Goal: Task Accomplishment & Management: Manage account settings

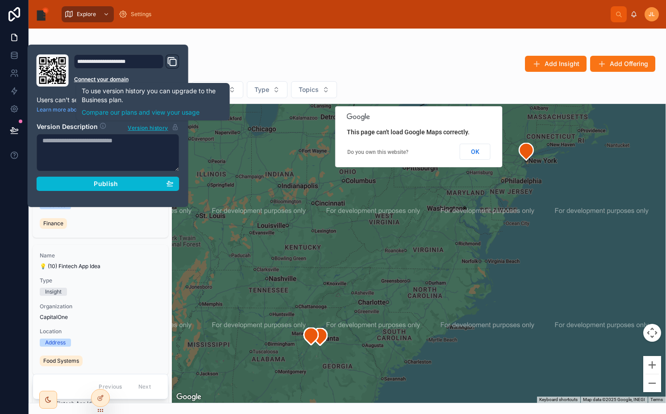
click at [336, 18] on div "Explore Settings" at bounding box center [333, 14] width 553 height 20
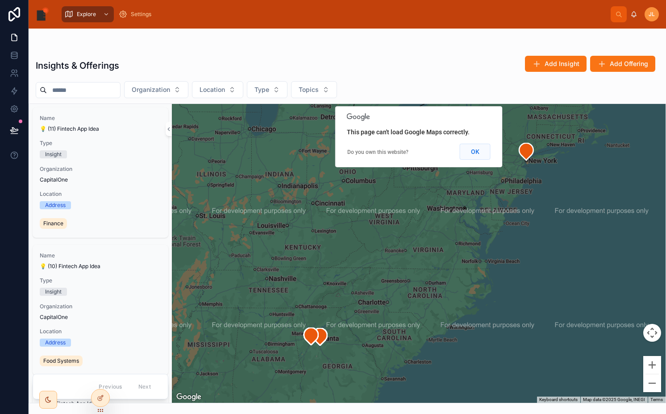
click at [471, 146] on button "OK" at bounding box center [475, 152] width 31 height 16
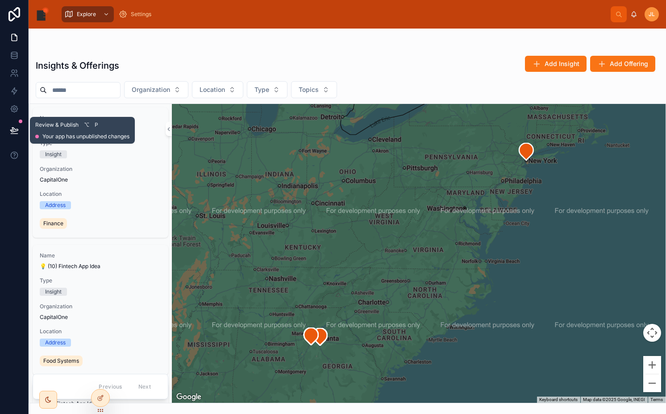
click at [13, 134] on icon at bounding box center [14, 130] width 9 height 9
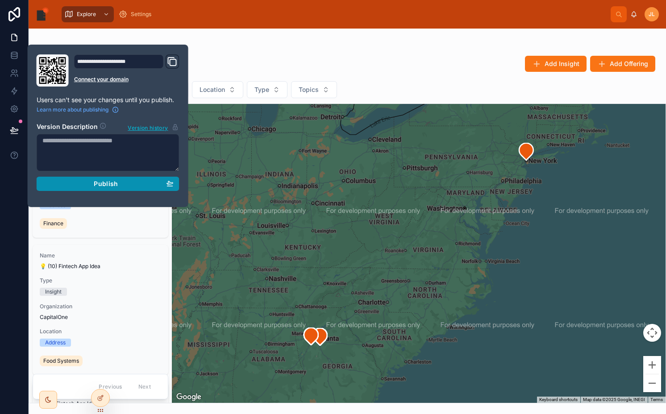
click at [112, 183] on span "Publish" at bounding box center [106, 184] width 24 height 8
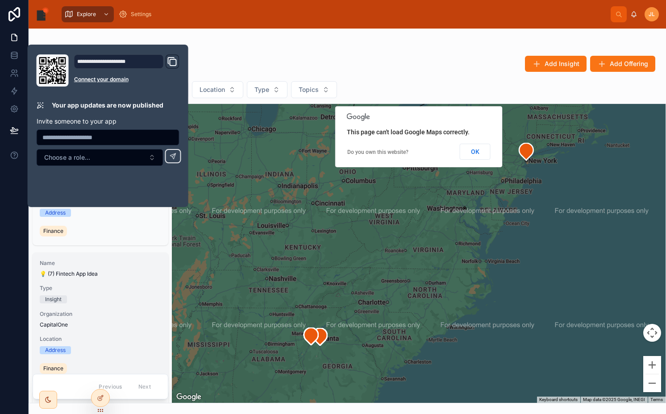
scroll to position [281, 0]
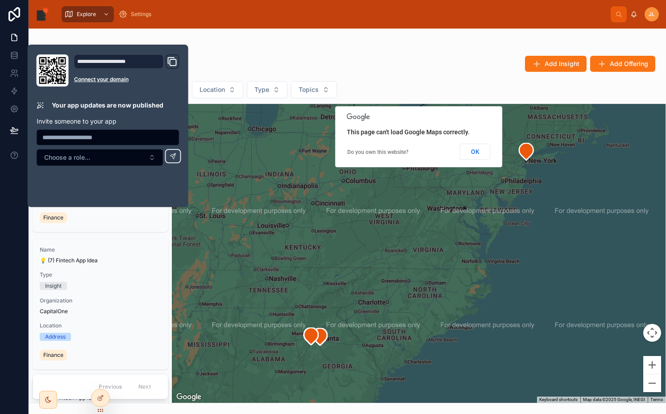
click at [400, 45] on div at bounding box center [347, 46] width 623 height 7
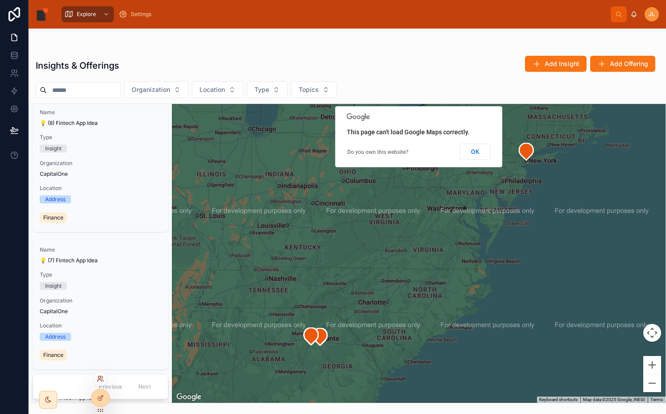
click at [101, 375] on icon at bounding box center [100, 378] width 7 height 7
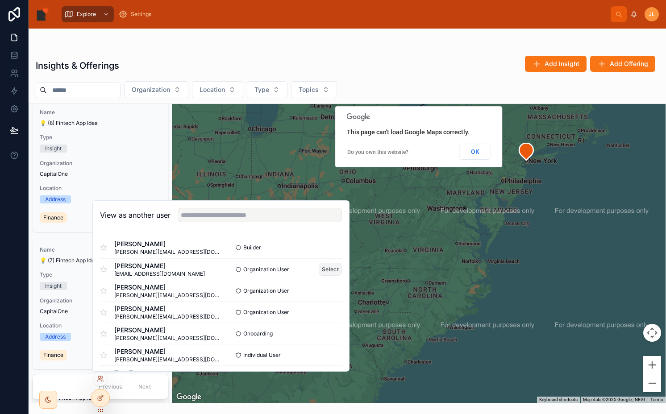
click at [328, 269] on button "Select" at bounding box center [330, 269] width 23 height 13
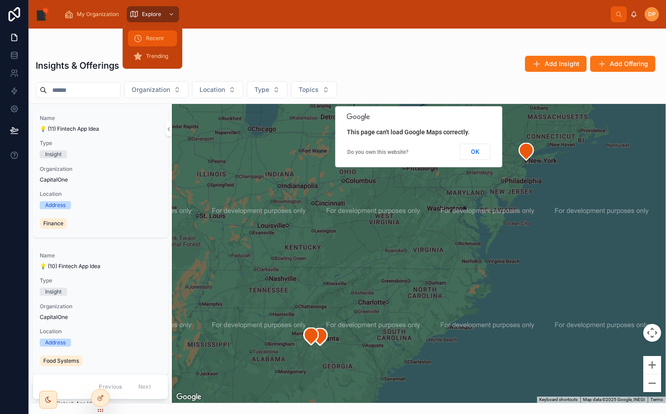
click at [150, 42] on div "Recent" at bounding box center [152, 38] width 38 height 14
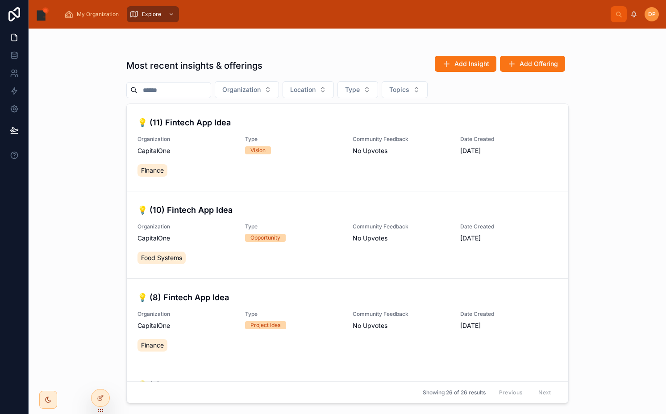
click at [189, 88] on input "text" at bounding box center [173, 90] width 73 height 12
click at [321, 54] on div "Most recent insights & offerings Add Insight Add Offering Organization Location…" at bounding box center [347, 226] width 442 height 353
click at [224, 148] on div "CapitalOne" at bounding box center [185, 150] width 97 height 9
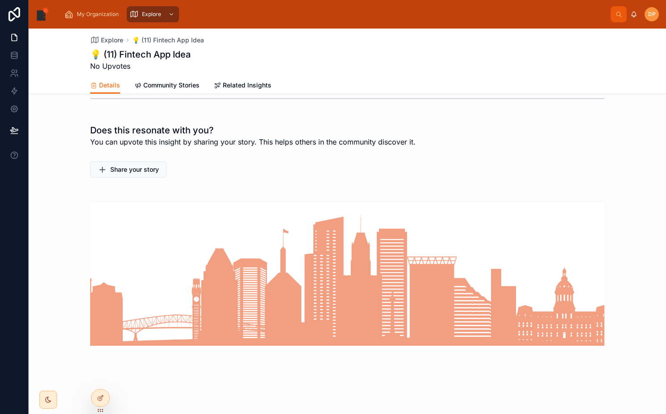
scroll to position [281, 0]
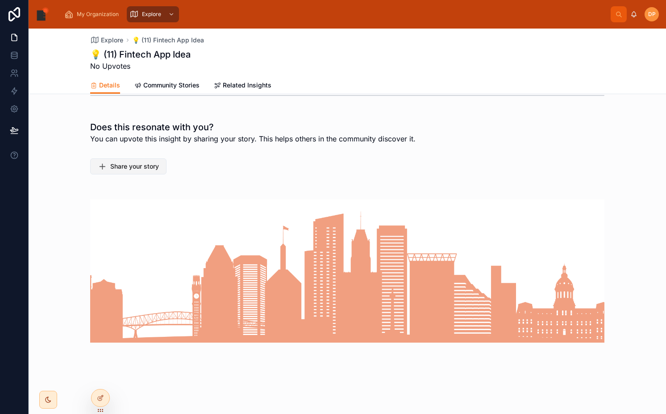
click at [117, 162] on span "Share your story" at bounding box center [134, 166] width 49 height 9
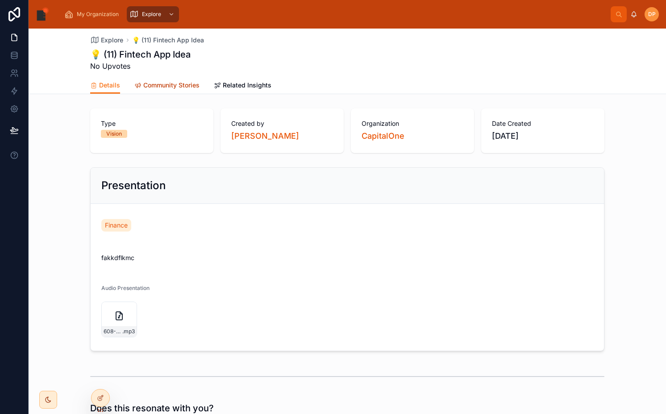
click at [163, 84] on span "Community Stories" at bounding box center [171, 85] width 56 height 9
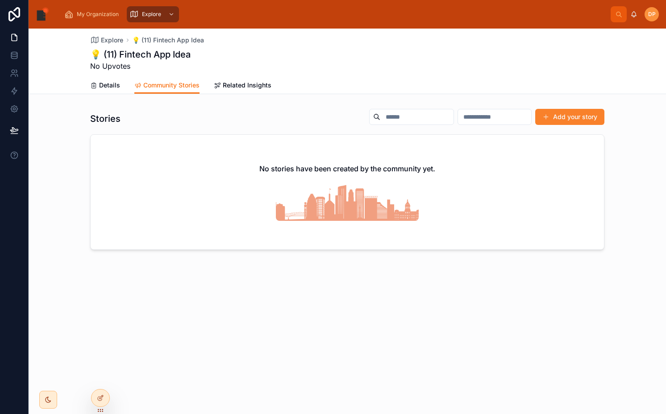
click at [556, 118] on button "Add your story" at bounding box center [569, 117] width 69 height 16
click at [109, 86] on span "Details" at bounding box center [109, 85] width 21 height 9
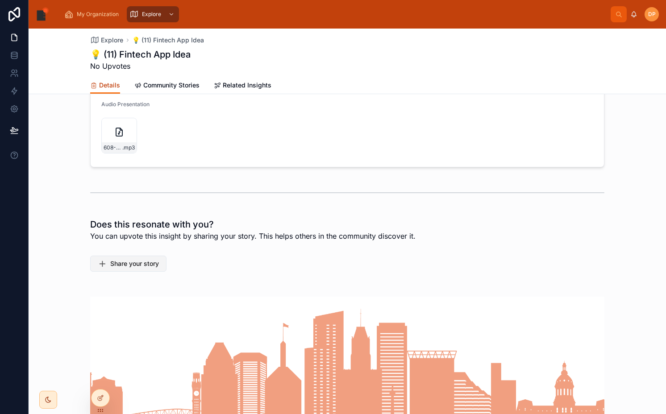
scroll to position [154, 0]
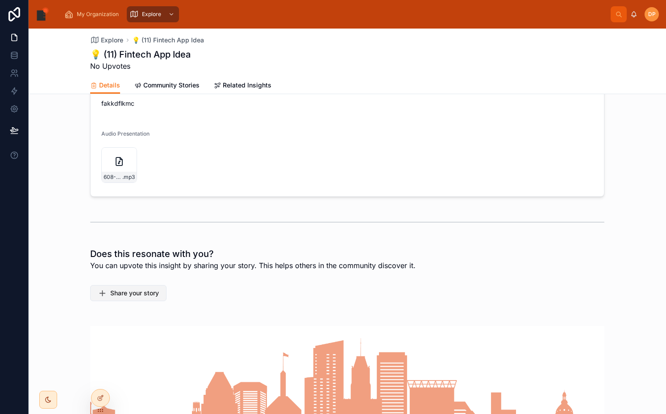
click at [132, 292] on span "Share your story" at bounding box center [134, 293] width 49 height 9
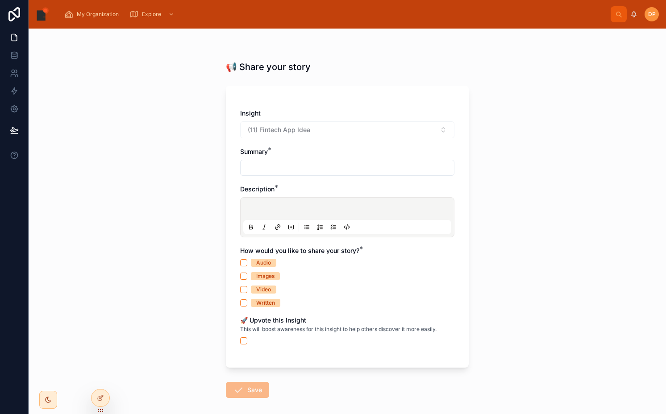
click at [257, 274] on div "Images" at bounding box center [265, 276] width 18 height 8
click at [247, 274] on button "Images" at bounding box center [243, 276] width 7 height 7
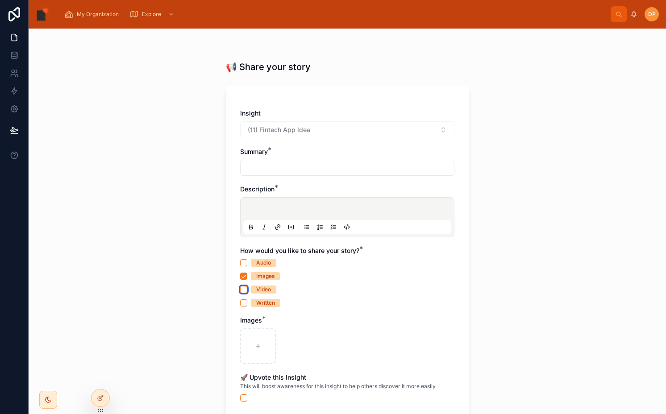
click at [242, 288] on button "Video" at bounding box center [243, 289] width 7 height 7
click at [240, 260] on button "Audio" at bounding box center [243, 262] width 7 height 7
click at [240, 276] on button "Images" at bounding box center [243, 276] width 7 height 7
click at [240, 289] on button "Video" at bounding box center [243, 289] width 7 height 7
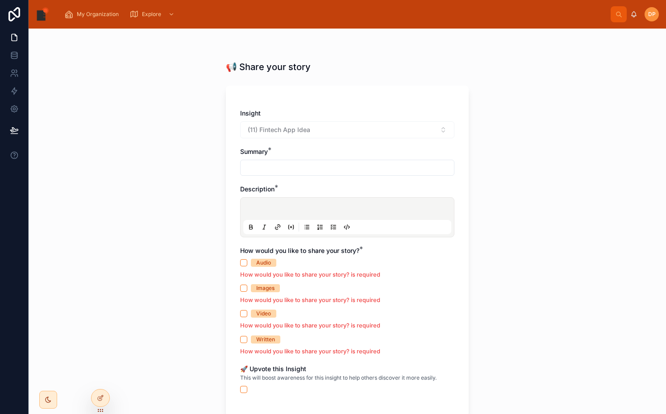
click at [257, 212] on p at bounding box center [349, 210] width 208 height 9
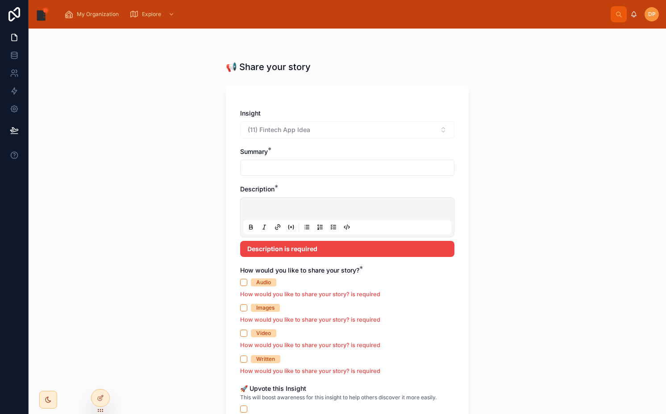
click at [249, 166] on input "text" at bounding box center [347, 168] width 213 height 12
click at [210, 200] on div "📢 Share your story Insight (11) Fintech App Idea Summary * Description * Descri…" at bounding box center [347, 222] width 637 height 386
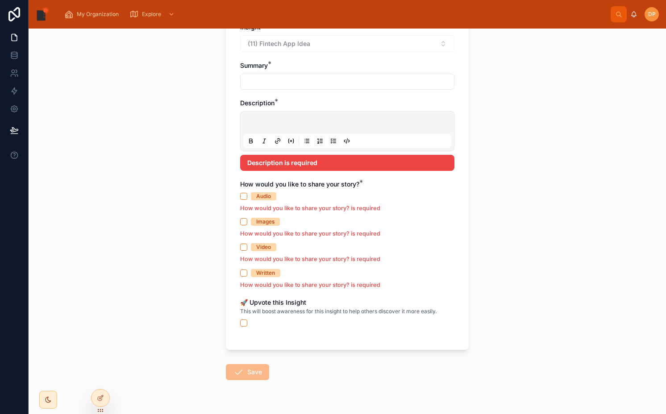
scroll to position [109, 0]
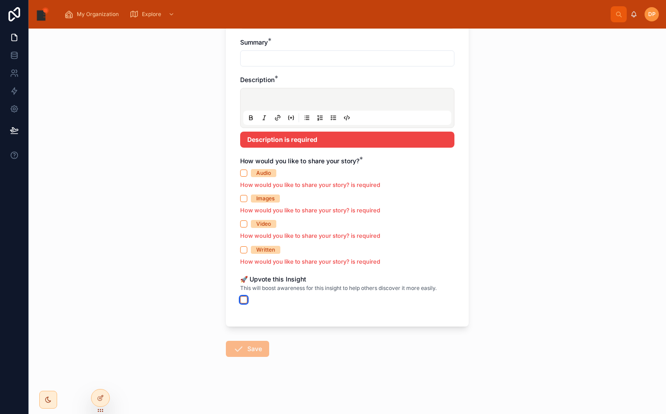
click at [240, 300] on button "button" at bounding box center [243, 299] width 7 height 7
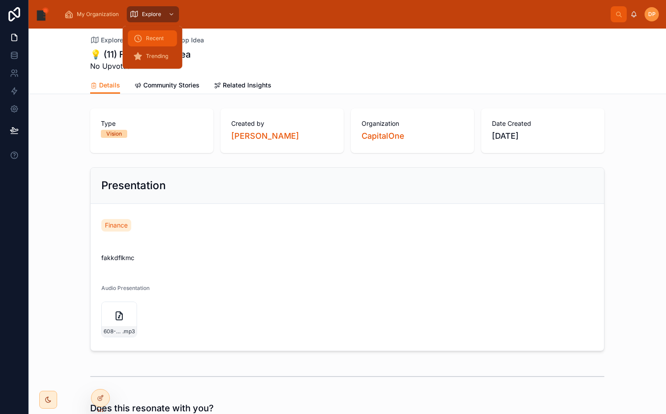
click at [152, 37] on span "Recent" at bounding box center [155, 38] width 18 height 7
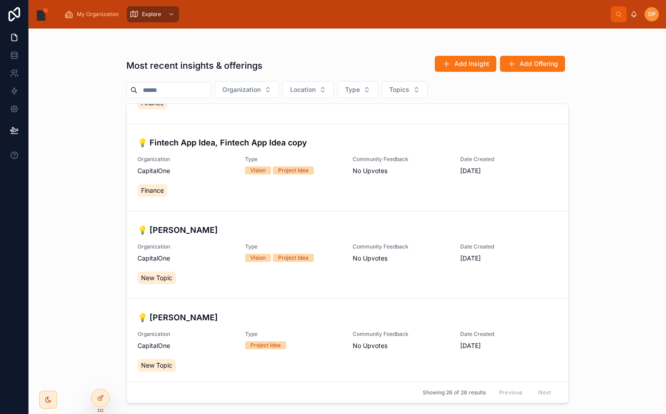
scroll to position [1100, 0]
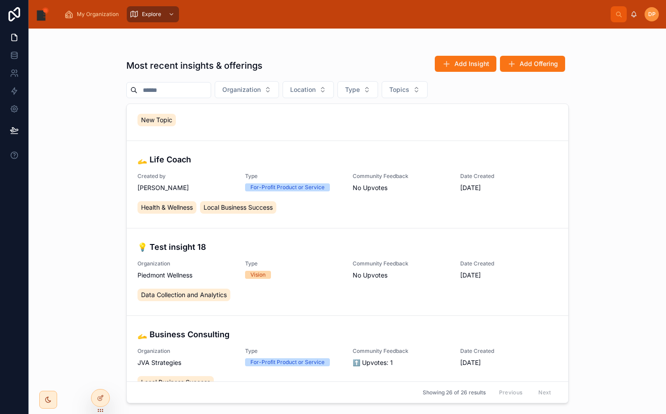
click at [187, 193] on div "🫴 Life Coach Created by Mary Samson Type For-Profit Product or Service Communit…" at bounding box center [347, 185] width 420 height 62
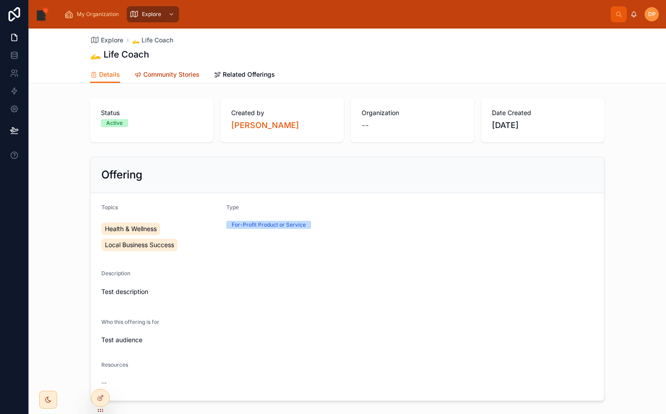
click at [185, 76] on span "Community Stories" at bounding box center [171, 74] width 56 height 9
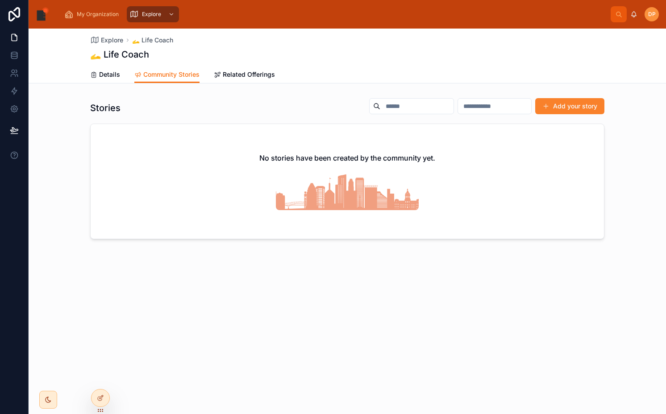
click at [542, 107] on span at bounding box center [545, 106] width 7 height 7
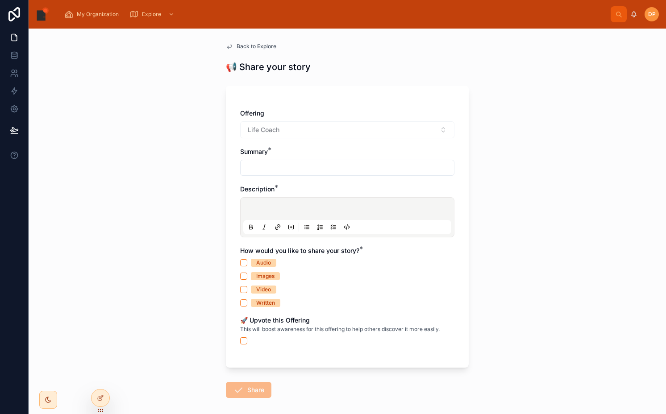
click at [240, 336] on div "🚀 Upvote this Offering This will boost awareness for this offering to help othe…" at bounding box center [347, 330] width 214 height 29
click at [240, 338] on button "button" at bounding box center [243, 340] width 7 height 7
click at [240, 340] on button "button" at bounding box center [243, 340] width 7 height 7
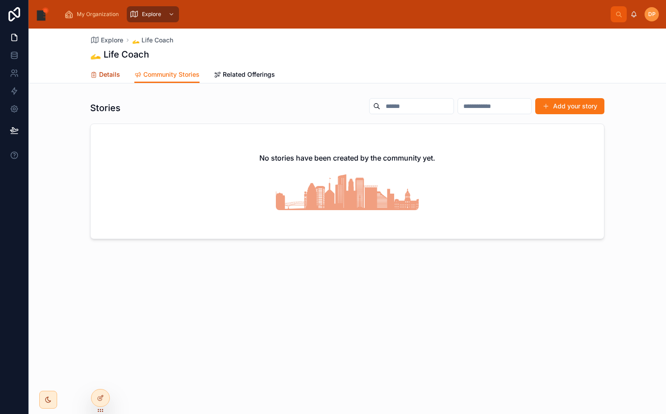
click at [109, 74] on span "Details" at bounding box center [109, 74] width 21 height 9
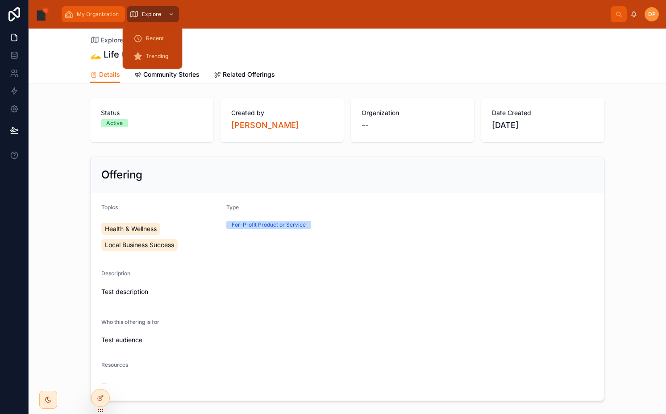
click at [103, 21] on div "My Organization" at bounding box center [93, 14] width 58 height 14
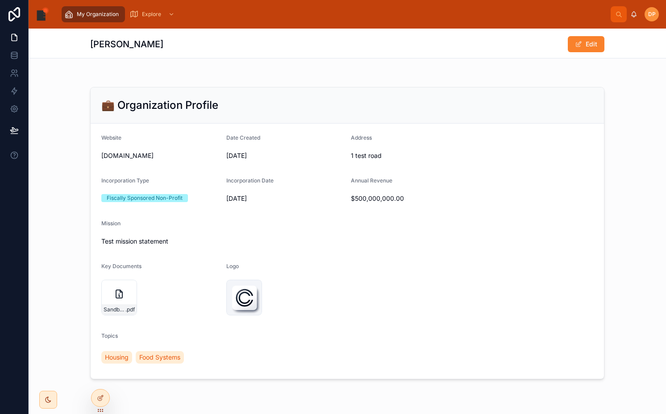
click at [583, 45] on button "Edit" at bounding box center [586, 44] width 37 height 16
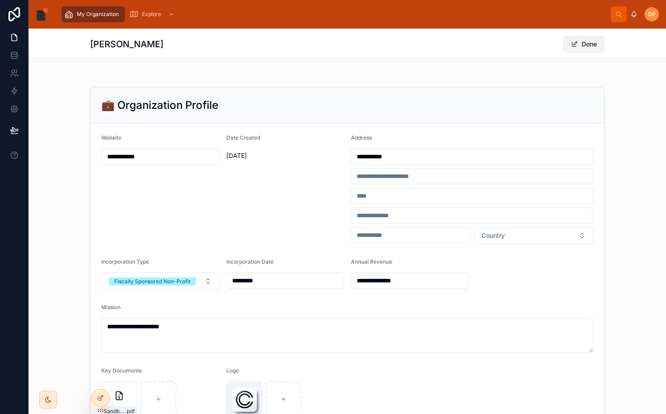
click at [583, 45] on button "Done" at bounding box center [583, 44] width 41 height 16
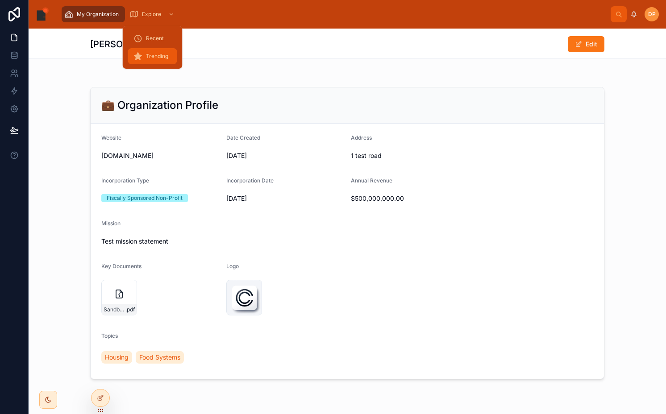
click at [152, 53] on span "Trending" at bounding box center [157, 56] width 22 height 7
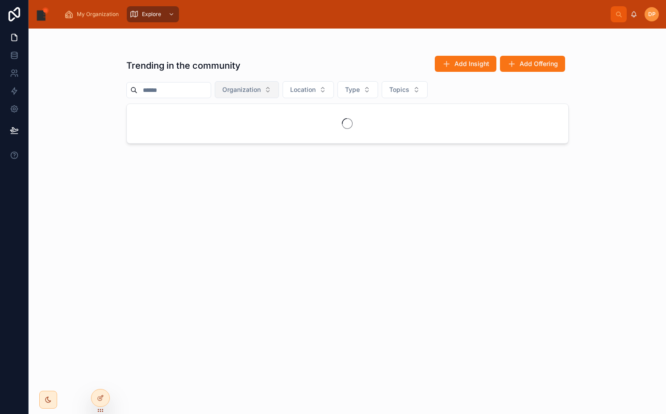
click at [261, 91] on span "Organization" at bounding box center [241, 89] width 38 height 9
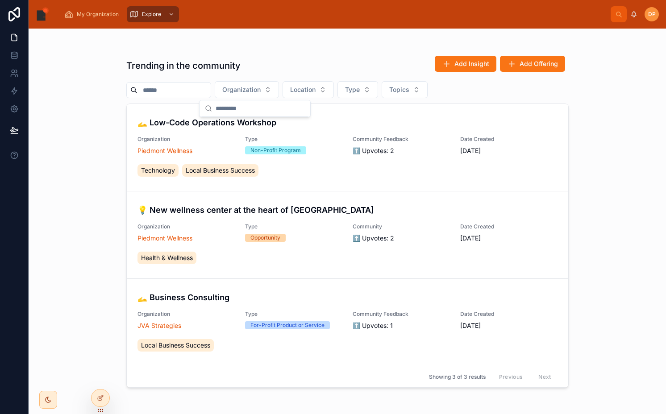
click at [209, 69] on h1 "Trending in the community" at bounding box center [183, 65] width 114 height 12
click at [172, 150] on span "Piedmont Wellness" at bounding box center [164, 150] width 55 height 9
click at [159, 324] on span "JVA Strategies" at bounding box center [159, 325] width 44 height 9
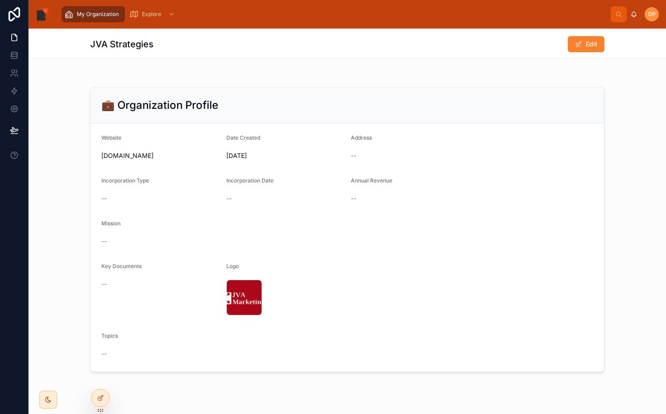
click at [589, 47] on button "Edit" at bounding box center [586, 44] width 37 height 16
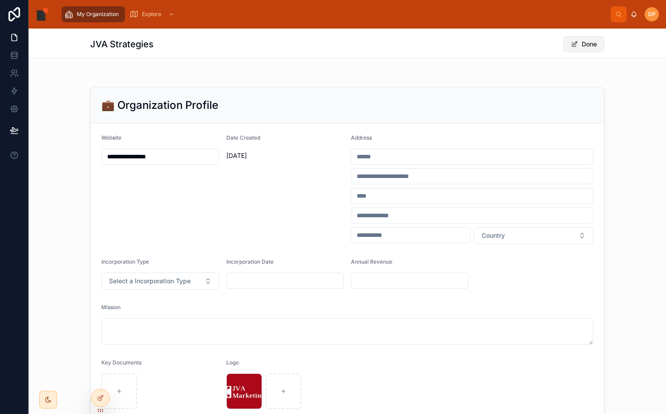
click at [589, 47] on button "Done" at bounding box center [583, 44] width 41 height 16
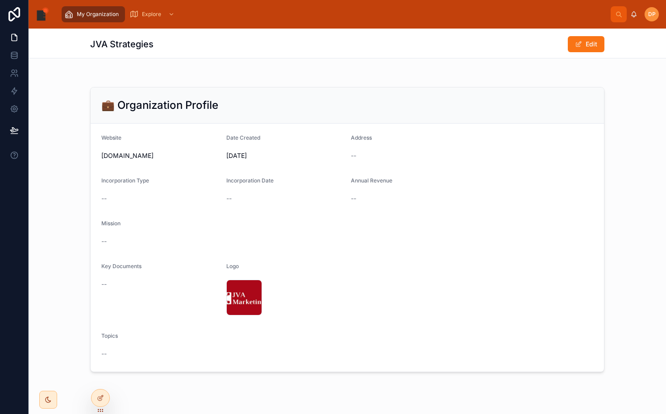
click at [655, 14] on span "DP" at bounding box center [652, 14] width 8 height 7
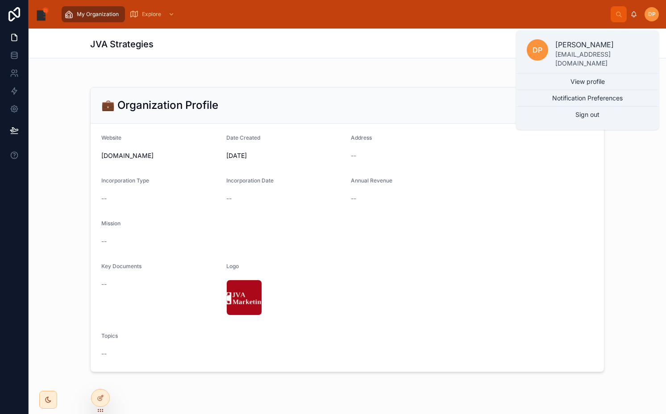
click at [436, 58] on div "JVA Strategies Edit" at bounding box center [347, 43] width 514 height 29
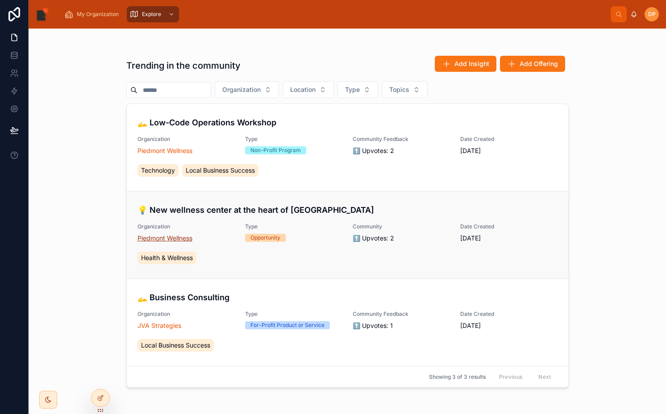
click at [162, 238] on span "Piedmont Wellness" at bounding box center [164, 238] width 55 height 9
click at [176, 236] on span "Piedmont Wellness" at bounding box center [164, 238] width 55 height 9
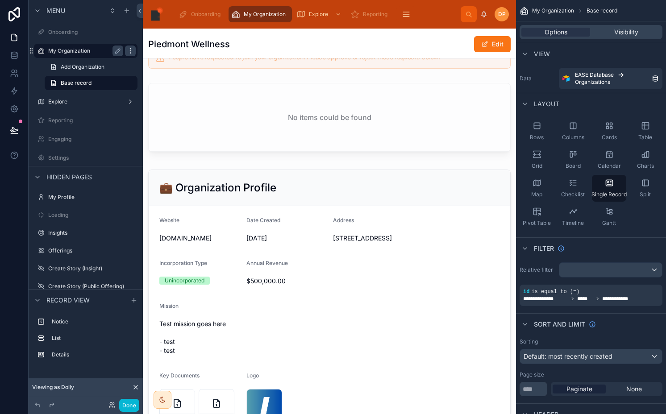
click at [132, 52] on icon "scrollable content" at bounding box center [130, 50] width 7 height 7
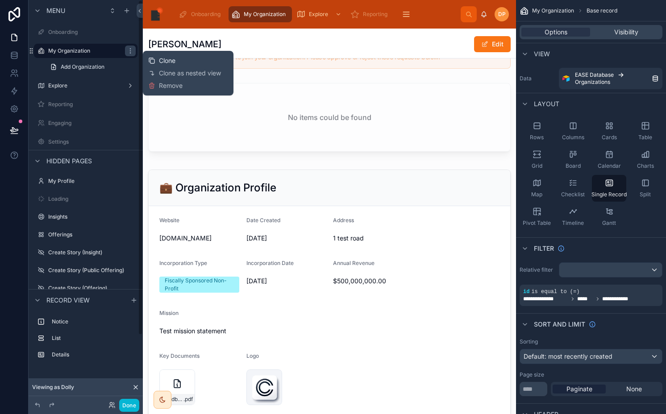
click at [155, 60] on div "Clone" at bounding box center [161, 60] width 27 height 9
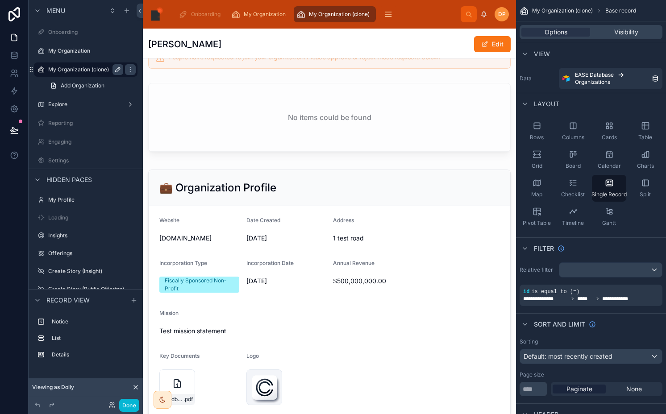
click at [117, 71] on icon "scrollable content" at bounding box center [117, 69] width 7 height 7
click at [90, 71] on input "**********" at bounding box center [78, 69] width 61 height 11
type input "**********"
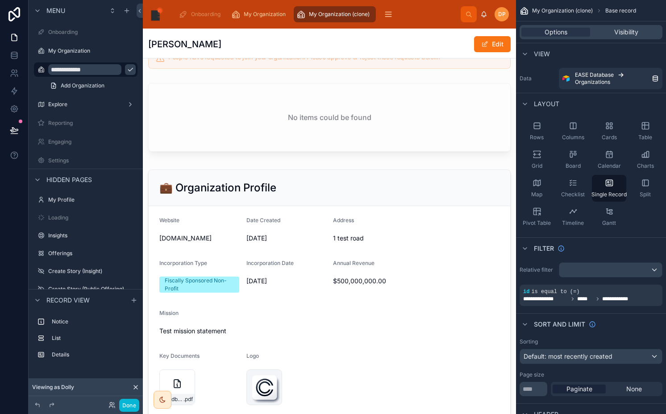
click at [127, 69] on icon "scrollable content" at bounding box center [130, 69] width 7 height 7
click at [42, 70] on icon "scrollable content" at bounding box center [40, 69] width 7 height 7
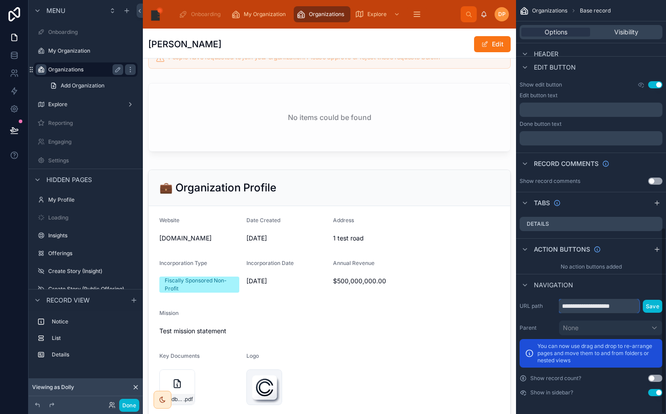
click at [596, 306] on input "**********" at bounding box center [599, 306] width 80 height 14
type input "**********"
click at [647, 309] on button "Save" at bounding box center [653, 306] width 20 height 13
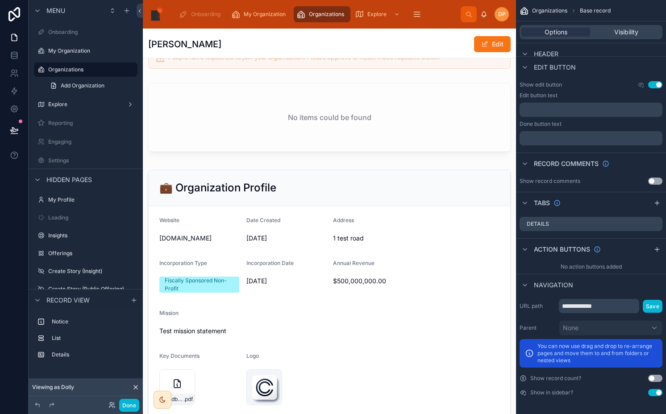
click at [656, 391] on button "Use setting" at bounding box center [655, 392] width 14 height 7
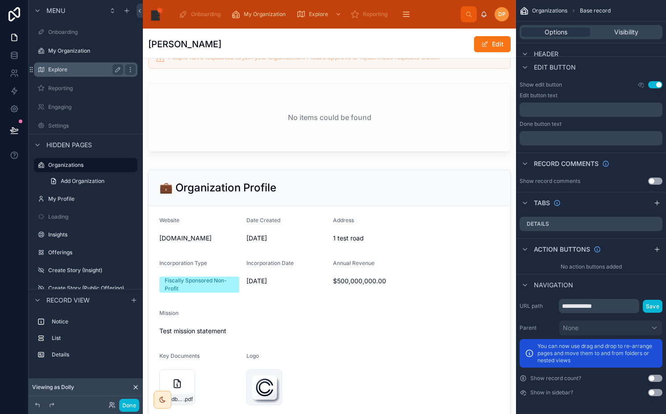
click at [77, 65] on div "Explore" at bounding box center [85, 69] width 75 height 11
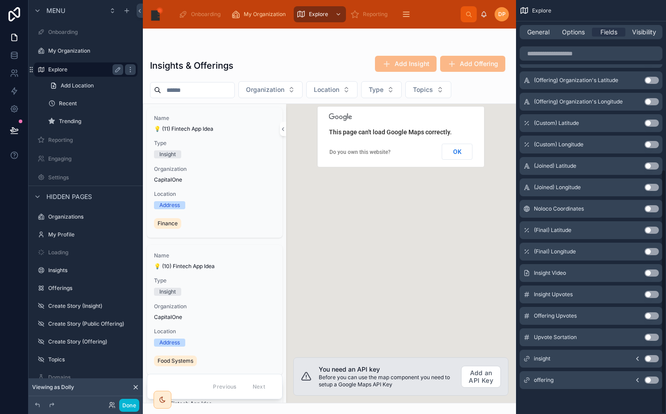
scroll to position [286, 0]
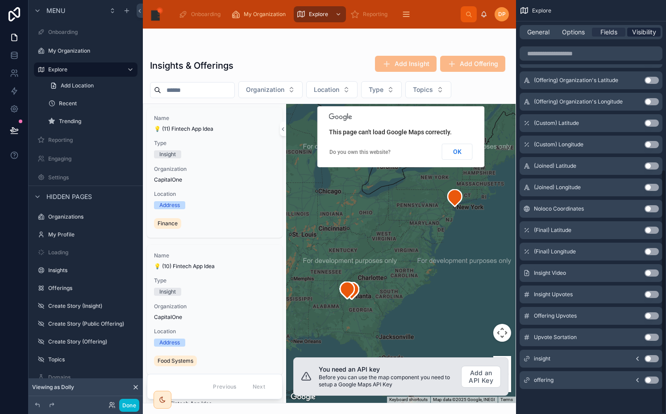
click at [636, 34] on span "Visibility" at bounding box center [644, 32] width 24 height 9
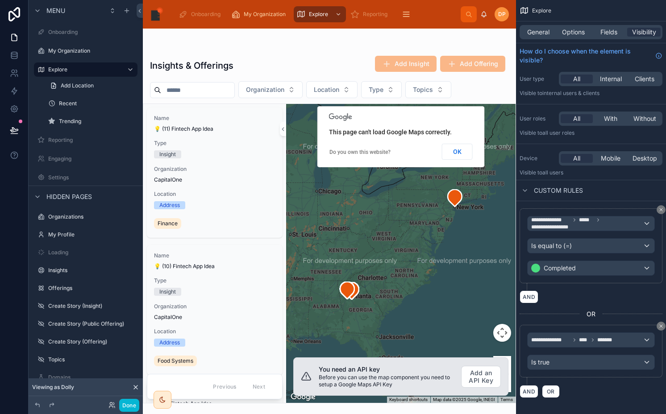
scroll to position [5, 0]
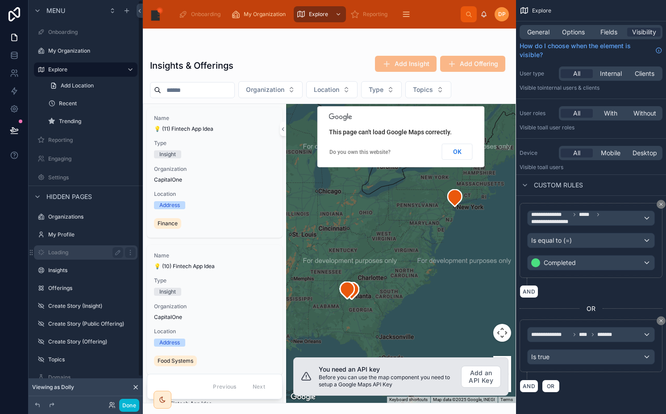
click at [72, 220] on div "Organizations" at bounding box center [91, 216] width 87 height 7
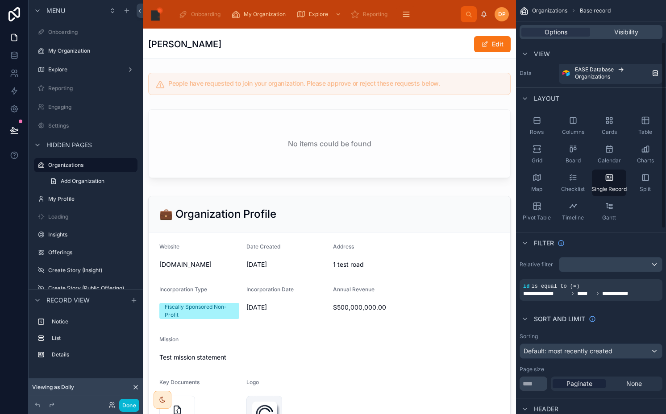
scroll to position [476, 0]
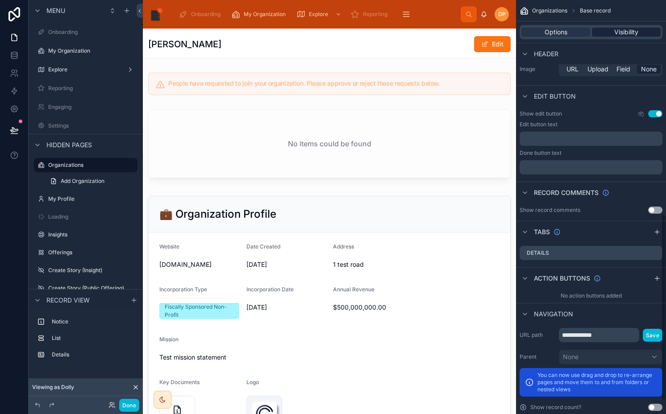
click at [622, 29] on span "Visibility" at bounding box center [626, 32] width 24 height 9
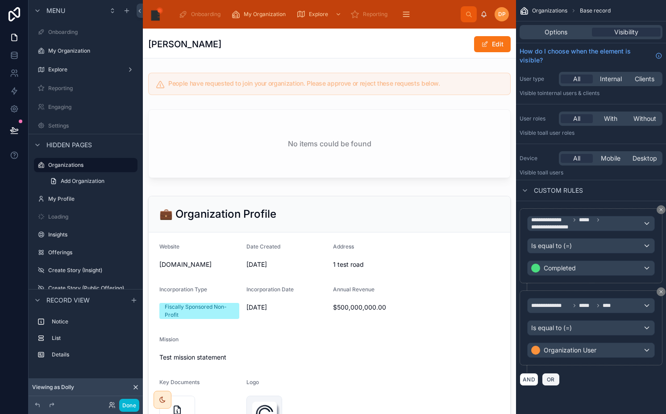
click at [548, 382] on span "OR" at bounding box center [551, 379] width 12 height 7
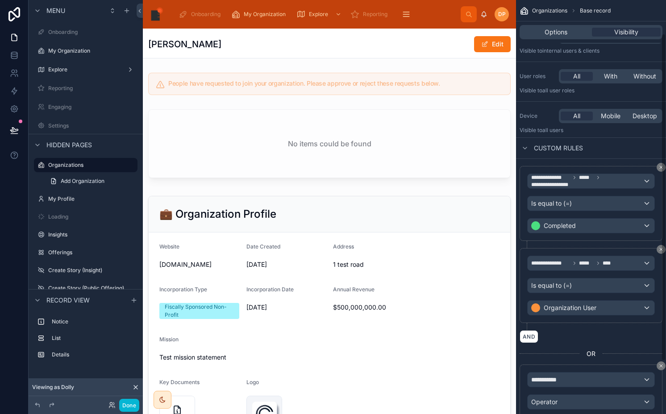
scroll to position [86, 0]
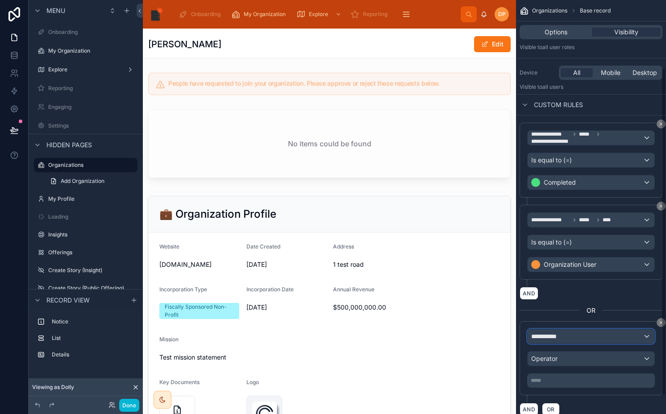
click at [551, 340] on span "**********" at bounding box center [547, 336] width 33 height 9
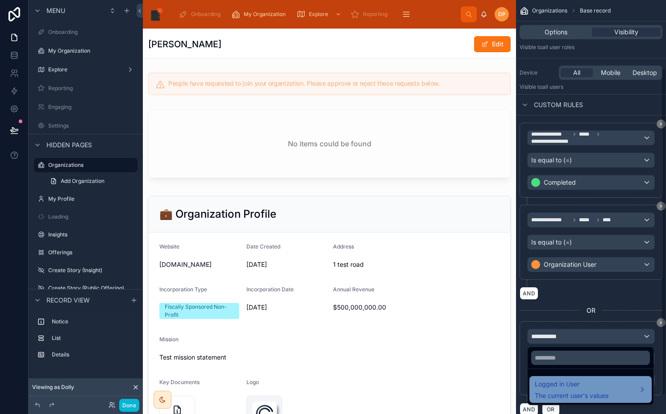
click at [547, 391] on span "The current user's values" at bounding box center [572, 395] width 74 height 9
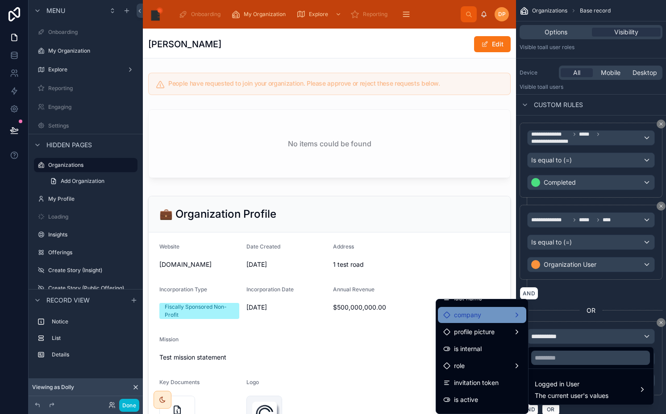
scroll to position [52, 0]
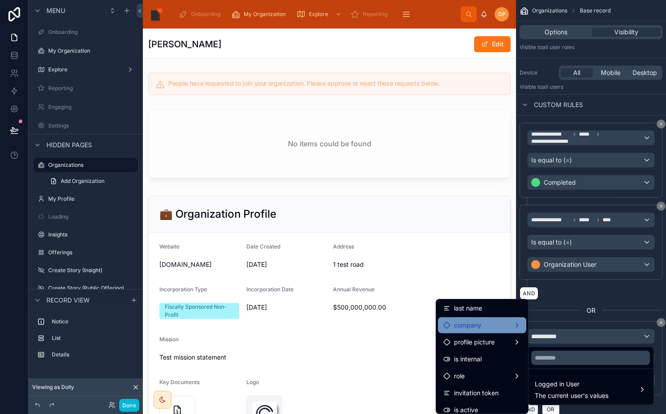
click at [476, 371] on div "role" at bounding box center [482, 376] width 78 height 11
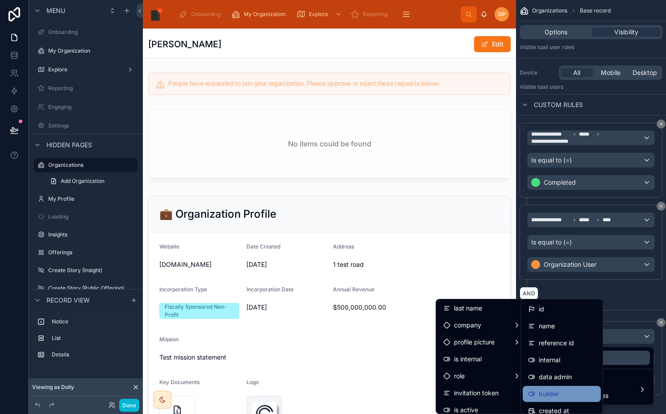
click at [546, 395] on span "builder" at bounding box center [549, 394] width 20 height 11
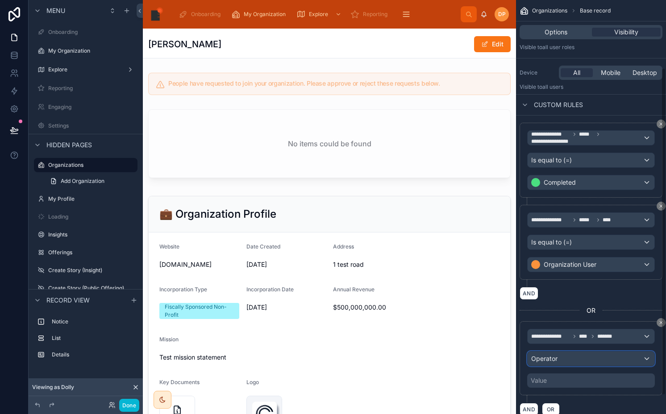
click at [555, 361] on span "Operator" at bounding box center [544, 359] width 26 height 8
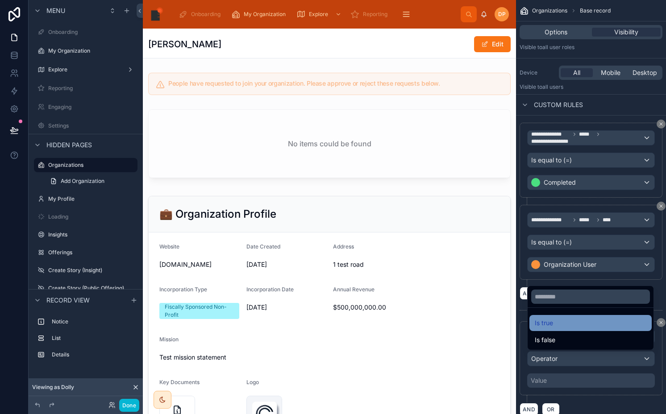
click at [554, 322] on div "Is true" at bounding box center [591, 323] width 112 height 11
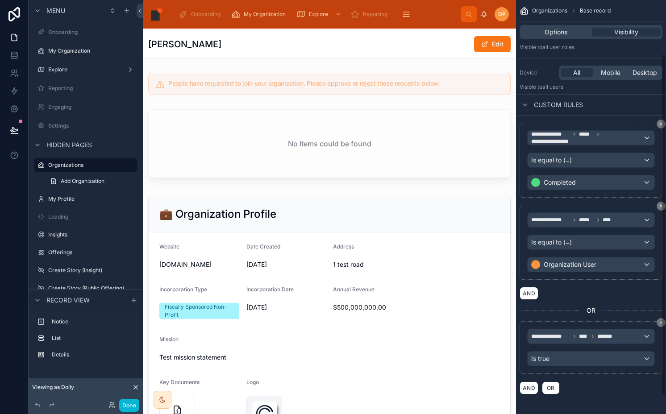
scroll to position [0, 0]
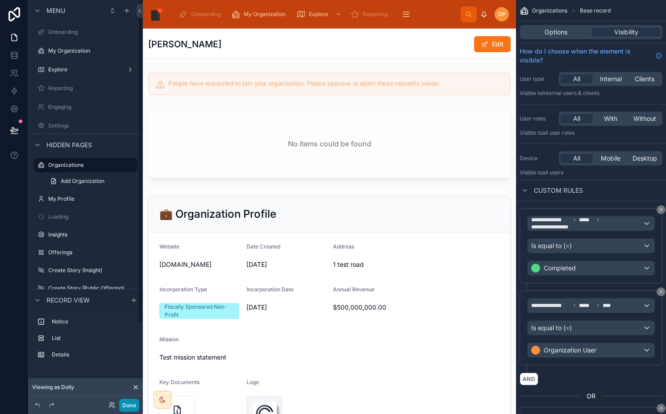
click at [124, 408] on button "Done" at bounding box center [129, 405] width 20 height 13
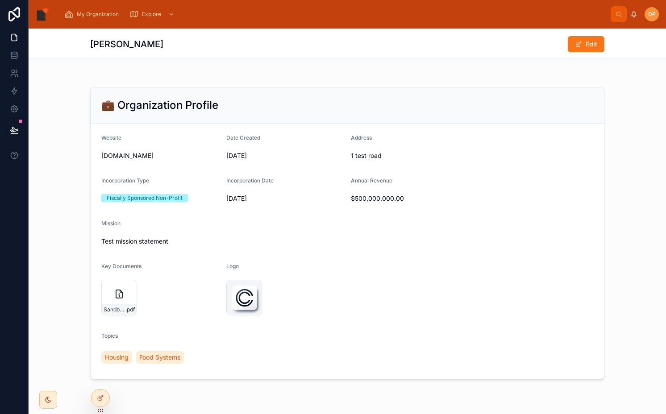
click at [19, 138] on button at bounding box center [14, 130] width 20 height 25
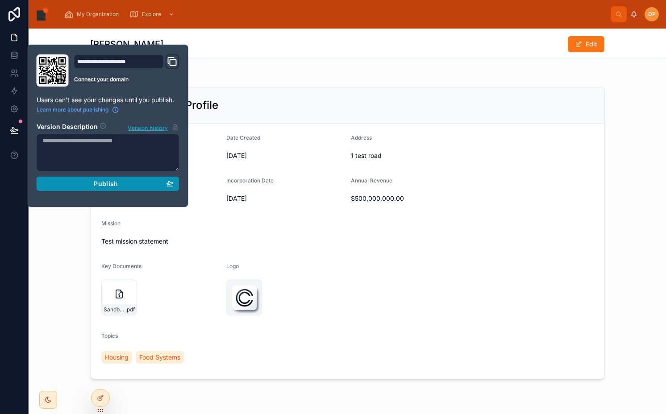
click at [84, 188] on button "Publish" at bounding box center [108, 184] width 143 height 14
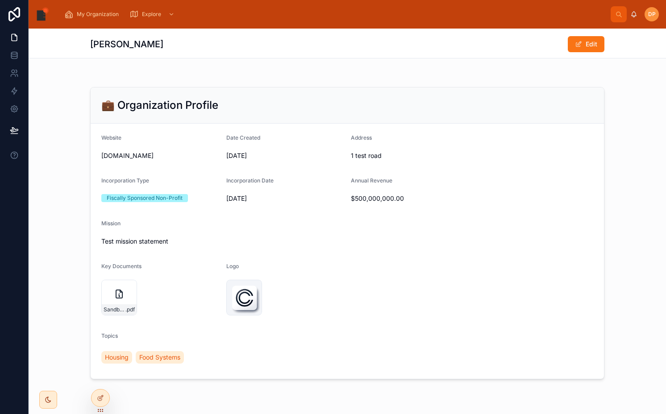
click at [481, 74] on div at bounding box center [347, 72] width 637 height 7
click at [580, 43] on button "Edit" at bounding box center [586, 44] width 37 height 16
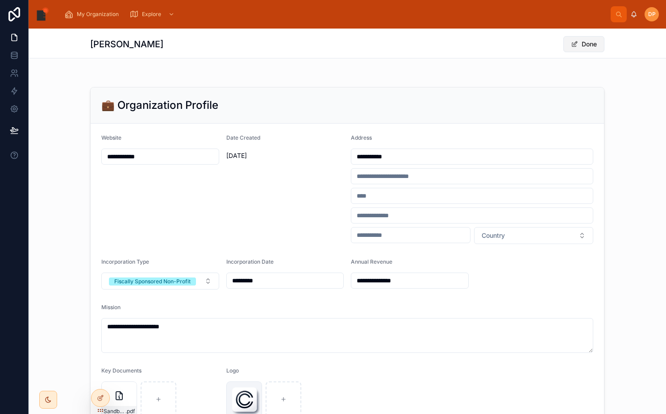
click at [580, 43] on button "Done" at bounding box center [583, 44] width 41 height 16
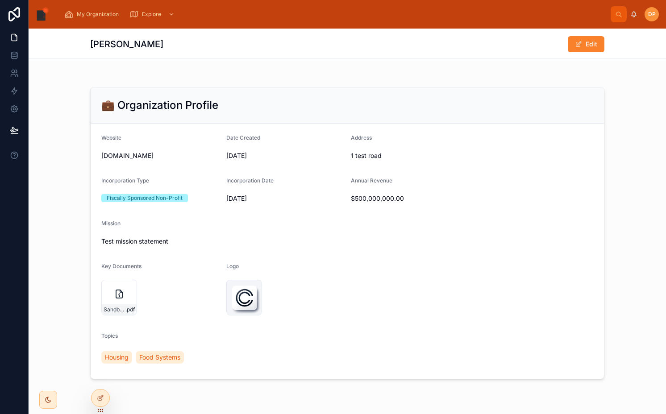
click at [580, 43] on button "Edit" at bounding box center [586, 44] width 37 height 16
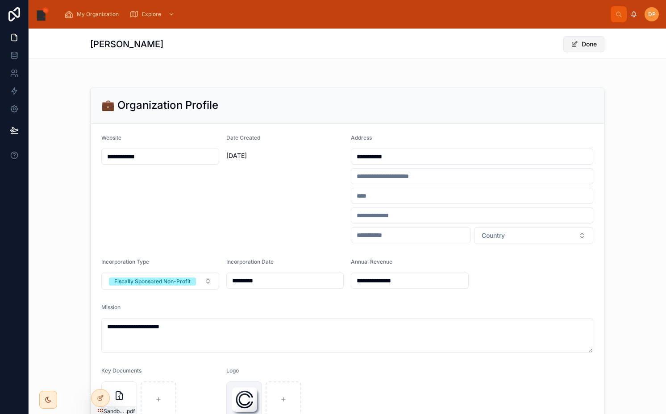
click at [580, 43] on button "Done" at bounding box center [583, 44] width 41 height 16
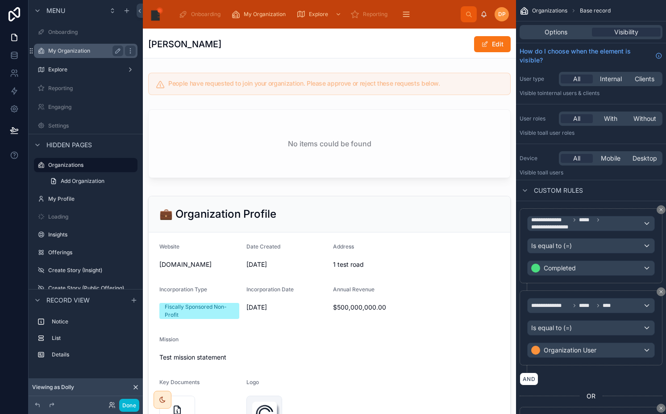
click at [84, 53] on label "My Organization" at bounding box center [83, 50] width 71 height 7
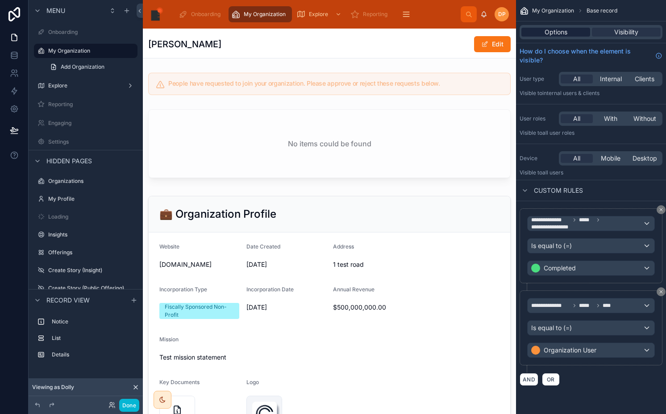
click at [560, 30] on span "Options" at bounding box center [555, 32] width 23 height 9
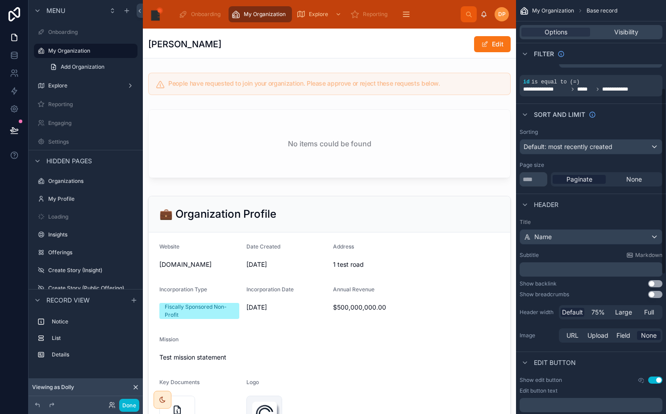
scroll to position [248, 0]
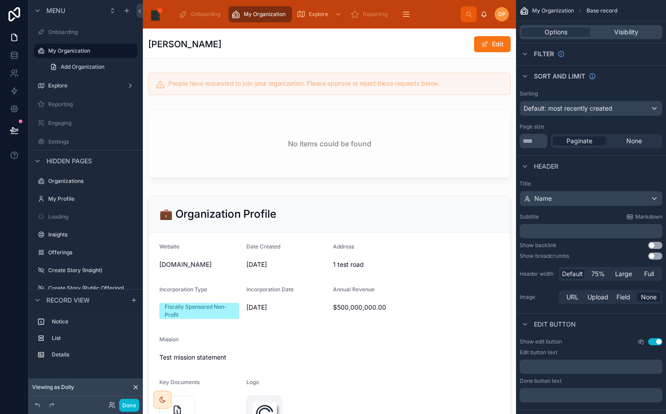
click at [638, 340] on icon "scrollable content" at bounding box center [640, 341] width 7 height 7
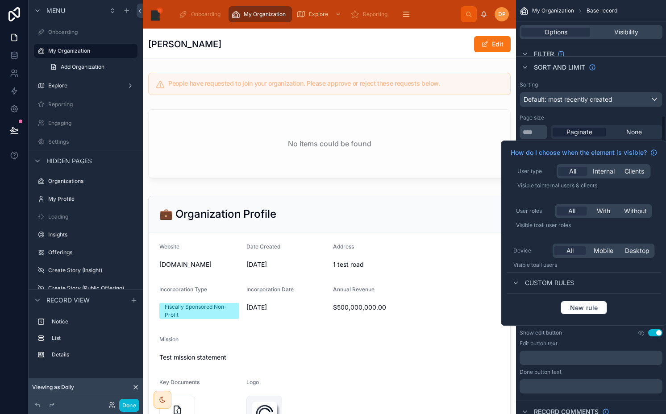
scroll to position [266, 0]
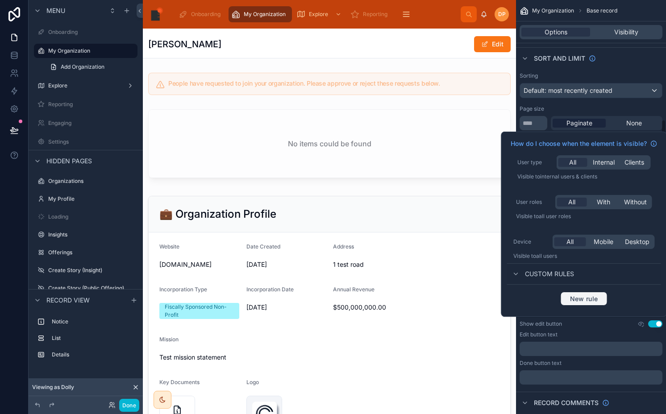
click at [581, 302] on button "New rule" at bounding box center [583, 299] width 47 height 14
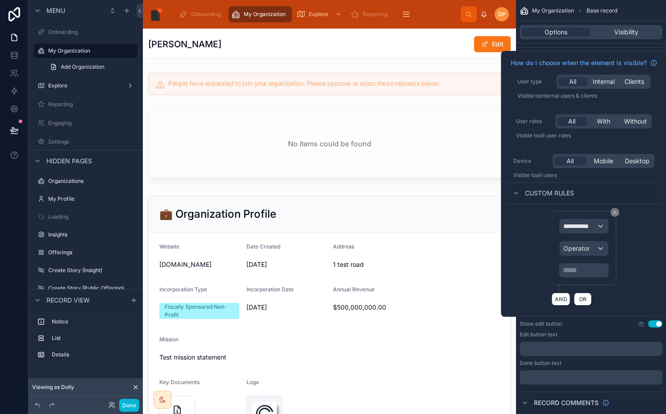
click at [568, 213] on div "**********" at bounding box center [584, 248] width 64 height 74
click at [568, 224] on span "**********" at bounding box center [579, 226] width 33 height 9
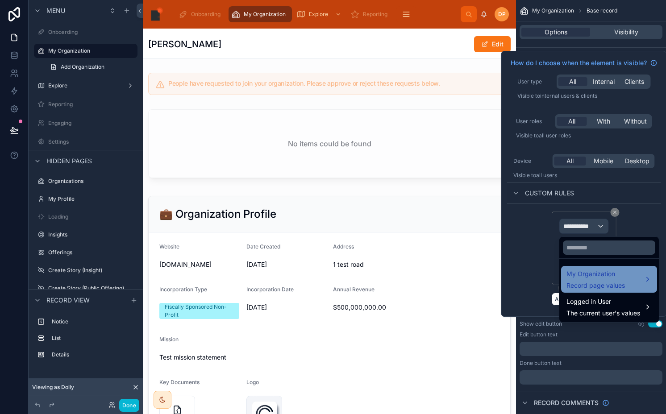
click at [574, 284] on span "Record page values" at bounding box center [595, 285] width 58 height 9
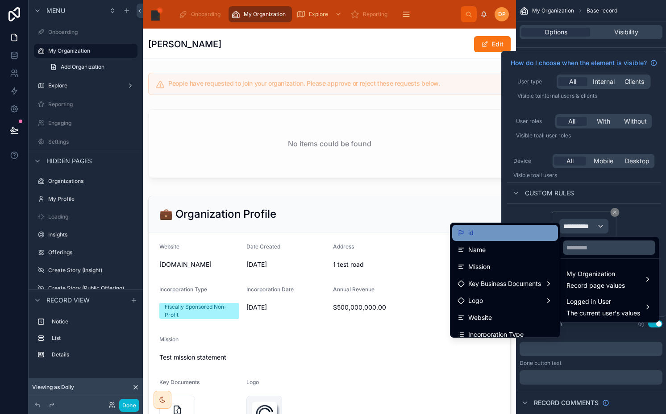
click at [498, 232] on div "id" at bounding box center [504, 233] width 95 height 11
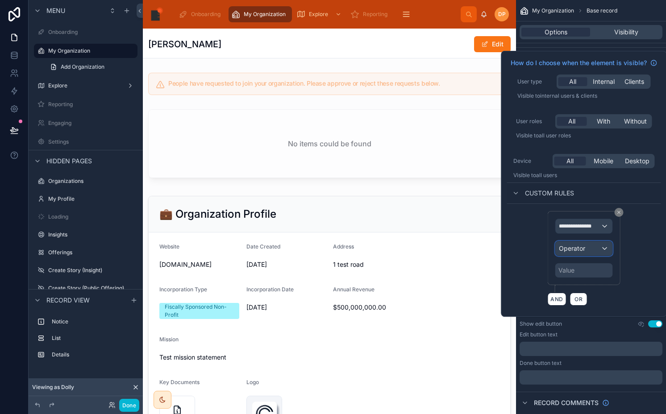
click at [584, 248] on span "Operator" at bounding box center [572, 249] width 26 height 8
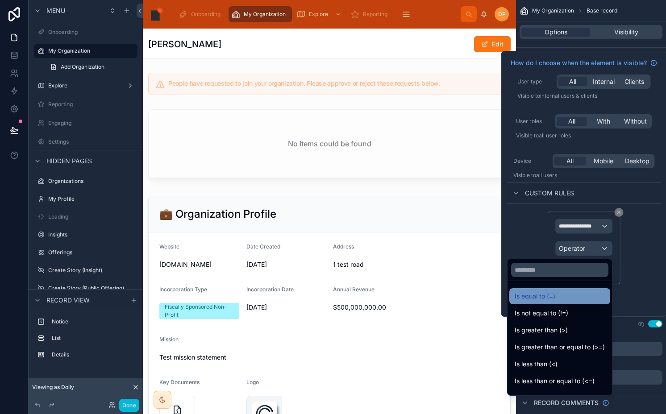
click at [571, 295] on div "Is equal to (=)" at bounding box center [559, 296] width 90 height 11
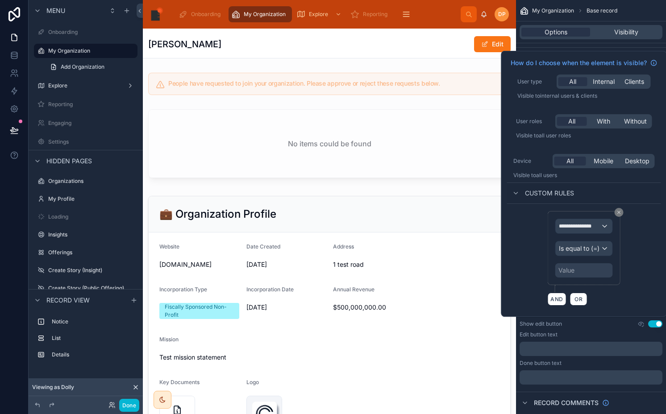
click at [572, 261] on div "**********" at bounding box center [584, 248] width 58 height 59
click at [570, 267] on div "Value" at bounding box center [566, 270] width 16 height 9
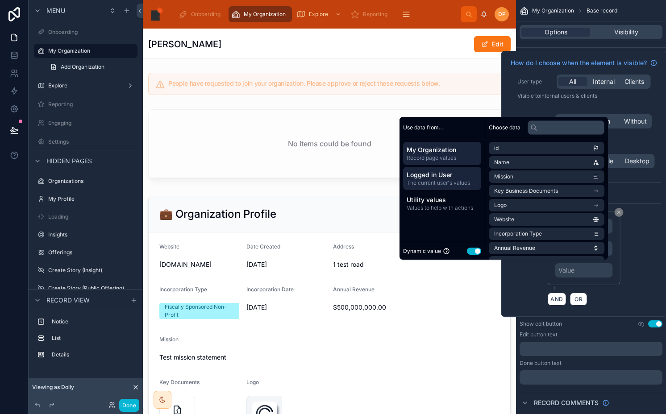
click at [447, 180] on span "The current user's values" at bounding box center [442, 182] width 71 height 7
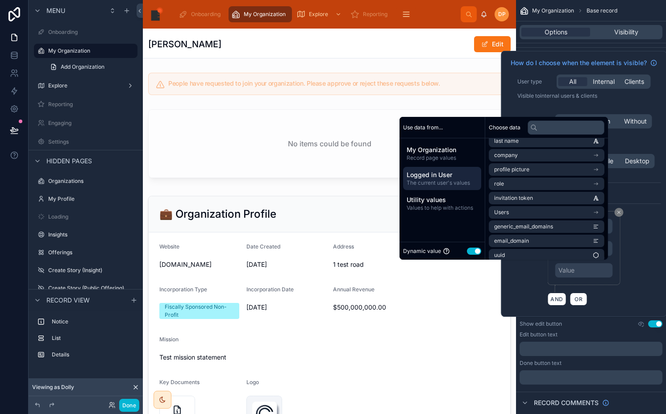
scroll to position [55, 0]
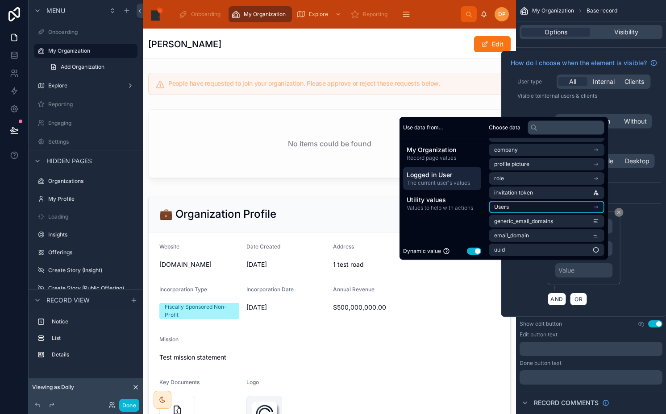
click at [513, 210] on li "Users" at bounding box center [547, 207] width 116 height 12
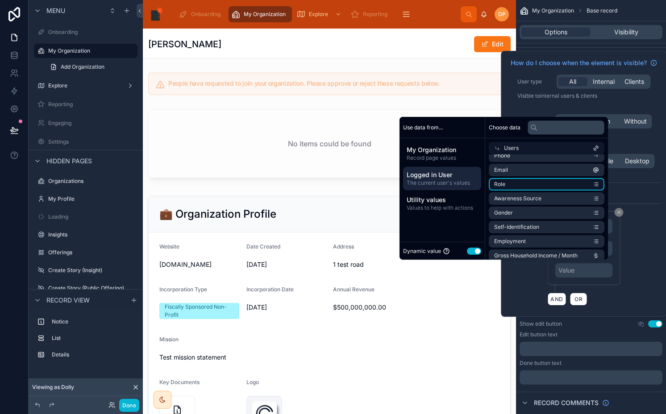
scroll to position [0, 0]
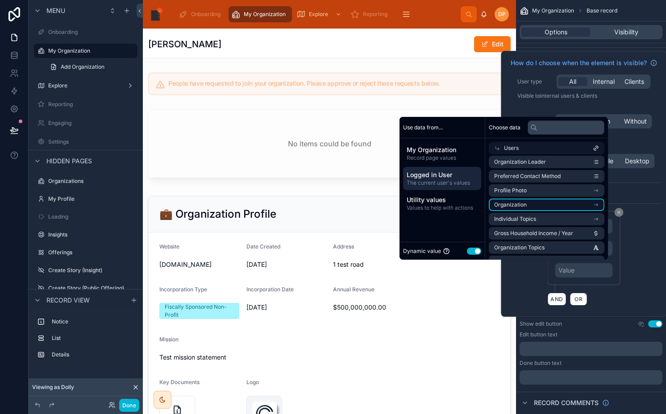
click at [537, 203] on li "Organization" at bounding box center [547, 205] width 116 height 12
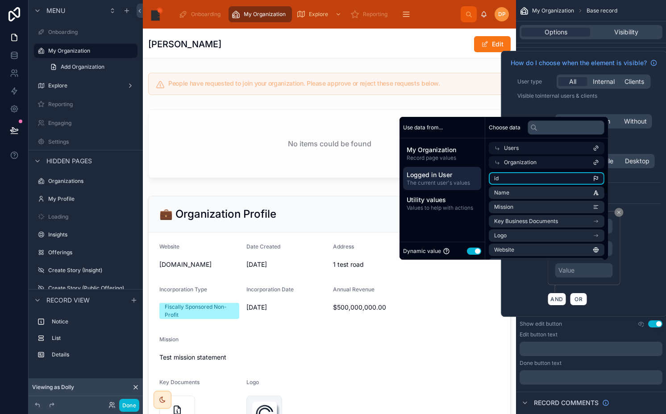
click at [518, 175] on li "id" at bounding box center [547, 178] width 116 height 12
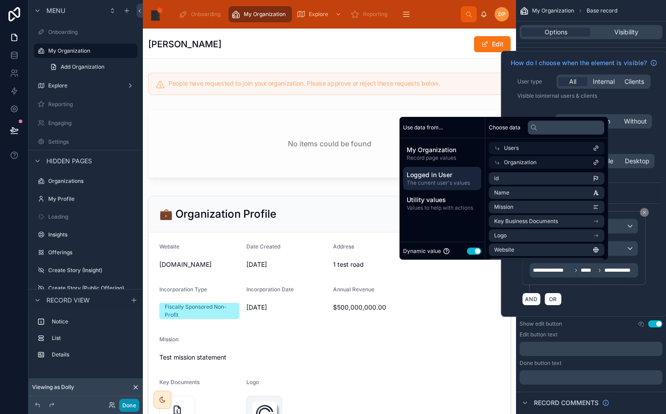
click at [133, 407] on button "Done" at bounding box center [129, 405] width 20 height 13
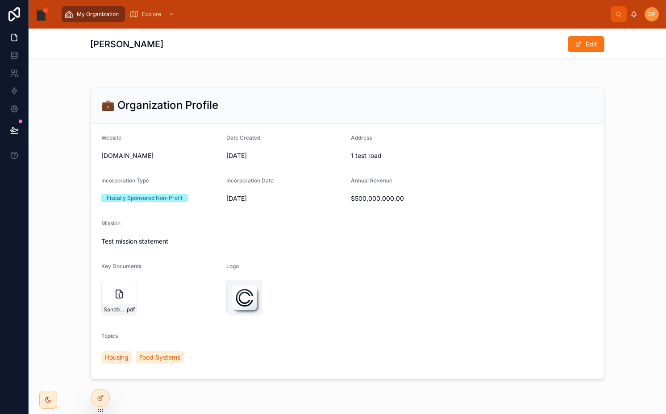
click at [5, 120] on button at bounding box center [14, 130] width 20 height 25
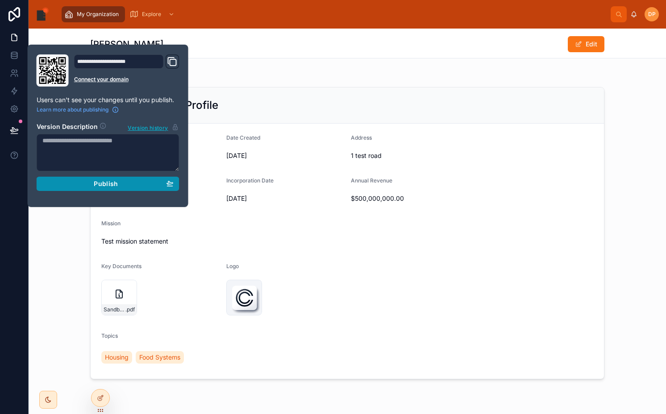
click at [95, 189] on button "Publish" at bounding box center [108, 184] width 143 height 14
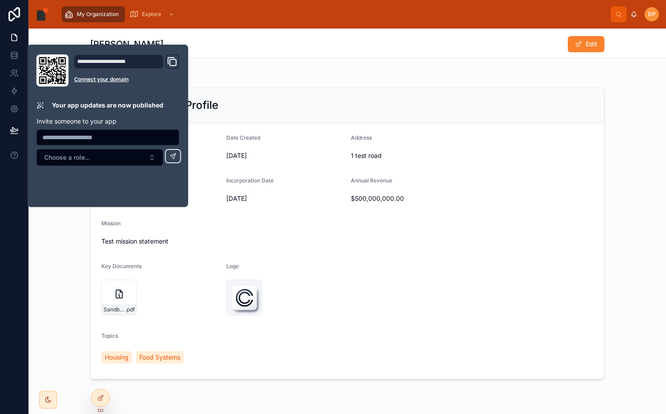
click at [570, 49] on button "Edit" at bounding box center [586, 44] width 37 height 16
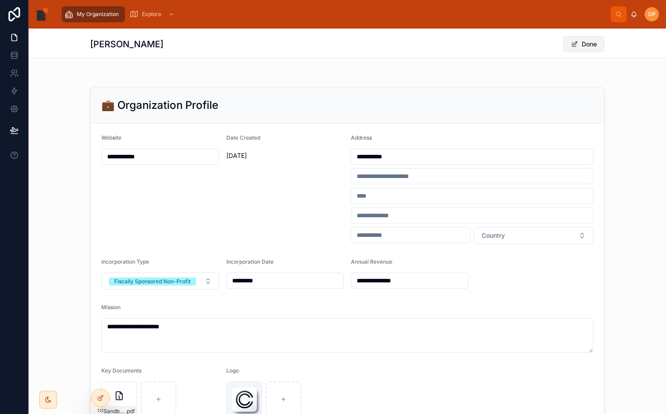
click at [570, 49] on button "Done" at bounding box center [583, 44] width 41 height 16
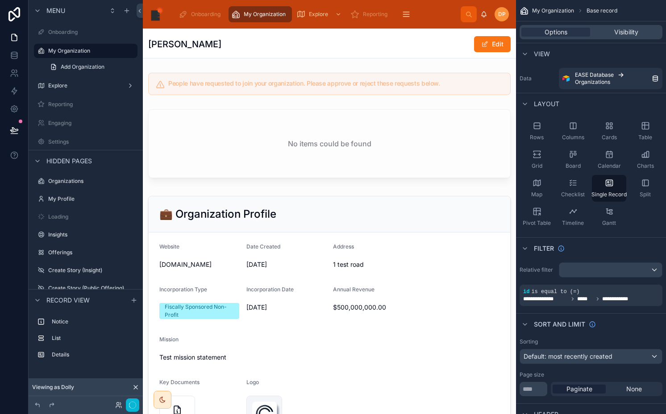
click at [265, 12] on span "My Organization" at bounding box center [265, 14] width 42 height 7
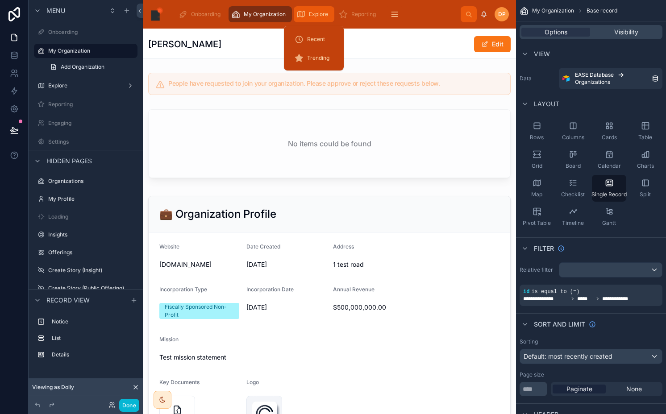
click at [0, 0] on icon "scrollable content" at bounding box center [0, 0] width 0 height 0
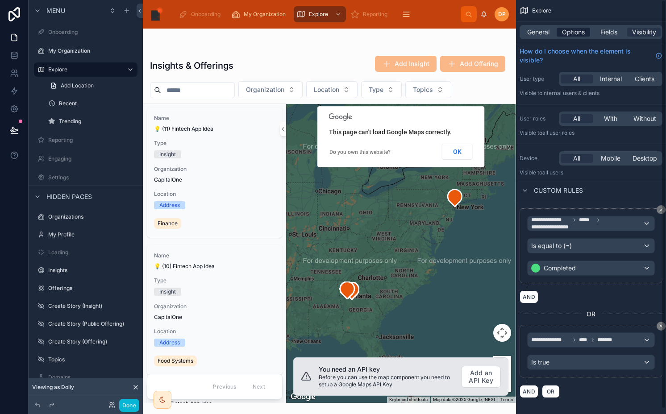
click at [577, 31] on span "Options" at bounding box center [573, 32] width 23 height 9
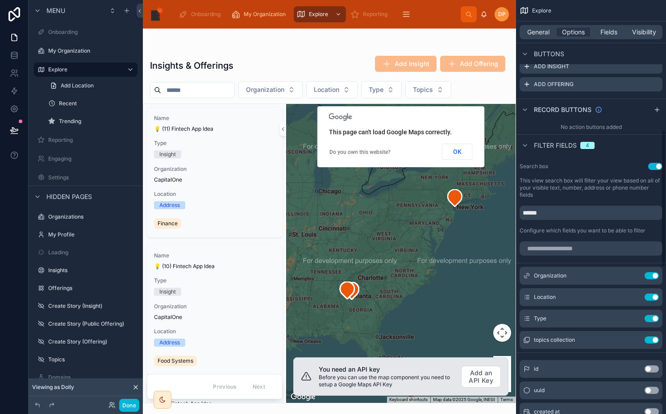
scroll to position [413, 0]
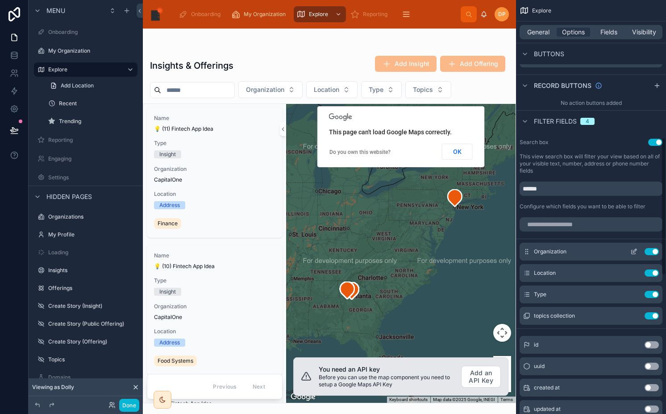
click at [632, 252] on icon "scrollable content" at bounding box center [633, 251] width 7 height 7
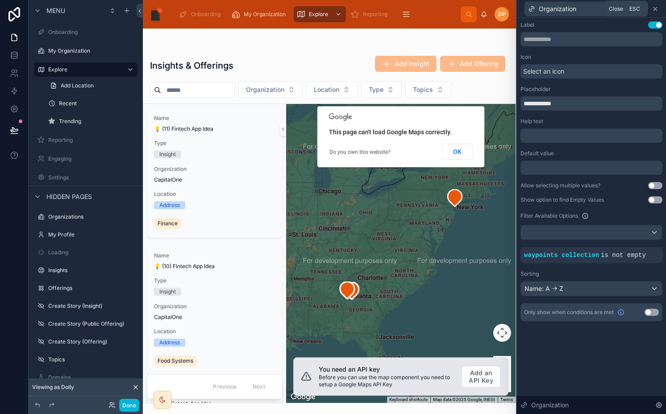
click at [655, 8] on icon at bounding box center [655, 9] width 4 height 4
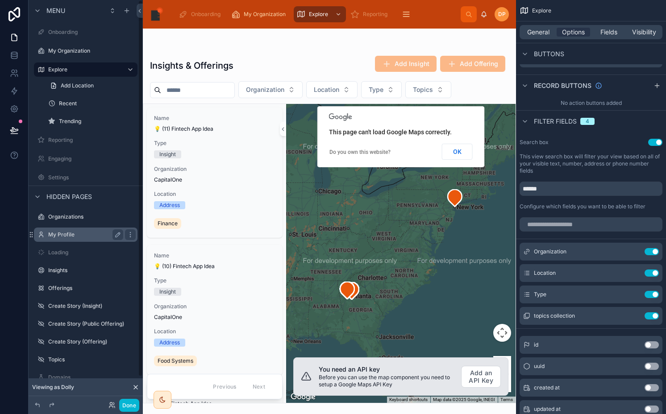
scroll to position [29, 0]
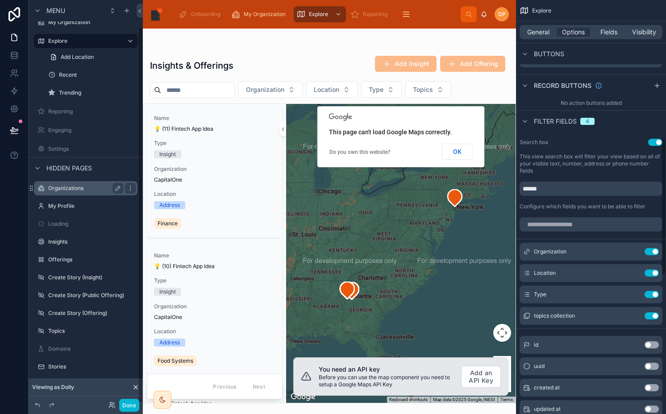
click at [90, 189] on label "Organizations" at bounding box center [83, 188] width 71 height 7
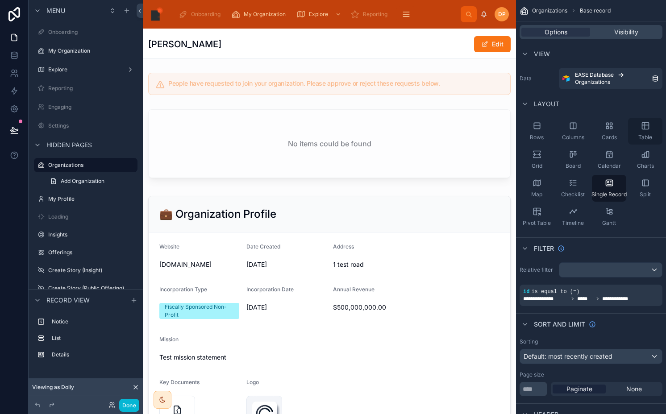
click at [645, 129] on icon "scrollable content" at bounding box center [645, 125] width 9 height 9
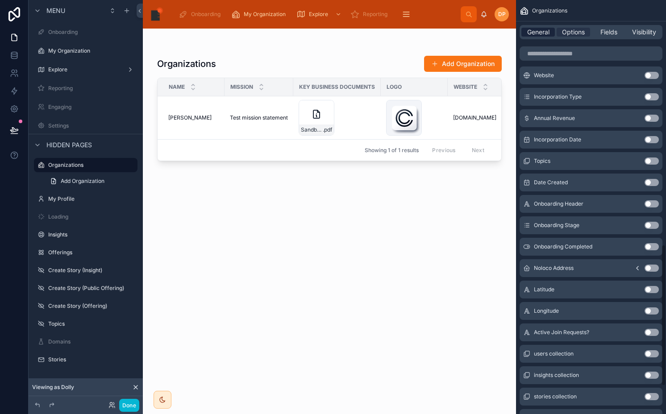
click at [539, 32] on span "General" at bounding box center [538, 32] width 22 height 9
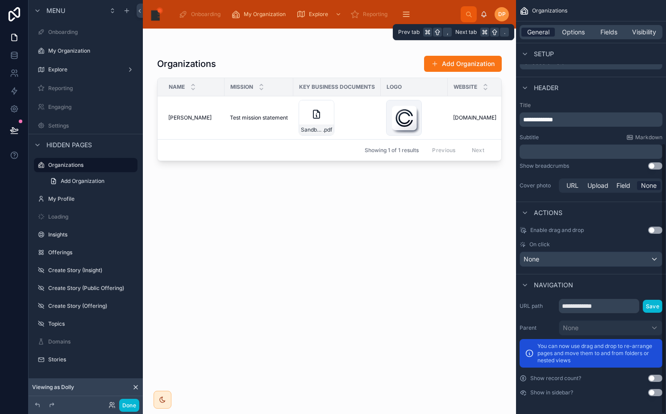
scroll to position [219, 0]
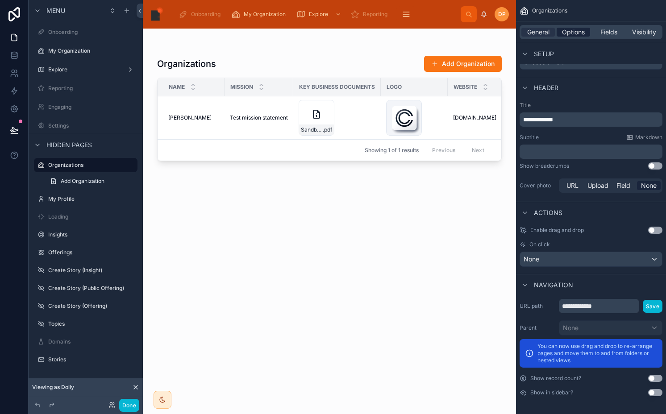
click at [575, 31] on span "Options" at bounding box center [573, 32] width 23 height 9
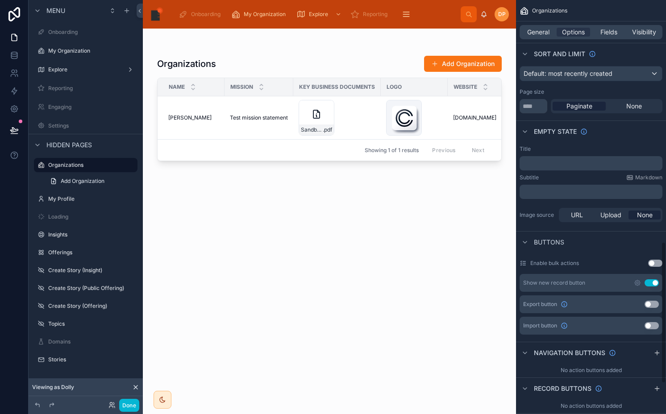
scroll to position [0, 0]
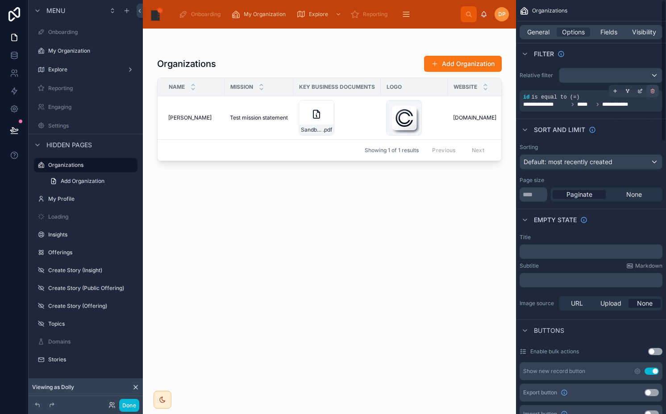
click at [648, 91] on div "scrollable content" at bounding box center [652, 91] width 12 height 12
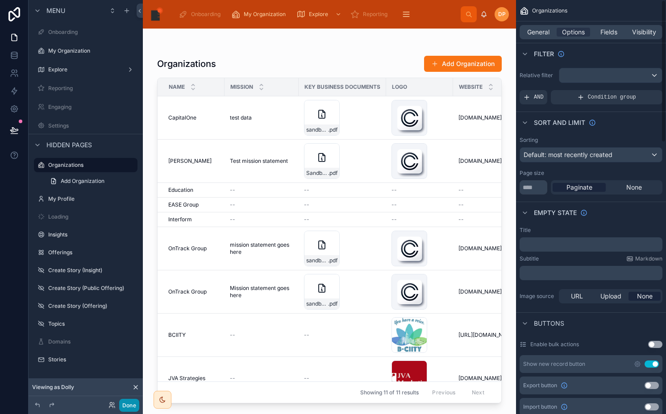
click at [122, 408] on button "Done" at bounding box center [129, 405] width 20 height 13
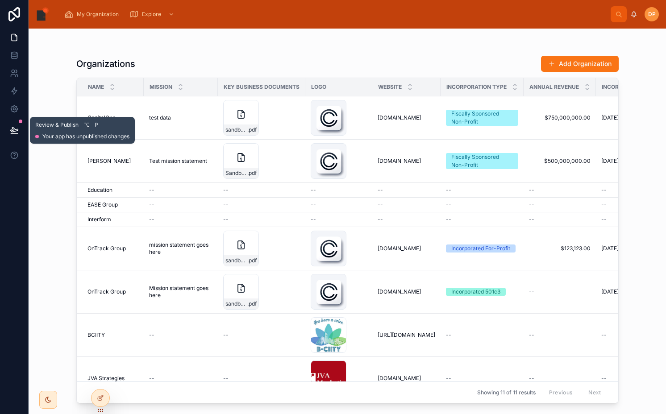
click at [16, 131] on icon at bounding box center [14, 130] width 9 height 9
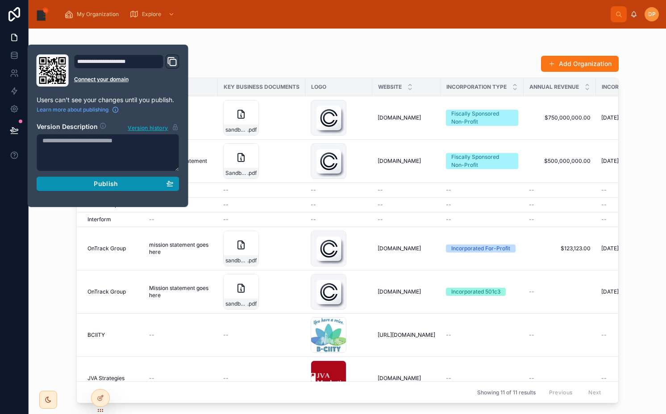
click at [73, 183] on div "Publish" at bounding box center [107, 184] width 131 height 8
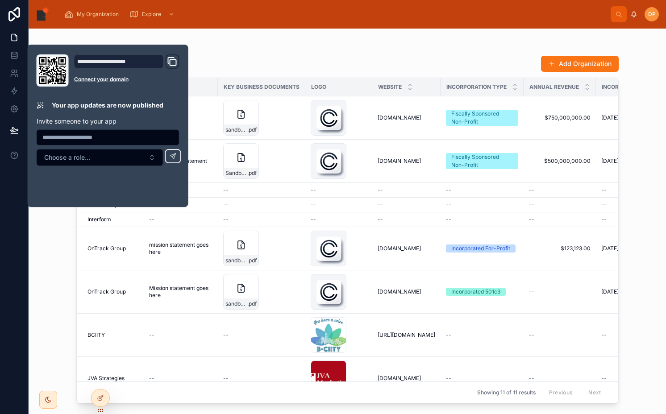
click at [268, 54] on div "Organizations Add Organization Name Mission Key Business Documents Logo Website…" at bounding box center [347, 226] width 542 height 353
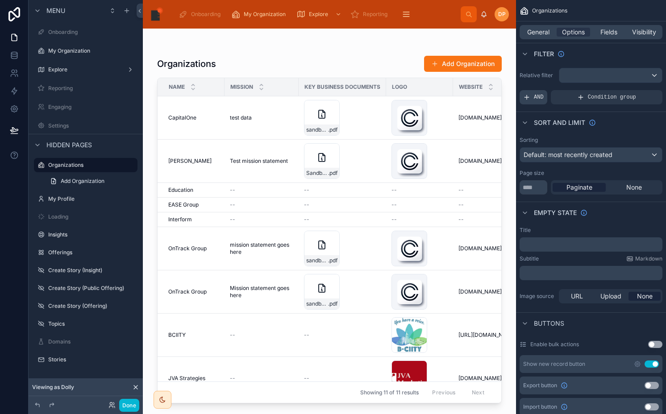
click at [529, 94] on icon "scrollable content" at bounding box center [526, 97] width 7 height 7
click at [635, 92] on div "scrollable content" at bounding box center [640, 91] width 12 height 12
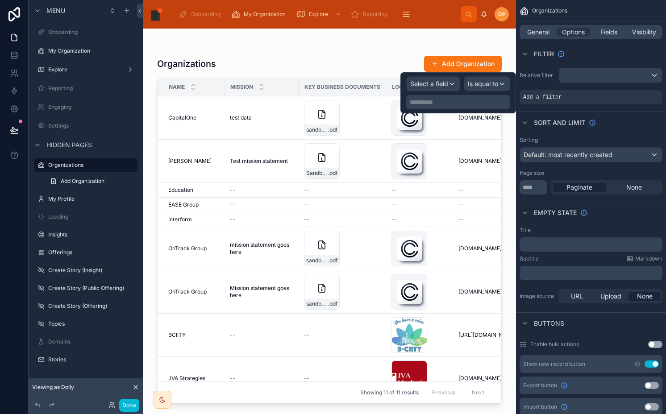
click at [434, 91] on div "**********" at bounding box center [458, 92] width 104 height 33
click at [429, 87] on span "Select a field" at bounding box center [429, 83] width 38 height 9
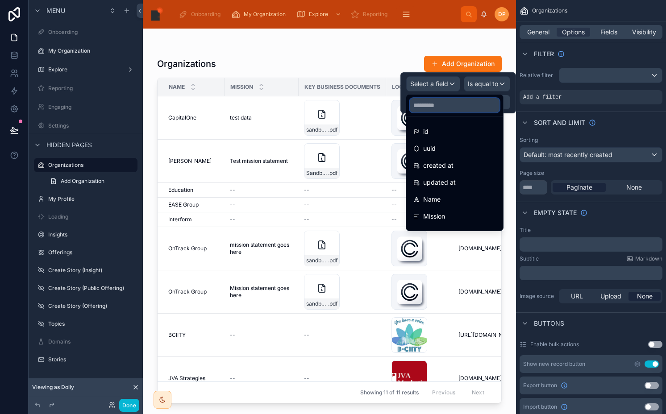
click at [429, 104] on input "text" at bounding box center [455, 105] width 90 height 14
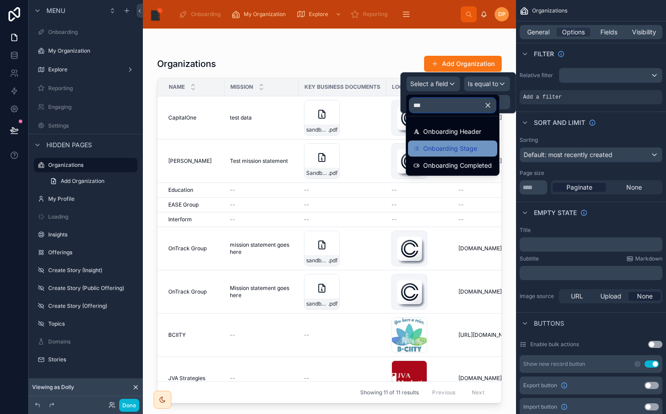
type input "***"
click at [446, 145] on span "Onboarding Stage" at bounding box center [450, 148] width 54 height 11
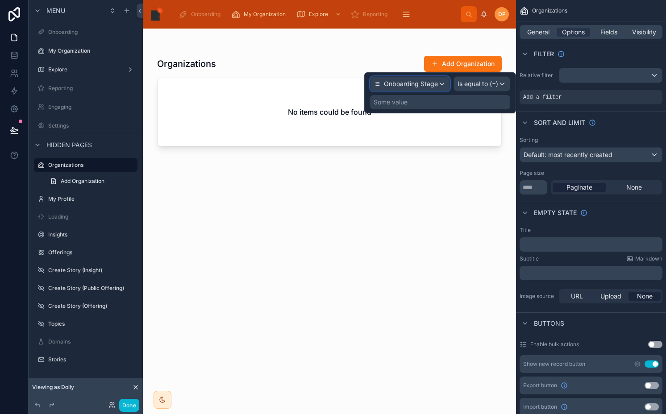
click at [435, 89] on div "Onboarding Stage" at bounding box center [409, 84] width 79 height 14
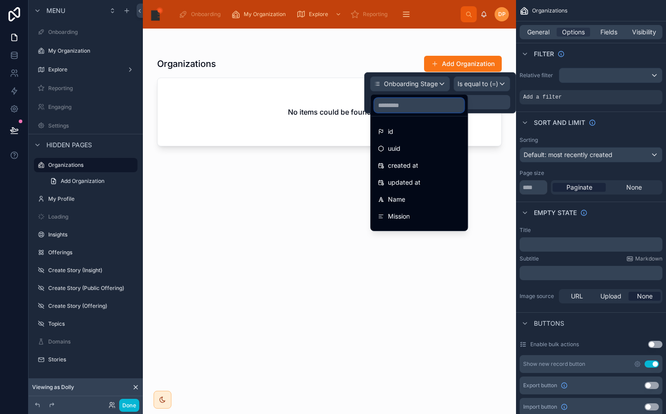
click at [434, 107] on input "text" at bounding box center [419, 105] width 90 height 14
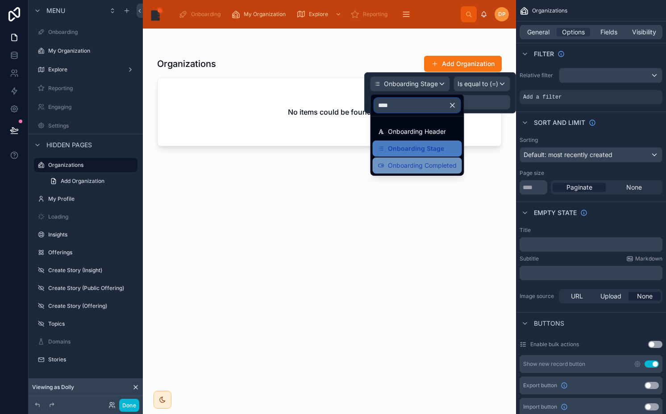
type input "****"
click at [445, 162] on span "Onboarding Completed" at bounding box center [422, 165] width 69 height 11
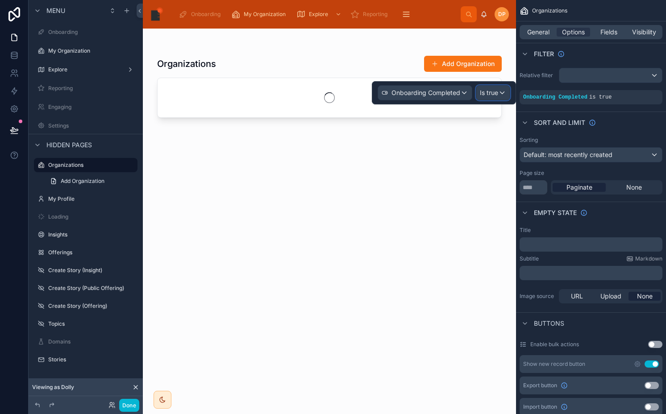
click at [492, 91] on span "Is true" at bounding box center [489, 92] width 18 height 9
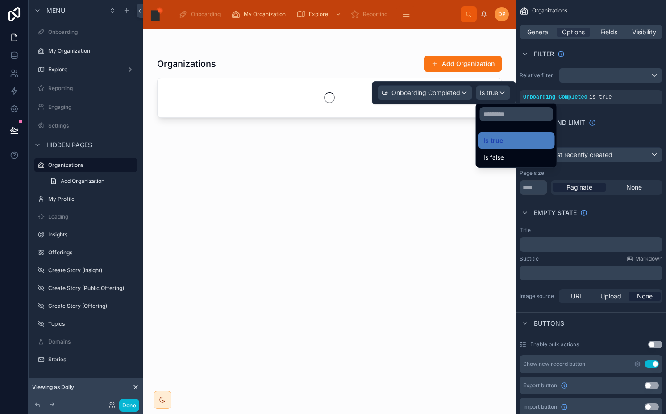
click at [492, 91] on div at bounding box center [444, 92] width 144 height 23
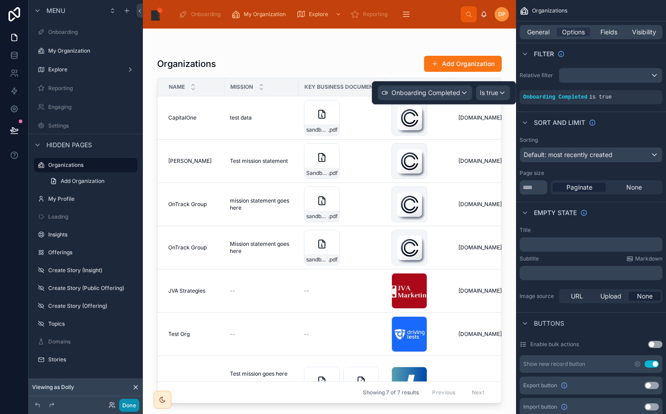
click at [127, 402] on button "Done" at bounding box center [129, 405] width 20 height 13
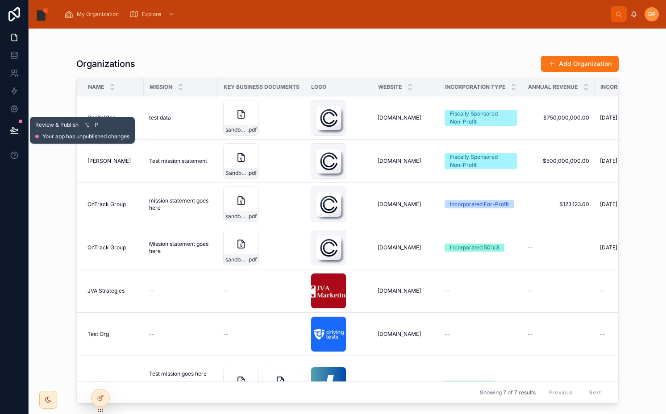
click at [12, 130] on icon at bounding box center [14, 130] width 8 height 4
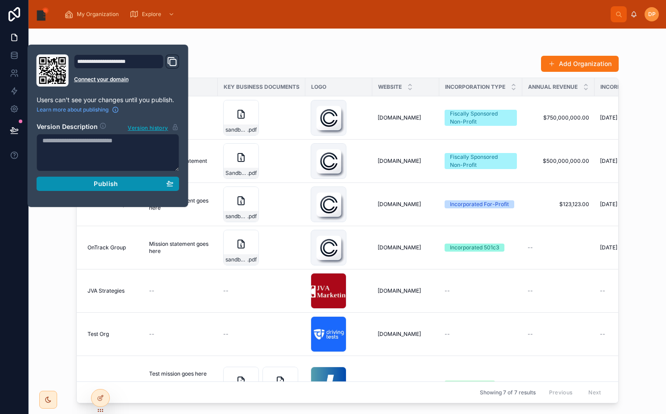
click at [85, 185] on div "Publish" at bounding box center [107, 184] width 131 height 8
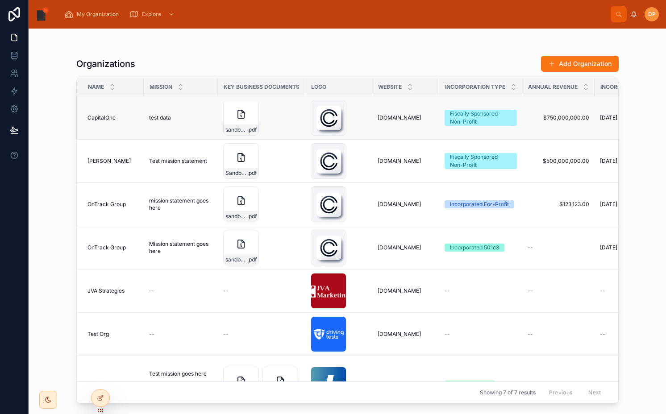
click at [158, 116] on span "test data" at bounding box center [160, 117] width 22 height 7
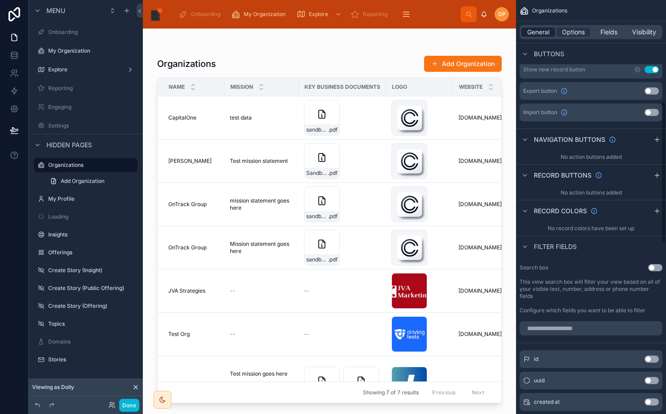
click at [538, 32] on span "General" at bounding box center [538, 32] width 22 height 9
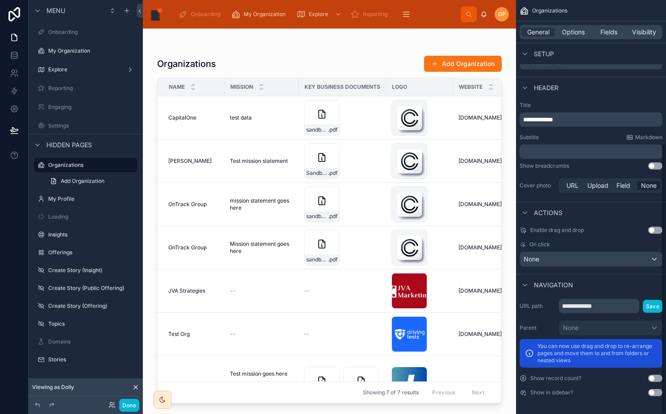
scroll to position [219, 0]
click at [576, 257] on div "None" at bounding box center [591, 259] width 142 height 14
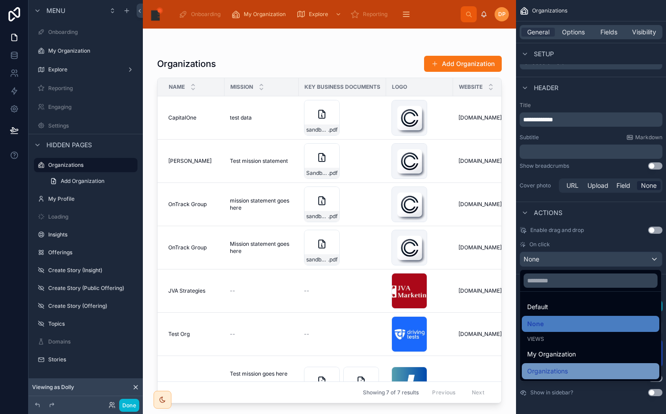
click at [552, 366] on span "Organizations" at bounding box center [547, 371] width 41 height 11
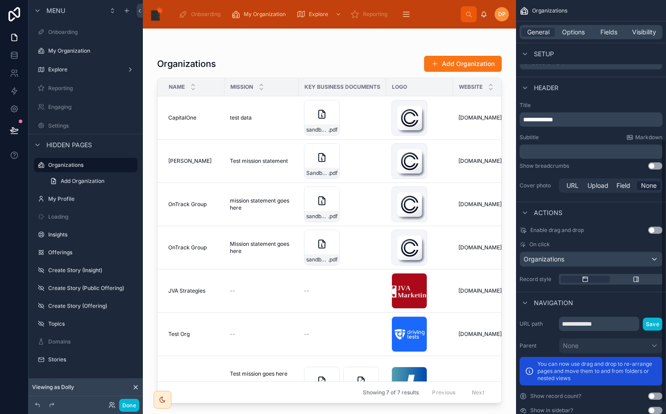
click at [193, 119] on div at bounding box center [329, 216] width 373 height 375
click at [189, 117] on span "CapitalOne" at bounding box center [182, 117] width 28 height 7
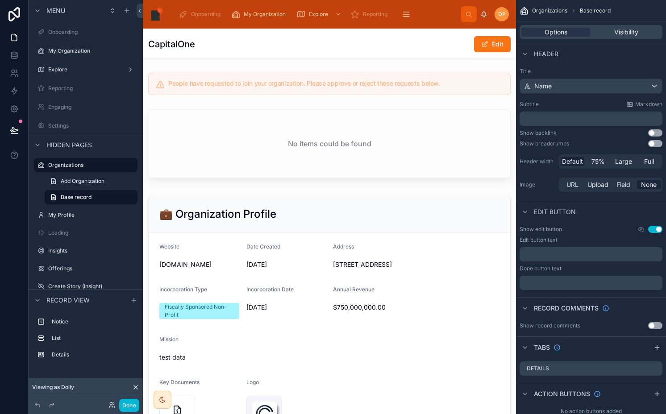
click at [436, 44] on div "CapitalOne Edit" at bounding box center [329, 44] width 362 height 17
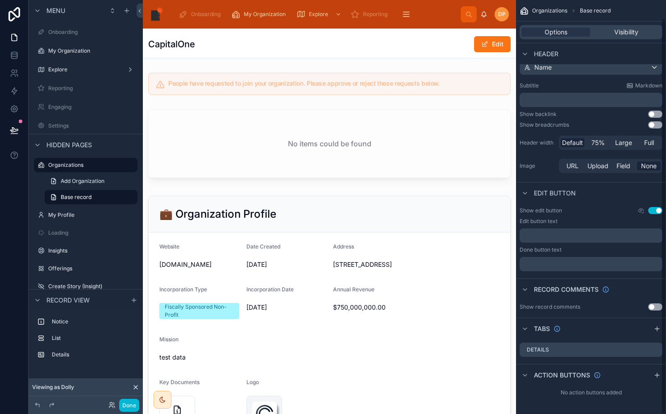
click at [653, 212] on button "Use setting" at bounding box center [655, 210] width 14 height 7
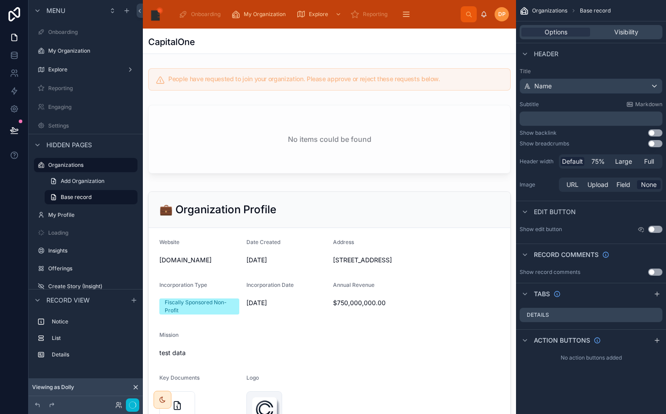
scroll to position [0, 0]
click at [656, 228] on button "Use setting" at bounding box center [655, 229] width 14 height 7
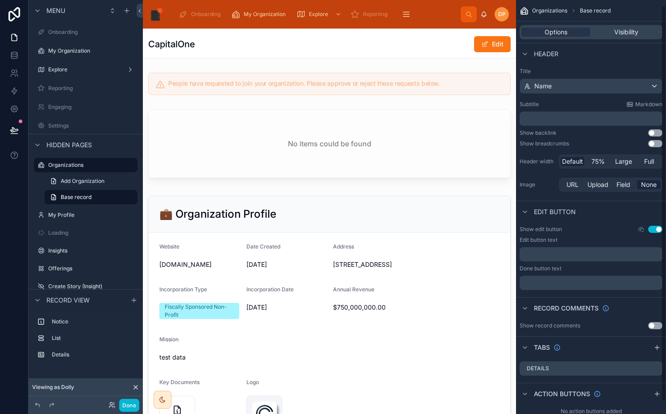
scroll to position [19, 0]
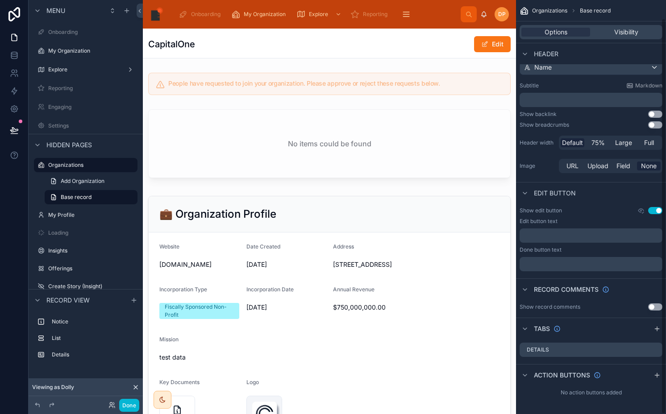
click at [655, 210] on button "Use setting" at bounding box center [655, 210] width 14 height 7
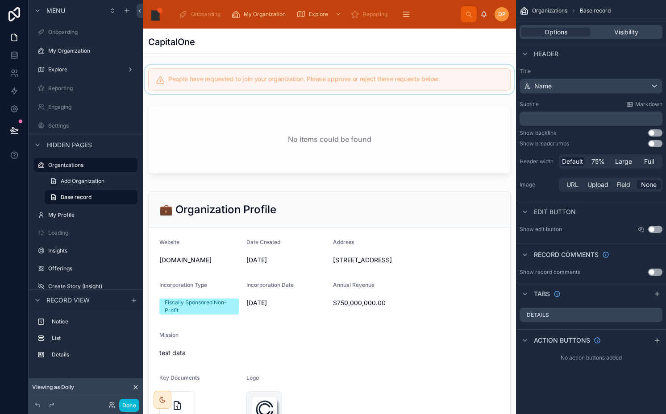
click at [301, 79] on div at bounding box center [329, 79] width 373 height 29
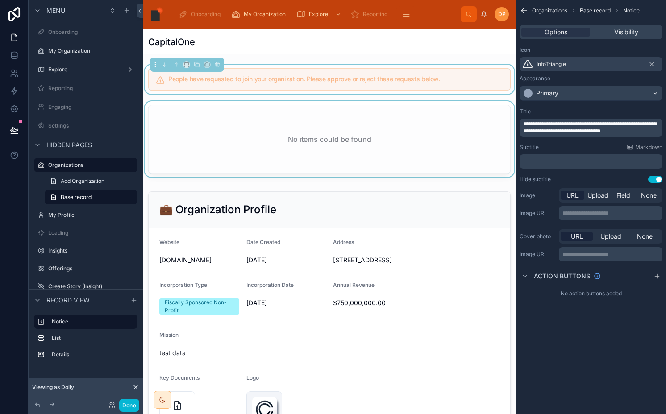
click at [294, 149] on div at bounding box center [329, 140] width 373 height 79
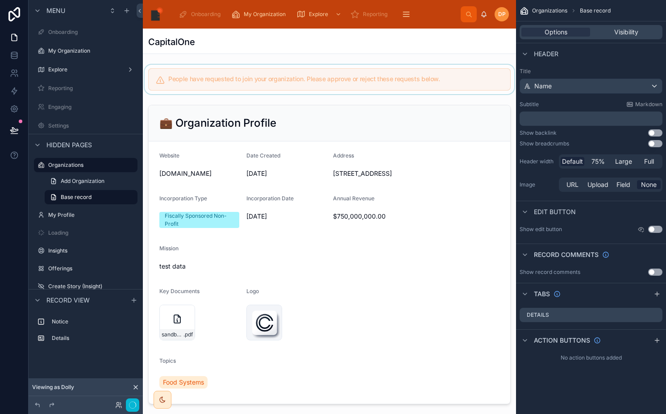
click at [349, 81] on div at bounding box center [329, 79] width 373 height 29
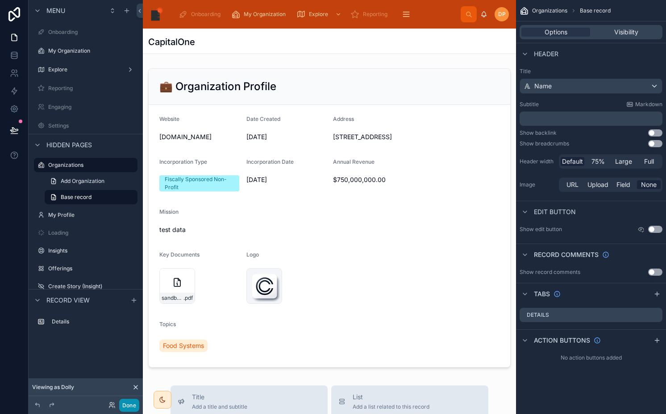
click at [124, 409] on button "Done" at bounding box center [129, 405] width 20 height 13
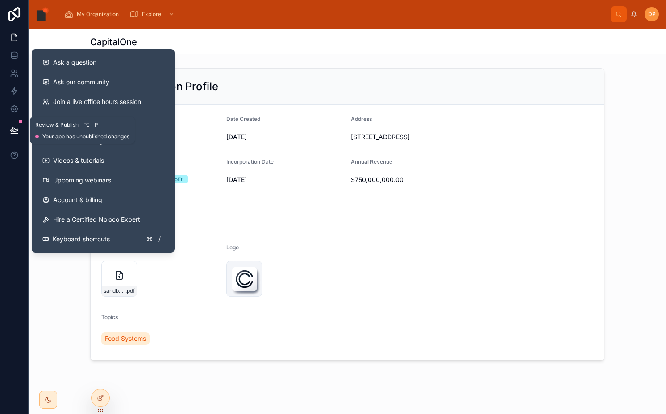
click at [12, 130] on icon at bounding box center [14, 130] width 8 height 4
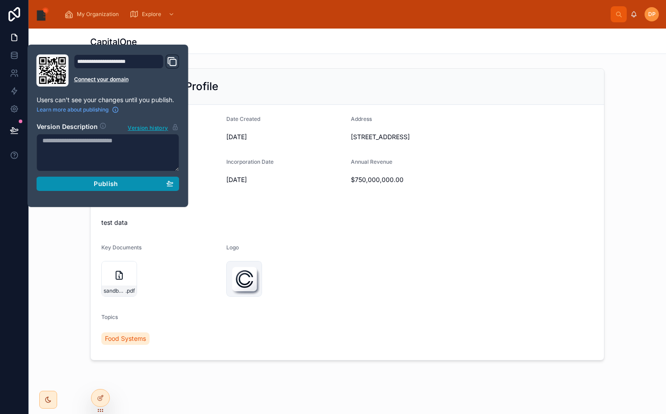
click at [86, 181] on div "Publish" at bounding box center [107, 184] width 131 height 8
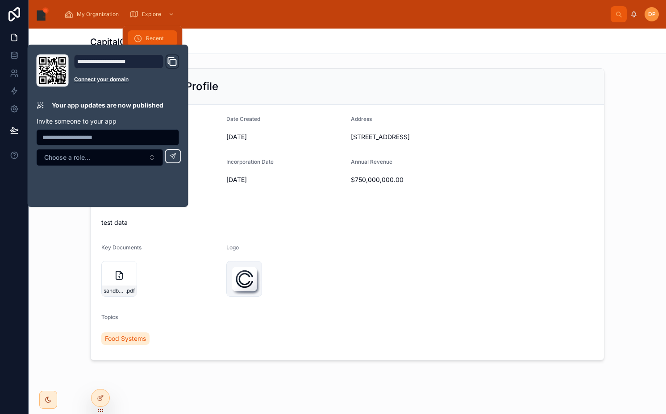
click at [148, 31] on div "Recent" at bounding box center [152, 38] width 38 height 14
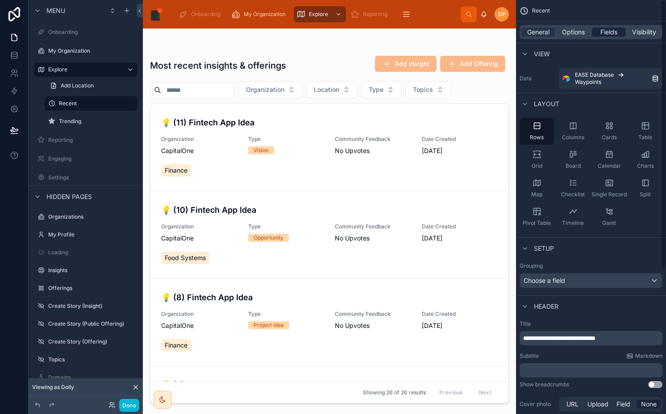
click at [605, 30] on span "Fields" at bounding box center [608, 32] width 17 height 9
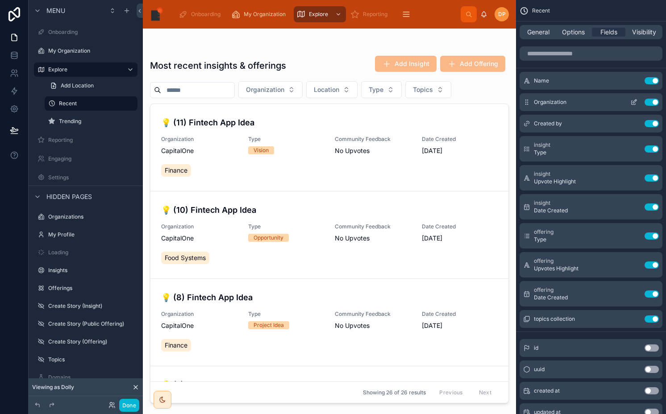
click at [634, 102] on icon "scrollable content" at bounding box center [633, 102] width 7 height 7
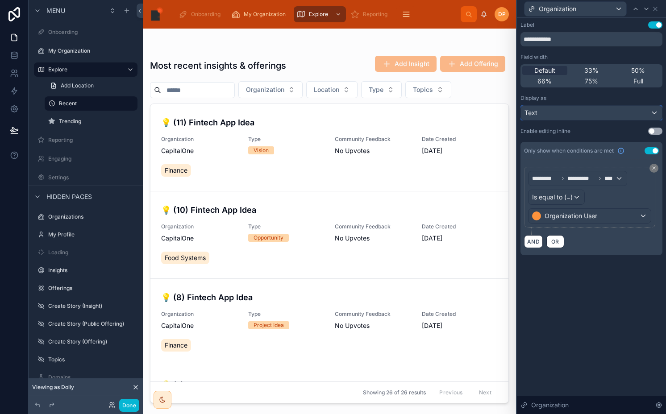
click at [597, 113] on div "Text" at bounding box center [591, 113] width 141 height 14
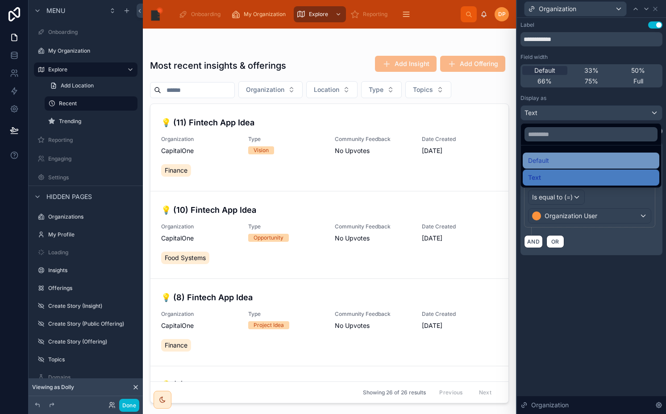
click at [564, 158] on div "Default" at bounding box center [591, 160] width 126 height 11
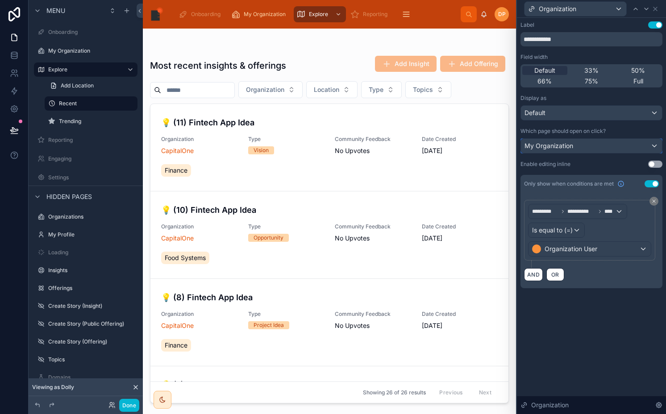
click at [566, 152] on div "My Organization" at bounding box center [591, 146] width 141 height 14
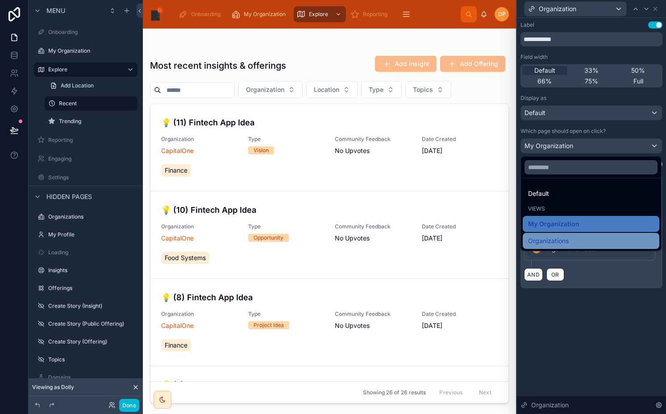
click at [552, 239] on span "Organizations" at bounding box center [548, 241] width 41 height 11
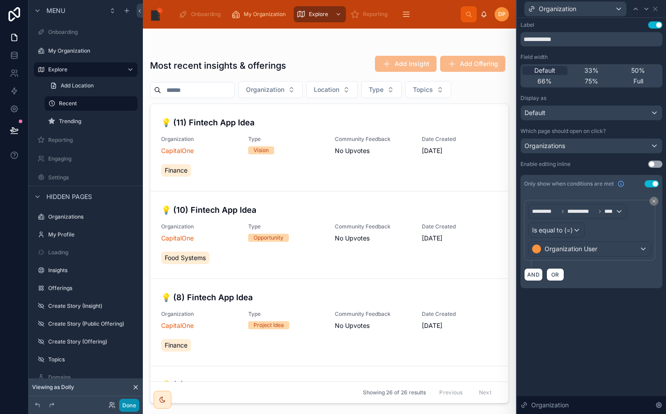
click at [131, 405] on button "Done" at bounding box center [129, 405] width 20 height 13
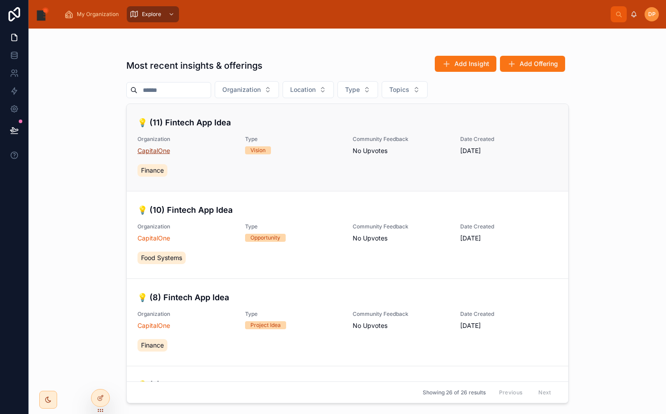
click at [154, 150] on span "CapitalOne" at bounding box center [153, 150] width 33 height 9
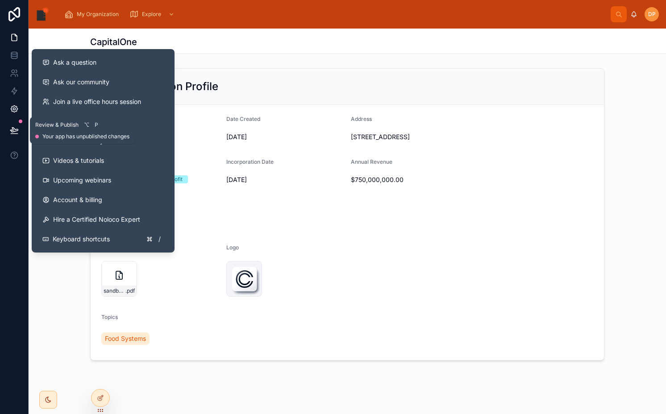
click at [17, 112] on icon at bounding box center [14, 108] width 9 height 9
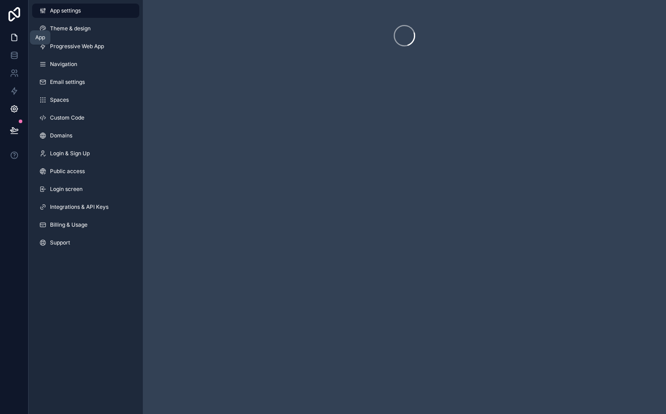
click at [21, 41] on link at bounding box center [14, 38] width 28 height 18
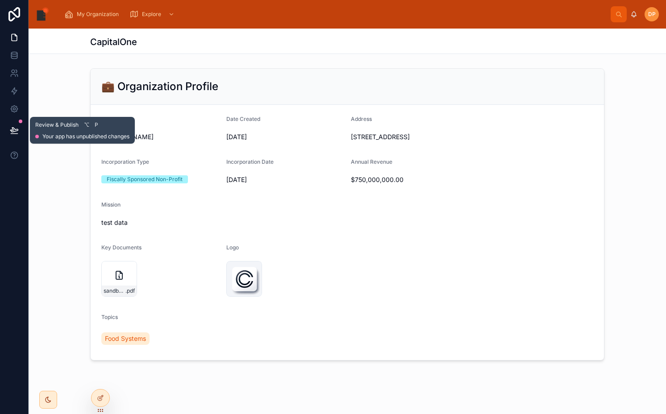
click at [17, 134] on icon at bounding box center [14, 130] width 9 height 9
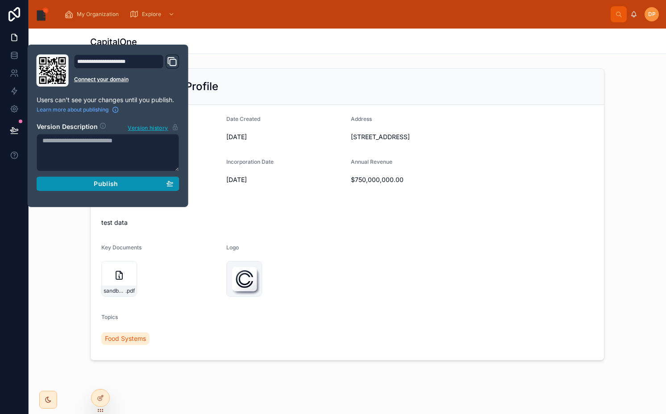
click at [66, 188] on button "Publish" at bounding box center [108, 184] width 143 height 14
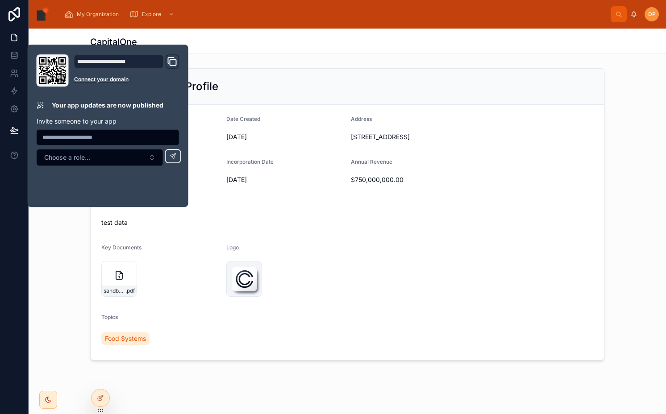
click at [328, 35] on div "CapitalOne" at bounding box center [347, 41] width 514 height 25
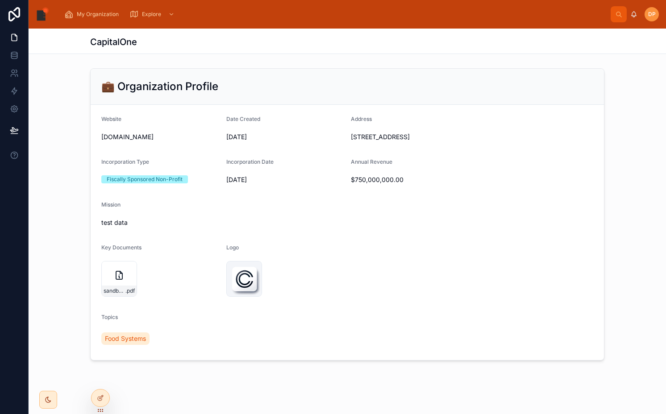
scroll to position [7, 0]
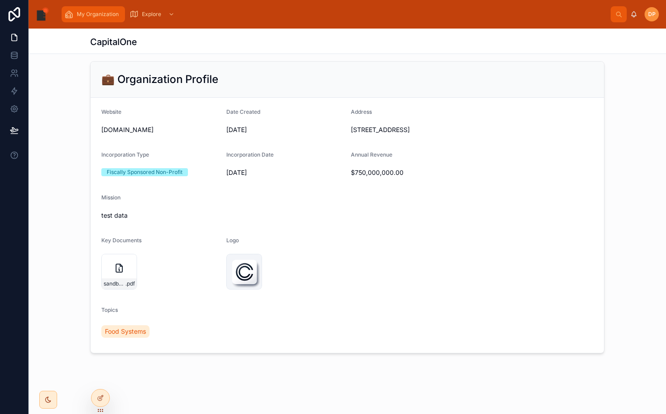
click at [85, 12] on span "My Organization" at bounding box center [98, 14] width 42 height 7
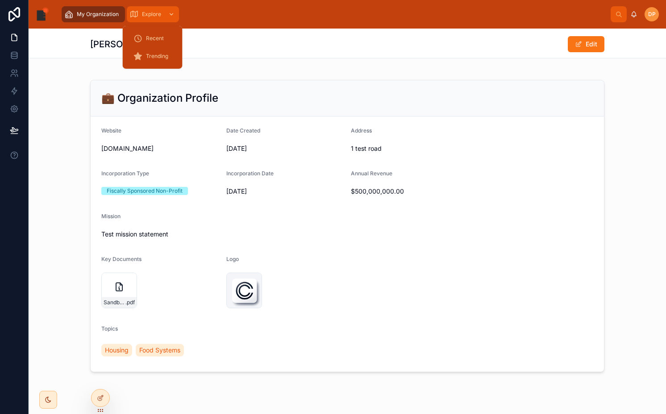
click at [154, 13] on span "Explore" at bounding box center [151, 14] width 19 height 7
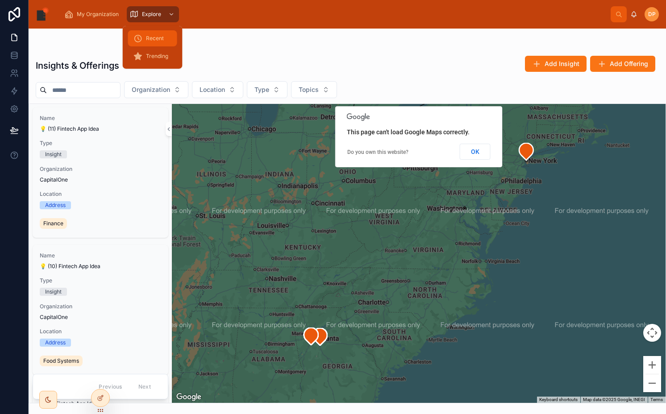
click at [151, 43] on div "Recent" at bounding box center [152, 38] width 38 height 14
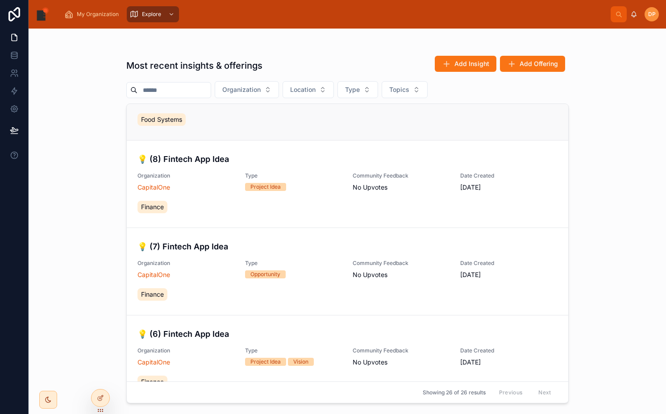
scroll to position [386, 0]
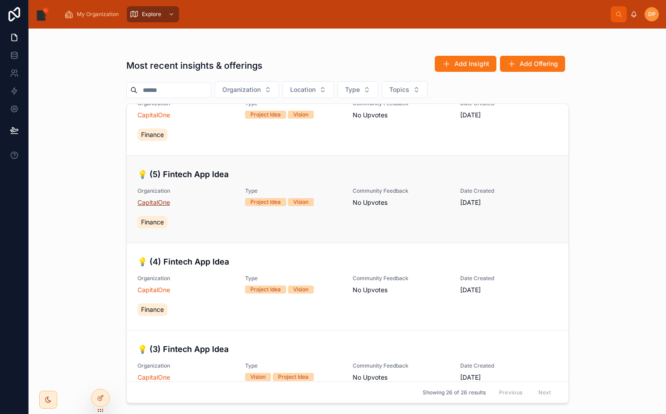
click at [155, 201] on span "CapitalOne" at bounding box center [153, 202] width 33 height 9
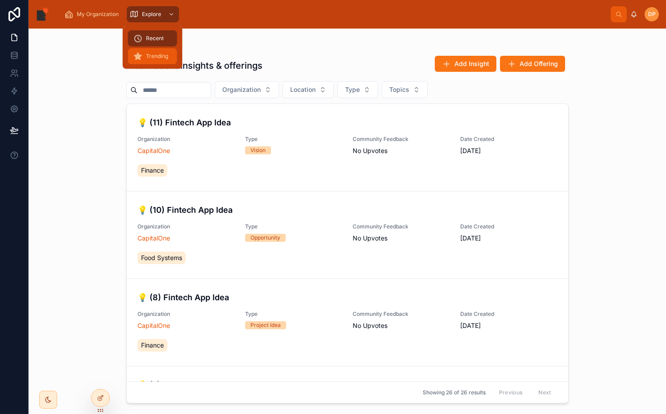
click at [155, 55] on span "Trending" at bounding box center [157, 56] width 22 height 7
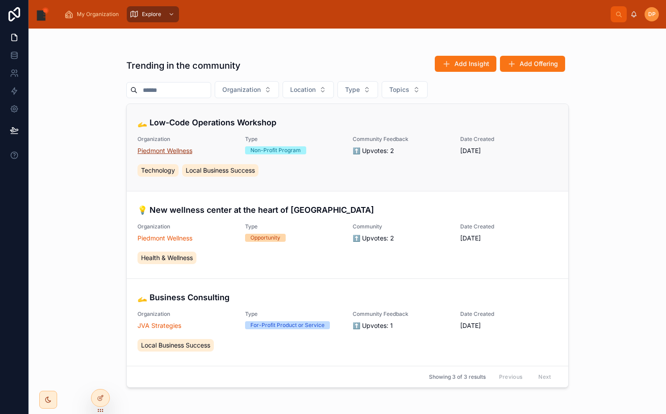
click at [166, 153] on span "Piedmont Wellness" at bounding box center [164, 150] width 55 height 9
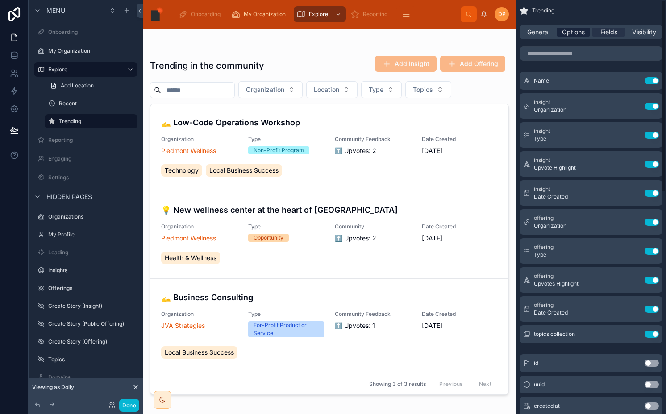
click at [567, 31] on span "Options" at bounding box center [573, 32] width 23 height 9
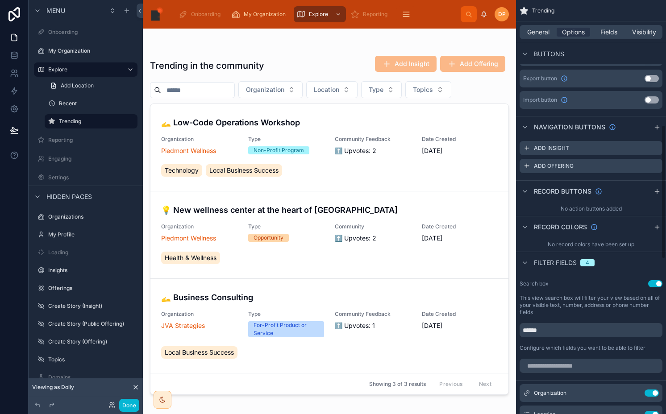
scroll to position [584, 0]
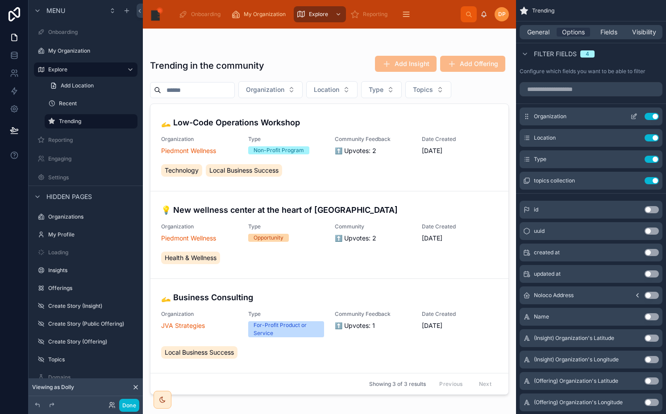
click at [633, 118] on icon "scrollable content" at bounding box center [633, 116] width 7 height 7
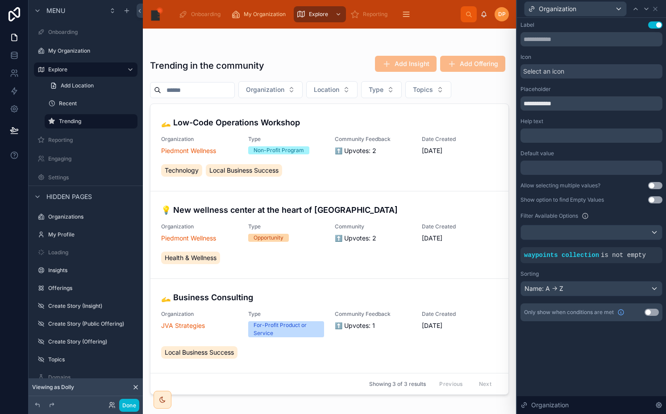
click at [658, 13] on div "Organization" at bounding box center [591, 8] width 142 height 17
click at [655, 10] on icon at bounding box center [654, 8] width 7 height 7
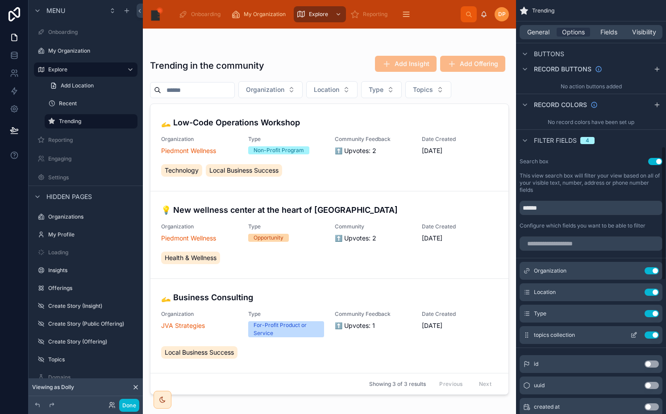
scroll to position [465, 0]
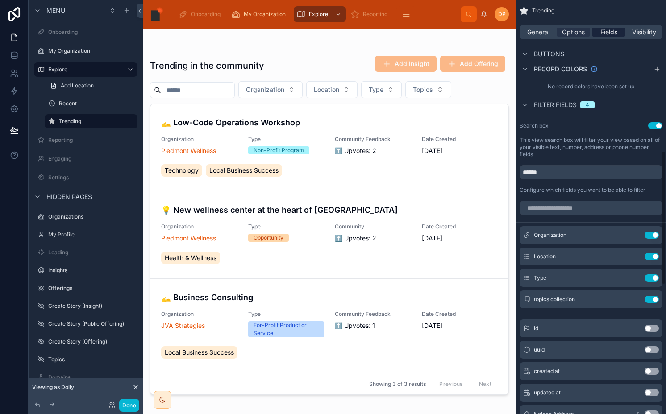
click at [599, 31] on div "Fields" at bounding box center [608, 32] width 33 height 9
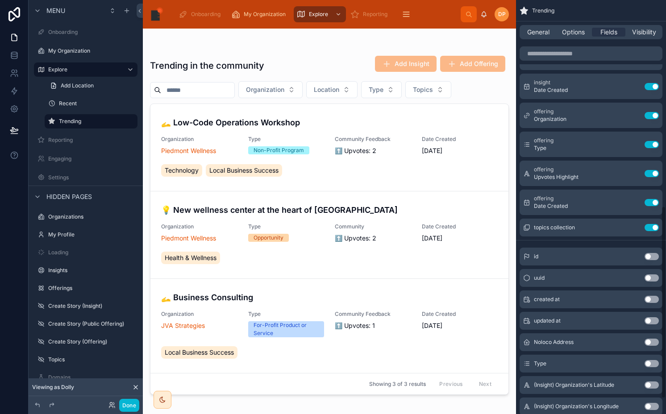
scroll to position [0, 0]
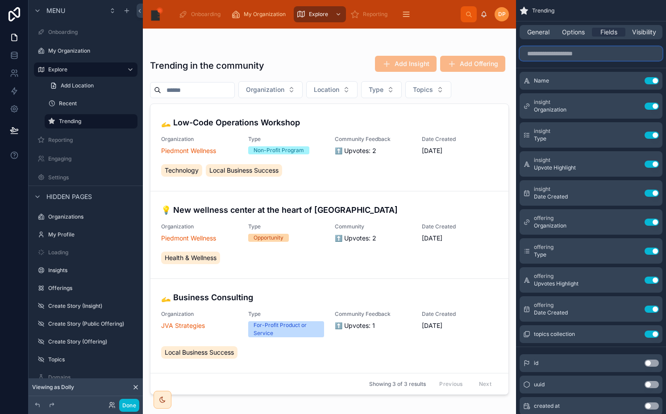
click at [569, 56] on input "scrollable content" at bounding box center [590, 53] width 143 height 14
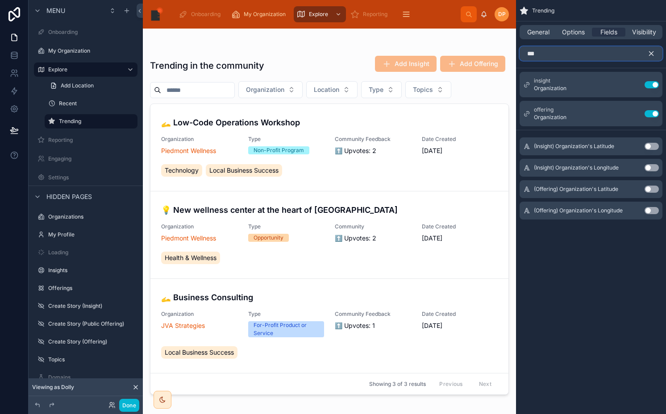
type input "***"
drag, startPoint x: 652, startPoint y: 54, endPoint x: 647, endPoint y: 54, distance: 4.9
click at [652, 54] on icon "scrollable content" at bounding box center [651, 54] width 8 height 8
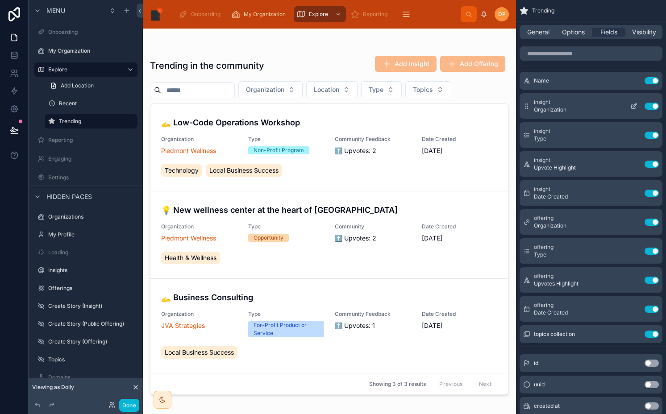
click at [634, 105] on icon "scrollable content" at bounding box center [635, 105] width 4 height 4
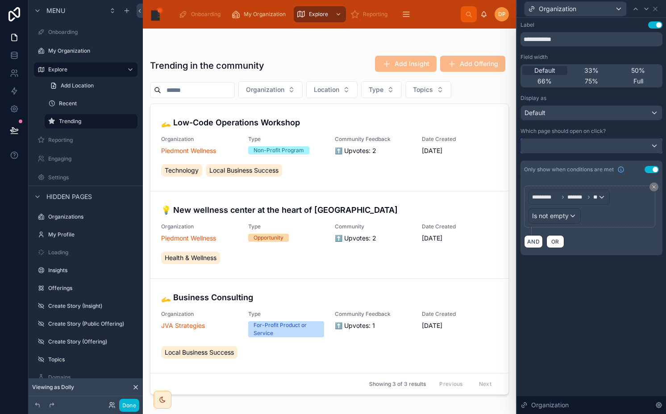
click at [564, 149] on div at bounding box center [591, 146] width 141 height 14
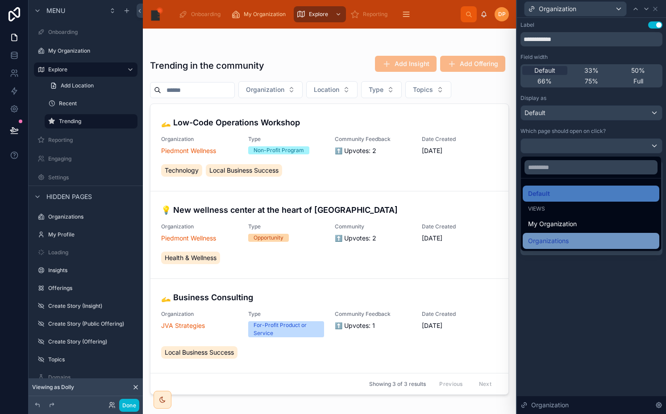
click at [553, 245] on span "Organizations" at bounding box center [548, 241] width 41 height 11
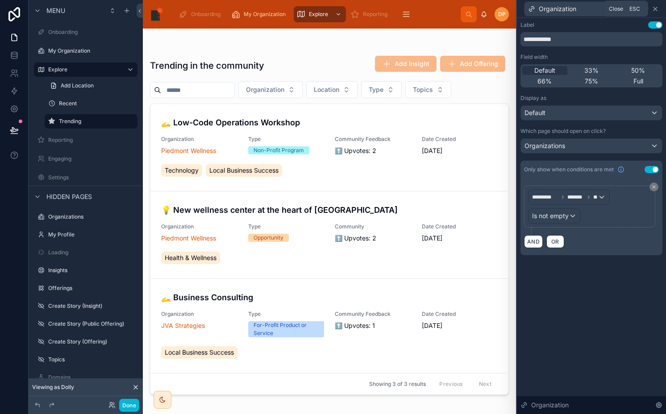
click at [655, 8] on icon at bounding box center [655, 9] width 4 height 4
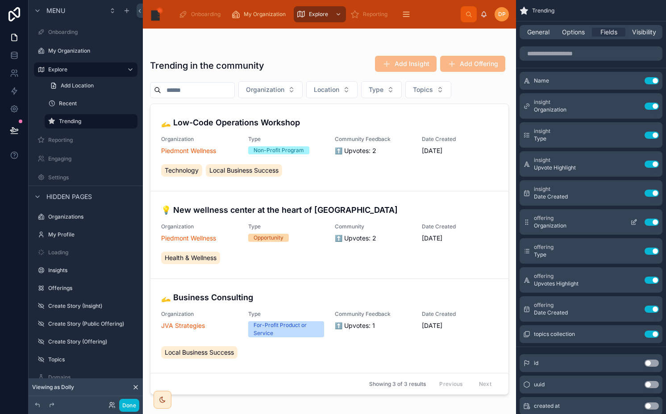
click at [635, 219] on icon "scrollable content" at bounding box center [633, 222] width 7 height 7
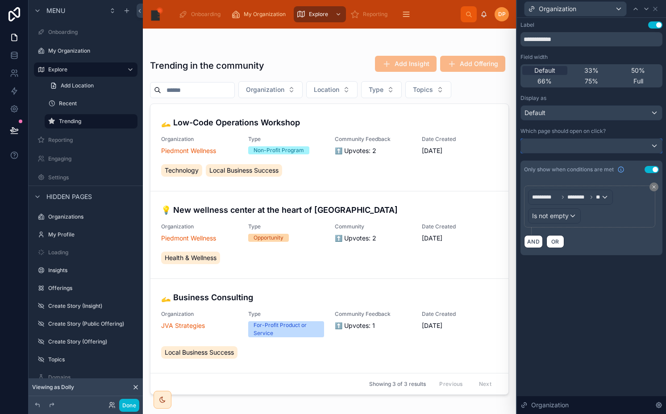
click at [571, 142] on div at bounding box center [591, 146] width 141 height 14
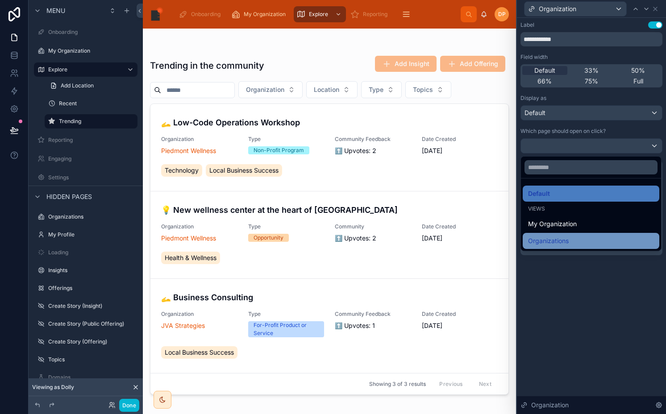
click at [541, 246] on span "Organizations" at bounding box center [548, 241] width 41 height 11
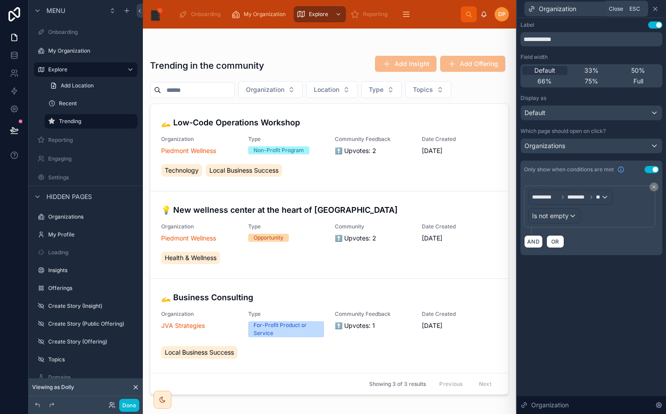
click at [655, 10] on icon at bounding box center [654, 8] width 7 height 7
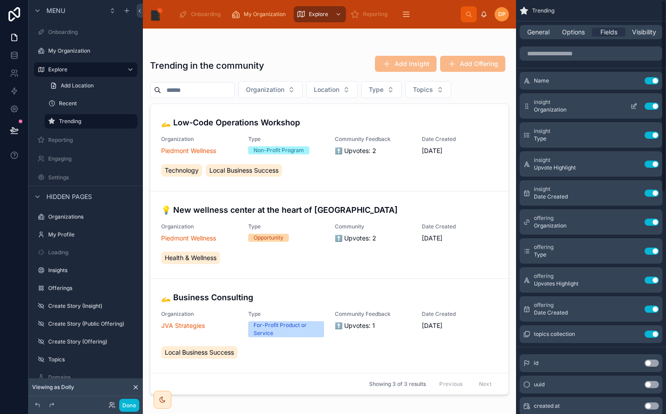
click at [630, 106] on icon "scrollable content" at bounding box center [633, 106] width 7 height 7
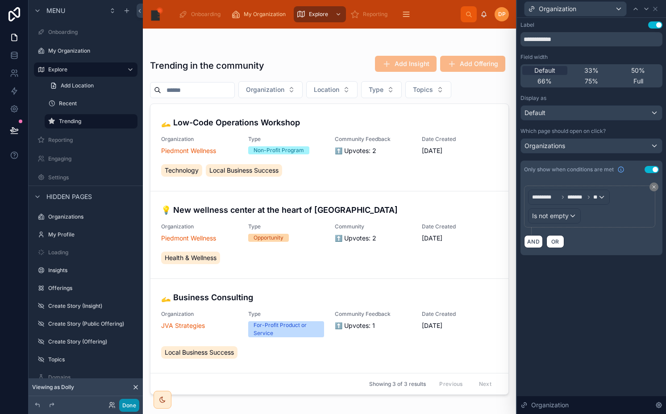
click at [126, 411] on button "Done" at bounding box center [129, 405] width 20 height 13
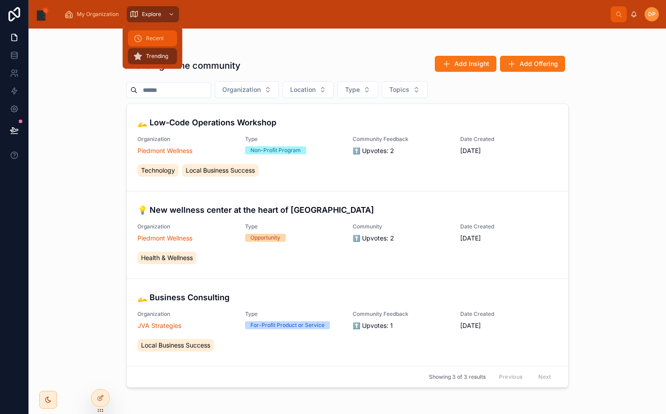
click at [152, 40] on span "Recent" at bounding box center [155, 38] width 18 height 7
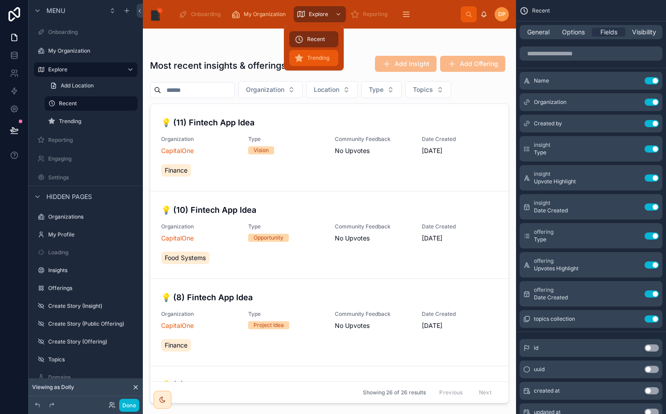
click at [311, 59] on span "Trending" at bounding box center [318, 57] width 22 height 7
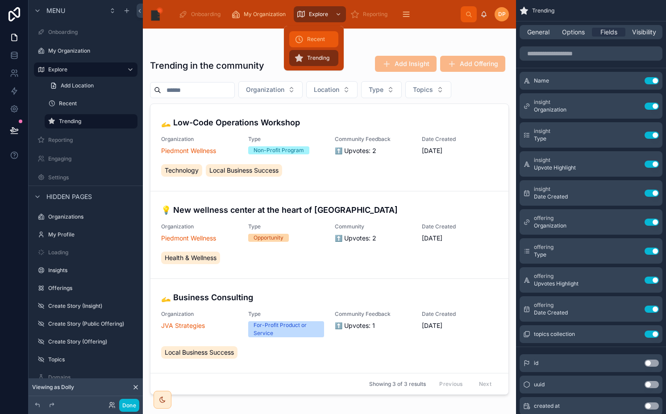
click at [311, 42] on span "Recent" at bounding box center [316, 39] width 18 height 7
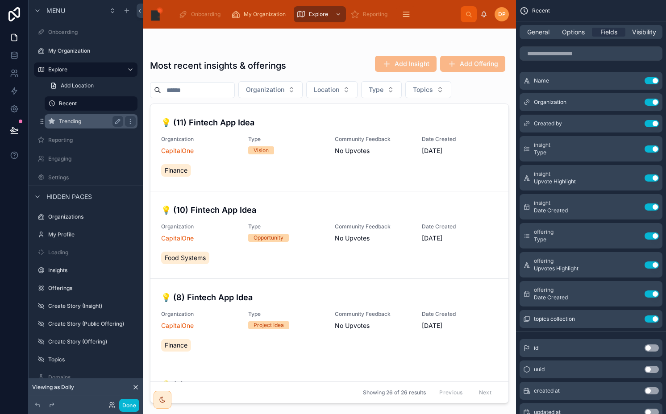
click at [82, 119] on label "Trending" at bounding box center [89, 121] width 61 height 7
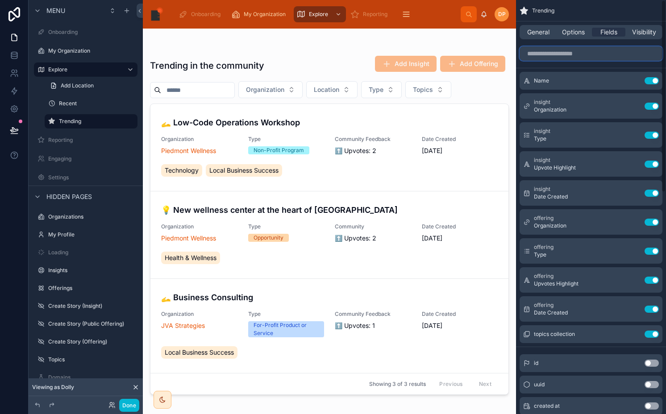
click at [584, 54] on input "scrollable content" at bounding box center [590, 53] width 143 height 14
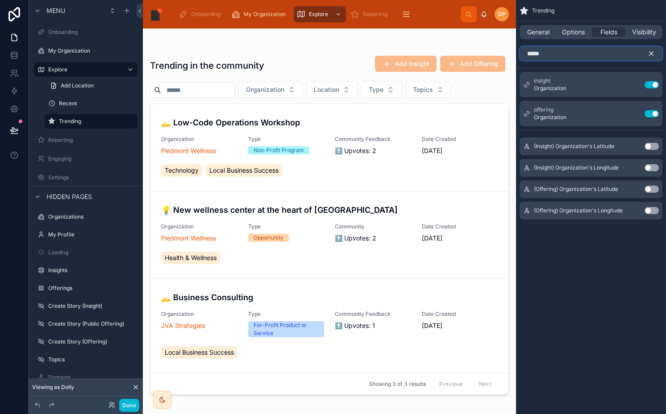
type input "******"
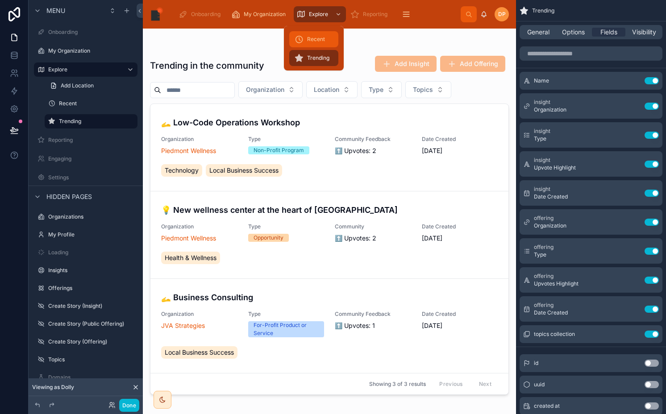
click at [315, 39] on span "Recent" at bounding box center [316, 39] width 18 height 7
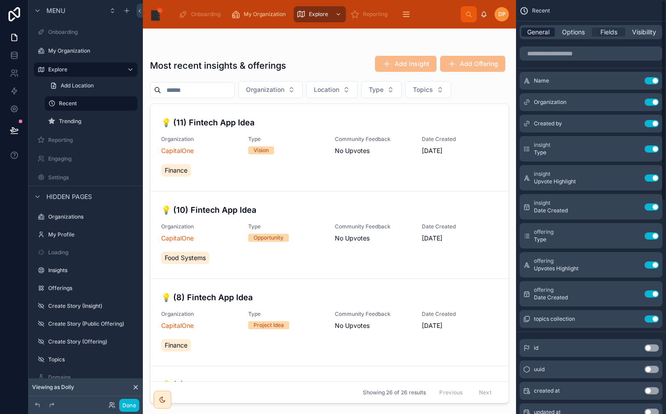
click at [528, 34] on span "General" at bounding box center [538, 32] width 22 height 9
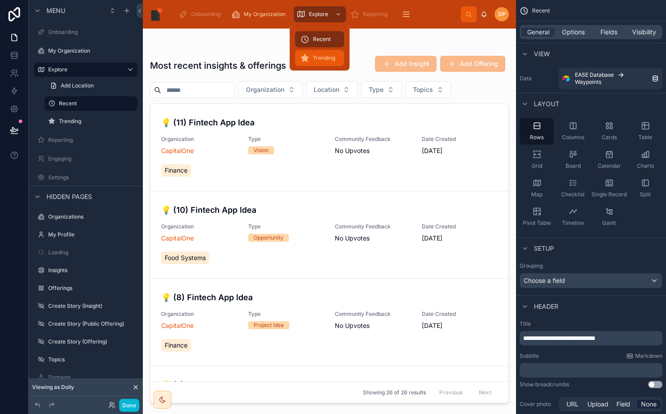
click at [324, 50] on link "Trending" at bounding box center [319, 58] width 49 height 16
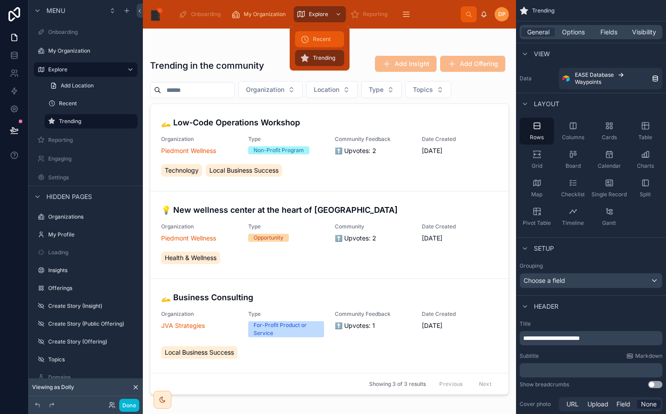
click at [323, 38] on span "Recent" at bounding box center [322, 39] width 18 height 7
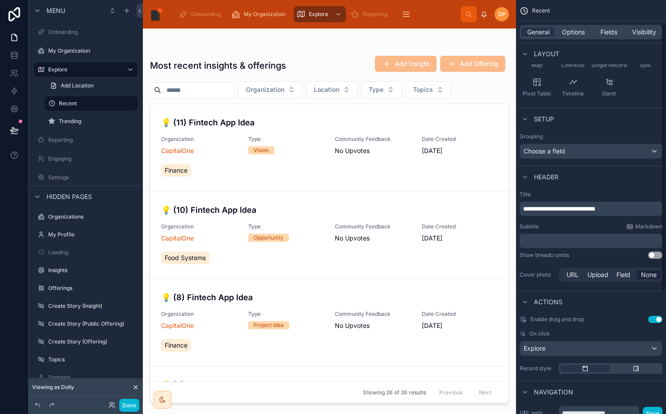
scroll to position [222, 0]
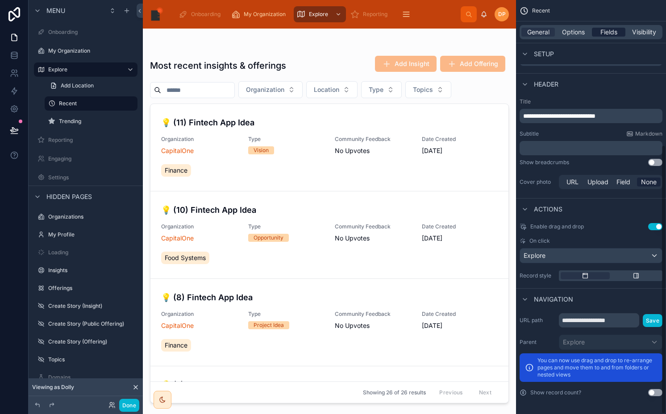
click at [600, 28] on span "Fields" at bounding box center [608, 32] width 17 height 9
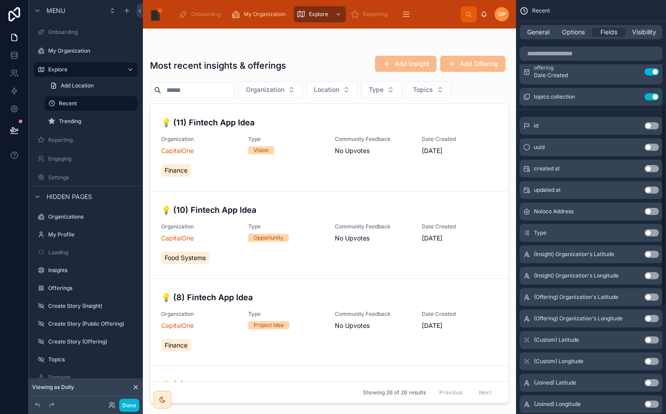
scroll to position [0, 0]
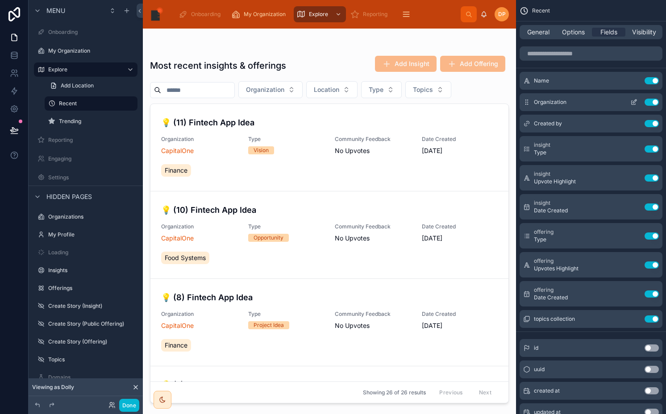
click at [631, 103] on icon "scrollable content" at bounding box center [633, 102] width 7 height 7
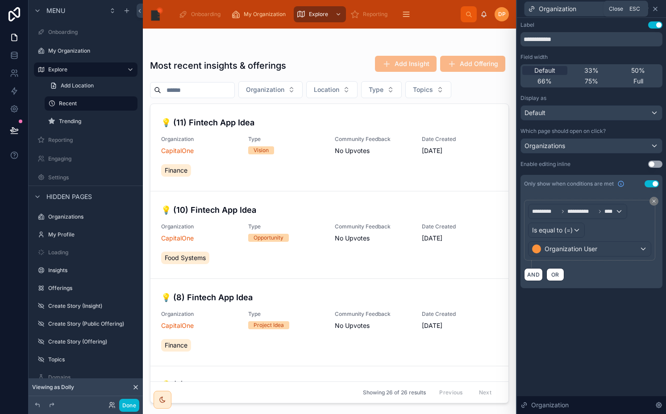
click at [656, 7] on icon at bounding box center [654, 8] width 7 height 7
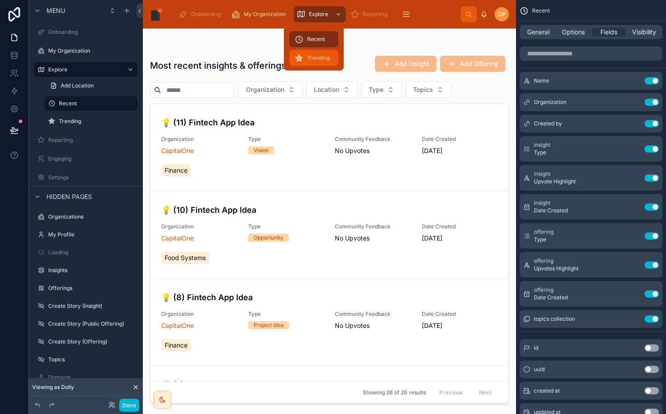
click at [311, 56] on span "Trending" at bounding box center [318, 57] width 22 height 7
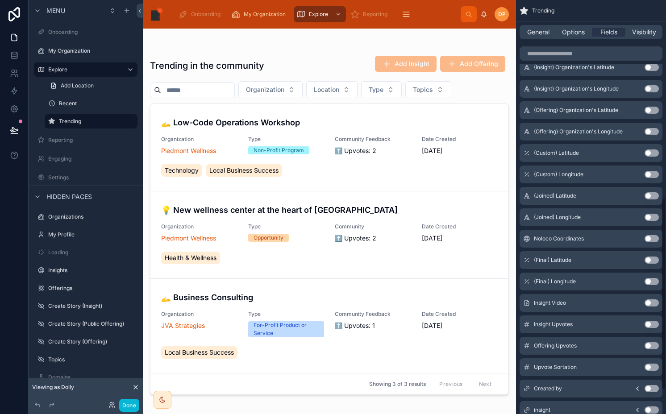
scroll to position [476, 0]
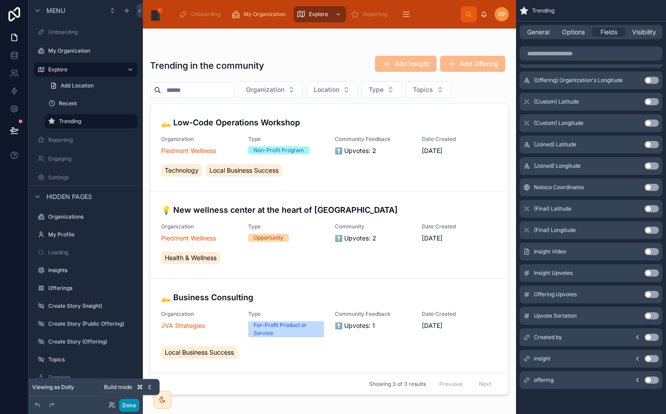
click at [124, 405] on button "Done" at bounding box center [129, 405] width 20 height 13
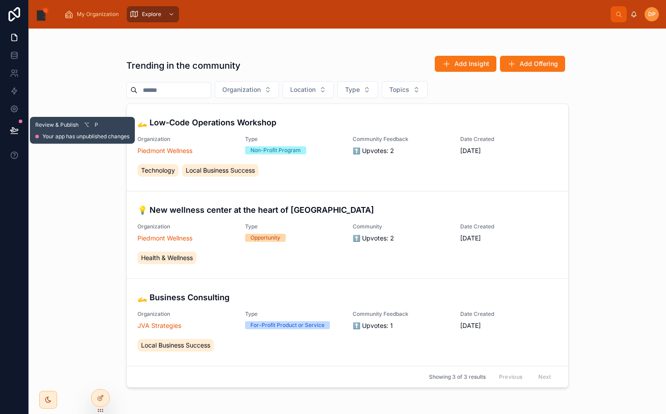
click at [18, 133] on icon at bounding box center [14, 130] width 9 height 9
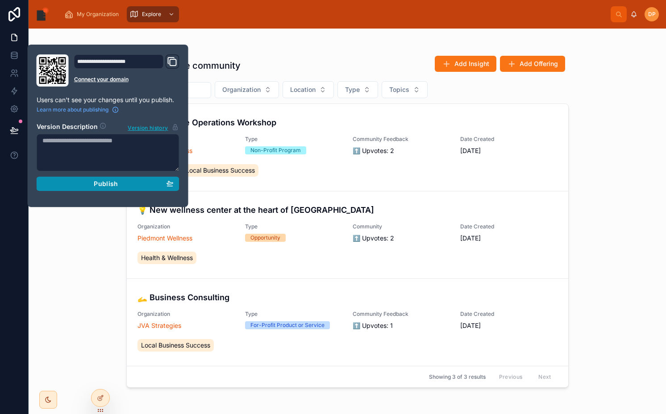
click at [159, 183] on div "Publish" at bounding box center [107, 184] width 131 height 8
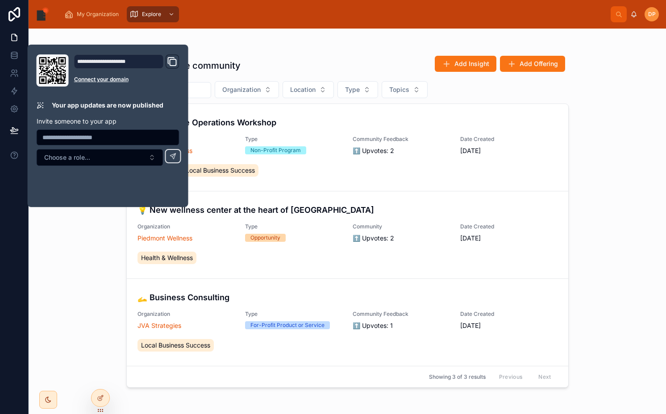
click at [89, 263] on div "Trending in the community Add Insight Add Offering Organization Location Type T…" at bounding box center [347, 222] width 637 height 386
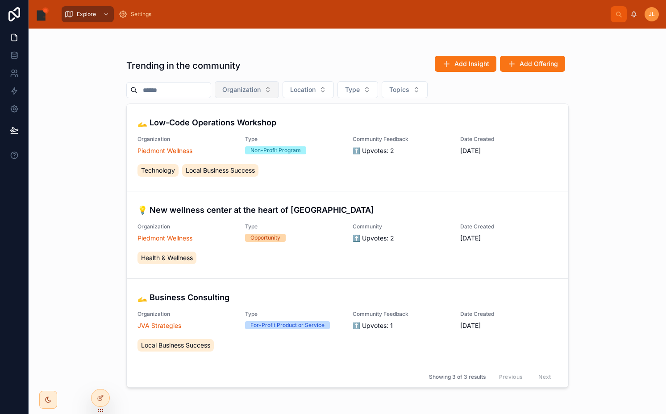
click at [257, 90] on span "Organization" at bounding box center [241, 89] width 38 height 9
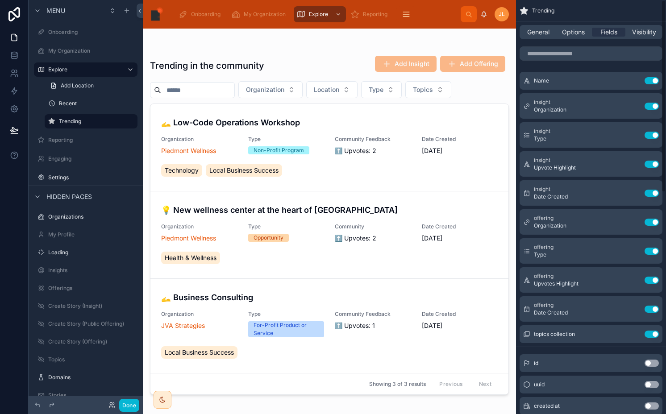
click at [583, 29] on span "Options" at bounding box center [573, 32] width 23 height 9
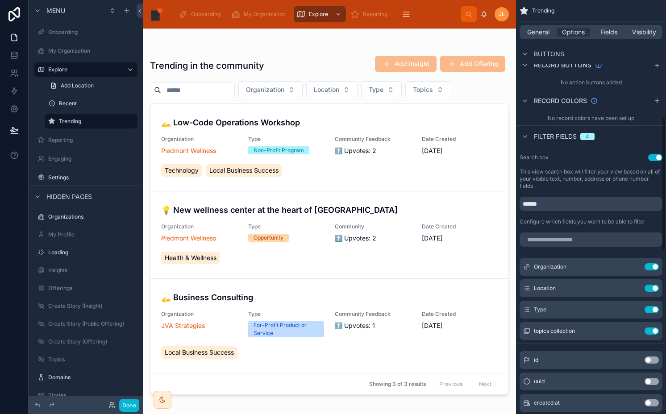
scroll to position [537, 0]
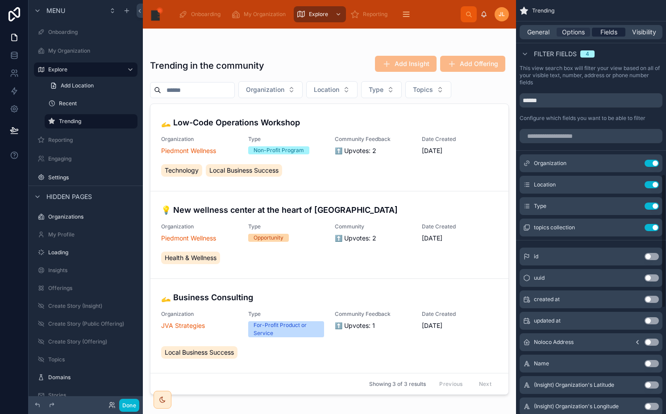
click at [613, 30] on span "Fields" at bounding box center [608, 32] width 17 height 9
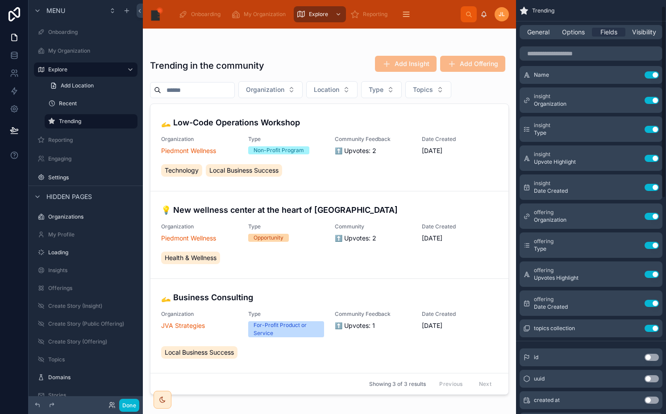
scroll to position [0, 0]
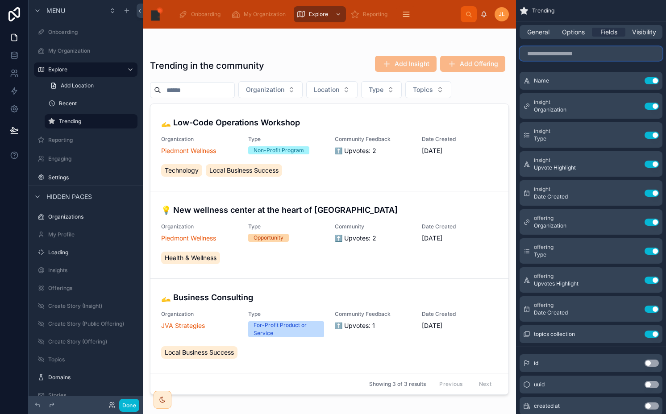
click at [570, 55] on input "scrollable content" at bounding box center [590, 53] width 143 height 14
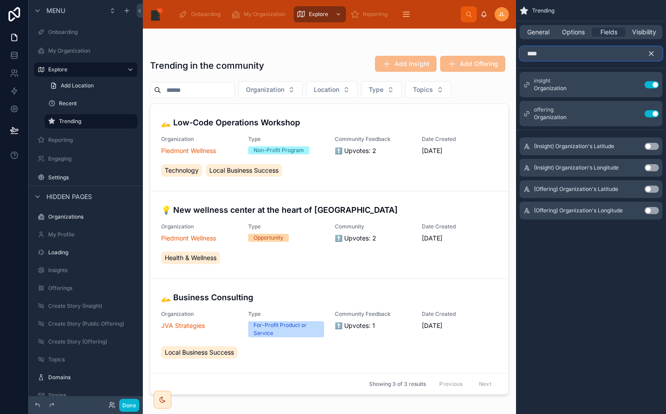
type input "****"
click at [653, 54] on icon "scrollable content" at bounding box center [651, 54] width 8 height 8
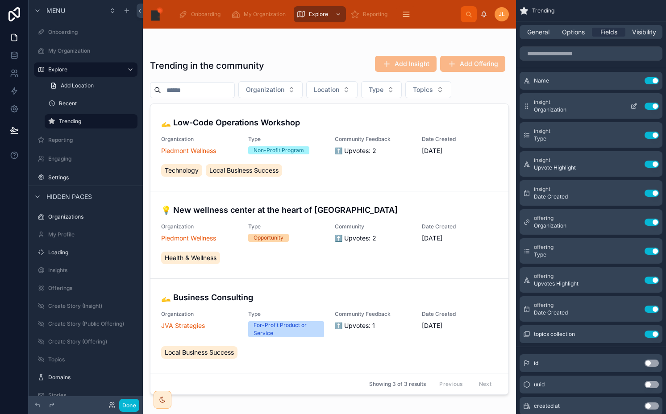
click at [648, 107] on button "Use setting" at bounding box center [651, 106] width 14 height 7
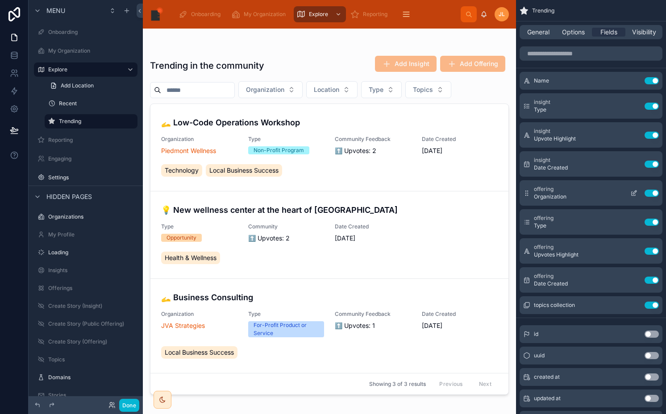
click at [647, 195] on button "Use setting" at bounding box center [651, 193] width 14 height 7
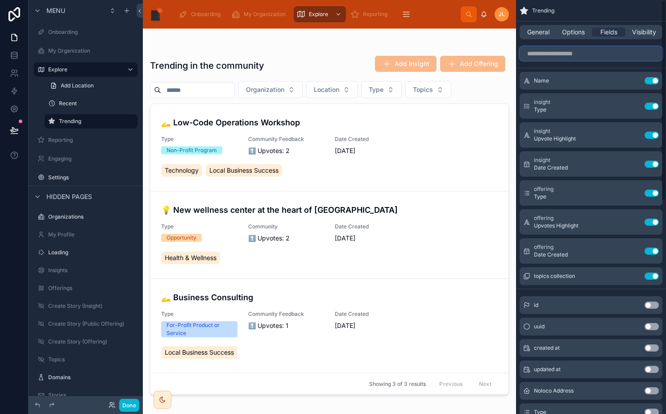
click at [602, 54] on input "scrollable content" at bounding box center [590, 53] width 143 height 14
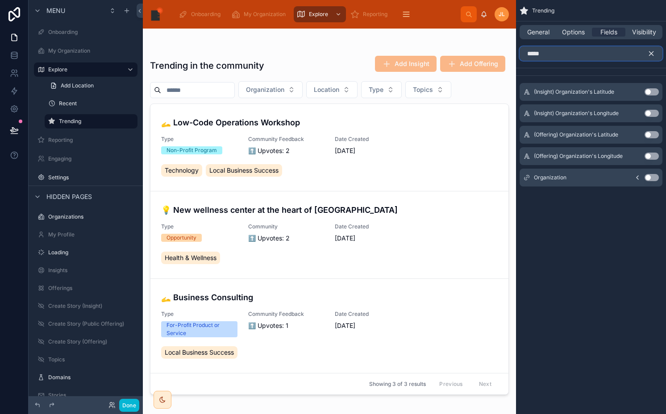
type input "*****"
drag, startPoint x: 653, startPoint y: 178, endPoint x: 653, endPoint y: 143, distance: 34.8
click at [653, 178] on button "Use setting" at bounding box center [651, 177] width 14 height 7
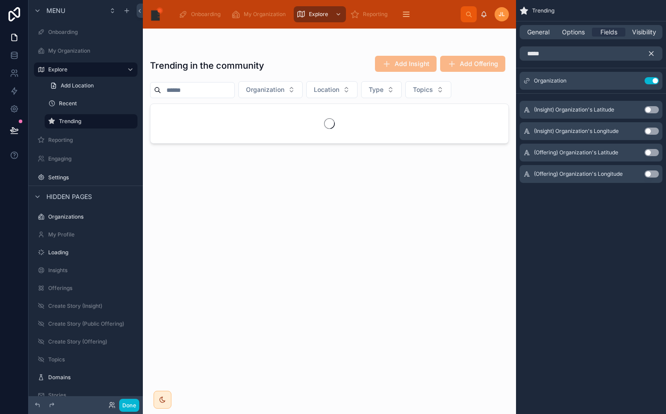
click at [652, 52] on icon "scrollable content" at bounding box center [651, 54] width 8 height 8
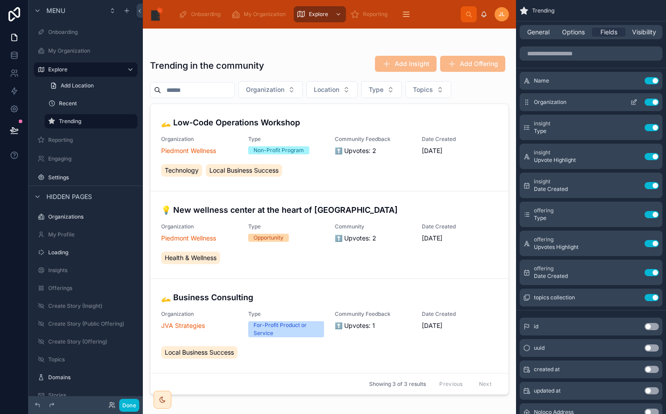
click at [636, 103] on icon "scrollable content" at bounding box center [633, 102] width 7 height 7
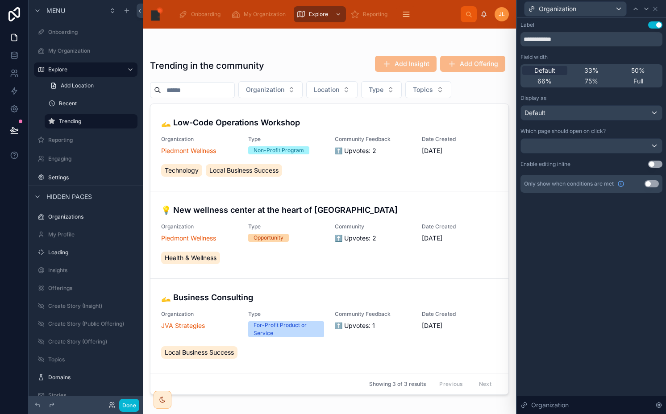
click at [650, 184] on button "Use setting" at bounding box center [651, 183] width 14 height 7
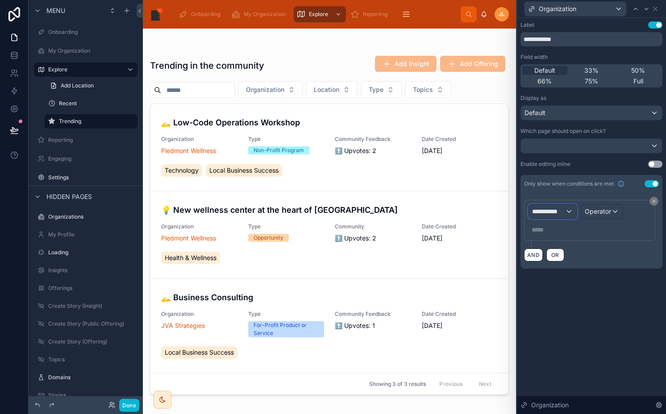
click at [541, 215] on span "**********" at bounding box center [548, 211] width 33 height 9
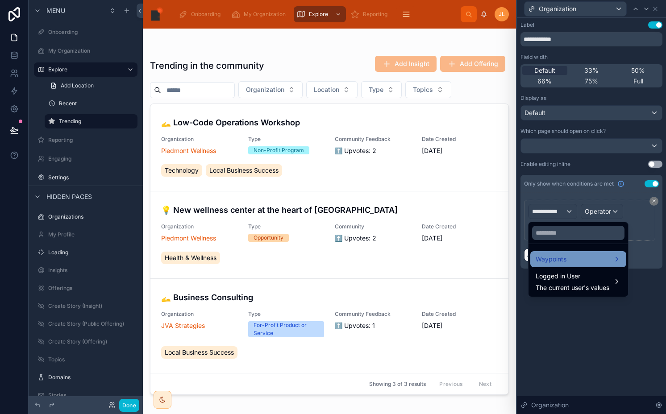
click at [543, 262] on span "Waypoints" at bounding box center [550, 259] width 31 height 11
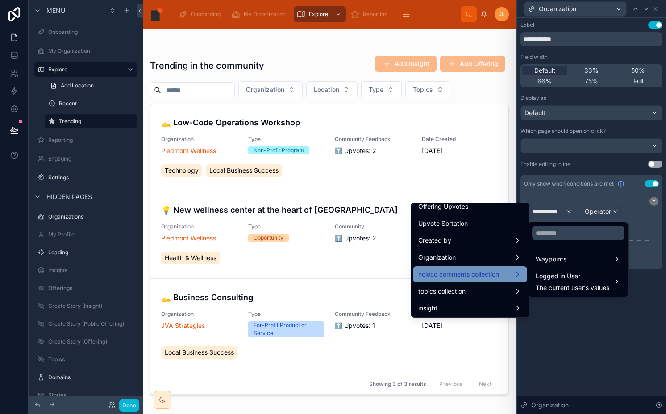
scroll to position [361, 0]
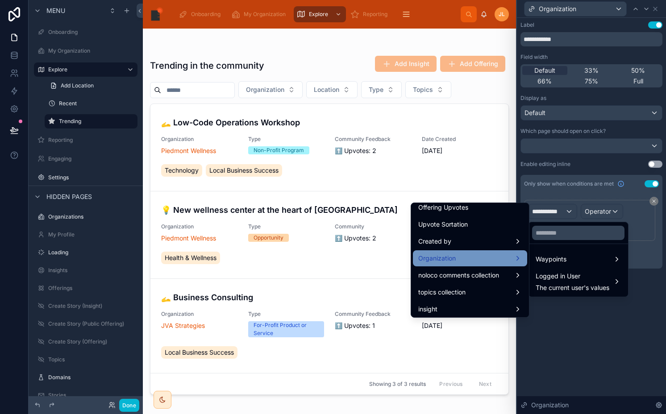
click at [437, 265] on div "Organization" at bounding box center [470, 258] width 114 height 16
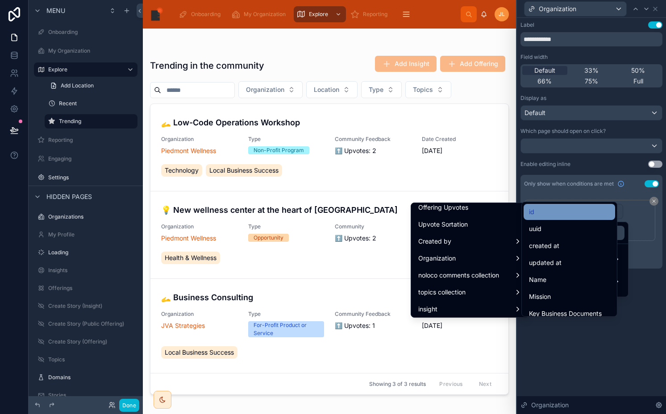
click at [535, 211] on div "id" at bounding box center [569, 212] width 81 height 11
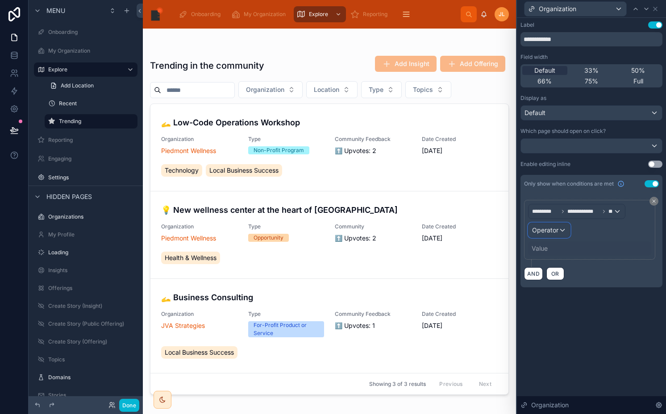
click at [536, 232] on span "Operator" at bounding box center [545, 230] width 26 height 8
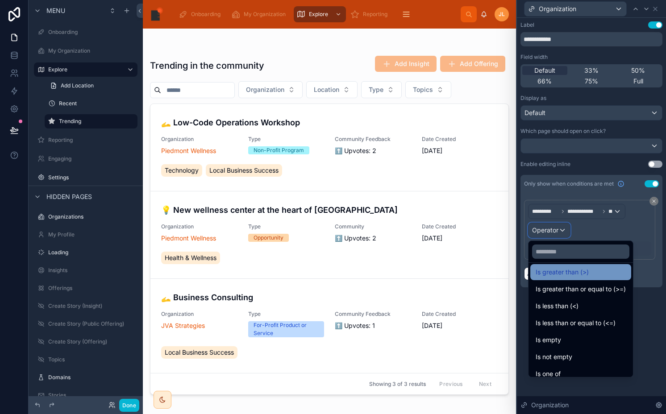
scroll to position [63, 0]
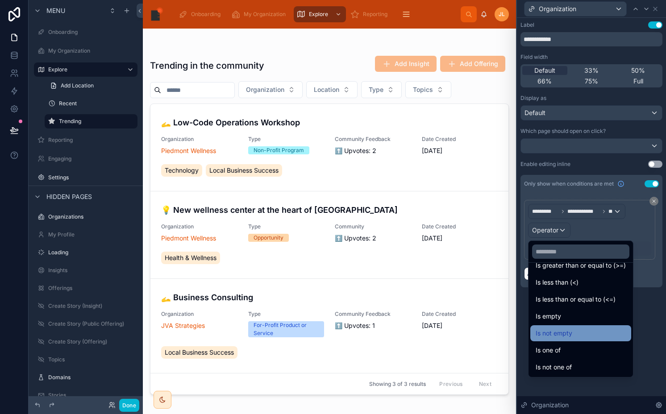
click at [556, 328] on span "Is not empty" at bounding box center [553, 333] width 37 height 11
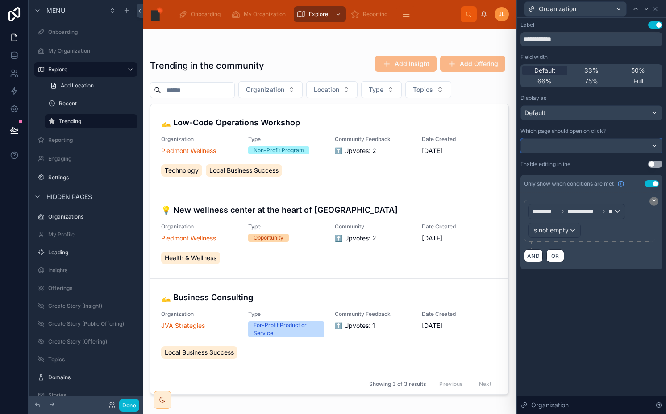
click at [559, 145] on div at bounding box center [591, 146] width 141 height 14
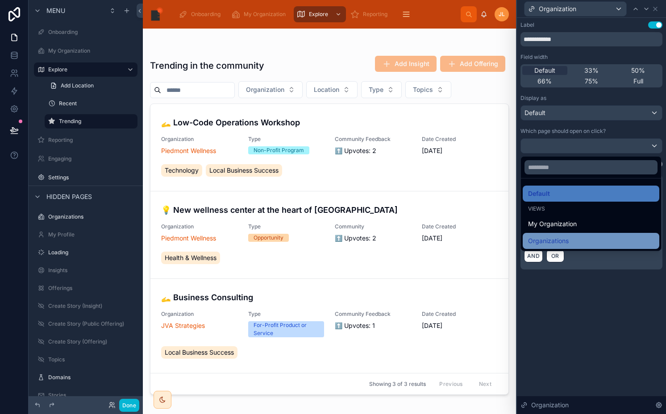
click at [552, 239] on span "Organizations" at bounding box center [548, 241] width 41 height 11
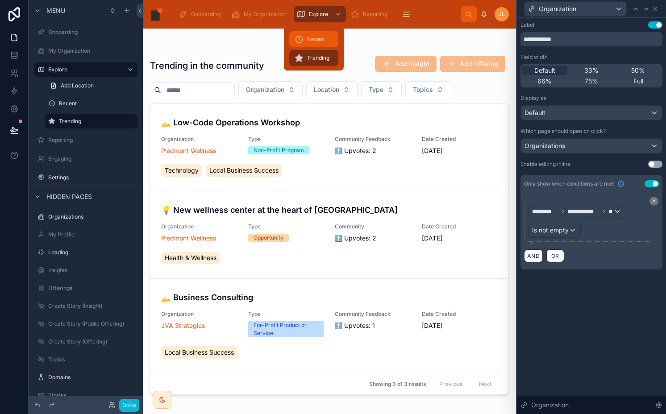
click at [303, 39] on div "Recent" at bounding box center [314, 39] width 38 height 14
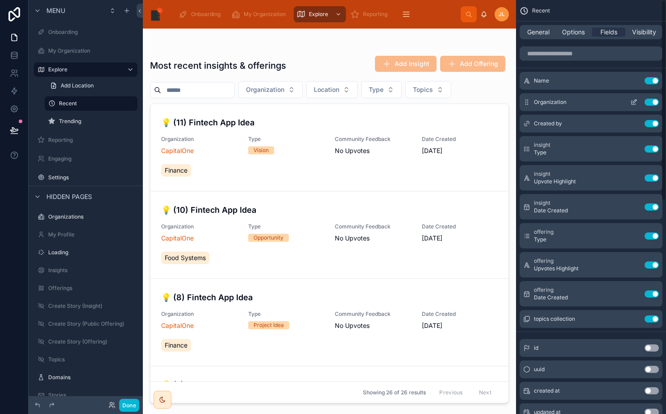
click at [639, 100] on button "scrollable content" at bounding box center [633, 102] width 14 height 7
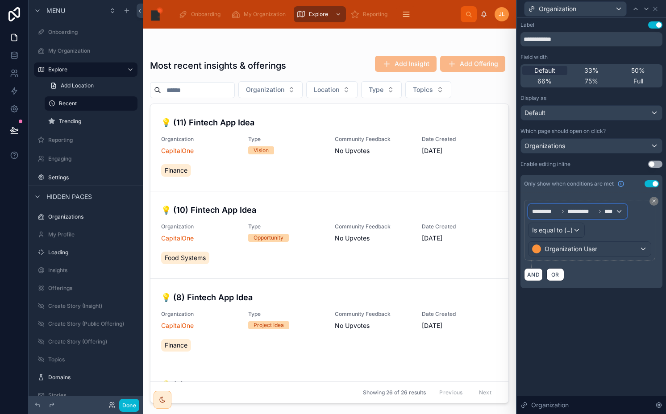
click at [553, 217] on div "**********" at bounding box center [577, 211] width 98 height 14
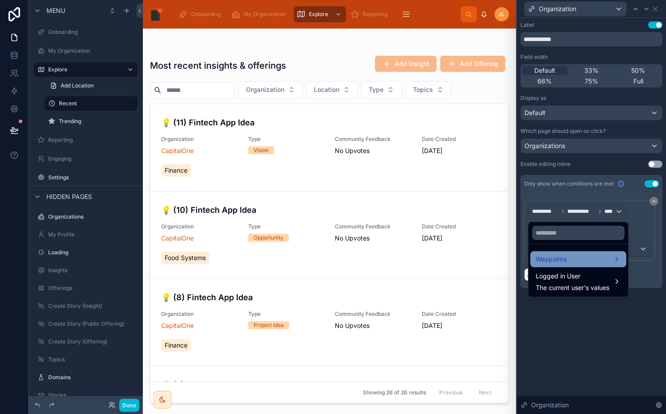
click at [539, 262] on span "Waypoints" at bounding box center [550, 259] width 31 height 11
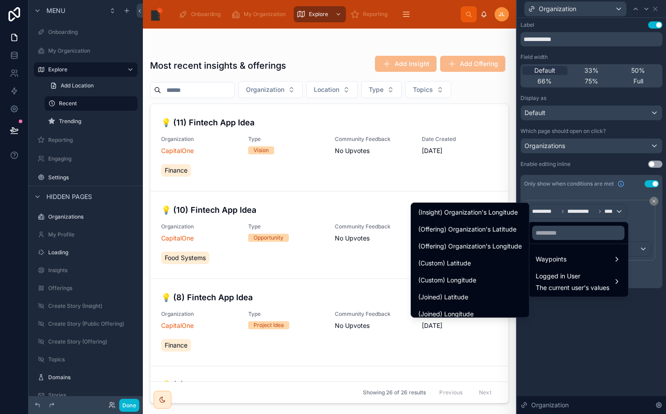
scroll to position [380, 0]
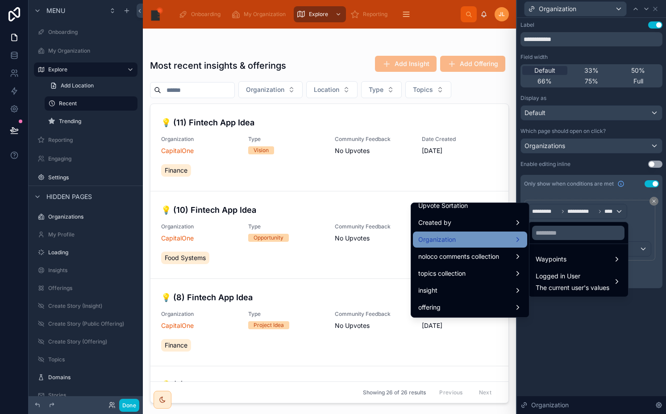
click at [444, 240] on span "Organization" at bounding box center [436, 239] width 37 height 11
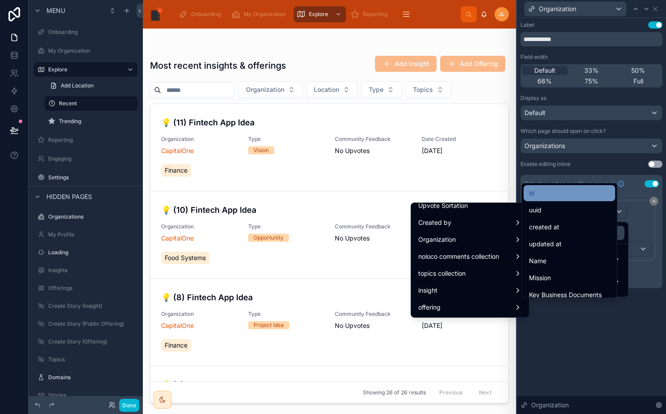
click at [580, 192] on div "id" at bounding box center [569, 193] width 81 height 11
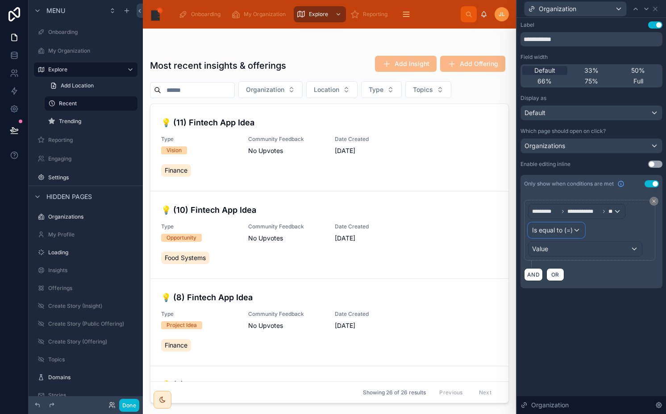
click at [563, 236] on div "Is equal to (=)" at bounding box center [556, 230] width 56 height 14
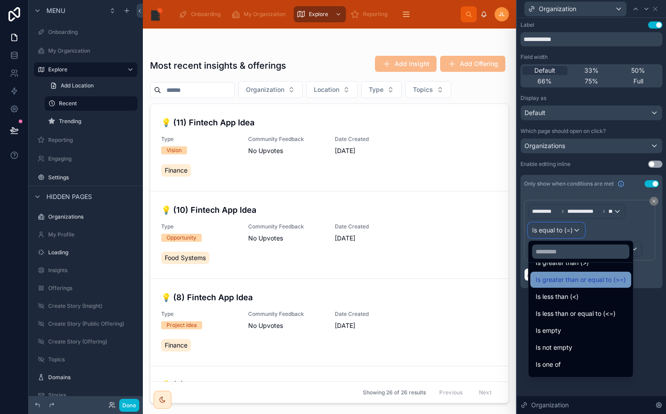
scroll to position [63, 0]
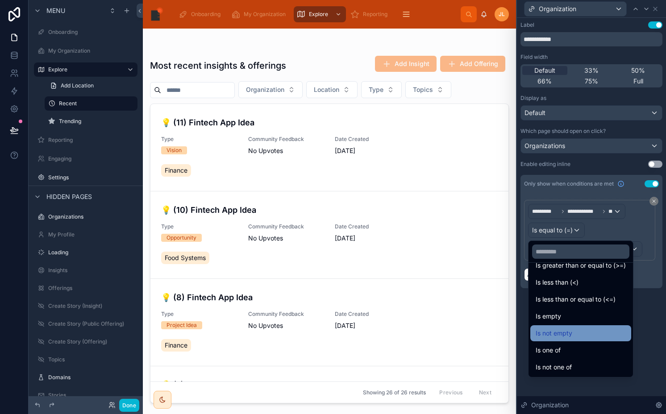
click at [559, 332] on span "Is not empty" at bounding box center [553, 333] width 37 height 11
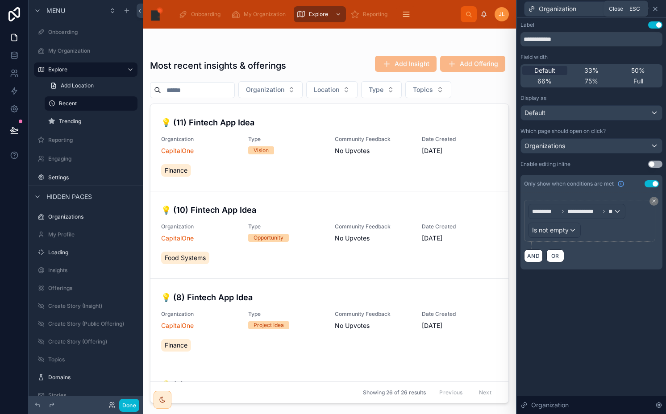
click at [653, 8] on icon at bounding box center [654, 8] width 7 height 7
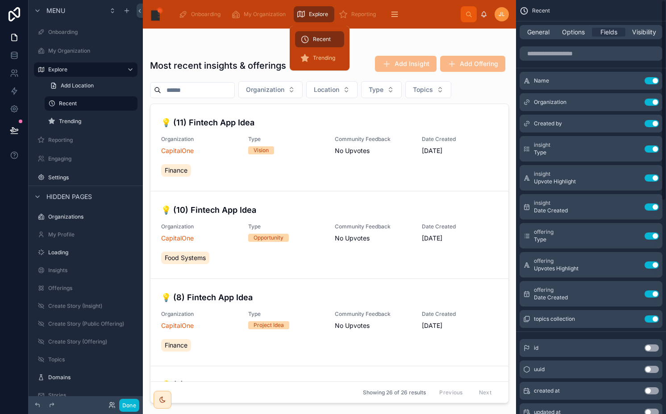
click at [311, 17] on span "Explore" at bounding box center [318, 14] width 19 height 7
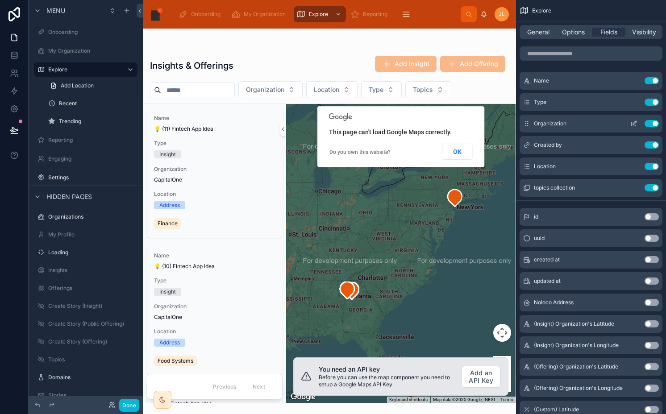
click at [632, 122] on icon "scrollable content" at bounding box center [633, 123] width 7 height 7
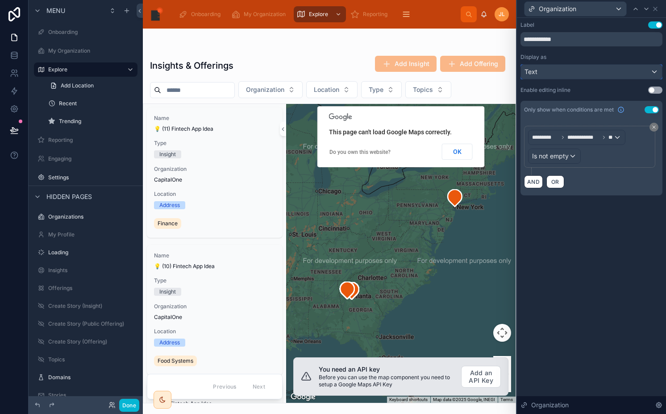
click at [578, 73] on div "Text" at bounding box center [591, 72] width 141 height 14
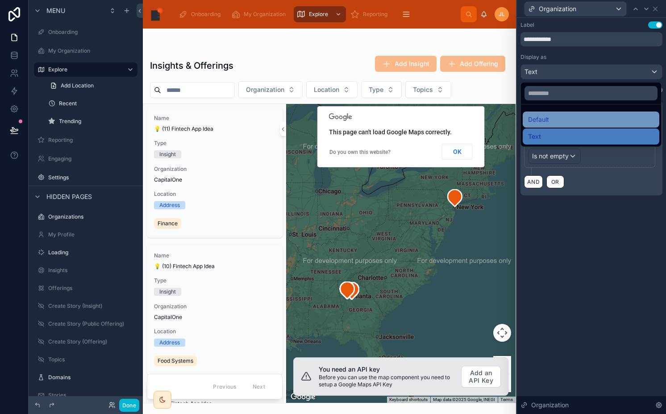
click at [563, 119] on div "Default" at bounding box center [591, 119] width 126 height 11
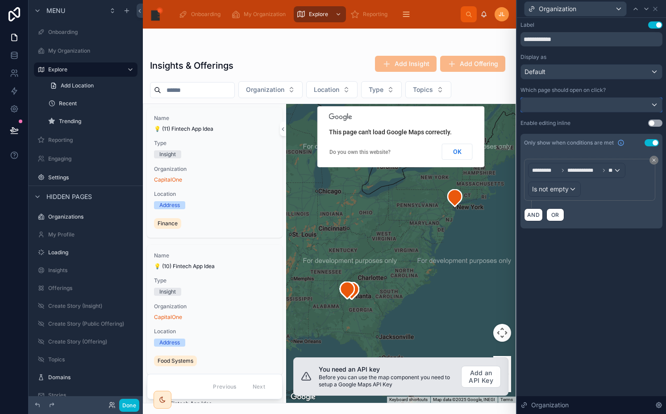
click at [552, 103] on div at bounding box center [591, 105] width 141 height 14
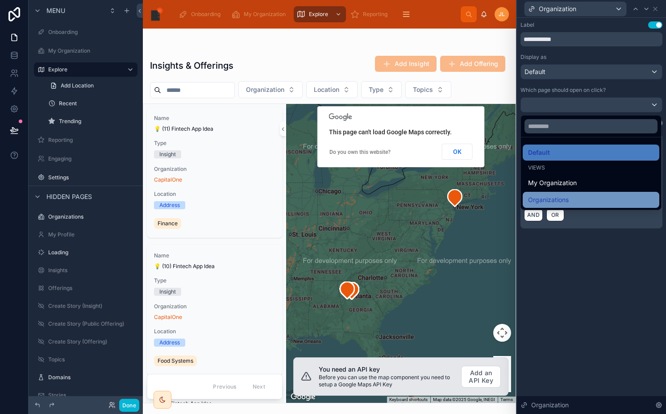
click at [543, 197] on span "Organizations" at bounding box center [548, 200] width 41 height 11
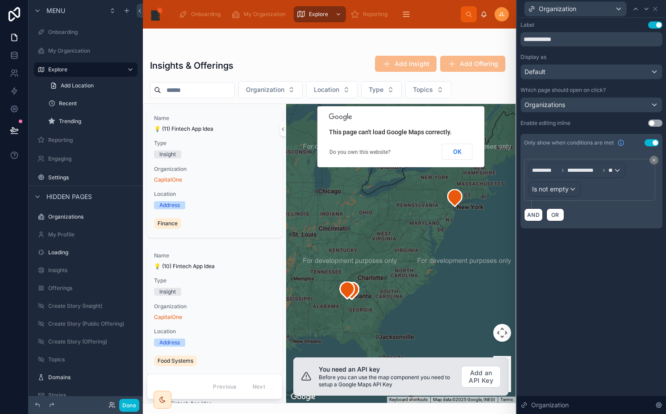
click at [139, 402] on div "Done" at bounding box center [86, 405] width 114 height 18
click at [135, 403] on button "Done" at bounding box center [129, 405] width 20 height 13
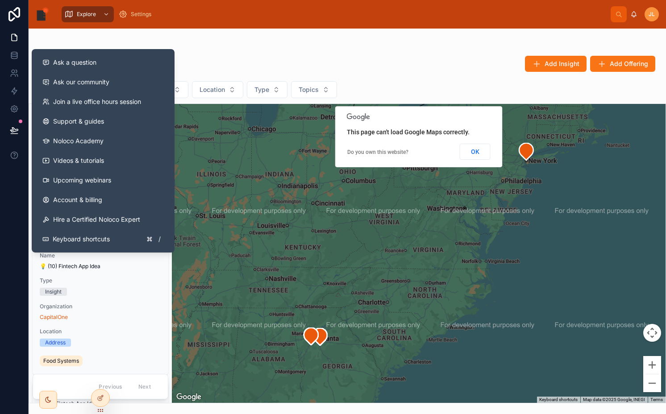
click at [12, 134] on icon at bounding box center [14, 130] width 9 height 9
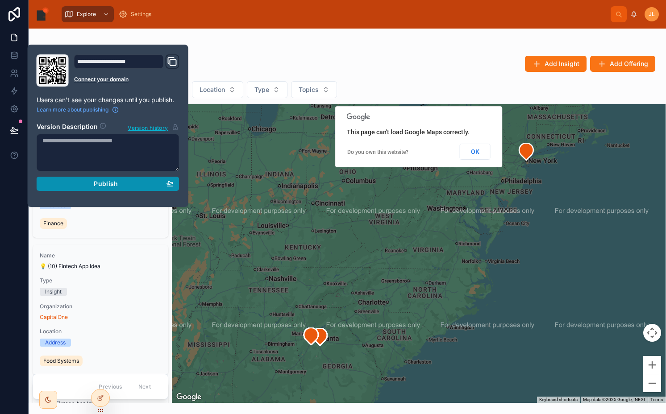
click at [78, 189] on button "Publish" at bounding box center [108, 184] width 143 height 14
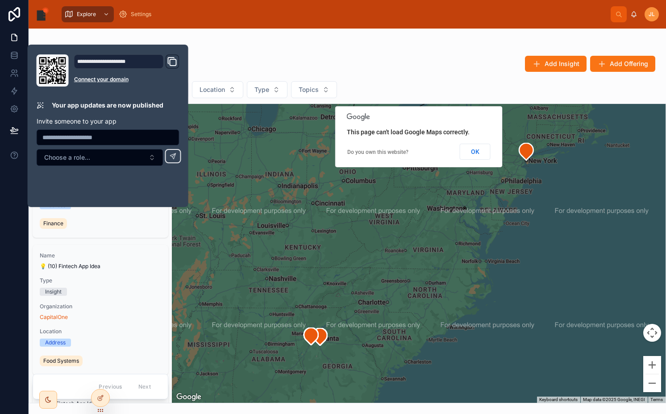
click at [282, 41] on div "Insights & Offerings Add Insight Add Offering Organization Location Type Topics…" at bounding box center [347, 216] width 637 height 375
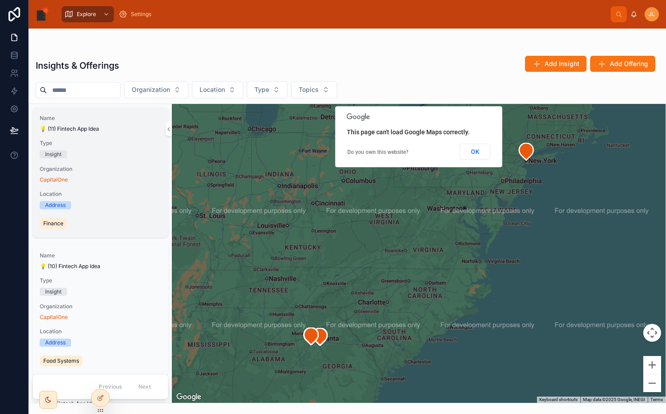
click at [112, 137] on div "Name 💡 (11) Fintech App Idea Type Insight Organization CapitalOne Location Addr…" at bounding box center [101, 173] width 136 height 130
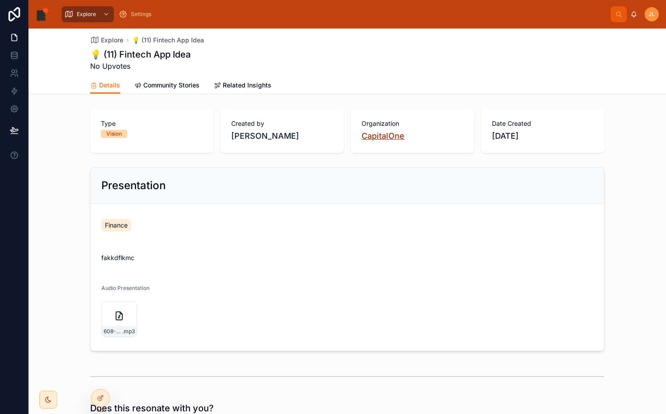
click at [365, 139] on span "CapitalOne" at bounding box center [382, 136] width 43 height 12
click at [162, 86] on span "Community Stories" at bounding box center [171, 85] width 56 height 9
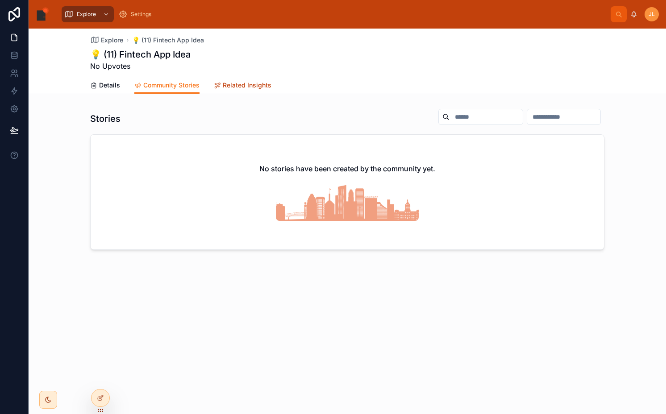
click at [242, 83] on span "Related Insights" at bounding box center [247, 85] width 49 height 9
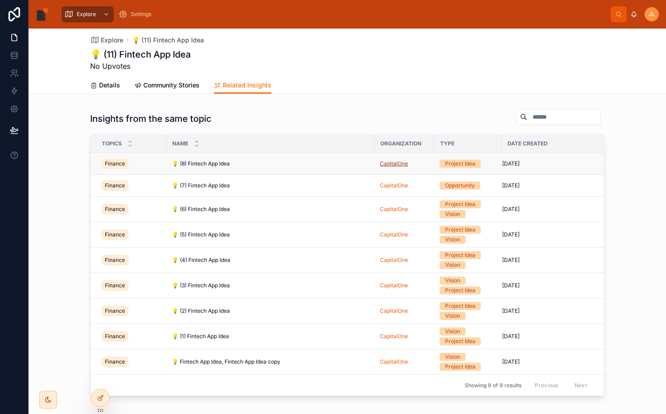
click at [394, 165] on span "CapitalOne" at bounding box center [394, 163] width 28 height 7
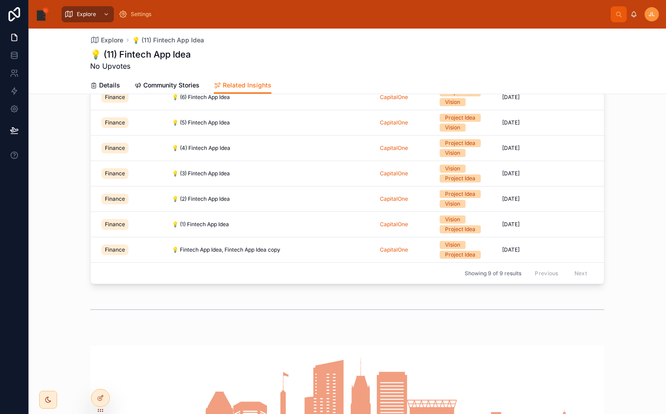
scroll to position [114, 0]
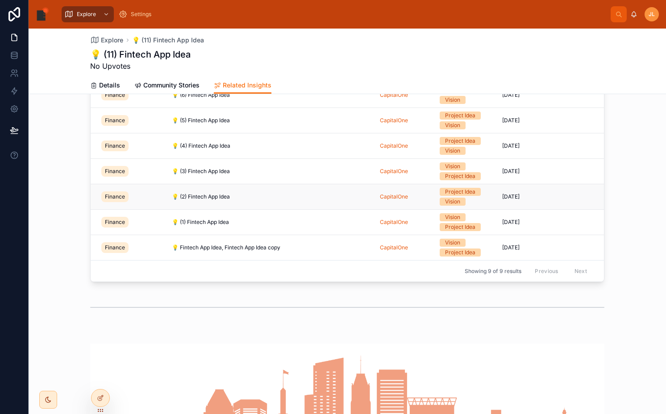
click at [189, 199] on span "💡 (2) Fintech App Idea" at bounding box center [201, 196] width 58 height 7
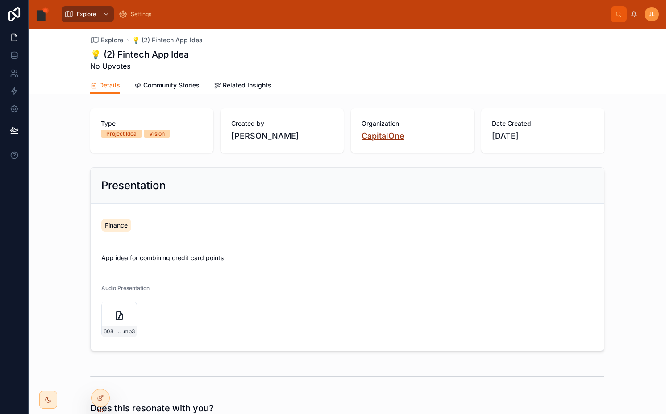
click at [363, 138] on span "CapitalOne" at bounding box center [382, 136] width 43 height 12
click at [136, 15] on span "Settings" at bounding box center [141, 14] width 21 height 7
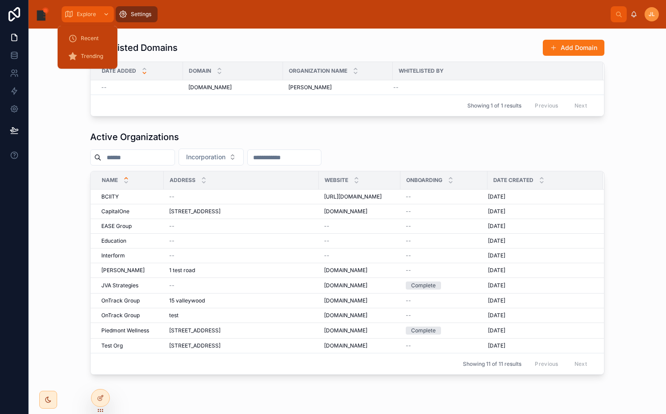
click at [97, 15] on div "Explore" at bounding box center [87, 14] width 47 height 14
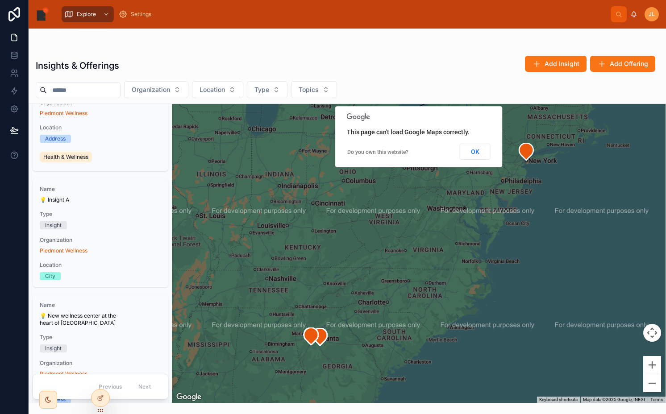
scroll to position [2268, 0]
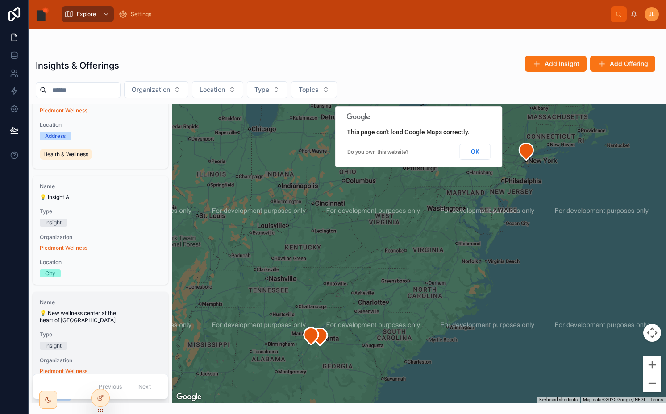
click at [105, 320] on span "💡 New wellness center at the heart of [GEOGRAPHIC_DATA]" at bounding box center [100, 317] width 121 height 14
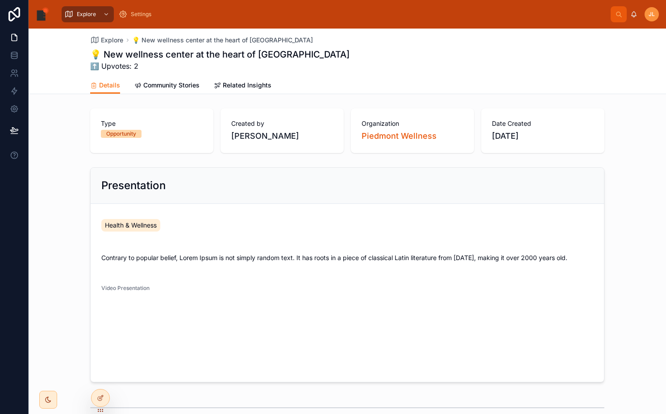
click at [220, 77] on div "Details Community Stories Related Insights" at bounding box center [347, 85] width 514 height 17
click at [383, 133] on span "Piedmont Wellness" at bounding box center [398, 136] width 75 height 12
click at [244, 85] on span "Related Insights" at bounding box center [247, 85] width 49 height 9
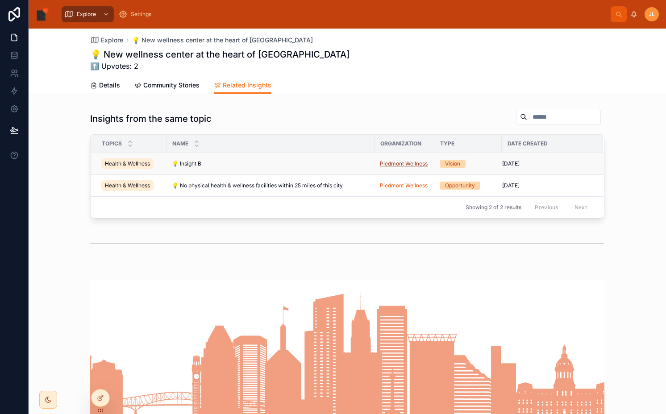
click at [396, 166] on span "Piedmont Wellness" at bounding box center [404, 163] width 48 height 7
click at [207, 186] on span "💡 No physical health & wellness facilities within 25 miles of this city" at bounding box center [257, 185] width 171 height 7
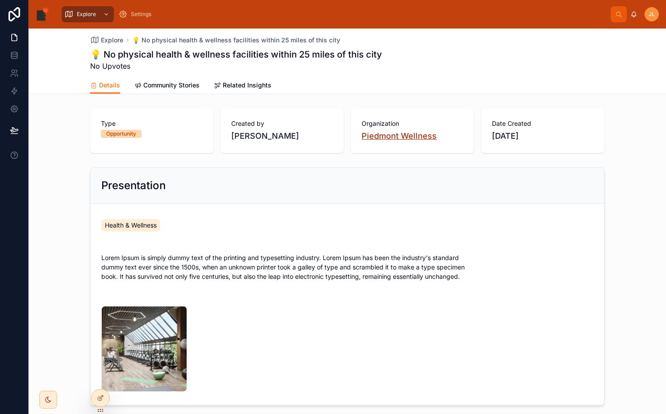
click at [405, 134] on span "Piedmont Wellness" at bounding box center [398, 136] width 75 height 12
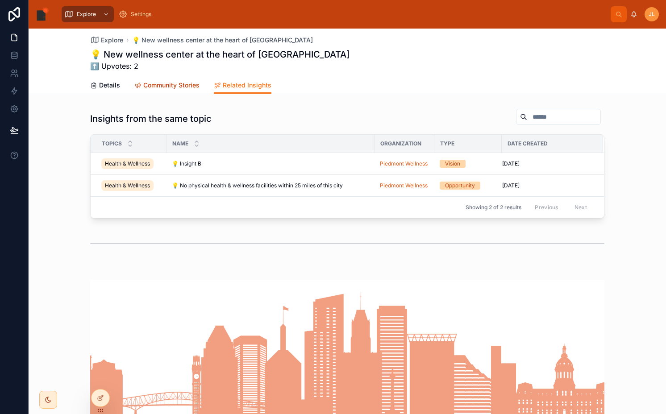
click at [149, 82] on span "Community Stories" at bounding box center [171, 85] width 56 height 9
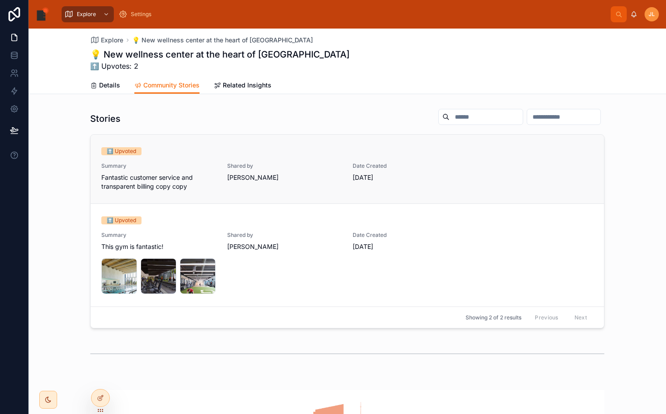
click at [174, 154] on div "⬆️ Upvoted" at bounding box center [347, 151] width 492 height 8
click at [259, 153] on div "⬆️ Upvoted" at bounding box center [347, 151] width 492 height 8
click at [251, 233] on span "Shared by" at bounding box center [284, 235] width 115 height 7
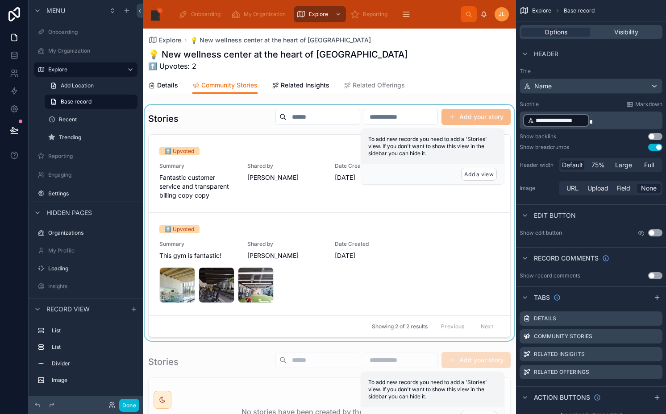
click at [351, 228] on div at bounding box center [329, 223] width 373 height 236
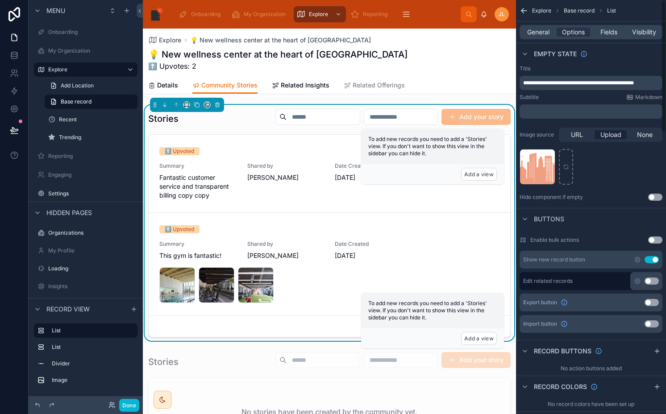
scroll to position [192, 0]
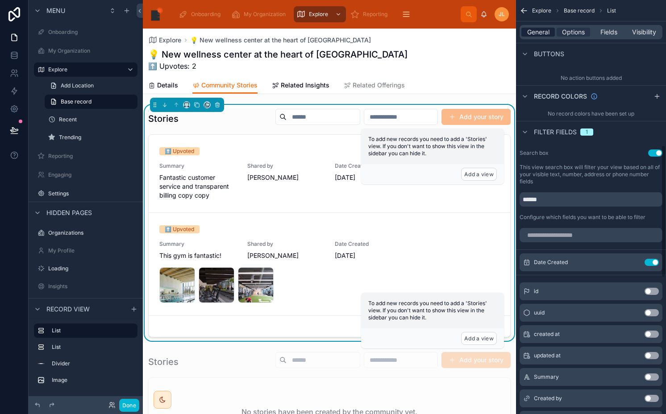
click at [545, 34] on span "General" at bounding box center [538, 32] width 22 height 9
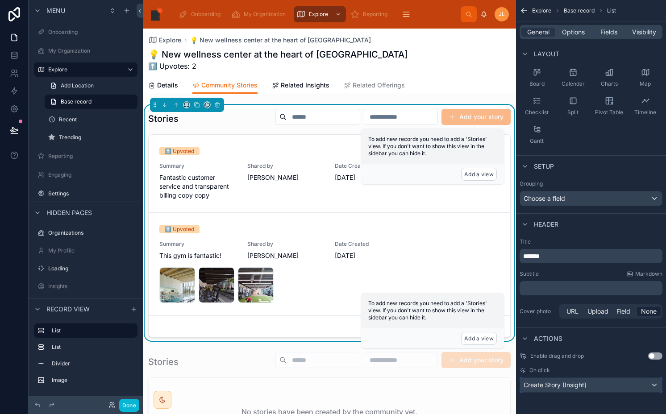
click at [585, 388] on span "Create Story (Insight)" at bounding box center [554, 385] width 63 height 9
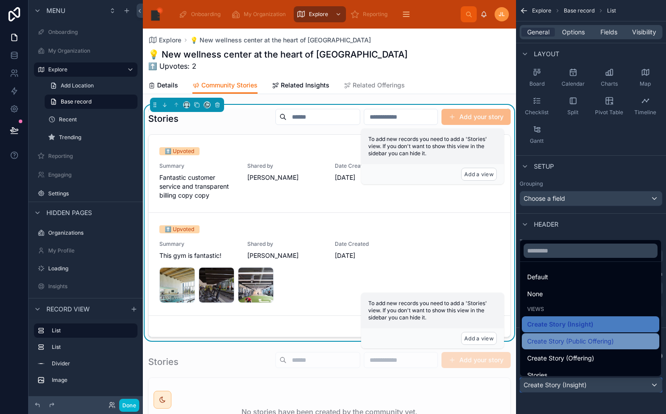
scroll to position [9, 0]
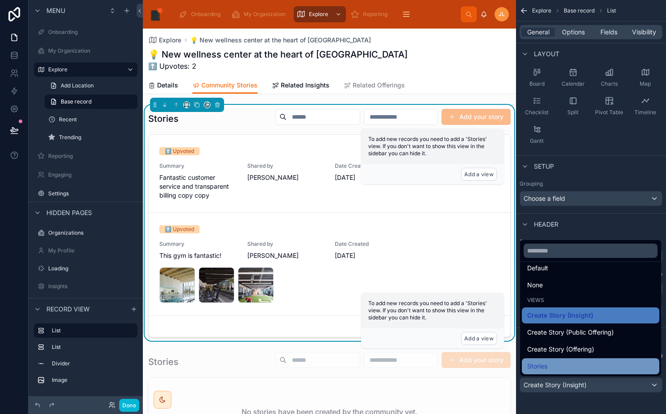
click at [573, 361] on div "Stories" at bounding box center [590, 366] width 127 height 11
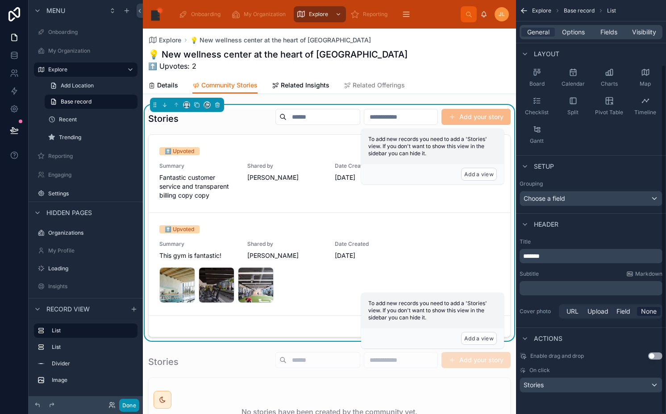
click at [124, 405] on button "Done" at bounding box center [129, 405] width 20 height 13
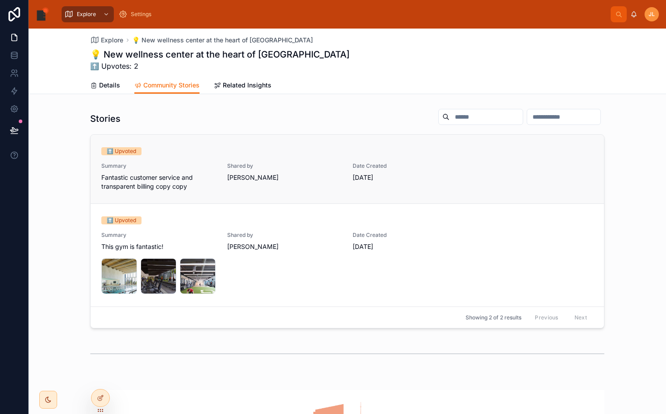
click at [211, 164] on span "Summary" at bounding box center [158, 165] width 115 height 7
click at [183, 182] on span "Fantastic customer service and transparent billing copy copy" at bounding box center [158, 182] width 115 height 18
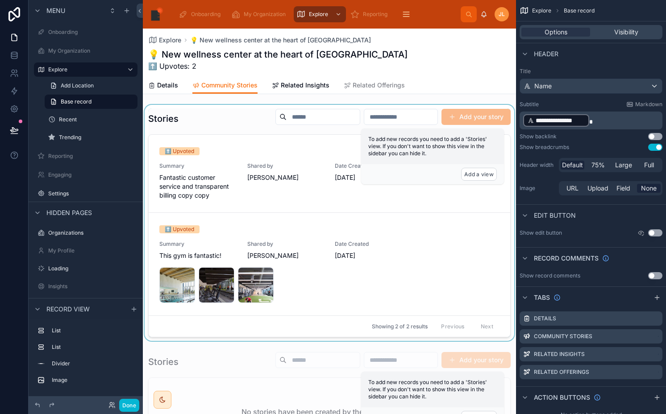
click at [265, 189] on div at bounding box center [329, 223] width 373 height 236
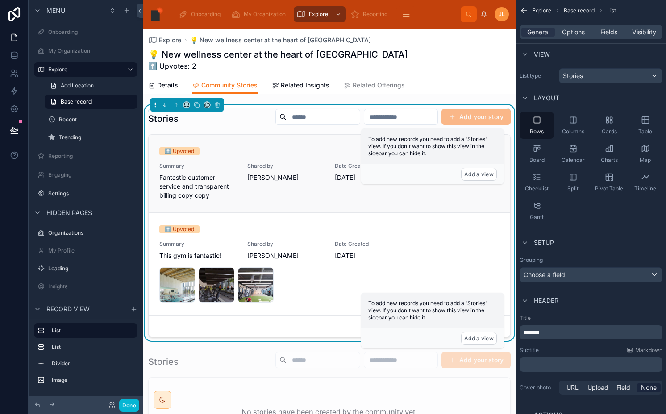
click at [265, 183] on div "Shared by Mary Samson" at bounding box center [285, 180] width 77 height 37
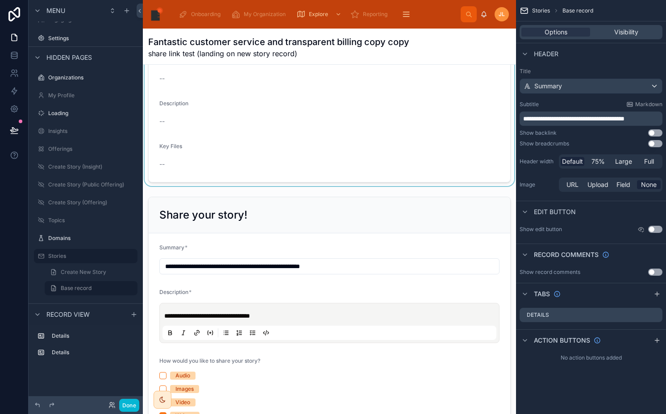
scroll to position [174, 0]
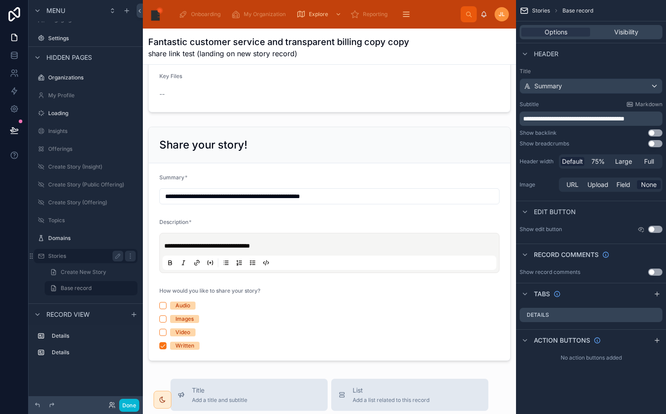
click at [87, 260] on div "Stories" at bounding box center [85, 256] width 75 height 11
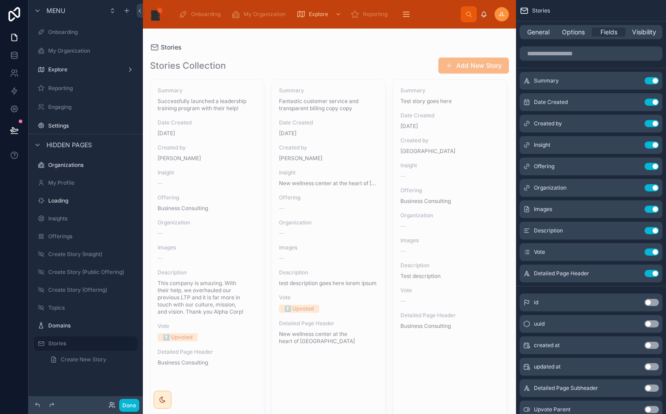
click at [245, 125] on div at bounding box center [329, 252] width 373 height 447
click at [245, 125] on span "Date Created" at bounding box center [207, 122] width 99 height 7
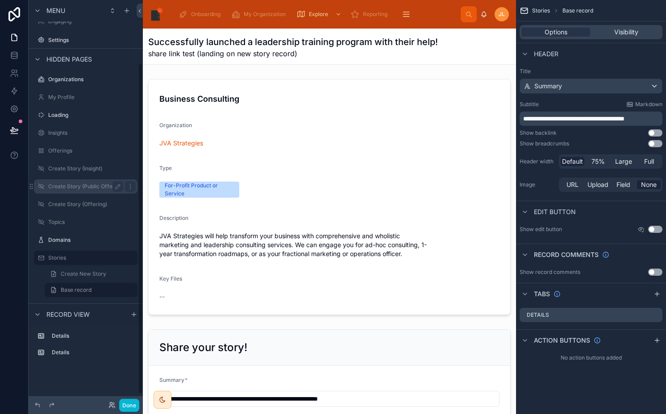
scroll to position [87, 0]
click at [89, 257] on label "Stories" at bounding box center [83, 256] width 71 height 7
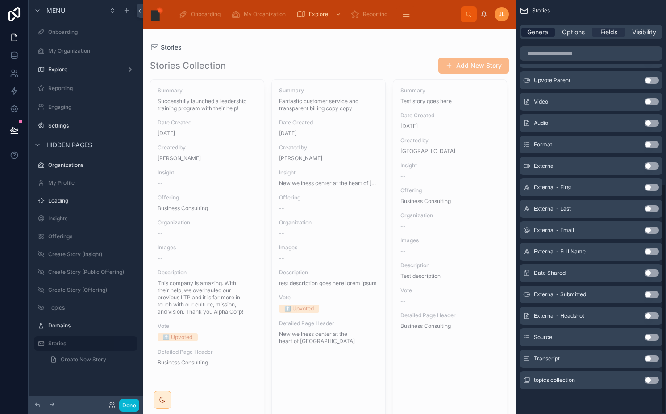
click at [541, 35] on span "General" at bounding box center [538, 32] width 22 height 9
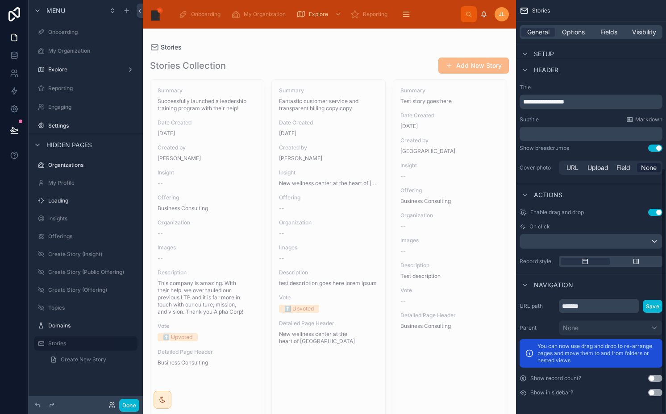
scroll to position [283, 0]
click at [76, 256] on label "Create Story (Insight)" at bounding box center [83, 254] width 71 height 7
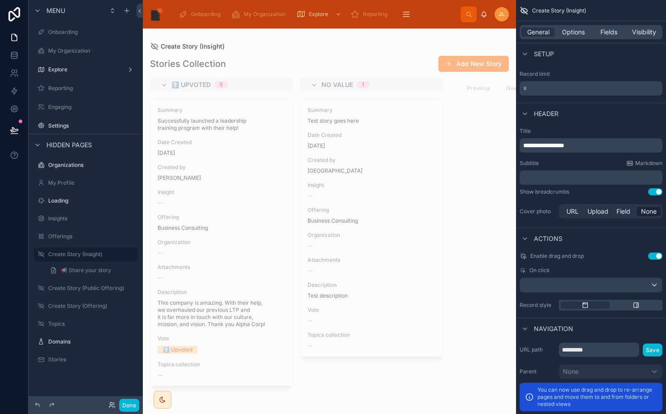
click at [225, 134] on div at bounding box center [329, 222] width 373 height 386
click at [225, 134] on div "Summary Successfully launched a leadership training program with their help! Da…" at bounding box center [221, 243] width 142 height 286
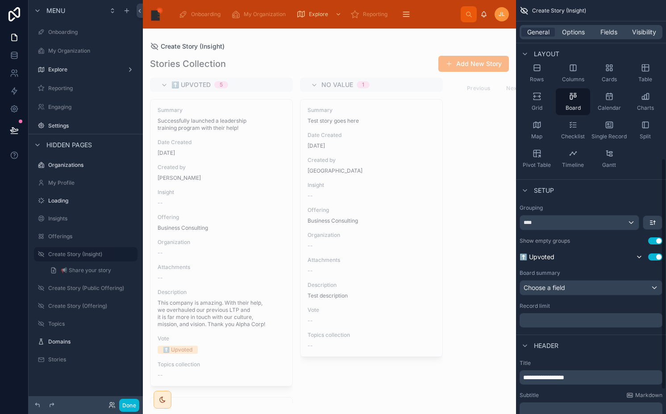
scroll to position [283, 0]
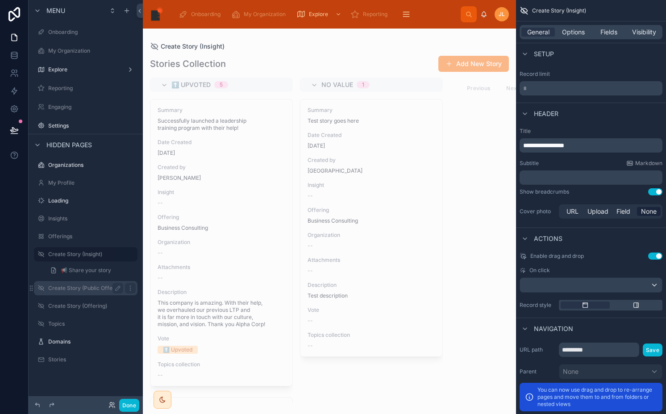
click at [87, 285] on label "Create Story (Public Offering)" at bounding box center [86, 288] width 76 height 7
click at [218, 170] on div at bounding box center [329, 222] width 373 height 386
click at [218, 170] on span "Created by" at bounding box center [222, 167] width 128 height 7
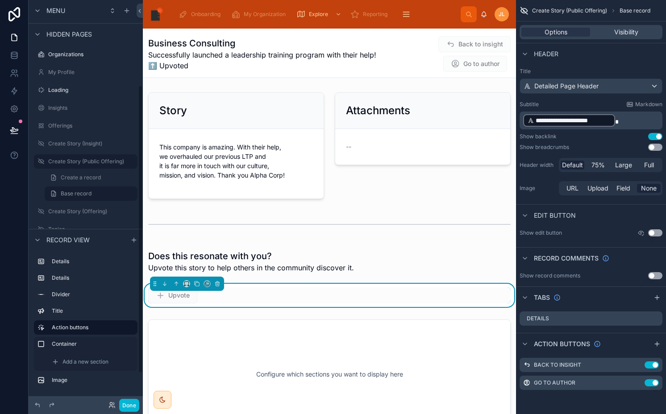
scroll to position [127, 0]
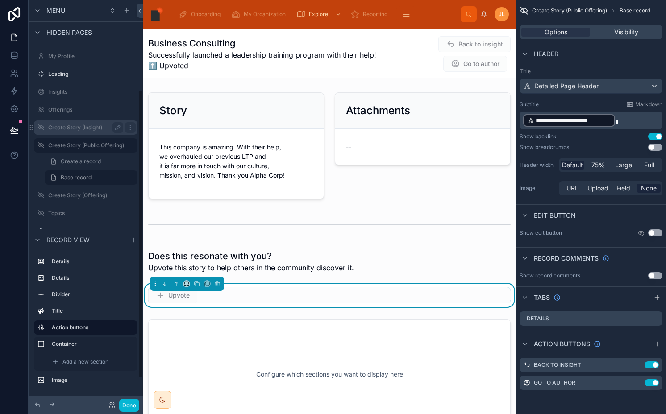
click at [90, 132] on div "Create Story (Insight)" at bounding box center [85, 127] width 75 height 11
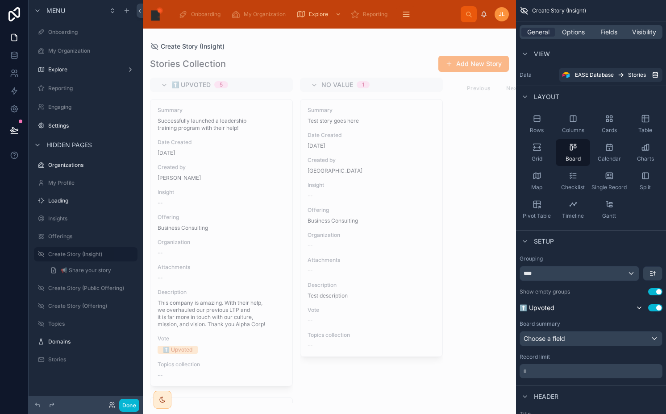
click at [209, 149] on div at bounding box center [329, 222] width 373 height 386
click at [215, 147] on div "Date Created 8/15/2025" at bounding box center [222, 148] width 128 height 18
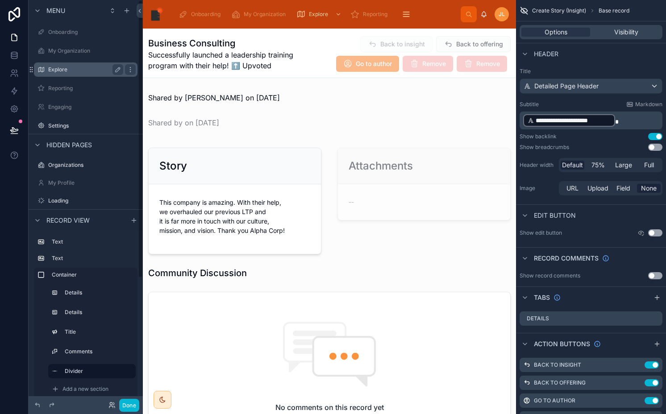
click at [96, 73] on div "Explore" at bounding box center [85, 69] width 75 height 11
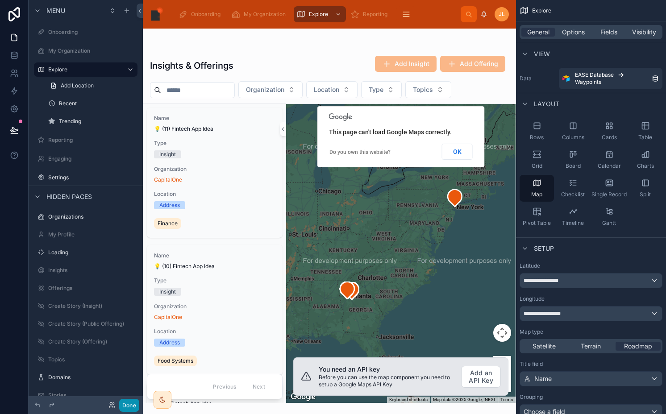
click at [133, 407] on button "Done" at bounding box center [129, 405] width 20 height 13
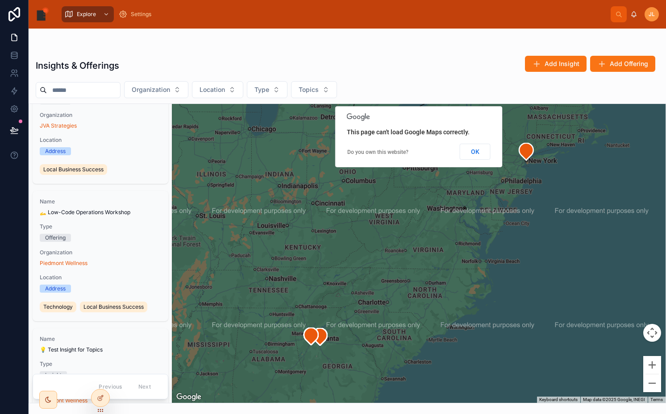
scroll to position [1797, 0]
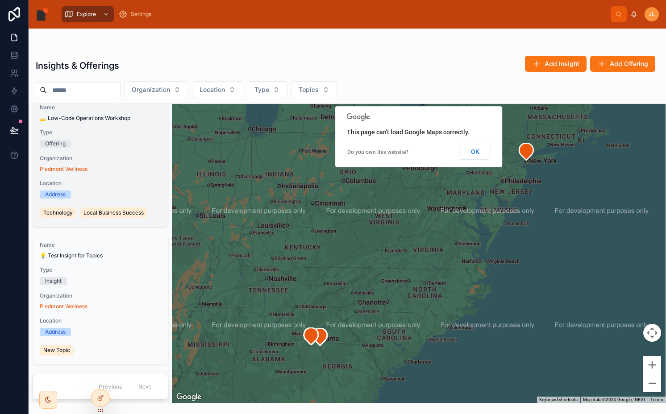
click at [127, 141] on div "Offering" at bounding box center [100, 144] width 121 height 8
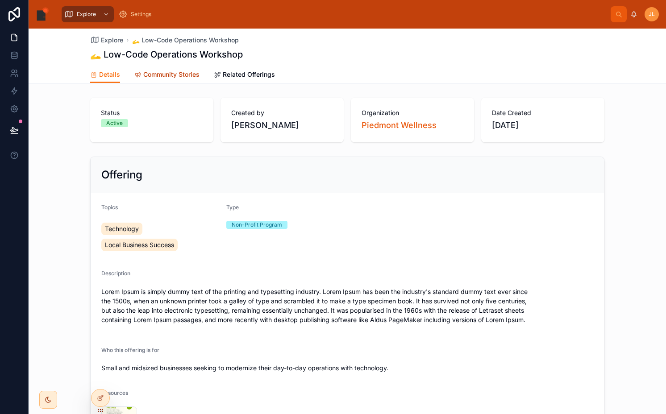
click at [177, 77] on span "Community Stories" at bounding box center [171, 74] width 56 height 9
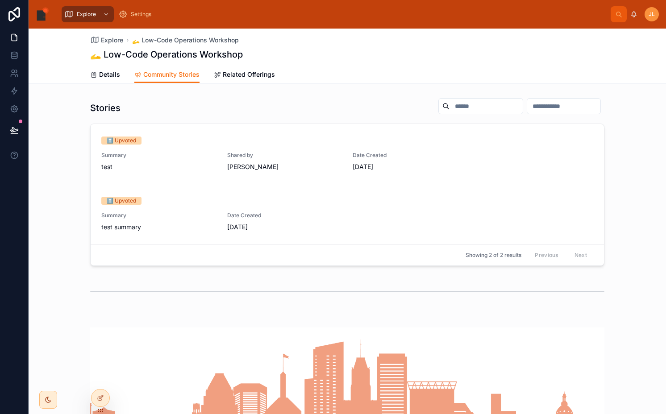
click at [319, 176] on link "⬆️ Upvoted Summary test Shared by [PERSON_NAME] Date Created [DATE]" at bounding box center [347, 154] width 513 height 60
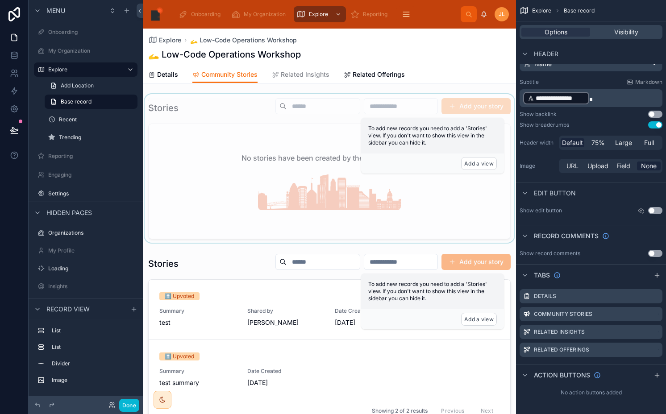
click at [248, 199] on div at bounding box center [329, 168] width 373 height 149
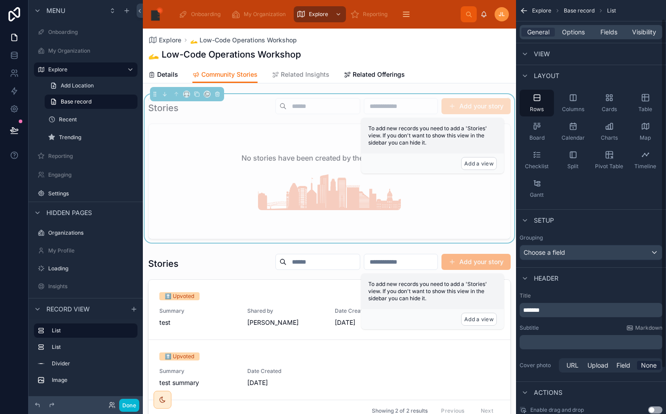
scroll to position [76, 0]
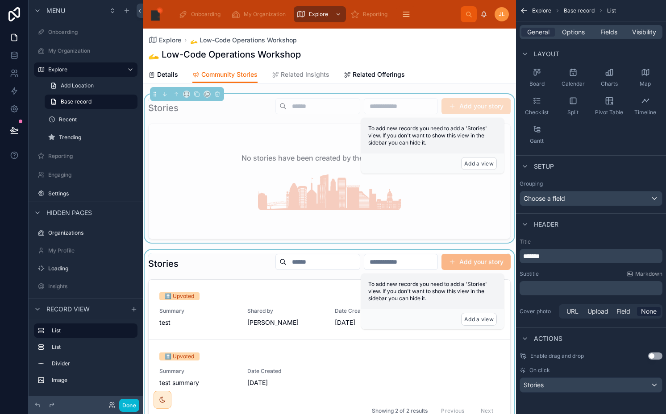
click at [277, 268] on div at bounding box center [329, 337] width 373 height 175
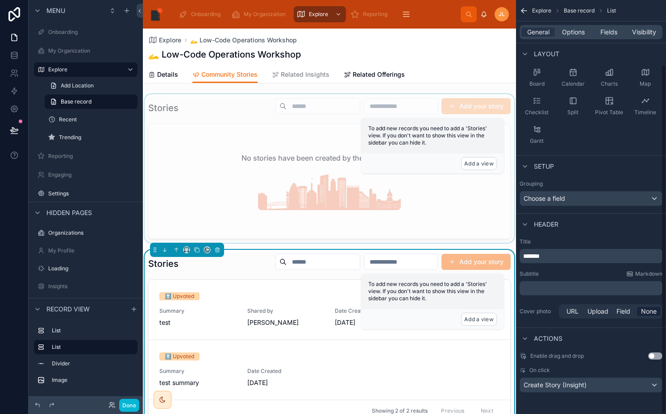
click at [245, 171] on div at bounding box center [329, 168] width 373 height 149
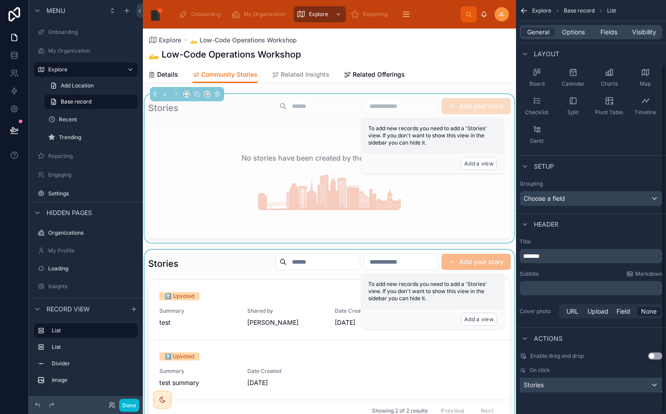
click at [556, 384] on div "Stories" at bounding box center [591, 385] width 142 height 14
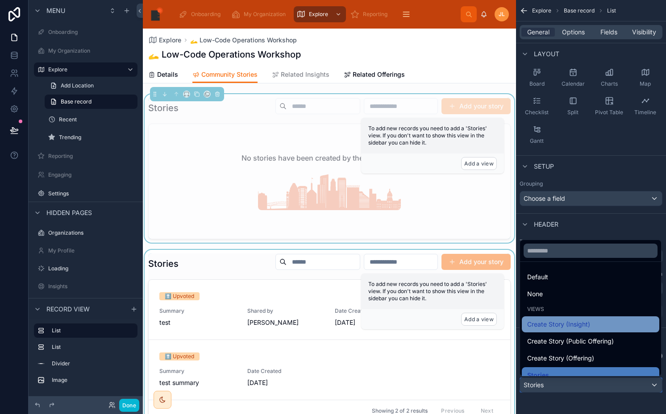
scroll to position [9, 0]
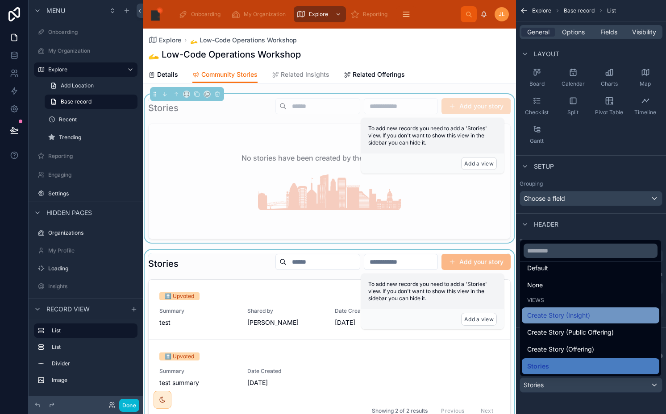
click at [550, 322] on div "Create Story (Insight)" at bounding box center [590, 315] width 137 height 16
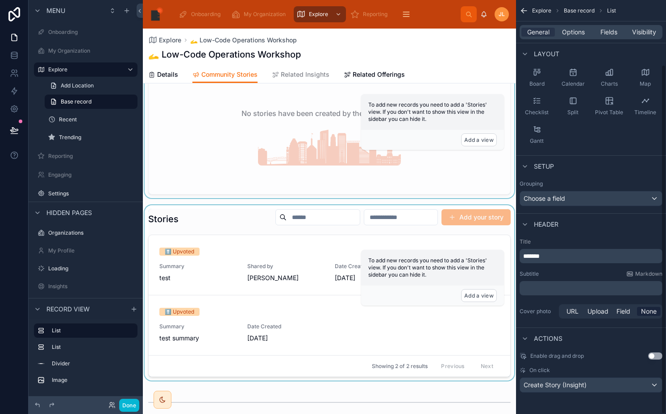
scroll to position [46, 0]
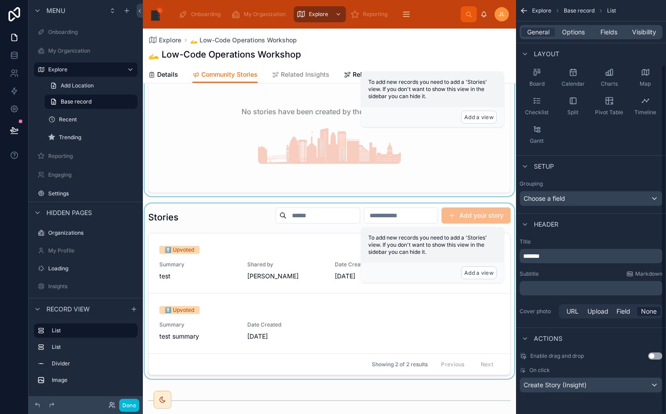
click at [263, 267] on div at bounding box center [329, 290] width 373 height 175
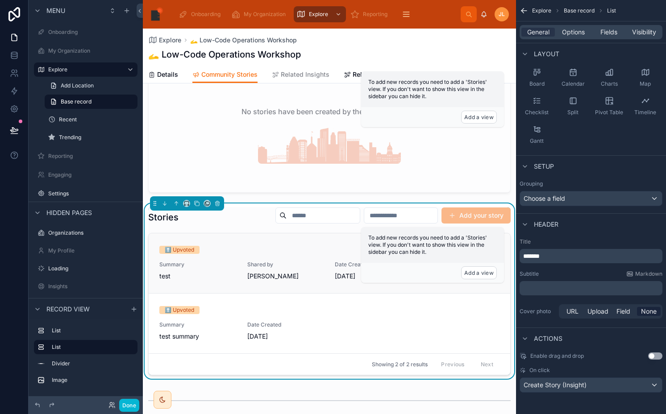
click at [249, 256] on div "⬆️ Upvoted Summary test Shared by [PERSON_NAME] Date Created [DATE]" at bounding box center [329, 263] width 340 height 35
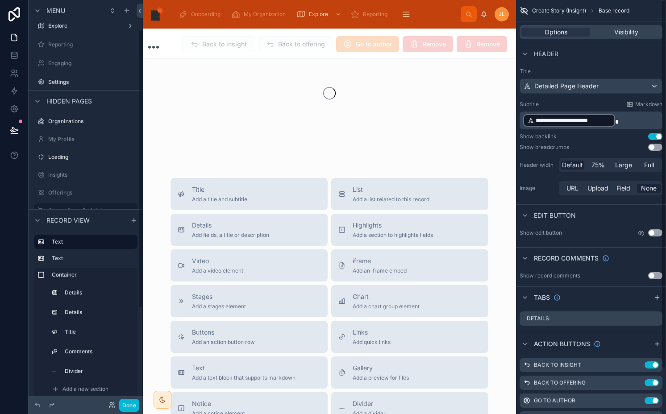
scroll to position [66, 0]
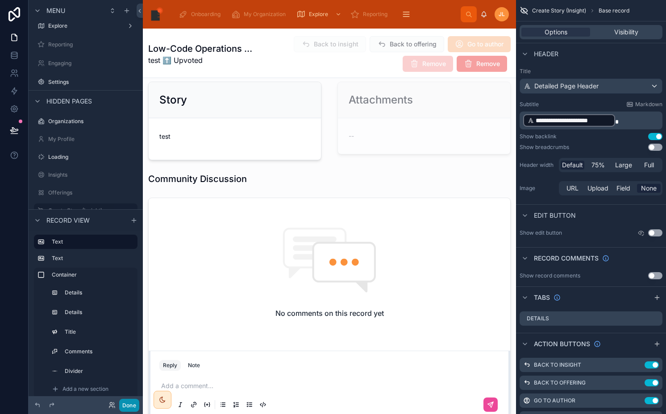
click at [129, 404] on button "Done" at bounding box center [129, 405] width 20 height 13
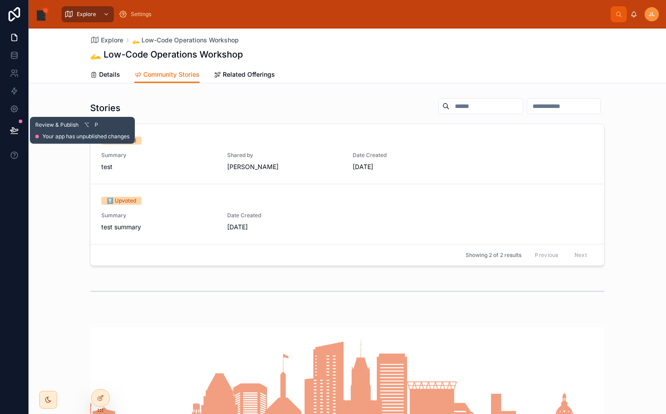
click at [15, 135] on button at bounding box center [14, 130] width 20 height 25
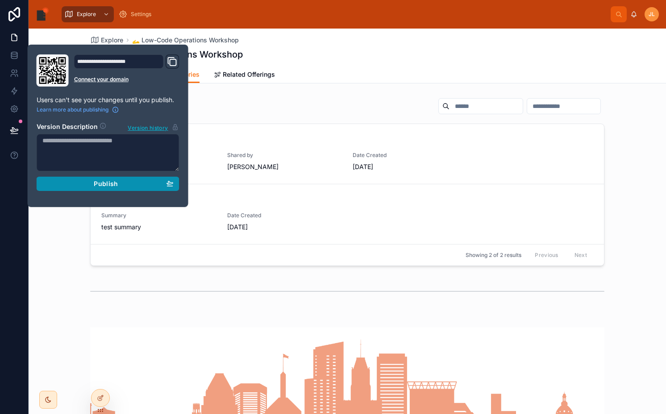
click at [123, 184] on div "Publish" at bounding box center [107, 184] width 131 height 8
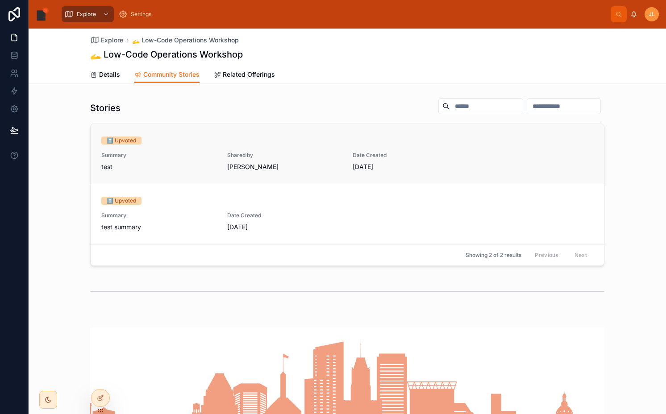
click at [368, 146] on div "⬆️ Upvoted Summary test Shared by [PERSON_NAME] Date Created [DATE]" at bounding box center [347, 154] width 492 height 35
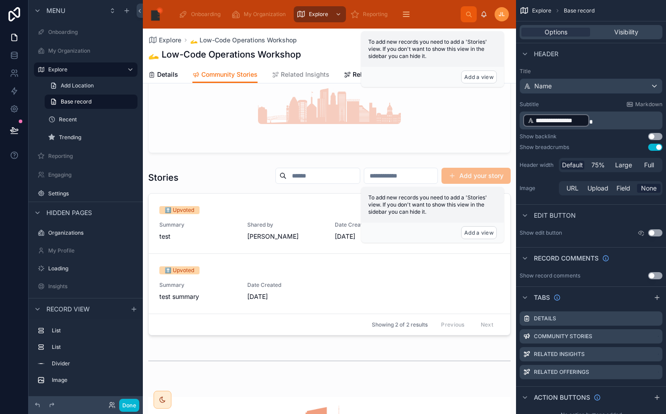
scroll to position [108, 0]
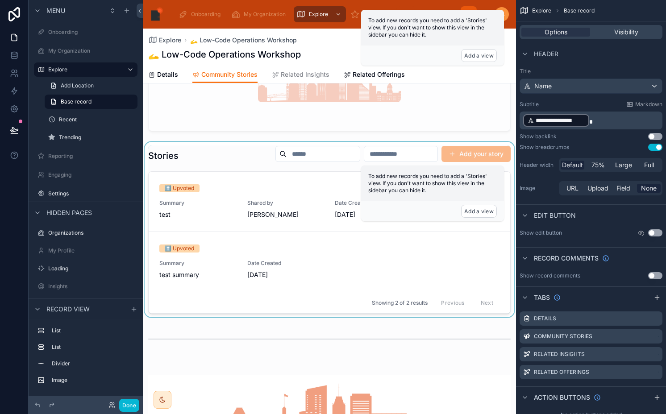
click at [181, 153] on div at bounding box center [329, 229] width 373 height 175
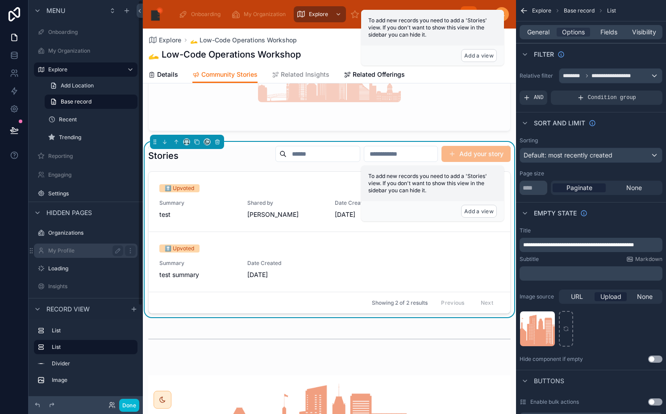
scroll to position [129, 0]
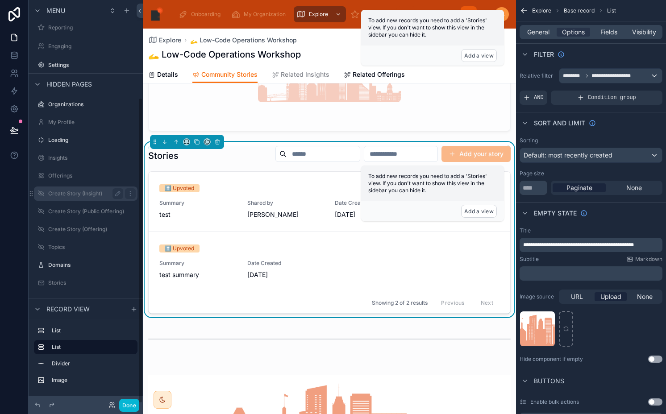
click at [85, 189] on div "Create Story (Insight)" at bounding box center [85, 193] width 75 height 11
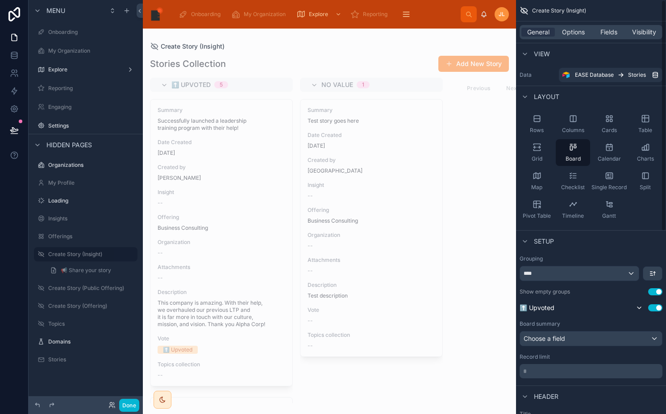
click at [638, 27] on div "General Options Fields Visibility" at bounding box center [590, 32] width 143 height 14
click at [638, 33] on span "Visibility" at bounding box center [644, 32] width 24 height 9
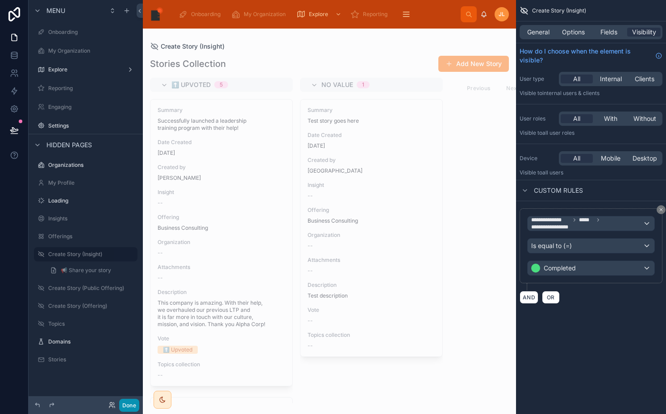
click at [130, 406] on button "Done" at bounding box center [129, 405] width 20 height 13
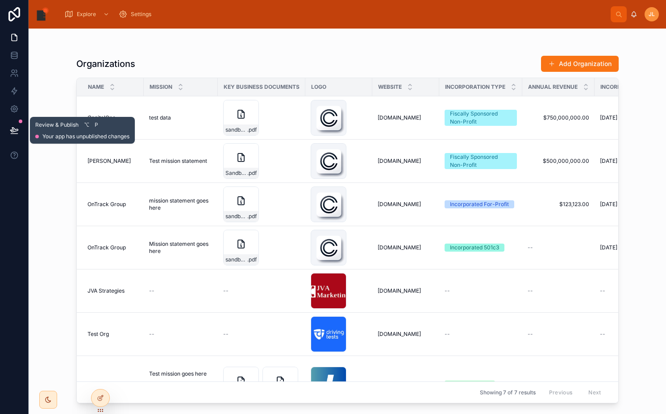
click at [11, 134] on icon at bounding box center [14, 130] width 9 height 9
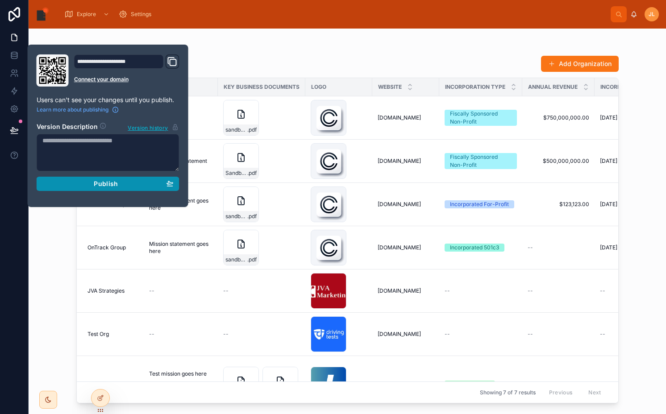
click at [51, 185] on div "Publish" at bounding box center [107, 184] width 131 height 8
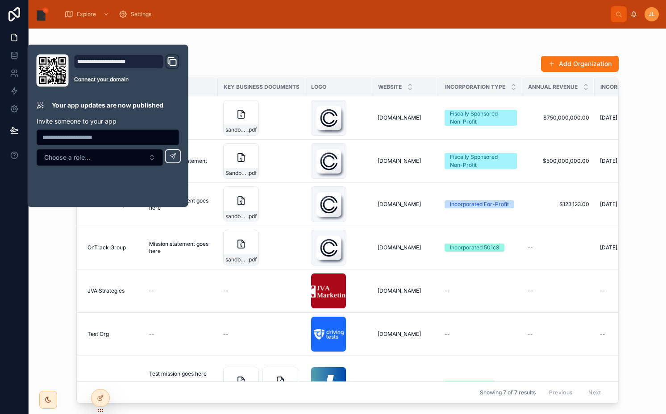
click at [29, 273] on div "Organizations Add Organization Name Mission Key Business Documents Logo Website…" at bounding box center [347, 222] width 637 height 386
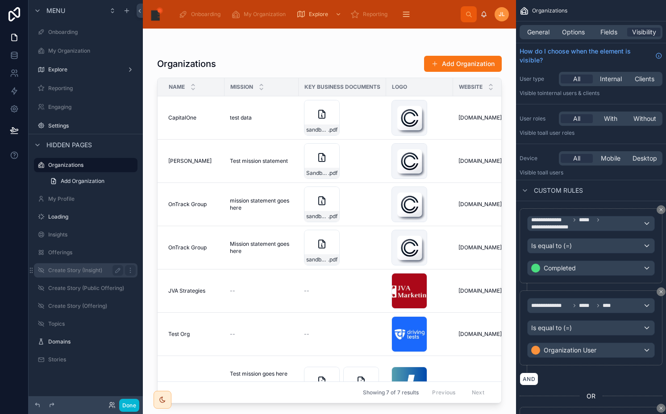
click at [79, 276] on div "Create Story (Insight)" at bounding box center [86, 270] width 100 height 14
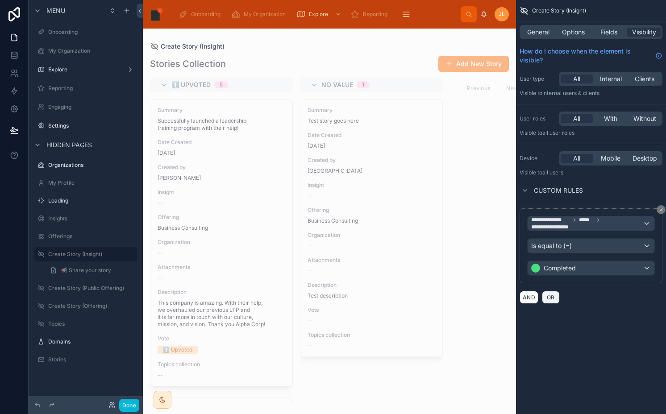
click at [545, 294] on span "OR" at bounding box center [551, 297] width 12 height 7
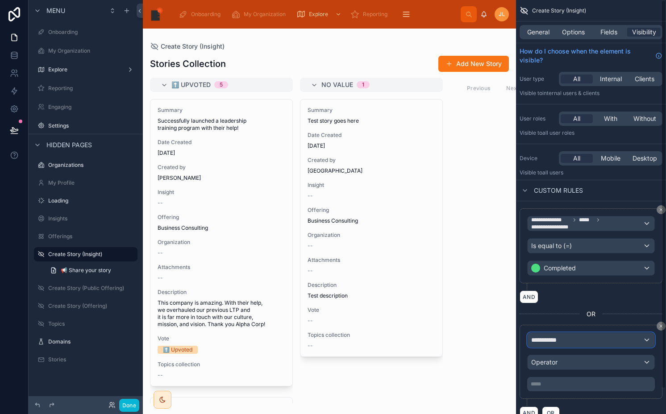
click at [550, 333] on div "**********" at bounding box center [590, 340] width 127 height 14
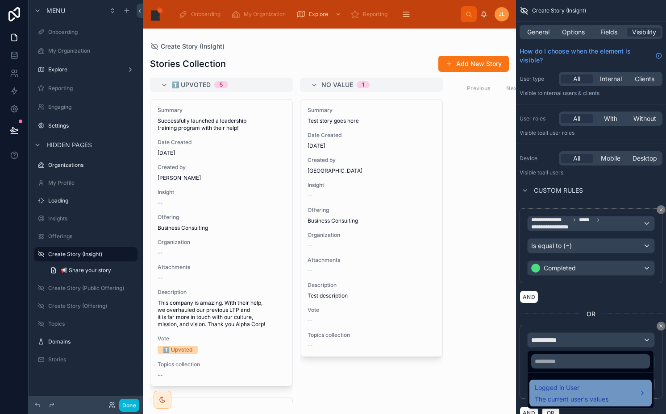
click at [571, 396] on span "The current user's values" at bounding box center [572, 399] width 74 height 9
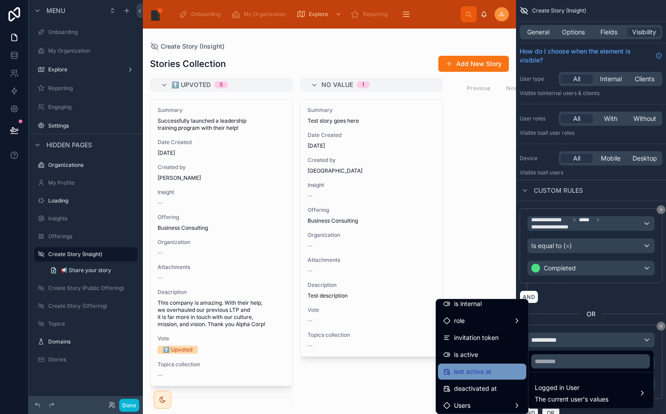
scroll to position [106, 0]
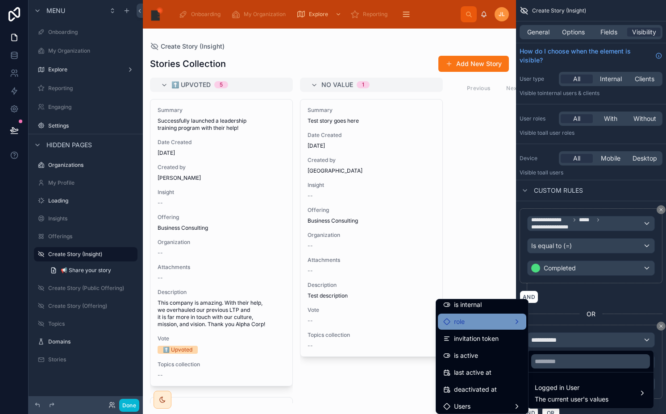
click at [447, 315] on div "role" at bounding box center [482, 322] width 88 height 16
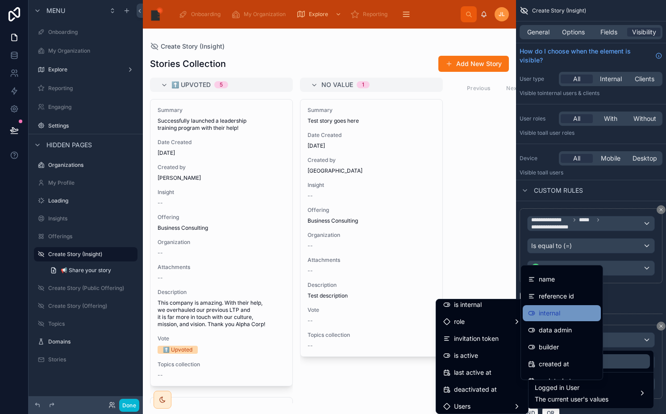
scroll to position [19, 0]
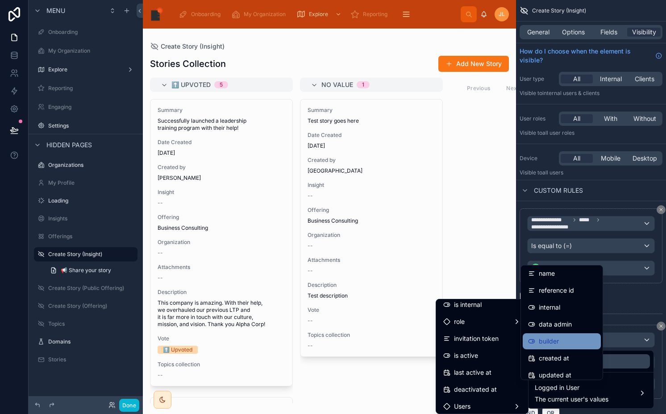
click at [550, 336] on span "builder" at bounding box center [549, 341] width 20 height 11
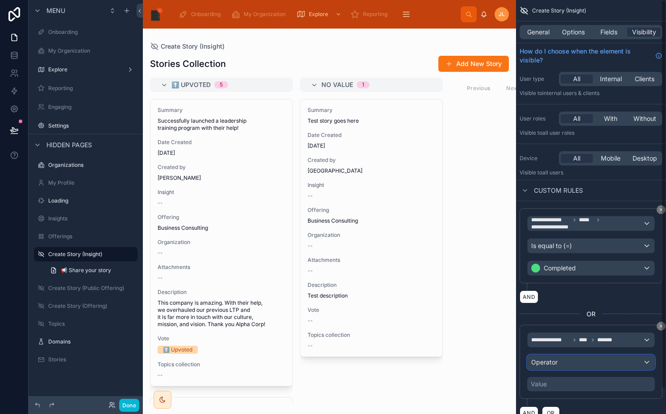
click at [535, 361] on span "Operator" at bounding box center [544, 362] width 26 height 8
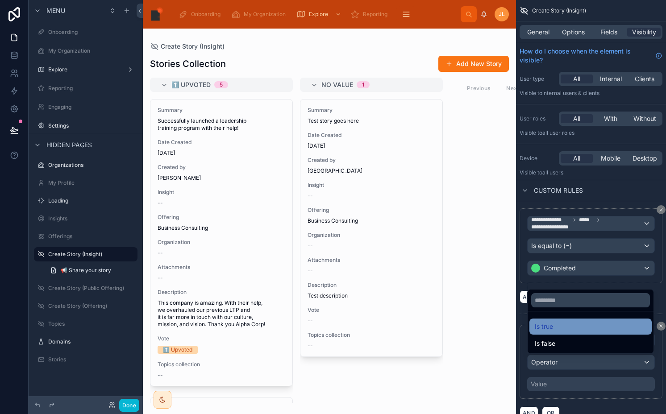
click at [546, 329] on span "Is true" at bounding box center [544, 326] width 18 height 11
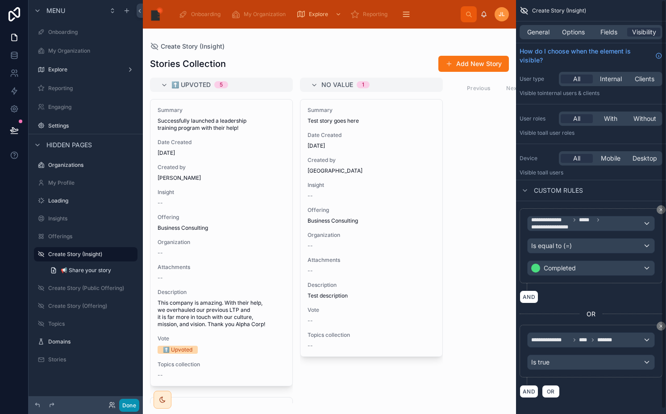
click at [127, 404] on button "Done" at bounding box center [129, 405] width 20 height 13
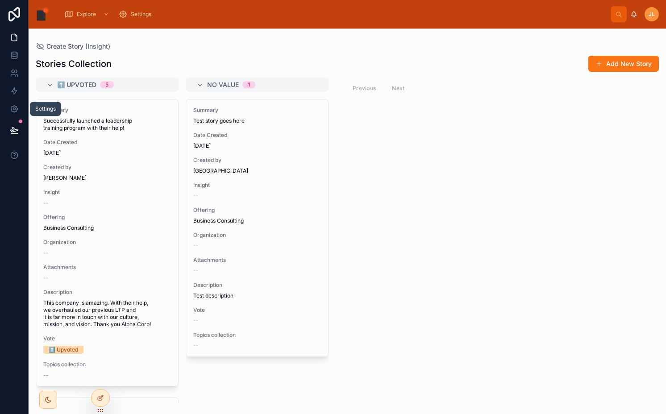
click at [13, 132] on icon at bounding box center [14, 130] width 9 height 9
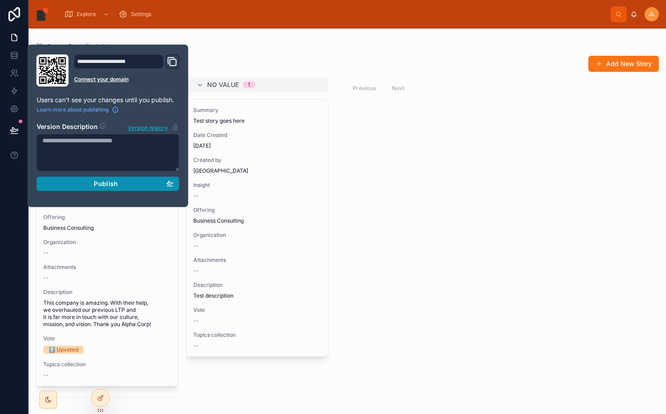
click at [100, 183] on span "Publish" at bounding box center [106, 184] width 24 height 8
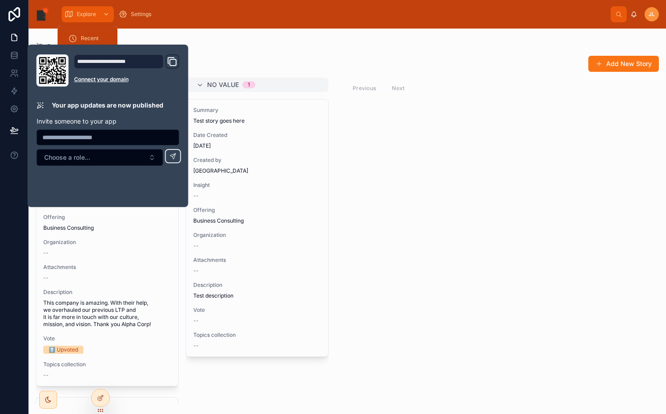
click at [80, 12] on span "Explore" at bounding box center [86, 14] width 19 height 7
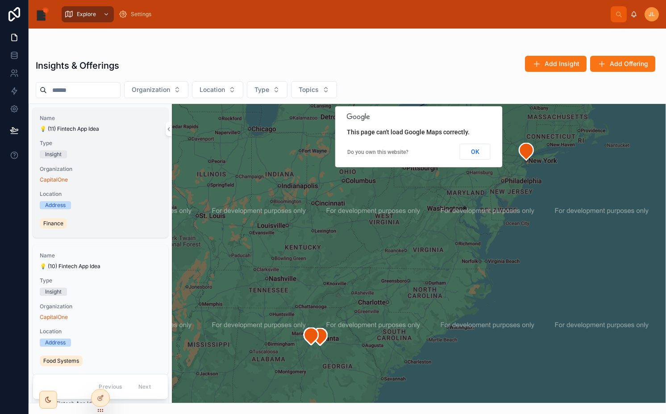
click at [119, 169] on span "Organization" at bounding box center [100, 169] width 121 height 7
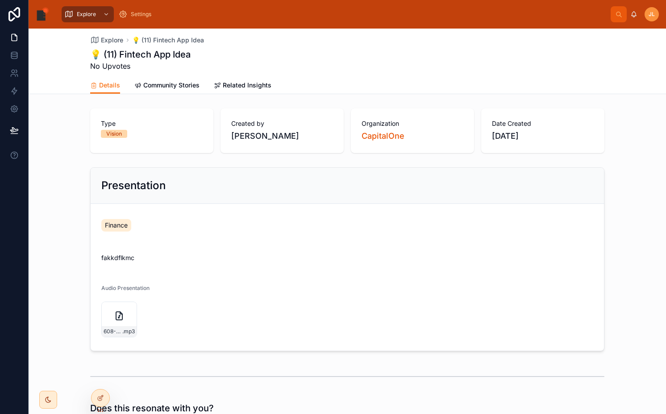
click at [119, 169] on div "Presentation" at bounding box center [347, 186] width 513 height 36
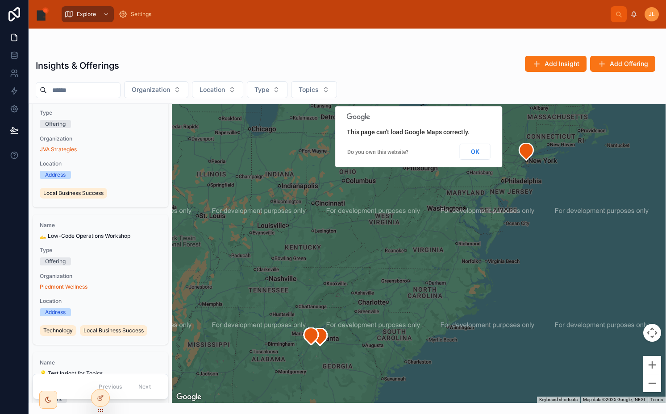
scroll to position [1714, 0]
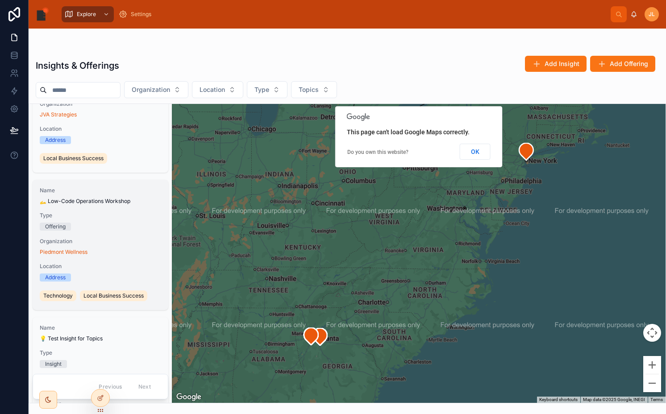
click at [109, 217] on span "Type" at bounding box center [100, 215] width 121 height 7
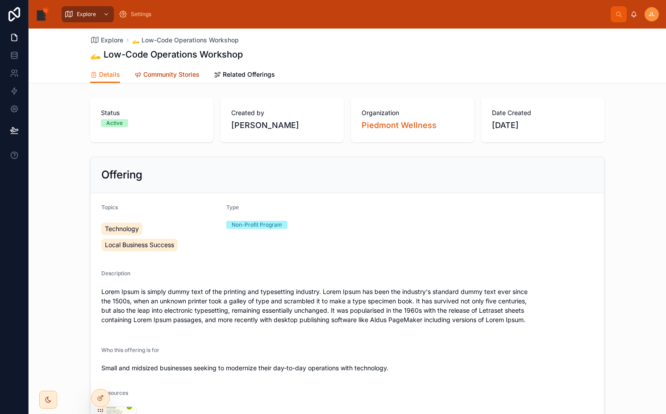
click at [173, 78] on span "Community Stories" at bounding box center [171, 74] width 56 height 9
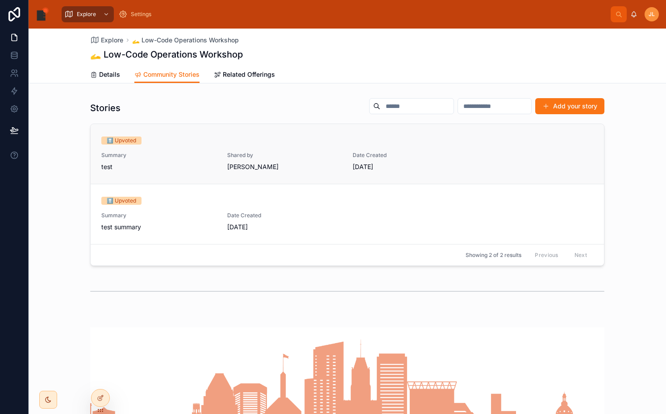
click at [198, 158] on span "Summary" at bounding box center [158, 155] width 115 height 7
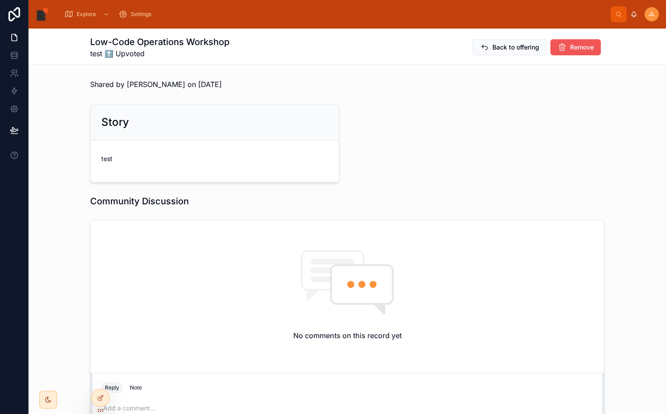
click at [550, 50] on button "Remove" at bounding box center [575, 47] width 50 height 16
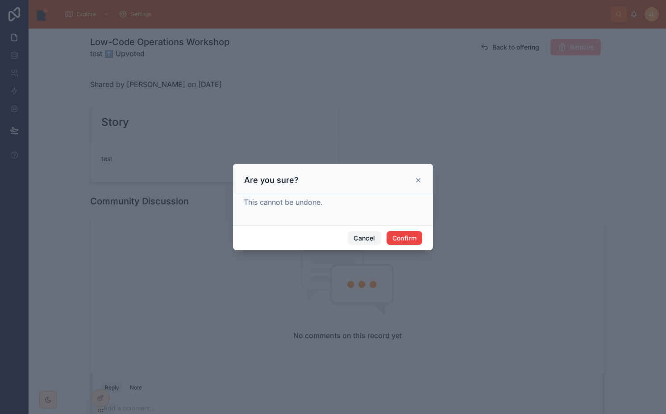
click at [368, 241] on button "Cancel" at bounding box center [364, 238] width 33 height 14
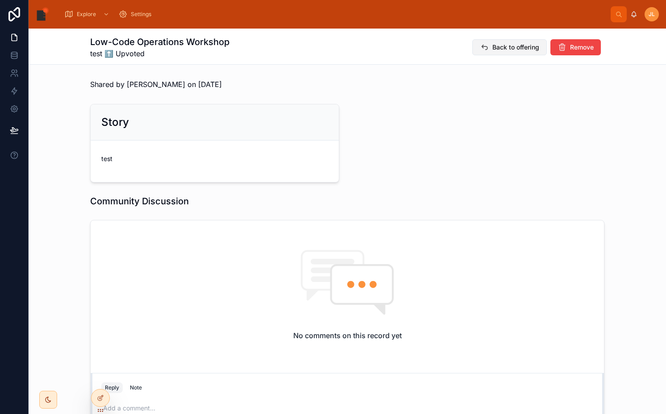
click at [505, 48] on span "Back to offering" at bounding box center [515, 47] width 47 height 9
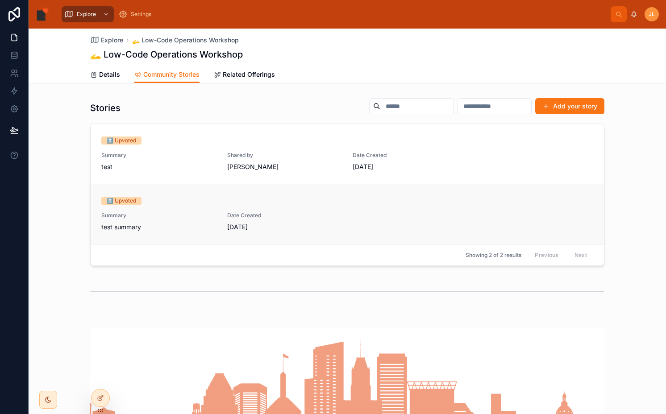
click at [266, 219] on div "Date Created 7/17/2025" at bounding box center [284, 222] width 115 height 20
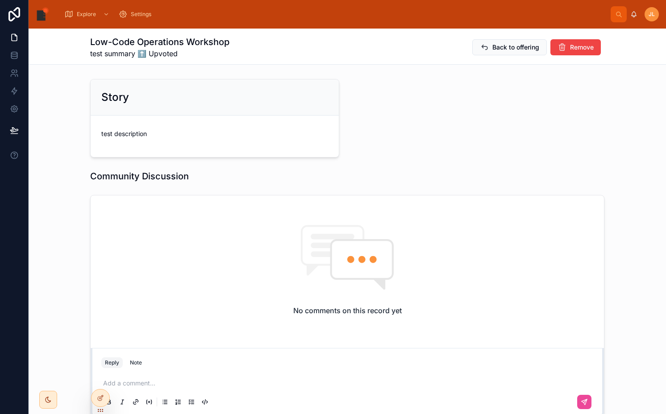
click at [128, 53] on span "test summary ⬆️ Upvoted" at bounding box center [159, 53] width 139 height 11
click at [492, 43] on span "Back to offering" at bounding box center [515, 47] width 47 height 9
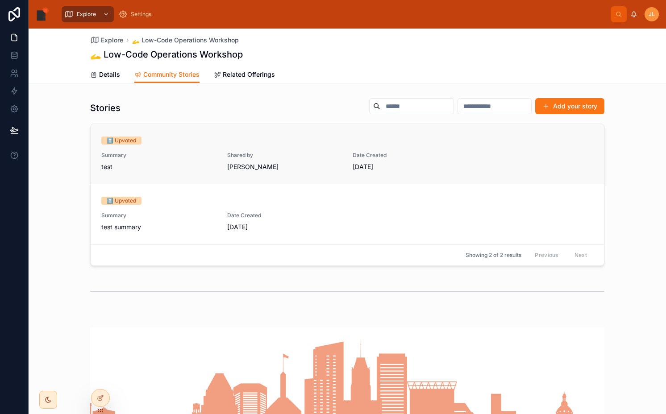
click at [216, 158] on div "⬆️ Upvoted Summary test Shared by [PERSON_NAME] Date Created [DATE]" at bounding box center [347, 154] width 492 height 35
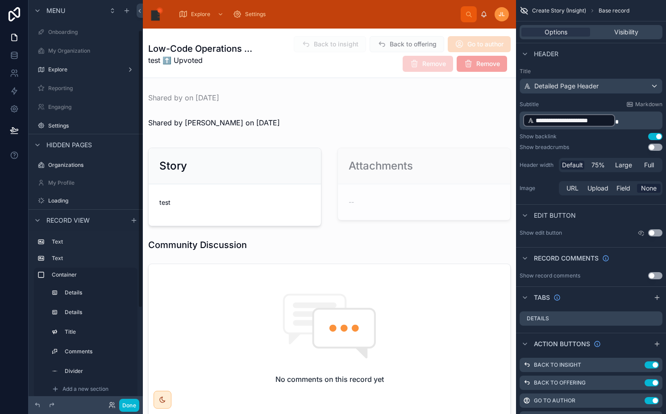
scroll to position [44, 0]
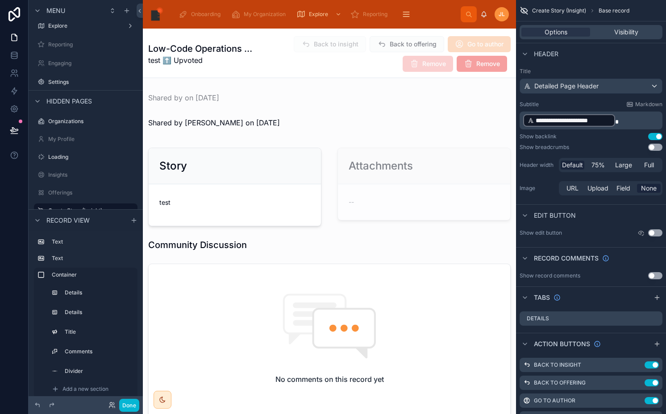
click at [465, 46] on span "Go to author" at bounding box center [479, 45] width 63 height 9
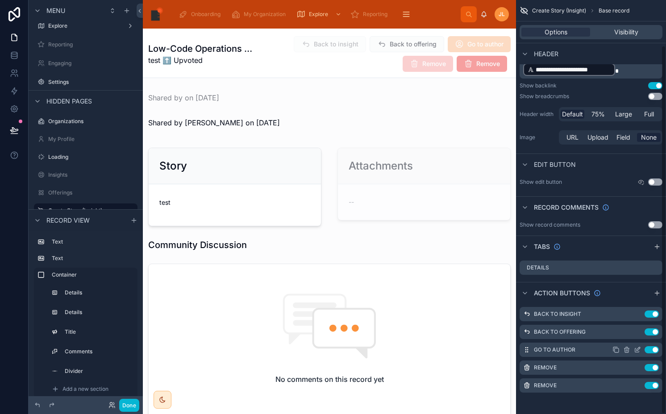
click at [639, 349] on icon "scrollable content" at bounding box center [637, 349] width 7 height 7
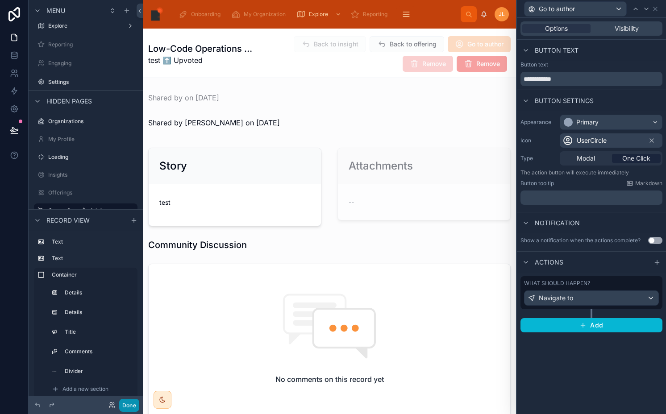
click at [133, 406] on button "Done" at bounding box center [129, 405] width 20 height 13
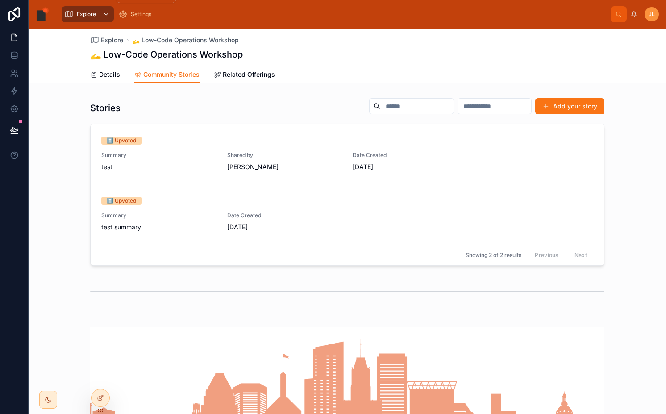
click at [87, 19] on div "Explore" at bounding box center [87, 14] width 47 height 14
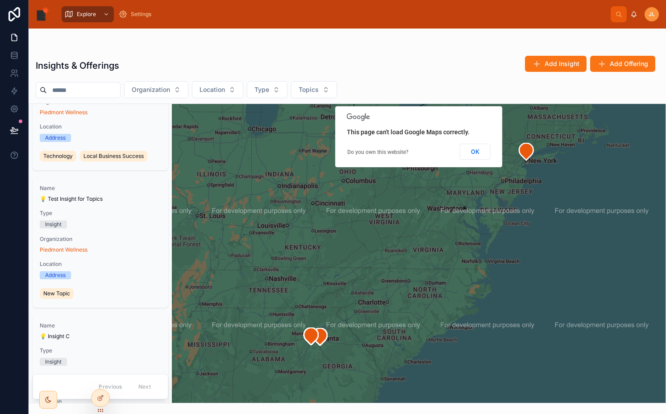
scroll to position [2143, 0]
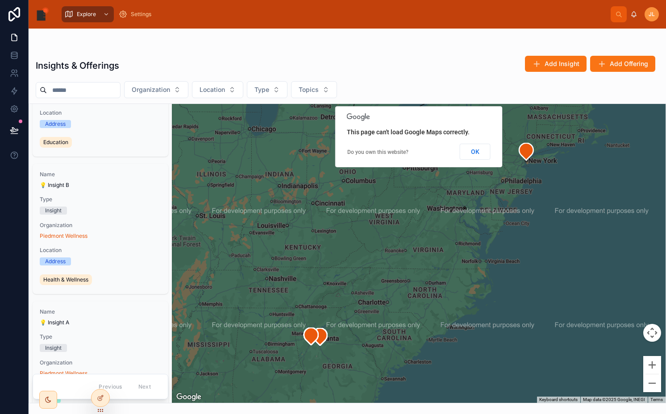
click at [81, 87] on input "text" at bounding box center [83, 90] width 73 height 12
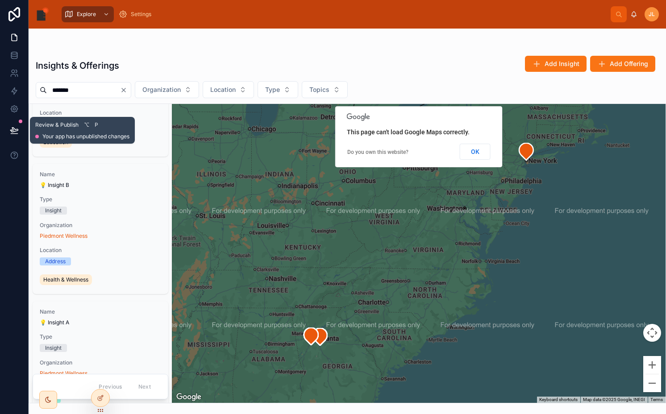
type input "*******"
click at [25, 124] on div at bounding box center [14, 130] width 28 height 25
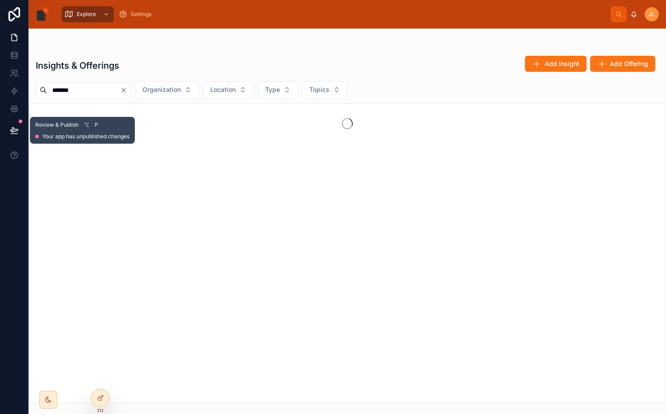
click at [12, 128] on icon at bounding box center [14, 130] width 8 height 4
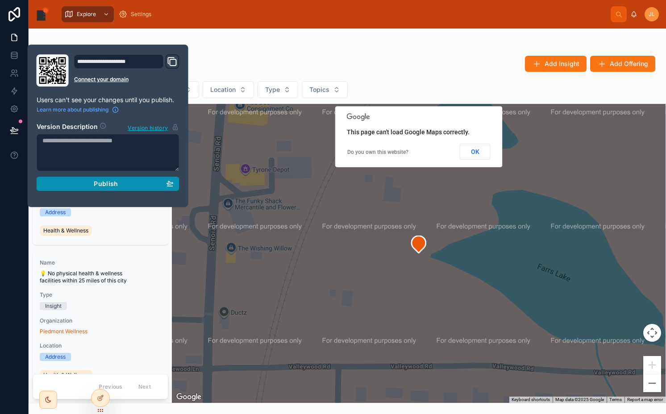
click at [173, 187] on div "Publish" at bounding box center [107, 184] width 131 height 8
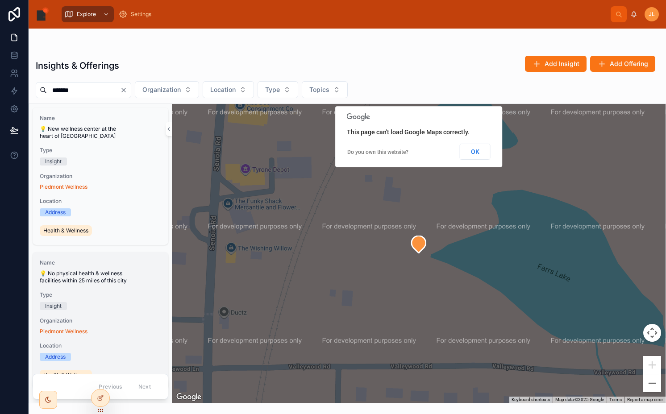
click at [88, 299] on div "Type Insight" at bounding box center [100, 300] width 121 height 19
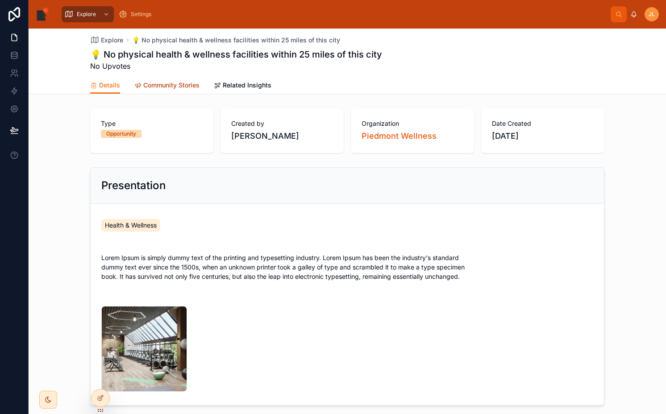
click at [160, 89] on span "Community Stories" at bounding box center [171, 85] width 56 height 9
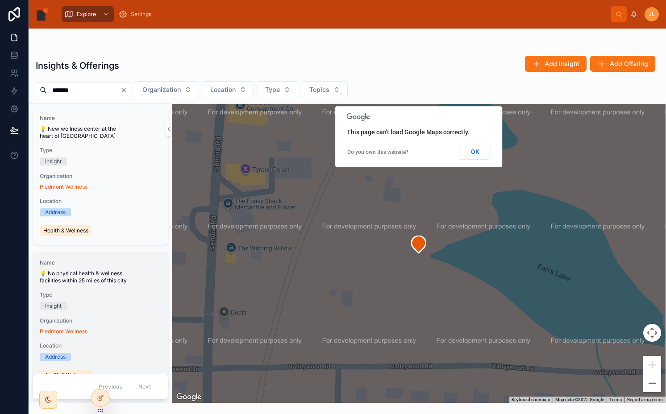
click at [112, 278] on span "💡 No physical health & wellness facilities within 25 miles of this city" at bounding box center [100, 277] width 121 height 14
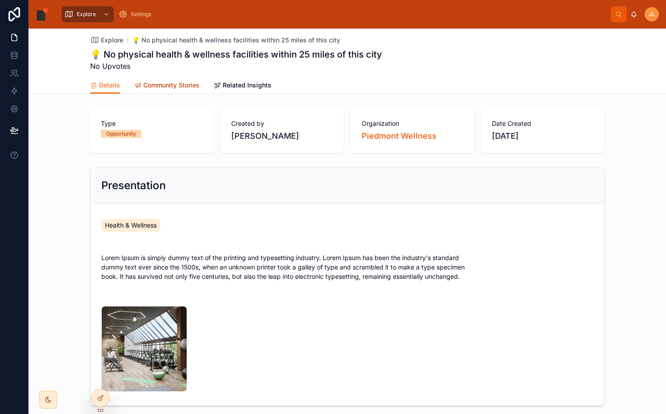
click at [178, 86] on span "Community Stories" at bounding box center [171, 85] width 56 height 9
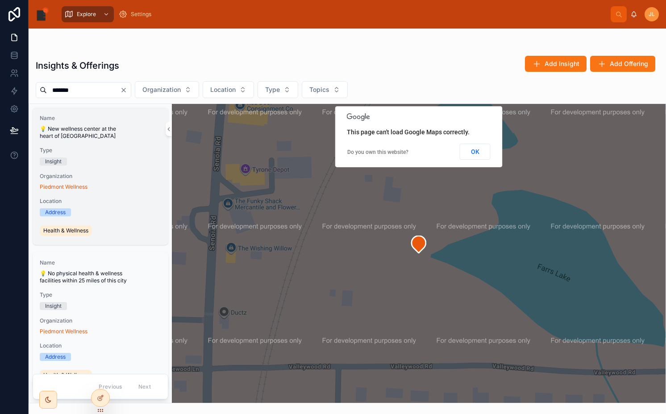
click at [110, 171] on div "Name 💡 New wellness center at the heart of Tyrone Type Insight Organization Pie…" at bounding box center [101, 176] width 136 height 137
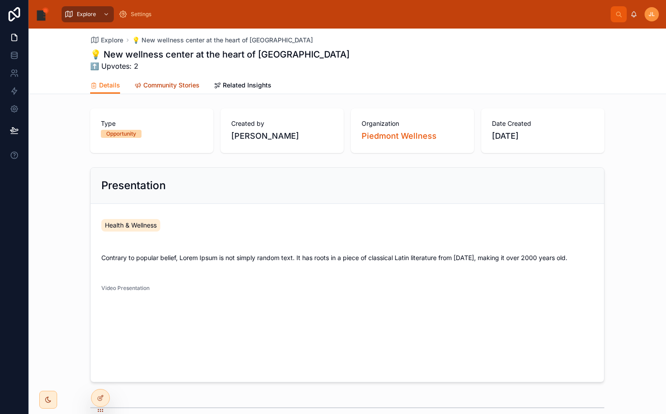
click at [174, 88] on span "Community Stories" at bounding box center [171, 85] width 56 height 9
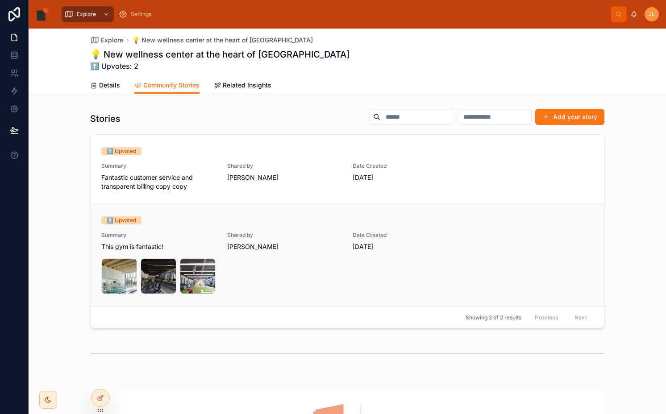
click at [197, 222] on div "⬆️ Upvoted" at bounding box center [347, 220] width 492 height 8
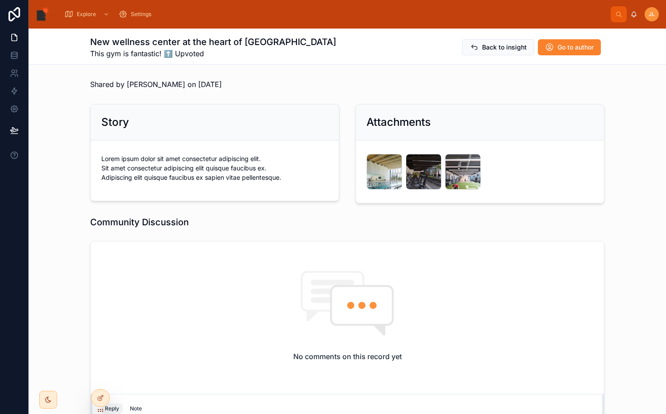
click at [557, 43] on span "Go to author" at bounding box center [575, 47] width 36 height 9
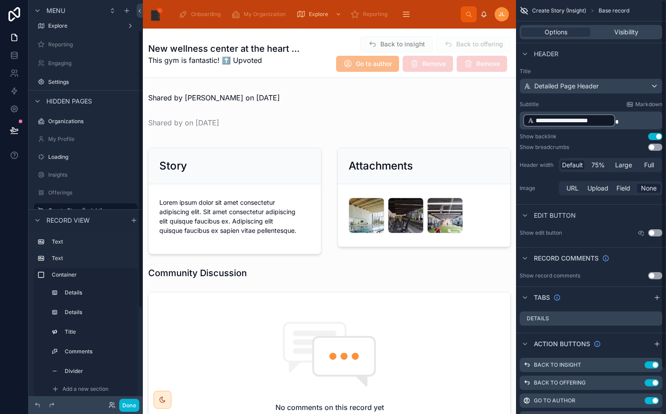
scroll to position [51, 0]
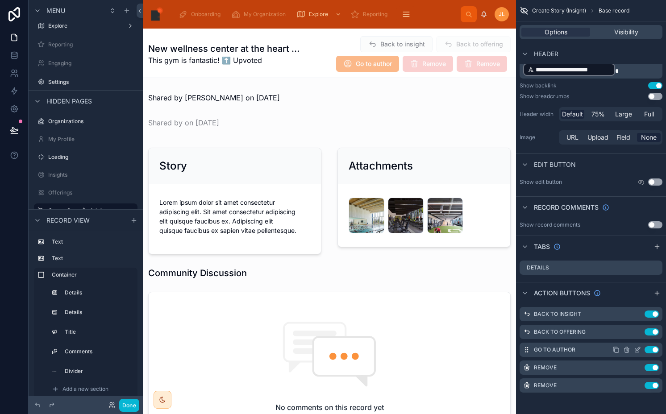
click at [637, 349] on icon "scrollable content" at bounding box center [637, 349] width 7 height 7
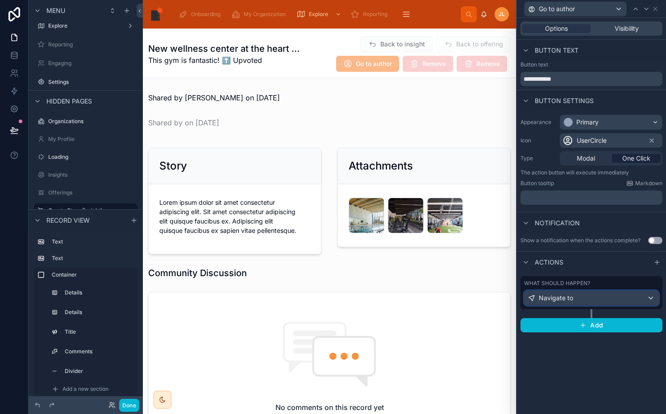
click at [600, 294] on div "Navigate to" at bounding box center [591, 298] width 134 height 14
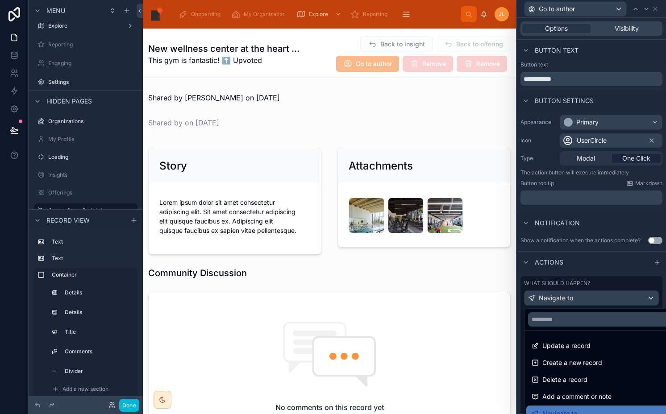
click at [600, 294] on div at bounding box center [591, 207] width 149 height 414
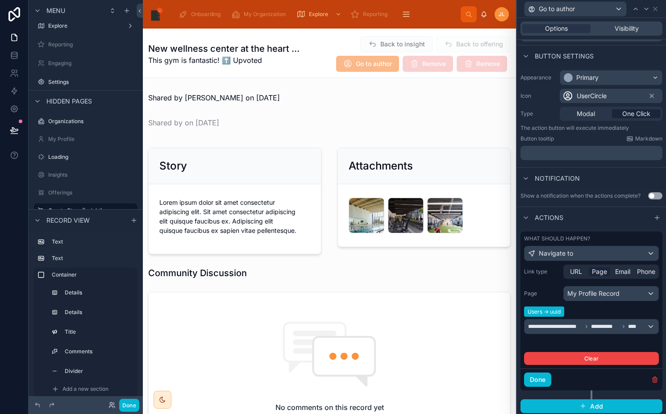
scroll to position [46, 0]
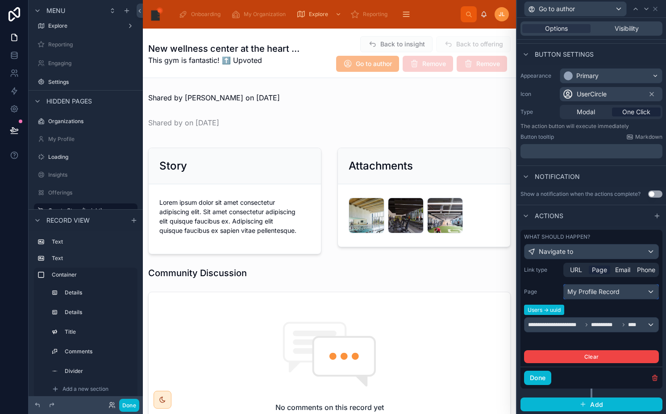
click at [592, 298] on div "My Profile Record" at bounding box center [611, 292] width 95 height 14
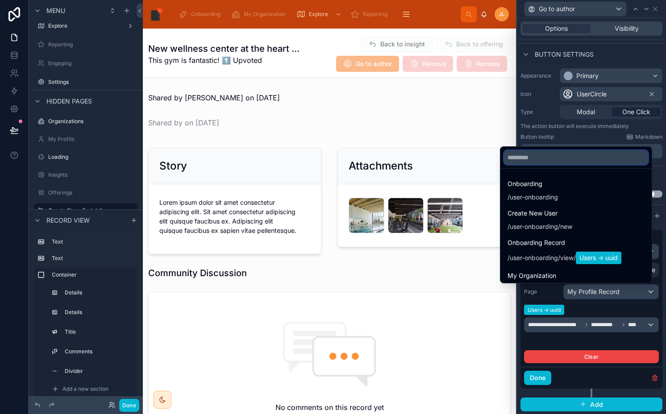
click at [535, 160] on input "text" at bounding box center [576, 157] width 144 height 14
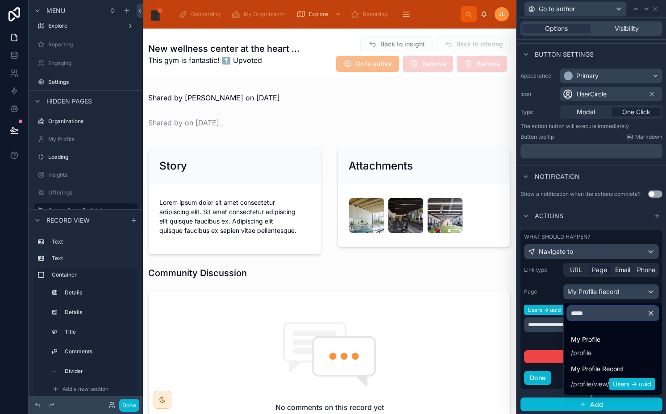
type input "******"
type input "****"
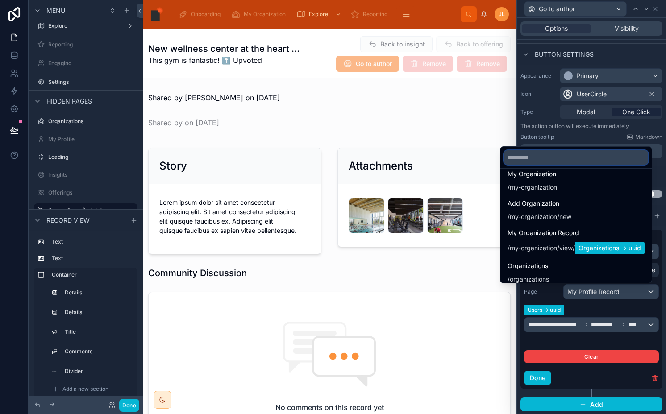
scroll to position [0, 0]
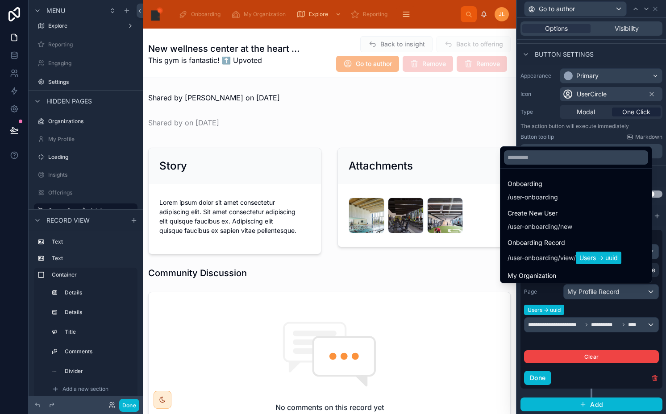
click at [631, 291] on div at bounding box center [591, 207] width 149 height 414
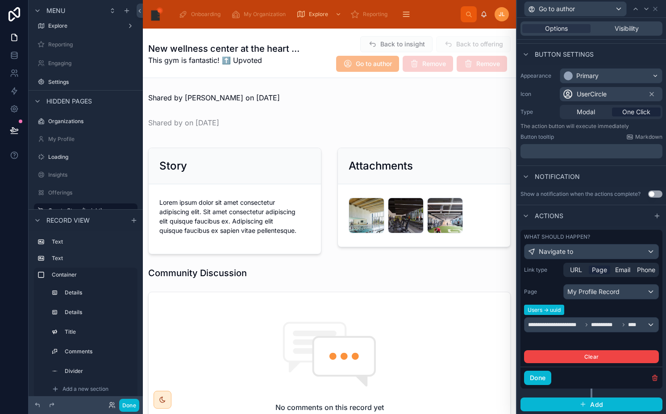
click at [399, 60] on span "Go to author" at bounding box center [367, 64] width 63 height 9
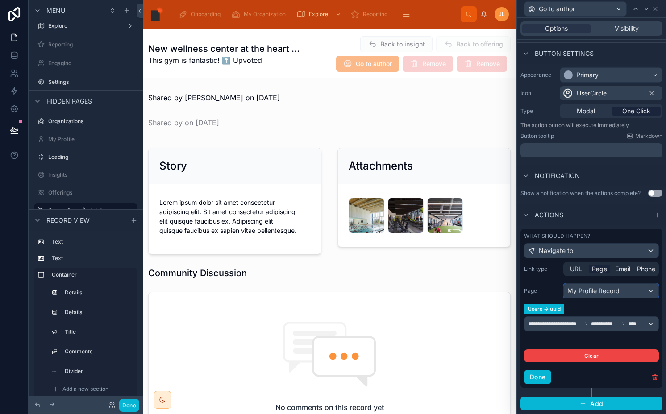
click at [589, 294] on div "My Profile Record" at bounding box center [611, 291] width 95 height 14
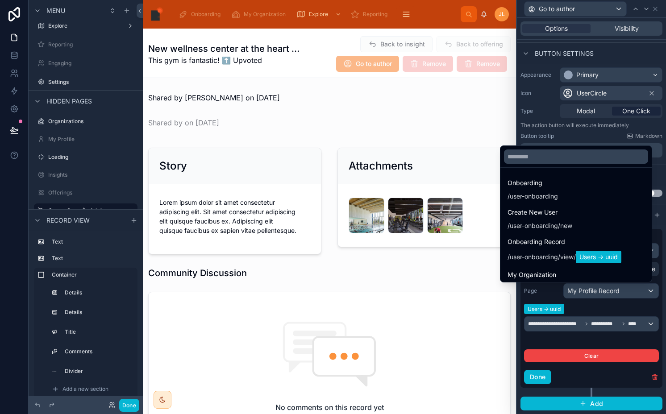
click at [589, 294] on div at bounding box center [591, 207] width 149 height 414
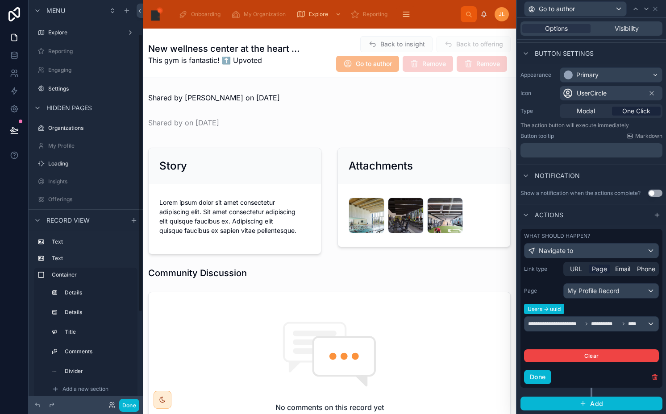
scroll to position [30, 0]
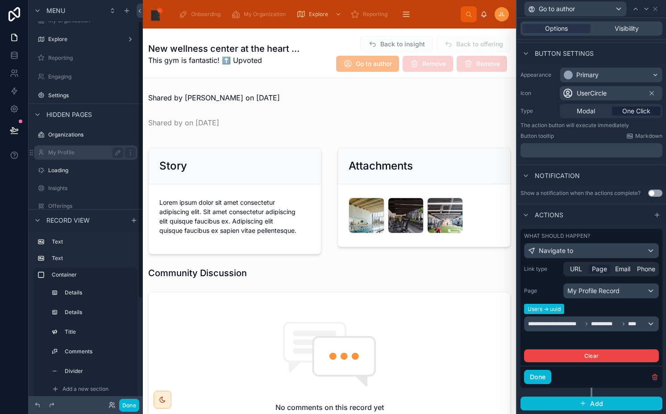
click at [82, 154] on label "My Profile" at bounding box center [83, 152] width 71 height 7
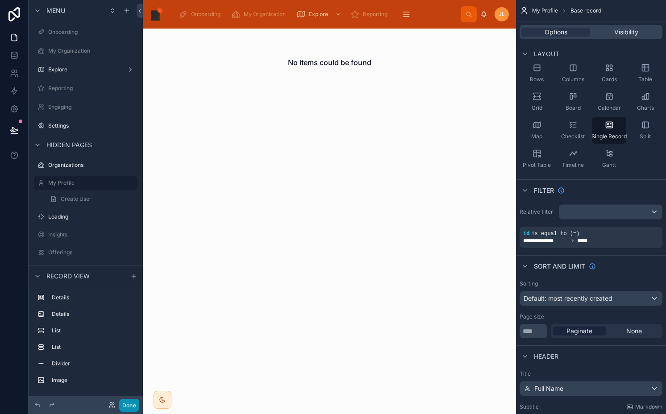
click at [130, 403] on button "Done" at bounding box center [129, 405] width 20 height 13
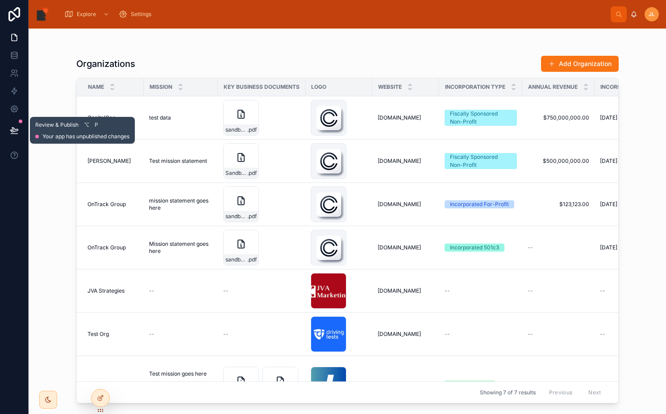
click at [20, 126] on button at bounding box center [14, 130] width 20 height 25
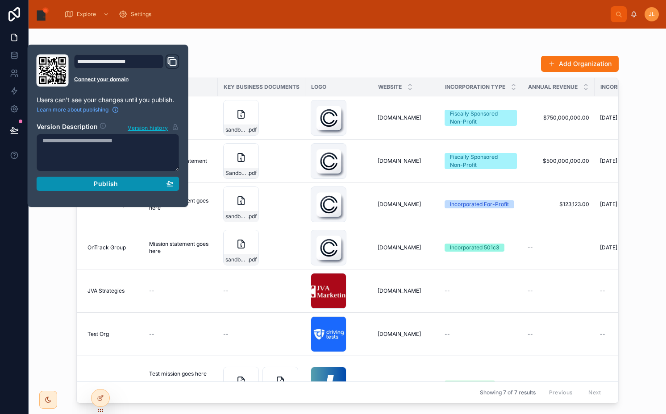
click at [76, 183] on div "Publish" at bounding box center [107, 184] width 131 height 8
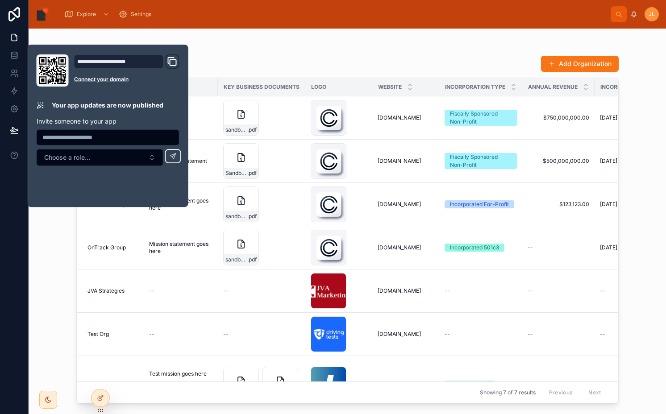
click at [311, 34] on div "Organizations Add Organization Name Mission Key Business Documents Logo Website…" at bounding box center [347, 216] width 571 height 375
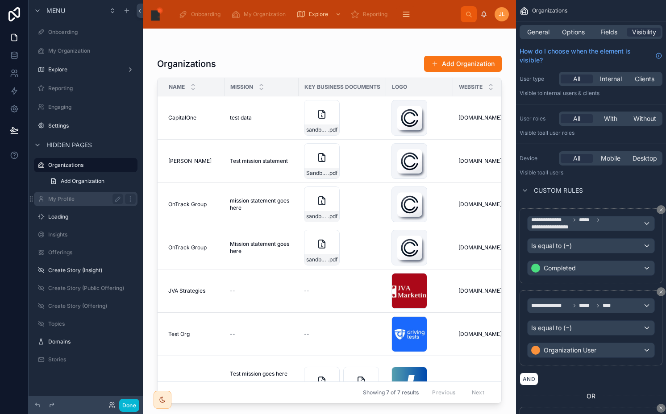
click at [71, 199] on label "My Profile" at bounding box center [83, 198] width 71 height 7
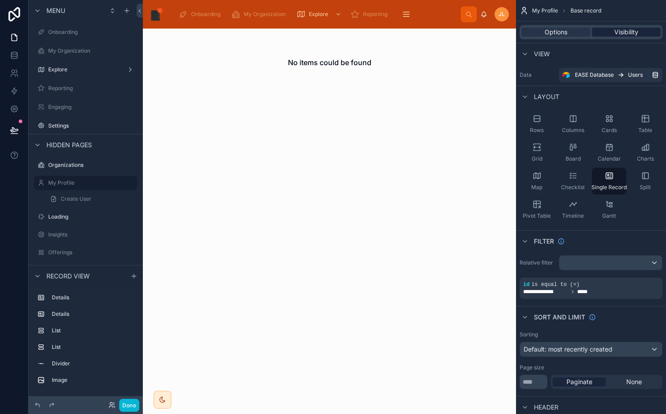
click at [612, 32] on div "Visibility" at bounding box center [626, 32] width 69 height 9
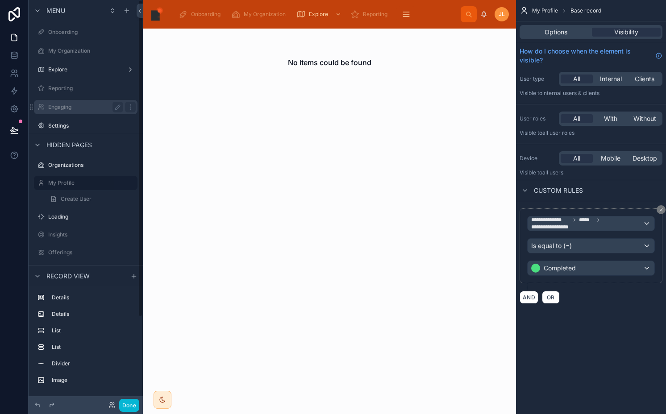
click at [81, 108] on label "Engaging" at bounding box center [83, 107] width 71 height 7
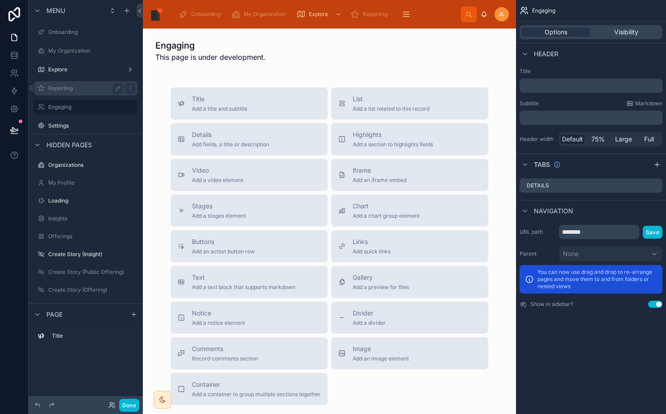
click at [74, 87] on label "Reporting" at bounding box center [83, 88] width 71 height 7
click at [129, 86] on icon "scrollable content" at bounding box center [130, 88] width 7 height 7
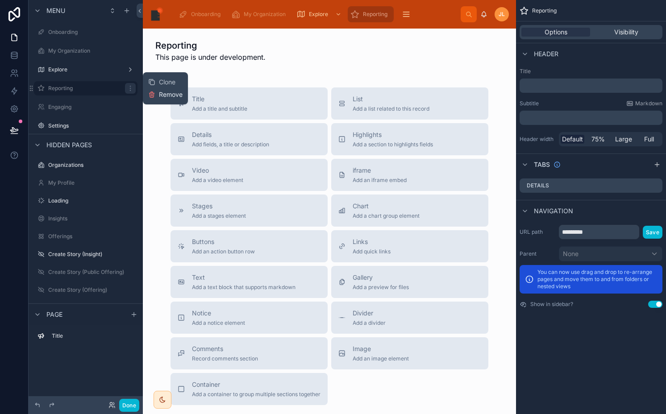
click at [169, 91] on span "Remove" at bounding box center [171, 94] width 24 height 9
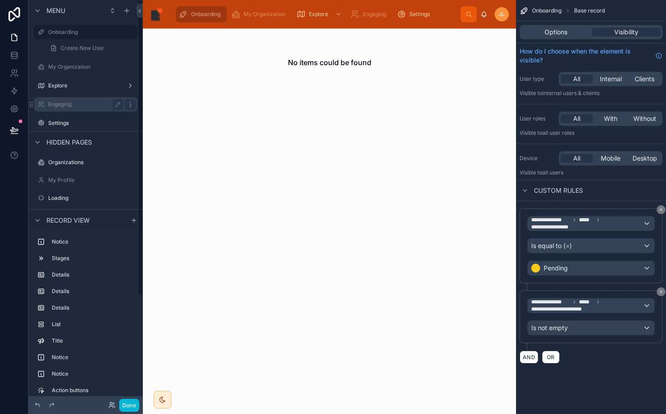
click at [131, 100] on div "scrollable content" at bounding box center [130, 104] width 11 height 11
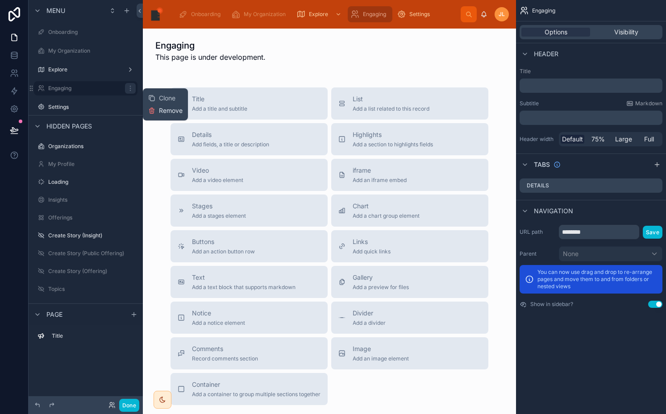
click at [158, 110] on button "Remove" at bounding box center [165, 110] width 34 height 9
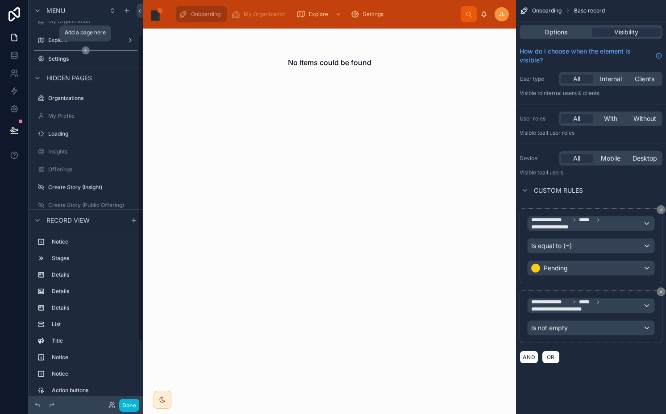
scroll to position [47, 0]
click at [94, 110] on div "My Profile" at bounding box center [85, 114] width 75 height 11
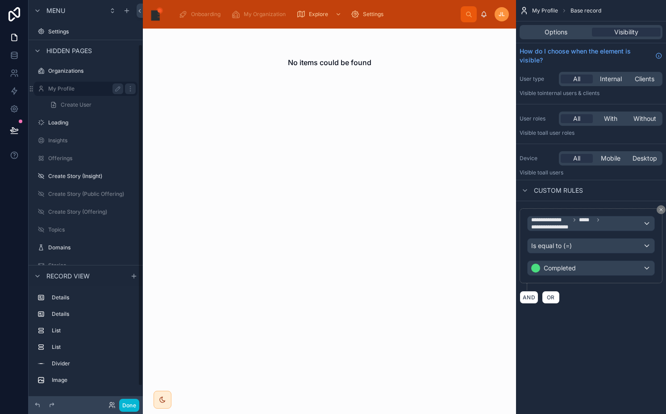
scroll to position [72, 0]
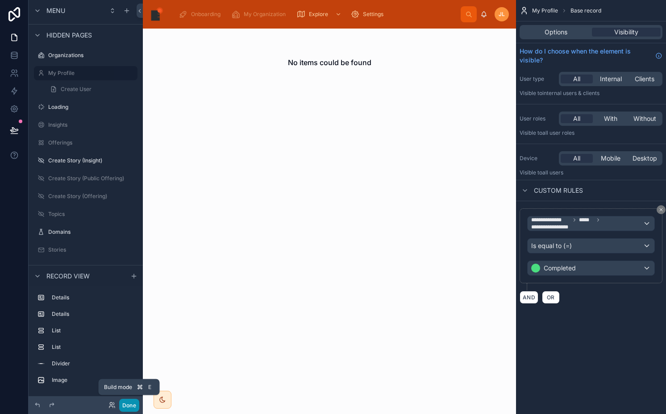
click at [128, 406] on button "Done" at bounding box center [129, 405] width 20 height 13
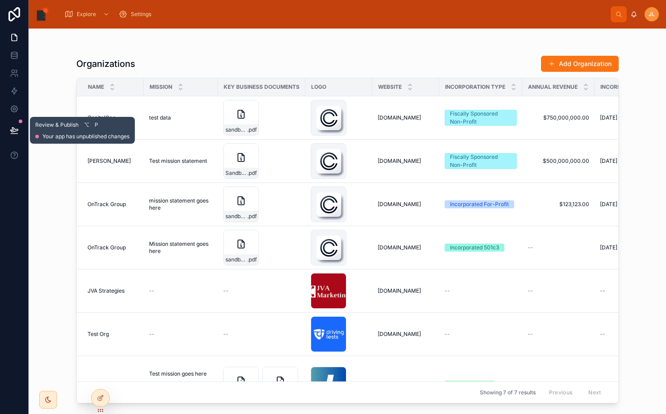
click at [16, 130] on icon at bounding box center [14, 130] width 9 height 9
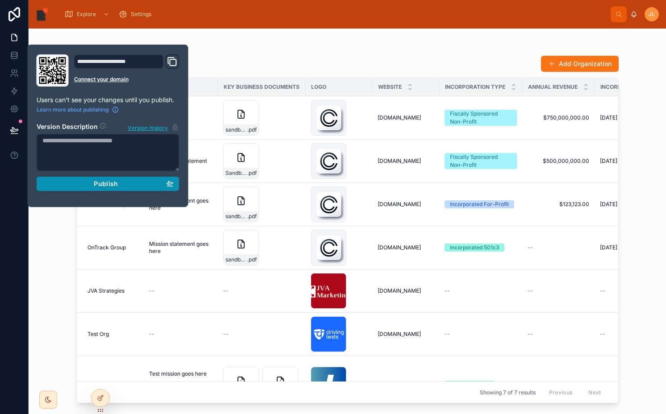
click at [111, 181] on span "Publish" at bounding box center [106, 184] width 24 height 8
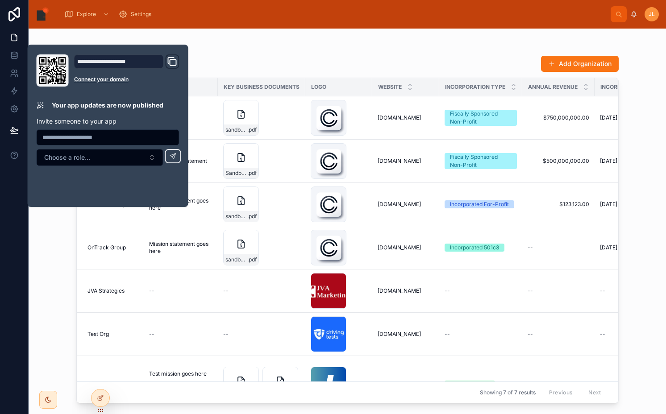
click at [186, 33] on div "Organizations Add Organization Name Mission Key Business Documents Logo Website…" at bounding box center [347, 216] width 571 height 375
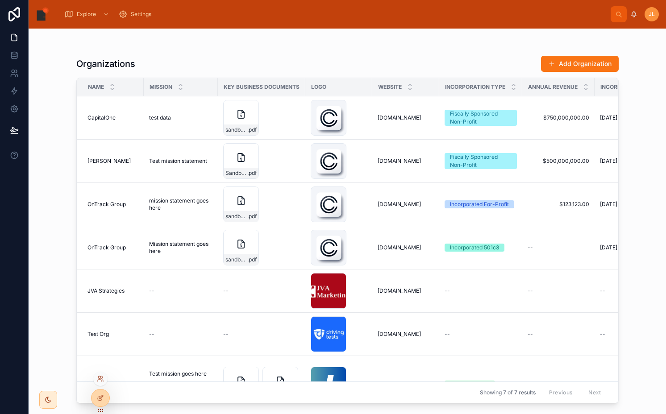
click at [101, 382] on div at bounding box center [100, 379] width 14 height 14
click at [100, 378] on icon at bounding box center [100, 378] width 7 height 7
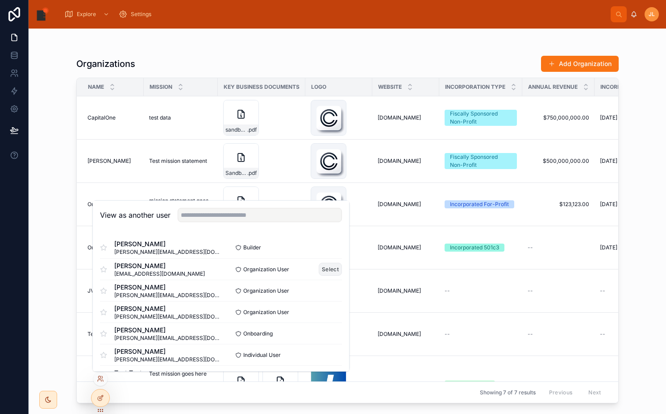
scroll to position [17, 0]
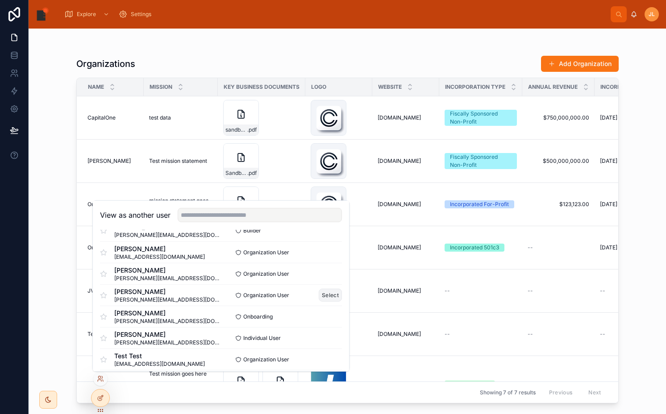
click at [325, 290] on button "Select" at bounding box center [330, 295] width 23 height 13
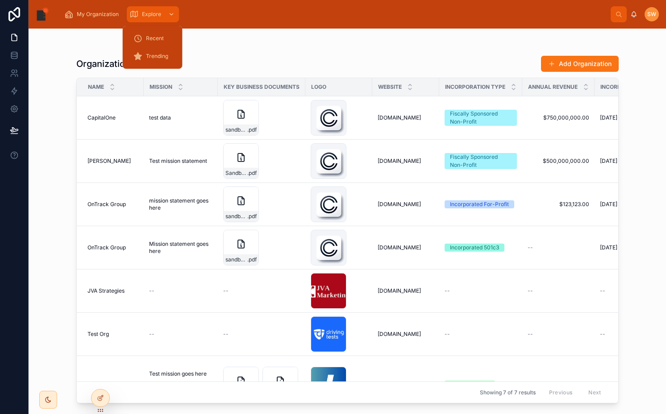
click at [135, 16] on icon "scrollable content" at bounding box center [133, 14] width 9 height 9
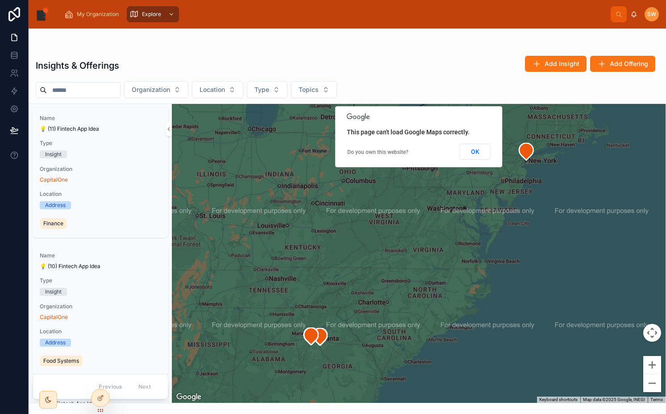
click at [103, 85] on input "text" at bounding box center [83, 90] width 73 height 12
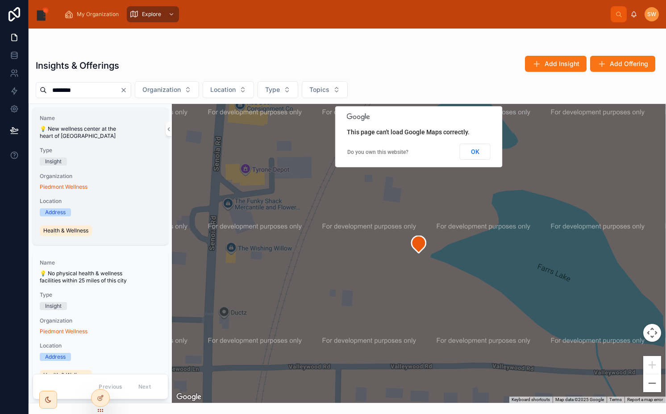
scroll to position [23, 0]
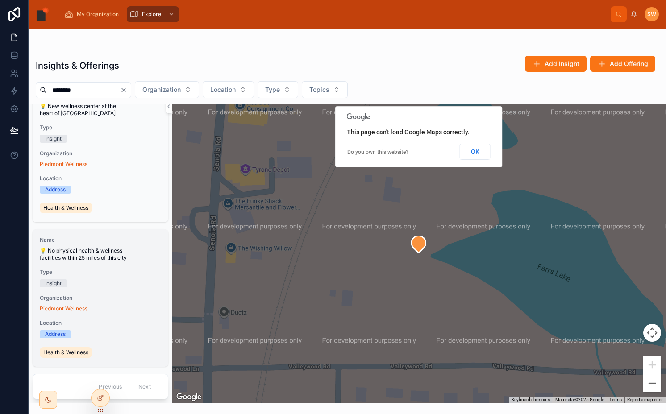
type input "********"
click at [101, 257] on span "💡 No physical health & wellness facilities within 25 miles of this city" at bounding box center [100, 254] width 121 height 14
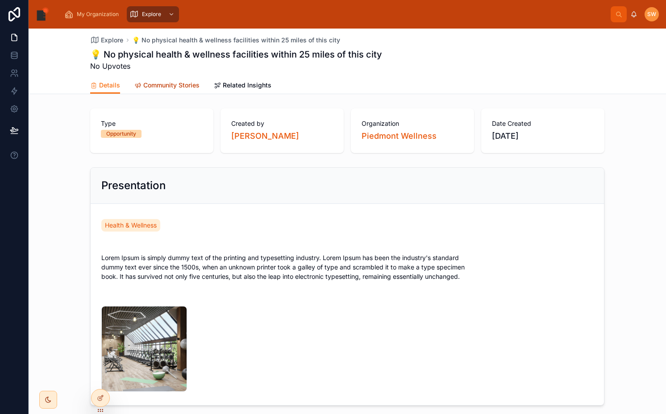
click at [167, 86] on span "Community Stories" at bounding box center [171, 85] width 56 height 9
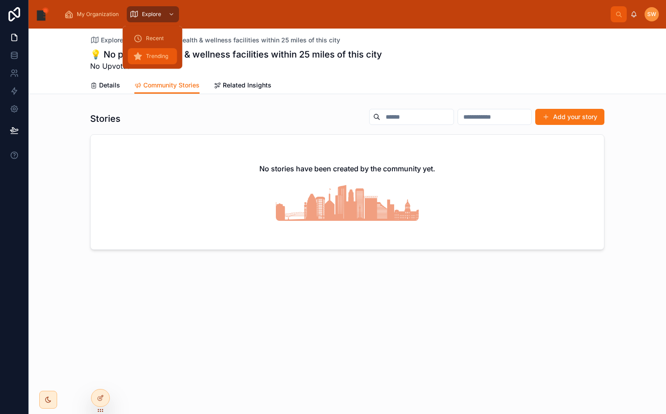
click at [146, 58] on span "Trending" at bounding box center [157, 56] width 22 height 7
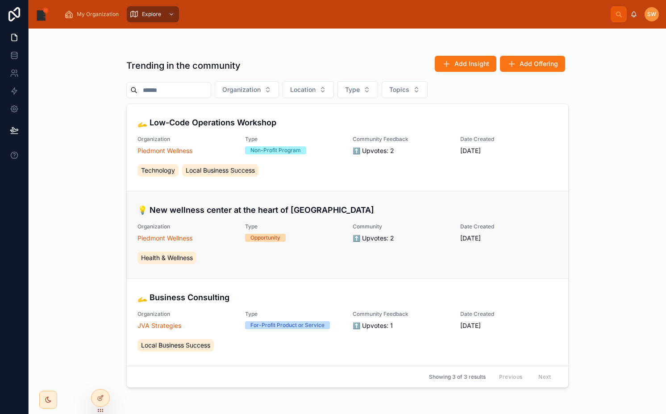
click at [183, 199] on link "💡 New wellness center at the heart of Tyrone Organization Piedmont Wellness Typ…" at bounding box center [347, 234] width 441 height 87
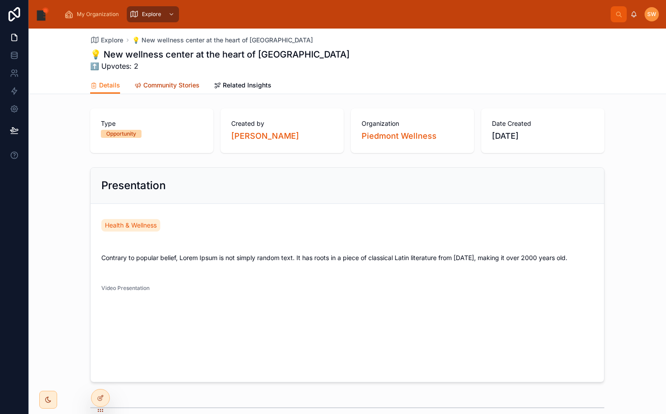
click at [166, 80] on link "Community Stories" at bounding box center [166, 86] width 65 height 18
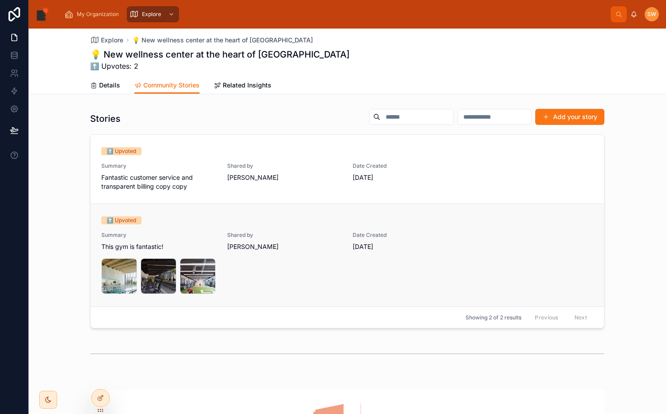
click at [168, 219] on div "⬆️ Upvoted" at bounding box center [347, 220] width 492 height 8
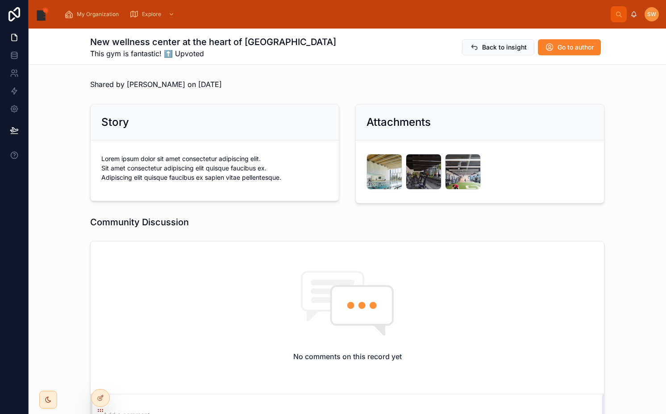
click at [557, 44] on span "Go to author" at bounding box center [575, 47] width 36 height 9
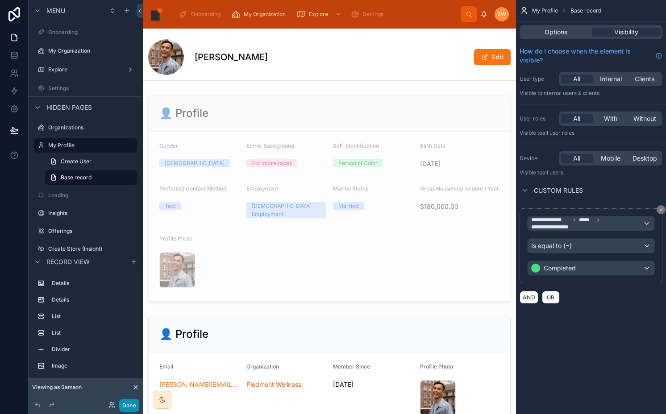
click at [133, 402] on button "Done" at bounding box center [129, 405] width 20 height 13
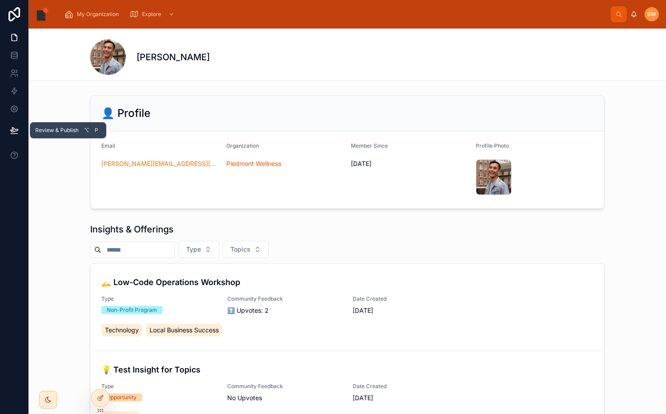
click at [10, 137] on button at bounding box center [14, 130] width 20 height 25
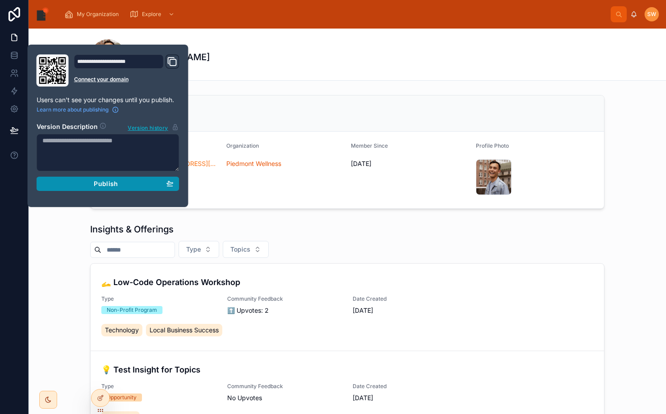
click at [168, 182] on icon "button" at bounding box center [169, 183] width 7 height 7
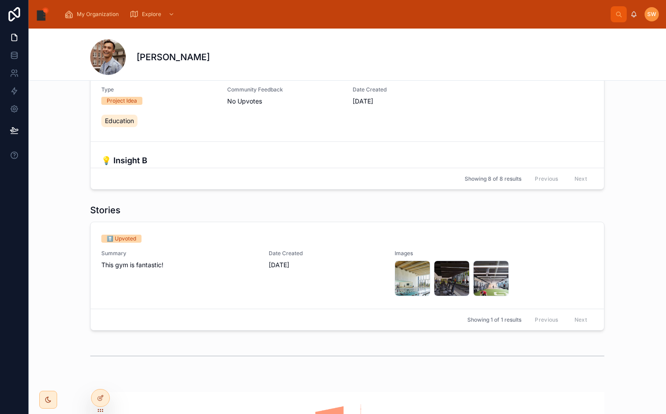
scroll to position [369, 0]
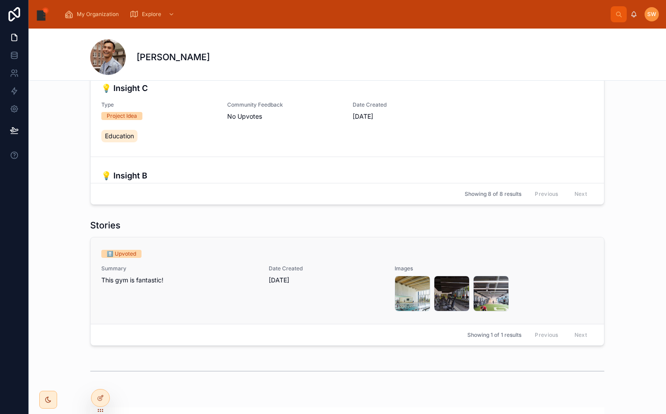
click at [269, 277] on span "[DATE]" at bounding box center [326, 280] width 115 height 9
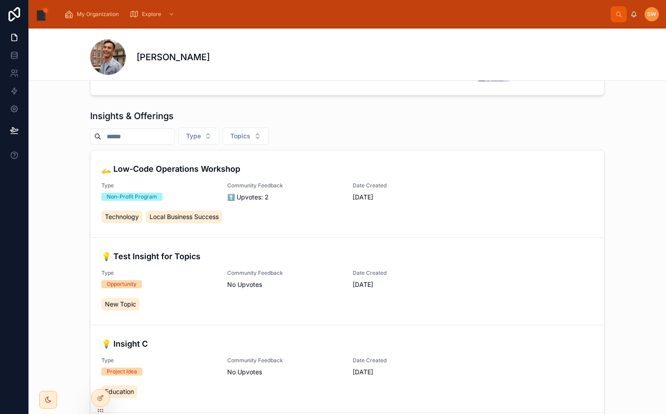
scroll to position [152, 0]
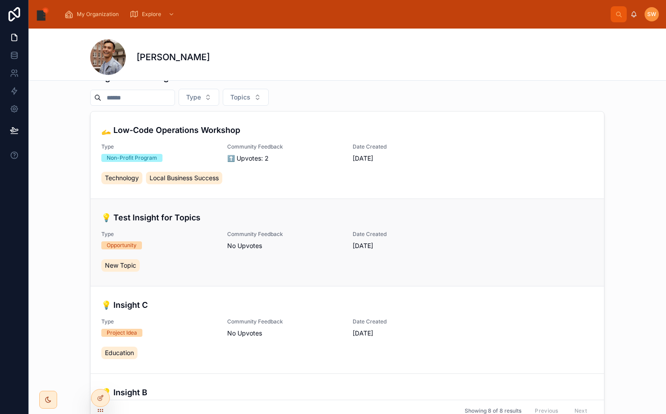
click at [268, 237] on span "Community Feedback" at bounding box center [284, 234] width 115 height 7
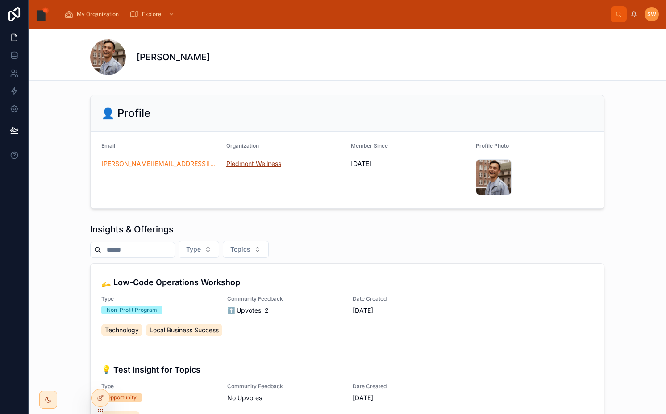
click at [243, 166] on span "Piedmont Wellness" at bounding box center [253, 163] width 55 height 9
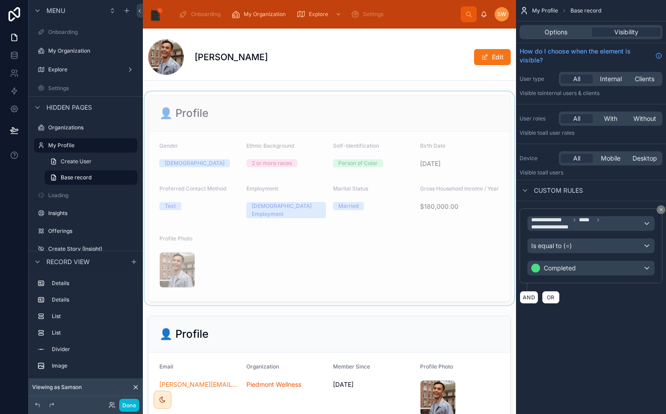
click at [317, 190] on div at bounding box center [329, 198] width 373 height 214
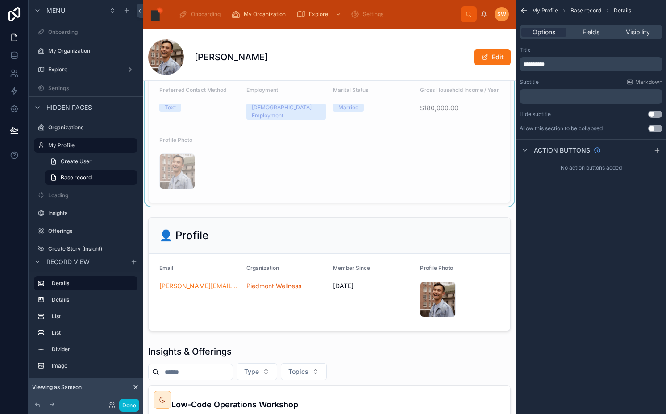
scroll to position [104, 0]
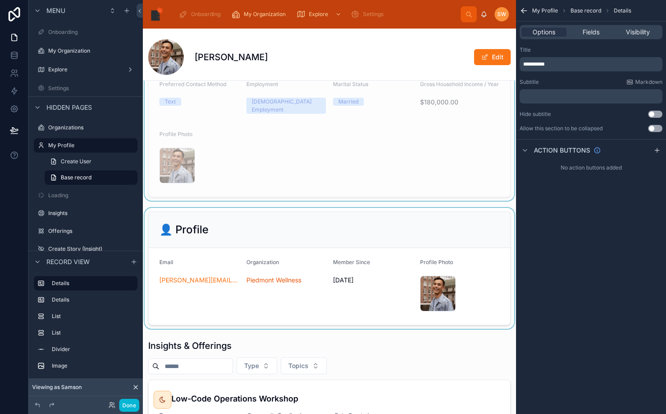
click at [279, 240] on div at bounding box center [329, 268] width 373 height 121
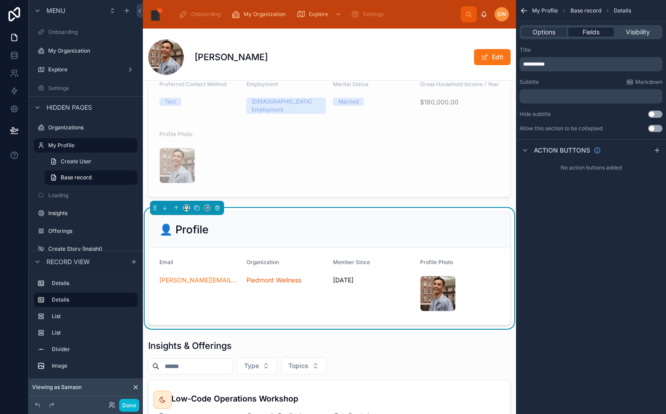
click at [590, 31] on span "Fields" at bounding box center [590, 32] width 17 height 9
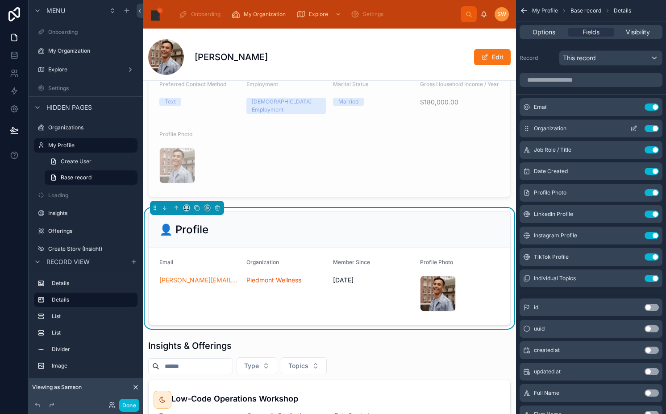
click at [631, 127] on icon "scrollable content" at bounding box center [633, 128] width 7 height 7
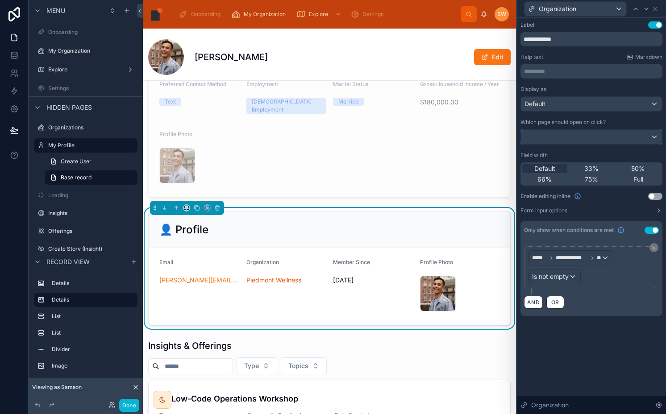
click at [577, 135] on div at bounding box center [591, 137] width 141 height 14
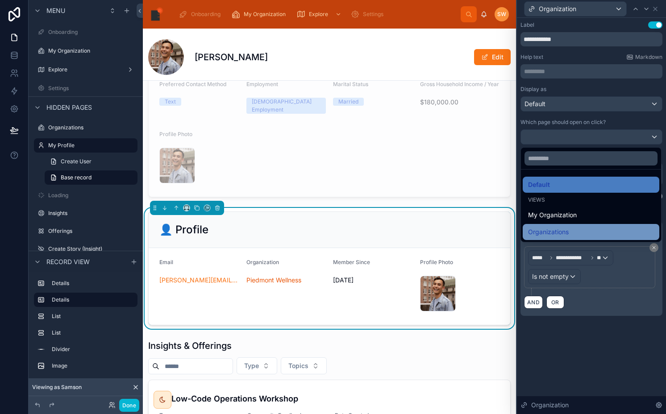
click at [548, 233] on span "Organizations" at bounding box center [548, 232] width 41 height 11
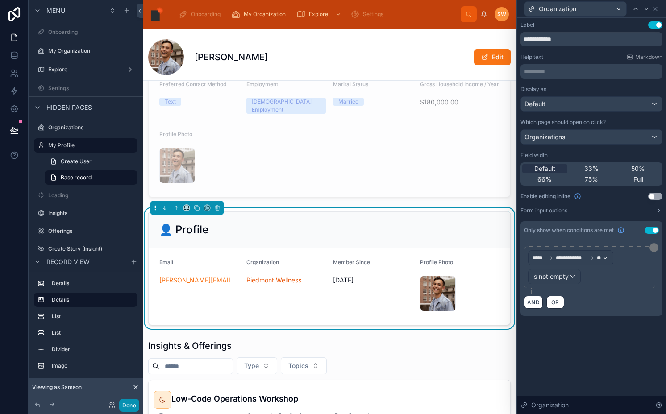
click at [126, 405] on button "Done" at bounding box center [129, 405] width 20 height 13
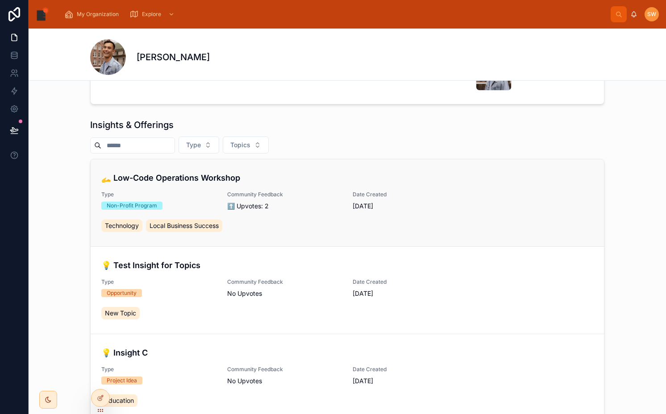
scroll to position [0, 0]
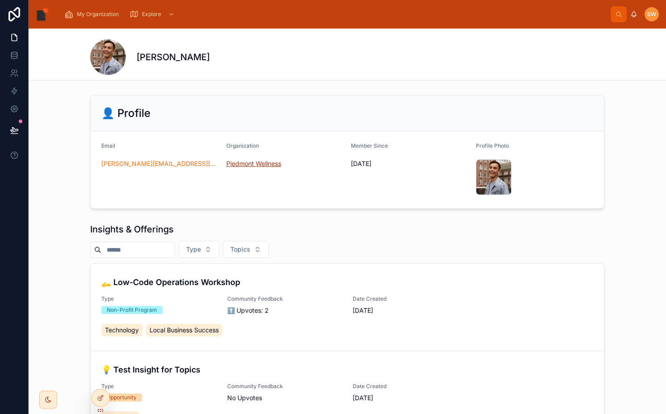
click at [256, 161] on span "Piedmont Wellness" at bounding box center [253, 163] width 55 height 9
click at [18, 129] on button at bounding box center [14, 130] width 20 height 25
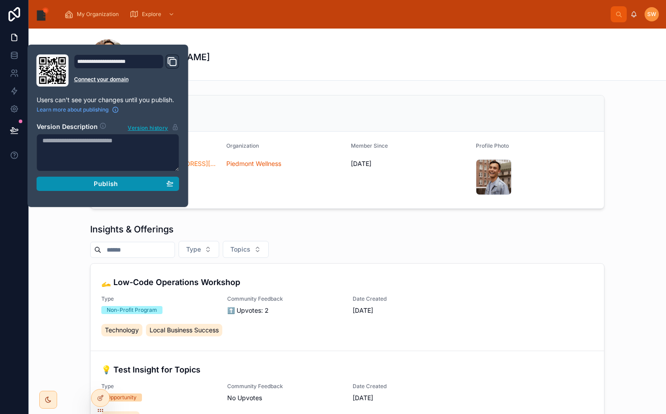
click at [93, 190] on button "Publish" at bounding box center [108, 184] width 143 height 14
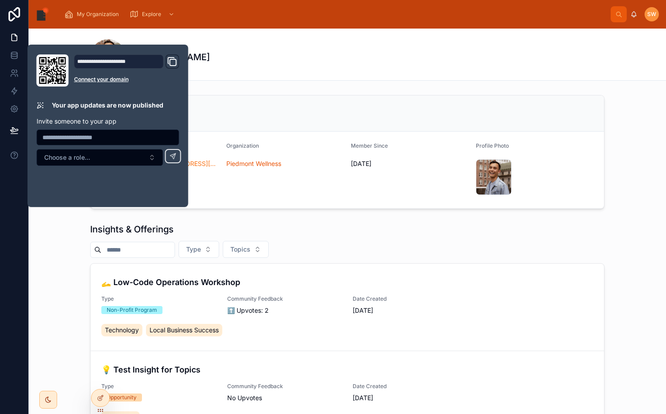
click at [284, 94] on div "👤 Profile Email joel@theleefam.net Organization Piedmont Wellness Member Since …" at bounding box center [347, 151] width 637 height 121
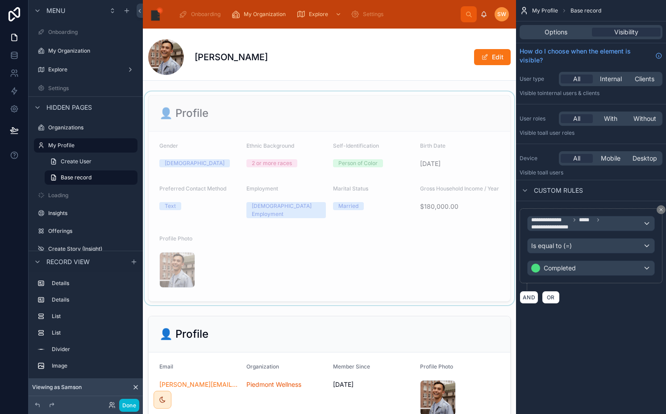
click at [270, 129] on div at bounding box center [329, 198] width 373 height 214
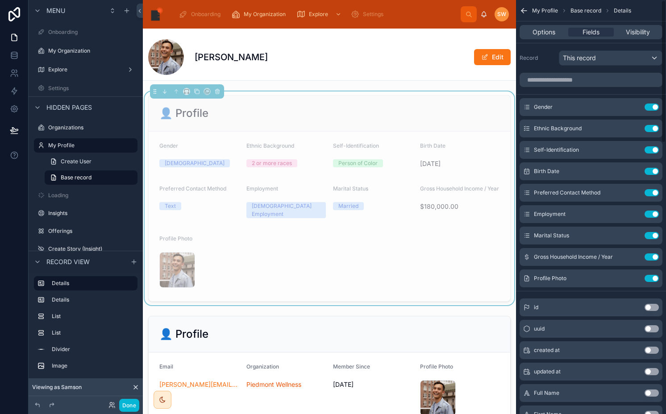
click at [584, 27] on div "Options Fields Visibility" at bounding box center [590, 32] width 143 height 14
click at [583, 82] on input "scrollable content" at bounding box center [590, 80] width 143 height 14
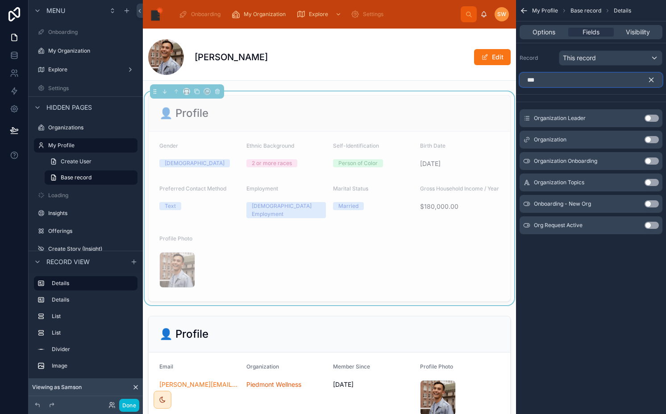
type input "***"
click at [654, 137] on button "Use setting" at bounding box center [651, 139] width 14 height 7
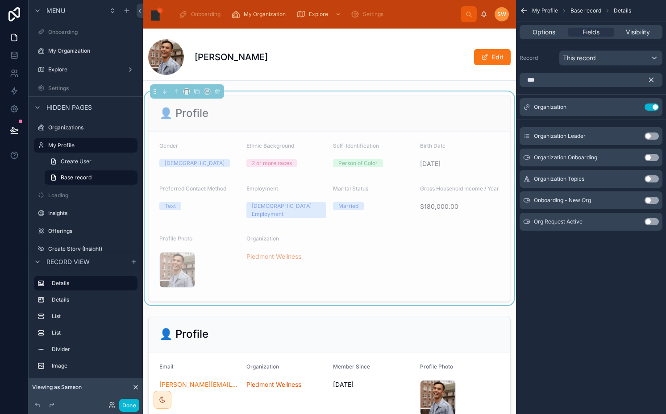
click at [649, 79] on icon "scrollable content" at bounding box center [651, 80] width 8 height 8
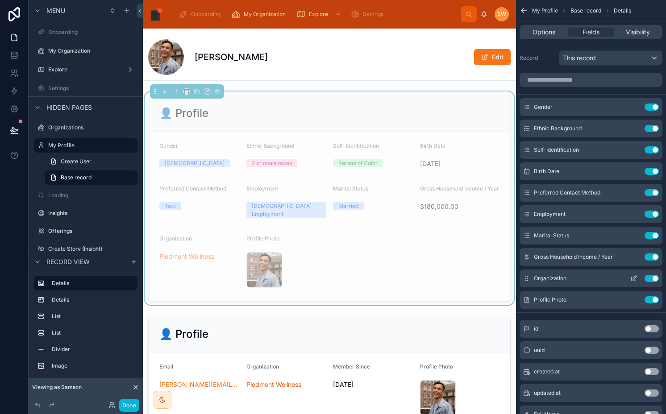
click at [628, 275] on button "scrollable content" at bounding box center [633, 278] width 14 height 7
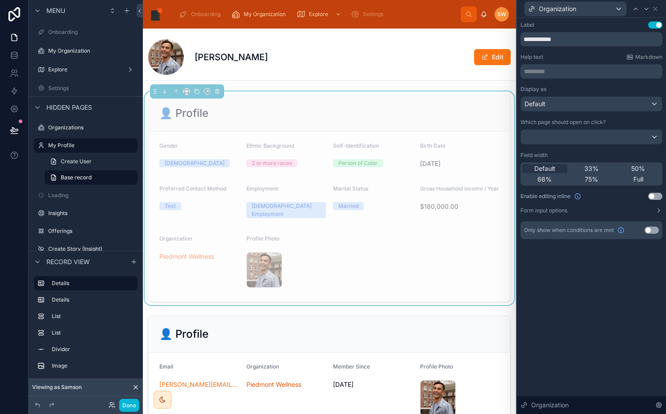
click at [652, 228] on button "Use setting" at bounding box center [651, 230] width 14 height 7
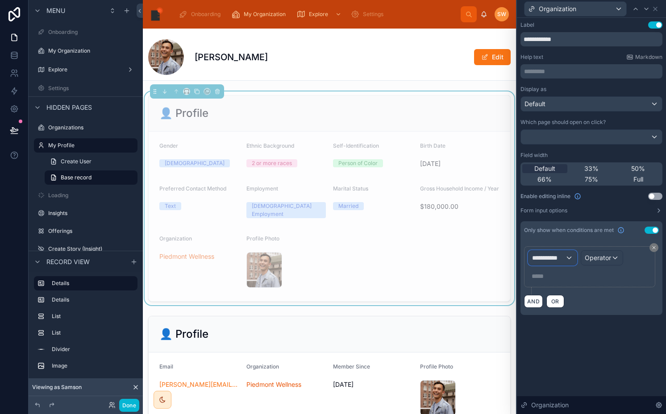
click at [551, 257] on span "**********" at bounding box center [548, 257] width 33 height 9
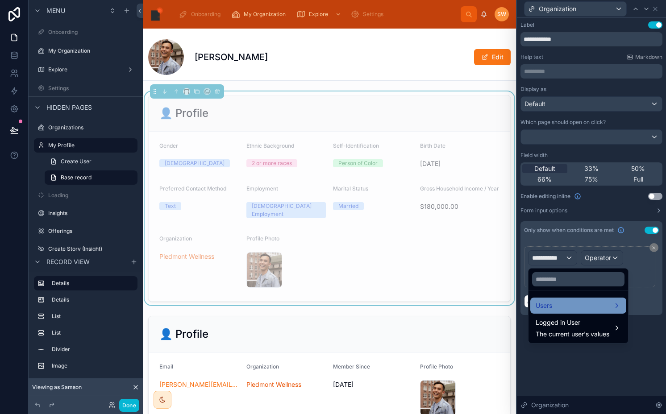
click at [542, 307] on span "Users" at bounding box center [543, 305] width 17 height 11
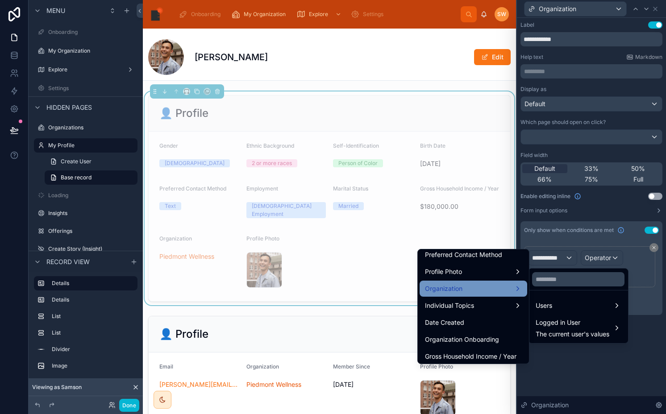
scroll to position [377, 0]
click at [448, 293] on span "Organization" at bounding box center [443, 289] width 37 height 11
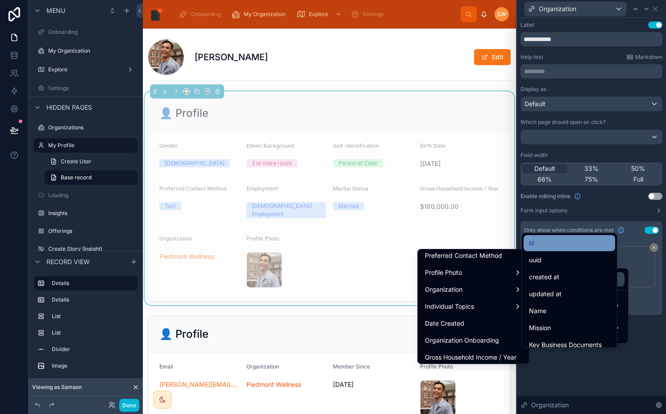
click at [553, 237] on div "id" at bounding box center [568, 243] width 91 height 16
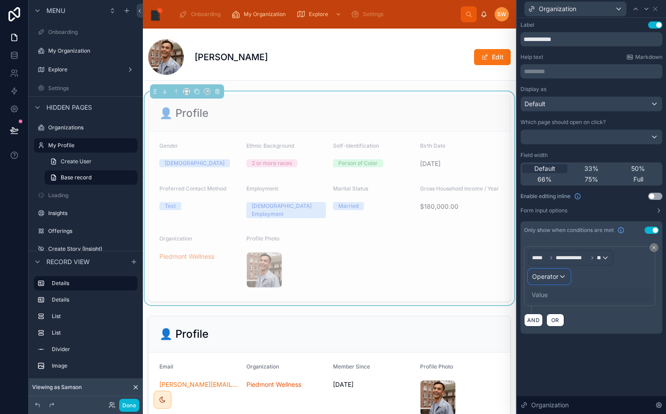
click at [556, 278] on span "Operator" at bounding box center [545, 277] width 26 height 8
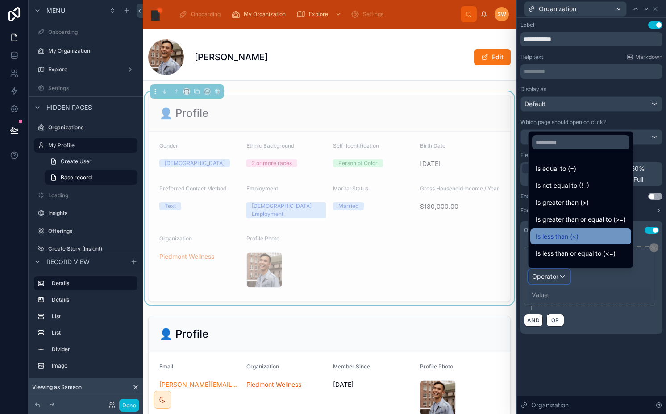
scroll to position [63, 0]
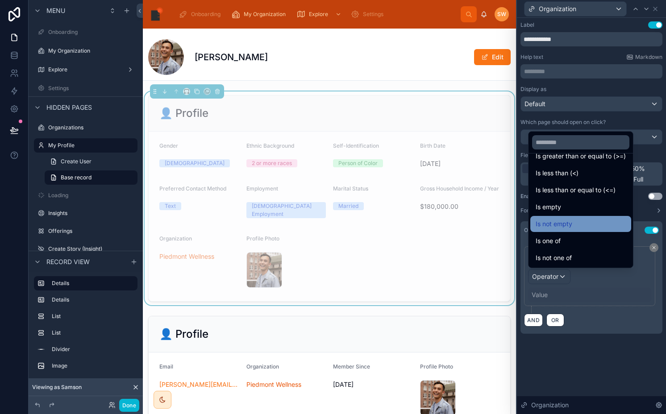
click at [559, 224] on span "Is not empty" at bounding box center [553, 224] width 37 height 11
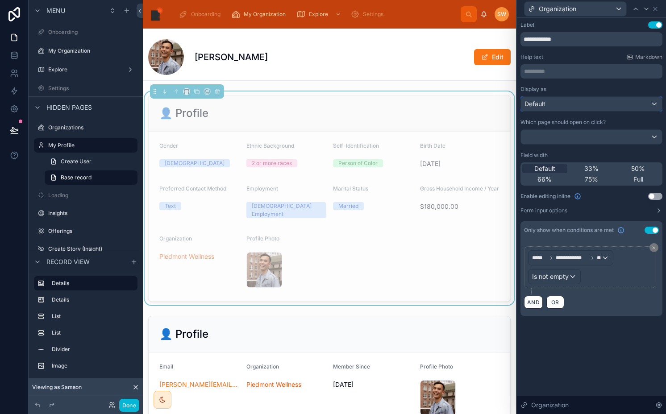
click at [576, 103] on div "Default" at bounding box center [591, 104] width 141 height 14
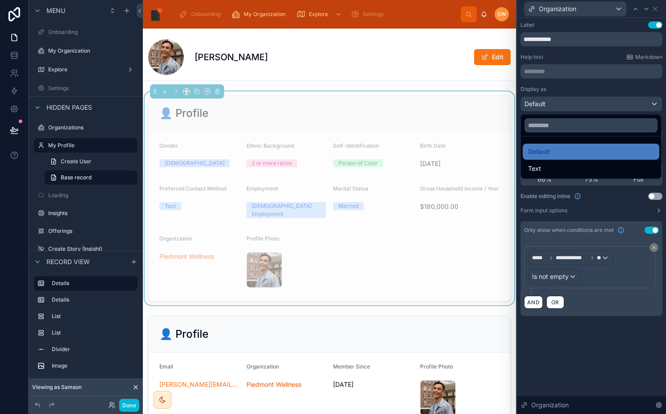
click at [576, 103] on div at bounding box center [591, 207] width 149 height 414
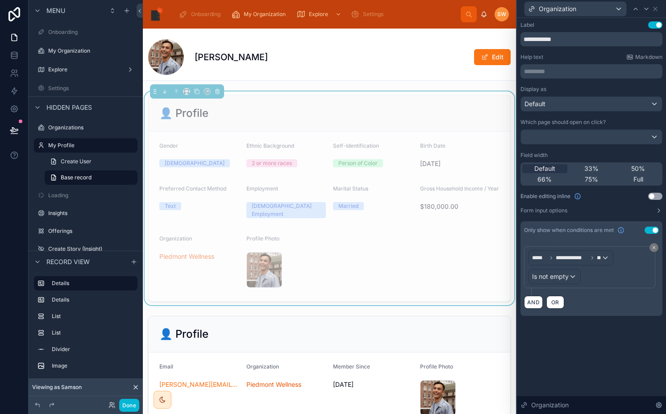
click at [566, 129] on div "Which page should open on click?" at bounding box center [591, 132] width 142 height 26
click at [557, 139] on div at bounding box center [591, 137] width 141 height 14
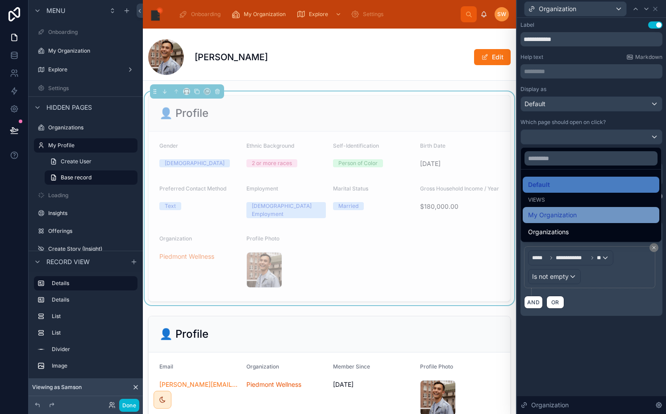
click at [536, 218] on span "My Organization" at bounding box center [552, 215] width 49 height 11
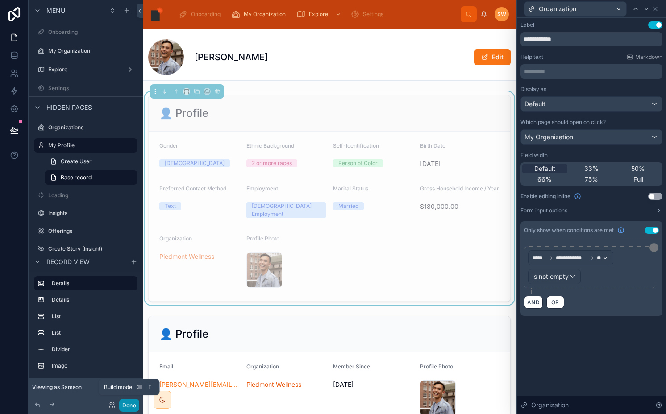
click at [127, 402] on button "Done" at bounding box center [129, 405] width 20 height 13
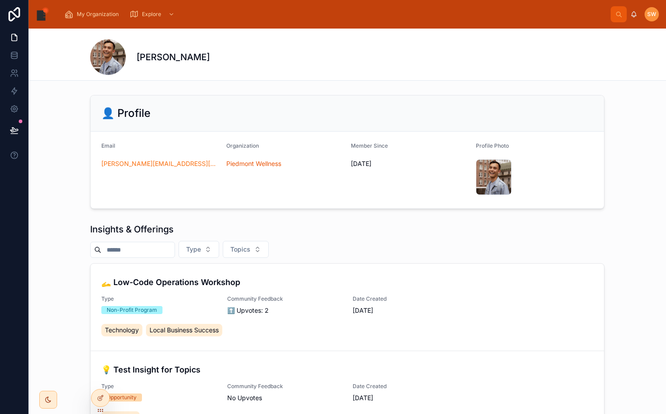
click at [20, 131] on button at bounding box center [14, 130] width 20 height 25
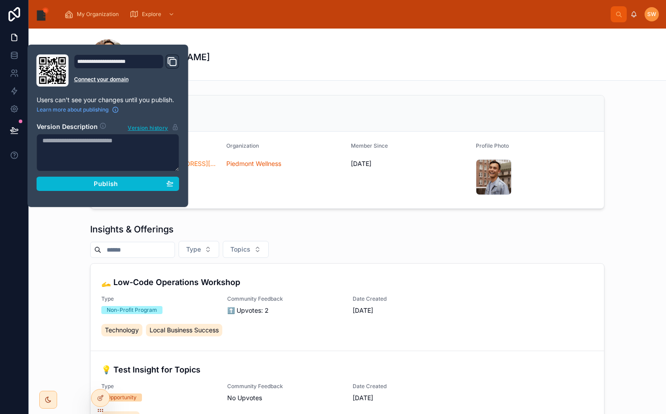
click at [81, 174] on section "Version Description Version history Publish" at bounding box center [108, 154] width 143 height 74
click at [79, 176] on section "Version Description Version history Publish" at bounding box center [108, 154] width 143 height 74
click at [79, 178] on button "Publish" at bounding box center [108, 184] width 143 height 14
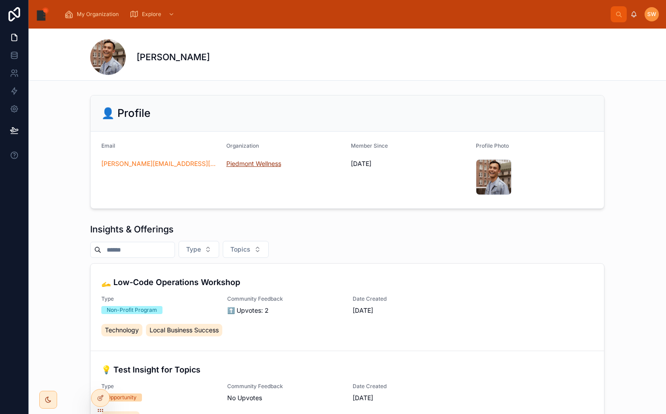
click at [233, 165] on span "Piedmont Wellness" at bounding box center [253, 163] width 55 height 9
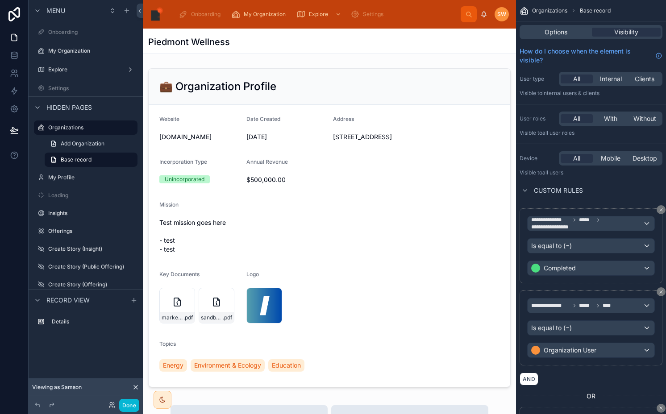
click at [367, 199] on div at bounding box center [329, 228] width 373 height 326
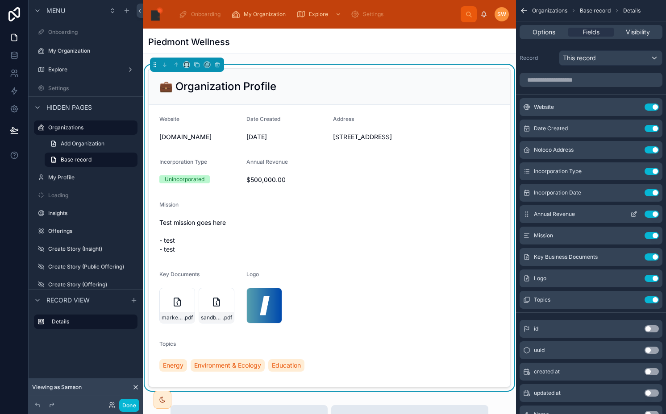
click at [652, 214] on button "Use setting" at bounding box center [651, 214] width 14 height 7
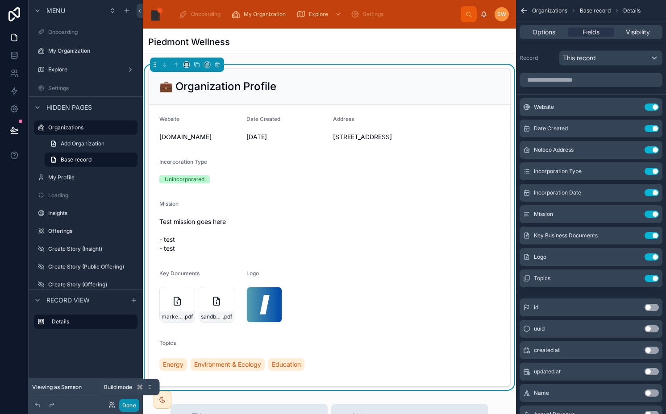
click at [131, 403] on button "Done" at bounding box center [129, 405] width 20 height 13
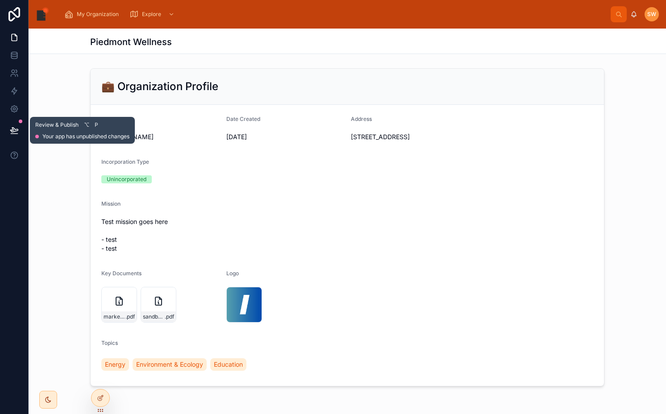
click at [14, 129] on icon at bounding box center [14, 130] width 9 height 9
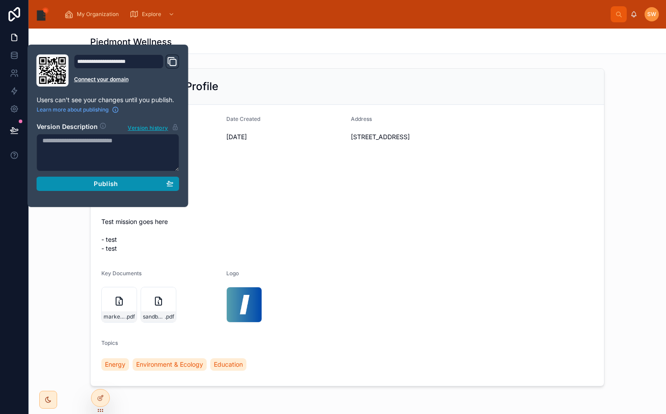
click at [111, 187] on span "Publish" at bounding box center [106, 184] width 24 height 8
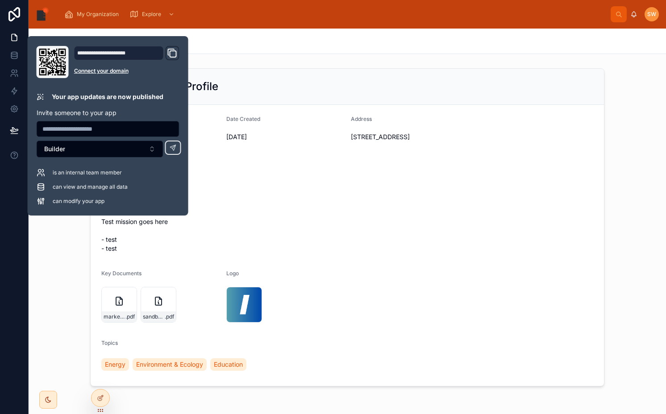
click at [408, 50] on div "Piedmont Wellness" at bounding box center [347, 41] width 514 height 25
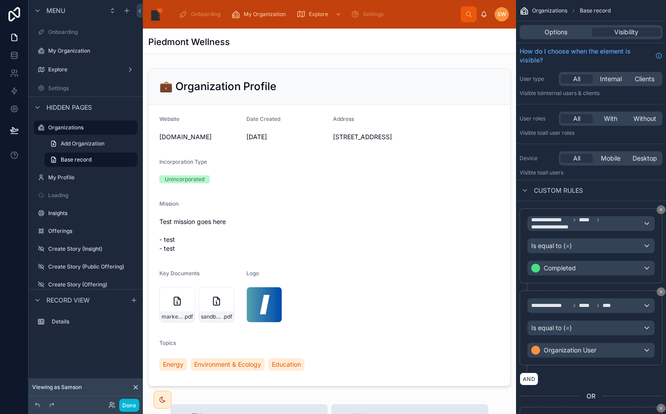
click at [126, 412] on div "Done" at bounding box center [86, 405] width 114 height 18
click at [126, 408] on button "Done" at bounding box center [129, 405] width 20 height 13
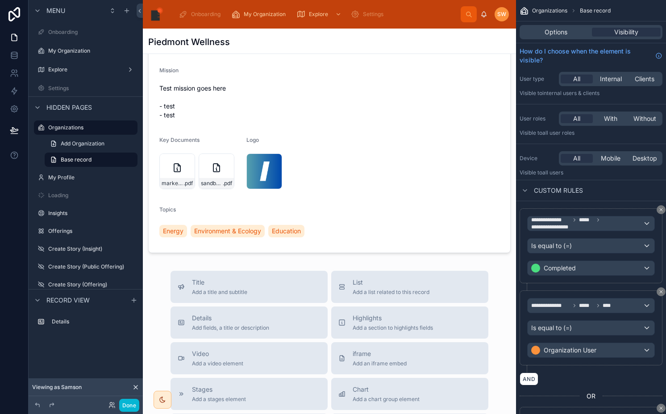
scroll to position [164, 0]
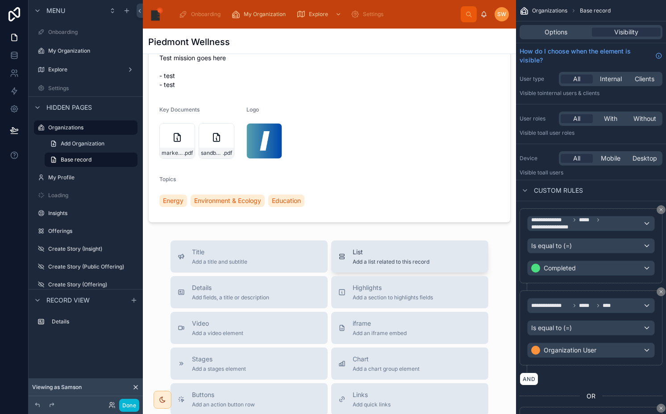
click at [348, 259] on div "List Add a list related to this record" at bounding box center [409, 257] width 143 height 18
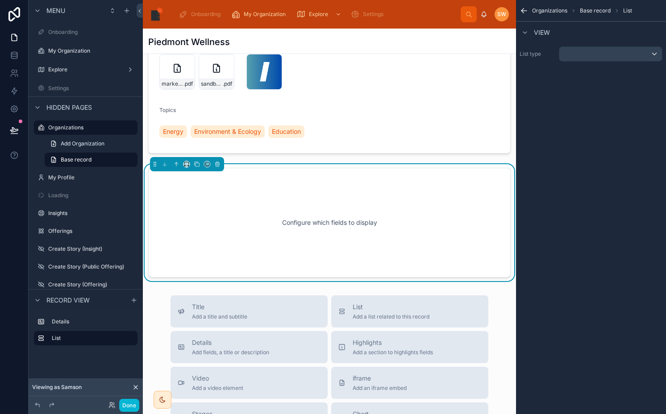
scroll to position [234, 0]
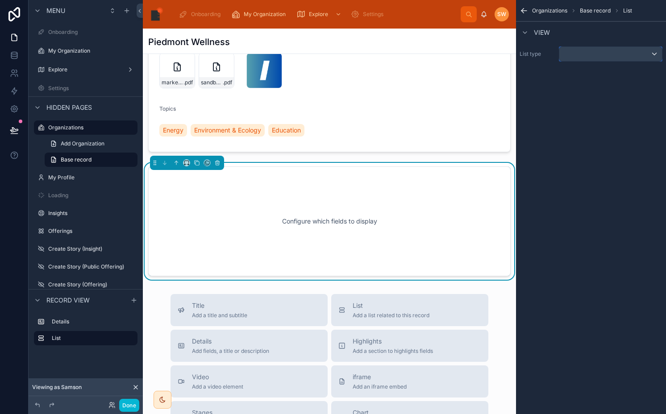
click at [591, 58] on div "scrollable content" at bounding box center [610, 54] width 103 height 14
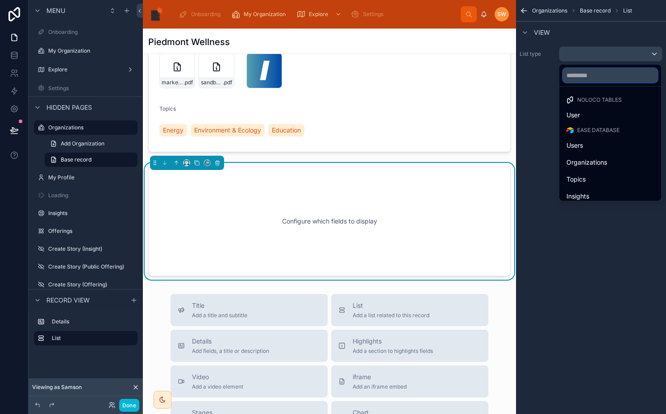
click at [578, 75] on input "text" at bounding box center [610, 75] width 95 height 14
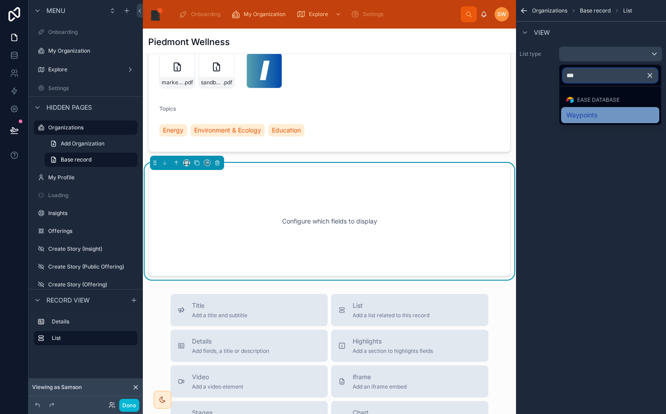
type input "***"
click at [580, 113] on span "Waypoints" at bounding box center [581, 115] width 31 height 11
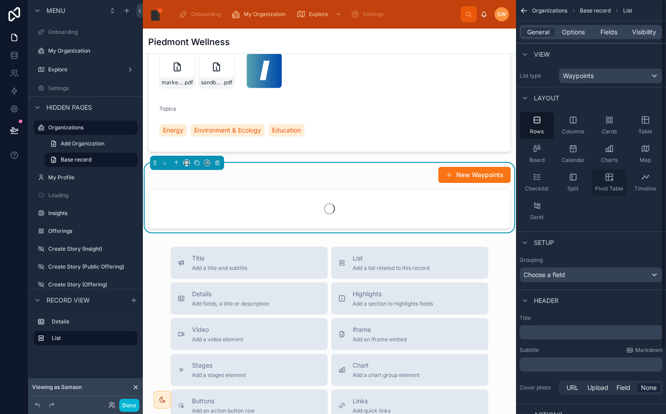
scroll to position [76, 0]
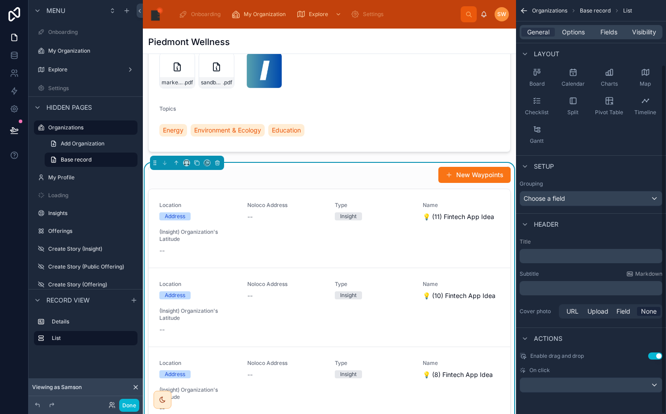
click at [653, 356] on button "Use setting" at bounding box center [655, 356] width 14 height 7
click at [607, 388] on div "scrollable content" at bounding box center [591, 385] width 142 height 14
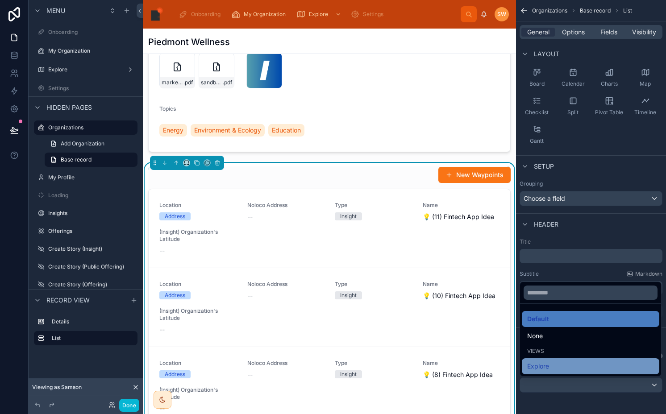
click at [573, 364] on div "Explore" at bounding box center [590, 366] width 127 height 11
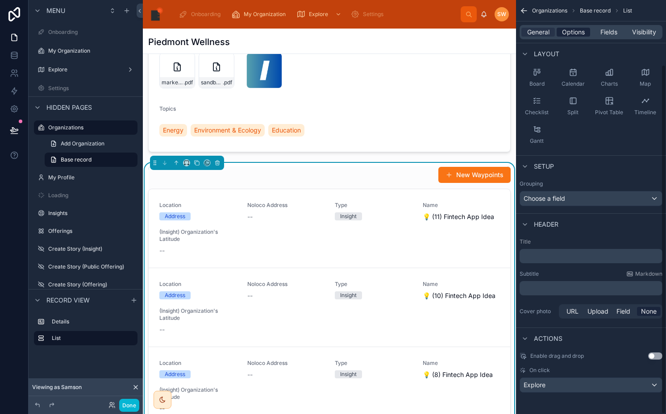
click at [569, 33] on span "Options" at bounding box center [573, 32] width 23 height 9
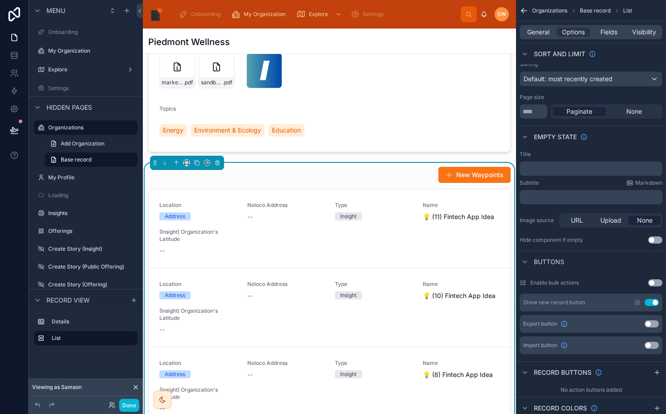
click at [651, 301] on button "Use setting" at bounding box center [651, 302] width 14 height 7
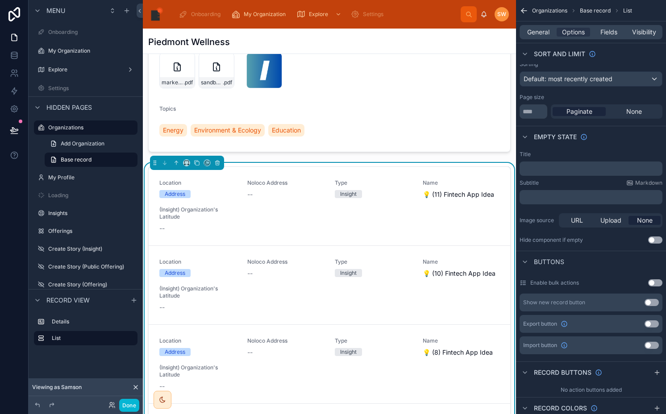
click at [548, 170] on p "﻿" at bounding box center [591, 168] width 137 height 7
click at [544, 3] on div "Organizations Base record List" at bounding box center [591, 10] width 150 height 21
click at [544, 34] on span "General" at bounding box center [538, 32] width 22 height 9
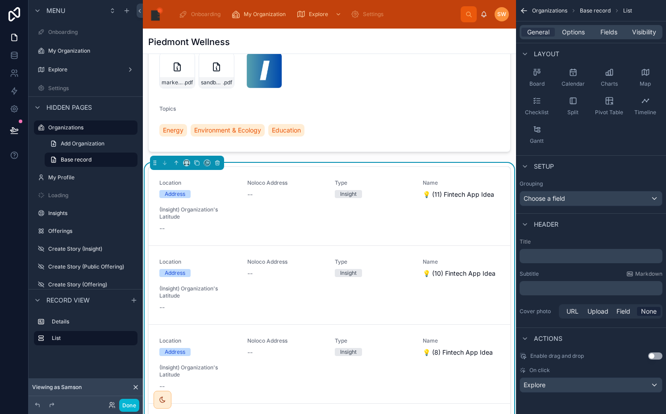
click at [537, 255] on p "﻿" at bounding box center [591, 256] width 137 height 9
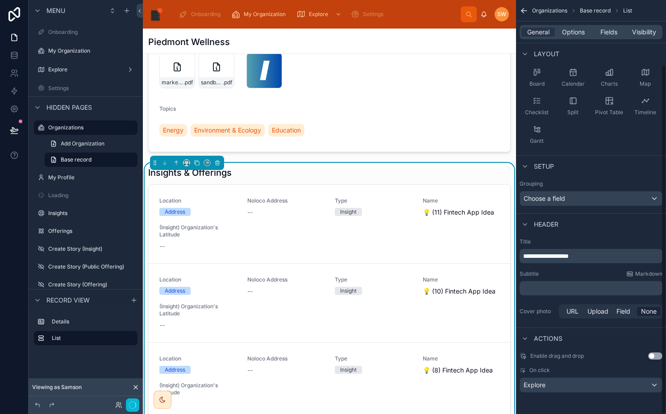
click at [555, 274] on div "Subtitle Markdown" at bounding box center [590, 273] width 143 height 7
click at [580, 32] on span "Options" at bounding box center [573, 32] width 23 height 9
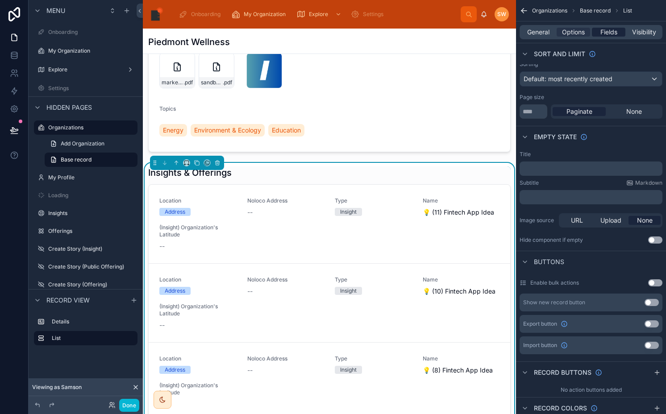
click at [609, 32] on span "Fields" at bounding box center [608, 32] width 17 height 9
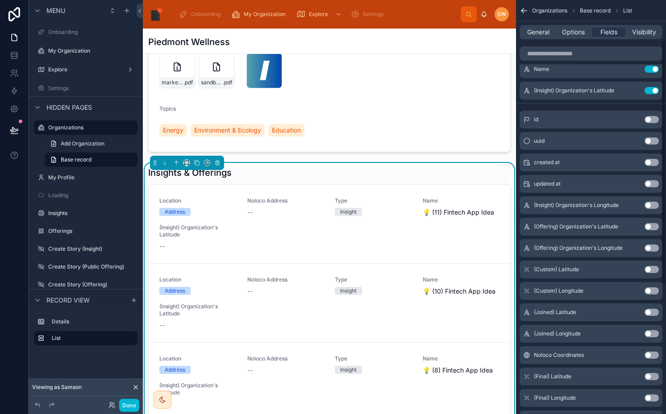
scroll to position [0, 0]
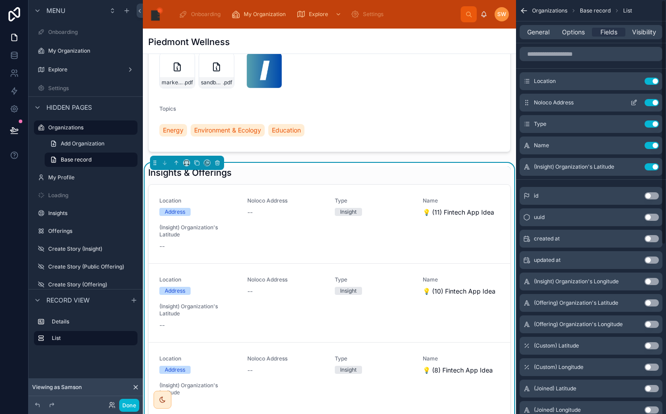
click at [644, 100] on button "Use setting" at bounding box center [651, 102] width 14 height 7
click at [644, 120] on button "Use setting" at bounding box center [651, 123] width 14 height 7
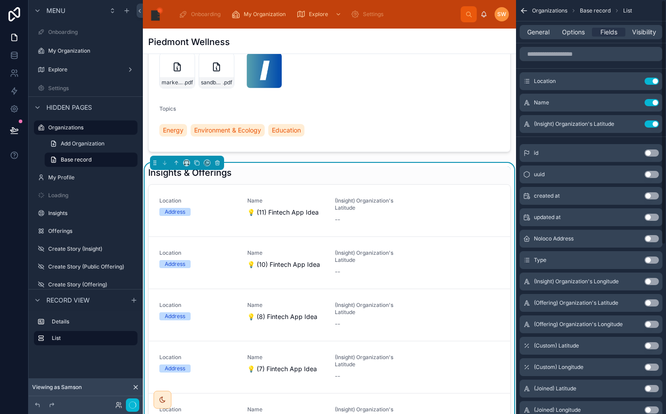
click at [644, 100] on button "Use setting" at bounding box center [651, 102] width 14 height 7
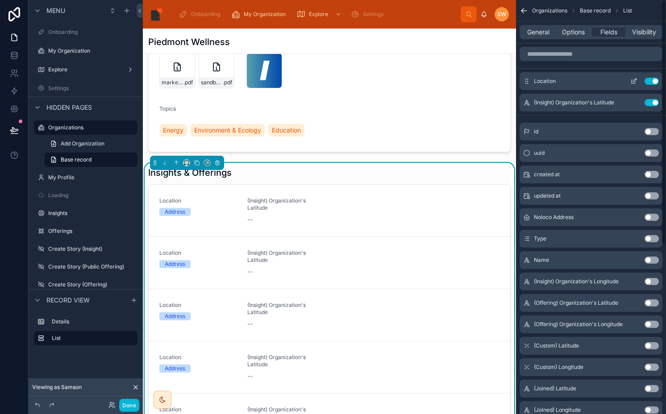
click at [644, 80] on button "Use setting" at bounding box center [651, 81] width 14 height 7
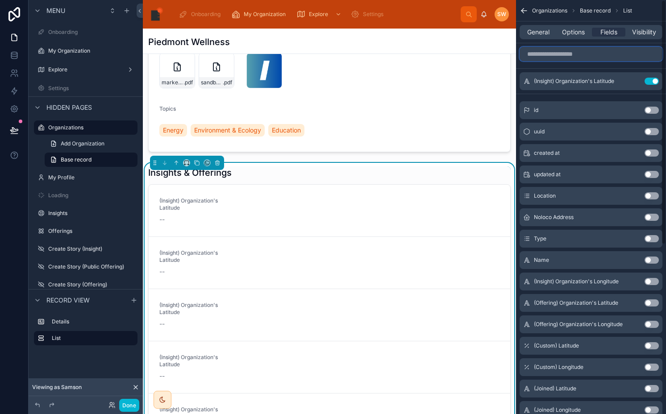
click at [602, 51] on input "scrollable content" at bounding box center [590, 54] width 143 height 14
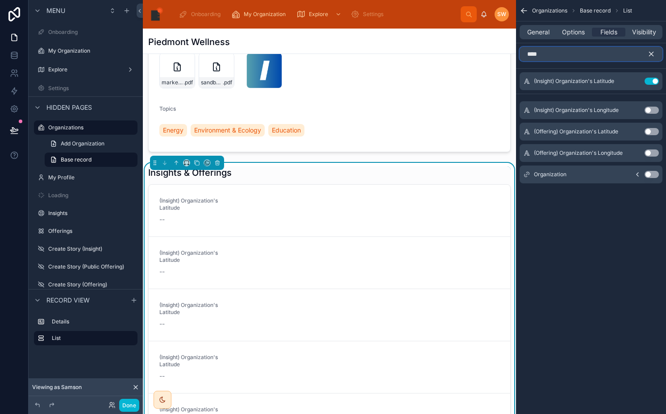
type input "****"
click at [654, 171] on button "Use setting" at bounding box center [651, 174] width 14 height 7
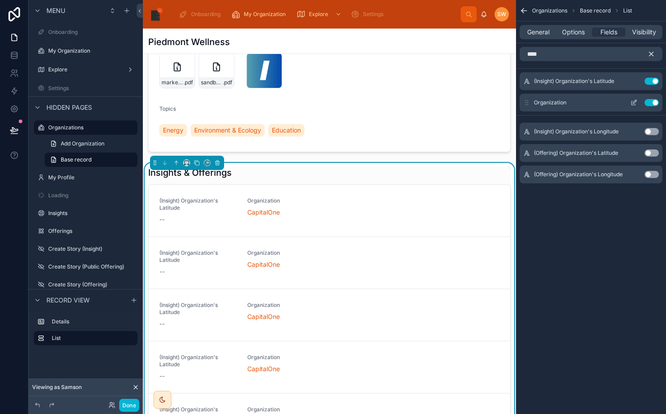
click at [652, 79] on button "Use setting" at bounding box center [651, 81] width 14 height 7
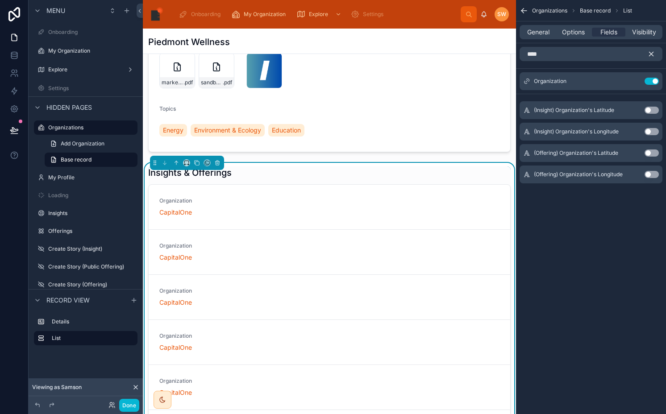
click at [650, 46] on div "****" at bounding box center [591, 53] width 150 height 21
click at [650, 50] on icon "scrollable content" at bounding box center [651, 54] width 8 height 8
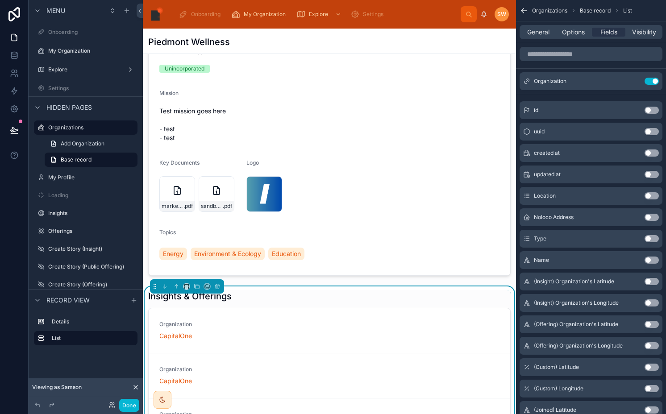
scroll to position [71, 0]
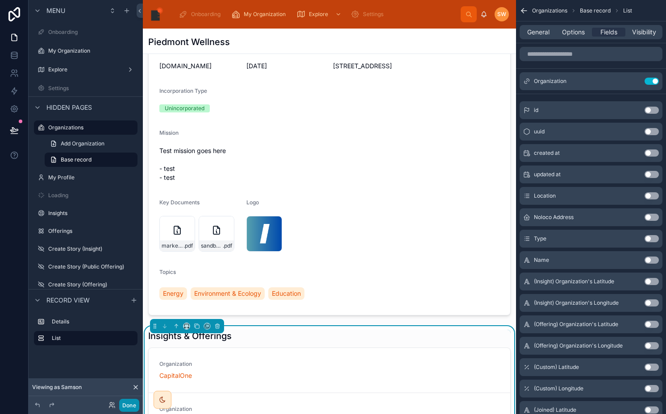
click at [130, 407] on button "Done" at bounding box center [129, 405] width 20 height 13
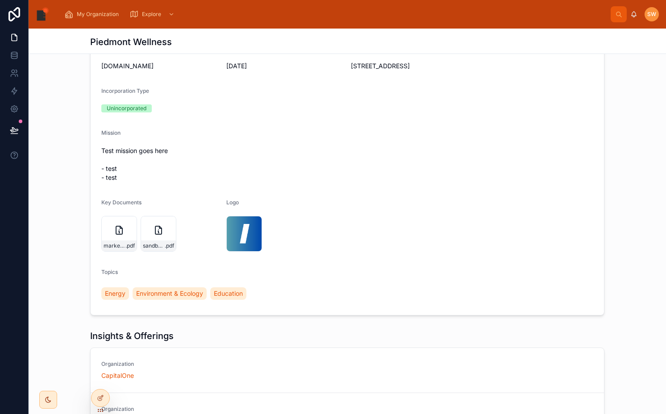
scroll to position [0, 0]
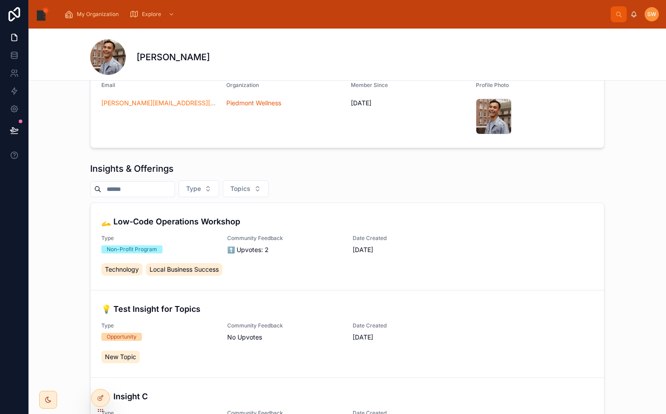
scroll to position [70, 0]
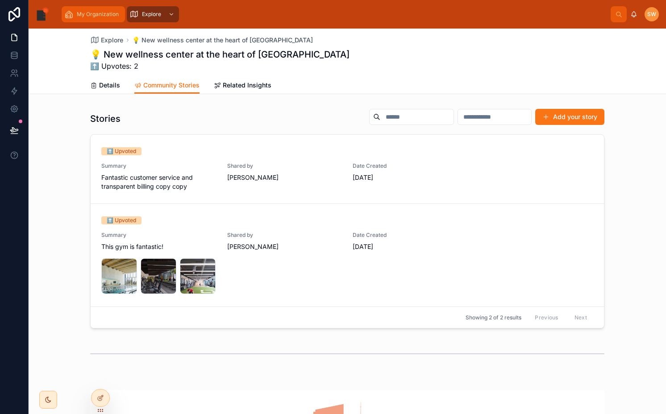
click at [108, 12] on span "My Organization" at bounding box center [98, 14] width 42 height 7
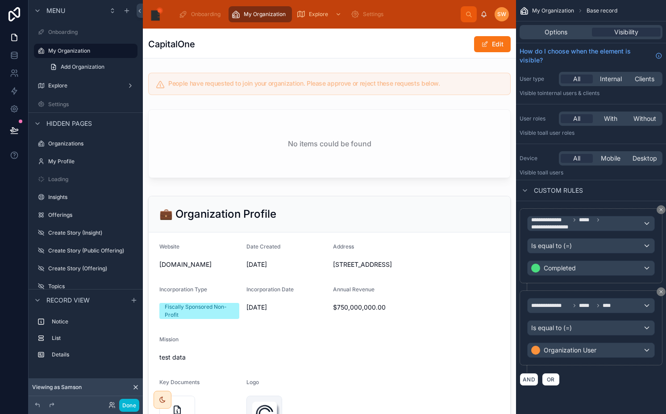
click at [110, 399] on div "Done" at bounding box center [122, 405] width 36 height 13
click at [110, 405] on icon at bounding box center [111, 405] width 7 height 7
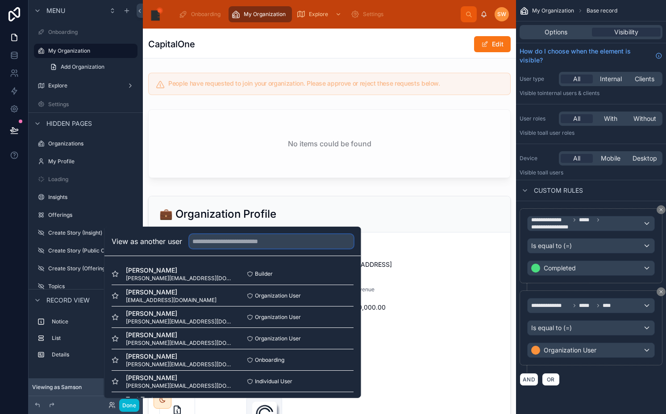
click at [280, 236] on input "text" at bounding box center [271, 241] width 164 height 14
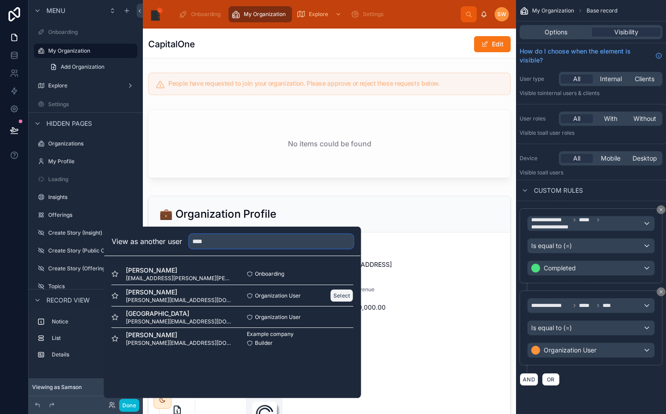
type input "****"
click at [340, 293] on button "Select" at bounding box center [341, 295] width 23 height 13
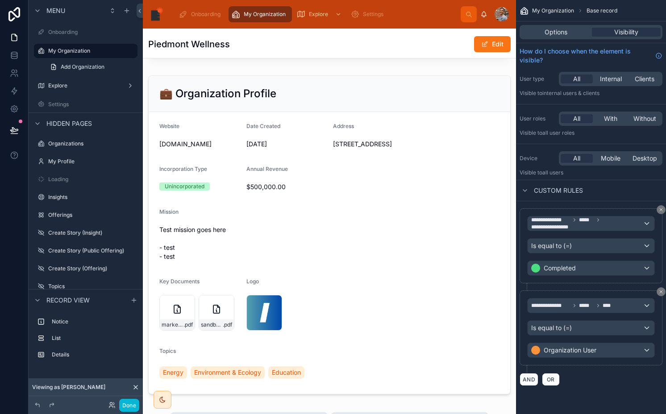
scroll to position [113, 0]
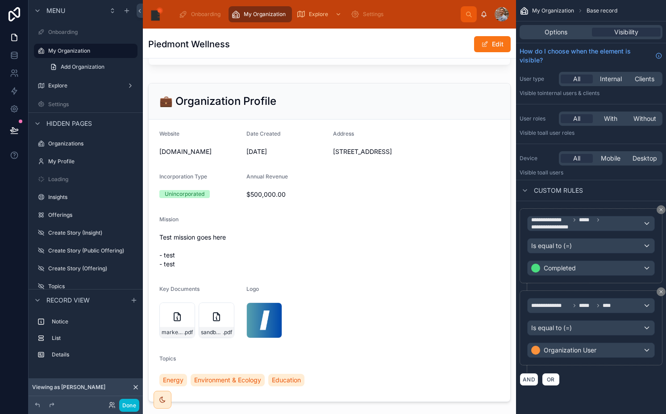
click at [412, 292] on div at bounding box center [329, 362] width 373 height 893
click at [412, 292] on div at bounding box center [329, 242] width 373 height 326
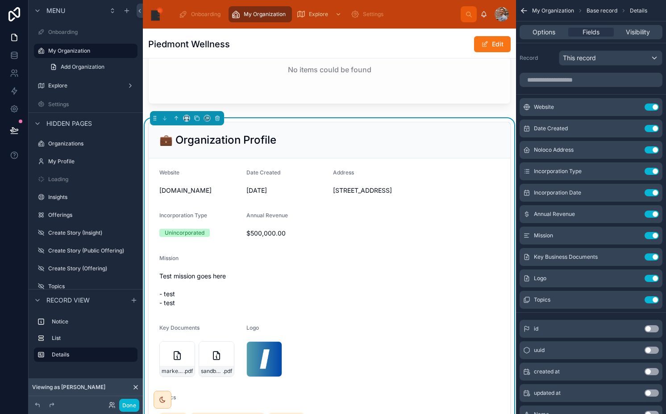
scroll to position [0, 0]
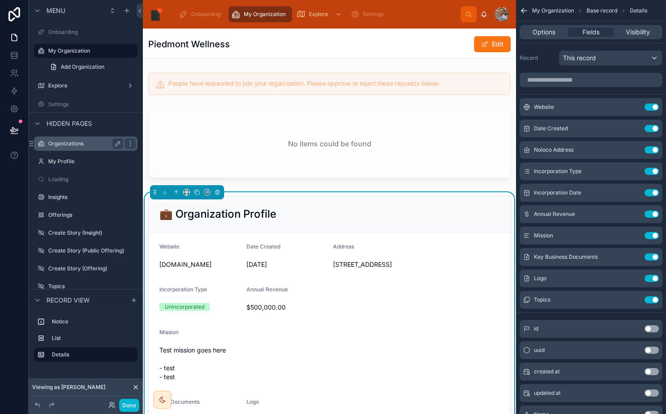
click at [75, 145] on label "Organizations" at bounding box center [83, 143] width 71 height 7
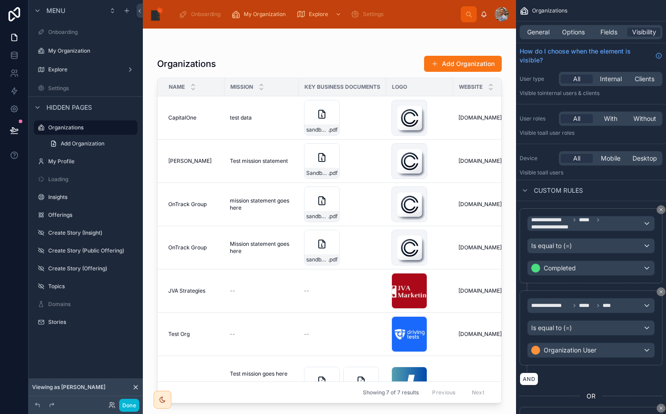
click at [272, 315] on div at bounding box center [329, 216] width 373 height 375
click at [218, 285] on td "JVA Strategies JVA Strategies" at bounding box center [191, 291] width 67 height 43
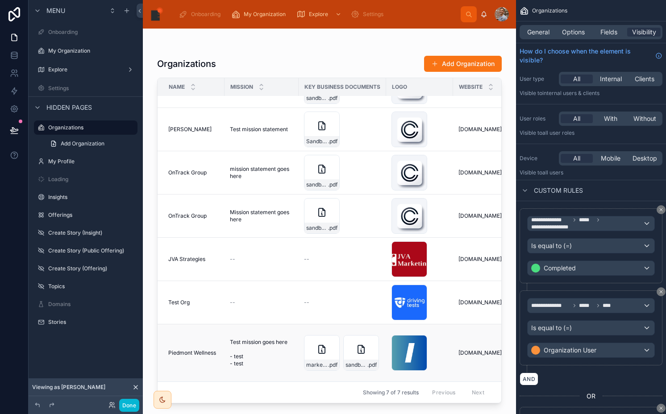
click at [199, 349] on span "Piedmont Wellness" at bounding box center [192, 352] width 48 height 7
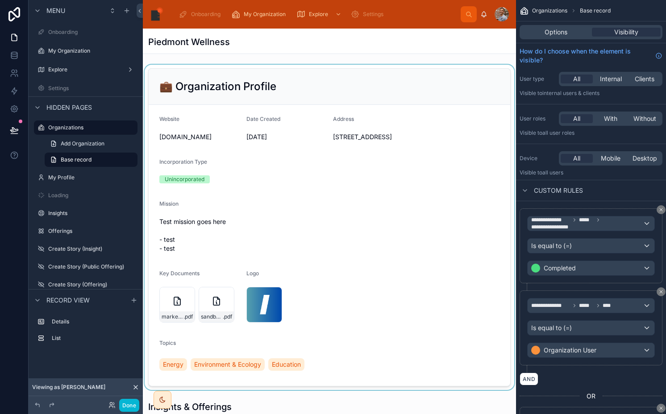
click at [187, 344] on div at bounding box center [329, 227] width 373 height 325
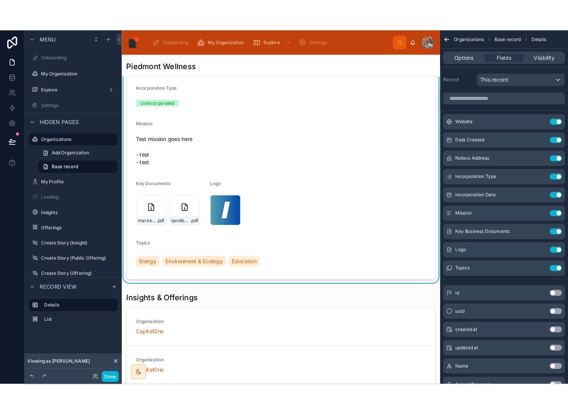
scroll to position [113, 0]
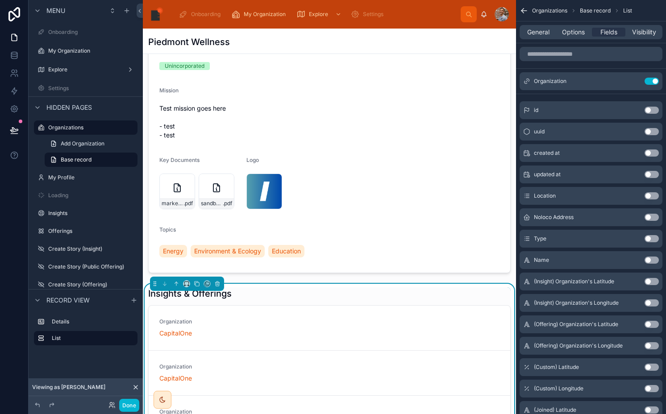
click at [324, 288] on div "Insights & Offerings" at bounding box center [329, 293] width 362 height 12
click at [601, 34] on span "Fields" at bounding box center [608, 32] width 17 height 9
click at [650, 82] on button "Use setting" at bounding box center [651, 81] width 14 height 7
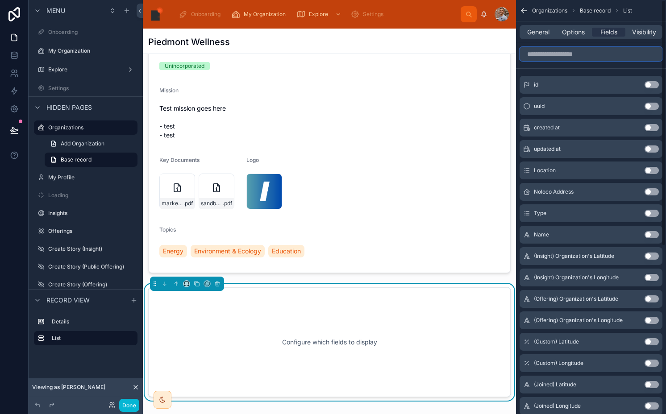
click at [601, 52] on input "scrollable content" at bounding box center [590, 54] width 143 height 14
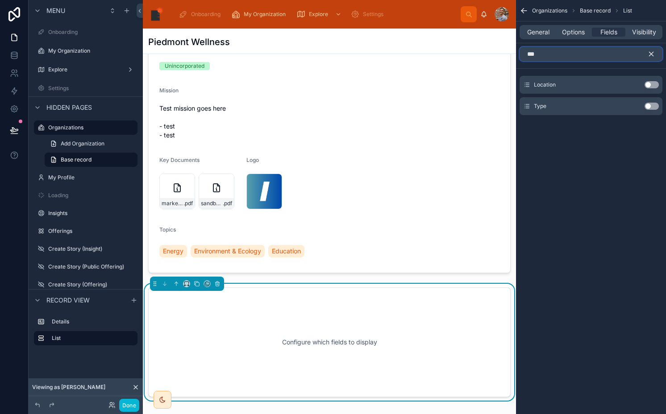
type input "***"
click at [649, 107] on button "Use setting" at bounding box center [651, 106] width 14 height 7
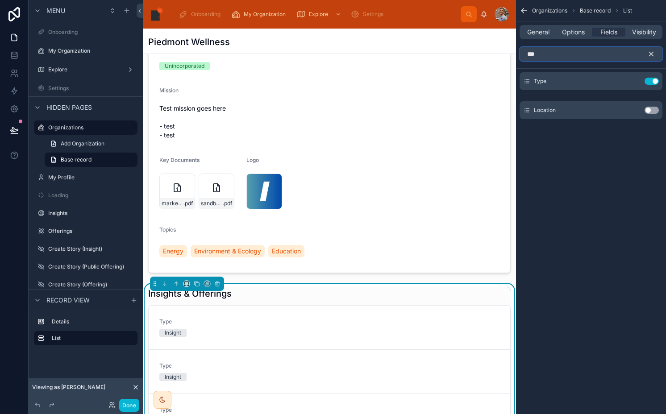
click at [611, 56] on input "***" at bounding box center [590, 54] width 143 height 14
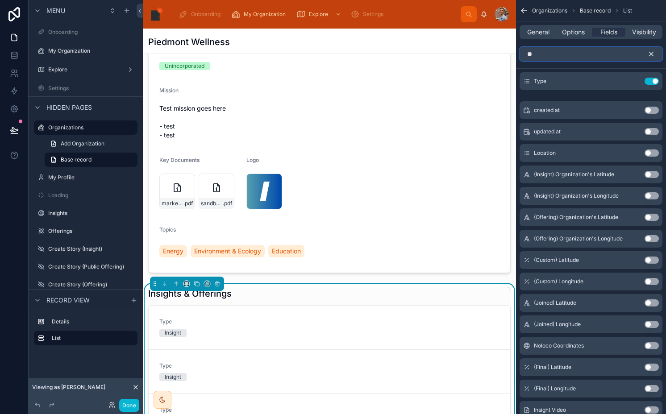
type input "***"
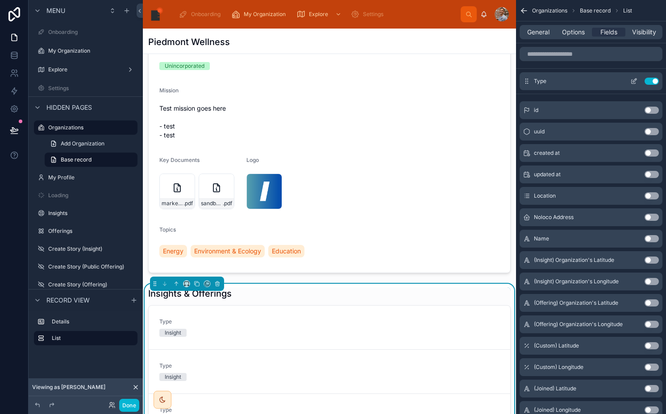
click at [651, 81] on button "Use setting" at bounding box center [651, 81] width 14 height 7
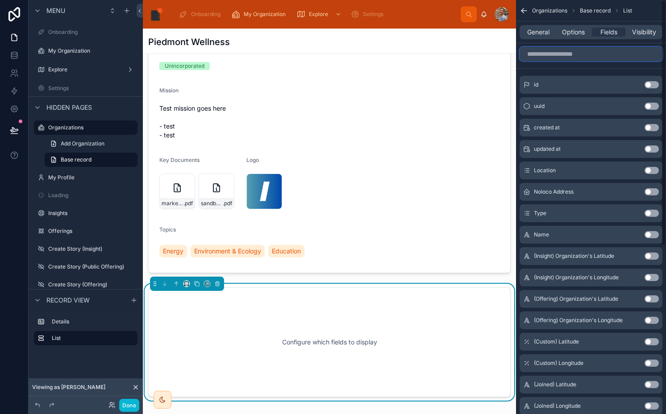
click at [597, 55] on input "scrollable content" at bounding box center [590, 54] width 143 height 14
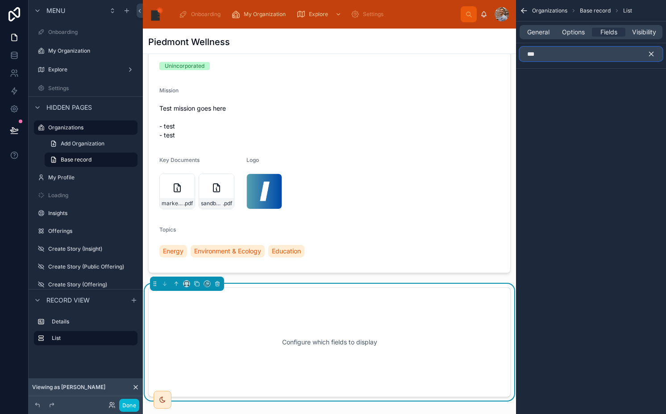
type input "****"
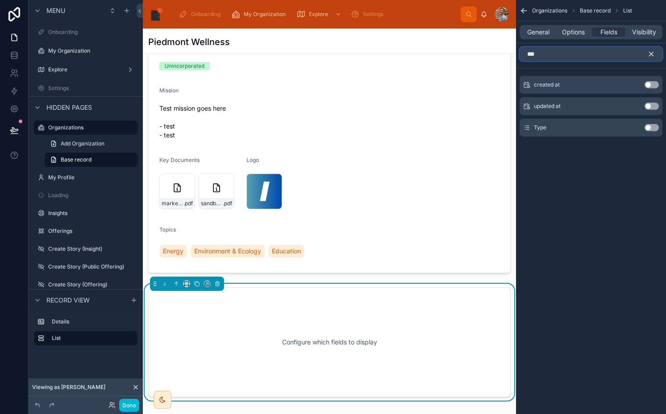
type input "****"
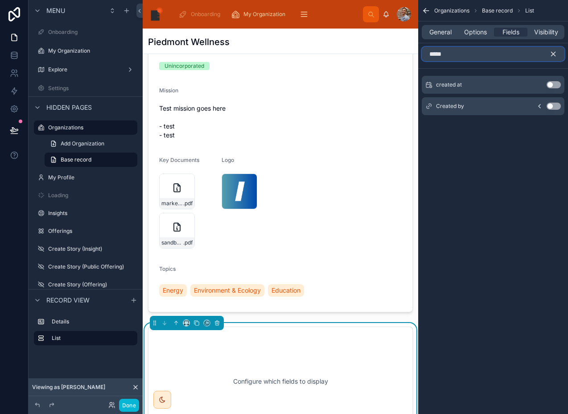
type input "*****"
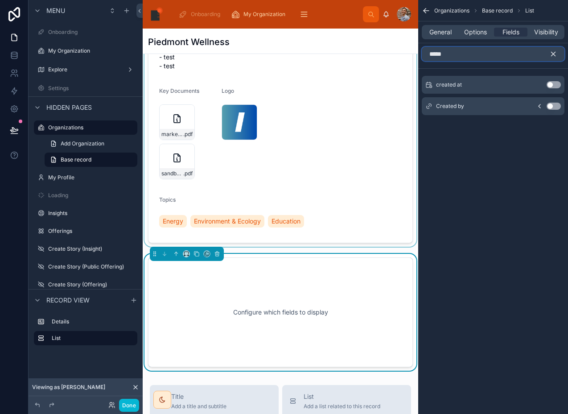
scroll to position [201, 0]
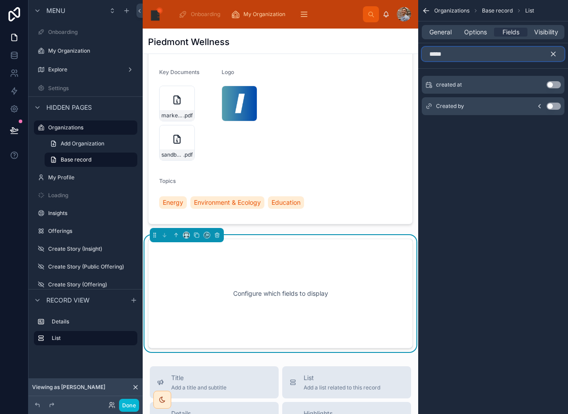
click at [480, 59] on input "*****" at bounding box center [493, 54] width 143 height 14
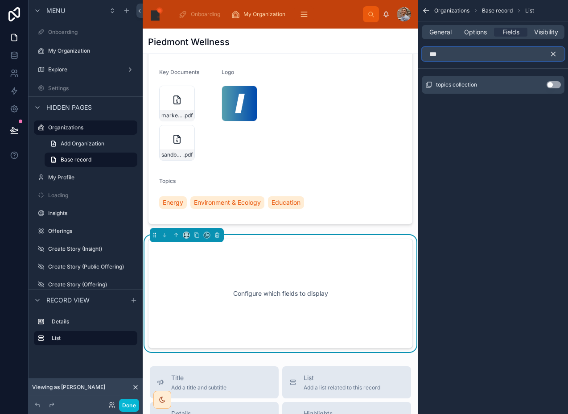
type input "***"
click at [549, 82] on button "Use setting" at bounding box center [554, 84] width 14 height 7
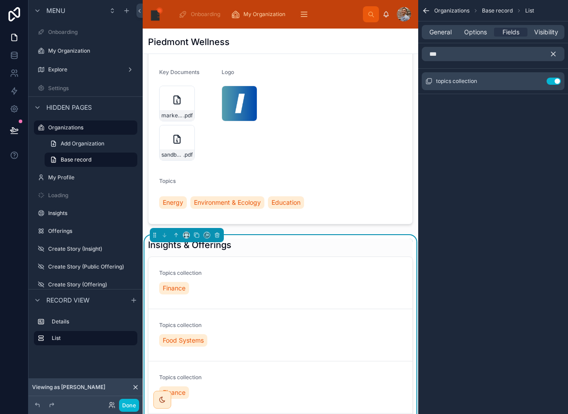
click at [553, 55] on icon "scrollable content" at bounding box center [554, 54] width 8 height 8
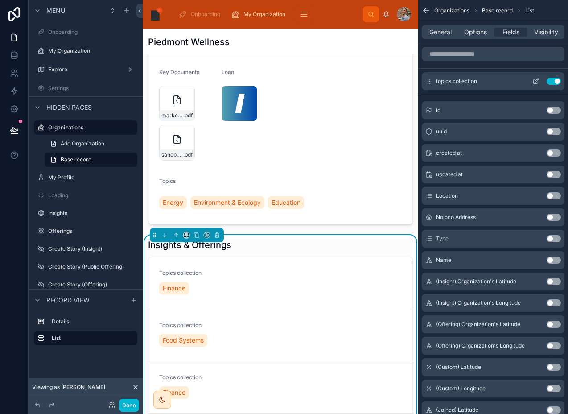
click at [536, 85] on div "topics collection Use setting" at bounding box center [493, 81] width 143 height 18
click at [539, 81] on icon "scrollable content" at bounding box center [536, 81] width 7 height 7
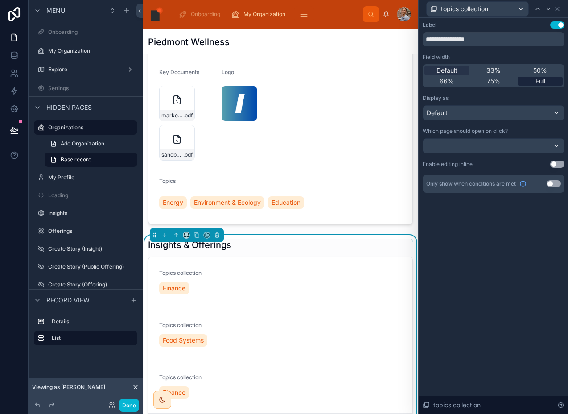
click at [537, 80] on span "Full" at bounding box center [541, 81] width 10 height 9
click at [476, 42] on input "**********" at bounding box center [494, 39] width 142 height 14
type input "******"
click at [557, 23] on button "Use setting" at bounding box center [558, 24] width 14 height 7
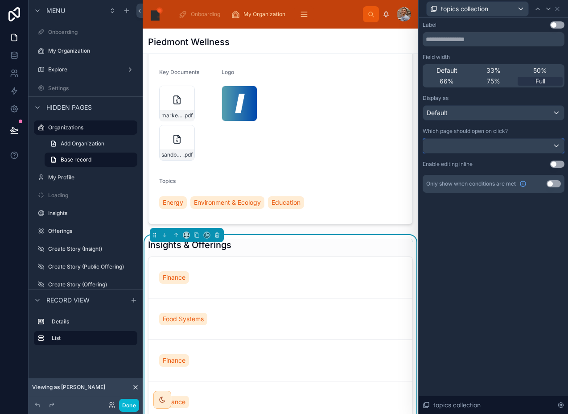
click at [469, 139] on div at bounding box center [493, 146] width 141 height 14
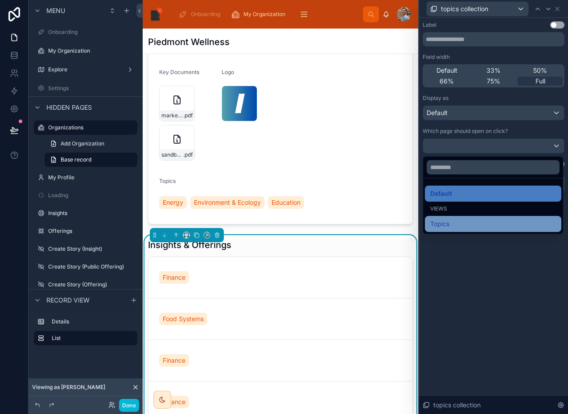
click at [457, 222] on div "Topics" at bounding box center [494, 224] width 126 height 11
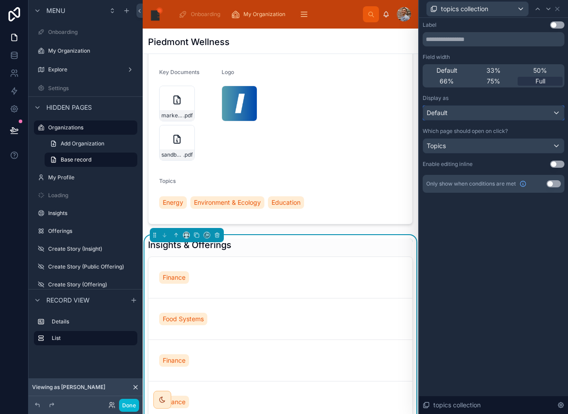
click at [452, 112] on div "Default" at bounding box center [493, 113] width 141 height 14
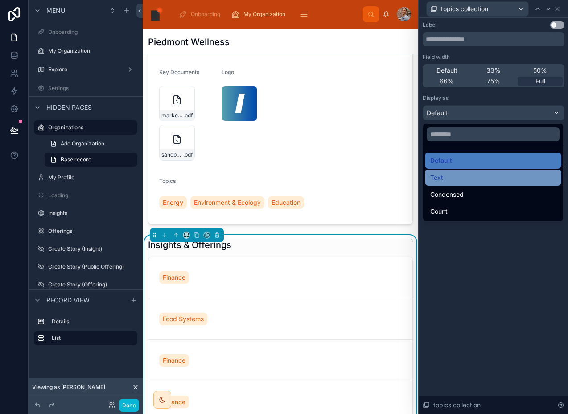
click at [452, 174] on div "Text" at bounding box center [494, 177] width 126 height 11
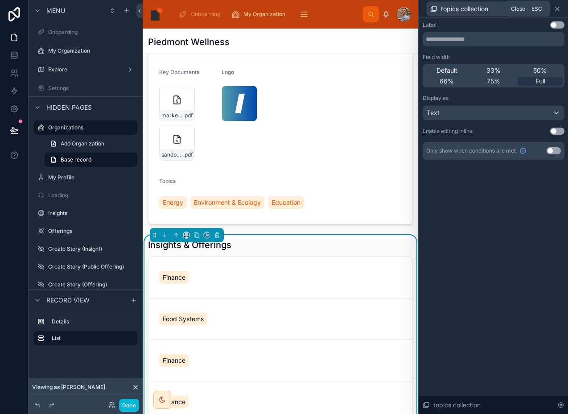
click at [560, 12] on icon at bounding box center [557, 8] width 7 height 7
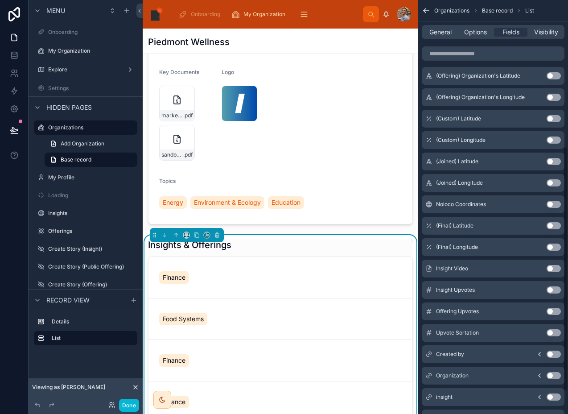
scroll to position [287, 0]
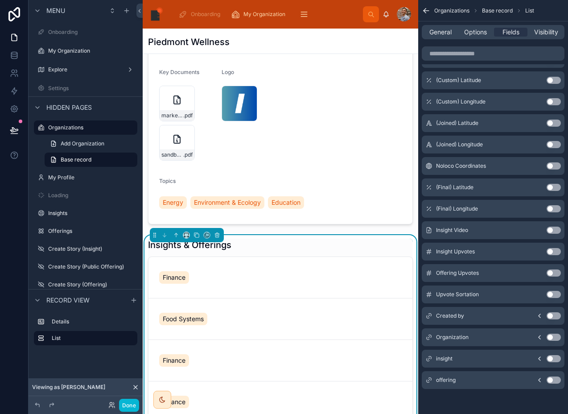
click at [328, 251] on div "Insights & Offerings" at bounding box center [280, 245] width 265 height 12
click at [537, 357] on icon "scrollable content" at bounding box center [539, 358] width 7 height 7
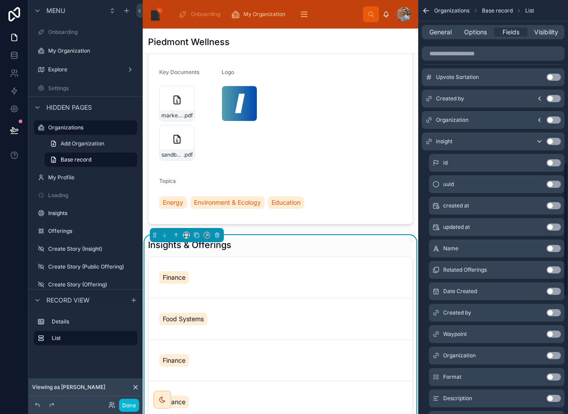
click at [552, 290] on button "Use setting" at bounding box center [554, 291] width 14 height 7
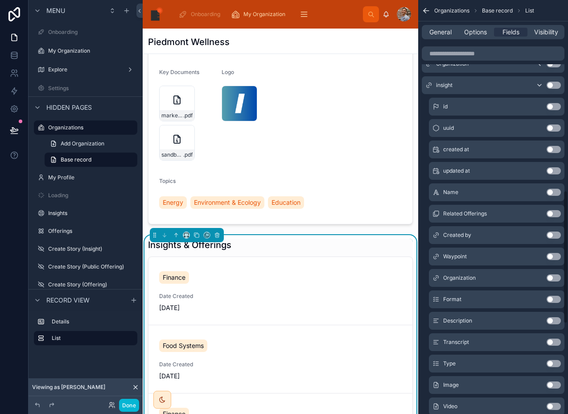
scroll to position [609, 0]
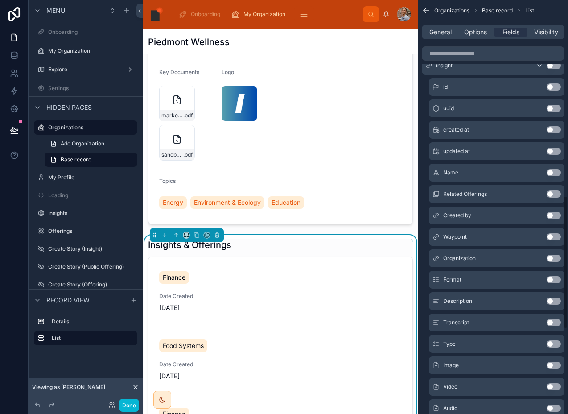
click at [552, 343] on button "Use setting" at bounding box center [554, 343] width 14 height 7
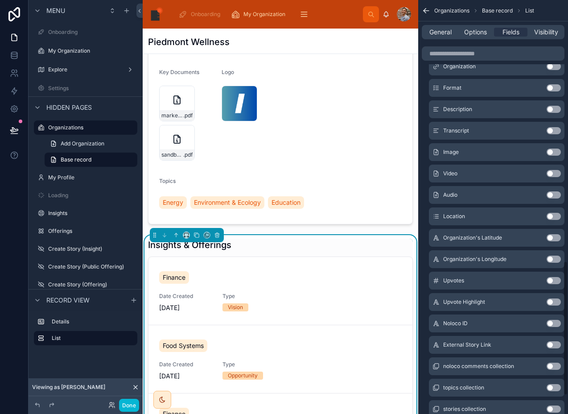
scroll to position [811, 0]
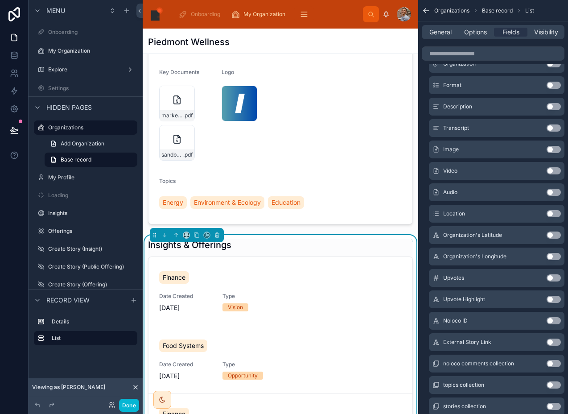
click at [555, 299] on button "Use setting" at bounding box center [554, 299] width 14 height 7
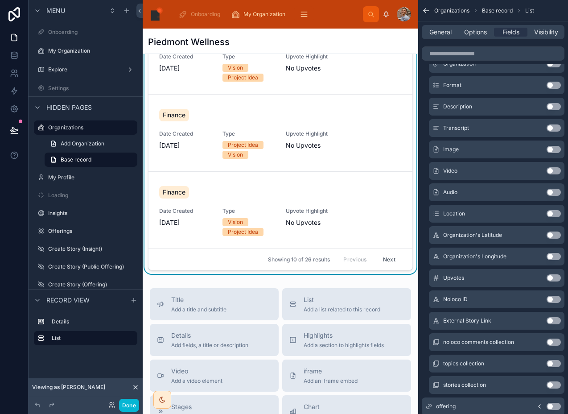
scroll to position [496, 0]
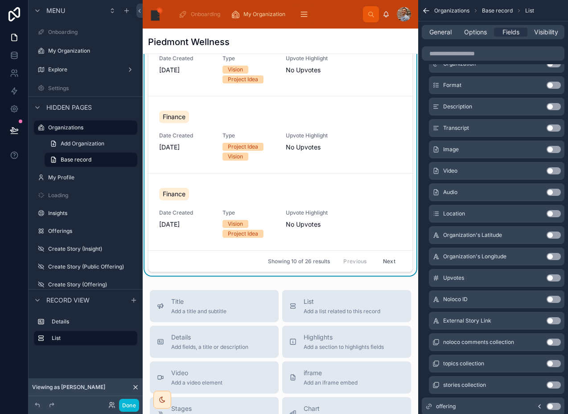
click at [377, 268] on button "Next" at bounding box center [389, 261] width 25 height 14
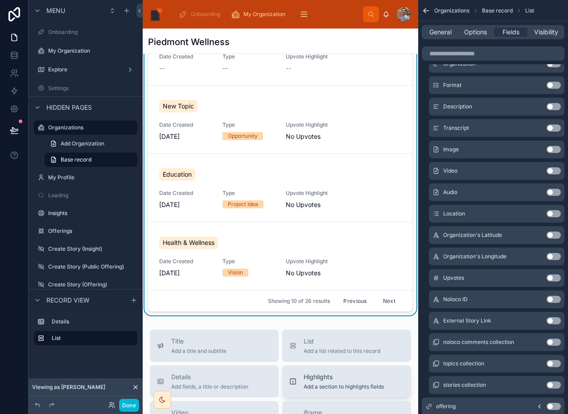
scroll to position [396, 0]
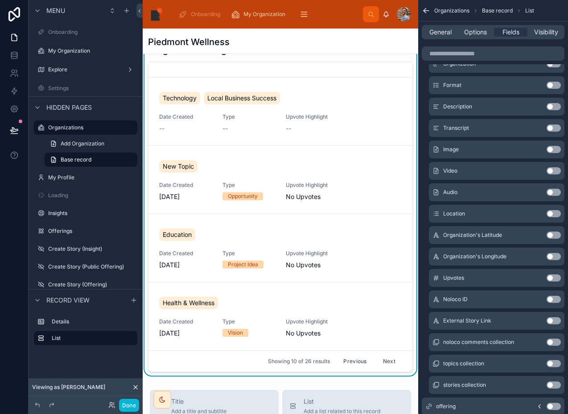
click at [377, 368] on button "Next" at bounding box center [389, 361] width 25 height 14
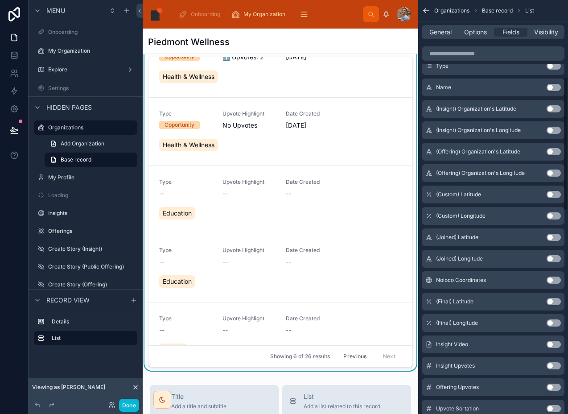
scroll to position [485, 0]
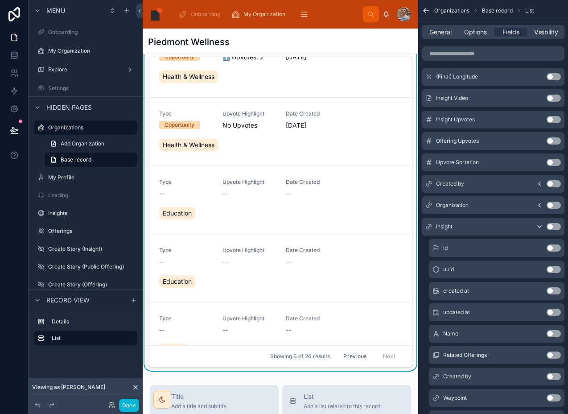
click at [539, 224] on icon "scrollable content" at bounding box center [539, 226] width 7 height 7
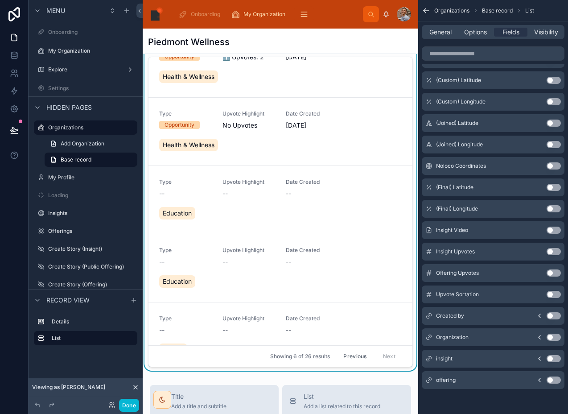
click at [537, 378] on icon "scrollable content" at bounding box center [539, 380] width 7 height 7
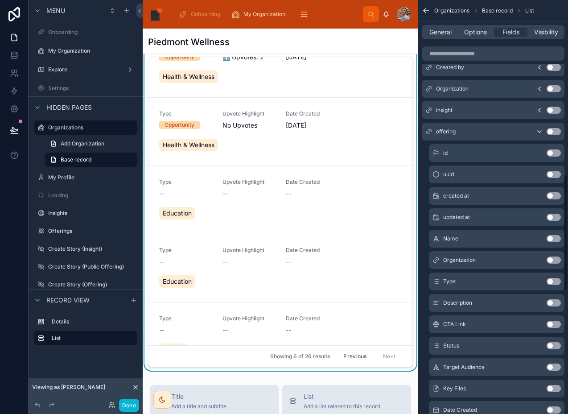
scroll to position [634, 0]
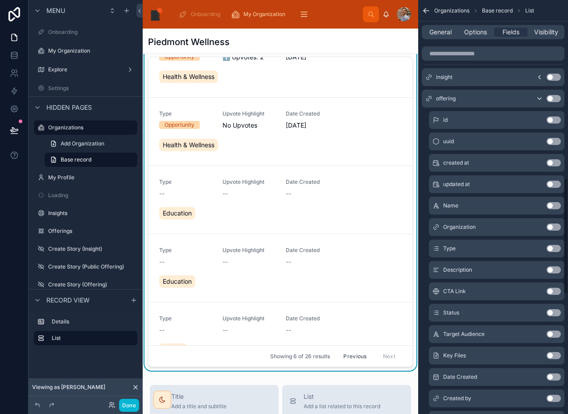
click at [550, 249] on button "Use setting" at bounding box center [554, 248] width 14 height 7
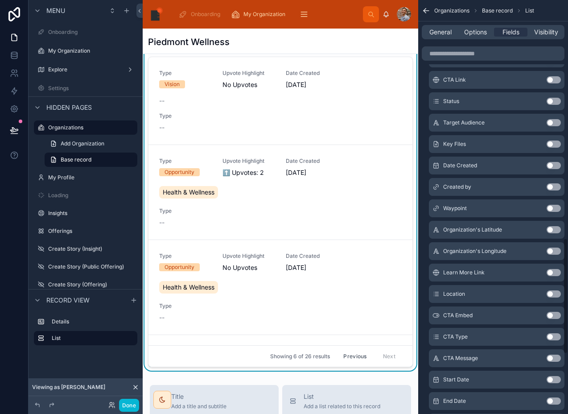
scroll to position [854, 0]
click at [553, 165] on button "Use setting" at bounding box center [554, 165] width 14 height 7
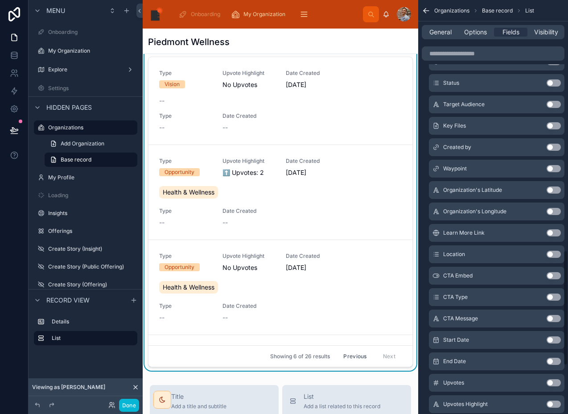
scroll to position [901, 0]
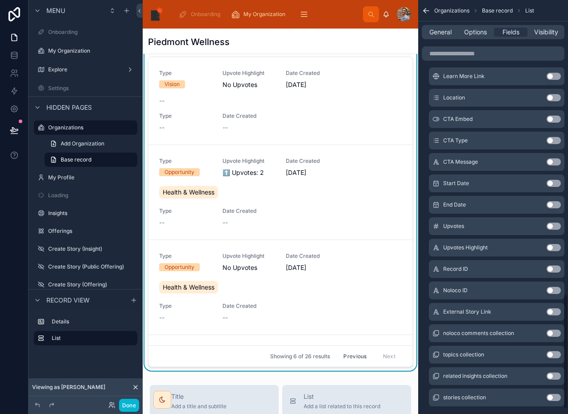
click at [552, 246] on button "Use setting" at bounding box center [554, 247] width 14 height 7
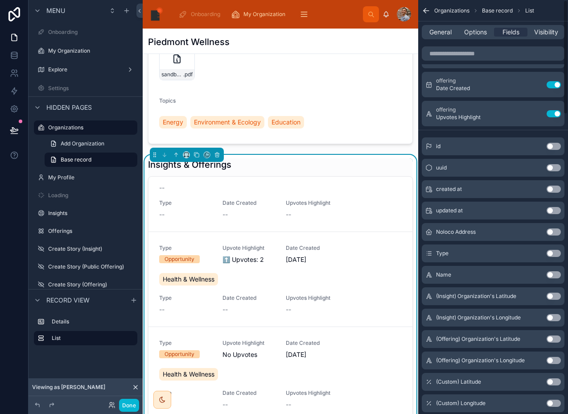
scroll to position [0, 0]
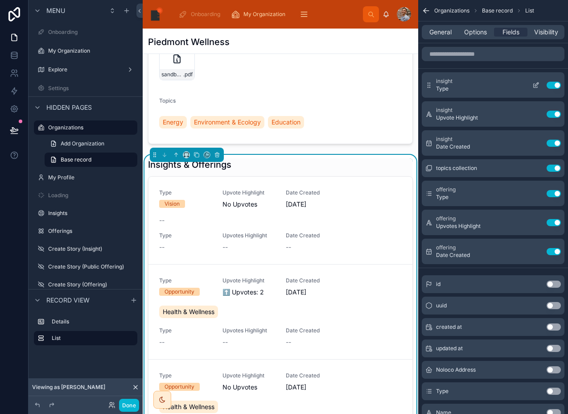
click at [535, 83] on icon "scrollable content" at bounding box center [536, 85] width 4 height 4
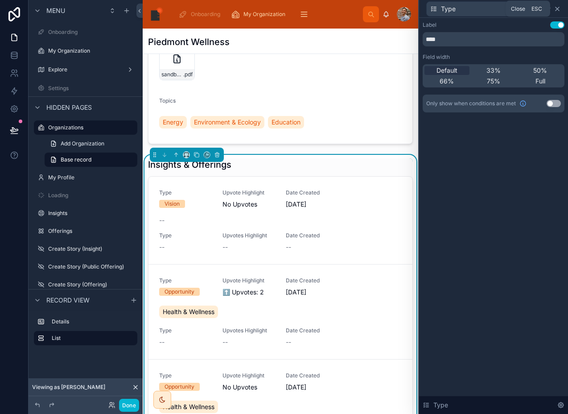
click at [559, 7] on icon at bounding box center [558, 9] width 4 height 4
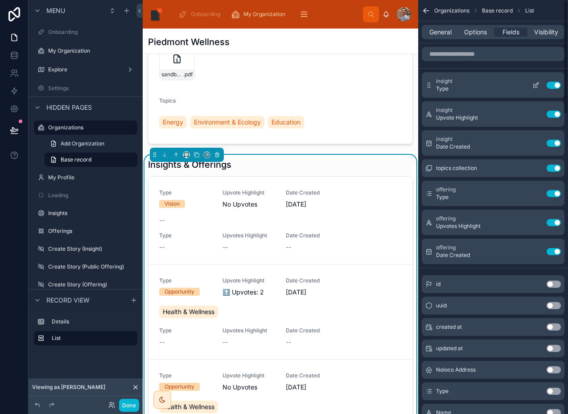
click at [534, 85] on icon "scrollable content" at bounding box center [536, 85] width 7 height 7
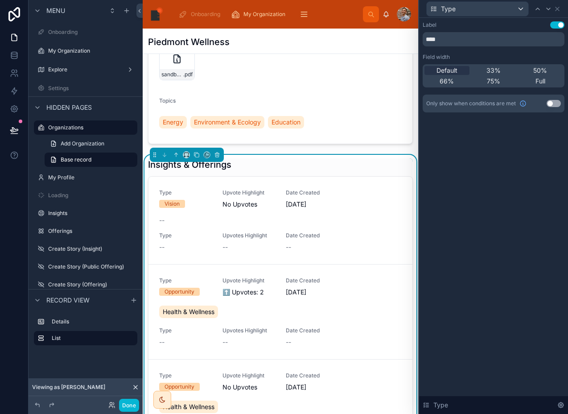
click at [553, 103] on button "Use setting" at bounding box center [554, 103] width 14 height 7
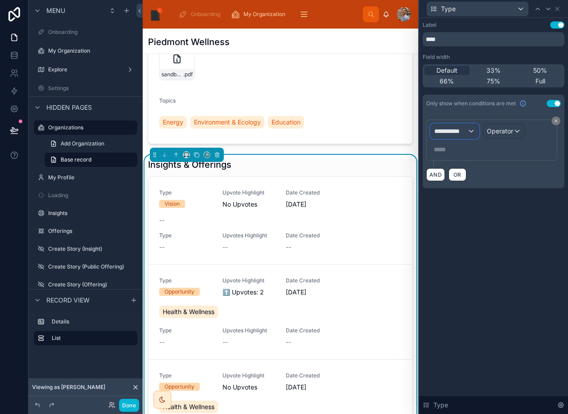
click at [460, 132] on span "**********" at bounding box center [451, 131] width 33 height 9
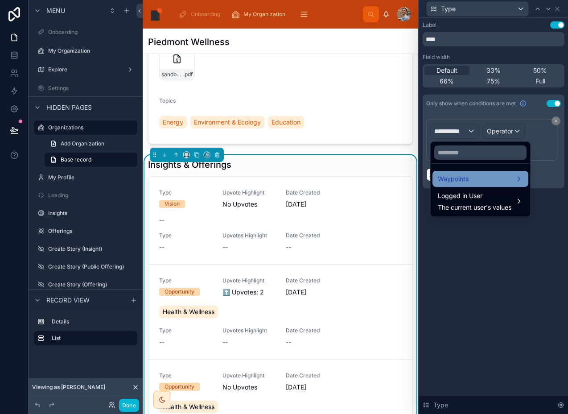
click at [448, 181] on span "Waypoints" at bounding box center [453, 179] width 31 height 11
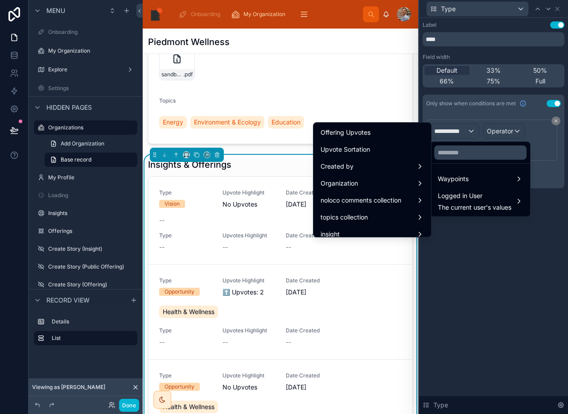
scroll to position [380, 0]
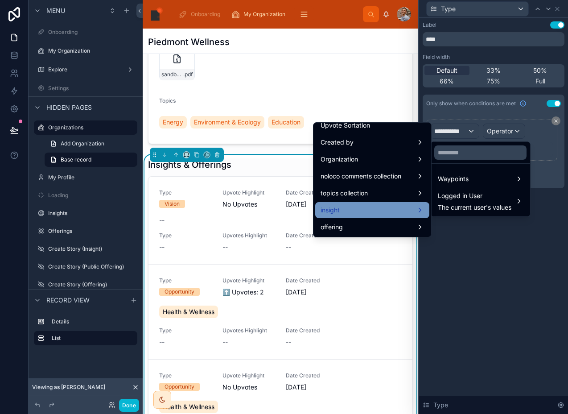
click at [347, 207] on div "insight" at bounding box center [373, 210] width 104 height 11
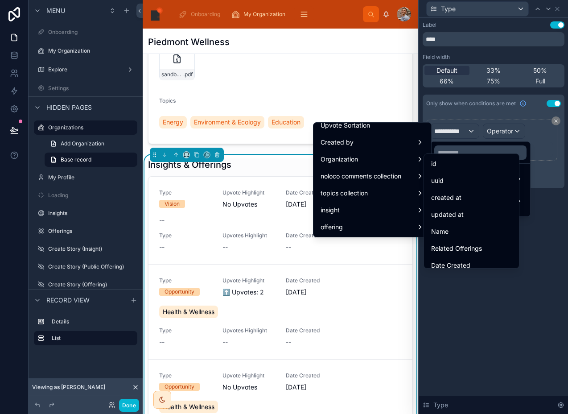
click at [477, 155] on ul "id uuid created at updated at Name Related Offerings Date Created Created by Wa…" at bounding box center [471, 211] width 95 height 114
click at [467, 161] on div "id" at bounding box center [471, 163] width 81 height 11
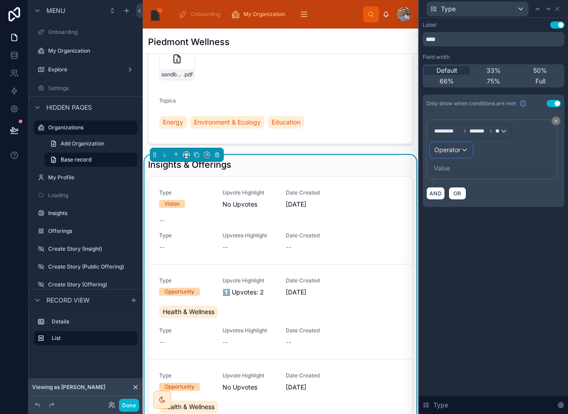
click at [459, 154] on span "Operator" at bounding box center [448, 149] width 26 height 9
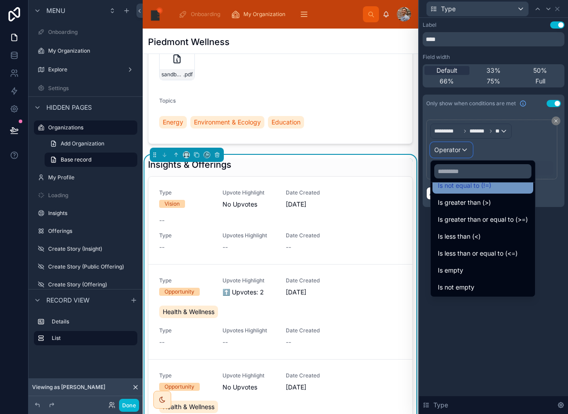
scroll to position [63, 0]
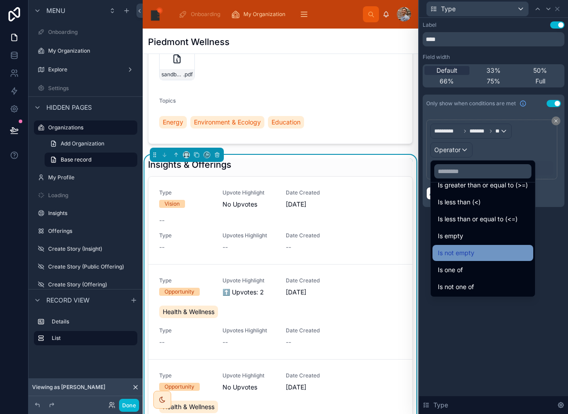
click at [458, 249] on span "Is not empty" at bounding box center [456, 253] width 37 height 11
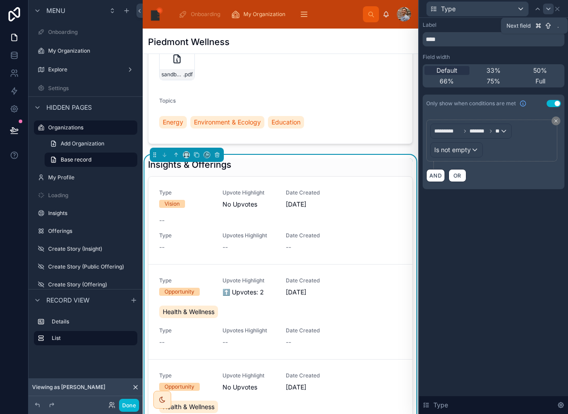
click at [550, 8] on icon at bounding box center [548, 8] width 7 height 7
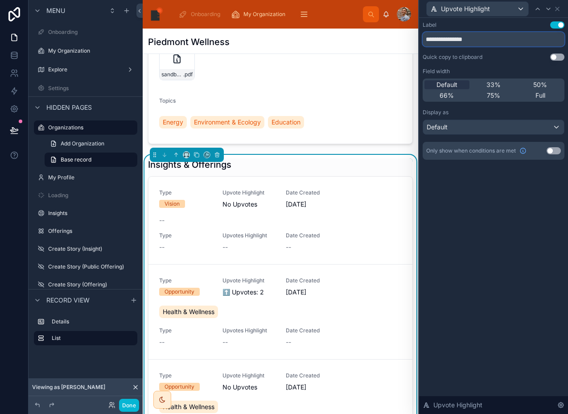
click at [515, 42] on input "**********" at bounding box center [494, 39] width 142 height 14
type input "*"
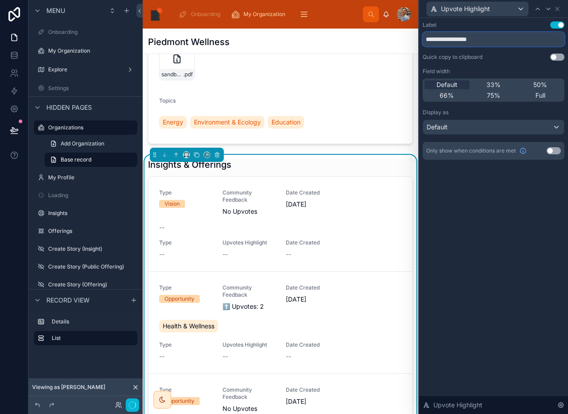
type input "**********"
click at [552, 150] on button "Use setting" at bounding box center [554, 150] width 14 height 7
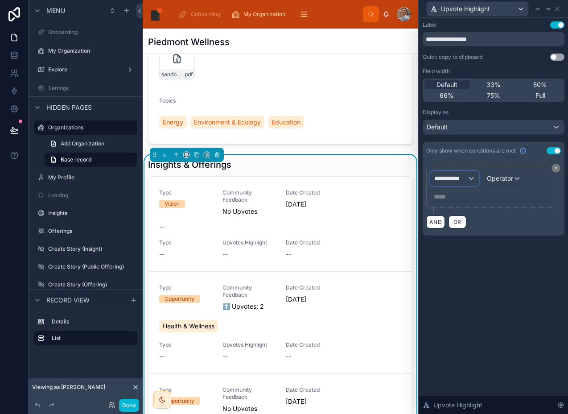
click at [442, 176] on span "**********" at bounding box center [451, 178] width 33 height 9
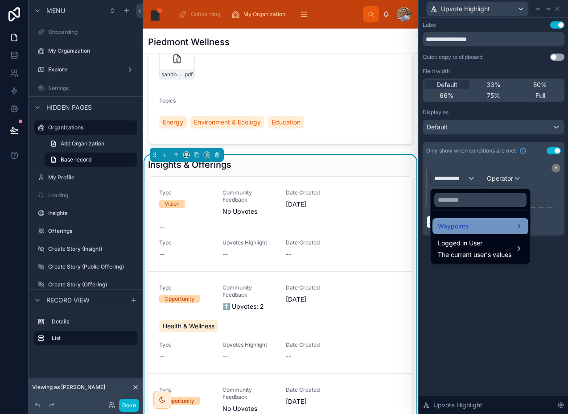
click at [443, 220] on div "Waypoints" at bounding box center [481, 226] width 96 height 16
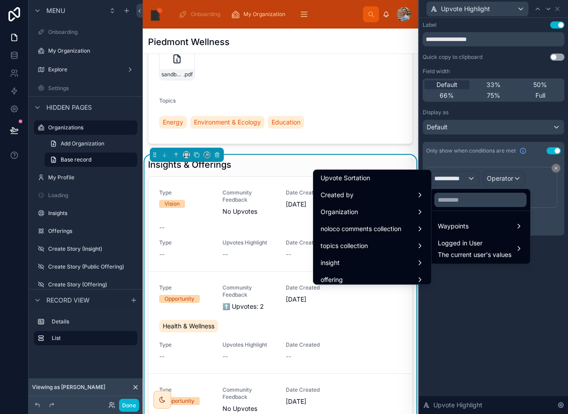
scroll to position [380, 0]
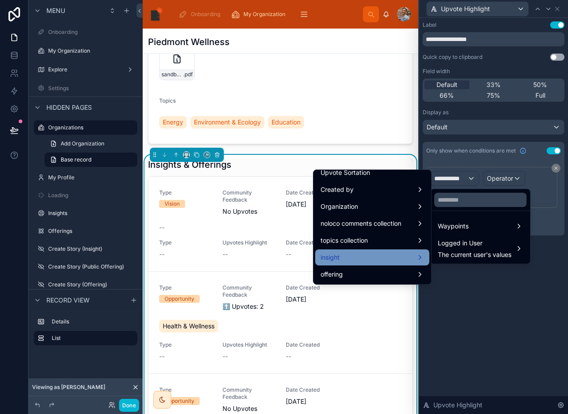
click at [334, 253] on div "insight" at bounding box center [373, 257] width 104 height 11
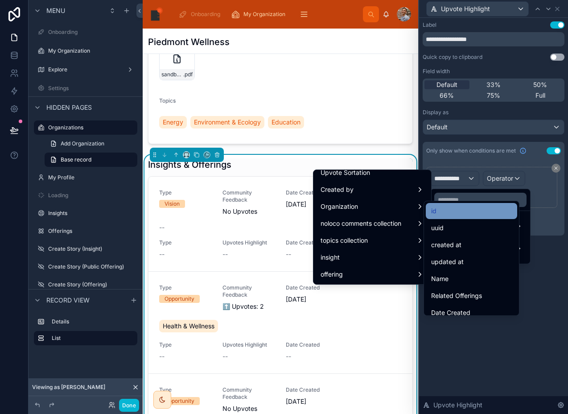
click at [449, 207] on div "id" at bounding box center [471, 211] width 81 height 11
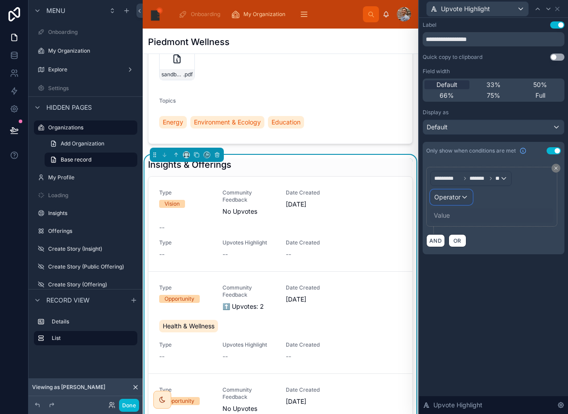
click at [453, 199] on span "Operator" at bounding box center [448, 197] width 26 height 8
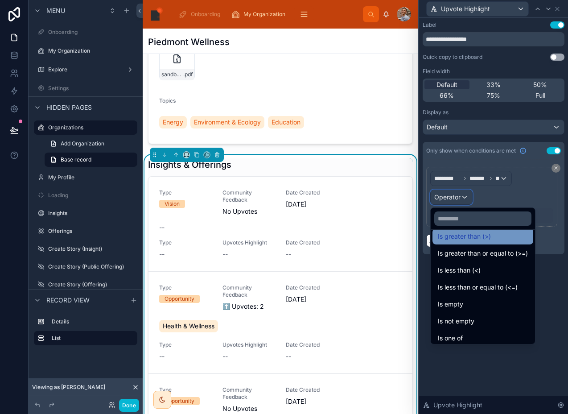
scroll to position [47, 0]
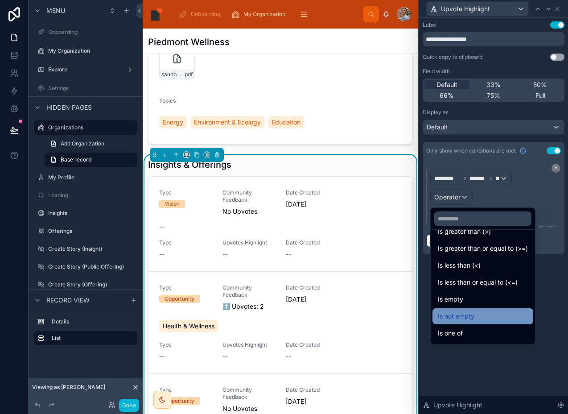
click at [455, 313] on span "Is not empty" at bounding box center [456, 316] width 37 height 11
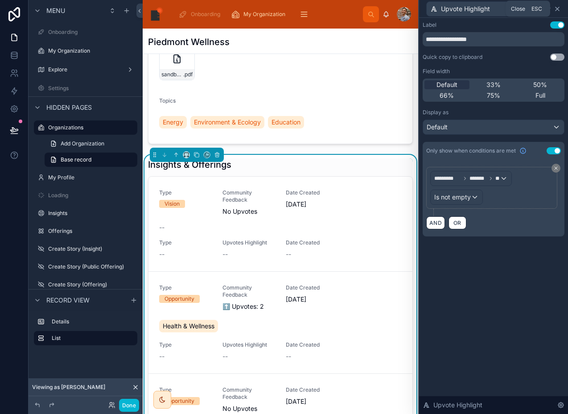
click at [556, 7] on icon at bounding box center [557, 8] width 7 height 7
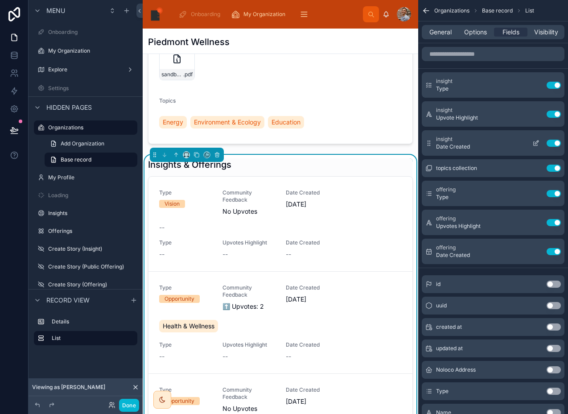
click at [531, 144] on button "scrollable content" at bounding box center [536, 143] width 14 height 7
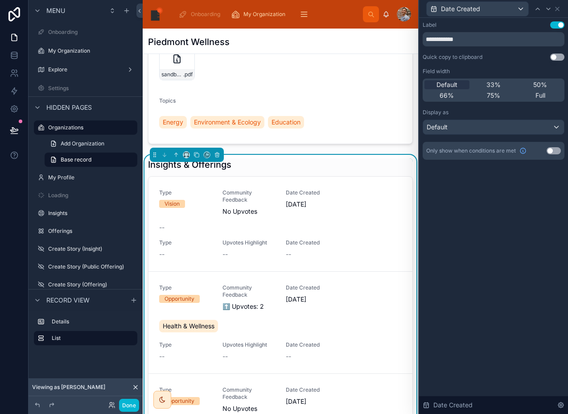
click at [552, 151] on button "Use setting" at bounding box center [554, 150] width 14 height 7
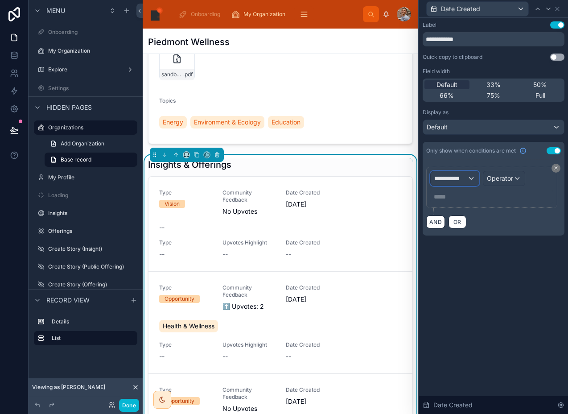
click at [456, 186] on button "**********" at bounding box center [455, 178] width 49 height 15
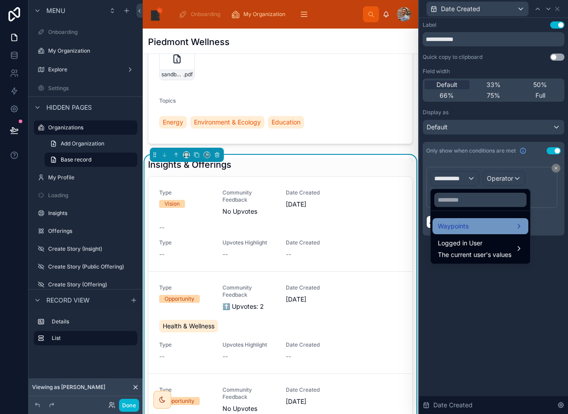
click at [440, 229] on span "Waypoints" at bounding box center [453, 226] width 31 height 11
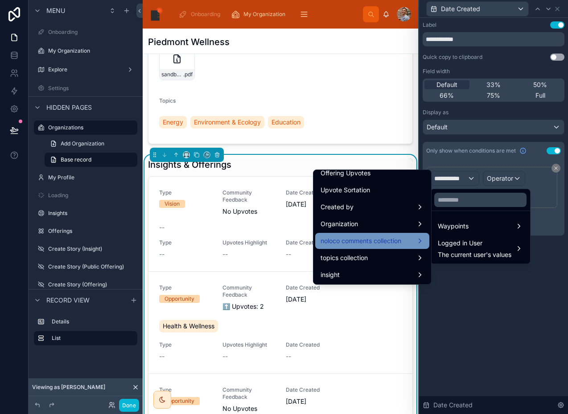
scroll to position [380, 0]
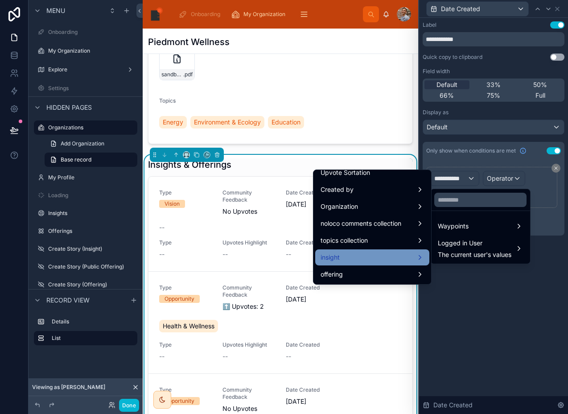
click at [340, 254] on div "insight" at bounding box center [373, 257] width 104 height 11
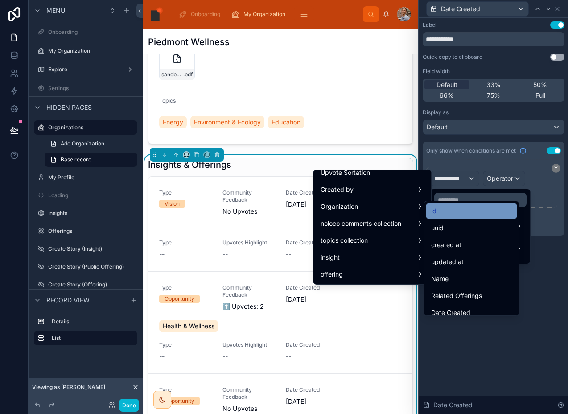
click at [434, 210] on span "id" at bounding box center [433, 211] width 5 height 11
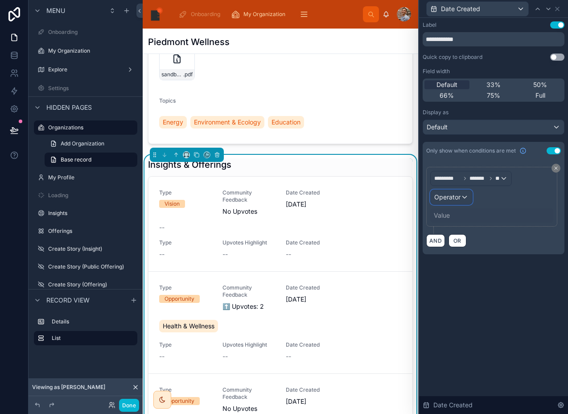
click at [454, 192] on div "Operator" at bounding box center [451, 197] width 41 height 14
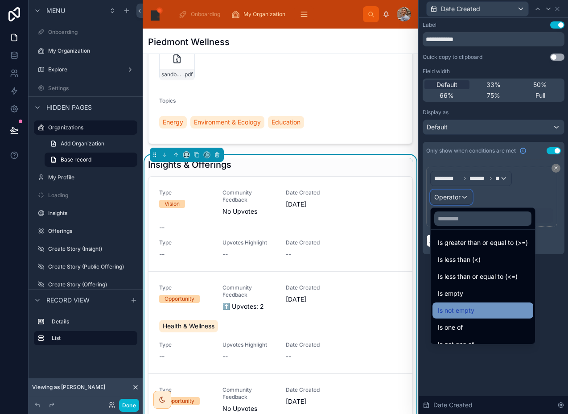
scroll to position [54, 0]
click at [467, 312] on span "Is not empty" at bounding box center [456, 310] width 37 height 11
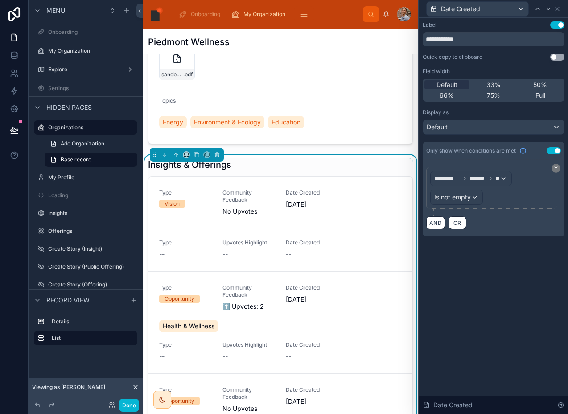
click at [562, 7] on div "Date Created" at bounding box center [494, 8] width 142 height 17
click at [554, 9] on icon at bounding box center [557, 8] width 7 height 7
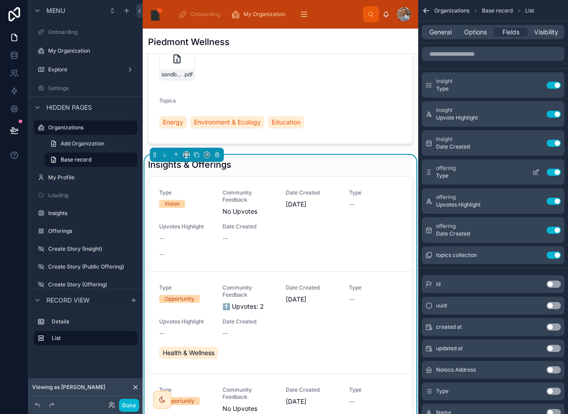
click at [533, 171] on icon "scrollable content" at bounding box center [536, 172] width 7 height 7
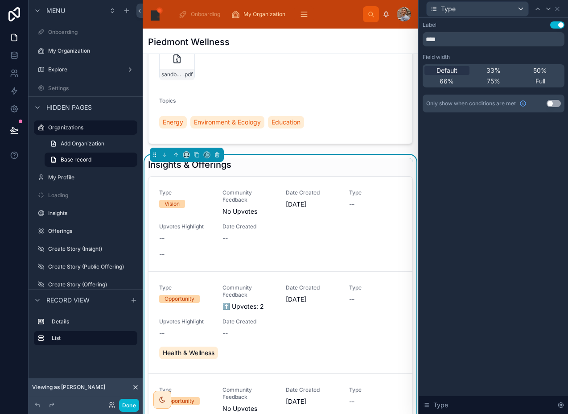
click at [556, 106] on button "Use setting" at bounding box center [554, 103] width 14 height 7
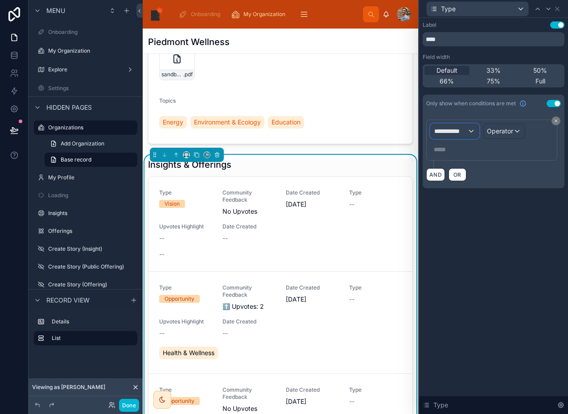
click at [461, 131] on span "**********" at bounding box center [451, 131] width 33 height 9
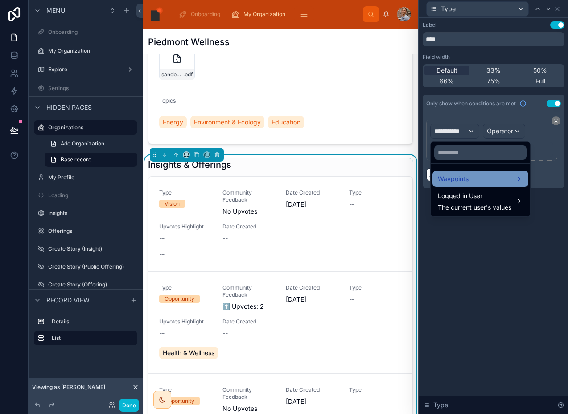
click at [464, 178] on span "Waypoints" at bounding box center [453, 179] width 31 height 11
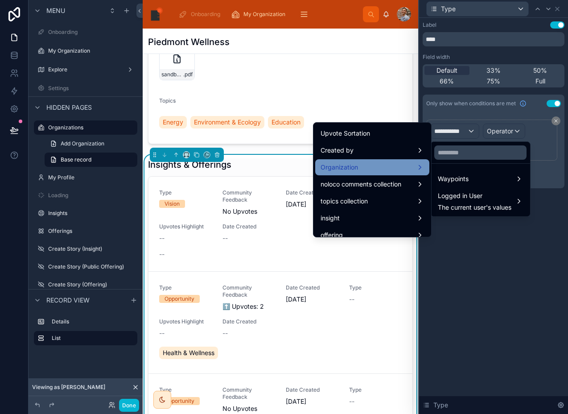
scroll to position [380, 0]
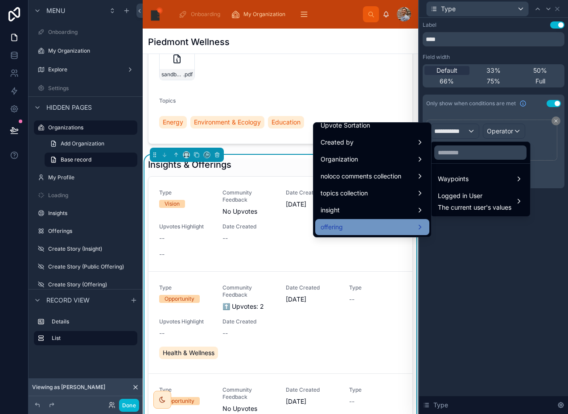
click at [370, 230] on div "offering" at bounding box center [373, 227] width 104 height 11
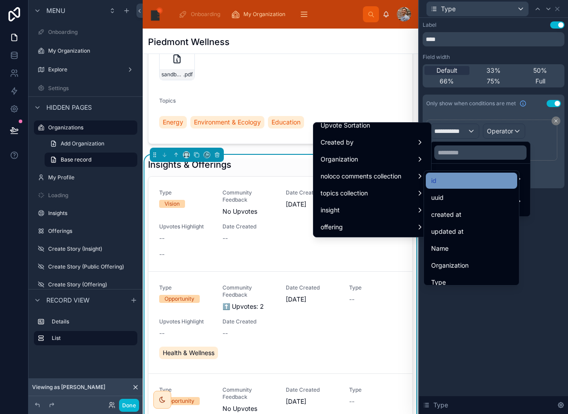
click at [440, 182] on div "id" at bounding box center [471, 180] width 81 height 11
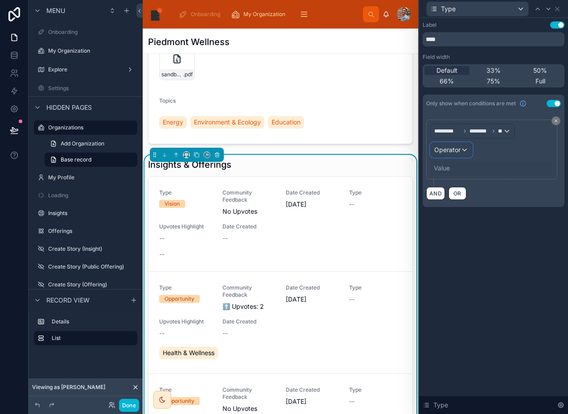
click at [460, 144] on div "Operator" at bounding box center [451, 150] width 41 height 14
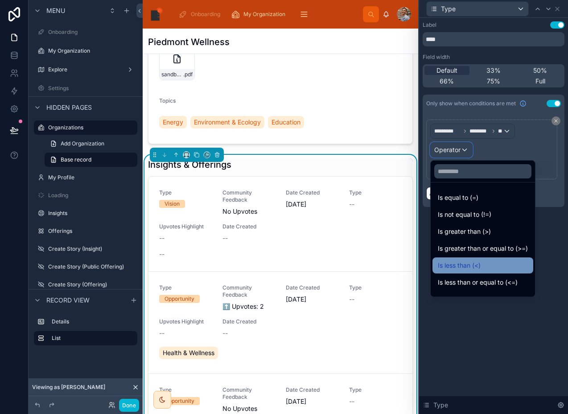
scroll to position [63, 0]
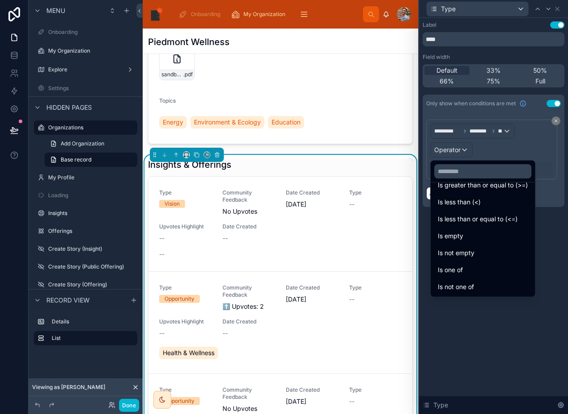
click at [450, 256] on span "Is not empty" at bounding box center [456, 253] width 37 height 11
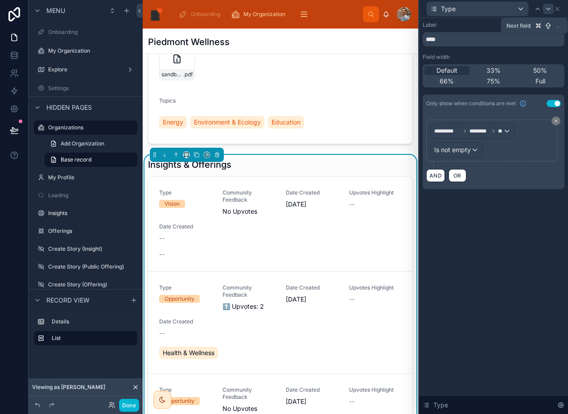
click at [548, 8] on icon at bounding box center [549, 9] width 4 height 2
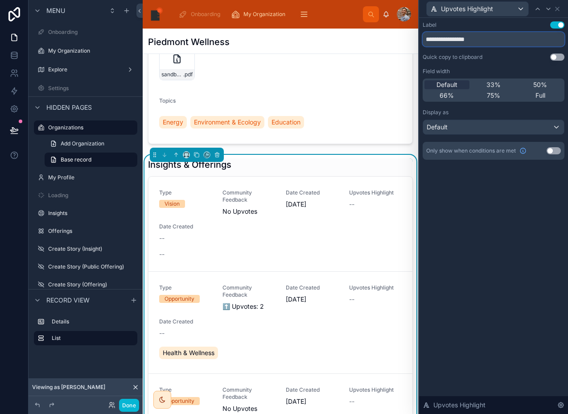
click at [492, 39] on input "**********" at bounding box center [494, 39] width 142 height 14
drag, startPoint x: 492, startPoint y: 39, endPoint x: 496, endPoint y: 42, distance: 5.2
click at [496, 42] on input "**********" at bounding box center [494, 39] width 142 height 14
type input "**********"
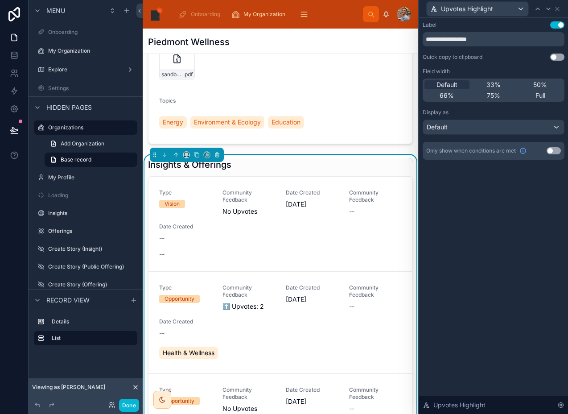
click at [550, 144] on div "Only show when conditions are met Use setting" at bounding box center [494, 151] width 142 height 18
drag, startPoint x: 551, startPoint y: 150, endPoint x: 531, endPoint y: 151, distance: 19.2
click at [551, 150] on button "Use setting" at bounding box center [554, 150] width 14 height 7
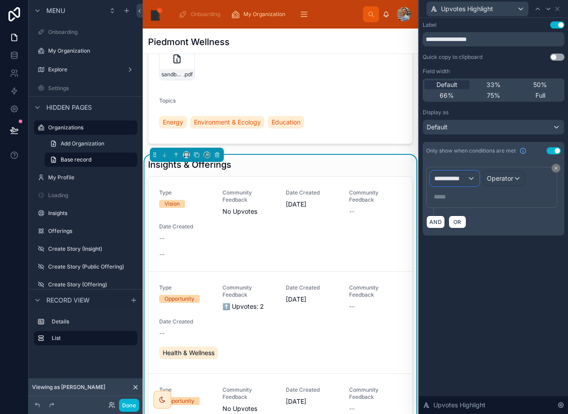
click at [461, 180] on span "**********" at bounding box center [451, 178] width 33 height 9
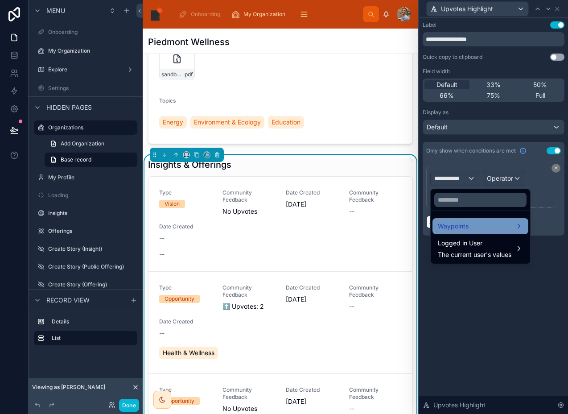
click at [456, 224] on span "Waypoints" at bounding box center [453, 226] width 31 height 11
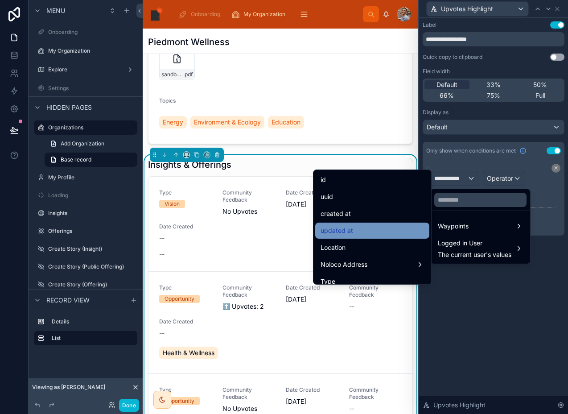
scroll to position [380, 0]
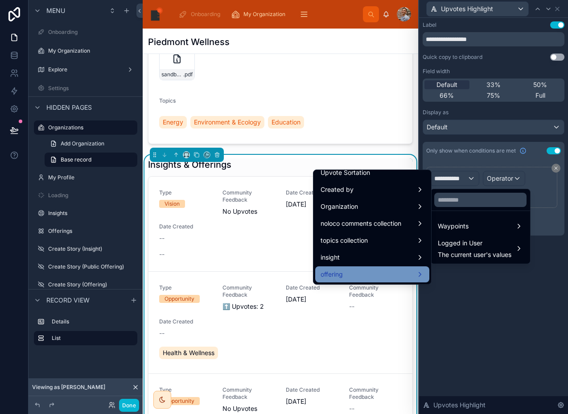
click at [367, 270] on div "offering" at bounding box center [373, 274] width 104 height 11
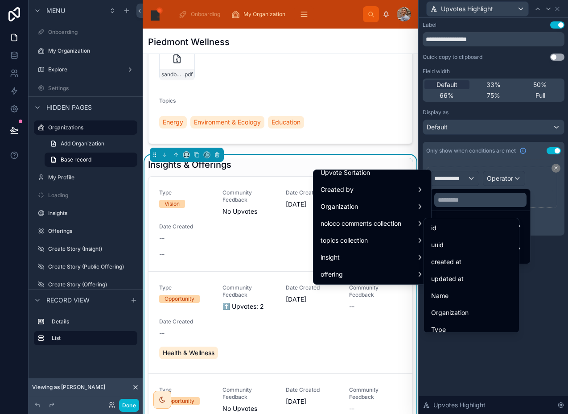
click at [430, 225] on div "id" at bounding box center [471, 228] width 91 height 16
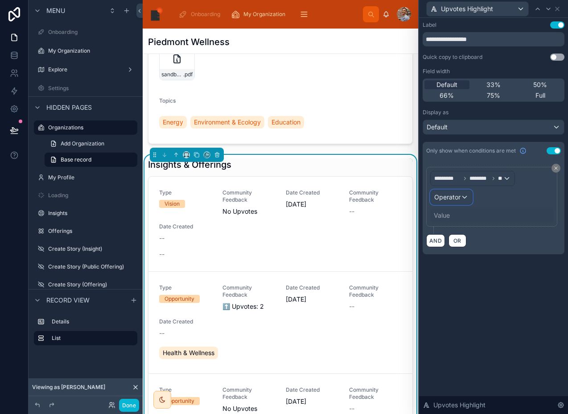
click at [451, 200] on span "Operator" at bounding box center [448, 197] width 26 height 8
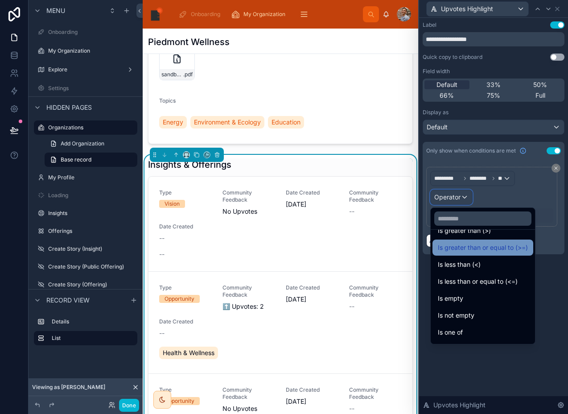
scroll to position [63, 0]
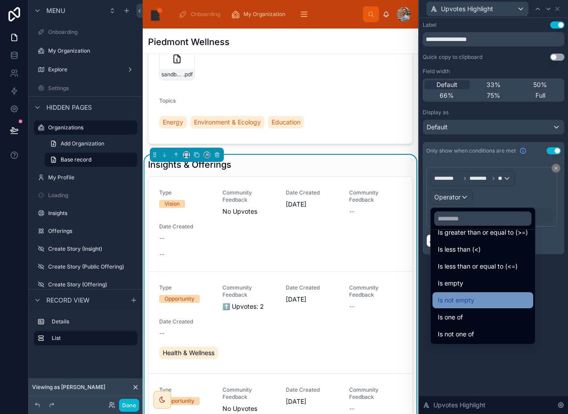
click at [447, 301] on span "Is not empty" at bounding box center [456, 300] width 37 height 11
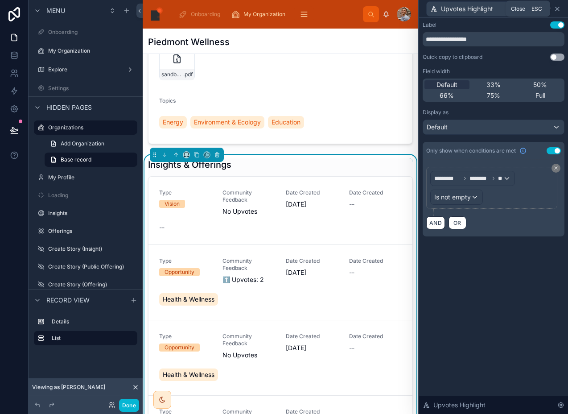
click at [556, 6] on icon at bounding box center [557, 8] width 7 height 7
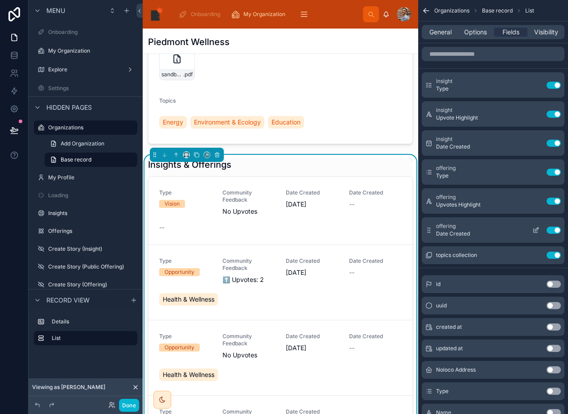
click at [533, 228] on icon "scrollable content" at bounding box center [536, 230] width 7 height 7
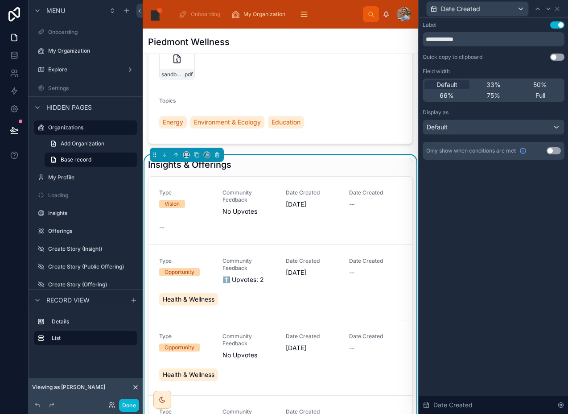
click at [553, 149] on button "Use setting" at bounding box center [554, 150] width 14 height 7
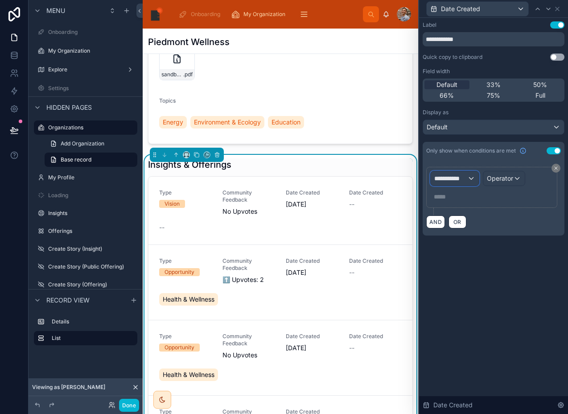
click at [450, 177] on span "**********" at bounding box center [451, 178] width 33 height 9
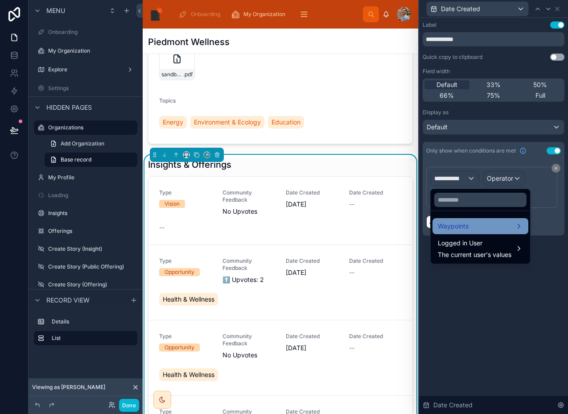
click at [462, 221] on span "Waypoints" at bounding box center [453, 226] width 31 height 11
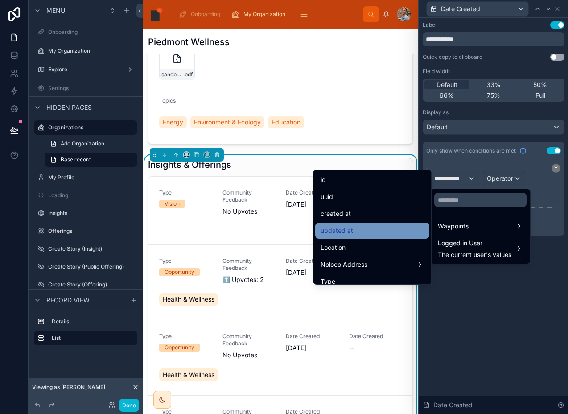
scroll to position [380, 0]
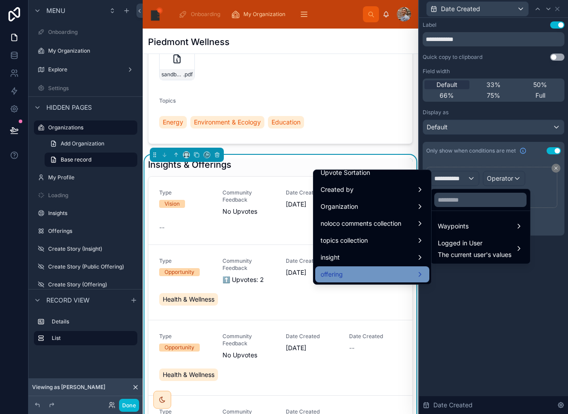
click at [372, 269] on div "offering" at bounding box center [372, 274] width 114 height 16
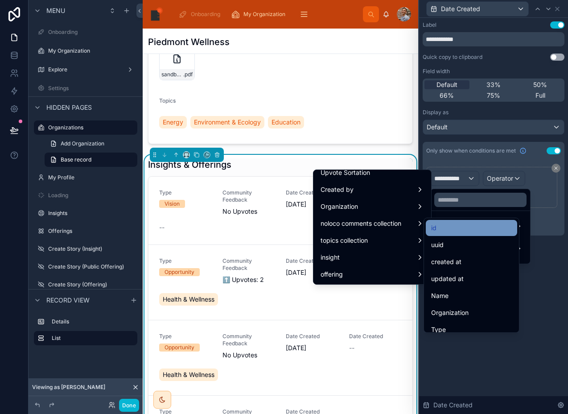
click at [444, 224] on div "id" at bounding box center [471, 228] width 81 height 11
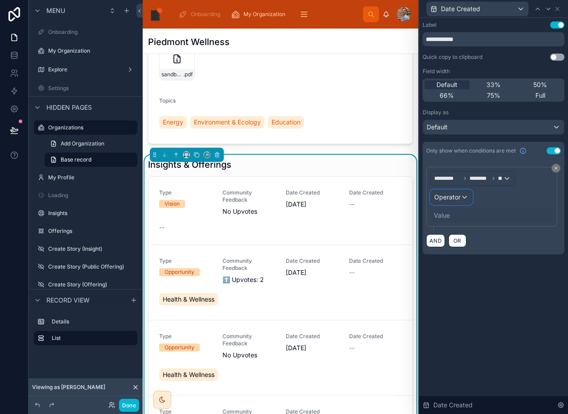
click at [460, 192] on div "Operator" at bounding box center [451, 197] width 41 height 14
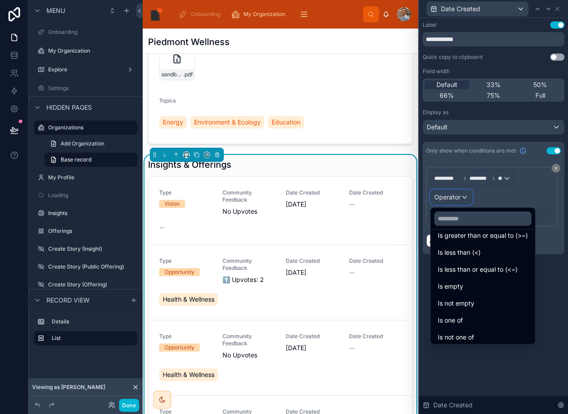
scroll to position [63, 0]
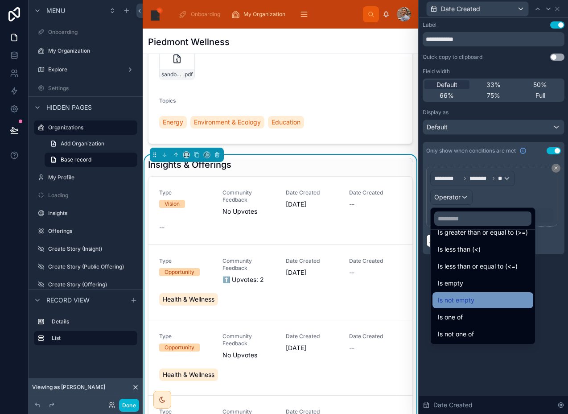
click at [465, 300] on span "Is not empty" at bounding box center [456, 300] width 37 height 11
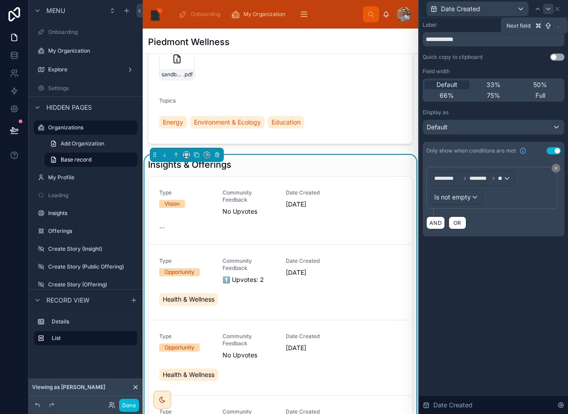
click at [549, 8] on icon at bounding box center [548, 8] width 7 height 7
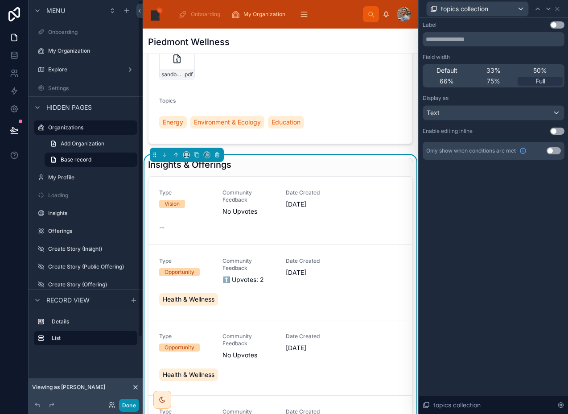
click at [124, 405] on button "Done" at bounding box center [129, 405] width 20 height 13
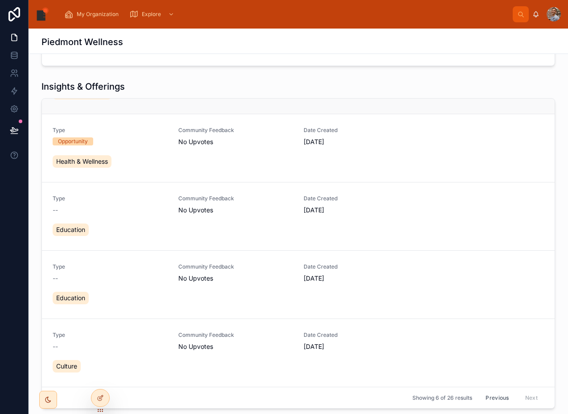
scroll to position [324, 0]
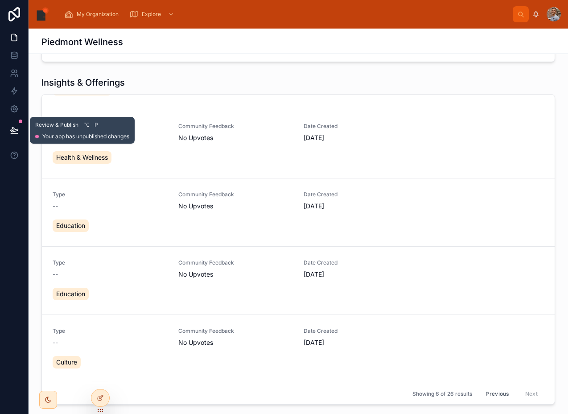
click at [12, 132] on icon at bounding box center [14, 130] width 9 height 9
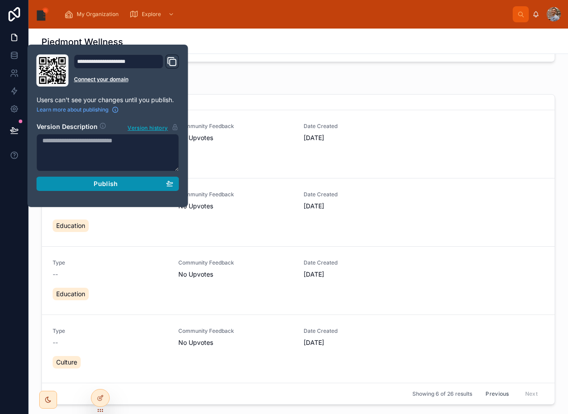
click at [62, 185] on div "Publish" at bounding box center [107, 184] width 131 height 8
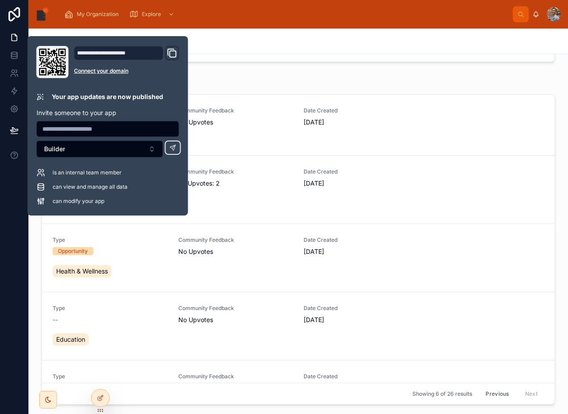
click at [214, 50] on div "Piedmont Wellness" at bounding box center [298, 41] width 514 height 25
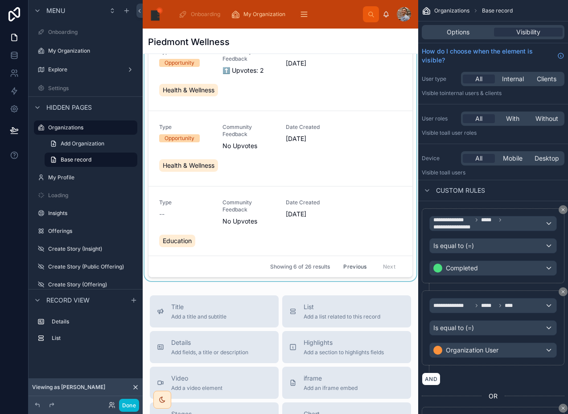
scroll to position [494, 0]
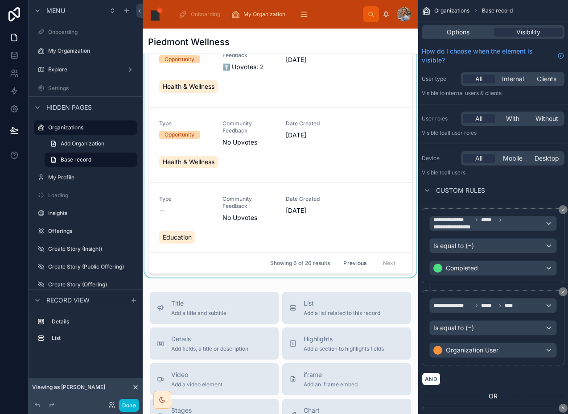
click at [223, 176] on div at bounding box center [281, 110] width 276 height 336
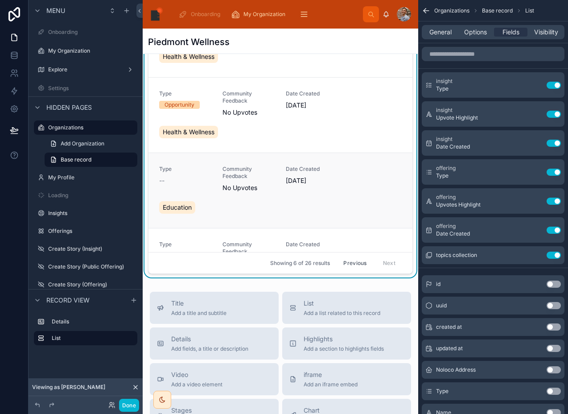
scroll to position [31, 0]
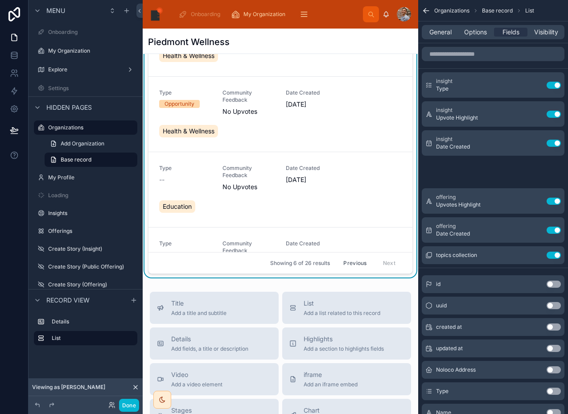
click at [533, 163] on div "offering Type Use setting" at bounding box center [493, 171] width 143 height 25
click at [535, 171] on icon "scrollable content" at bounding box center [536, 172] width 7 height 7
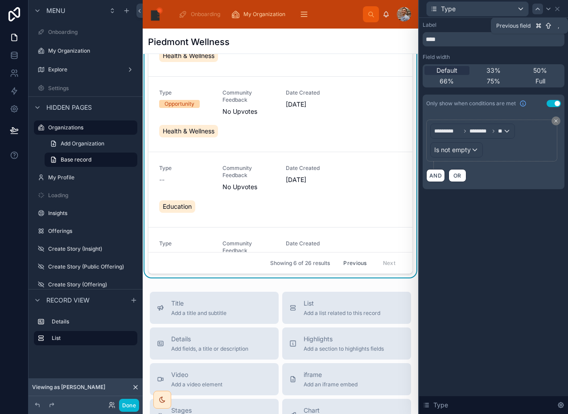
click at [537, 12] on div at bounding box center [538, 9] width 11 height 11
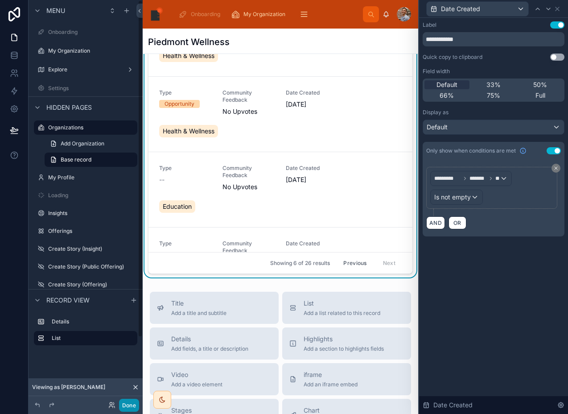
click at [129, 402] on button "Done" at bounding box center [129, 405] width 20 height 13
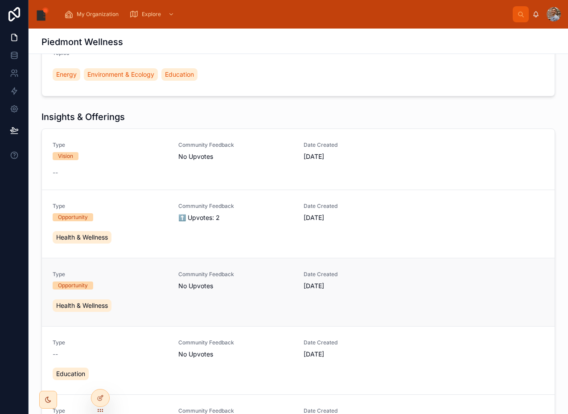
scroll to position [290, 0]
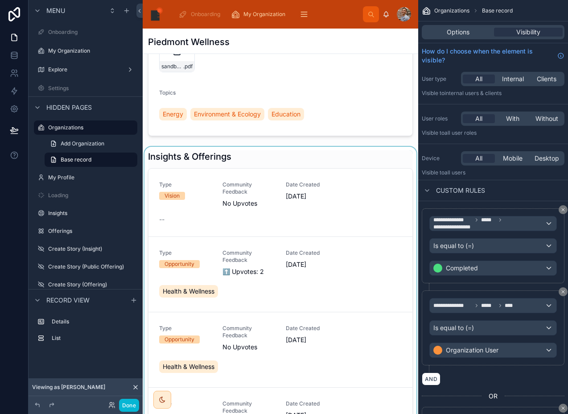
click at [241, 180] on div at bounding box center [281, 315] width 276 height 336
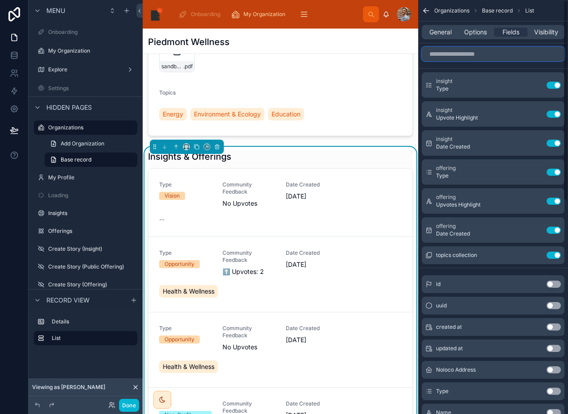
click at [465, 59] on input "scrollable content" at bounding box center [493, 54] width 143 height 14
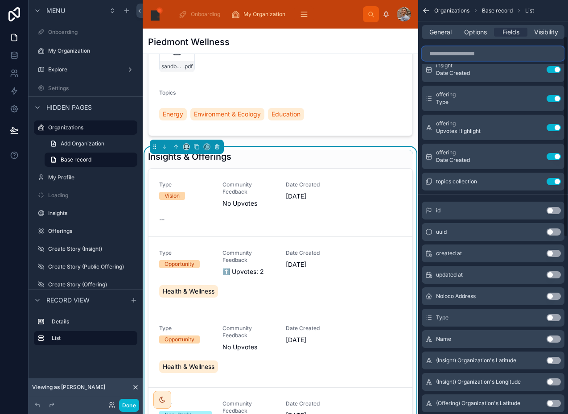
scroll to position [75, 0]
drag, startPoint x: 553, startPoint y: 337, endPoint x: 536, endPoint y: 276, distance: 63.6
click at [553, 337] on button "Use setting" at bounding box center [554, 338] width 14 height 7
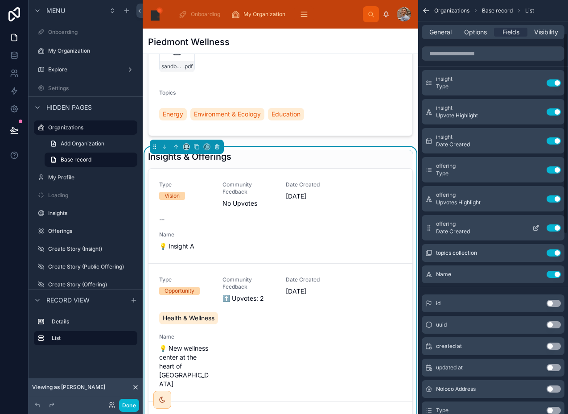
scroll to position [0, 0]
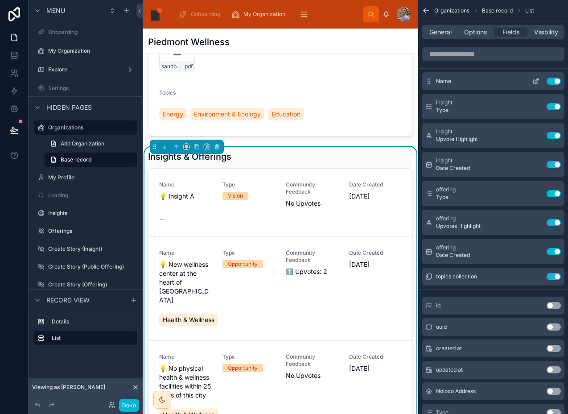
click at [535, 79] on icon "scrollable content" at bounding box center [536, 81] width 7 height 7
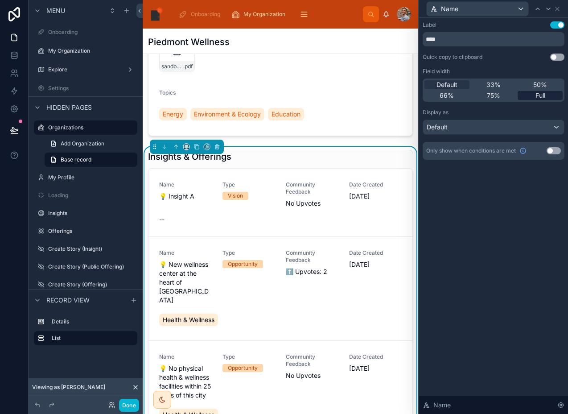
click at [543, 93] on span "Full" at bounding box center [541, 95] width 10 height 9
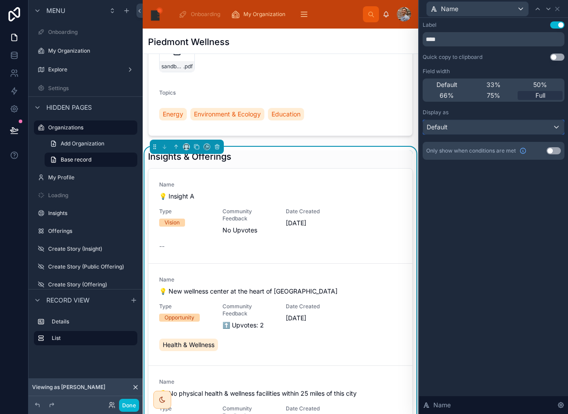
click at [516, 124] on div "Default" at bounding box center [493, 127] width 141 height 14
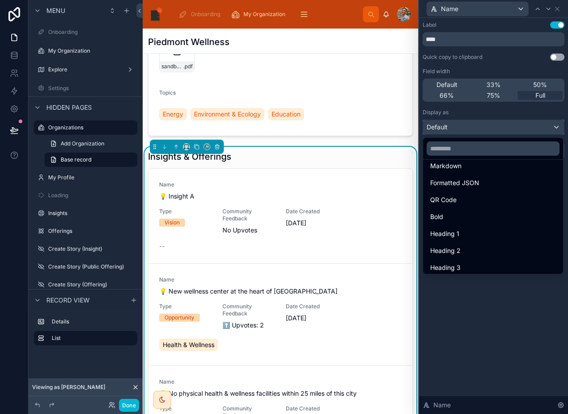
scroll to position [97, 0]
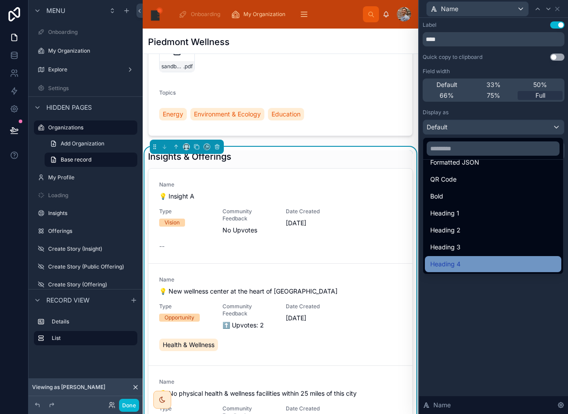
click at [482, 260] on div "Heading 4" at bounding box center [494, 264] width 126 height 11
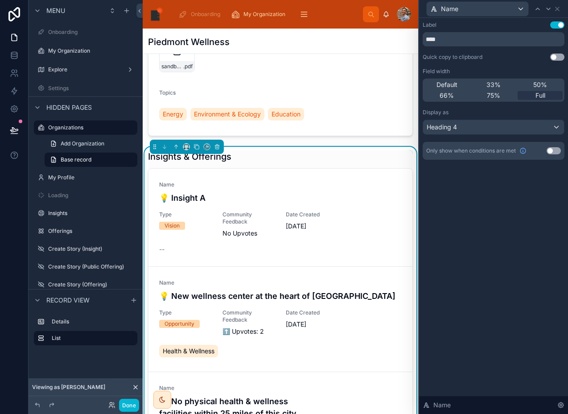
click at [558, 22] on button "Use setting" at bounding box center [558, 24] width 14 height 7
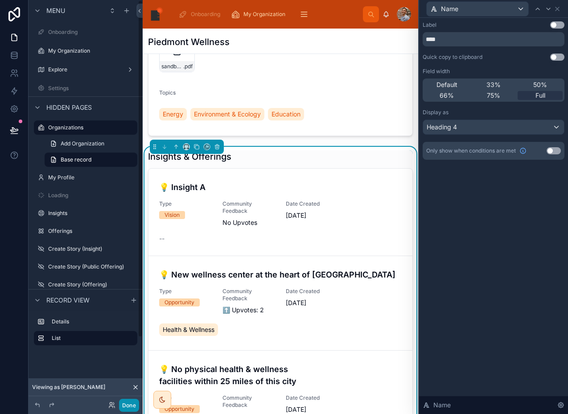
click at [124, 403] on button "Done" at bounding box center [129, 405] width 20 height 13
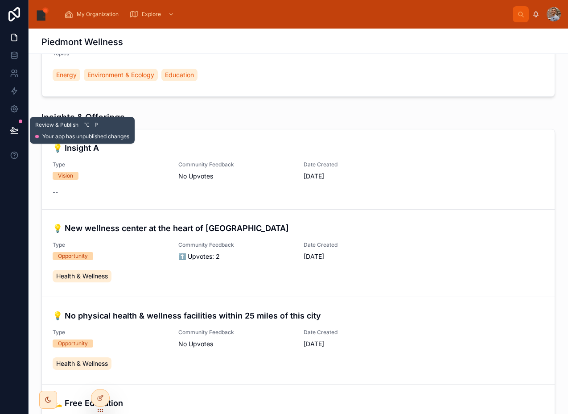
click at [6, 127] on button at bounding box center [14, 130] width 20 height 25
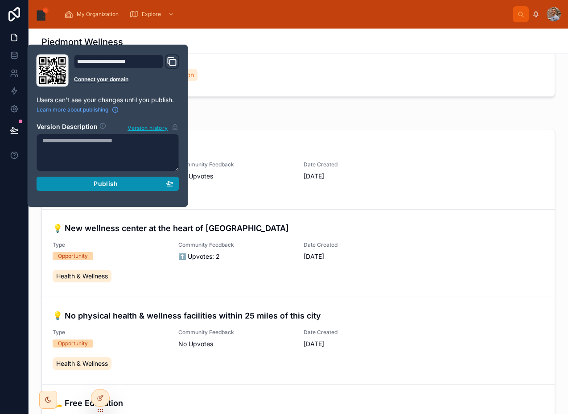
click at [145, 183] on div "Publish" at bounding box center [107, 184] width 131 height 8
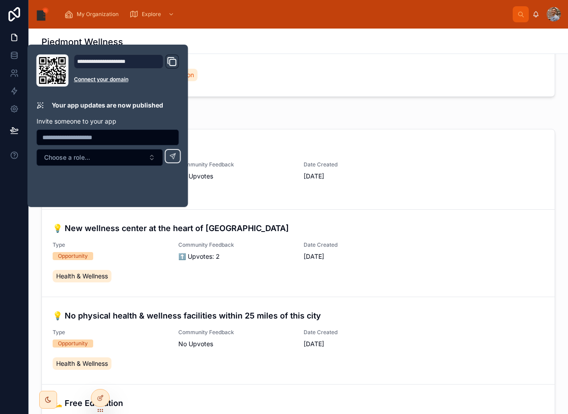
drag, startPoint x: 299, startPoint y: 95, endPoint x: 291, endPoint y: 125, distance: 31.7
click at [294, 116] on div "💼 Organization Profile Website [DOMAIN_NAME] Date Created [DATE] Address [STREE…" at bounding box center [299, 109] width 540 height 668
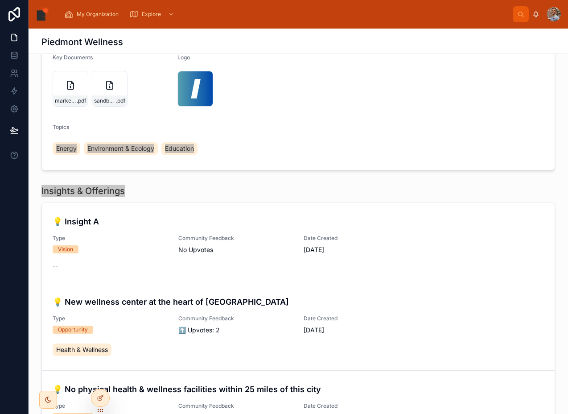
scroll to position [216, 0]
click at [275, 190] on div "Insights & Offerings" at bounding box center [298, 191] width 514 height 12
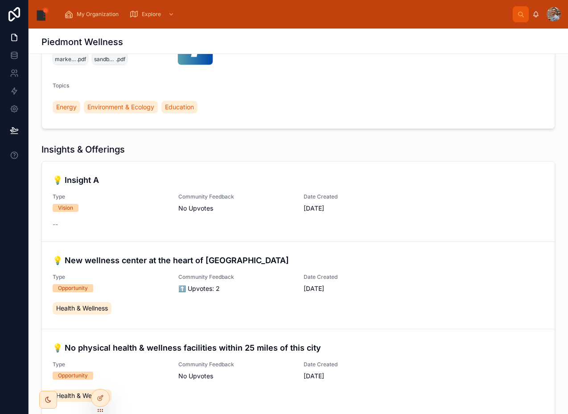
scroll to position [276, 0]
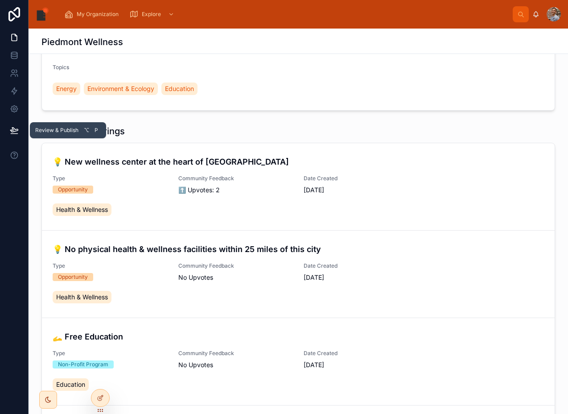
click at [17, 130] on icon at bounding box center [14, 130] width 8 height 4
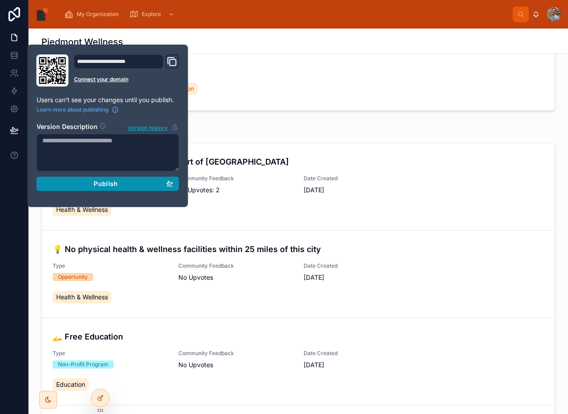
click at [70, 186] on div "Publish" at bounding box center [107, 184] width 131 height 8
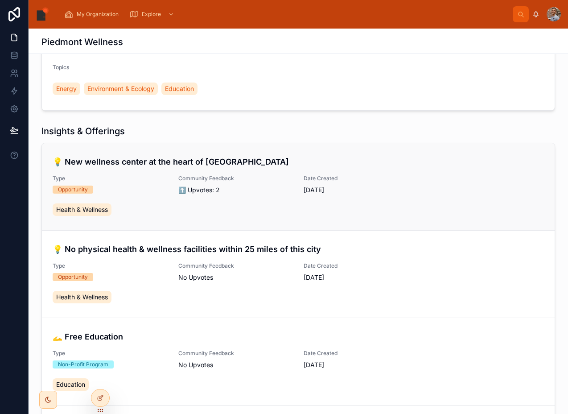
click at [295, 191] on div "💡 New wellness center at the heart of [GEOGRAPHIC_DATA] Type Opportunity Commun…" at bounding box center [299, 187] width 492 height 62
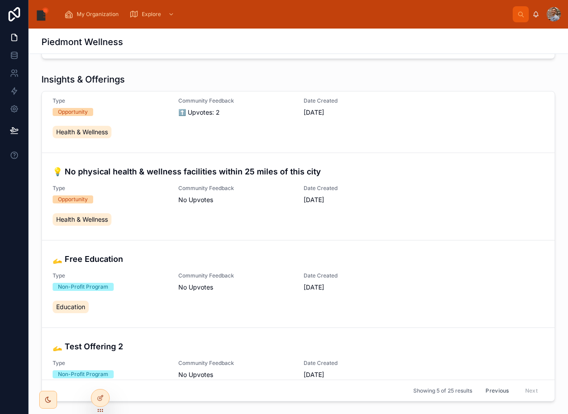
scroll to position [37, 0]
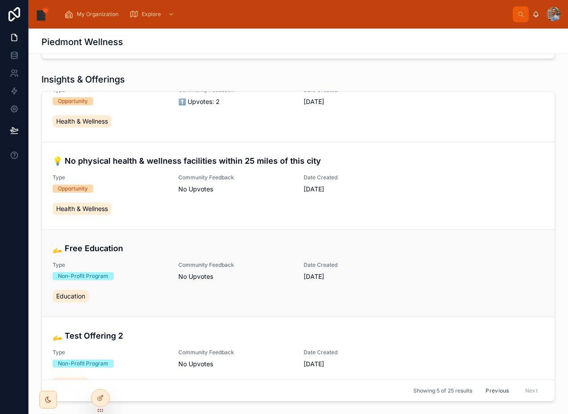
click at [265, 245] on h4 "🫴 Free Education" at bounding box center [299, 248] width 492 height 12
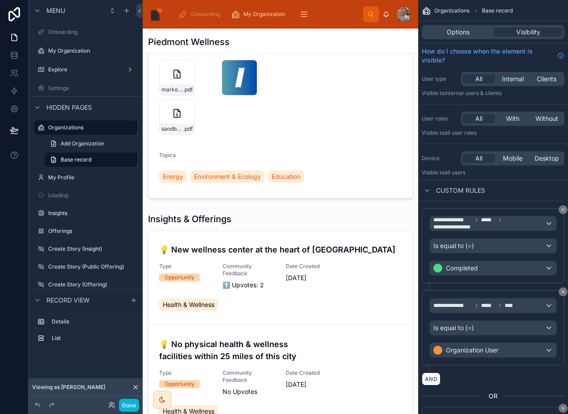
scroll to position [235, 0]
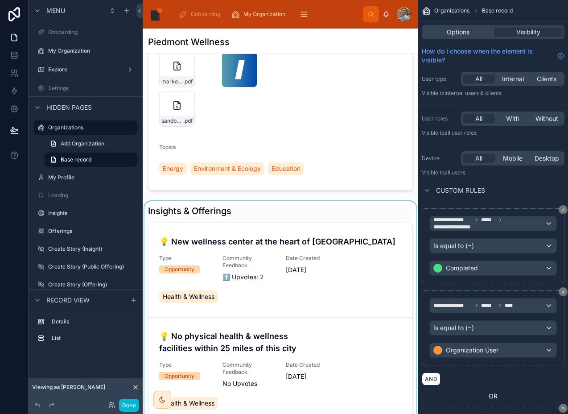
click at [277, 221] on div at bounding box center [281, 369] width 276 height 336
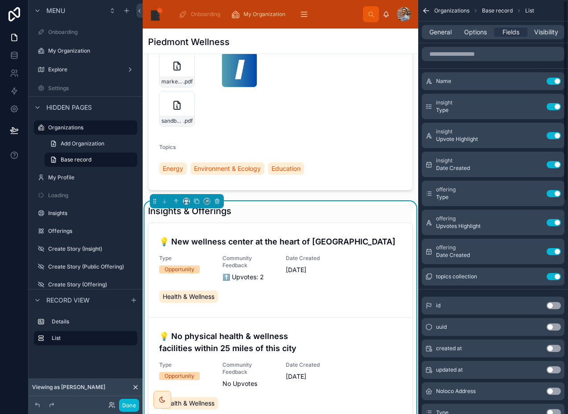
click at [472, 25] on div "General Options Fields Visibility" at bounding box center [493, 32] width 143 height 14
click at [474, 31] on span "Options" at bounding box center [476, 32] width 23 height 9
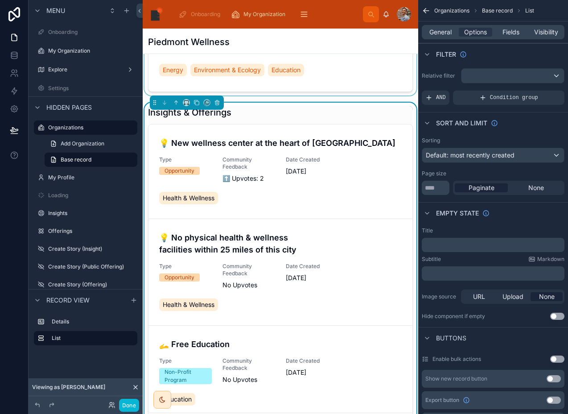
scroll to position [320, 0]
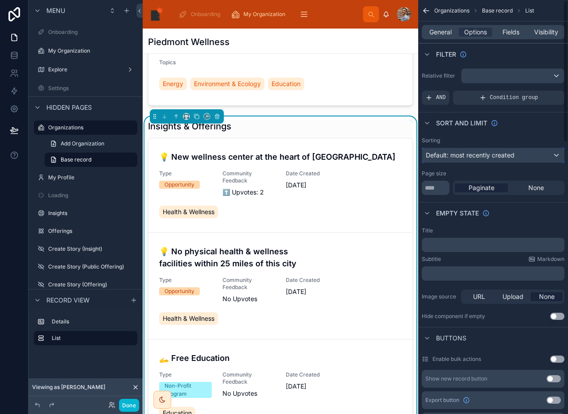
click at [450, 156] on span "Default: most recently created" at bounding box center [470, 155] width 89 height 8
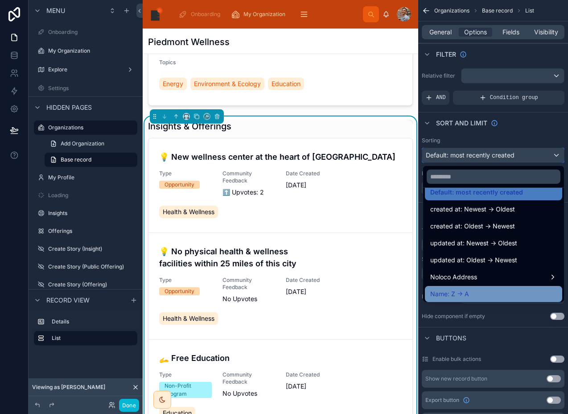
scroll to position [0, 0]
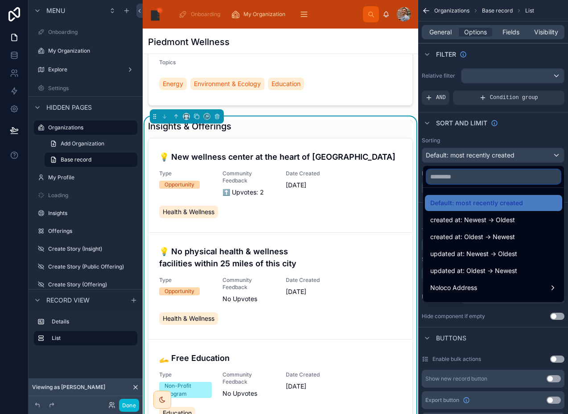
click at [443, 181] on input "text" at bounding box center [494, 177] width 134 height 14
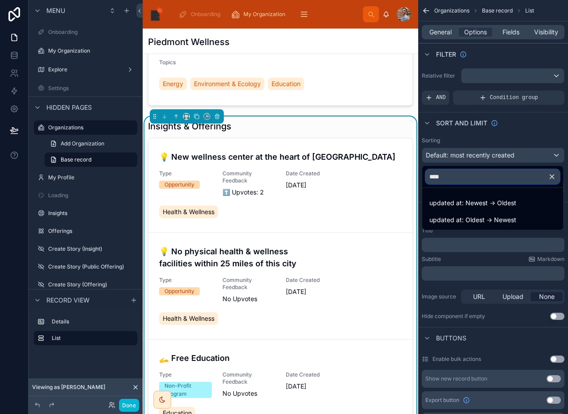
click at [465, 179] on input "****" at bounding box center [493, 177] width 134 height 14
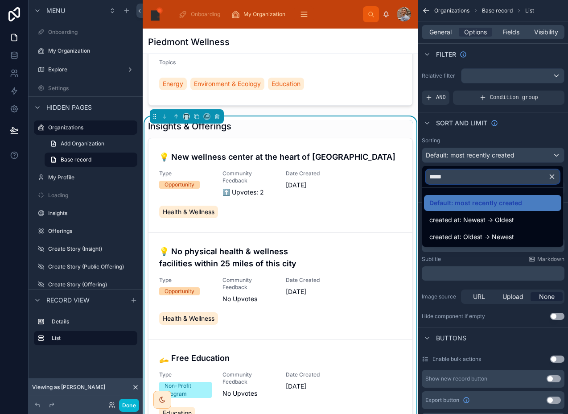
click at [465, 179] on input "*****" at bounding box center [493, 177] width 134 height 14
type input "*****"
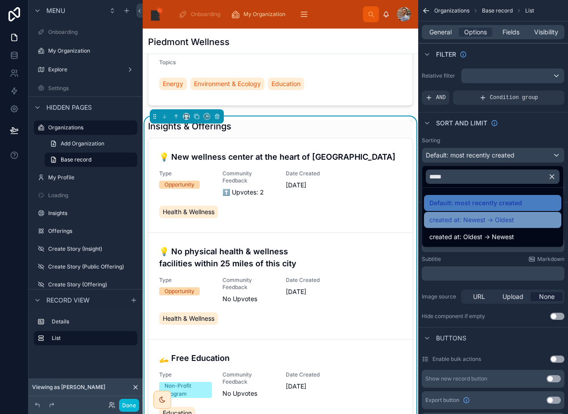
click at [482, 215] on div "created at: Newest -> Oldest" at bounding box center [492, 220] width 137 height 16
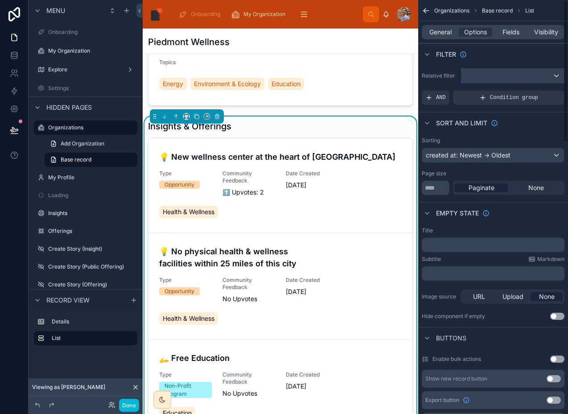
click at [477, 82] on div "scrollable content" at bounding box center [513, 76] width 103 height 14
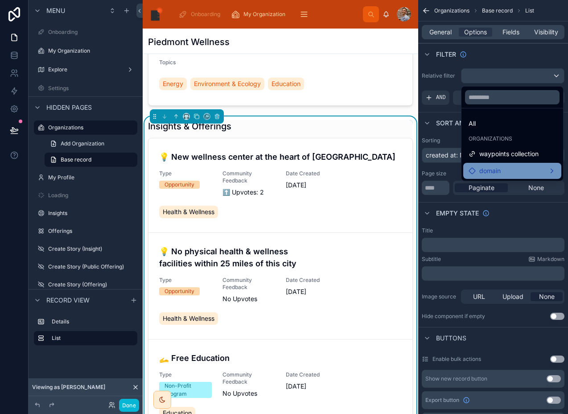
click at [478, 168] on div "domain" at bounding box center [485, 171] width 32 height 11
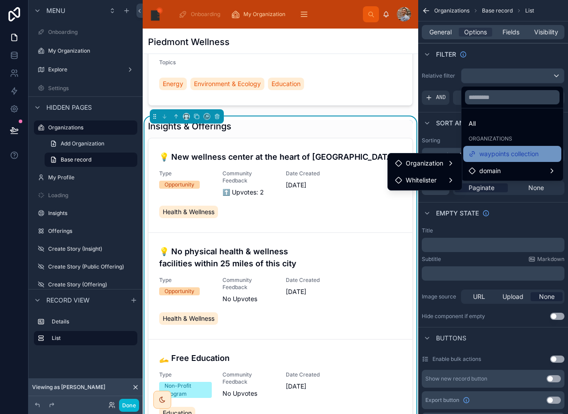
click at [477, 151] on div "waypoints collection" at bounding box center [504, 154] width 70 height 11
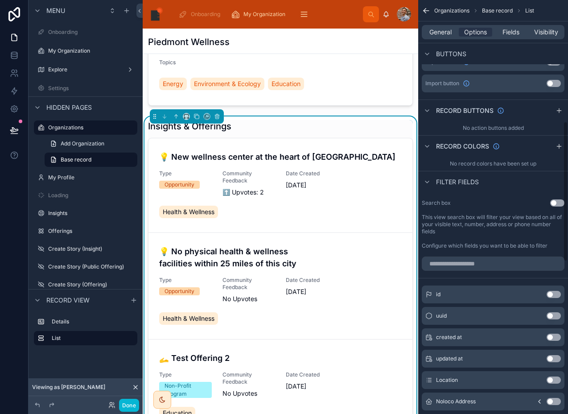
scroll to position [365, 0]
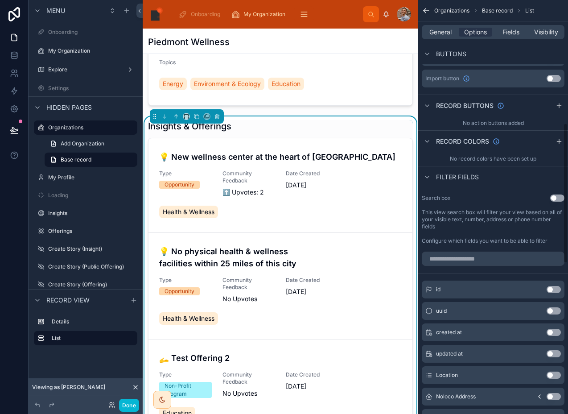
click at [556, 196] on button "Use setting" at bounding box center [558, 198] width 14 height 7
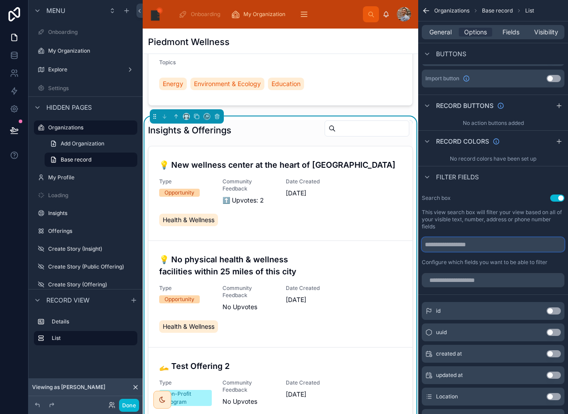
click at [493, 241] on input "scrollable content" at bounding box center [493, 244] width 143 height 14
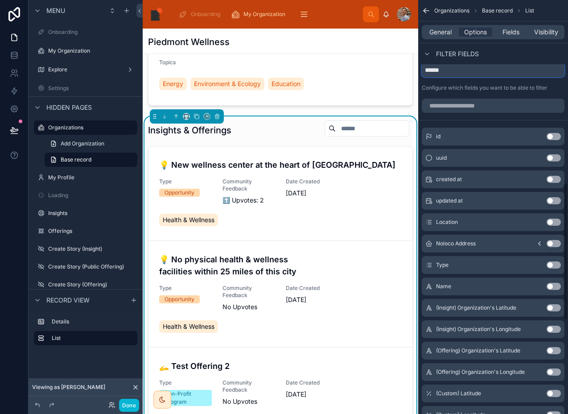
scroll to position [556, 0]
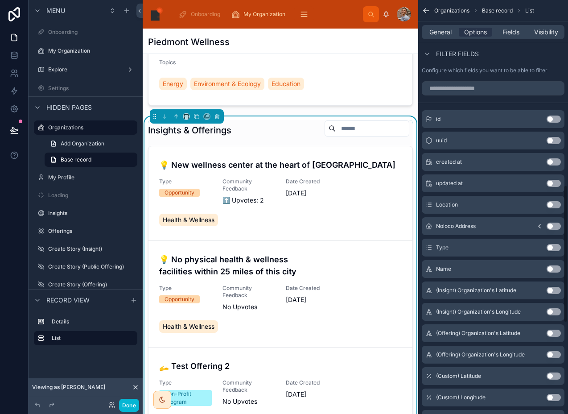
type input "******"
click at [552, 248] on button "Use setting" at bounding box center [554, 247] width 14 height 7
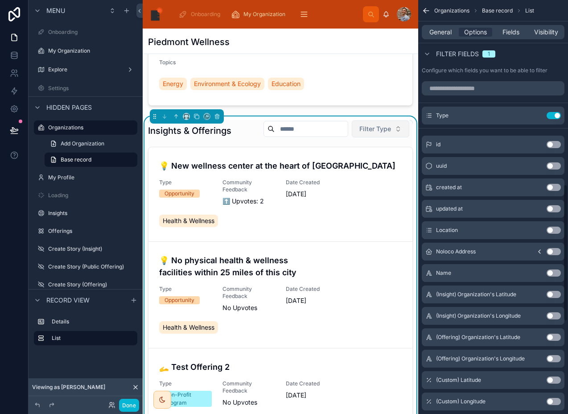
click at [379, 133] on span "Filter Type" at bounding box center [376, 128] width 32 height 9
click at [380, 133] on span "Filter Type" at bounding box center [376, 128] width 32 height 9
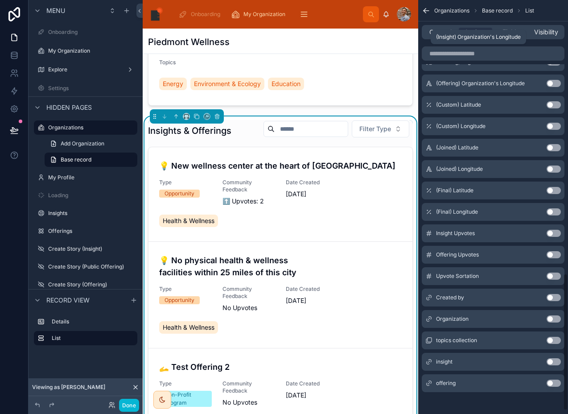
scroll to position [835, 0]
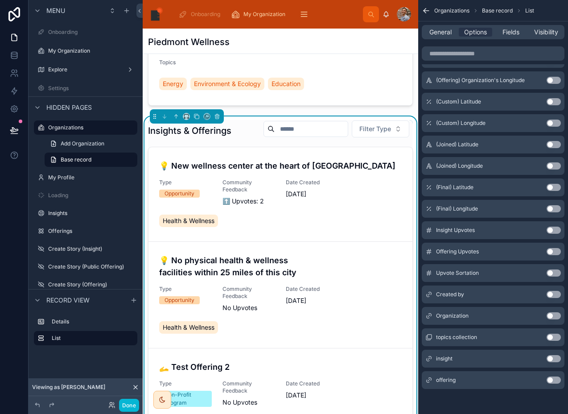
click at [550, 338] on button "Use setting" at bounding box center [554, 337] width 14 height 7
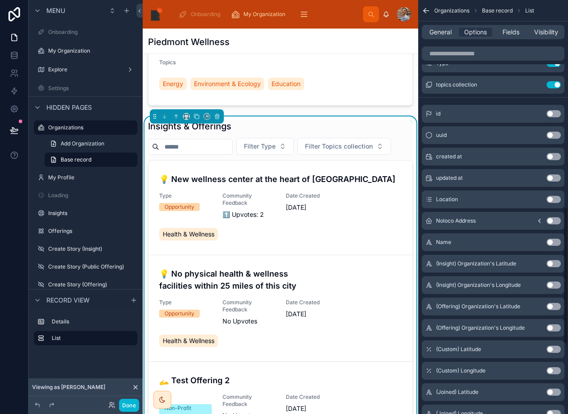
scroll to position [517, 0]
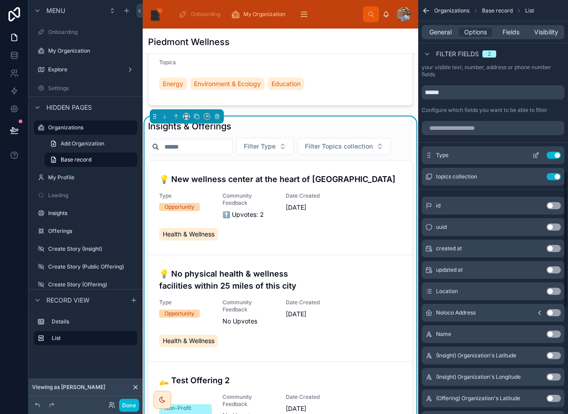
click at [535, 152] on icon "scrollable content" at bounding box center [536, 155] width 7 height 7
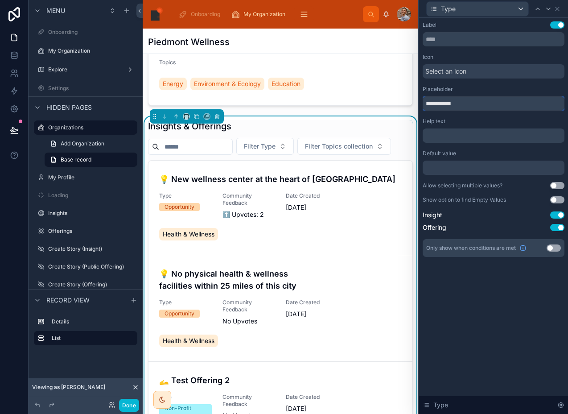
click at [436, 97] on input "**********" at bounding box center [494, 103] width 142 height 14
type input "****"
click at [550, 5] on icon at bounding box center [548, 8] width 7 height 7
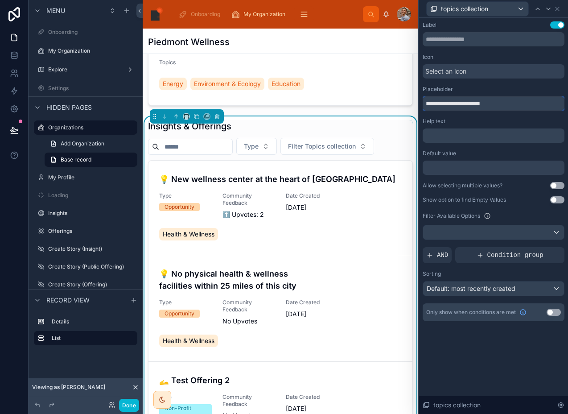
click at [432, 105] on input "**********" at bounding box center [494, 103] width 142 height 14
click at [453, 105] on input "**********" at bounding box center [494, 103] width 142 height 14
type input "******"
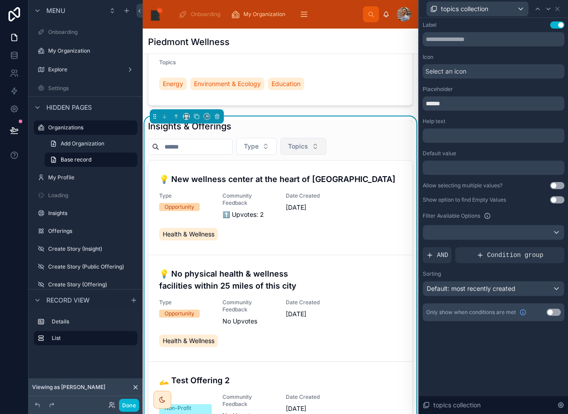
click at [324, 155] on button "Topics" at bounding box center [304, 146] width 46 height 17
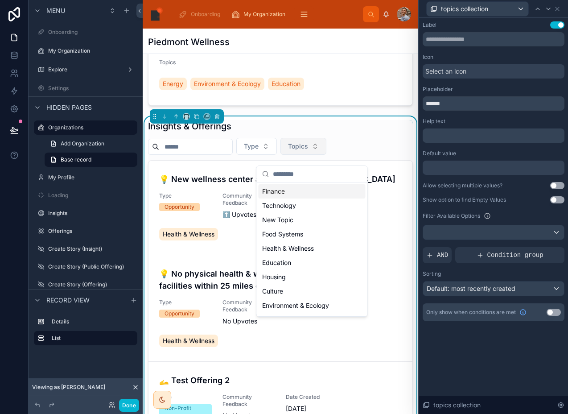
click at [324, 155] on button "Topics" at bounding box center [304, 146] width 46 height 17
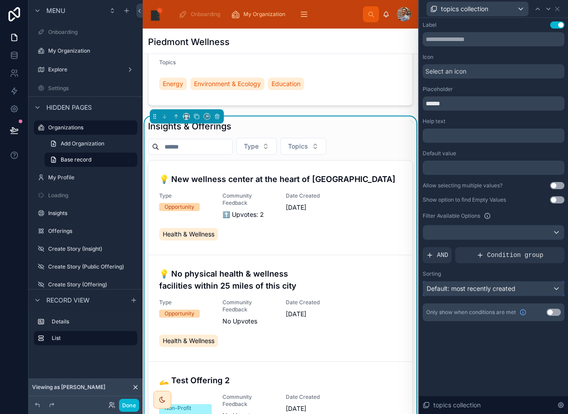
click at [437, 285] on span "Default: most recently created" at bounding box center [471, 288] width 89 height 9
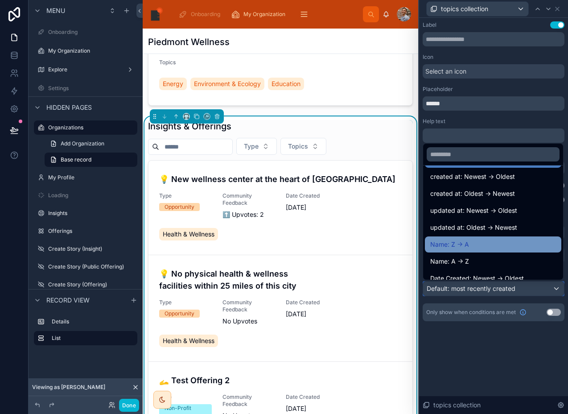
scroll to position [22, 0]
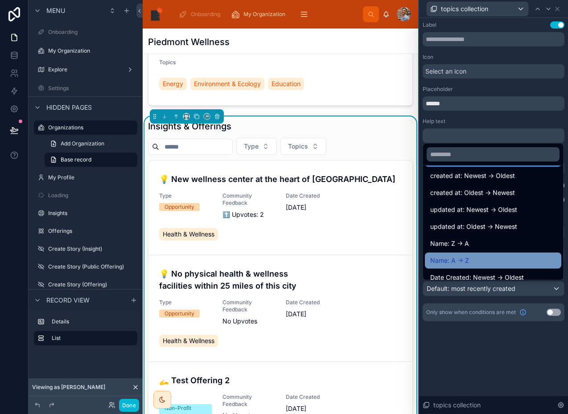
click at [438, 265] on span "Name: A -> Z" at bounding box center [450, 260] width 39 height 11
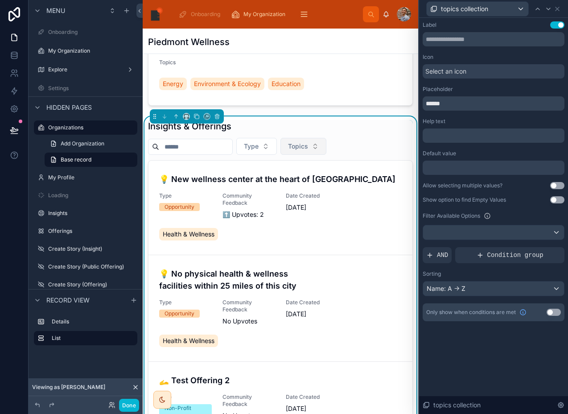
click at [319, 154] on button "Topics" at bounding box center [304, 146] width 46 height 17
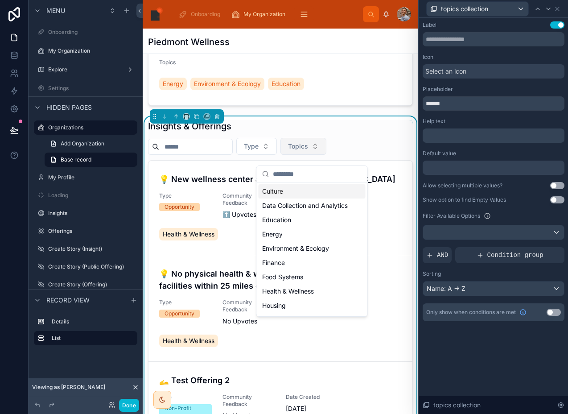
click at [319, 154] on button "Topics" at bounding box center [304, 146] width 46 height 17
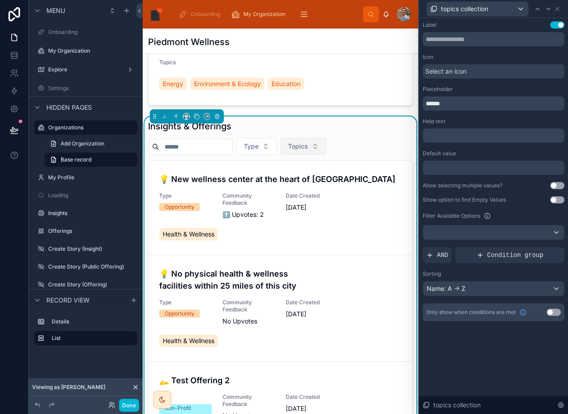
click at [319, 154] on button "Topics" at bounding box center [304, 146] width 46 height 17
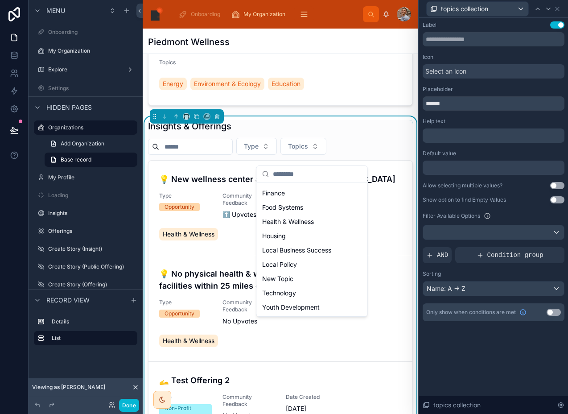
scroll to position [0, 0]
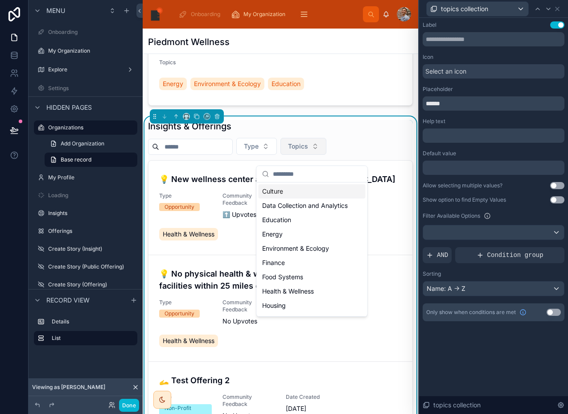
click at [309, 155] on button "Topics" at bounding box center [304, 146] width 46 height 17
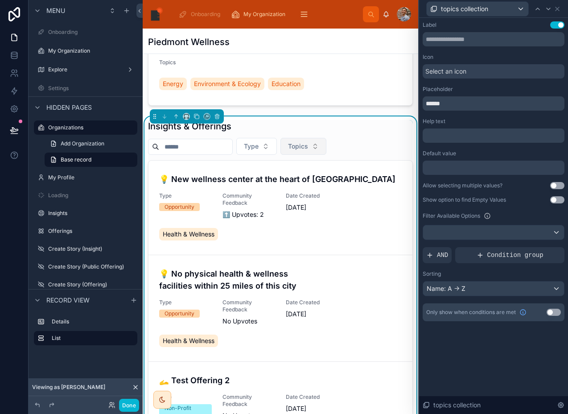
click at [308, 151] on span "Topics" at bounding box center [298, 146] width 20 height 9
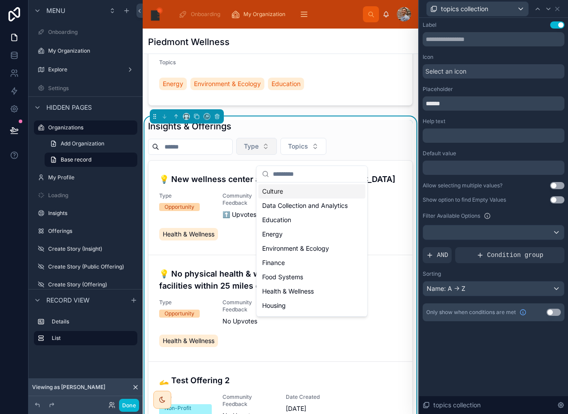
click at [259, 155] on button "Type" at bounding box center [256, 146] width 41 height 17
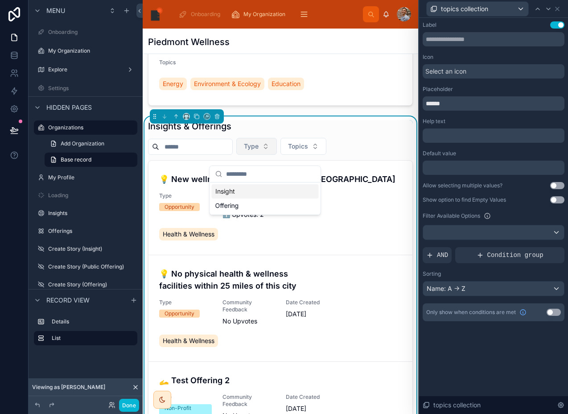
click at [260, 155] on button "Type" at bounding box center [256, 146] width 41 height 17
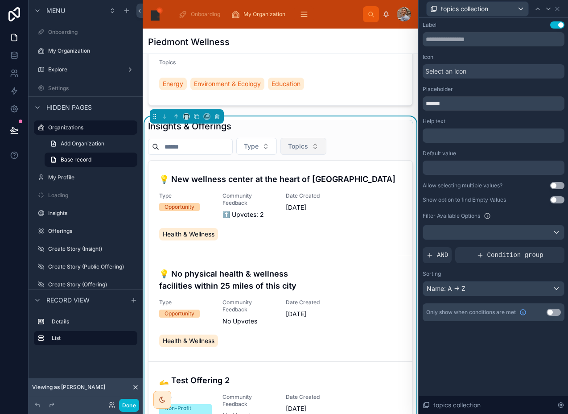
click at [294, 150] on button "Topics" at bounding box center [304, 146] width 46 height 17
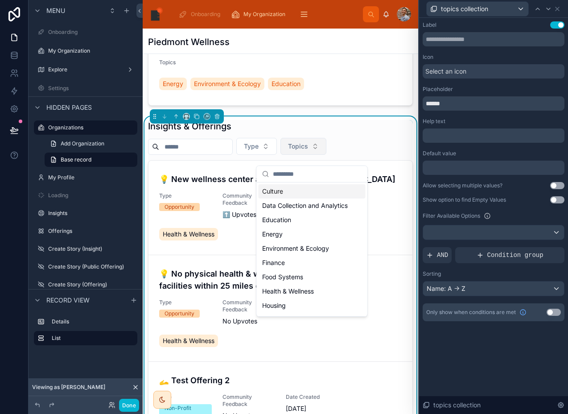
click at [294, 150] on button "Topics" at bounding box center [304, 146] width 46 height 17
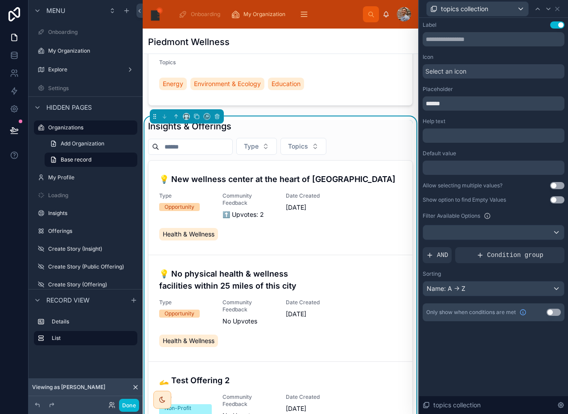
click at [558, 315] on button "Use setting" at bounding box center [554, 312] width 14 height 7
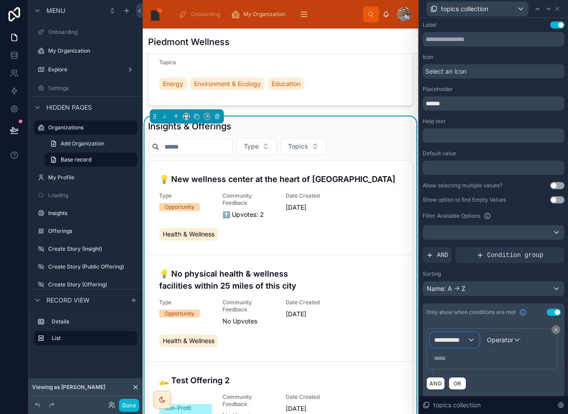
click at [456, 342] on span "**********" at bounding box center [451, 340] width 33 height 9
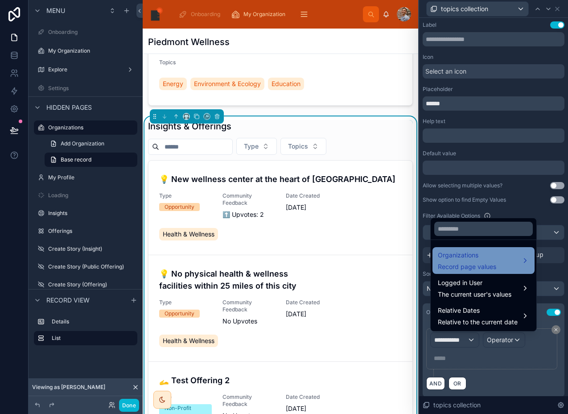
click at [453, 260] on span "Organizations" at bounding box center [467, 255] width 58 height 11
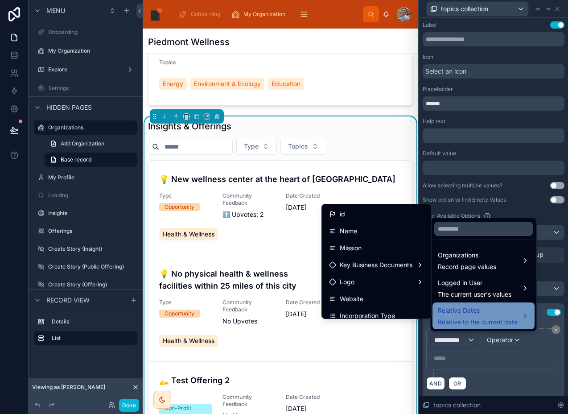
click at [477, 323] on span "Relative to the current date" at bounding box center [478, 322] width 80 height 9
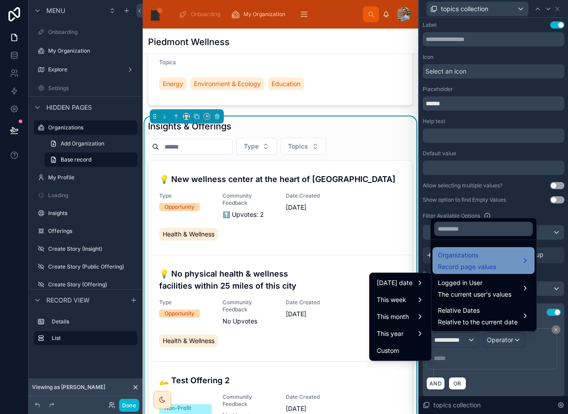
click at [469, 253] on span "Organizations" at bounding box center [467, 255] width 58 height 11
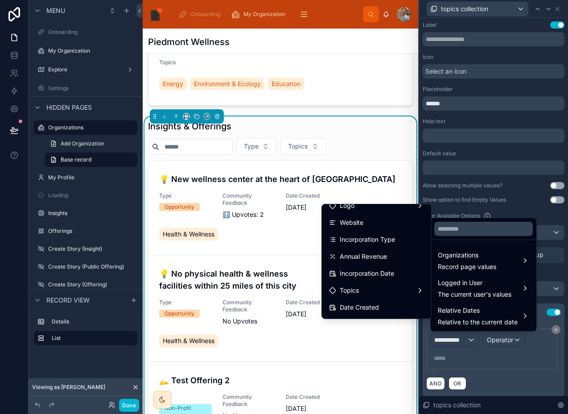
scroll to position [72, 0]
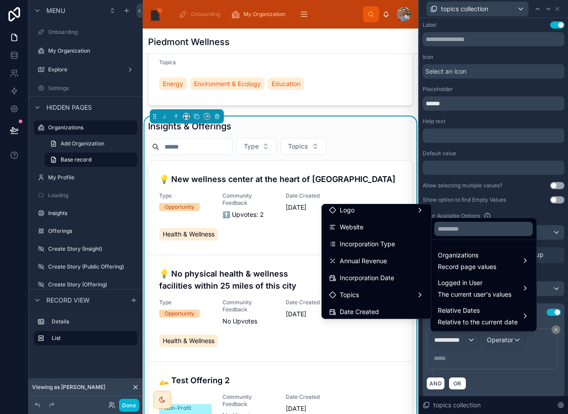
click at [456, 337] on div at bounding box center [493, 207] width 149 height 414
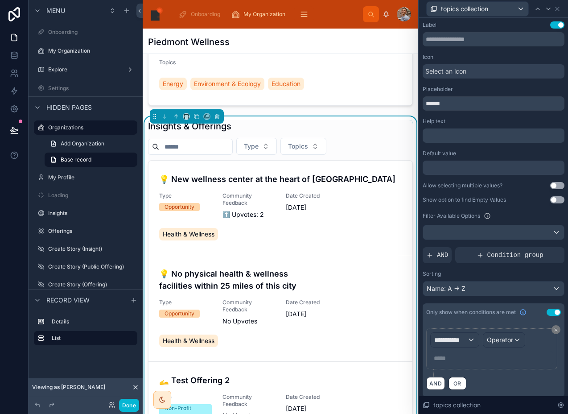
click at [553, 330] on button at bounding box center [556, 329] width 9 height 9
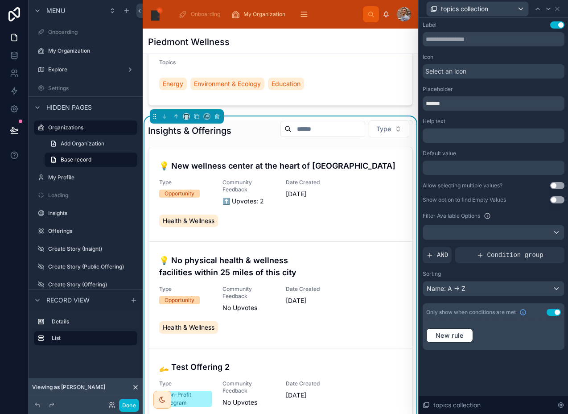
click at [552, 314] on button "Use setting" at bounding box center [554, 312] width 14 height 7
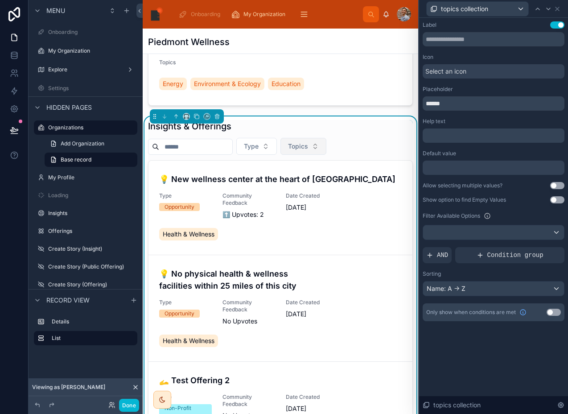
click at [299, 151] on span "Topics" at bounding box center [298, 146] width 20 height 9
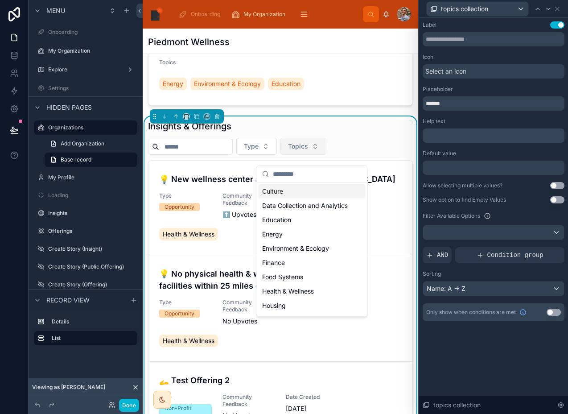
click at [299, 151] on span "Topics" at bounding box center [298, 146] width 20 height 9
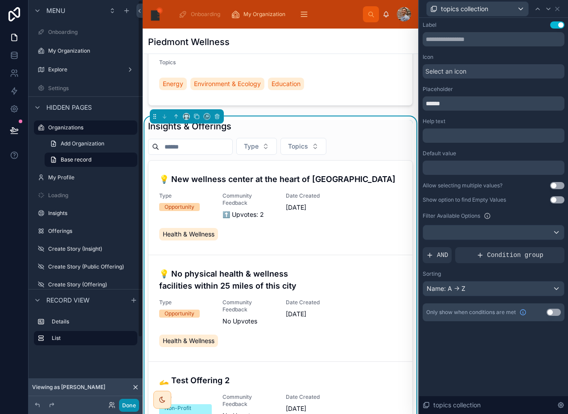
click at [132, 409] on button "Done" at bounding box center [129, 405] width 20 height 13
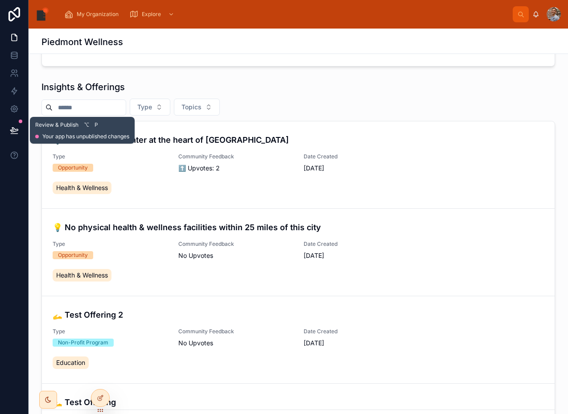
click at [11, 132] on icon at bounding box center [14, 130] width 8 height 4
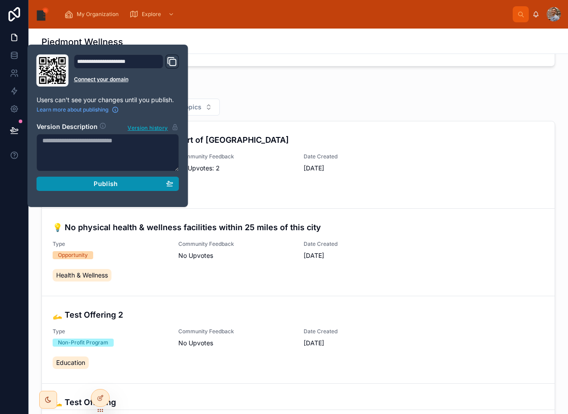
click at [81, 181] on button "Publish" at bounding box center [108, 184] width 143 height 14
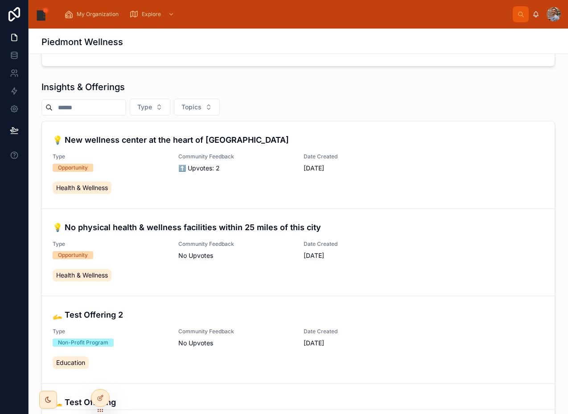
drag, startPoint x: 211, startPoint y: 88, endPoint x: 205, endPoint y: 90, distance: 6.0
click at [211, 88] on div "Insights & Offerings" at bounding box center [298, 87] width 514 height 12
drag, startPoint x: 95, startPoint y: 116, endPoint x: 99, endPoint y: 111, distance: 5.4
click at [95, 116] on div "Insights & Offerings Type Topics 💡 New wellness center at the heart of [GEOGRAP…" at bounding box center [298, 256] width 514 height 351
click at [105, 107] on input "text" at bounding box center [89, 107] width 73 height 12
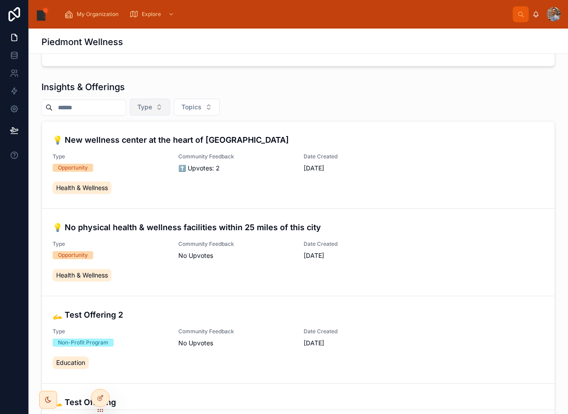
click at [164, 112] on button "Type" at bounding box center [150, 107] width 41 height 17
click at [202, 107] on span "Topics" at bounding box center [192, 107] width 20 height 9
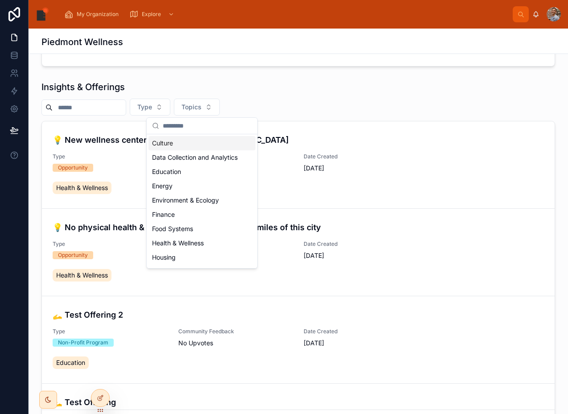
click at [206, 87] on div "Insights & Offerings" at bounding box center [298, 87] width 514 height 12
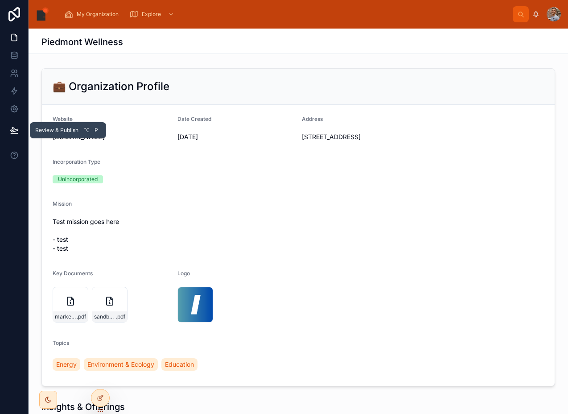
click at [15, 127] on icon at bounding box center [14, 130] width 9 height 9
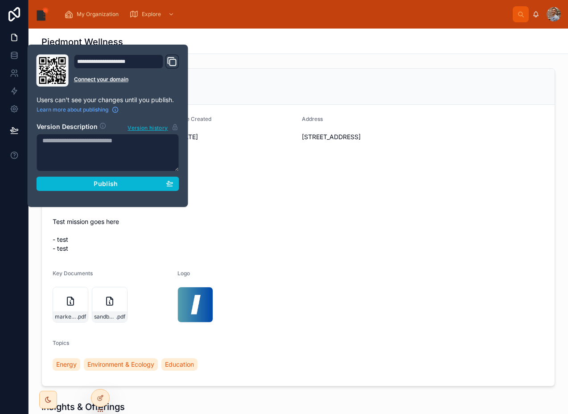
click at [83, 191] on div "**********" at bounding box center [108, 125] width 150 height 143
click at [119, 176] on section "Version Description Version history Publish" at bounding box center [108, 154] width 143 height 74
click at [123, 187] on div "Publish" at bounding box center [107, 184] width 131 height 8
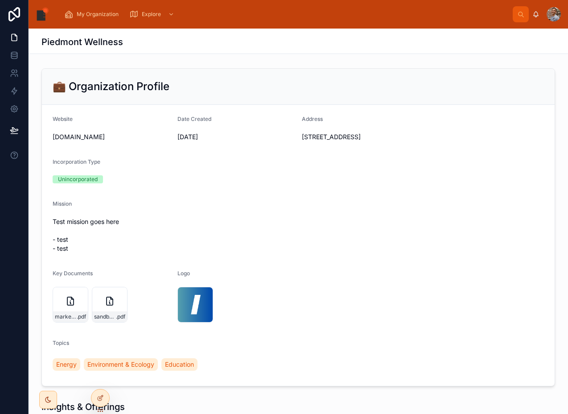
click at [258, 61] on div "Piedmont Wellness 💼 Organization Profile Website [DOMAIN_NAME] Date Created [DA…" at bounding box center [299, 421] width 540 height 784
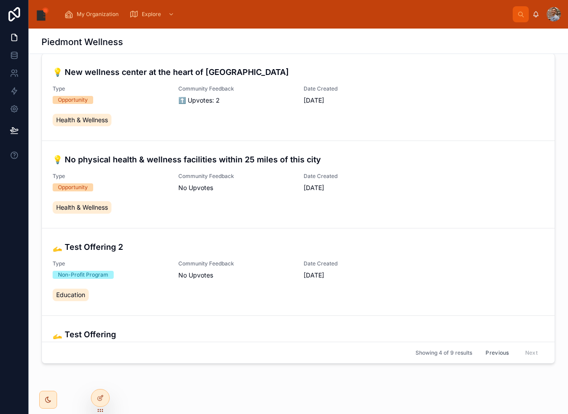
scroll to position [398, 0]
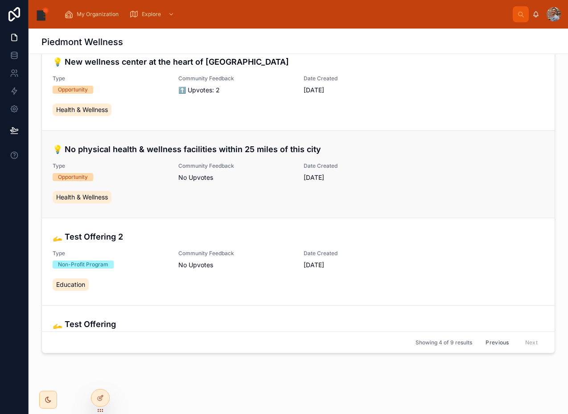
click at [226, 166] on span "Community Feedback" at bounding box center [235, 165] width 115 height 7
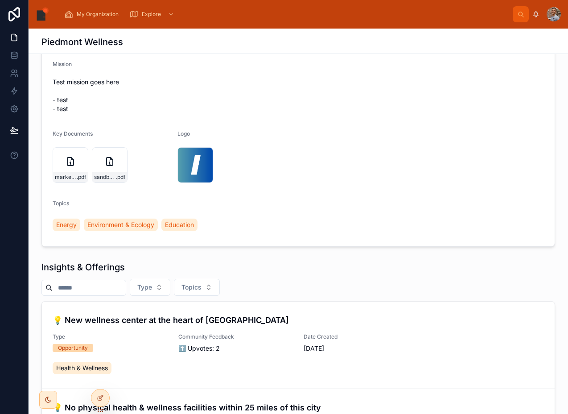
scroll to position [223, 0]
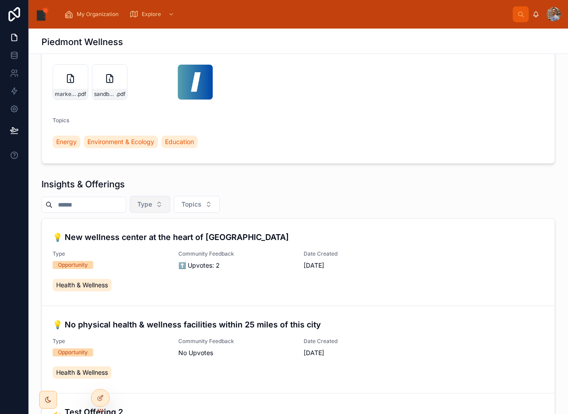
click at [150, 203] on span "Type" at bounding box center [144, 204] width 15 height 9
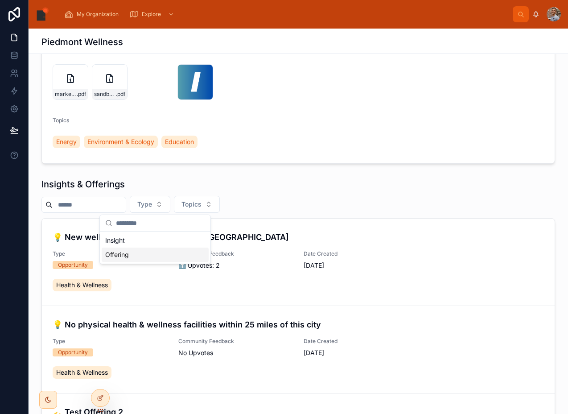
click at [166, 257] on div "Offering" at bounding box center [155, 255] width 107 height 14
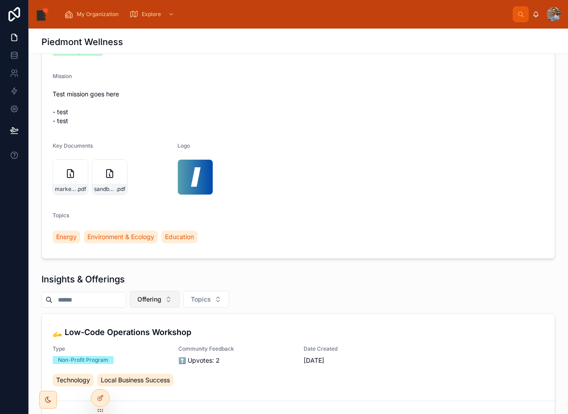
click at [143, 293] on button "Offering" at bounding box center [155, 299] width 50 height 17
click at [155, 328] on div "None" at bounding box center [160, 335] width 107 height 14
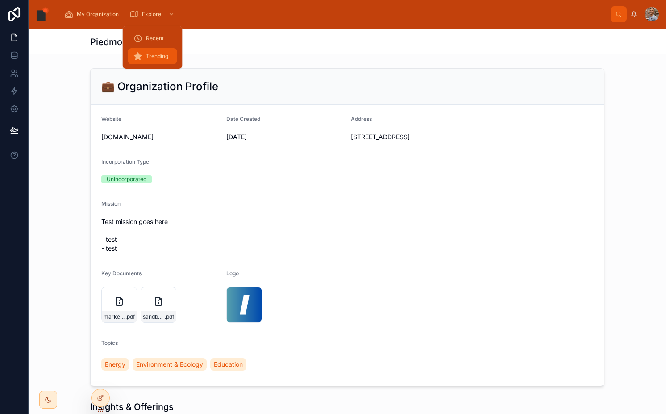
click at [152, 53] on span "Trending" at bounding box center [157, 56] width 22 height 7
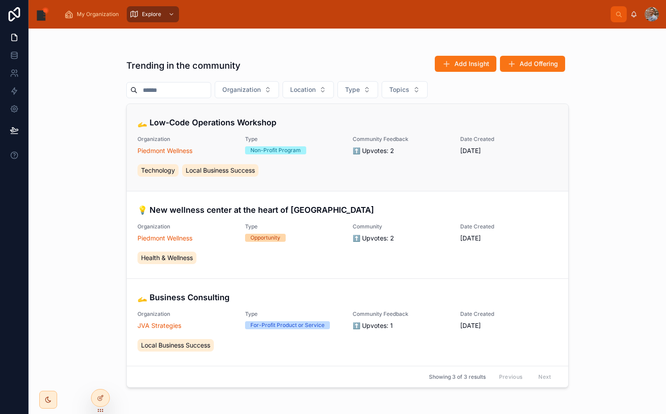
click at [199, 113] on link "🫴 Low-Code Operations Workshop Organization Piedmont Wellness Type Non-Profit P…" at bounding box center [347, 147] width 441 height 87
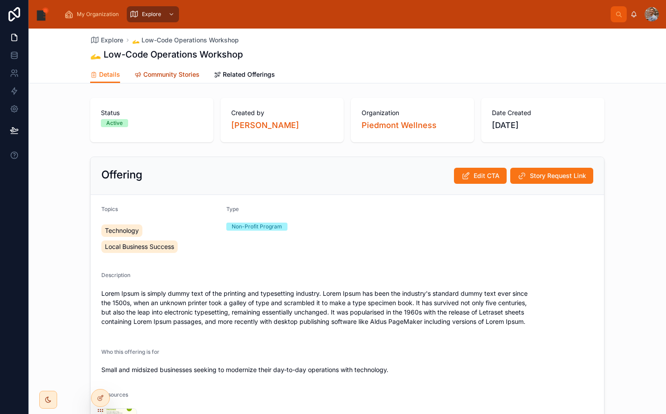
click at [170, 82] on link "Community Stories" at bounding box center [166, 75] width 65 height 18
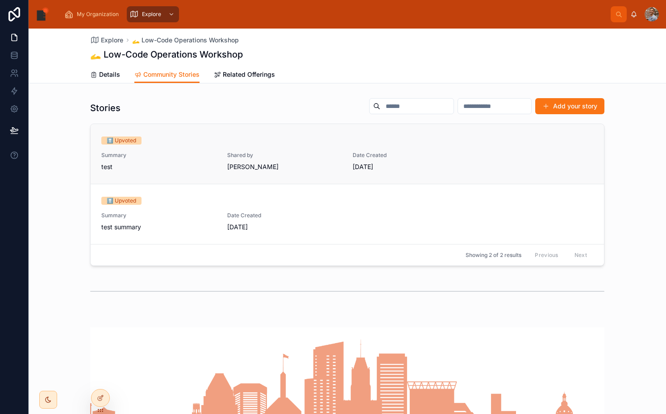
click at [234, 157] on span "Shared by" at bounding box center [284, 155] width 115 height 7
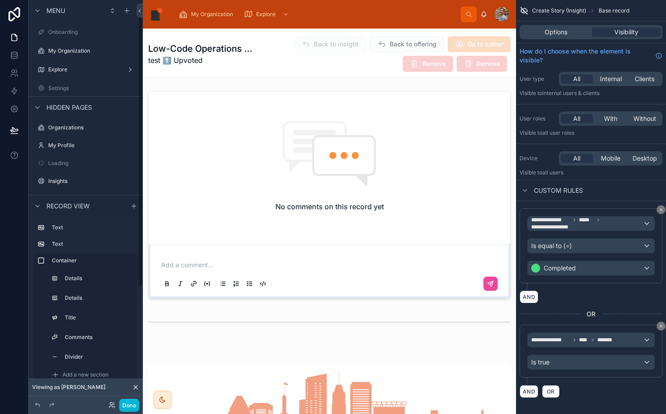
scroll to position [6, 0]
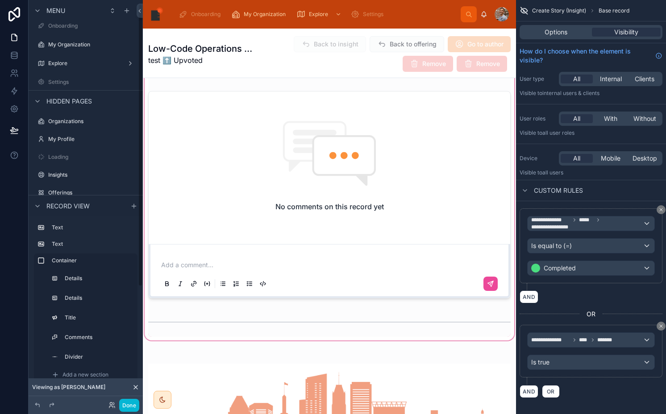
click at [234, 168] on div at bounding box center [329, 154] width 373 height 376
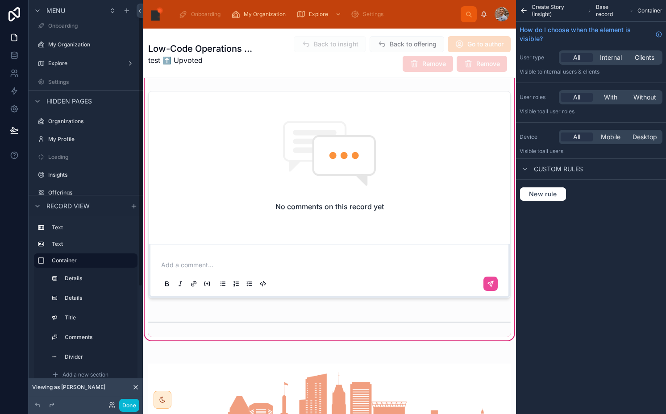
click at [234, 168] on div at bounding box center [329, 194] width 373 height 215
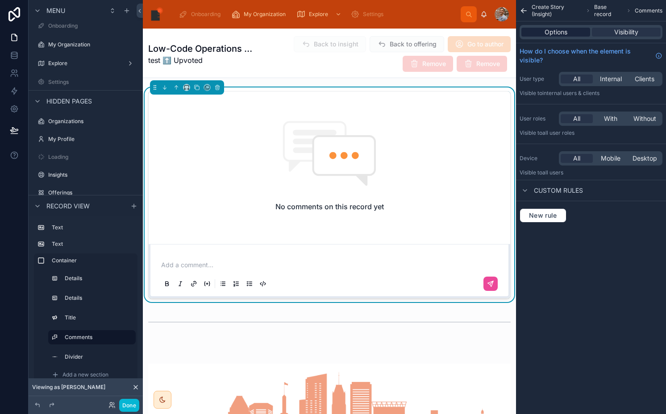
click at [561, 36] on span "Options" at bounding box center [555, 32] width 23 height 9
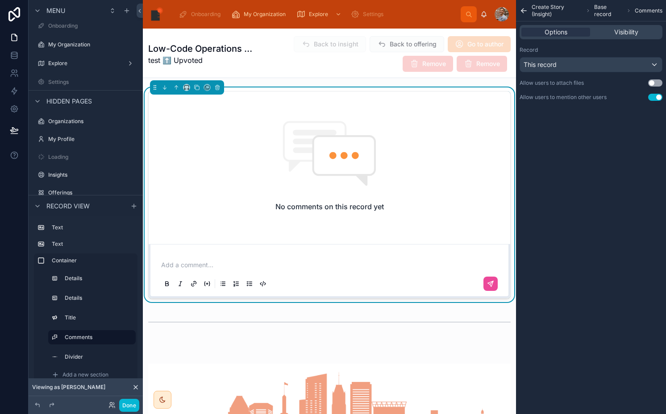
click at [655, 99] on button "Use setting" at bounding box center [655, 97] width 14 height 7
click at [653, 81] on button "Use setting" at bounding box center [655, 82] width 14 height 7
click at [653, 83] on button "Use setting" at bounding box center [655, 82] width 14 height 7
click at [654, 99] on button "Use setting" at bounding box center [655, 97] width 14 height 7
click at [124, 405] on button "Done" at bounding box center [129, 405] width 20 height 13
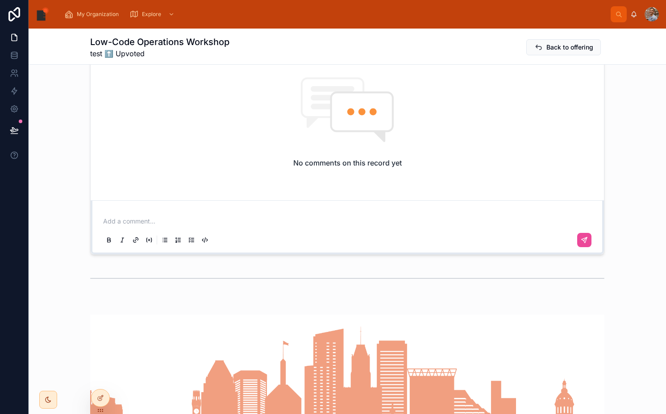
click at [216, 220] on p at bounding box center [349, 221] width 492 height 9
click at [85, 223] on div "No comments on this record yet Add a comment..." at bounding box center [347, 151] width 525 height 215
click at [126, 169] on div "No comments on this record yet" at bounding box center [347, 122] width 513 height 149
click at [110, 222] on p at bounding box center [349, 221] width 492 height 9
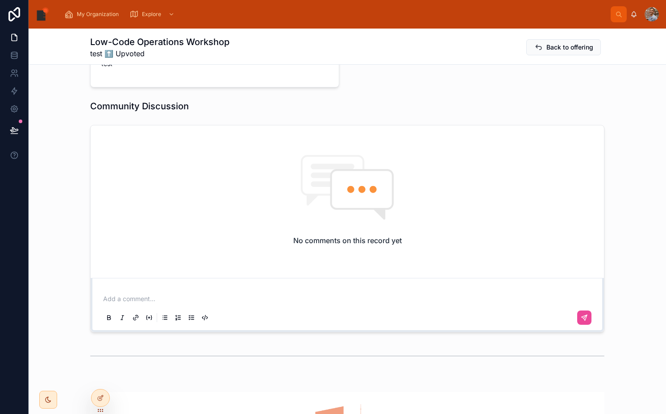
scroll to position [91, 0]
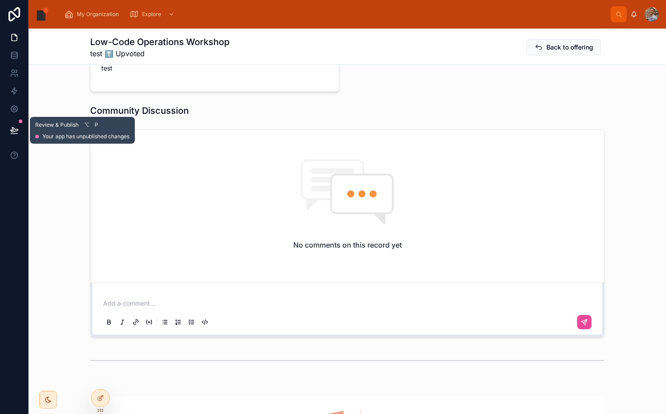
click at [15, 128] on icon at bounding box center [14, 130] width 9 height 9
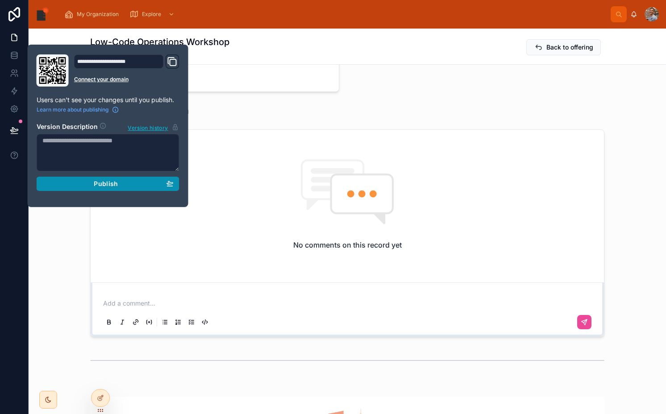
click at [77, 184] on div "Publish" at bounding box center [107, 184] width 131 height 8
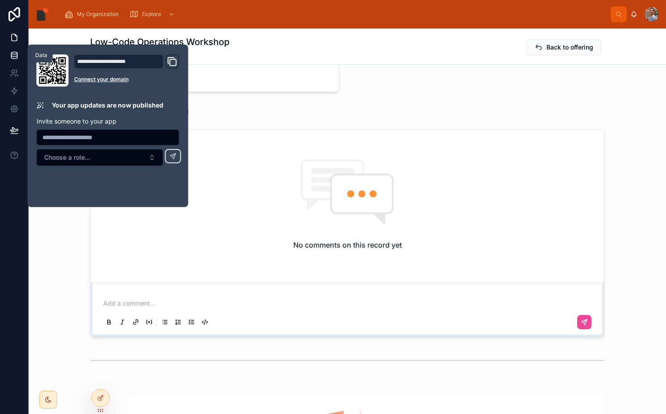
click at [15, 55] on icon at bounding box center [14, 55] width 9 height 9
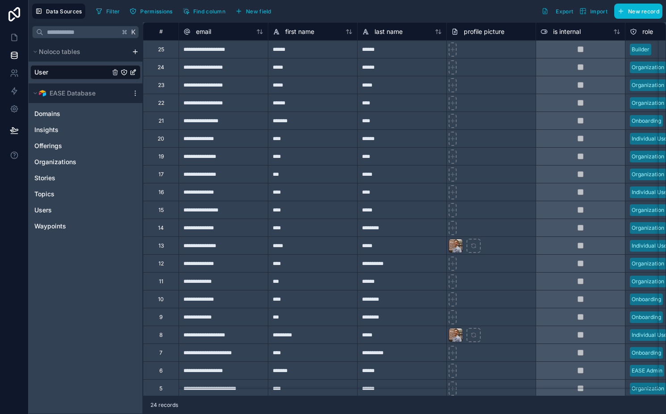
click at [124, 71] on icon "User" at bounding box center [123, 72] width 7 height 7
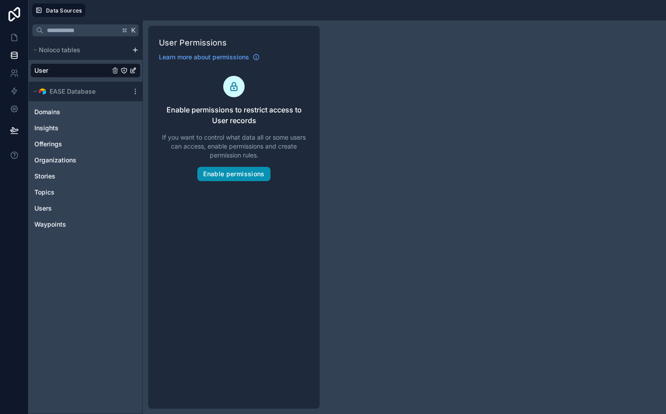
click at [210, 167] on button "Enable permissions" at bounding box center [233, 174] width 73 height 14
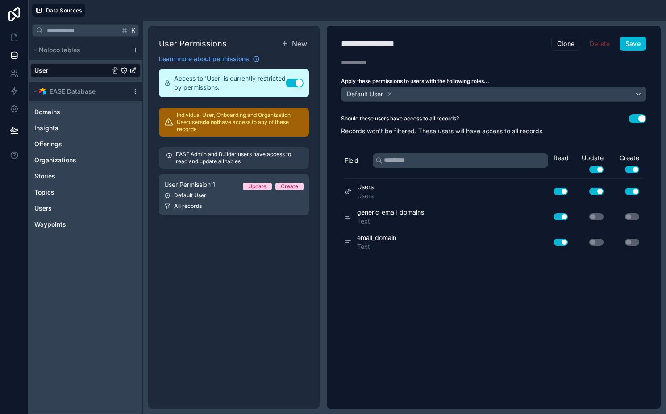
click at [414, 44] on div "**********" at bounding box center [378, 43] width 75 height 12
click at [409, 43] on div "**********" at bounding box center [378, 43] width 74 height 12
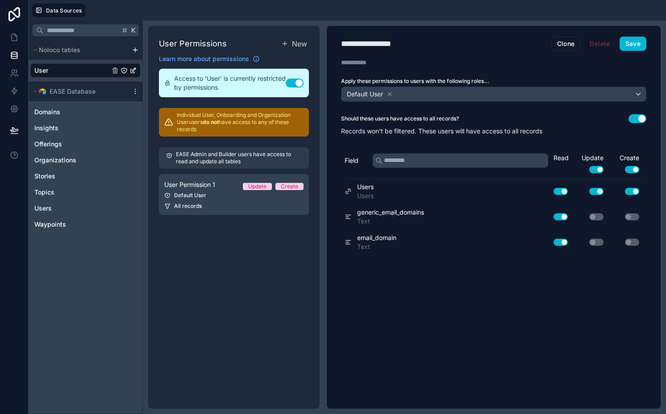
click at [409, 43] on div "**********" at bounding box center [378, 43] width 74 height 12
click at [634, 120] on button "Use setting" at bounding box center [637, 118] width 18 height 9
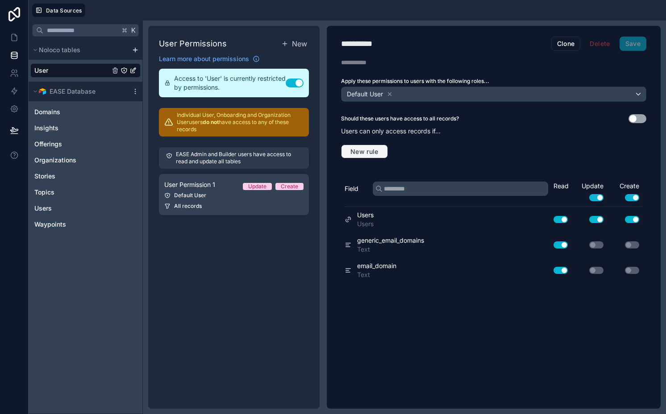
click at [386, 153] on button "New rule" at bounding box center [364, 152] width 47 height 14
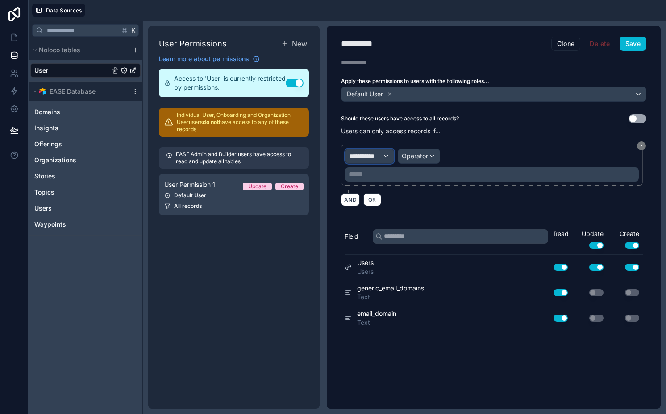
click at [385, 153] on div "**********" at bounding box center [369, 156] width 48 height 14
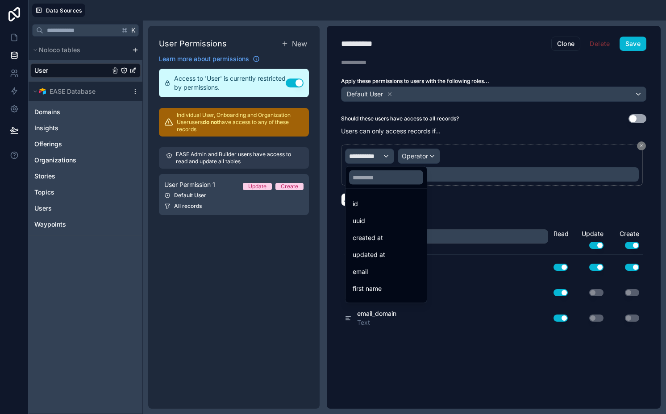
click at [385, 153] on div at bounding box center [333, 207] width 666 height 414
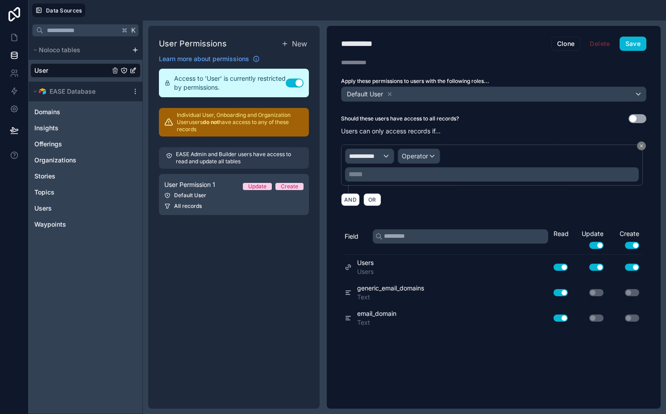
click at [349, 49] on div "**********" at bounding box center [364, 43] width 46 height 12
type div "**********"
click at [636, 117] on button "Use setting" at bounding box center [637, 118] width 18 height 9
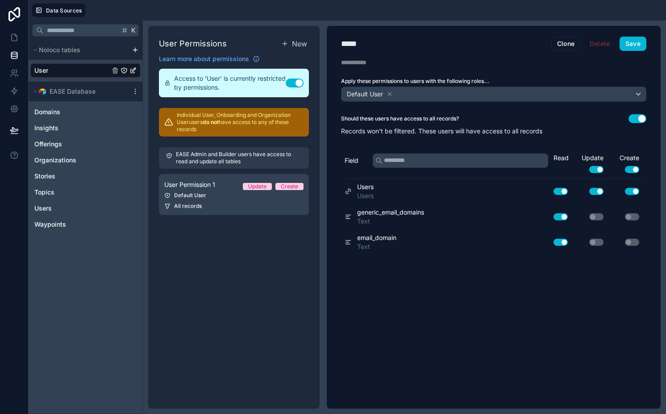
click at [597, 166] on button "Use setting" at bounding box center [596, 169] width 14 height 7
click at [636, 167] on button "Use setting" at bounding box center [632, 169] width 14 height 7
click at [294, 83] on button "Use setting" at bounding box center [295, 83] width 18 height 9
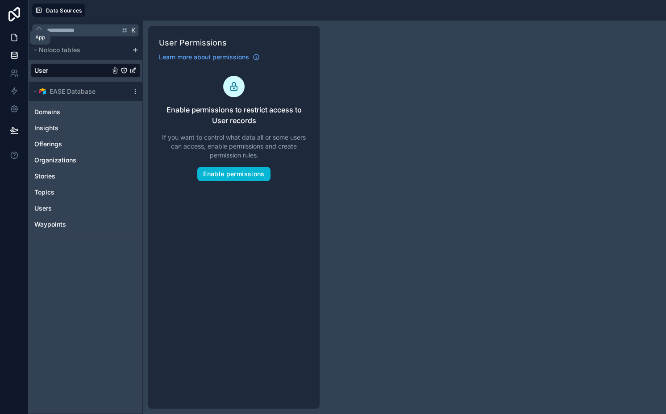
click at [14, 41] on icon at bounding box center [14, 37] width 9 height 9
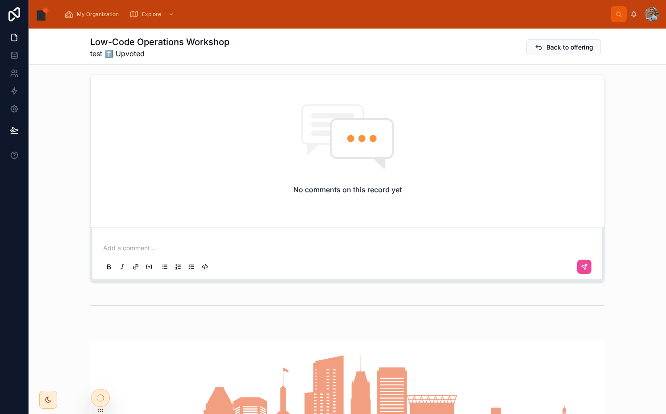
scroll to position [182, 0]
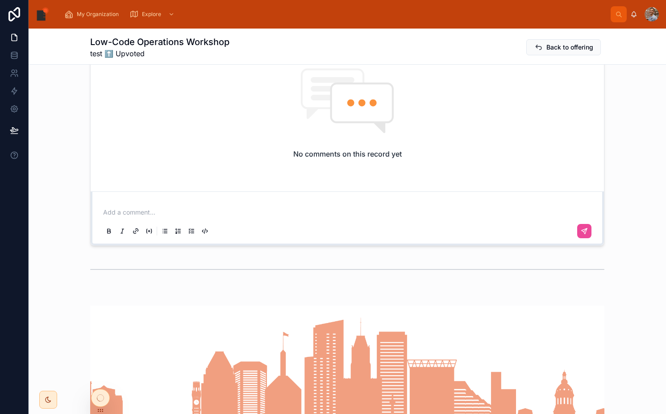
click at [314, 166] on div "No comments on this record yet" at bounding box center [347, 113] width 513 height 149
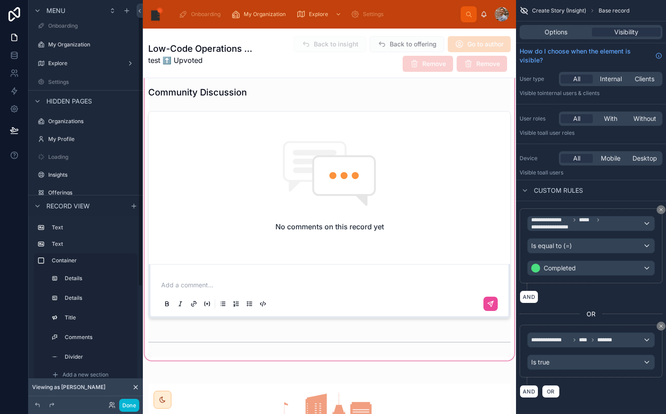
scroll to position [264, 0]
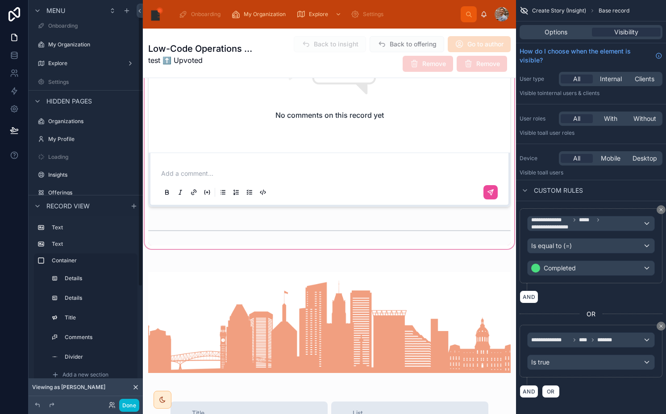
click at [270, 135] on div at bounding box center [329, 63] width 373 height 376
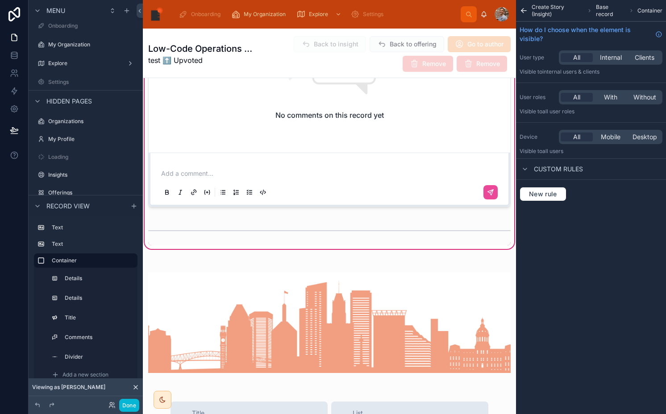
click at [270, 135] on div at bounding box center [329, 103] width 373 height 215
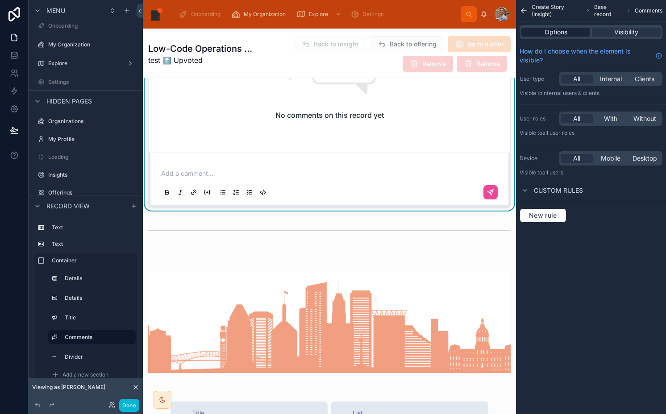
click at [562, 35] on span "Options" at bounding box center [555, 32] width 23 height 9
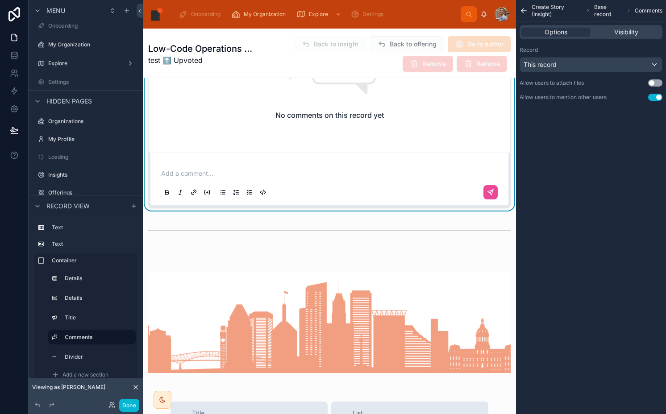
click at [656, 97] on button "Use setting" at bounding box center [655, 97] width 14 height 7
click at [135, 402] on button "Done" at bounding box center [129, 405] width 20 height 13
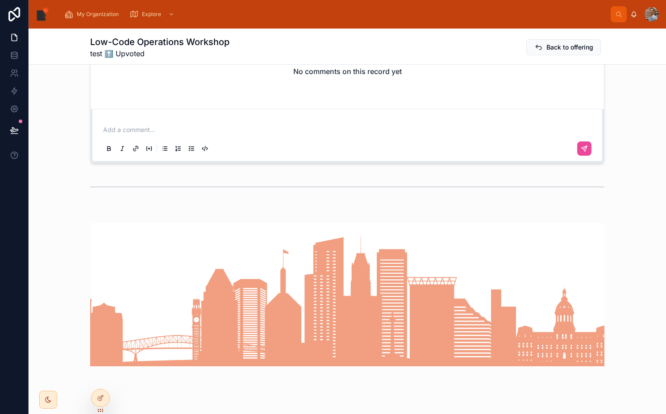
click at [21, 132] on button at bounding box center [14, 130] width 20 height 25
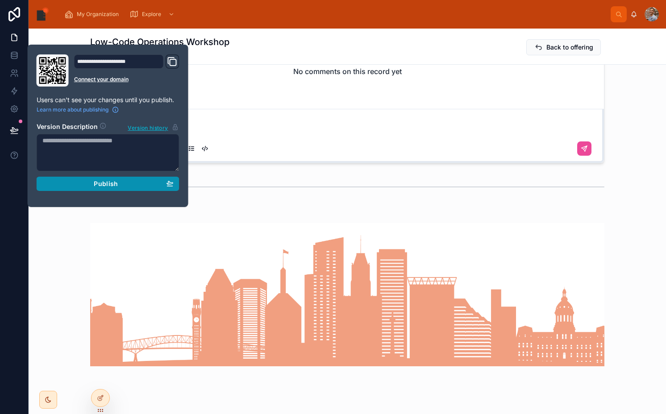
click at [91, 180] on div "Publish" at bounding box center [107, 184] width 131 height 8
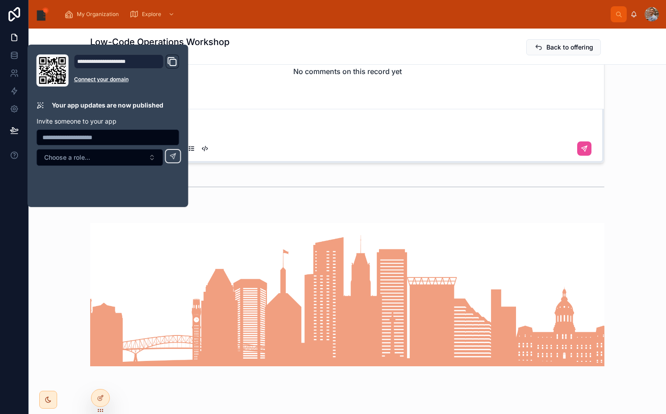
click at [223, 127] on p at bounding box center [349, 129] width 492 height 9
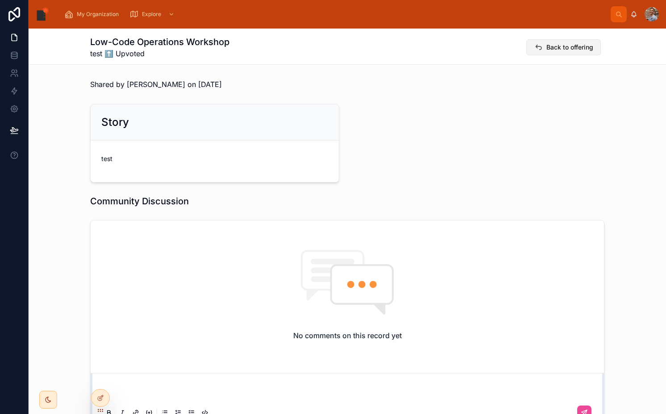
click at [567, 50] on span "Back to offering" at bounding box center [569, 47] width 47 height 9
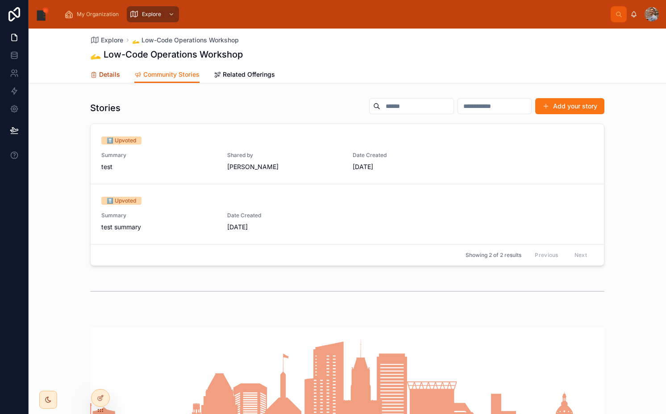
click at [114, 78] on span "Details" at bounding box center [109, 74] width 21 height 9
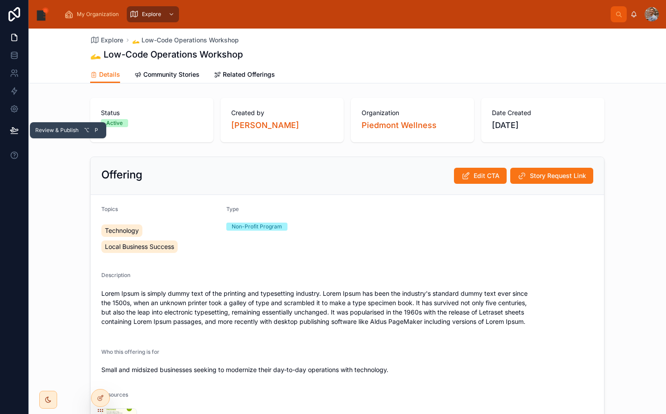
click at [17, 130] on icon at bounding box center [14, 130] width 8 height 4
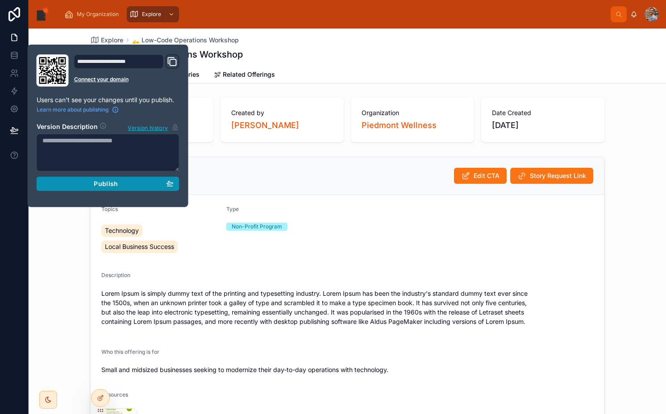
click at [91, 188] on button "Publish" at bounding box center [108, 184] width 143 height 14
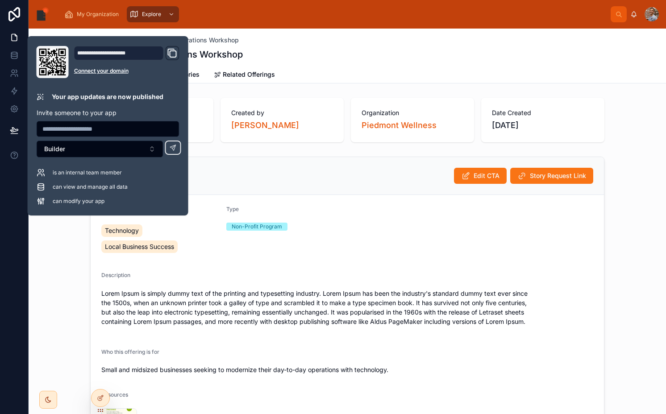
click at [284, 170] on div "Offering Edit CTA Story Request Link" at bounding box center [347, 176] width 492 height 16
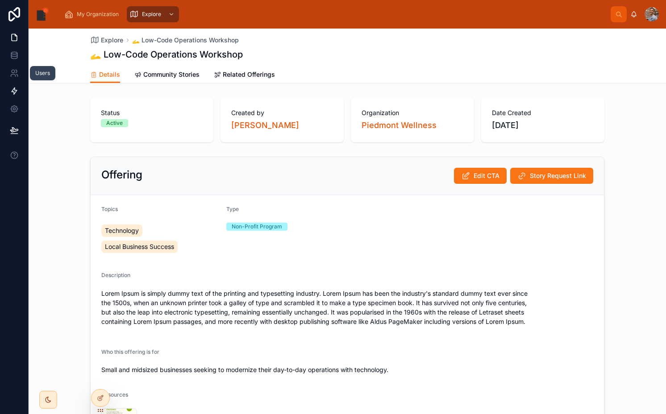
click at [15, 94] on icon at bounding box center [14, 91] width 9 height 9
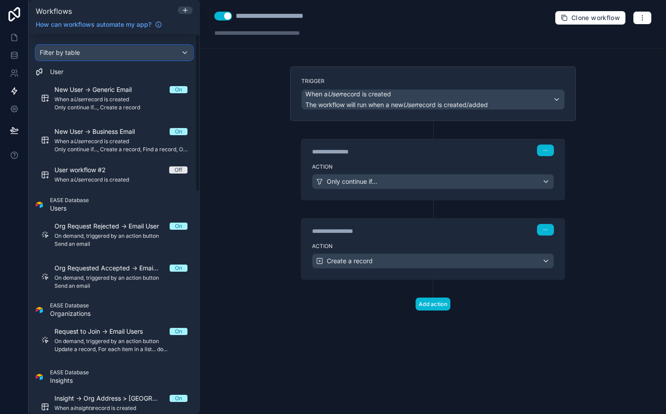
click at [97, 50] on div "Filter by table" at bounding box center [114, 53] width 156 height 14
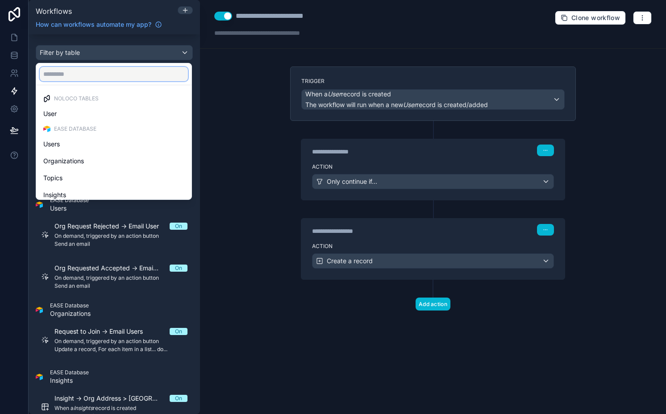
click at [100, 70] on input "text" at bounding box center [114, 74] width 148 height 14
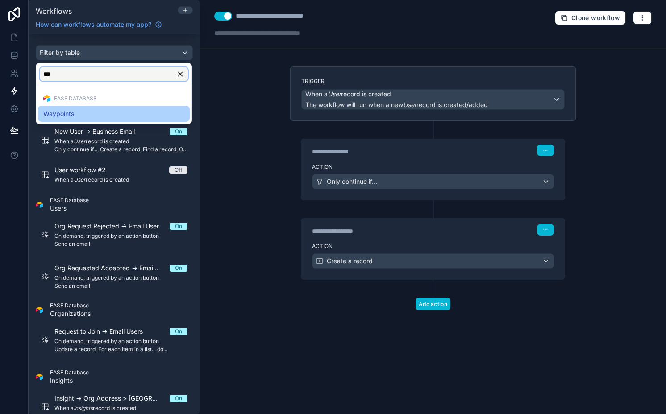
type input "***"
click at [108, 120] on div "Waypoints" at bounding box center [114, 114] width 152 height 16
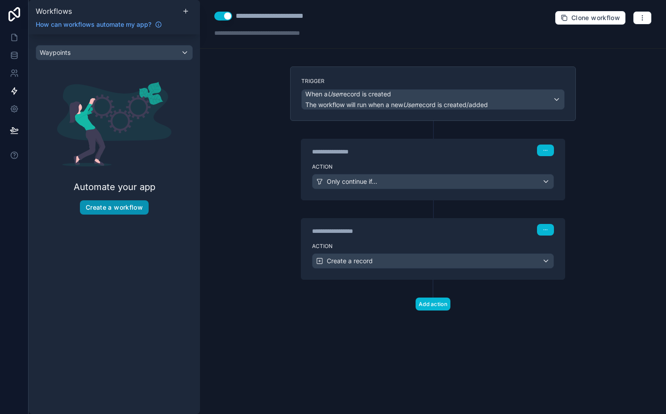
click at [120, 214] on button "Create a workflow" at bounding box center [114, 207] width 69 height 14
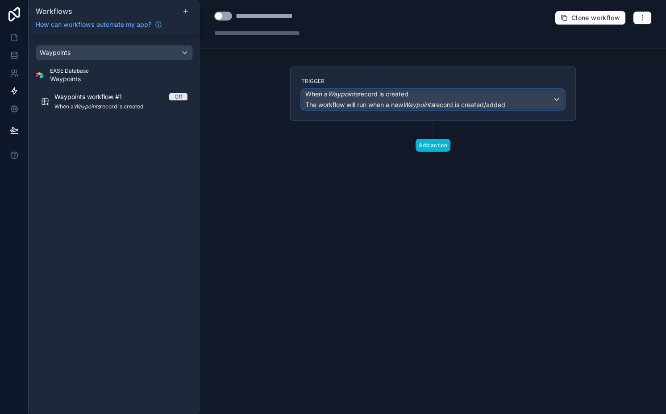
click at [357, 94] on em "Waypoints" at bounding box center [343, 94] width 31 height 8
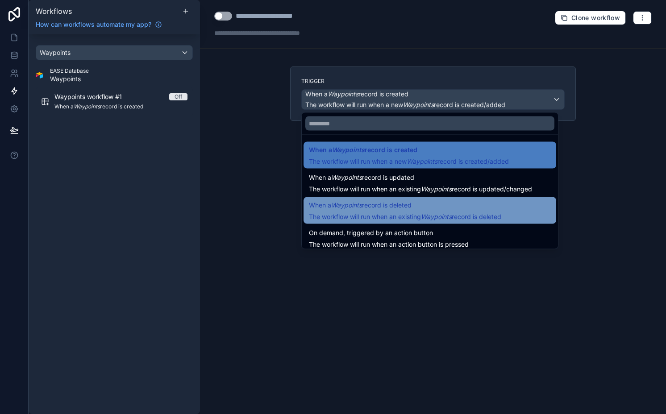
click at [382, 202] on span "When a Waypoints record is deleted" at bounding box center [360, 205] width 103 height 11
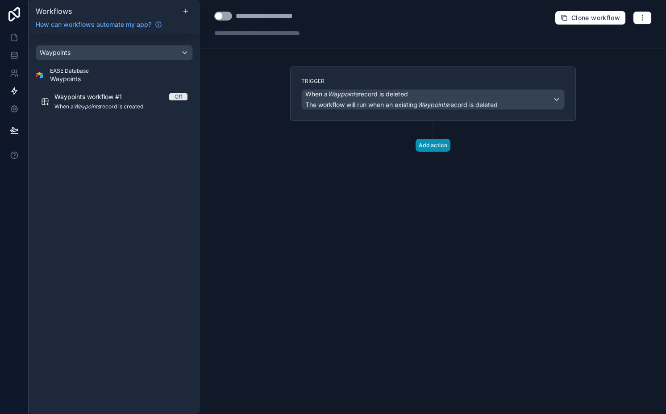
click at [441, 147] on button "Add action" at bounding box center [432, 145] width 35 height 13
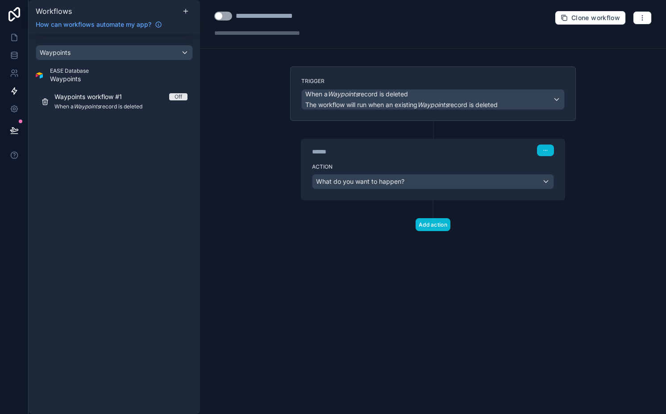
click at [267, 15] on div "**********" at bounding box center [278, 16] width 85 height 11
click at [267, 15] on div "**********" at bounding box center [262, 16] width 52 height 11
click at [335, 186] on div "What do you want to happen?" at bounding box center [432, 181] width 241 height 14
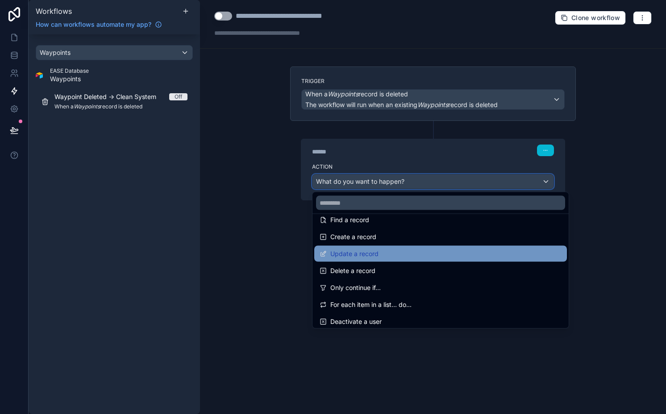
scroll to position [63, 0]
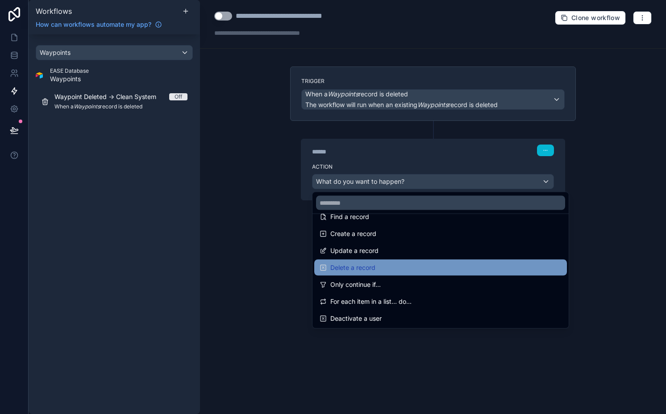
click at [356, 267] on span "Delete a record" at bounding box center [352, 267] width 45 height 11
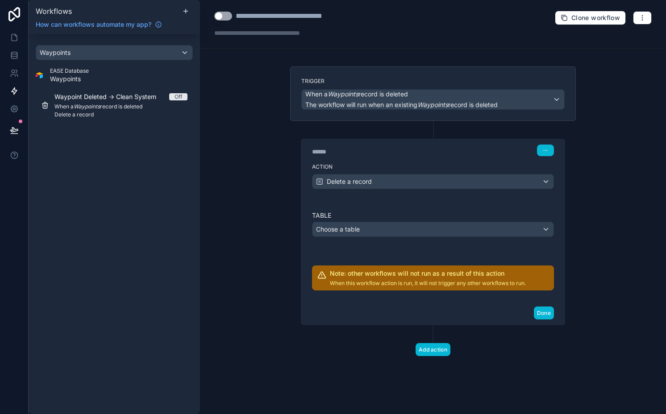
click at [326, 152] on div "******" at bounding box center [379, 151] width 134 height 9
click at [358, 201] on div "Table Choose a table Note: other workflows will not run as a result of this act…" at bounding box center [432, 250] width 263 height 101
click at [356, 232] on span "Choose a table" at bounding box center [338, 229] width 44 height 8
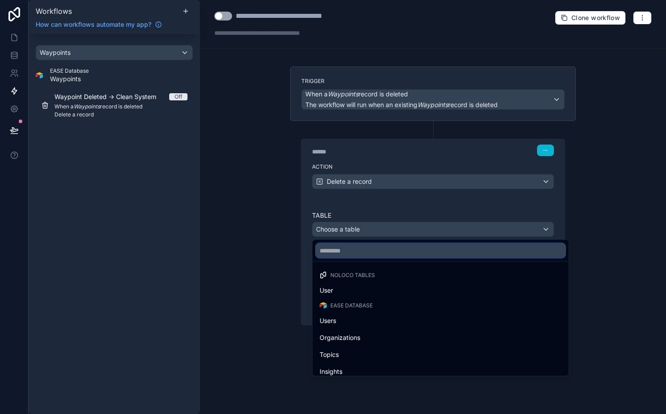
click at [356, 254] on input "text" at bounding box center [440, 251] width 249 height 14
click at [280, 17] on div at bounding box center [333, 207] width 666 height 414
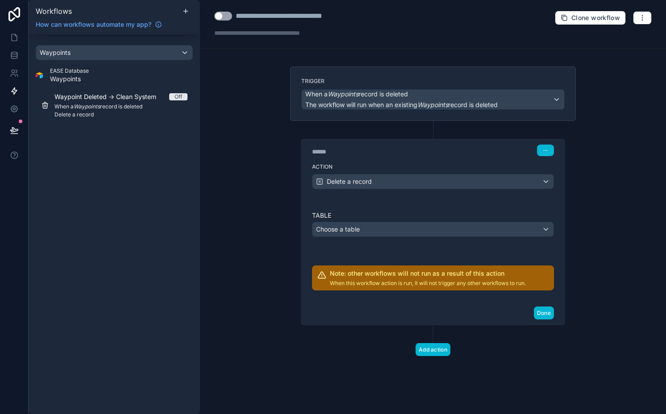
click at [280, 17] on div "**********" at bounding box center [298, 16] width 124 height 11
type div "**********"
click at [231, 145] on div "**********" at bounding box center [433, 207] width 466 height 414
click at [367, 98] on div "When a Waypoints record is deleted The workflow will run when an existing Waypo…" at bounding box center [401, 100] width 192 height 20
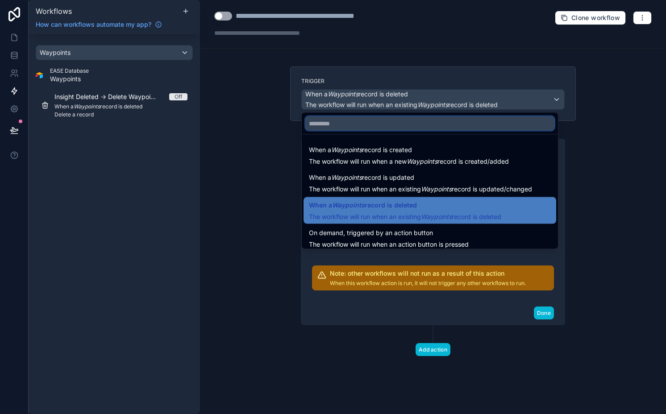
click at [366, 124] on input "text" at bounding box center [429, 123] width 249 height 14
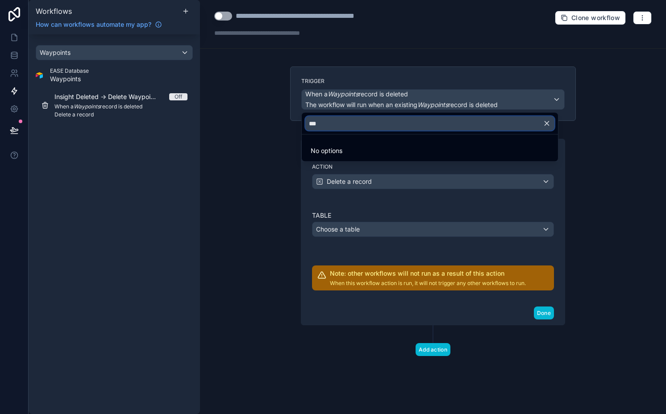
type input "****"
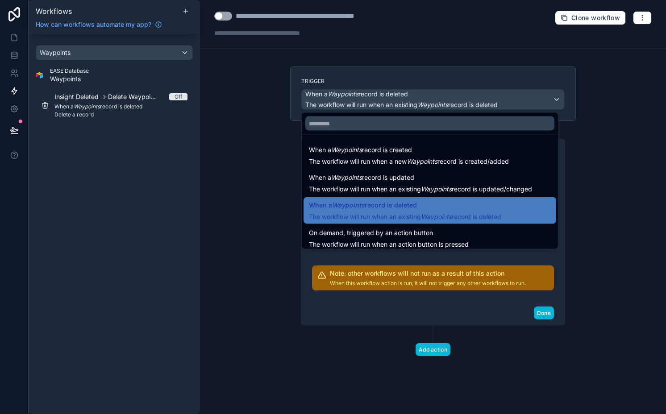
click at [291, 123] on div at bounding box center [333, 207] width 666 height 414
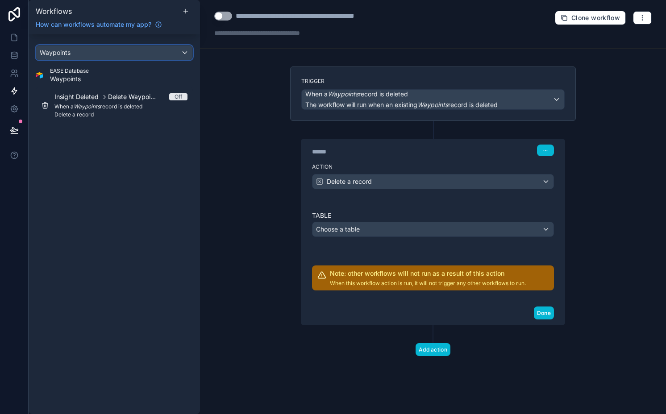
click at [122, 56] on div "Waypoints" at bounding box center [114, 53] width 156 height 14
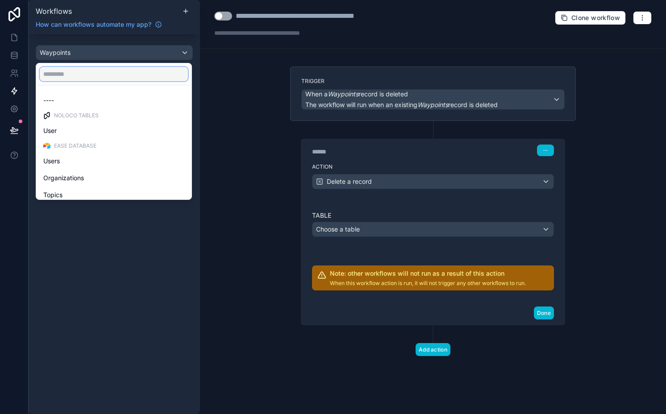
click at [112, 79] on input "text" at bounding box center [114, 74] width 148 height 14
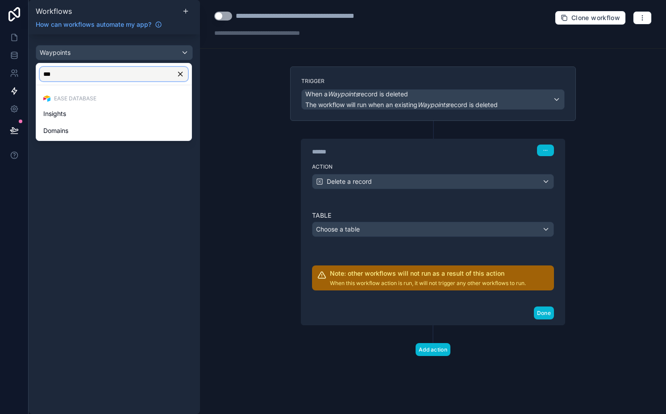
type input "***"
click at [118, 50] on div "scrollable content" at bounding box center [333, 207] width 666 height 414
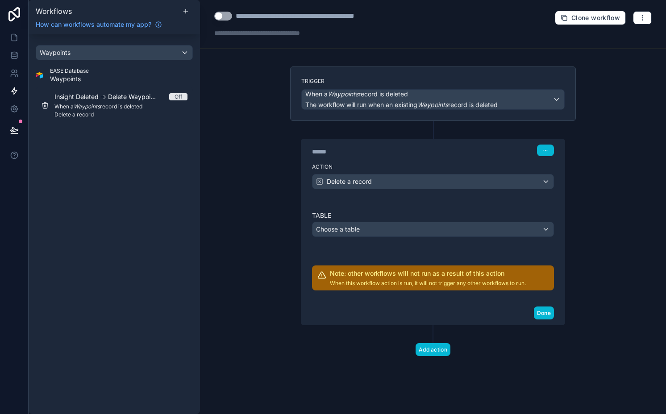
click at [345, 23] on div "**********" at bounding box center [302, 24] width 177 height 27
click at [345, 20] on div "**********" at bounding box center [314, 16] width 156 height 11
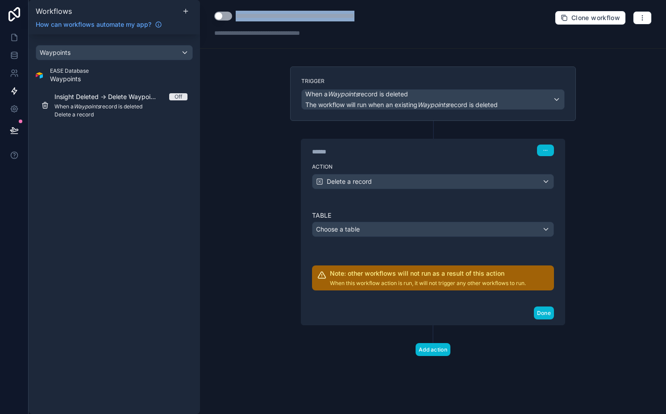
click at [345, 20] on div "**********" at bounding box center [314, 16] width 156 height 11
type div "**********"
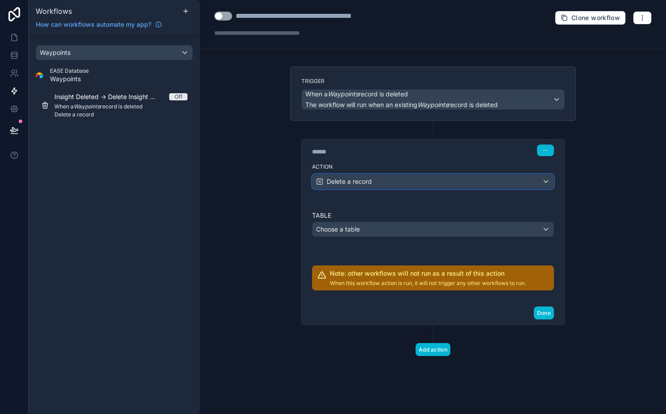
click at [352, 184] on span "Delete a record" at bounding box center [349, 181] width 45 height 9
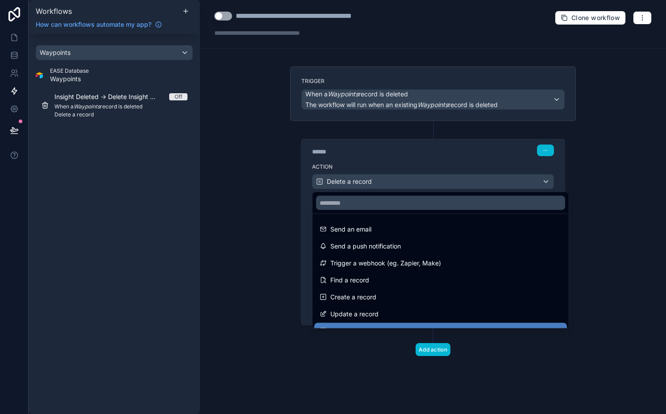
click at [352, 184] on div at bounding box center [333, 207] width 666 height 414
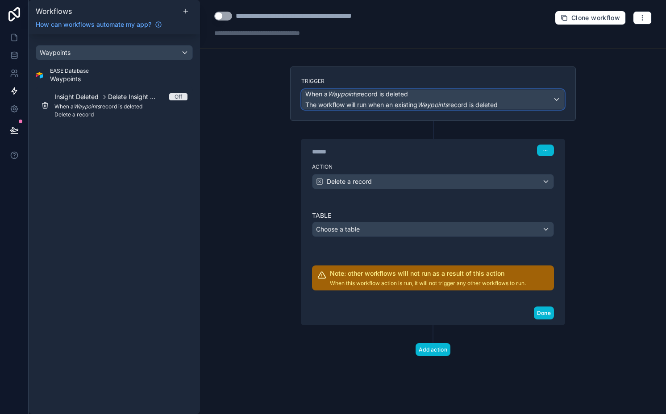
click at [375, 97] on span "When a Waypoints record is deleted" at bounding box center [356, 94] width 103 height 9
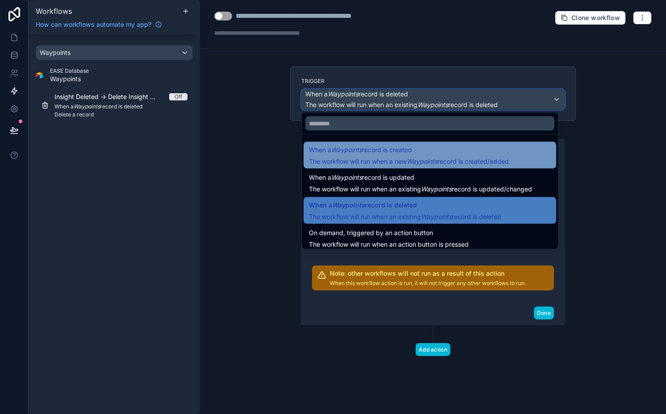
scroll to position [32, 0]
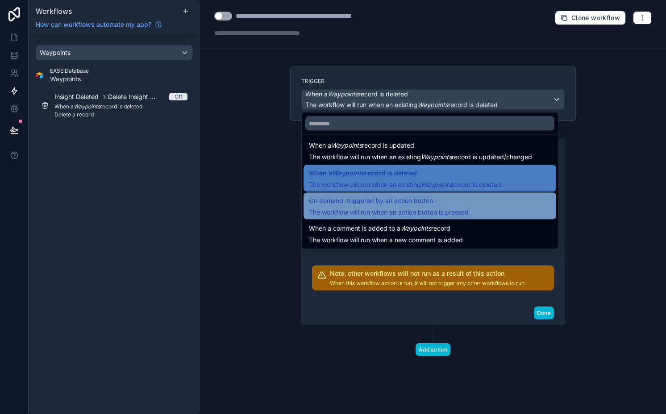
click at [393, 205] on span "On demand, triggered by an action button" at bounding box center [371, 200] width 124 height 11
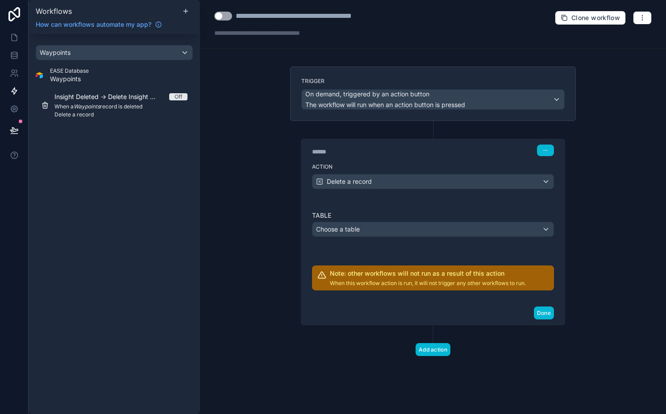
click at [281, 178] on div "**********" at bounding box center [433, 207] width 466 height 414
click at [369, 186] on span "Delete a record" at bounding box center [349, 181] width 45 height 9
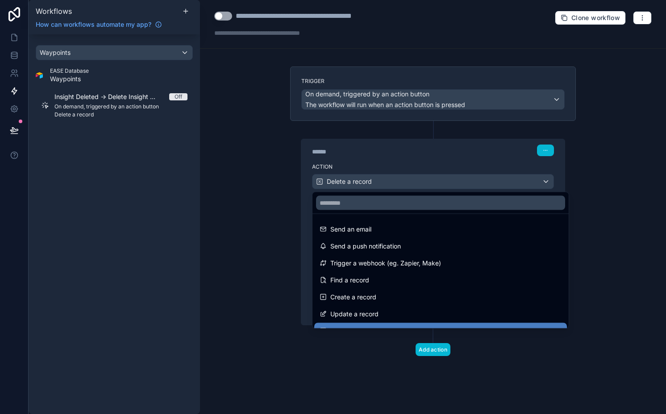
click at [369, 186] on div at bounding box center [333, 207] width 666 height 414
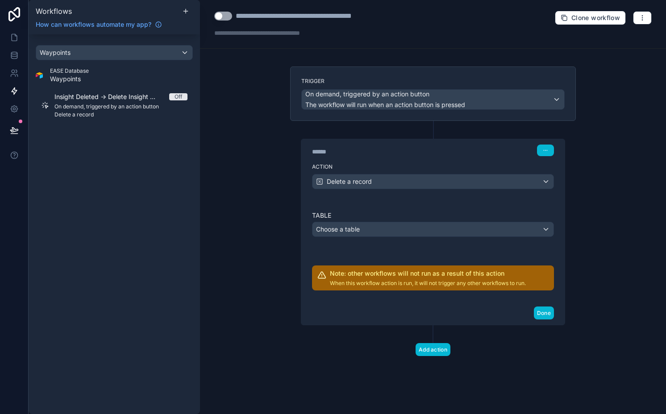
click at [358, 237] on div "Table Choose a table Note: other workflows will not run as a result of this act…" at bounding box center [433, 250] width 242 height 79
click at [355, 231] on span "Choose a table" at bounding box center [338, 229] width 44 height 8
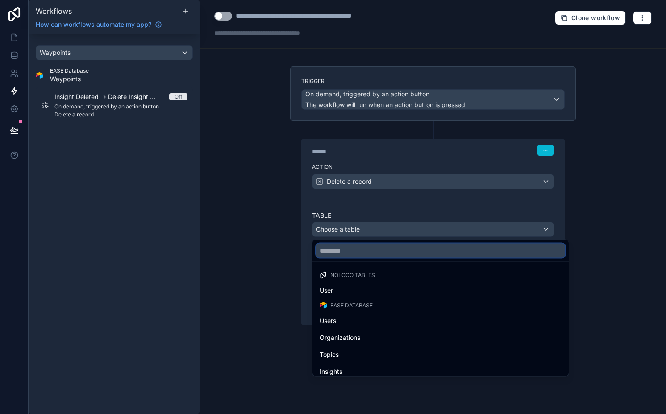
click at [350, 249] on input "text" at bounding box center [440, 251] width 249 height 14
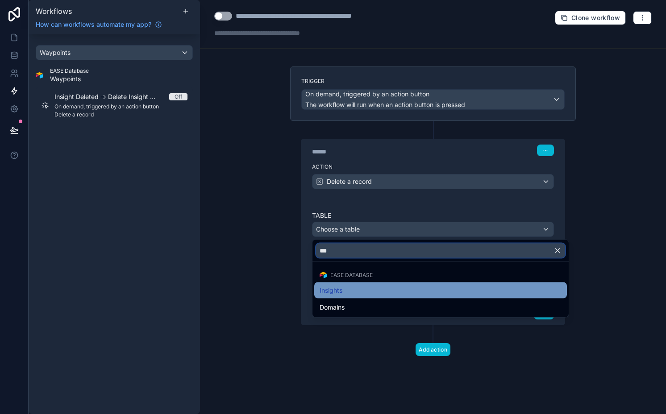
type input "***"
click at [355, 288] on div "Insights" at bounding box center [440, 290] width 242 height 11
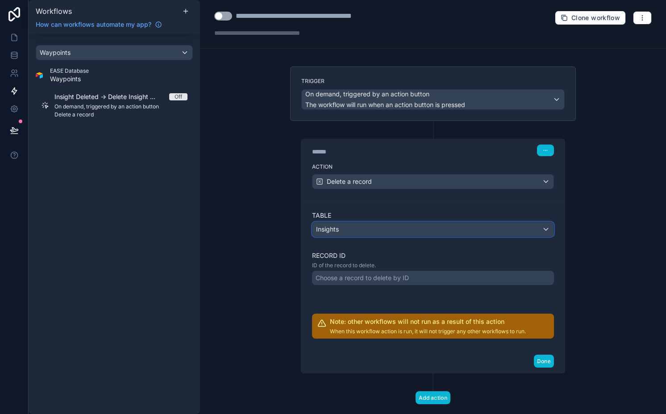
click at [347, 234] on div "Insights" at bounding box center [432, 229] width 241 height 14
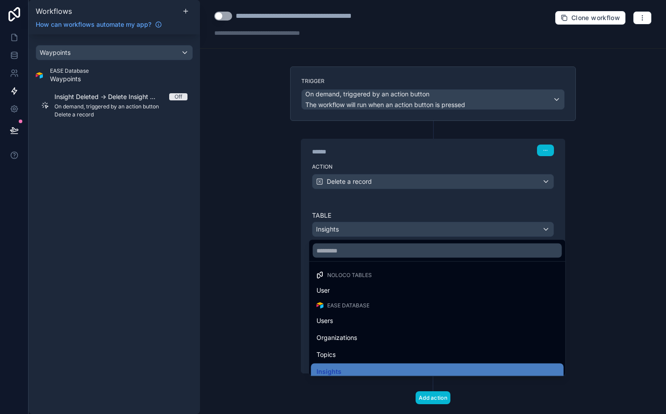
click at [351, 179] on div at bounding box center [333, 207] width 666 height 414
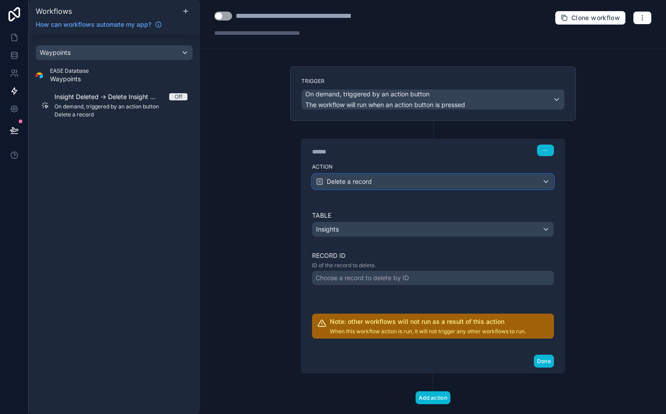
click at [351, 179] on span "Delete a record" at bounding box center [349, 181] width 45 height 9
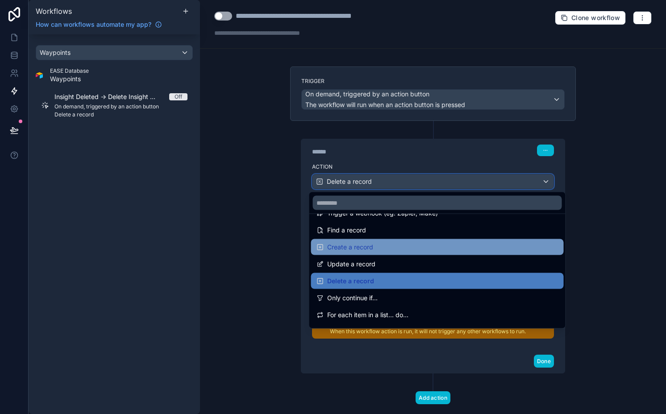
scroll to position [55, 0]
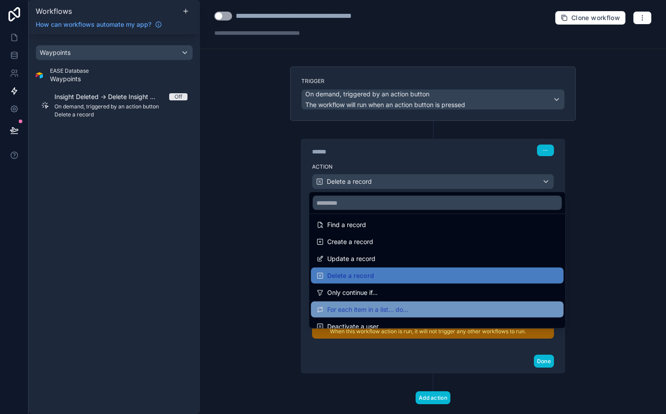
click at [349, 305] on span "For each item in a list... do..." at bounding box center [367, 309] width 81 height 11
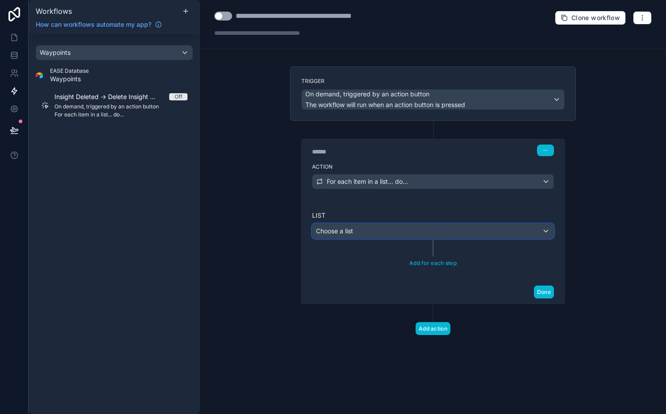
click at [344, 226] on div "Choose a list" at bounding box center [432, 231] width 241 height 14
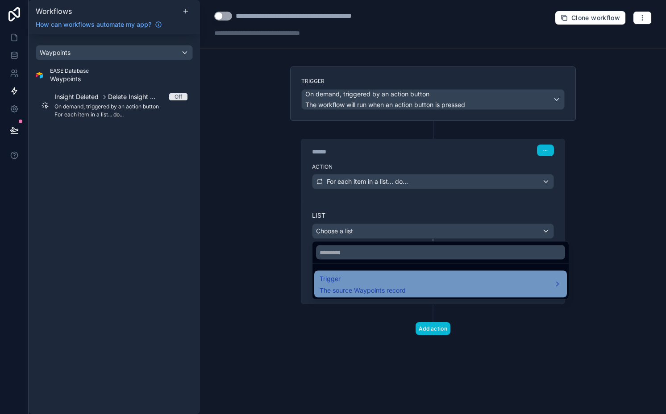
click at [341, 278] on span "Trigger" at bounding box center [362, 279] width 86 height 11
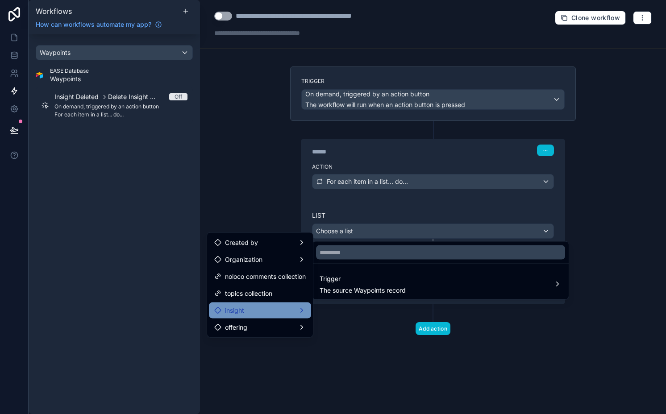
click at [241, 307] on span "insight" at bounding box center [234, 310] width 19 height 11
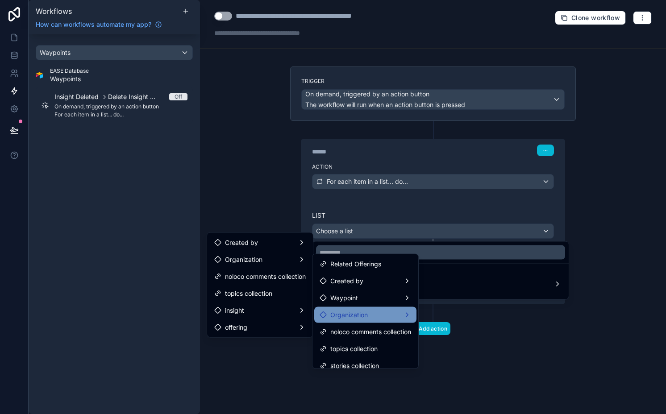
scroll to position [7, 0]
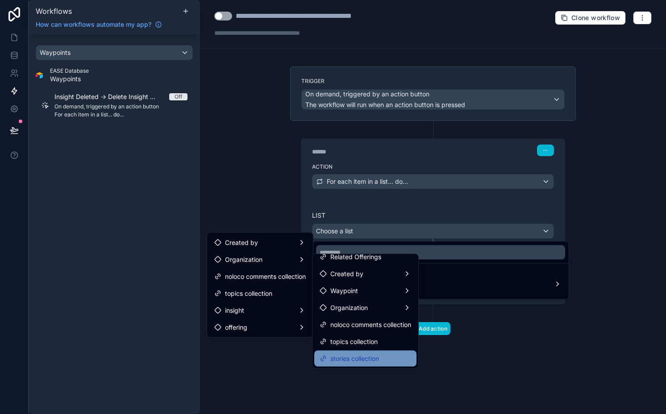
click at [352, 359] on span "stories collection" at bounding box center [354, 358] width 49 height 11
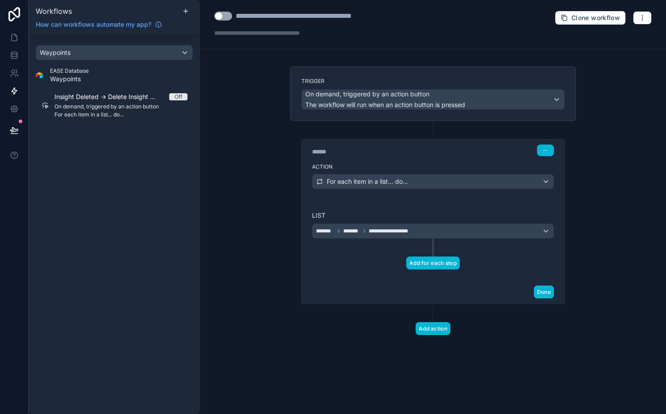
click at [427, 257] on button "Add for each step" at bounding box center [433, 263] width 54 height 13
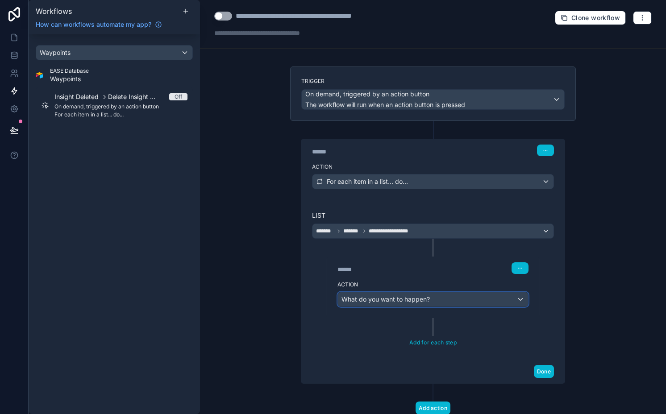
click at [345, 302] on span "What do you want to happen?" at bounding box center [385, 299] width 88 height 8
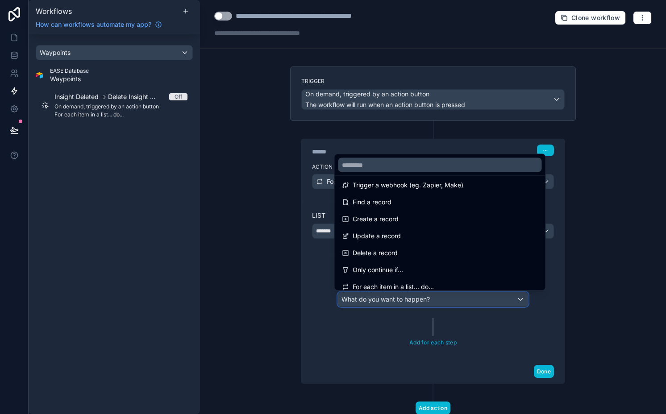
scroll to position [41, 0]
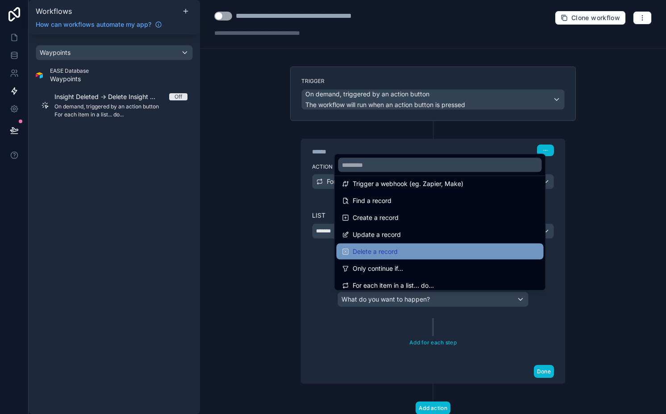
click at [389, 249] on span "Delete a record" at bounding box center [375, 251] width 45 height 11
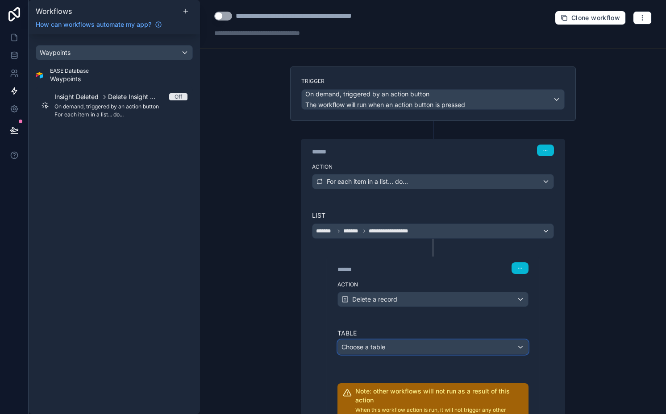
click at [356, 352] on div "Choose a table" at bounding box center [433, 347] width 190 height 14
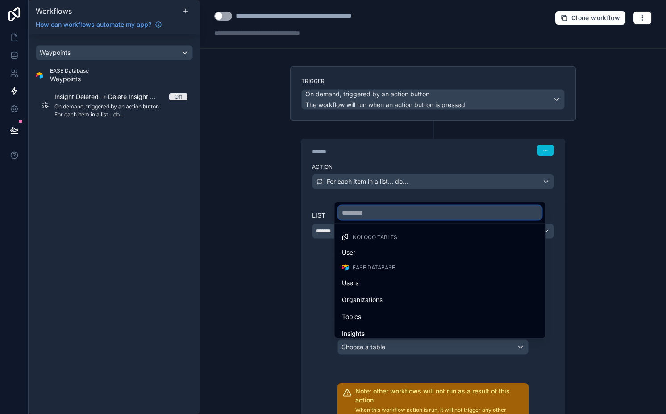
click at [360, 214] on input "text" at bounding box center [439, 213] width 203 height 14
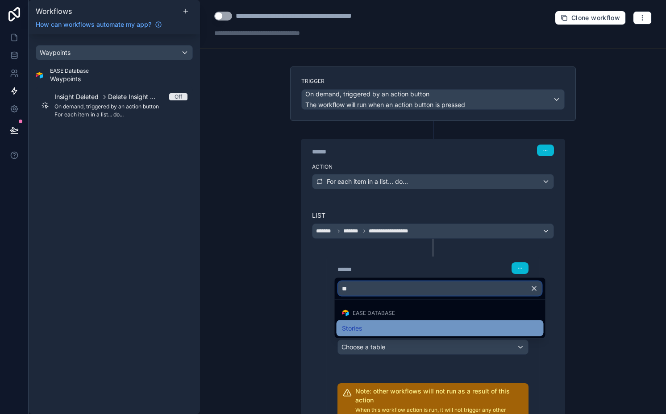
type input "**"
click at [365, 327] on div "Stories" at bounding box center [440, 328] width 196 height 11
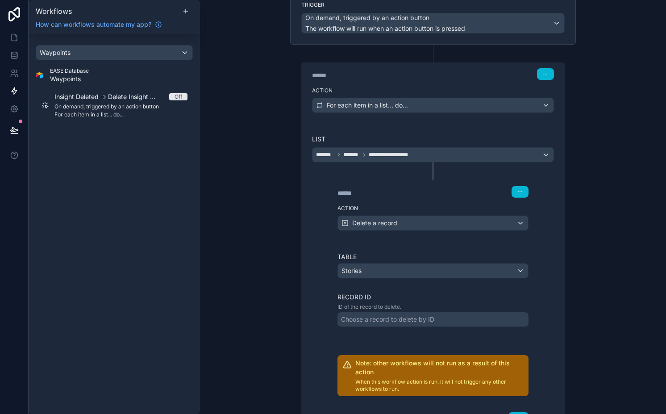
scroll to position [82, 0]
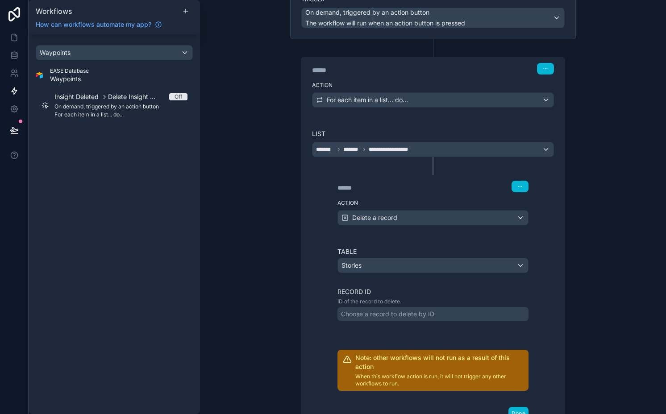
click at [360, 313] on div "Choose a record to delete by ID" at bounding box center [387, 314] width 93 height 9
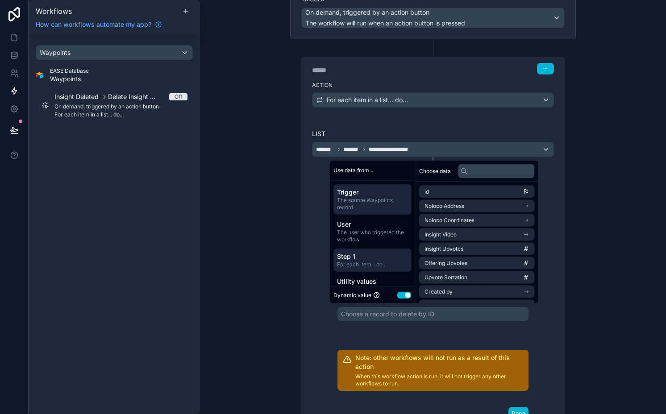
click at [381, 258] on span "Step 1" at bounding box center [372, 256] width 71 height 9
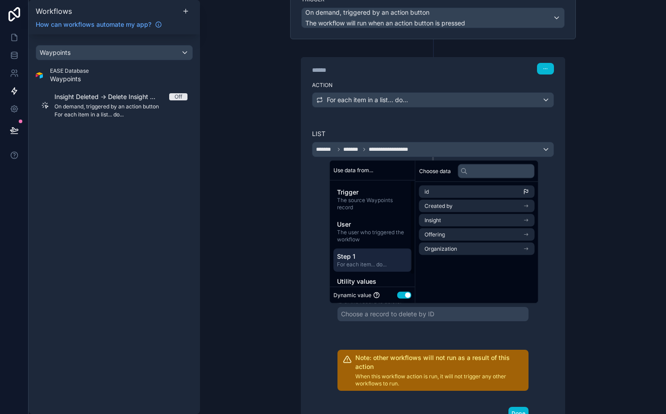
scroll to position [13, 0]
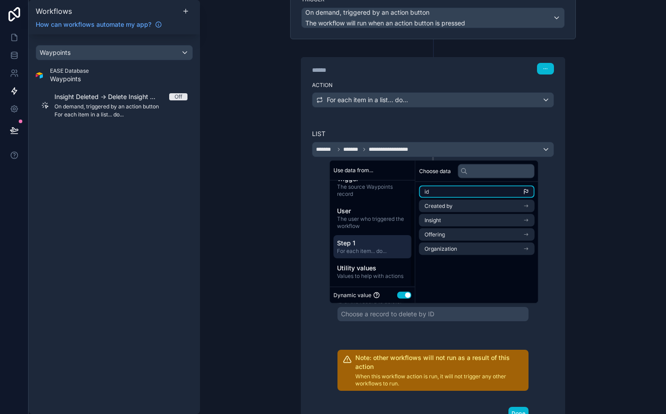
click at [444, 189] on li "id" at bounding box center [477, 192] width 116 height 12
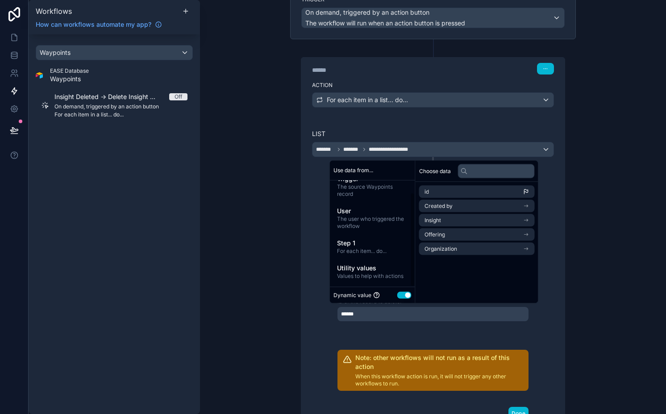
click at [264, 284] on div "**********" at bounding box center [433, 207] width 466 height 414
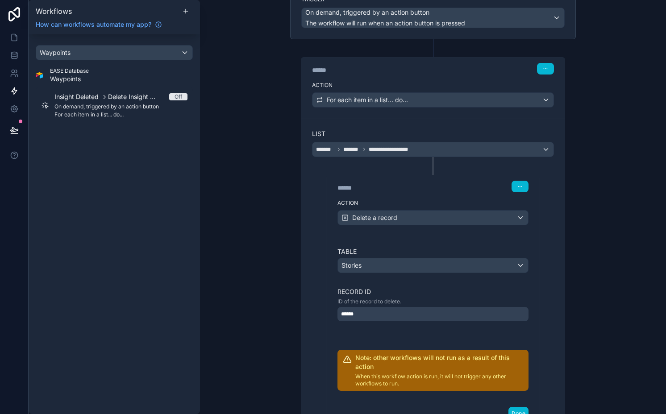
click at [350, 187] on div "******" at bounding box center [404, 187] width 134 height 9
type div "******"
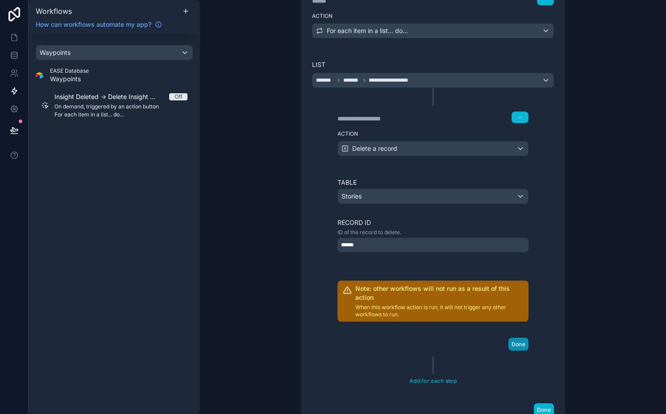
click at [514, 345] on button "Done" at bounding box center [518, 344] width 20 height 13
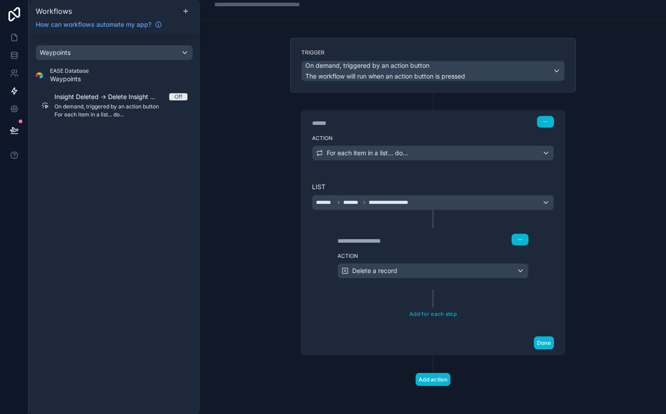
click at [315, 122] on div "******" at bounding box center [379, 123] width 134 height 9
type div "******"
click at [293, 249] on div "**********" at bounding box center [433, 223] width 286 height 263
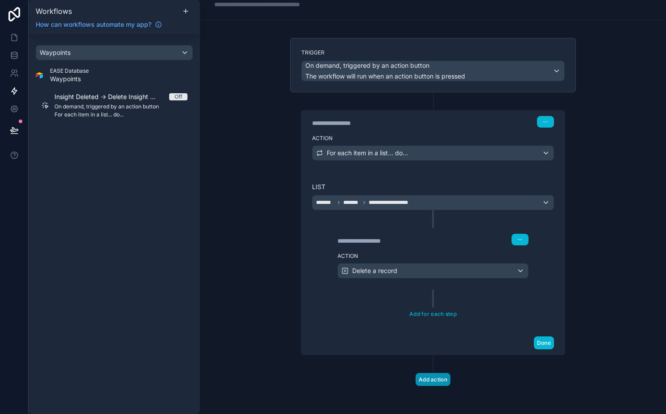
click at [434, 380] on button "Add action" at bounding box center [432, 379] width 35 height 13
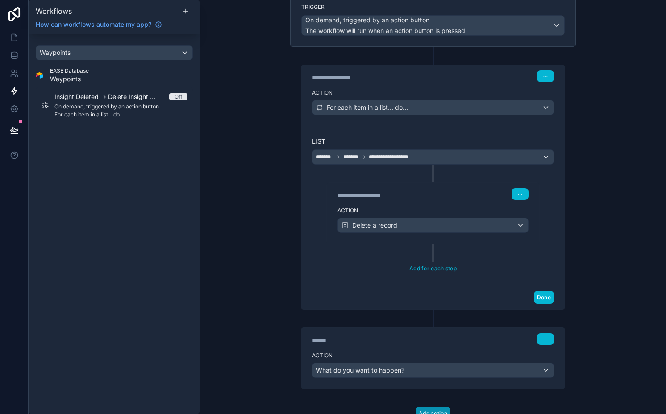
scroll to position [108, 0]
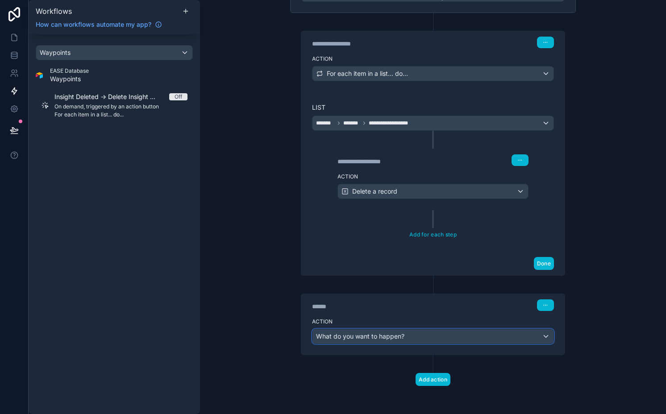
click at [356, 335] on span "What do you want to happen?" at bounding box center [360, 336] width 88 height 8
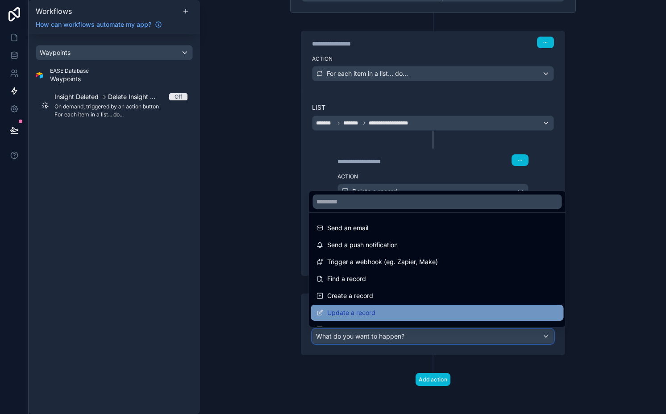
scroll to position [42, 0]
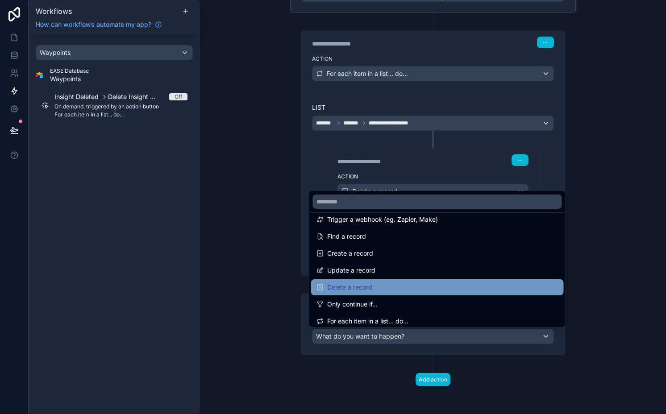
click at [348, 289] on span "Delete a record" at bounding box center [349, 287] width 45 height 11
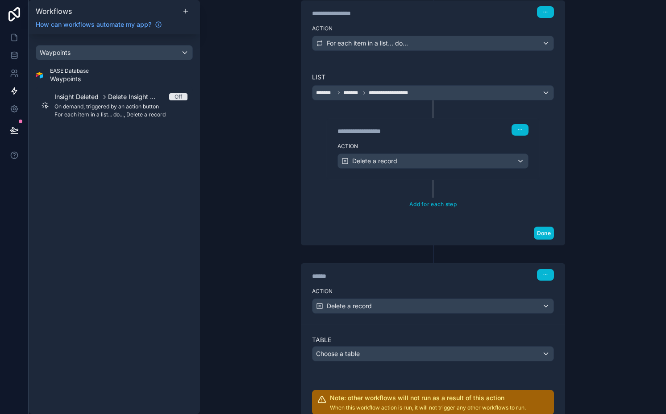
scroll to position [233, 0]
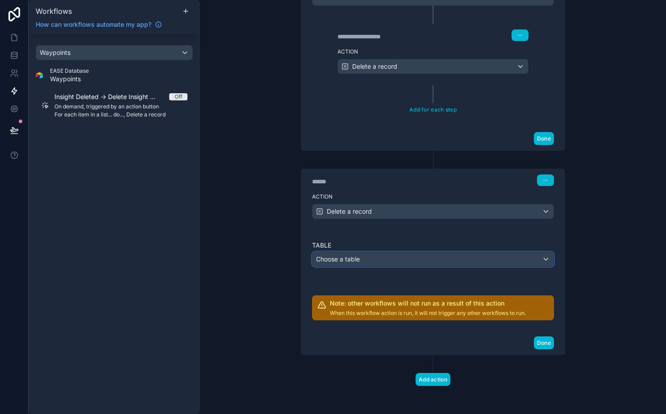
click at [345, 257] on span "Choose a table" at bounding box center [338, 259] width 44 height 8
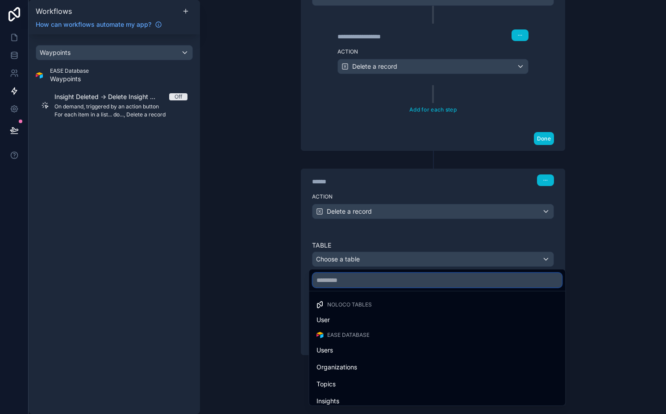
click at [346, 282] on input "text" at bounding box center [437, 280] width 249 height 14
click at [309, 235] on div at bounding box center [333, 207] width 666 height 414
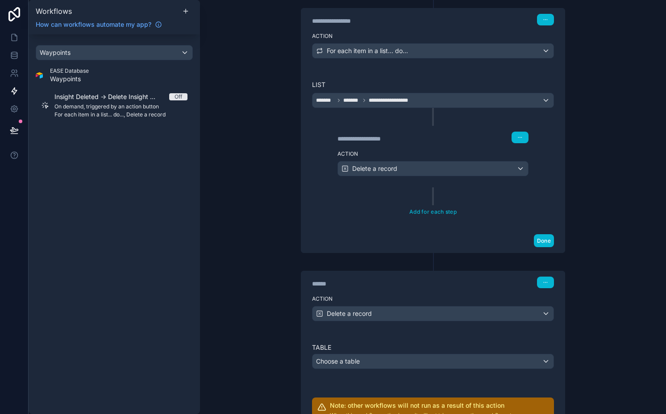
scroll to position [143, 0]
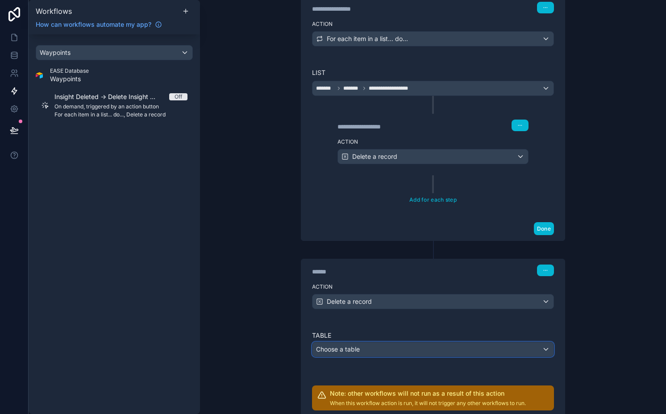
click at [355, 352] on span "Choose a table" at bounding box center [338, 349] width 44 height 8
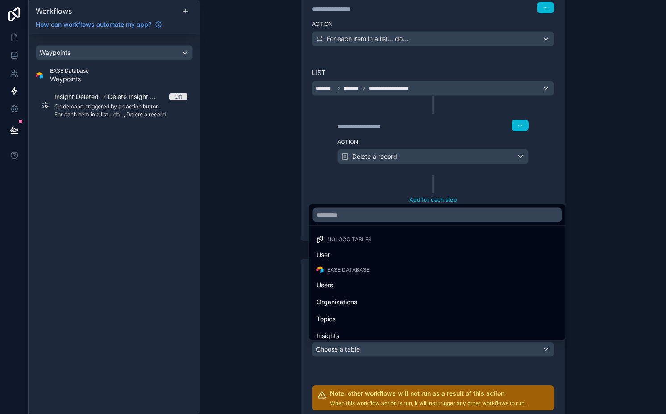
click at [331, 352] on div at bounding box center [333, 207] width 666 height 414
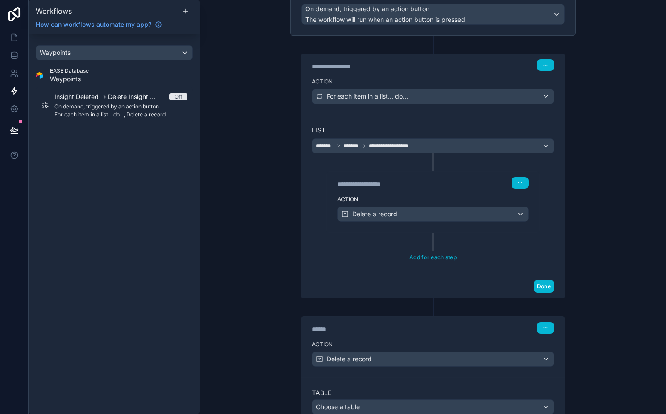
scroll to position [166, 0]
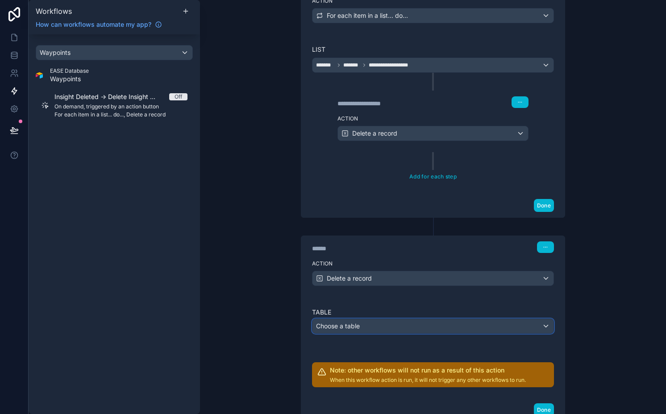
click at [344, 320] on div "Choose a table" at bounding box center [432, 326] width 241 height 14
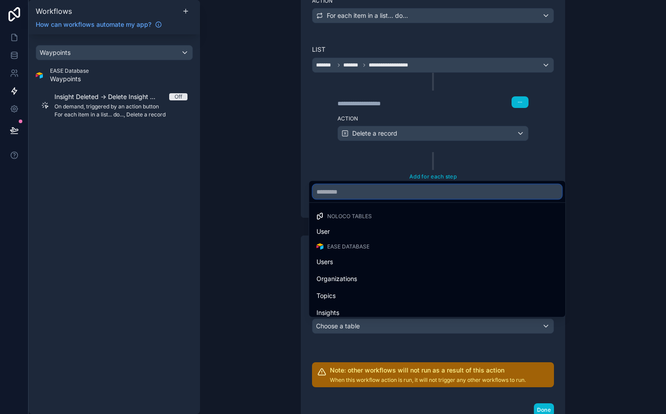
click at [346, 195] on input "text" at bounding box center [437, 192] width 249 height 14
click at [304, 159] on div at bounding box center [333, 207] width 666 height 414
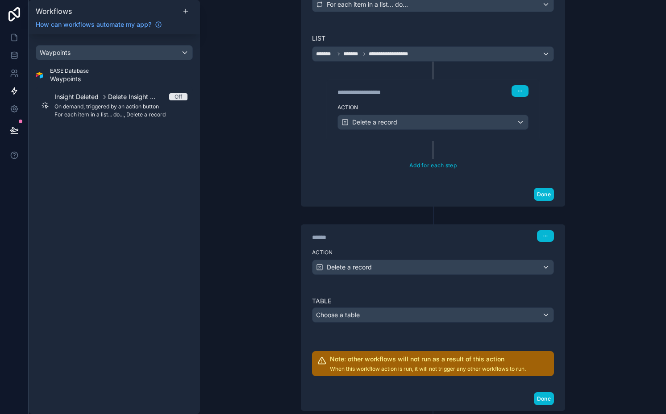
scroll to position [233, 0]
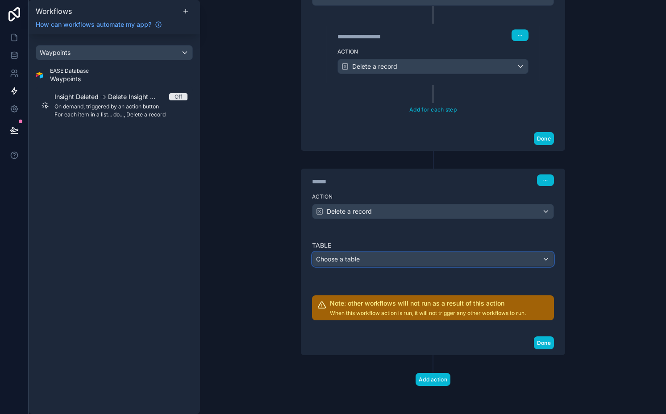
click at [328, 256] on span "Choose a table" at bounding box center [338, 259] width 44 height 8
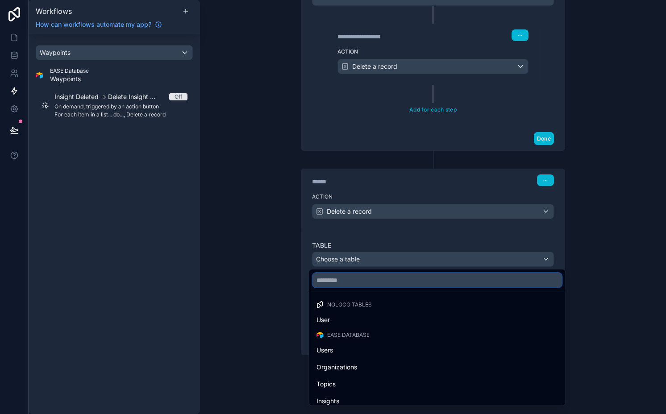
click at [335, 280] on input "text" at bounding box center [437, 280] width 249 height 14
type input "**"
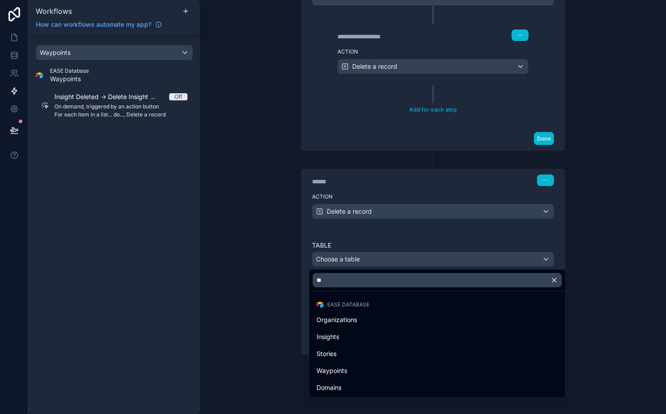
click at [349, 299] on div "EASE Database" at bounding box center [437, 305] width 253 height 12
click at [347, 279] on input "**" at bounding box center [437, 280] width 249 height 14
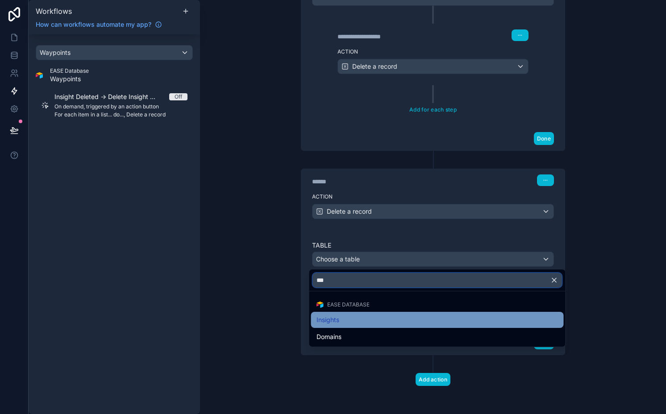
type input "***"
click at [348, 319] on div "Insights" at bounding box center [437, 320] width 242 height 11
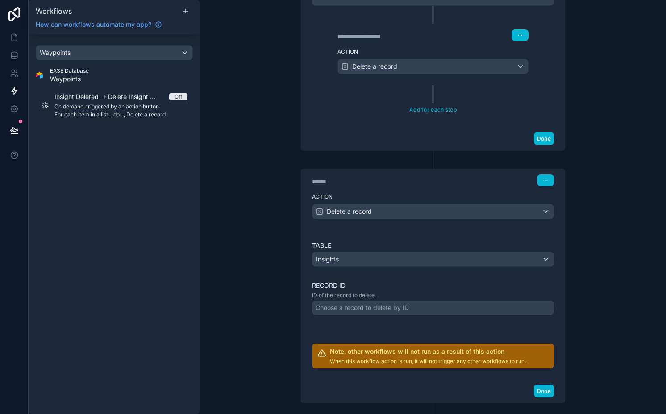
click at [327, 180] on div "******" at bounding box center [379, 181] width 134 height 9
click at [325, 305] on div "Choose a record to delete by ID" at bounding box center [361, 307] width 93 height 9
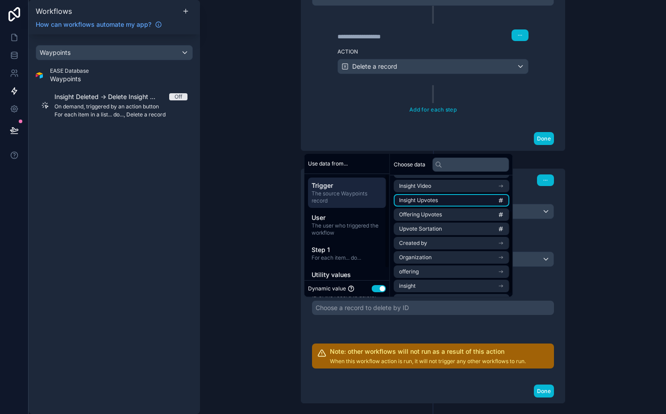
scroll to position [55, 0]
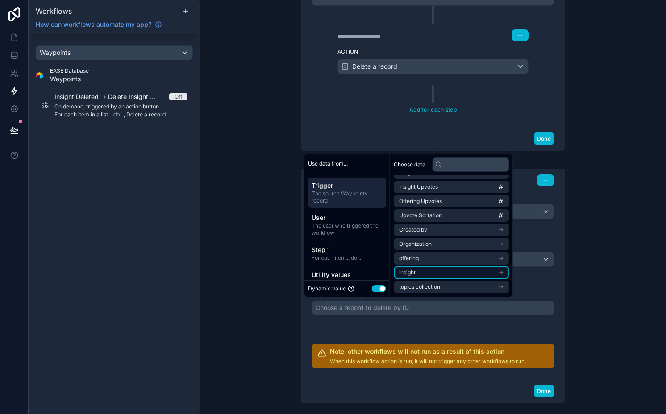
click at [432, 269] on li "insight" at bounding box center [452, 272] width 116 height 12
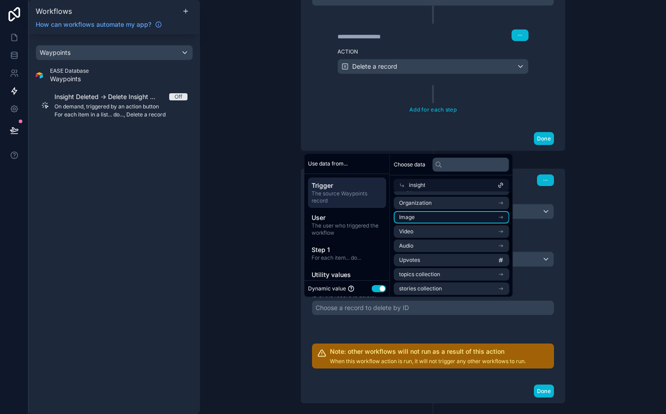
scroll to position [0, 0]
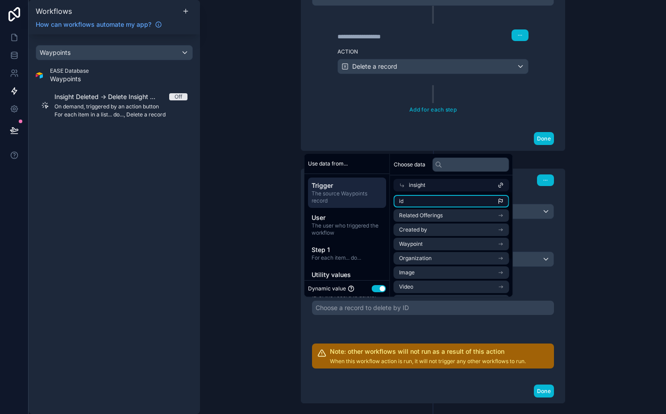
click at [418, 201] on li "id" at bounding box center [452, 201] width 116 height 12
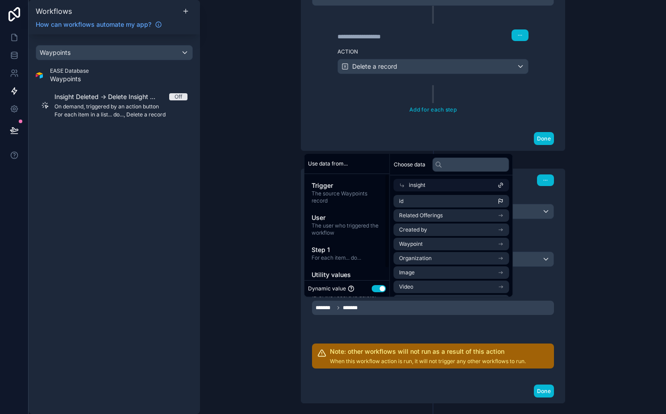
click at [226, 266] on div "**********" at bounding box center [433, 207] width 466 height 414
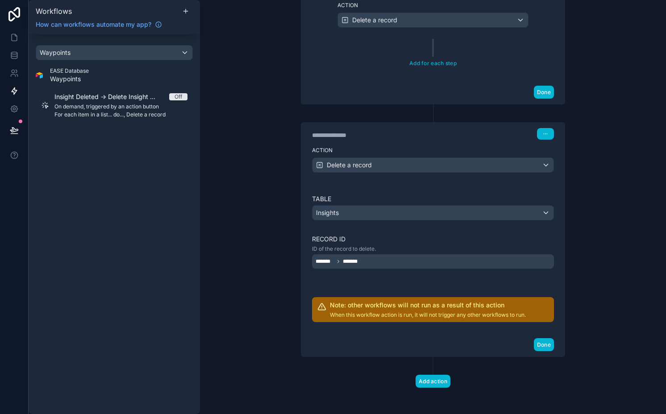
scroll to position [281, 0]
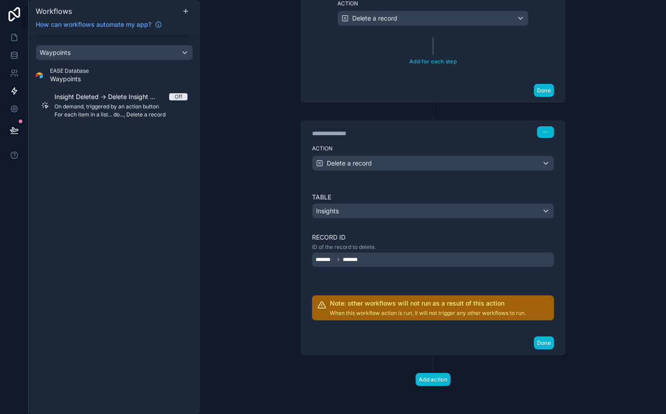
click at [366, 132] on div "**********" at bounding box center [379, 133] width 134 height 9
type div "**********"
click at [547, 223] on div "Table Insights Record ID ID of the record to delete. ******* ******* Note: othe…" at bounding box center [433, 257] width 242 height 128
drag, startPoint x: 545, startPoint y: 339, endPoint x: 544, endPoint y: 332, distance: 6.4
click at [545, 339] on button "Done" at bounding box center [544, 342] width 20 height 13
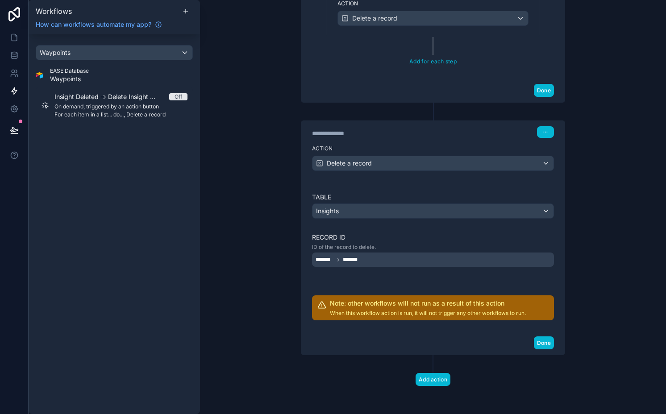
scroll to position [108, 0]
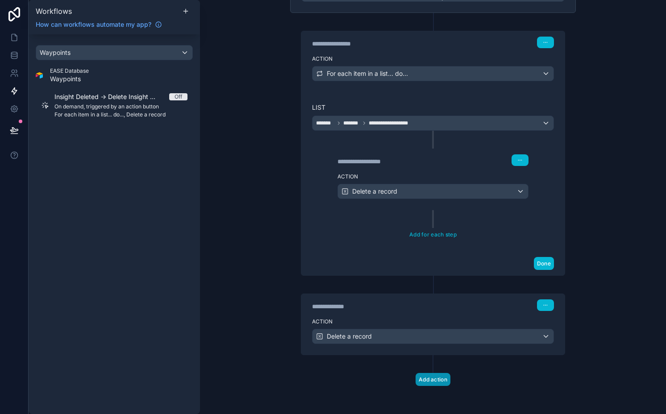
click at [443, 379] on button "Add action" at bounding box center [432, 379] width 35 height 13
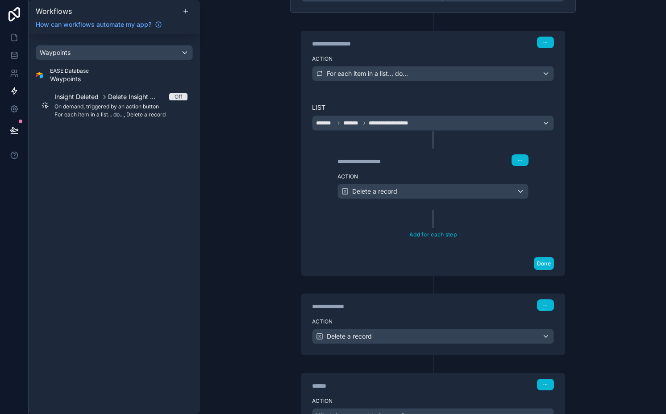
scroll to position [187, 0]
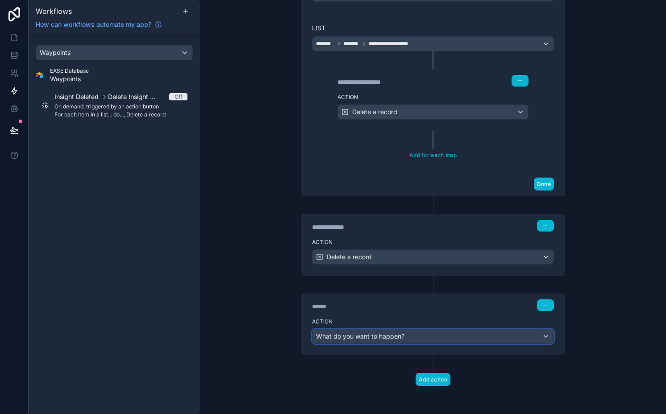
click at [373, 337] on span "What do you want to happen?" at bounding box center [360, 336] width 88 height 8
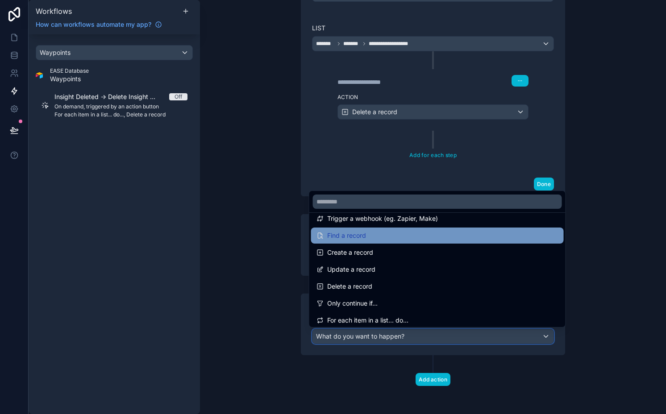
scroll to position [47, 0]
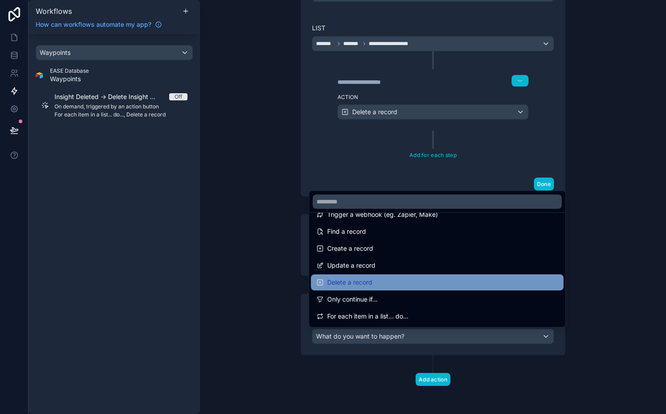
click at [372, 287] on div "Delete a record" at bounding box center [437, 282] width 242 height 11
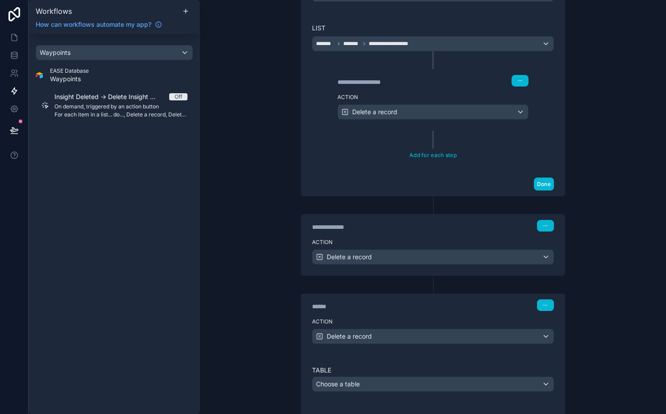
scroll to position [252, 0]
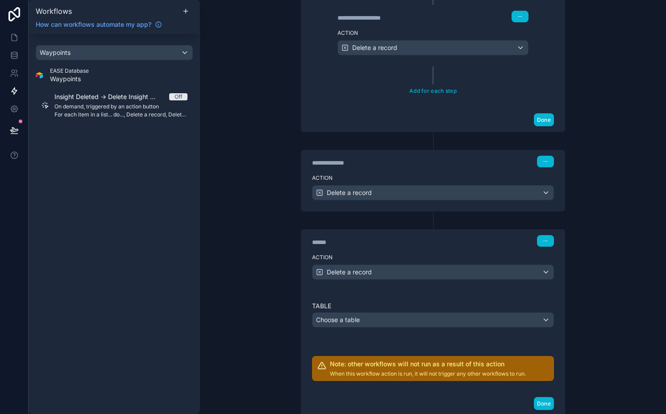
click at [333, 161] on div "**********" at bounding box center [379, 162] width 134 height 9
click at [321, 239] on div "******" at bounding box center [379, 242] width 134 height 9
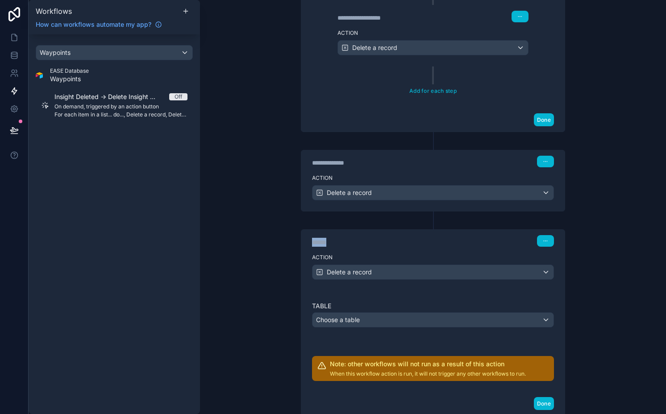
type div "******"
click at [348, 319] on span "Choose a table" at bounding box center [338, 320] width 44 height 8
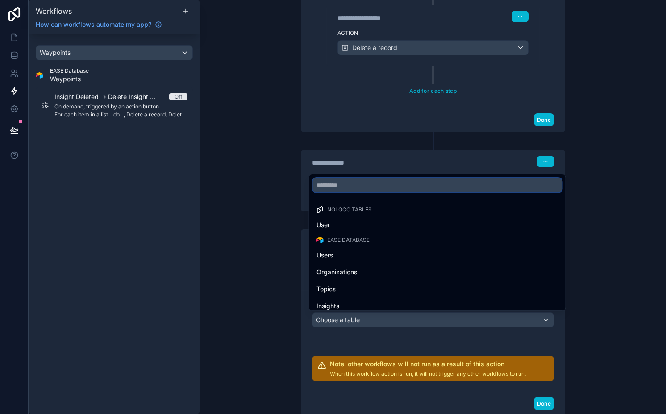
click at [356, 190] on input "text" at bounding box center [437, 185] width 249 height 14
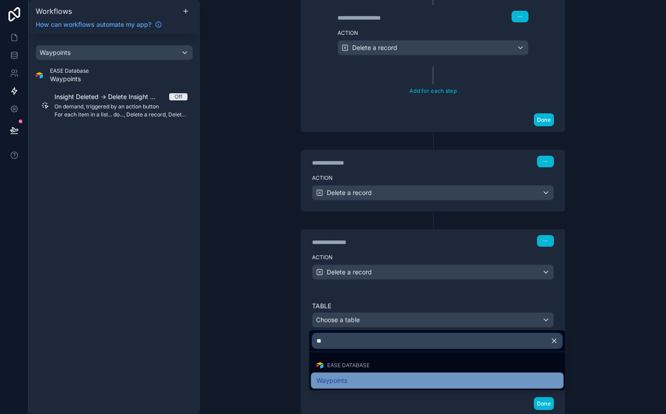
type input "**"
click at [345, 382] on span "Waypoints" at bounding box center [331, 380] width 31 height 11
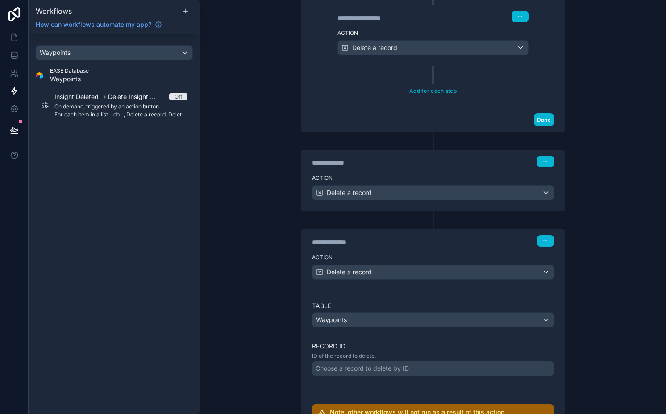
click at [347, 366] on div "Choose a record to delete by ID" at bounding box center [361, 368] width 93 height 9
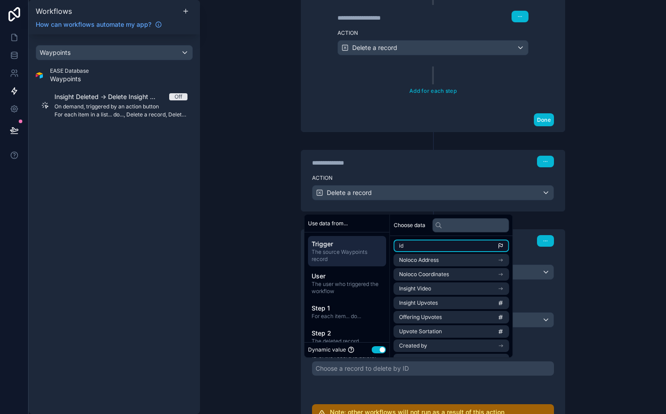
click at [445, 252] on li "id" at bounding box center [452, 246] width 116 height 12
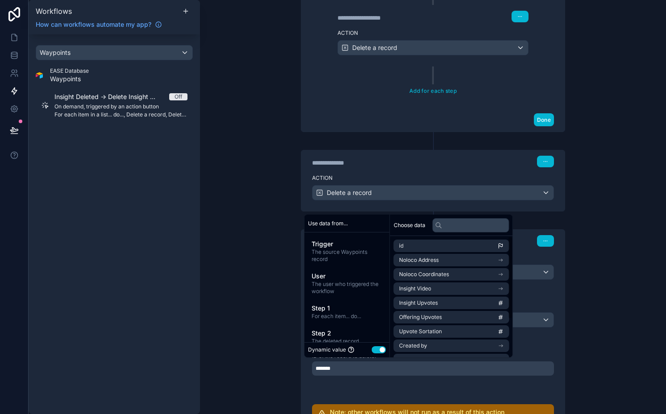
click at [612, 297] on div "**********" at bounding box center [433, 207] width 466 height 414
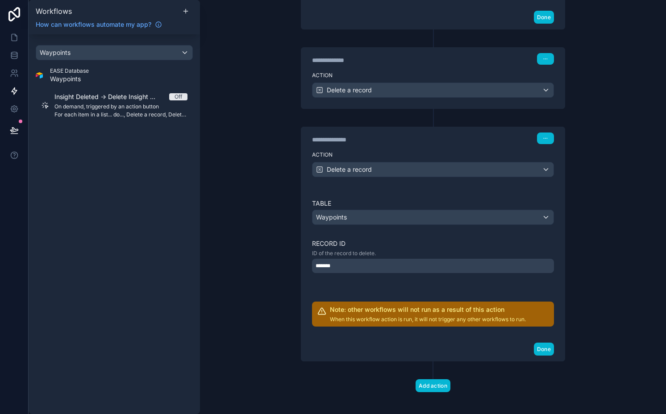
scroll to position [361, 0]
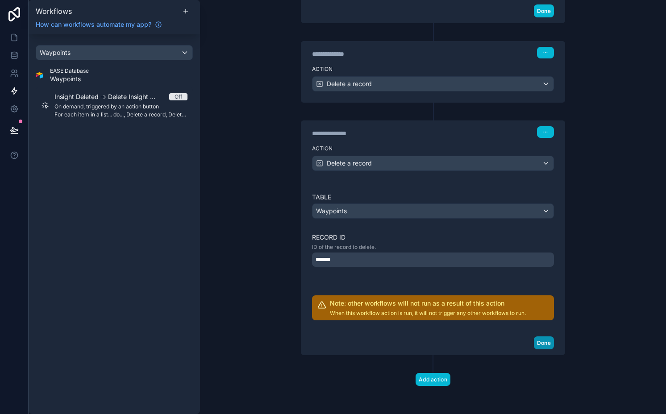
click at [540, 341] on button "Done" at bounding box center [544, 342] width 20 height 13
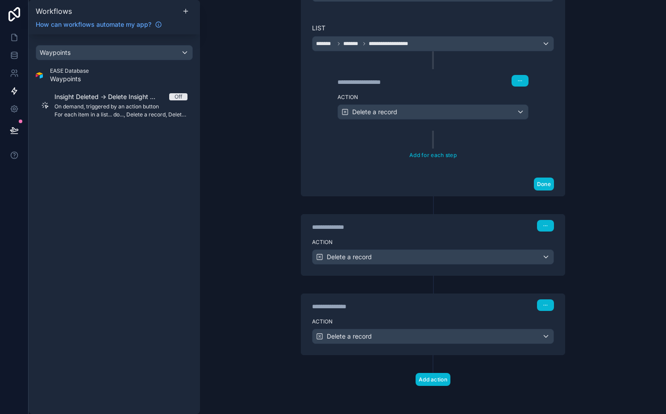
scroll to position [0, 0]
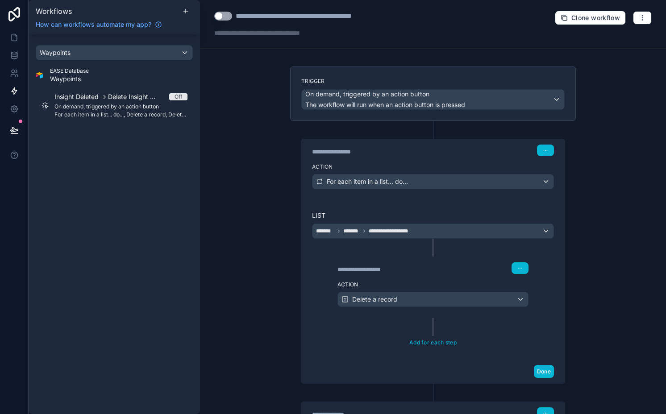
click at [221, 15] on button "Use setting" at bounding box center [223, 16] width 18 height 9
click at [572, 17] on span "Clone workflow" at bounding box center [595, 18] width 49 height 8
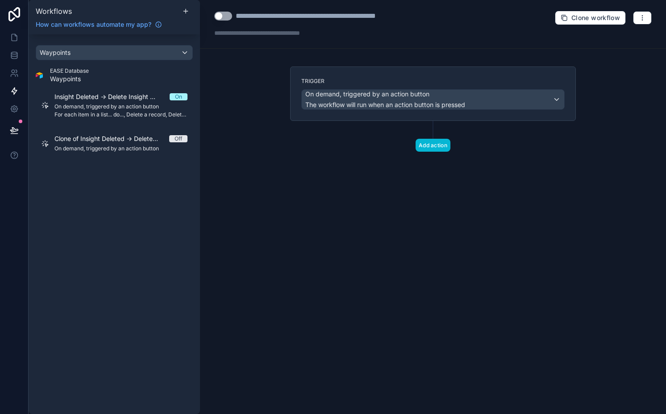
click at [277, 18] on div "**********" at bounding box center [325, 16] width 178 height 11
click at [256, 16] on div "**********" at bounding box center [325, 16] width 178 height 11
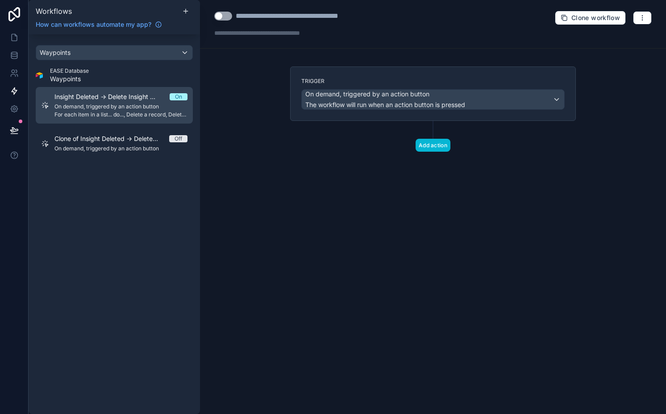
click at [130, 105] on span "On demand, triggered by an action button" at bounding box center [120, 106] width 133 height 7
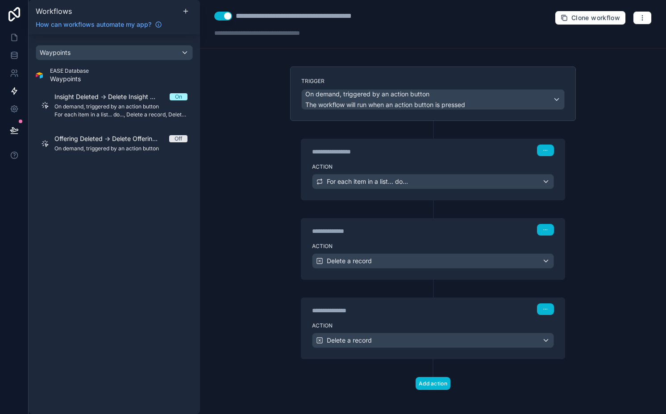
click at [361, 14] on div "**********" at bounding box center [309, 16] width 147 height 11
click at [253, 129] on div "**********" at bounding box center [433, 207] width 466 height 414
drag, startPoint x: 118, startPoint y: 145, endPoint x: 270, endPoint y: 48, distance: 180.6
click at [118, 145] on span "On demand, triggered by an action button" at bounding box center [120, 148] width 133 height 7
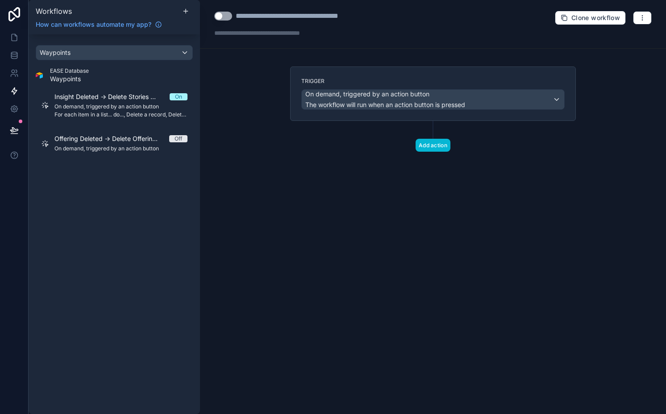
click at [336, 17] on div "**********" at bounding box center [302, 16] width 133 height 11
type div "**********"
click at [429, 141] on button "Add action" at bounding box center [432, 145] width 35 height 13
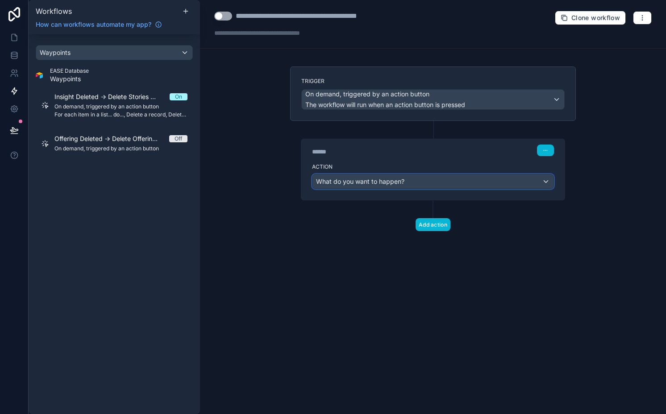
click at [415, 183] on div "What do you want to happen?" at bounding box center [432, 181] width 241 height 14
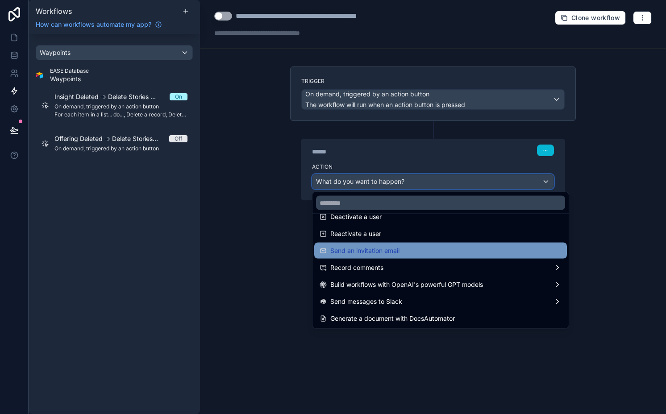
scroll to position [146, 0]
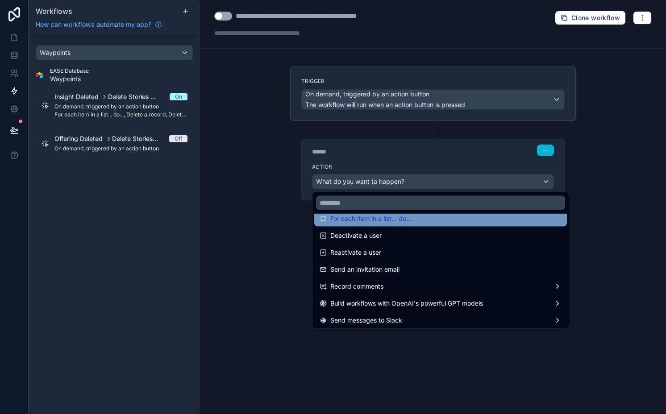
click at [427, 217] on div "For each item in a list... do..." at bounding box center [440, 218] width 242 height 11
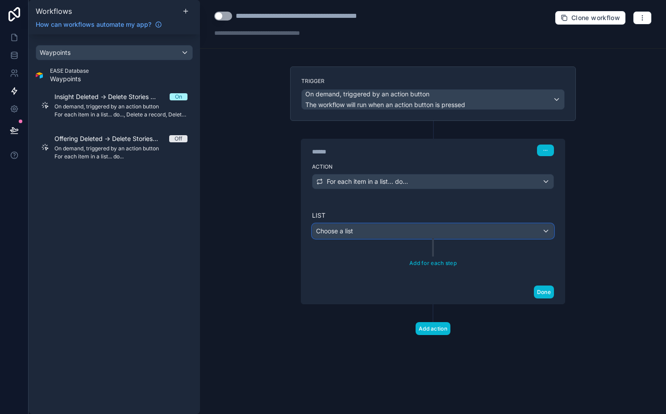
click at [364, 232] on div "Choose a list" at bounding box center [432, 231] width 241 height 14
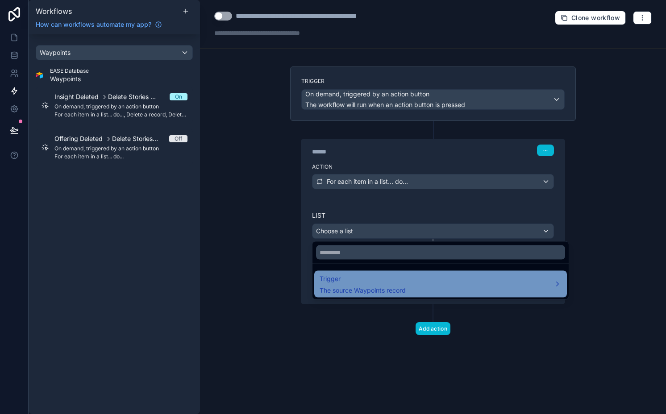
click at [380, 282] on span "Trigger" at bounding box center [362, 279] width 86 height 11
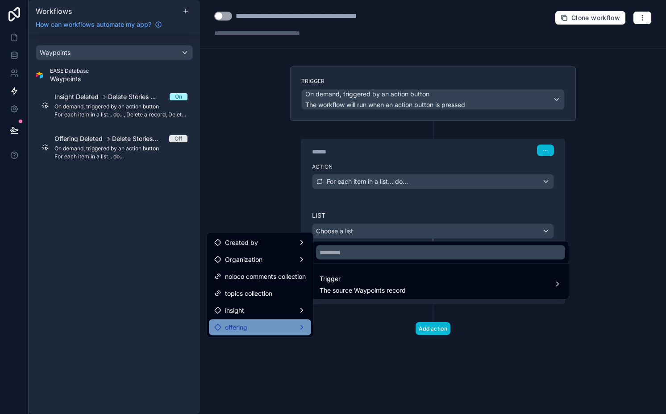
click at [228, 329] on span "offering" at bounding box center [236, 327] width 22 height 11
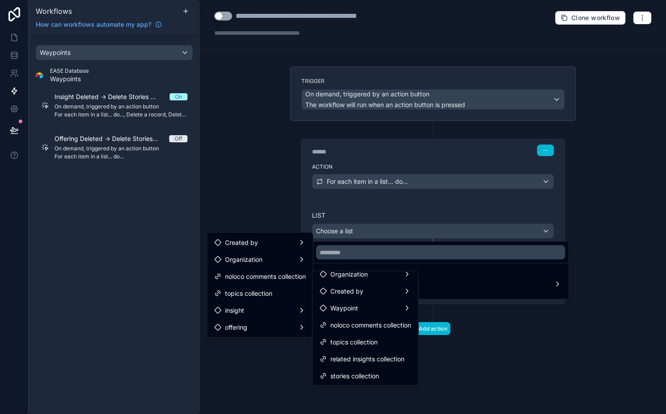
scroll to position [7, 0]
click at [379, 378] on span "stories collection" at bounding box center [354, 375] width 49 height 11
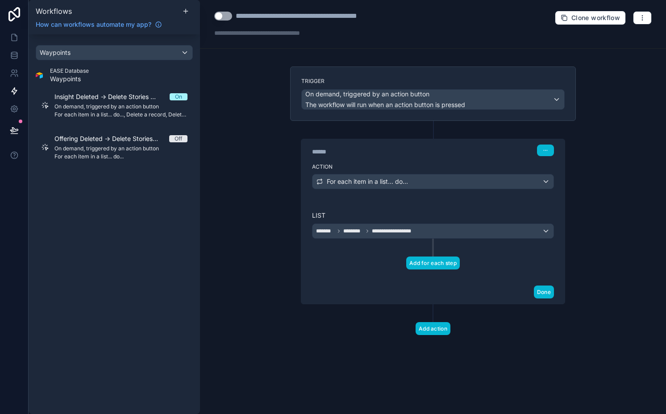
click at [417, 260] on button "Add for each step" at bounding box center [433, 263] width 54 height 13
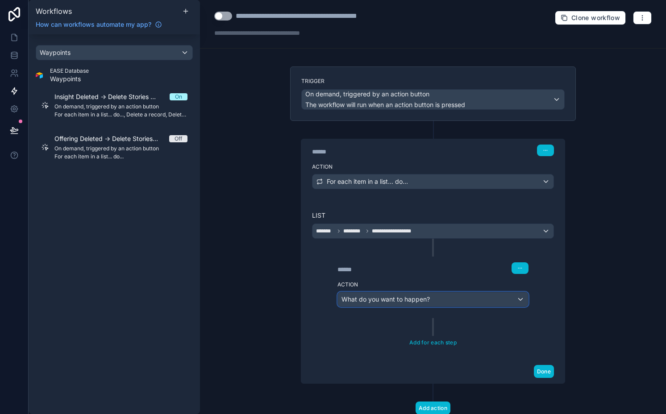
click at [402, 303] on span "What do you want to happen?" at bounding box center [385, 299] width 88 height 8
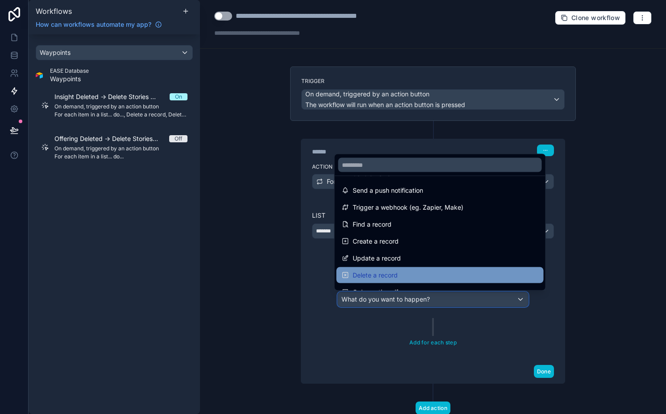
scroll to position [21, 0]
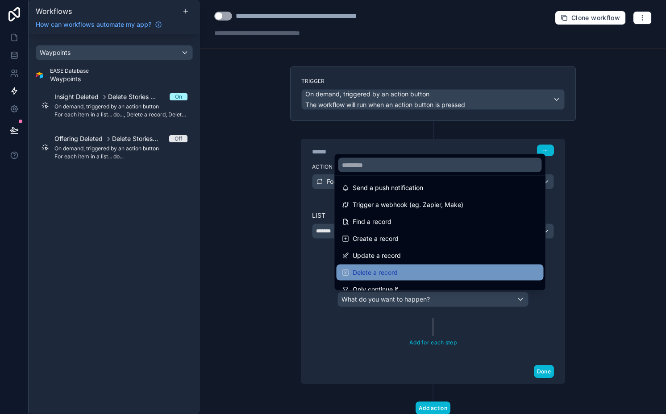
click at [413, 271] on div "Delete a record" at bounding box center [440, 272] width 196 height 11
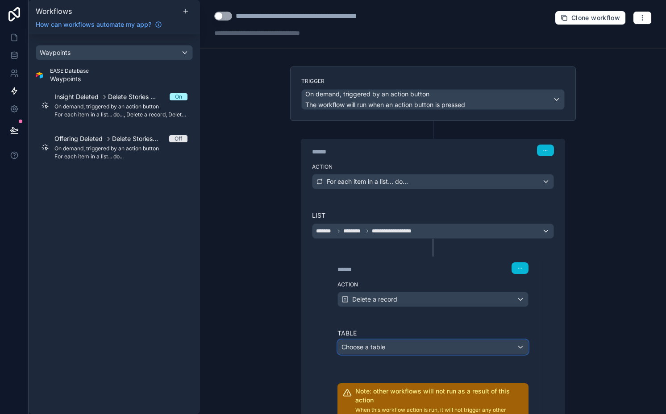
click at [382, 349] on span "Choose a table" at bounding box center [363, 347] width 44 height 8
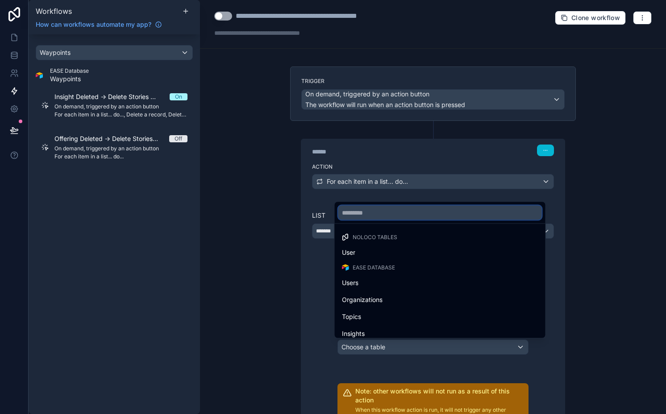
click at [403, 213] on input "text" at bounding box center [439, 213] width 203 height 14
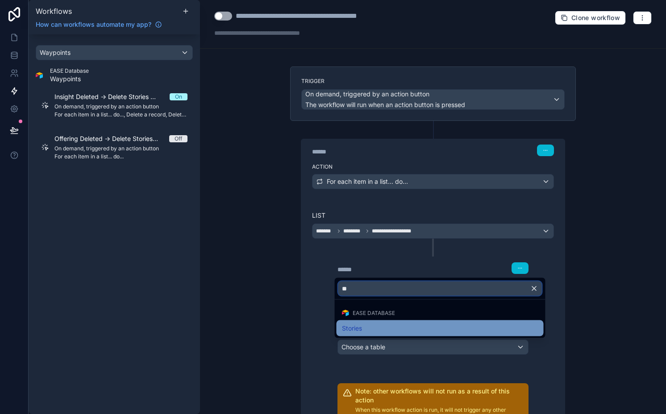
type input "**"
click at [365, 332] on div "Stories" at bounding box center [440, 328] width 196 height 11
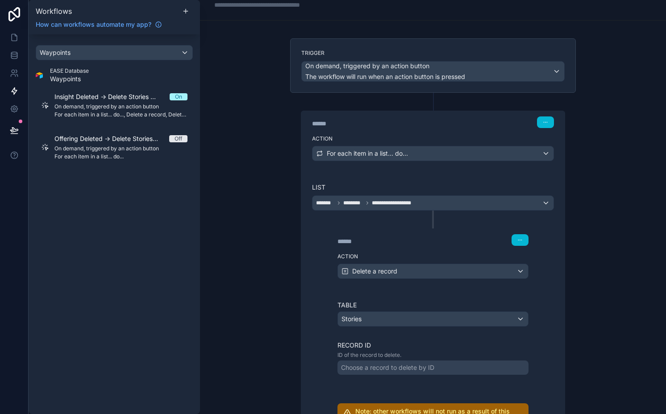
scroll to position [29, 0]
click at [364, 368] on div "Choose a record to delete by ID" at bounding box center [387, 366] width 93 height 9
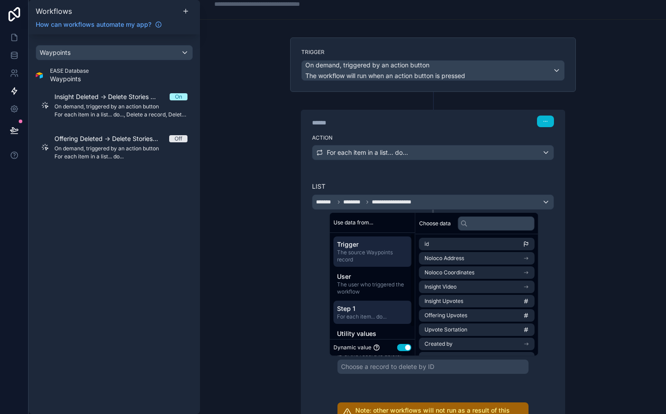
click at [380, 312] on span "Step 1" at bounding box center [372, 308] width 71 height 9
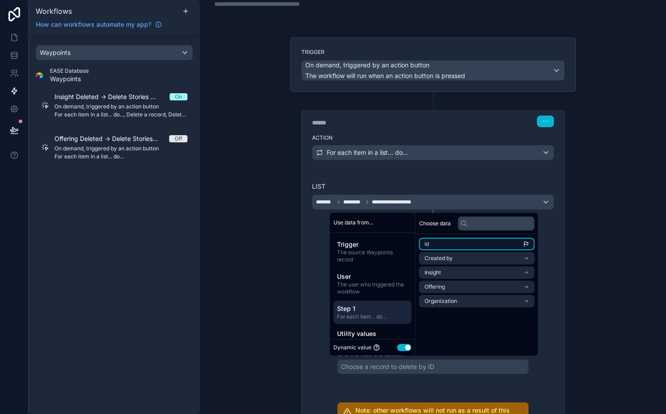
click at [436, 244] on li "id" at bounding box center [477, 244] width 116 height 12
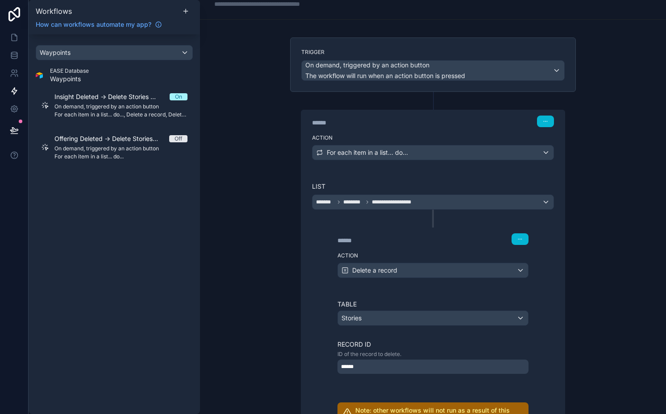
click at [207, 381] on div "**********" at bounding box center [433, 207] width 466 height 414
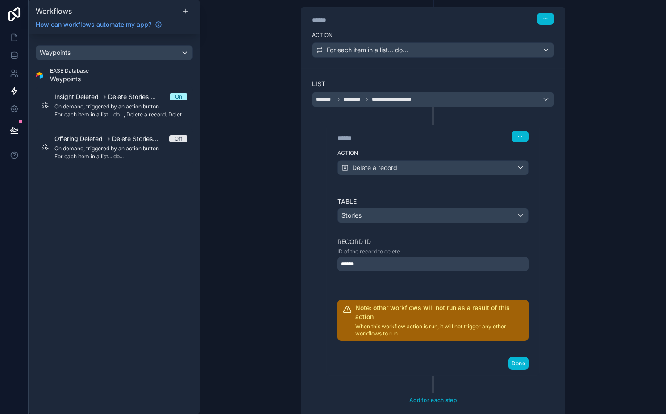
scroll to position [127, 0]
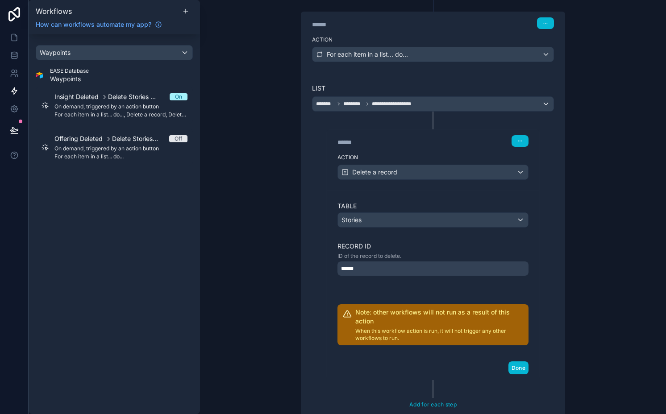
click at [333, 21] on div "******" at bounding box center [379, 24] width 134 height 9
type div "******"
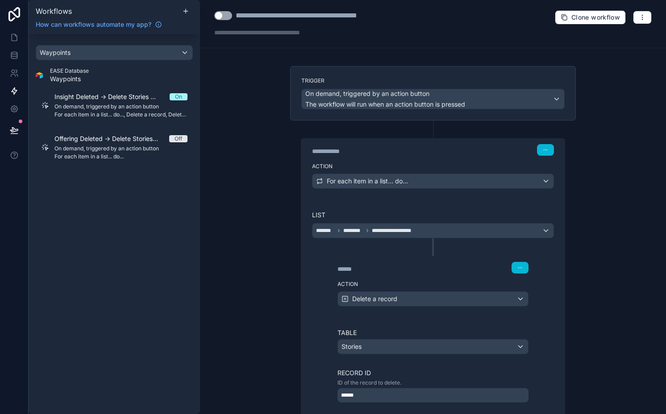
scroll to position [0, 0]
click at [276, 208] on div "**********" at bounding box center [433, 207] width 466 height 414
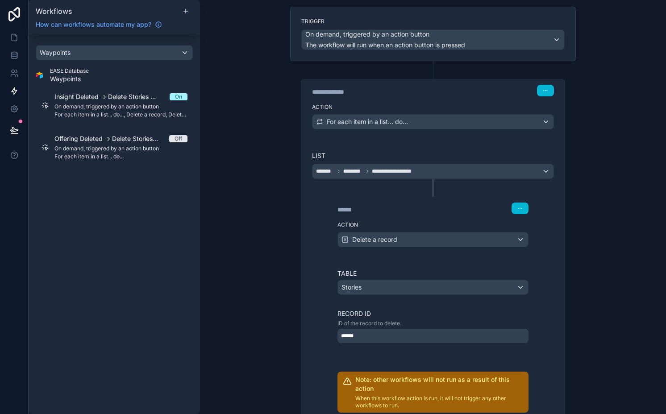
scroll to position [62, 0]
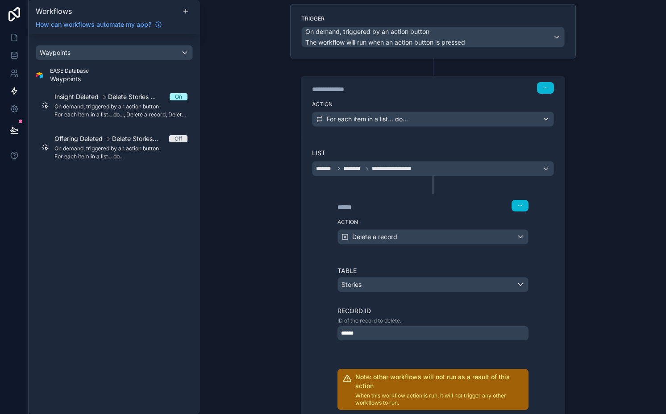
click at [350, 209] on div "******" at bounding box center [404, 207] width 134 height 9
type div "******"
click at [307, 246] on div "**********" at bounding box center [432, 311] width 263 height 349
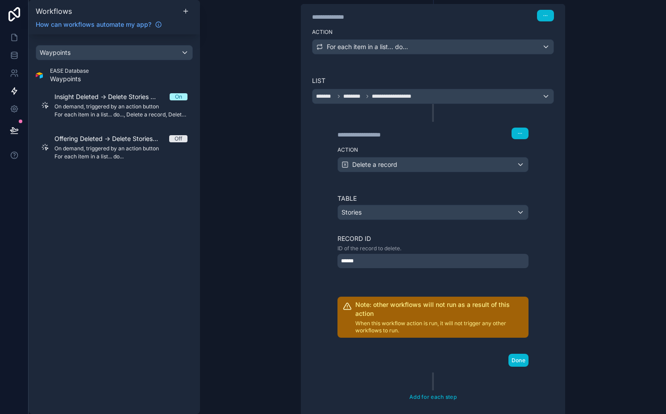
scroll to position [142, 0]
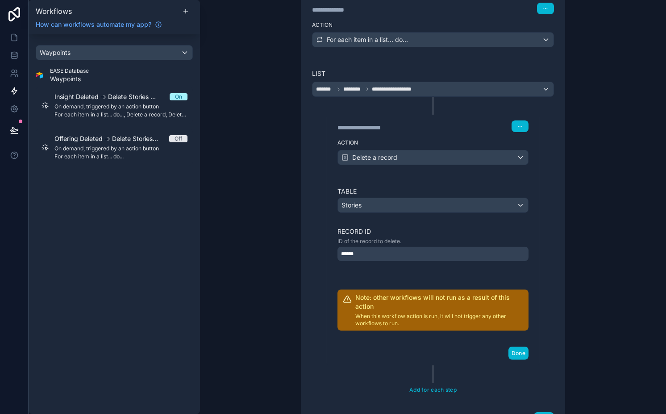
click at [405, 253] on div "******" at bounding box center [432, 254] width 191 height 14
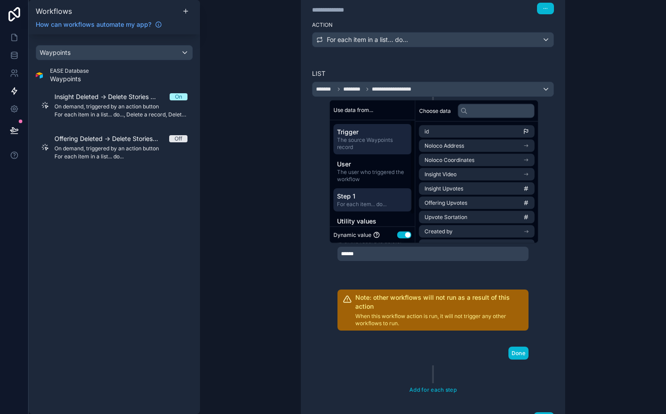
click at [371, 199] on span "Step 1" at bounding box center [372, 195] width 71 height 9
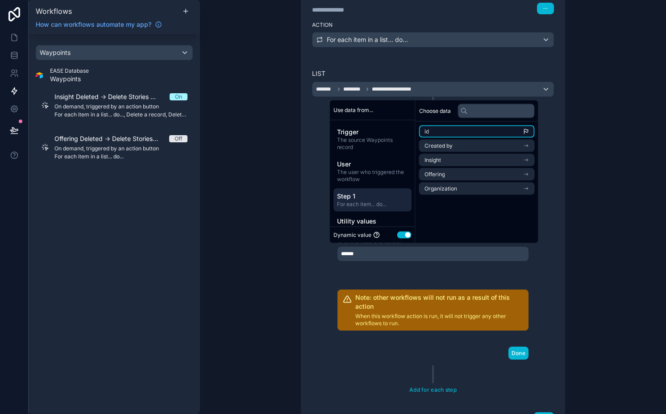
click at [450, 128] on li "id" at bounding box center [477, 131] width 116 height 12
click at [519, 349] on button "Done" at bounding box center [518, 353] width 20 height 13
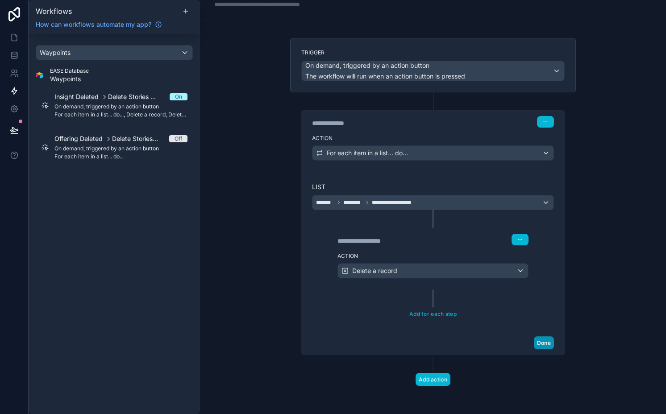
click at [543, 342] on button "Done" at bounding box center [544, 342] width 20 height 13
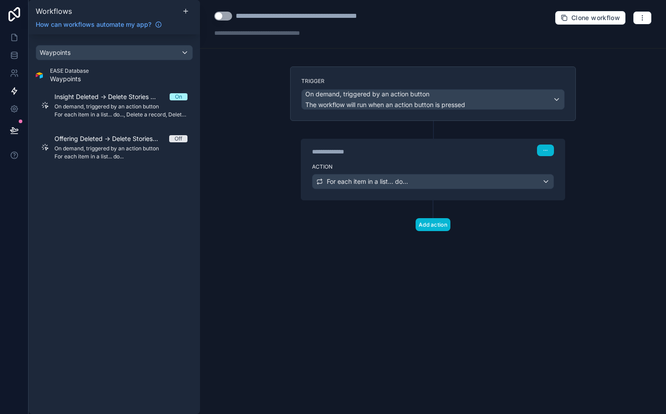
scroll to position [0, 0]
click at [441, 221] on button "Add action" at bounding box center [432, 224] width 35 height 13
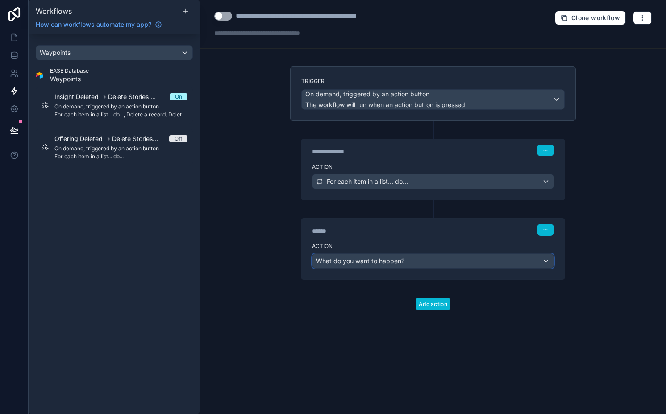
click at [389, 257] on span "What do you want to happen?" at bounding box center [360, 261] width 88 height 8
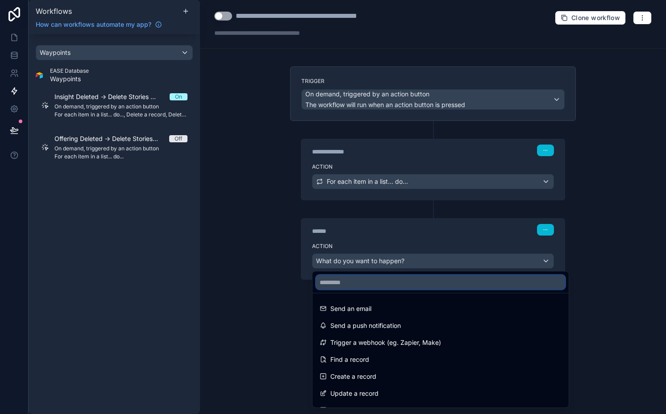
click at [353, 283] on input "text" at bounding box center [440, 282] width 249 height 14
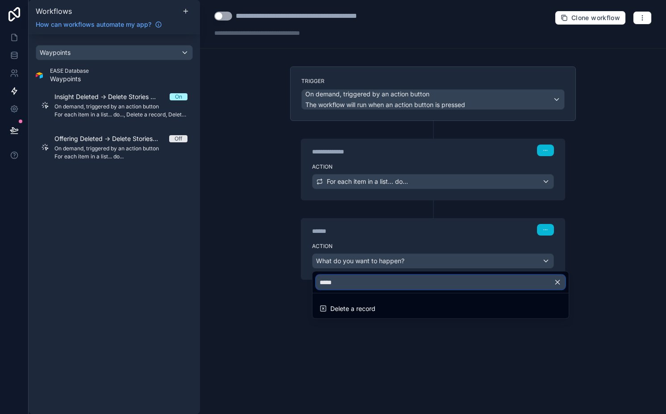
type input "******"
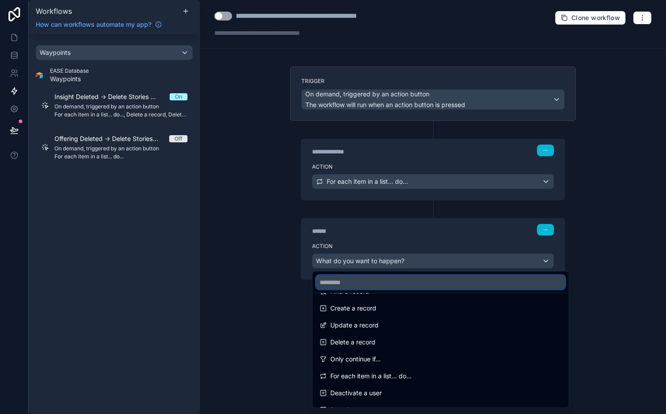
scroll to position [58, 0]
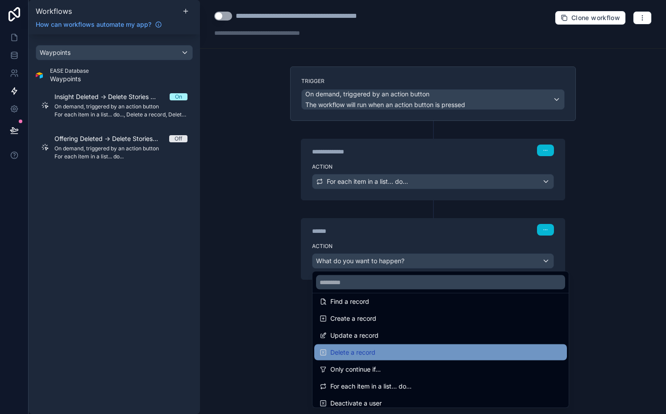
click at [349, 348] on span "Delete a record" at bounding box center [352, 352] width 45 height 11
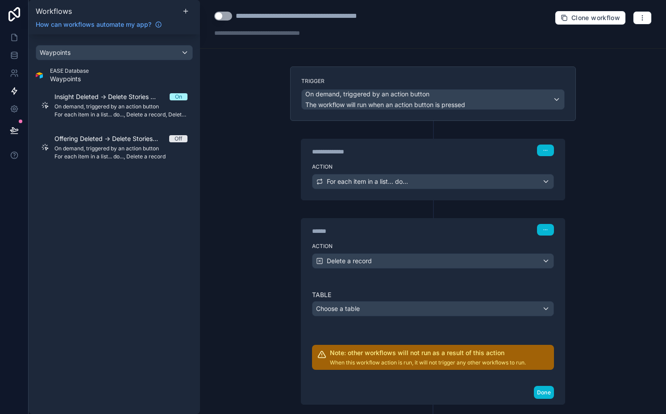
scroll to position [21, 0]
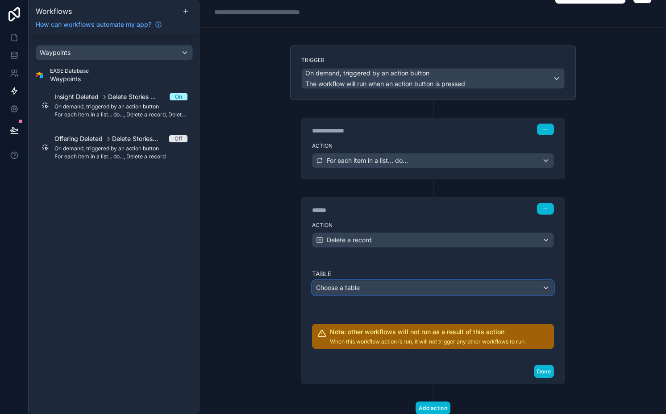
click at [336, 288] on span "Choose a table" at bounding box center [338, 288] width 44 height 8
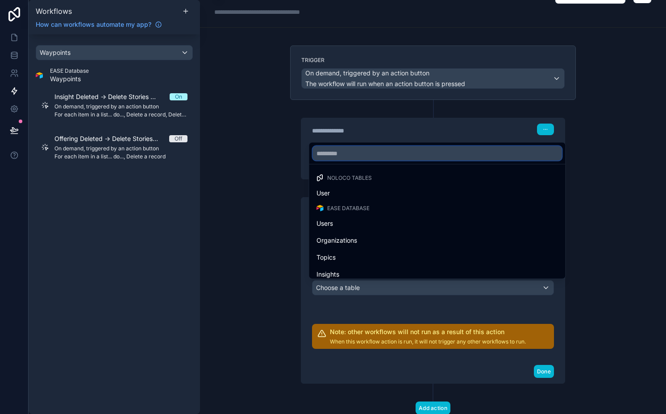
click at [337, 154] on input "text" at bounding box center [437, 153] width 249 height 14
type input "****"
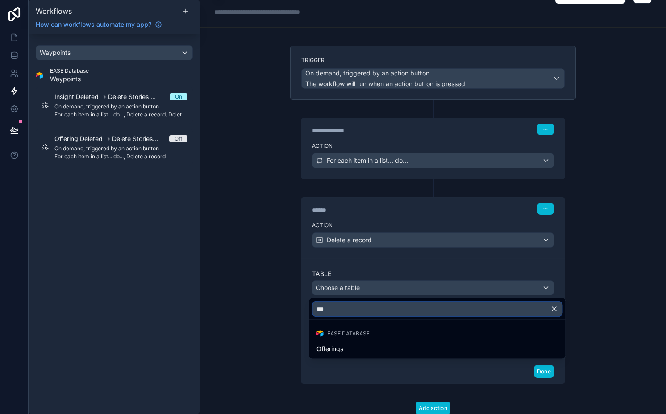
type input "***"
click at [385, 358] on ul "EASE Database Offerings" at bounding box center [437, 339] width 256 height 38
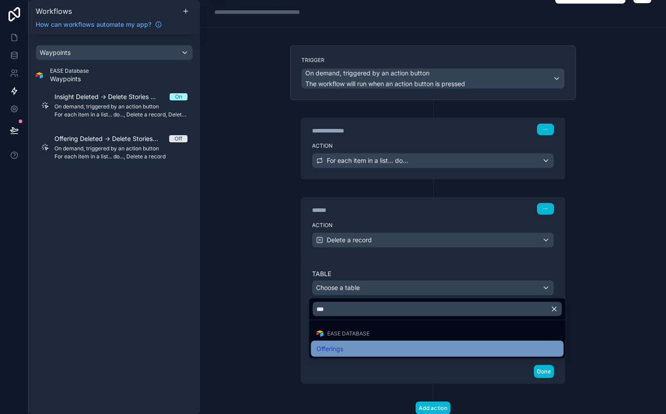
click at [383, 356] on div "Offerings" at bounding box center [437, 349] width 253 height 16
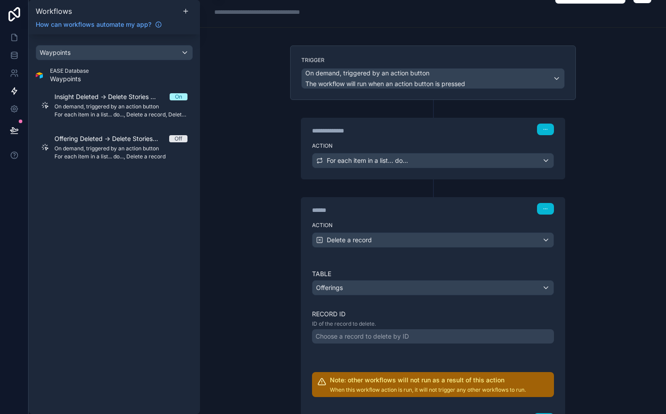
click at [361, 336] on div "Choose a record to delete by ID" at bounding box center [361, 336] width 93 height 9
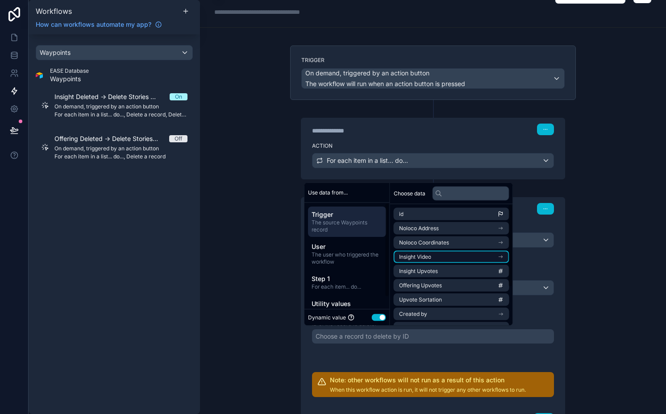
scroll to position [55, 0]
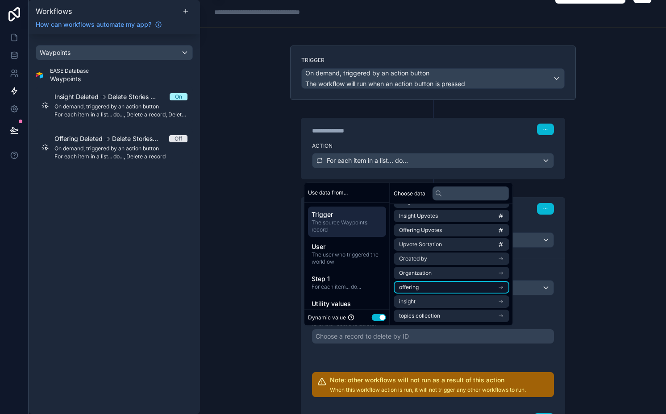
click at [422, 289] on li "offering" at bounding box center [452, 287] width 116 height 12
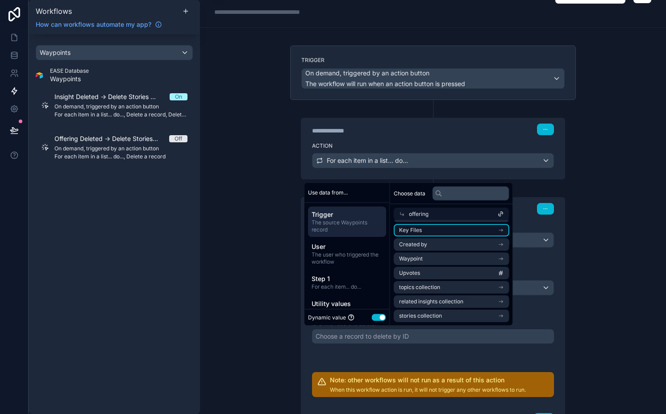
scroll to position [0, 0]
click at [411, 229] on li "id" at bounding box center [452, 230] width 116 height 12
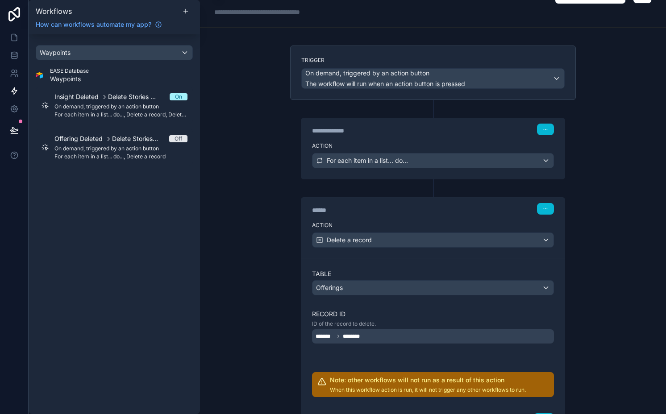
click at [221, 302] on div "**********" at bounding box center [433, 207] width 466 height 414
click at [320, 206] on div "******" at bounding box center [379, 210] width 134 height 9
type div "******"
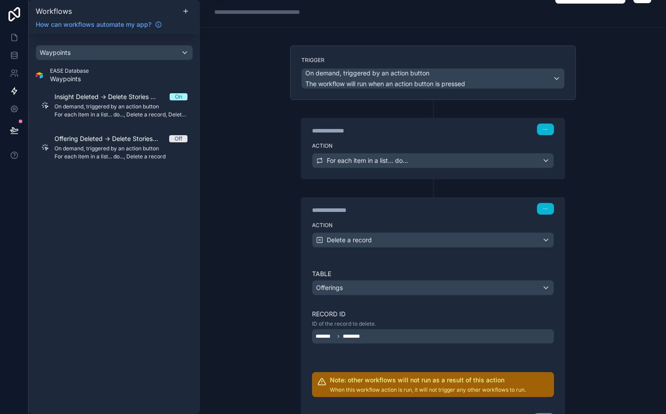
click at [217, 274] on div "**********" at bounding box center [433, 207] width 466 height 414
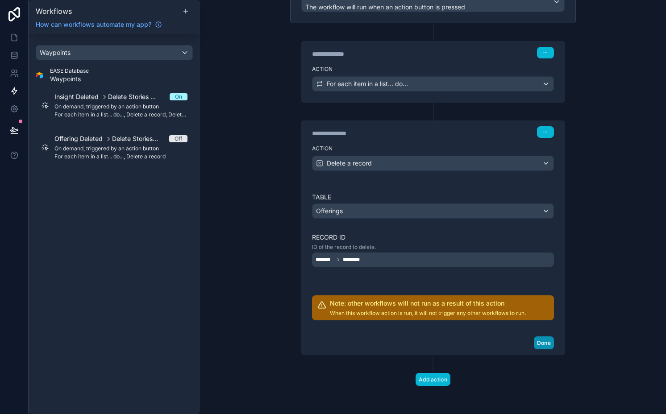
click at [539, 345] on button "Done" at bounding box center [544, 342] width 20 height 13
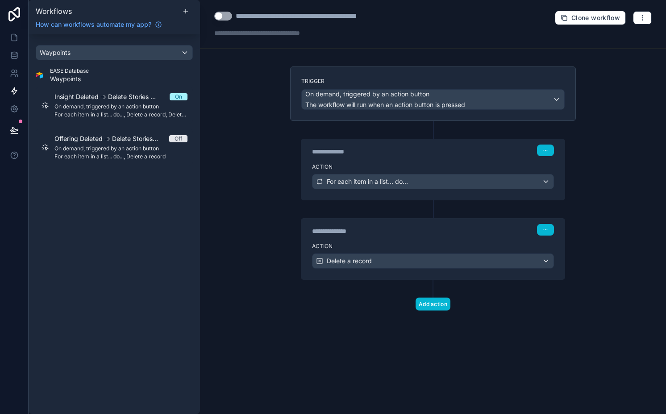
scroll to position [0, 0]
click at [427, 309] on button "Add action" at bounding box center [432, 304] width 35 height 13
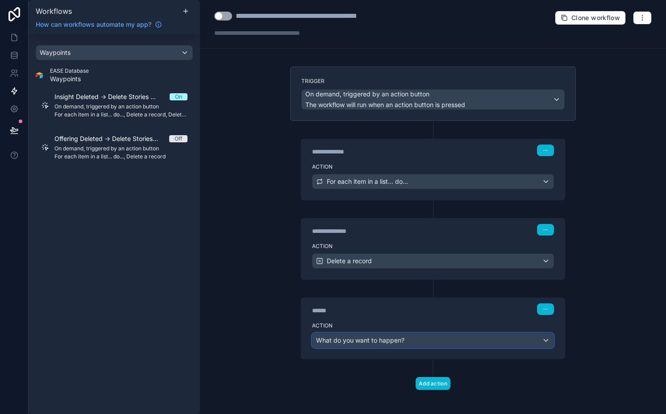
click at [357, 337] on span "What do you want to happen?" at bounding box center [360, 340] width 88 height 8
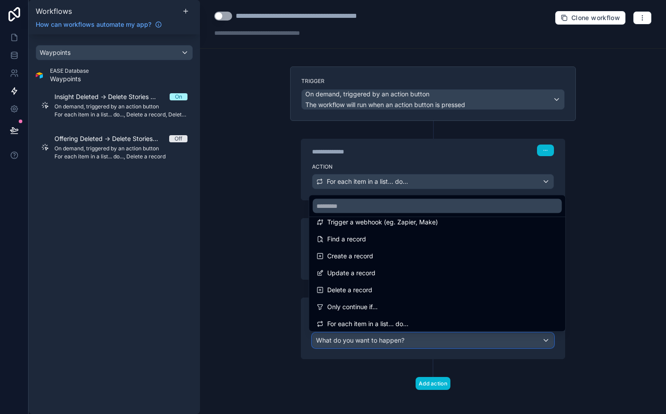
scroll to position [47, 0]
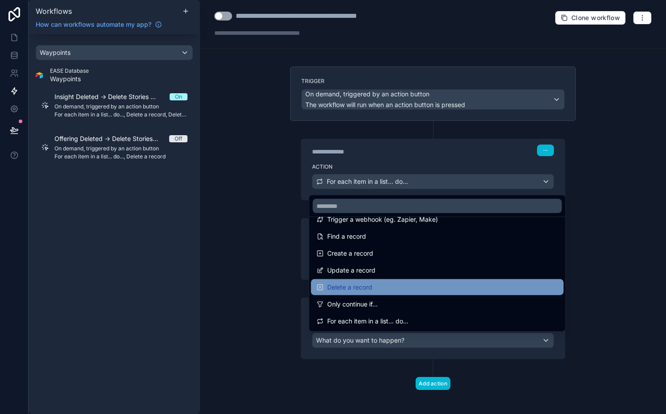
click at [356, 290] on span "Delete a record" at bounding box center [349, 287] width 45 height 11
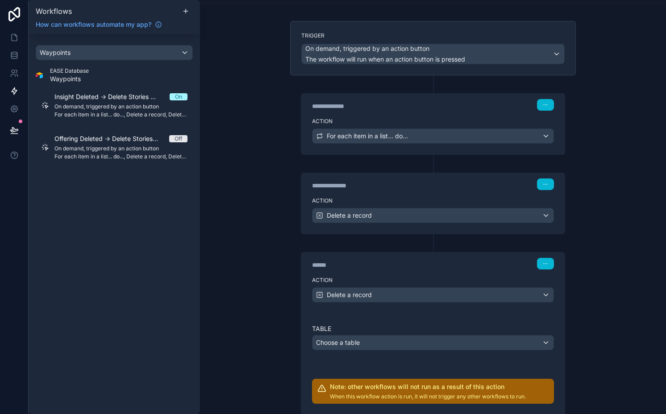
scroll to position [46, 0]
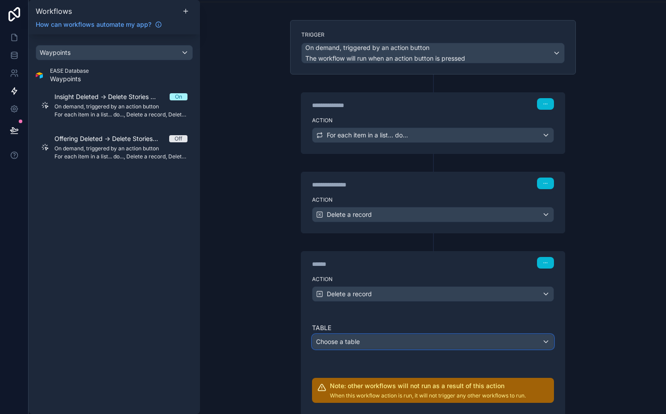
click at [348, 340] on span "Choose a table" at bounding box center [338, 342] width 44 height 8
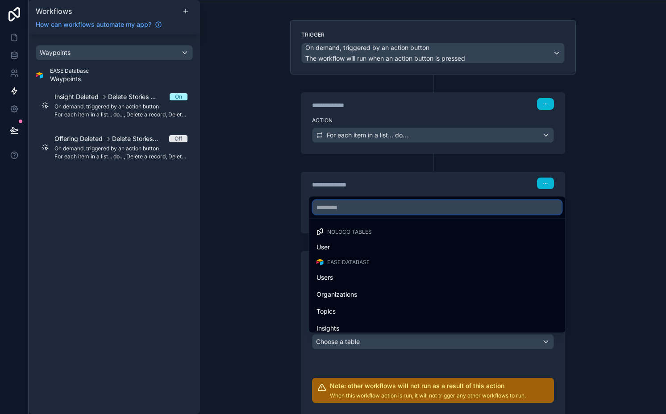
click at [378, 212] on input "text" at bounding box center [437, 207] width 249 height 14
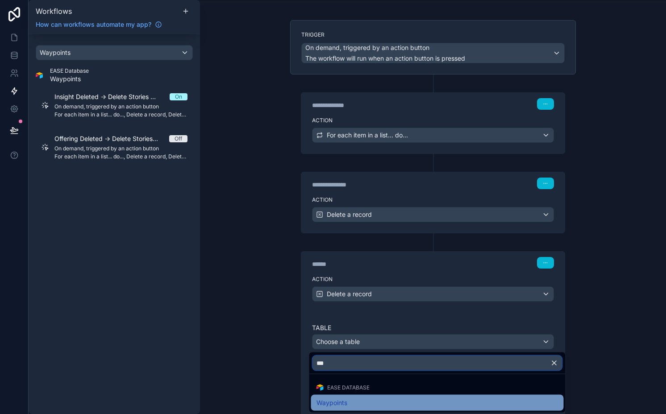
type input "***"
click at [324, 399] on span "Waypoints" at bounding box center [331, 403] width 31 height 11
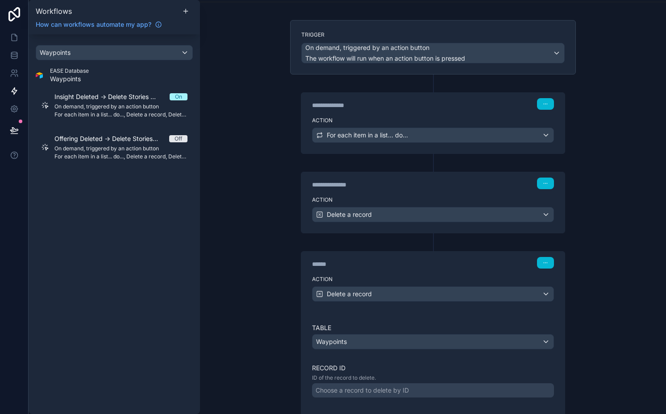
click at [325, 263] on div "******" at bounding box center [379, 264] width 134 height 9
type div "******"
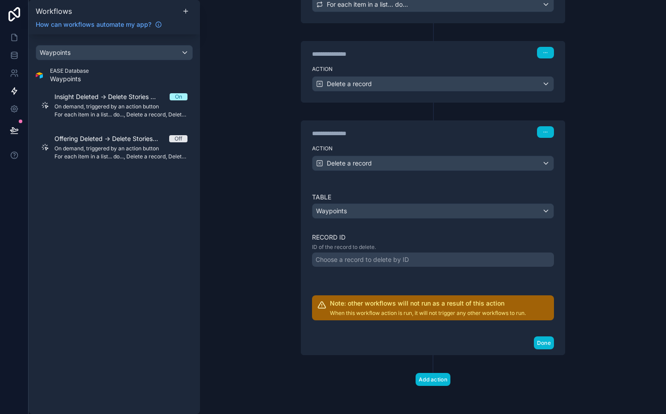
click at [338, 264] on div "Choose a record to delete by ID" at bounding box center [433, 260] width 242 height 14
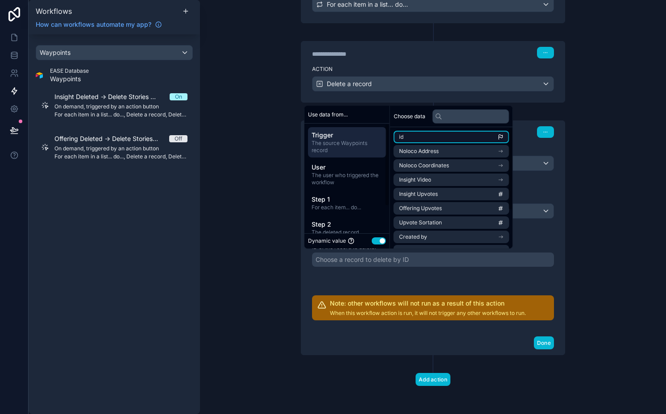
click at [412, 138] on li "id" at bounding box center [452, 137] width 116 height 12
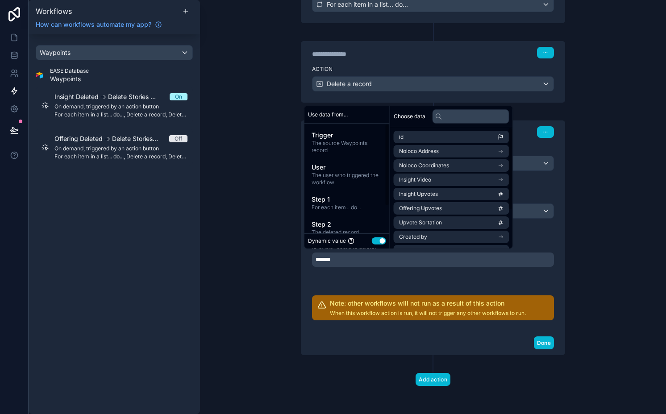
drag, startPoint x: 278, startPoint y: 236, endPoint x: 294, endPoint y: 236, distance: 15.6
click at [278, 236] on div "**********" at bounding box center [433, 207] width 466 height 414
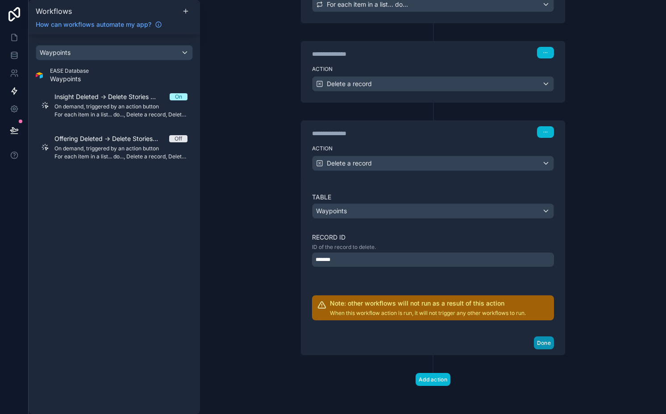
click at [542, 344] on button "Done" at bounding box center [544, 342] width 20 height 13
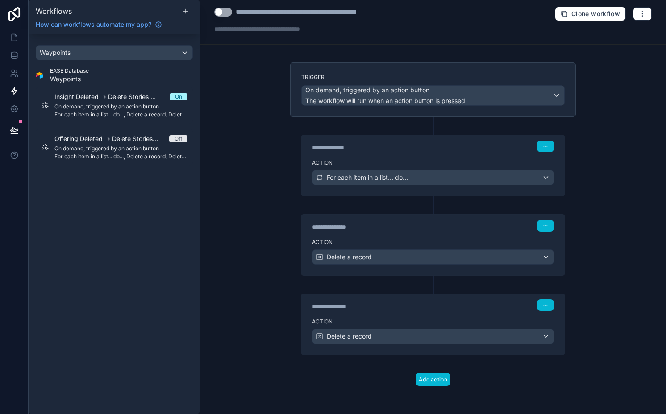
scroll to position [0, 0]
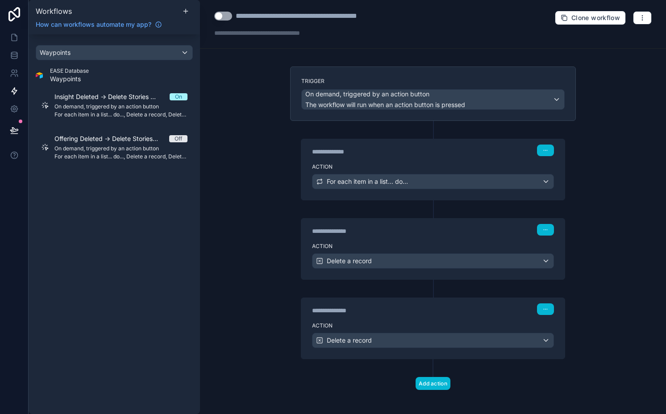
click at [221, 13] on button "Use setting" at bounding box center [223, 16] width 18 height 9
click at [10, 128] on icon at bounding box center [14, 130] width 9 height 9
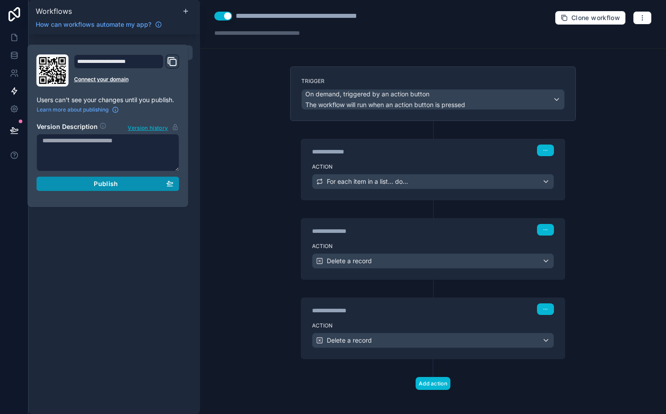
click at [109, 186] on span "Publish" at bounding box center [106, 184] width 24 height 8
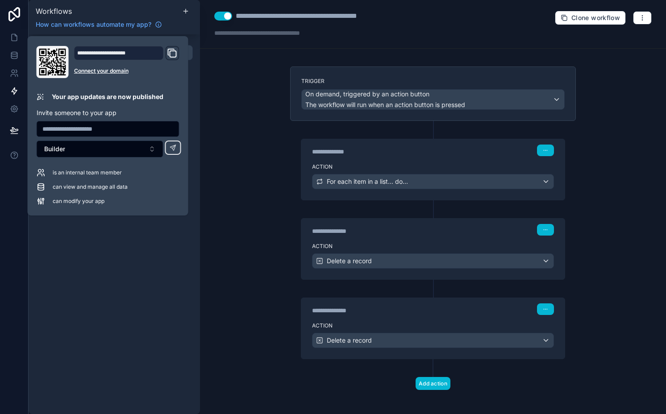
click at [194, 263] on div "Waypoints EASE Database Waypoints Insight Deleted -> Delete Stories & Insight O…" at bounding box center [114, 224] width 171 height 380
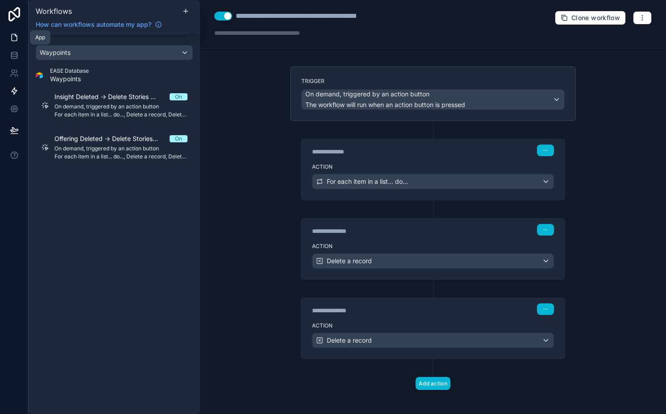
click at [11, 37] on icon at bounding box center [14, 37] width 9 height 9
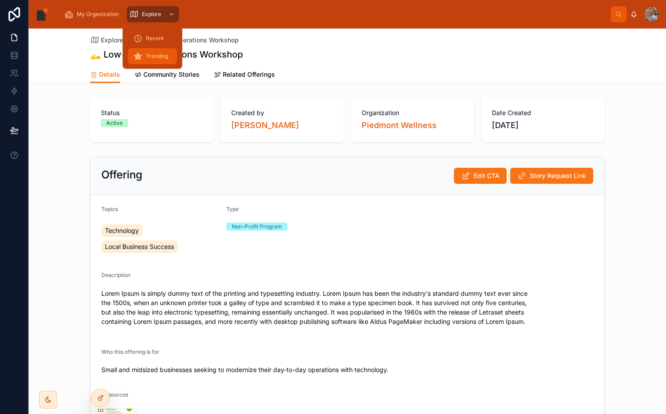
click at [154, 54] on span "Trending" at bounding box center [157, 56] width 22 height 7
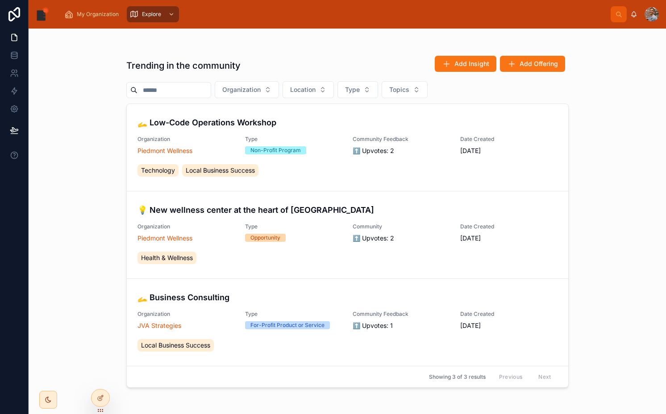
click at [655, 14] on div at bounding box center [651, 14] width 14 height 14
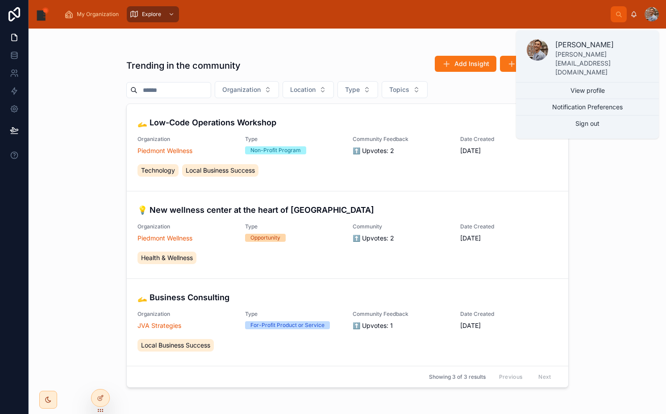
click at [655, 14] on div at bounding box center [651, 14] width 14 height 14
click at [524, 39] on div "Trending in the community Add Insight Add Offering Organization Location Type T…" at bounding box center [347, 216] width 456 height 375
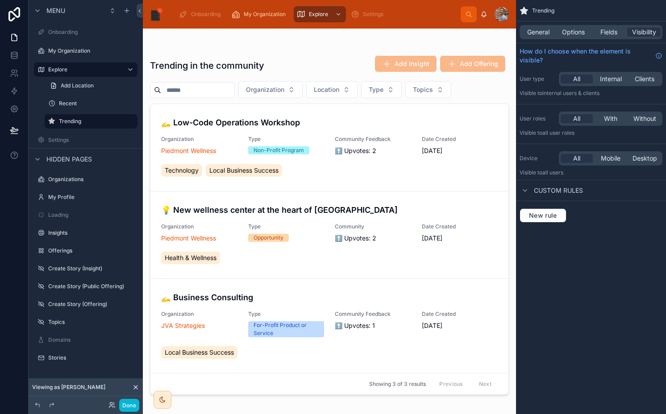
click at [266, 116] on div at bounding box center [329, 216] width 373 height 375
click at [266, 116] on h4 "🫴 Low-Code Operations Workshop" at bounding box center [329, 122] width 336 height 12
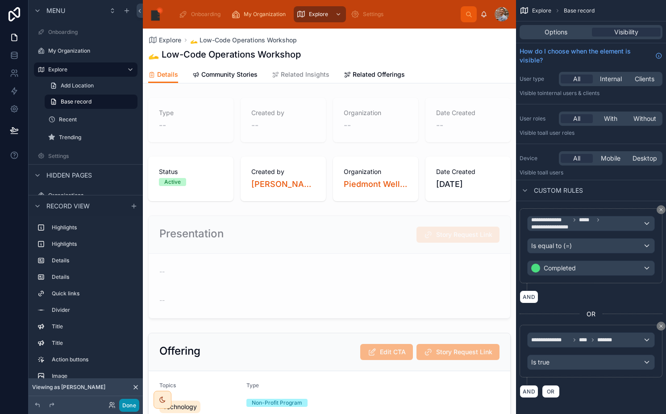
click at [125, 403] on button "Done" at bounding box center [129, 405] width 20 height 13
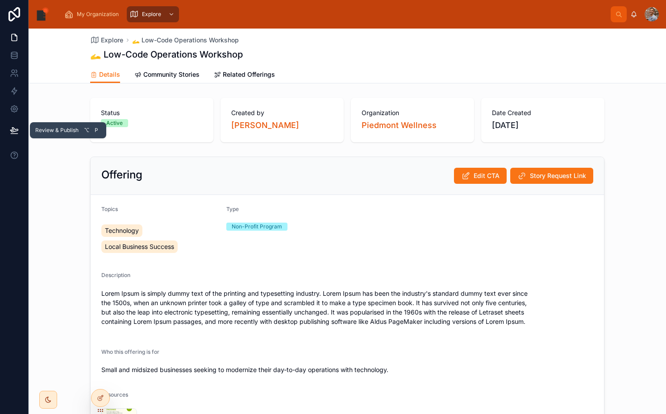
click at [13, 130] on icon at bounding box center [14, 130] width 9 height 9
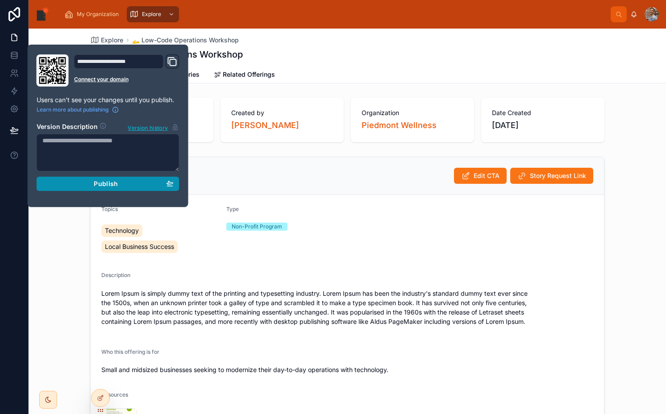
click at [110, 184] on span "Publish" at bounding box center [106, 184] width 24 height 8
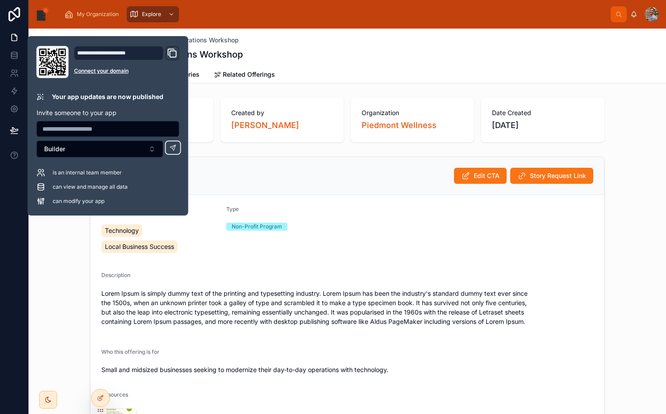
click at [337, 55] on div "🫴 Low-Code Operations Workshop" at bounding box center [347, 54] width 514 height 12
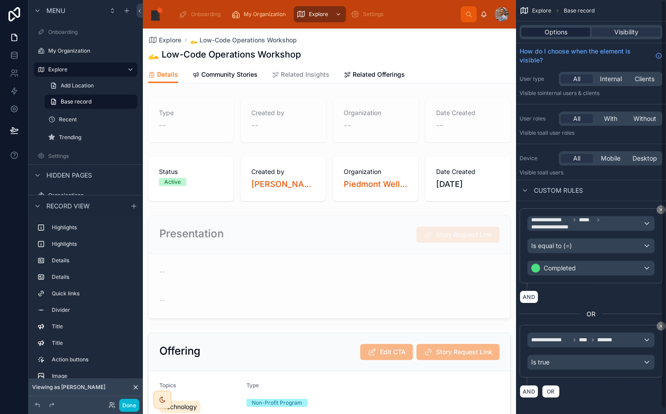
click at [562, 34] on span "Options" at bounding box center [555, 32] width 23 height 9
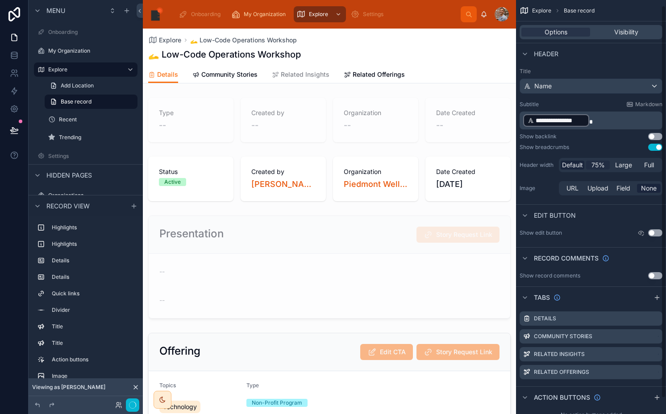
scroll to position [22, 0]
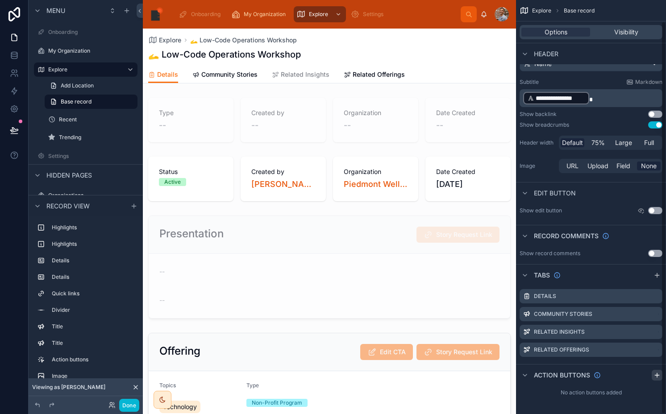
click at [659, 375] on icon "scrollable content" at bounding box center [657, 375] width 4 height 0
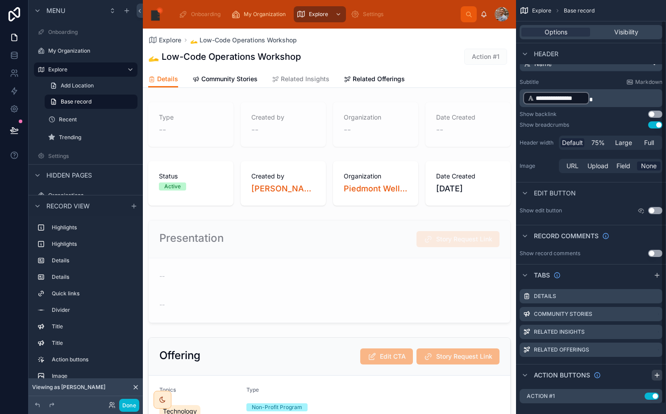
scroll to position [33, 0]
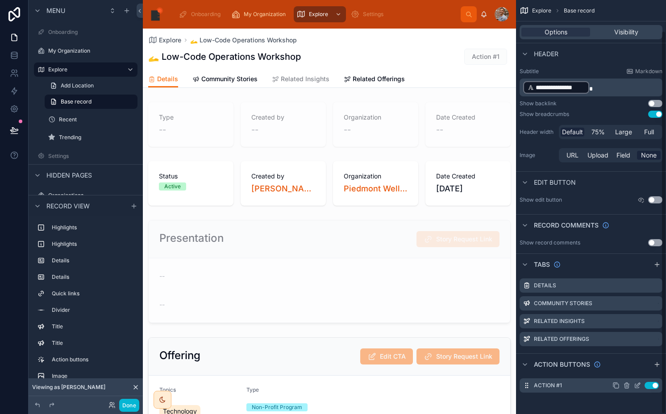
click at [636, 385] on icon "scrollable content" at bounding box center [637, 385] width 7 height 7
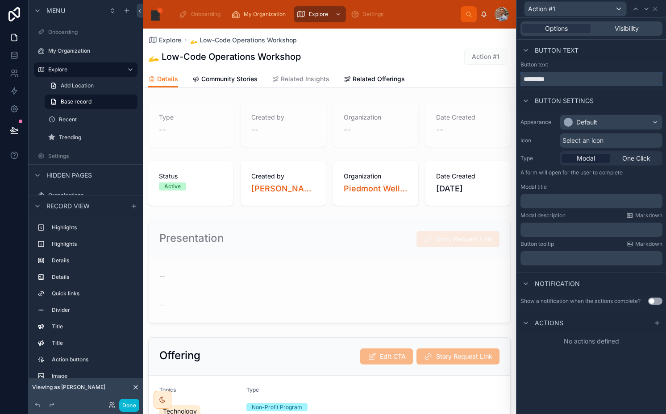
click at [588, 81] on input "*********" at bounding box center [591, 79] width 142 height 14
type input "******"
click at [599, 123] on div "Default" at bounding box center [611, 122] width 102 height 14
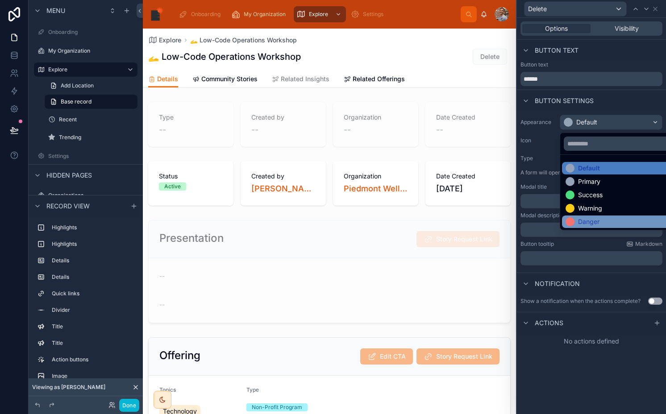
click at [598, 220] on div "Danger" at bounding box center [588, 221] width 21 height 9
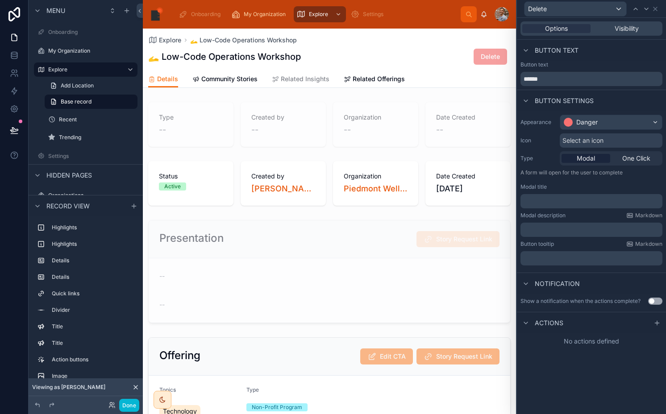
click at [589, 143] on span "Select an icon" at bounding box center [582, 140] width 41 height 9
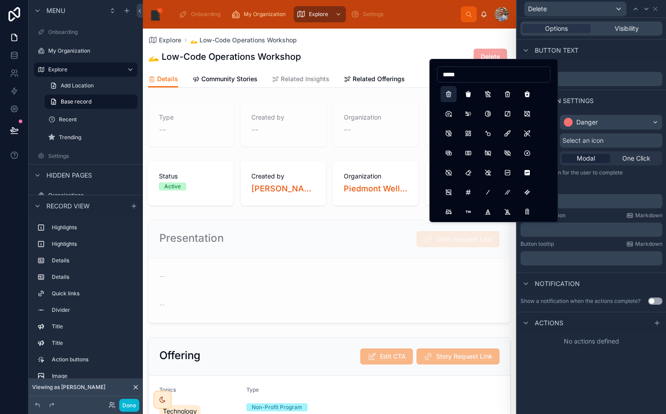
type input "*****"
click at [450, 92] on button "Trash" at bounding box center [448, 94] width 16 height 16
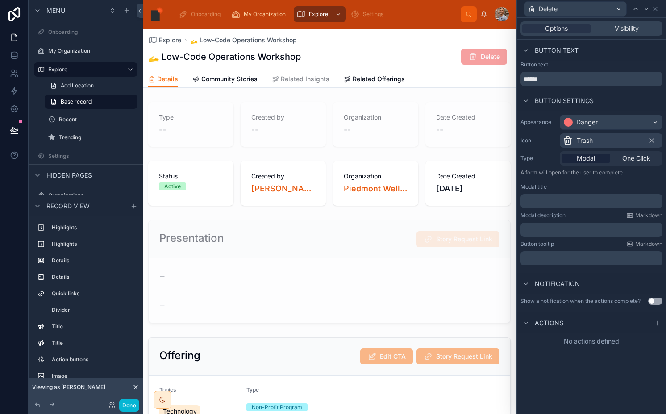
click at [592, 198] on p "﻿" at bounding box center [592, 201] width 137 height 9
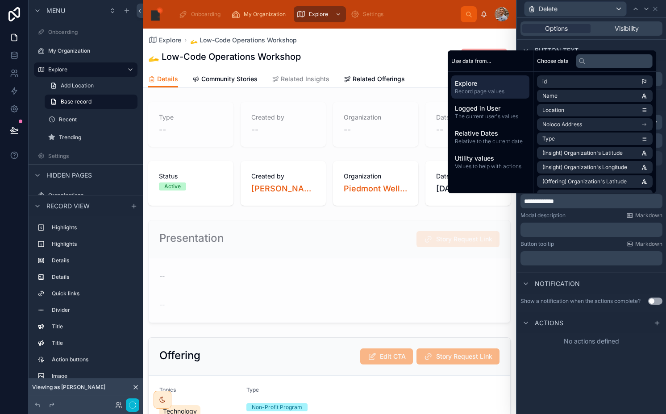
click at [556, 223] on div "﻿" at bounding box center [591, 230] width 142 height 14
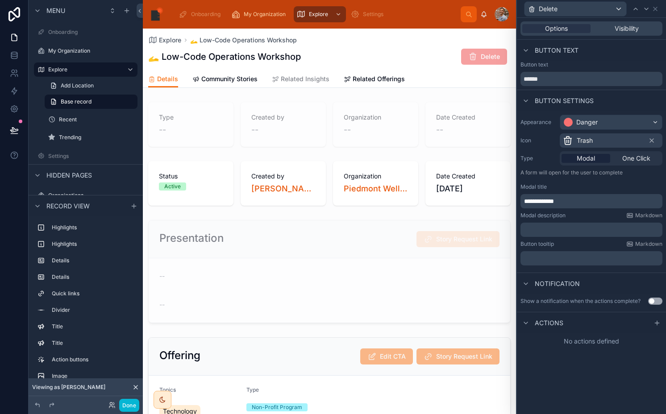
click at [556, 230] on p "﻿" at bounding box center [592, 229] width 137 height 9
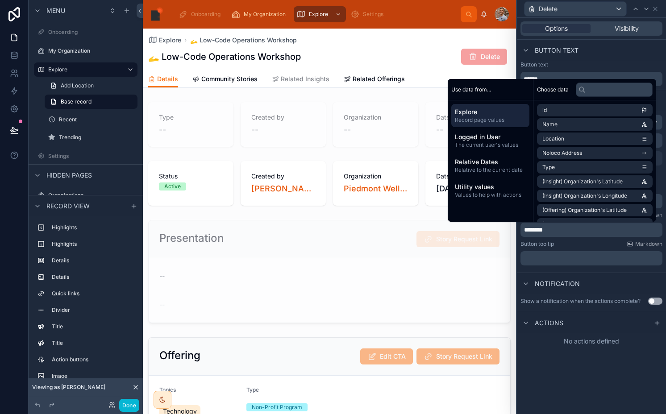
click at [566, 248] on div "Button tooltip Markdown ﻿" at bounding box center [591, 253] width 142 height 25
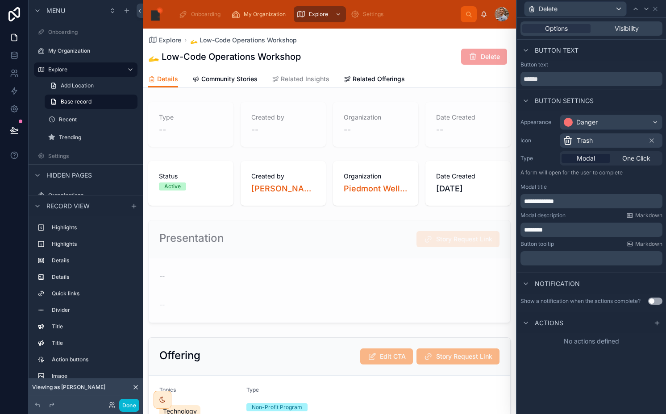
click at [565, 232] on p "********" at bounding box center [592, 229] width 137 height 9
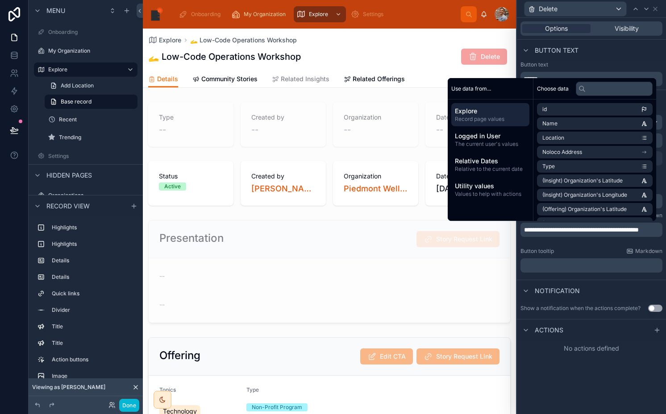
scroll to position [0, 0]
click at [627, 229] on span "**********" at bounding box center [591, 233] width 134 height 15
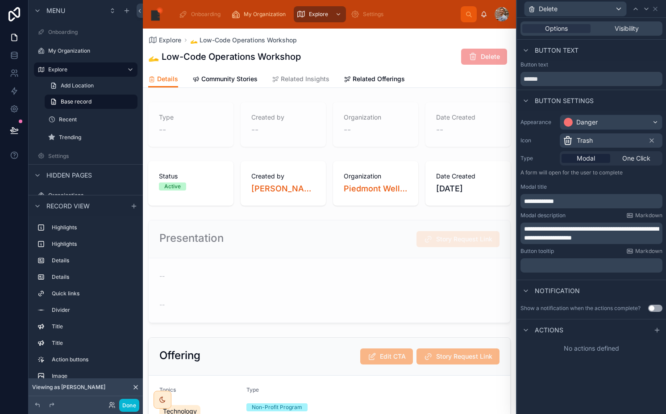
click at [596, 249] on div "Button tooltip Markdown" at bounding box center [591, 251] width 142 height 7
click at [659, 339] on div "Actions" at bounding box center [591, 329] width 149 height 21
click at [659, 331] on icon at bounding box center [656, 330] width 7 height 7
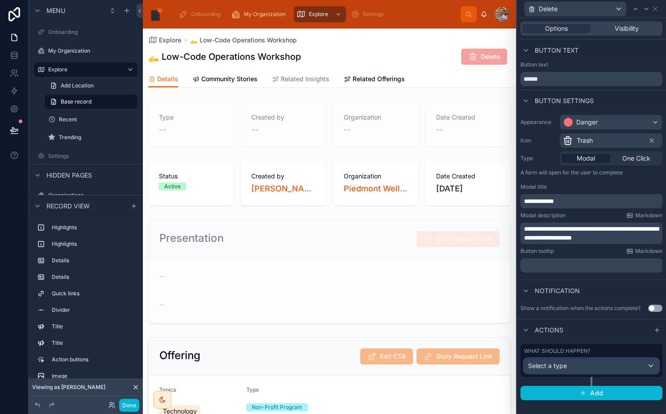
click at [571, 361] on div "Select a type" at bounding box center [591, 366] width 134 height 14
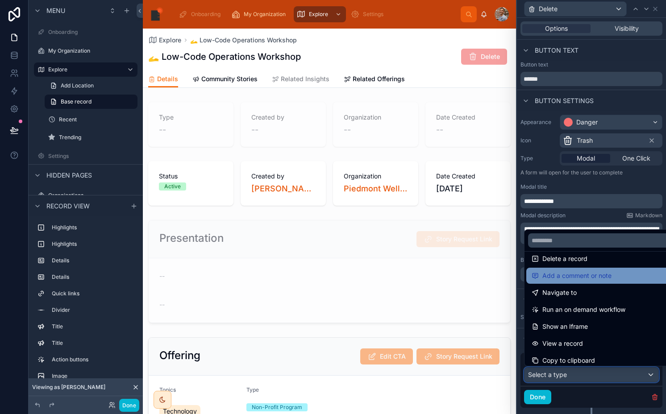
scroll to position [43, 0]
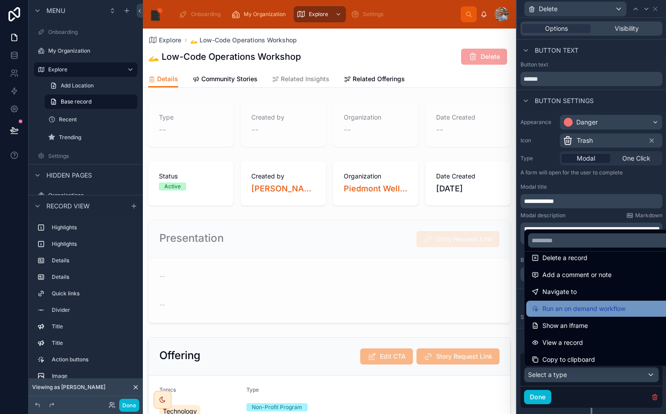
click at [579, 312] on span "Run an on demand workflow" at bounding box center [583, 308] width 83 height 11
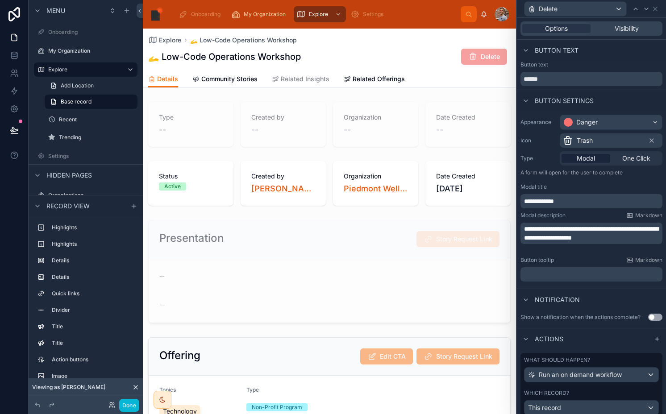
scroll to position [86, 0]
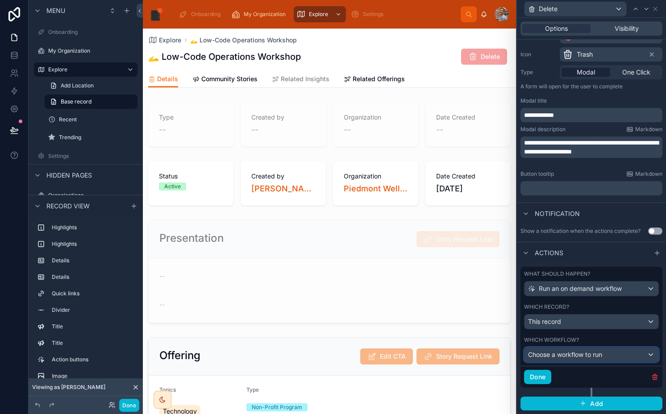
click at [542, 357] on span "Choose a workflow to run" at bounding box center [565, 355] width 74 height 8
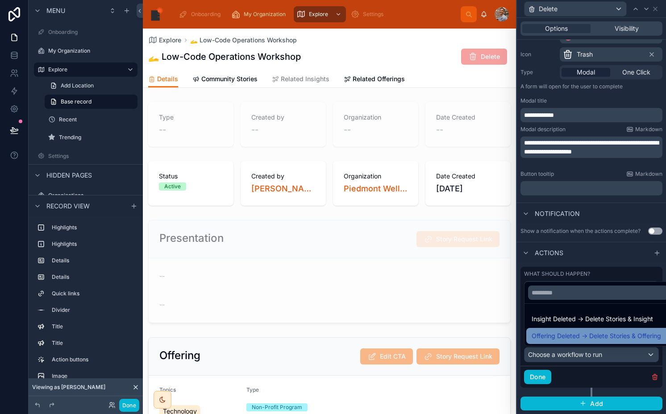
click at [551, 335] on span "Offering Deleted -> Delete Stories & Offering" at bounding box center [595, 336] width 129 height 11
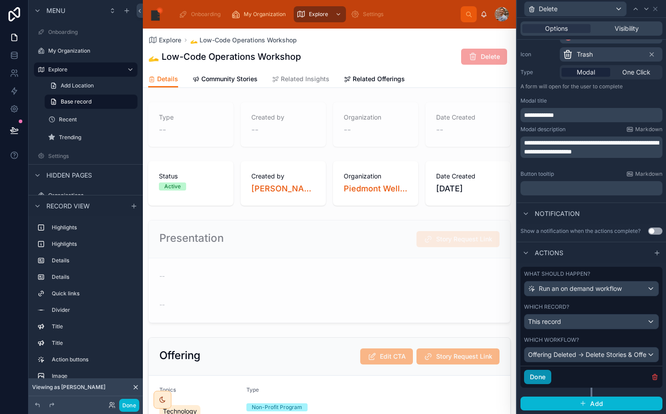
click at [543, 373] on button "Done" at bounding box center [537, 377] width 27 height 14
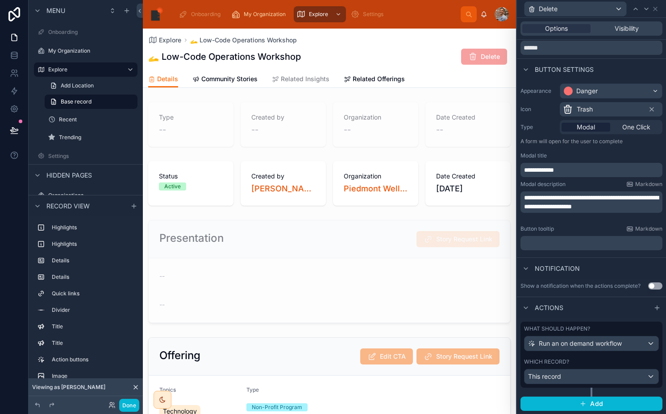
scroll to position [0, 0]
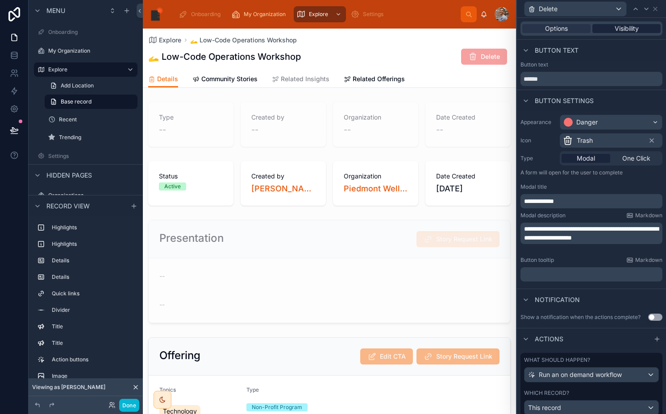
click at [618, 29] on span "Visibility" at bounding box center [626, 28] width 24 height 9
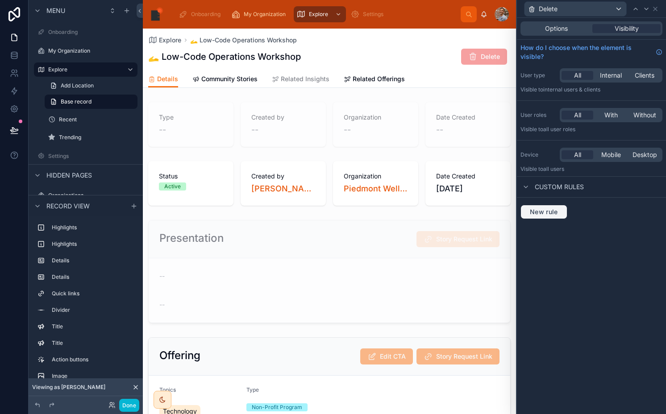
click at [537, 207] on button "New rule" at bounding box center [543, 212] width 47 height 14
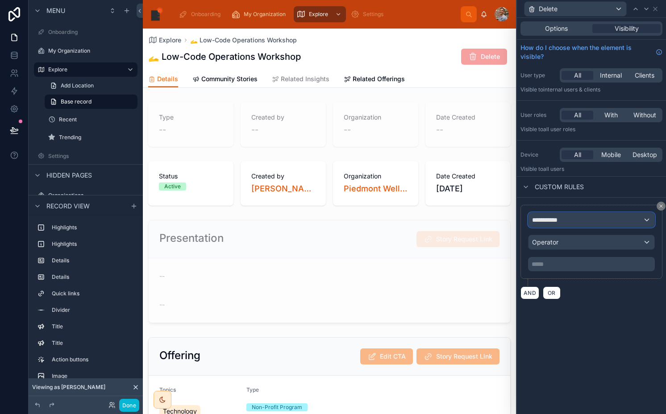
click at [537, 225] on div "**********" at bounding box center [591, 220] width 126 height 14
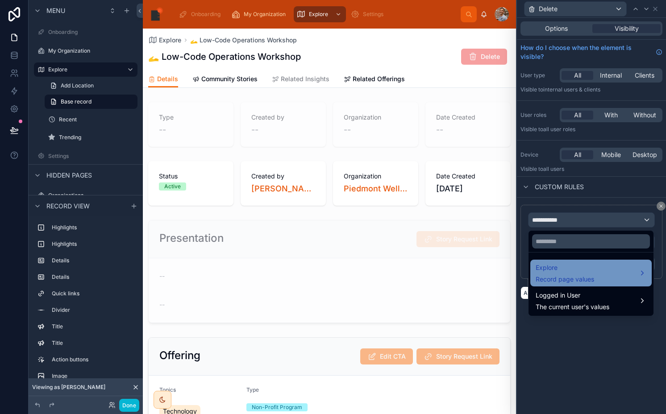
click at [542, 266] on span "Explore" at bounding box center [564, 267] width 58 height 11
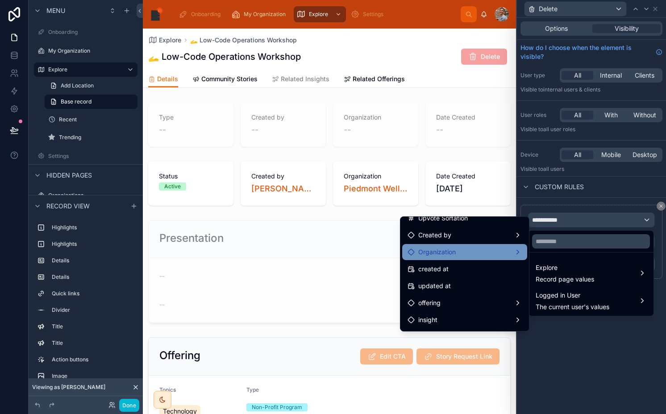
scroll to position [333, 0]
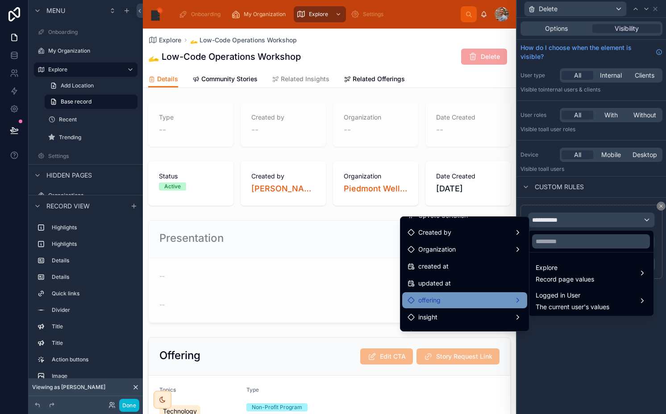
click at [430, 299] on span "offering" at bounding box center [429, 300] width 22 height 11
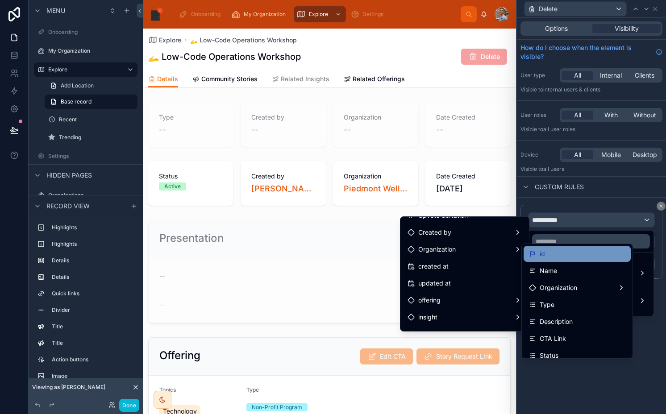
click at [555, 249] on div "id" at bounding box center [577, 254] width 96 height 11
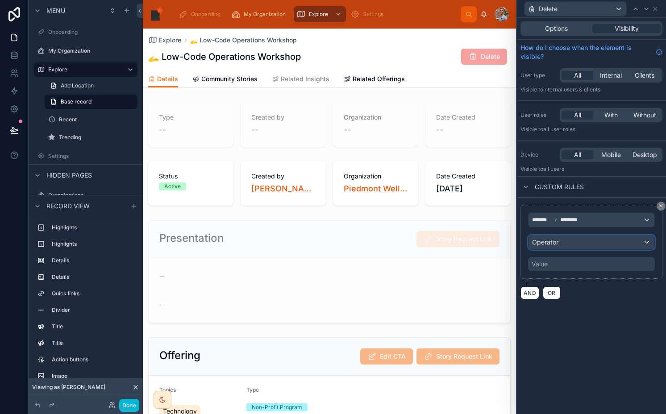
click at [551, 246] on span "Operator" at bounding box center [545, 242] width 26 height 9
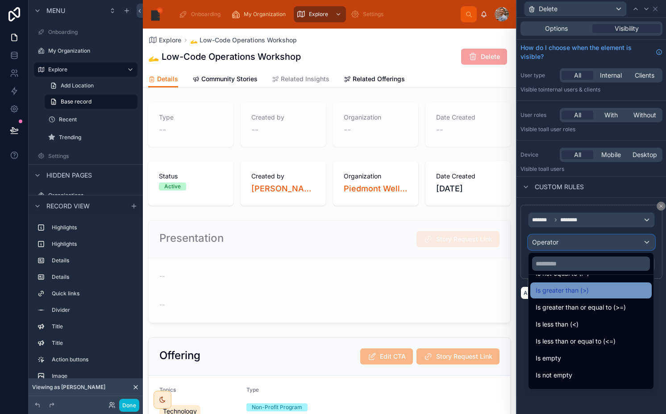
scroll to position [63, 0]
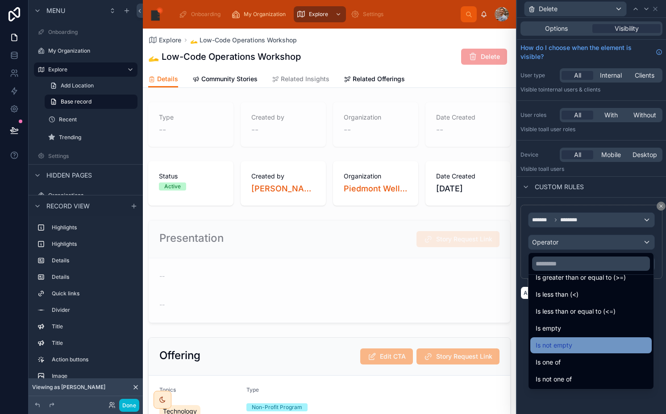
click at [550, 347] on span "Is not empty" at bounding box center [553, 345] width 37 height 11
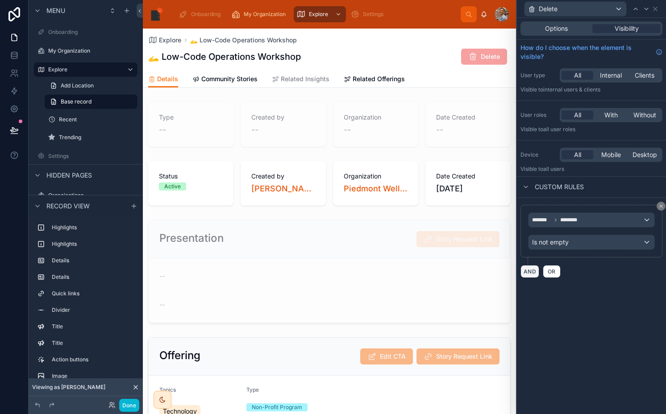
click at [531, 273] on button "AND" at bounding box center [529, 271] width 19 height 13
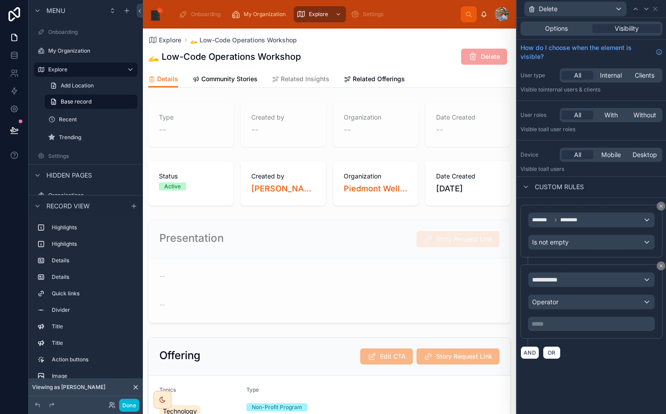
click at [544, 290] on div "**********" at bounding box center [591, 301] width 127 height 59
click at [544, 279] on span "**********" at bounding box center [548, 279] width 33 height 9
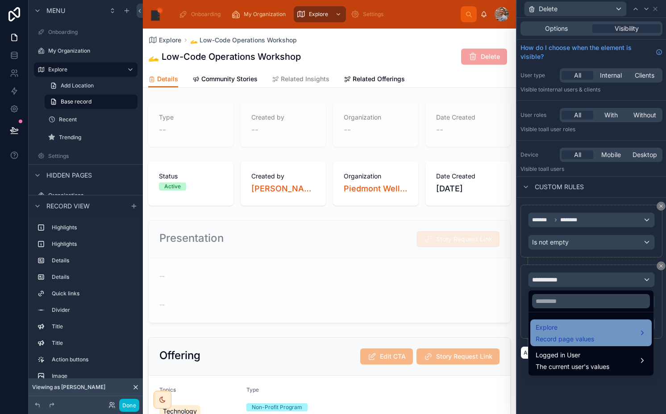
click at [542, 336] on span "Record page values" at bounding box center [564, 339] width 58 height 9
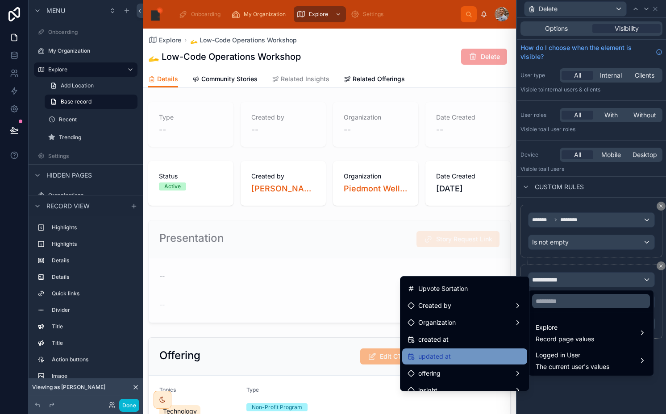
scroll to position [319, 0]
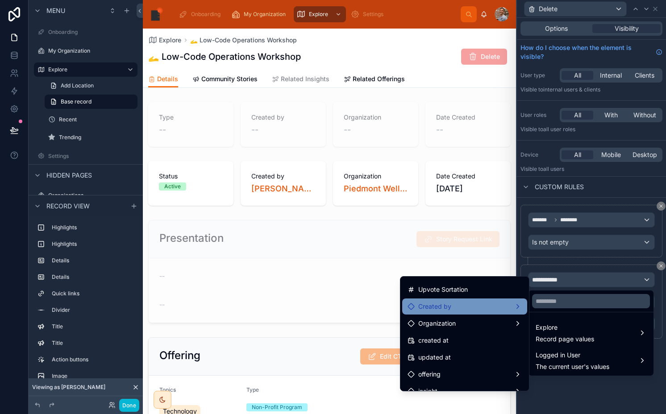
click at [427, 307] on span "Created by" at bounding box center [434, 306] width 33 height 11
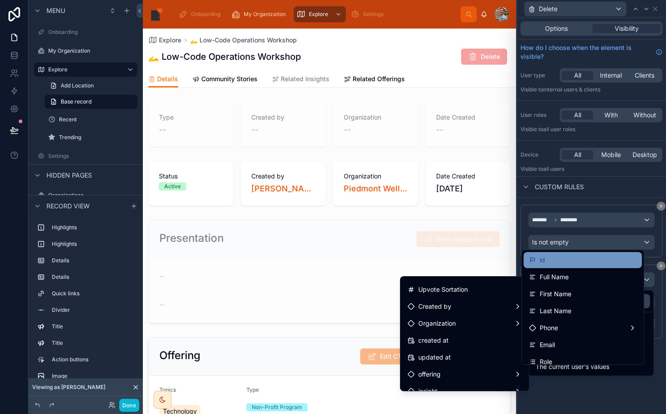
click at [544, 259] on span "id" at bounding box center [541, 260] width 5 height 11
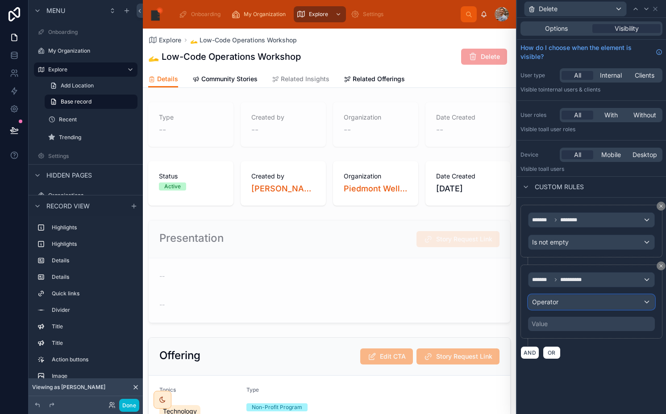
click at [560, 301] on div "Operator" at bounding box center [591, 302] width 126 height 14
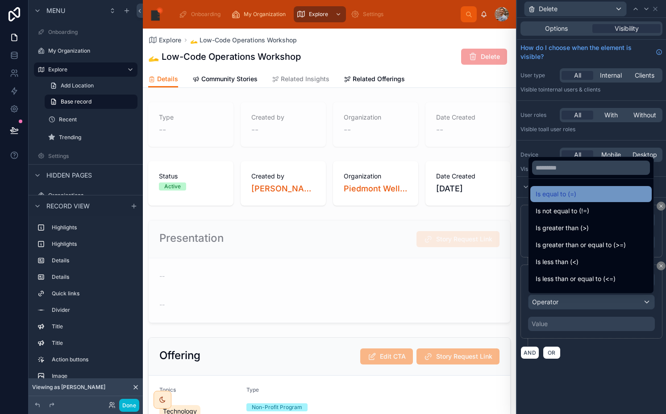
click at [560, 194] on span "Is equal to (=)" at bounding box center [555, 194] width 41 height 11
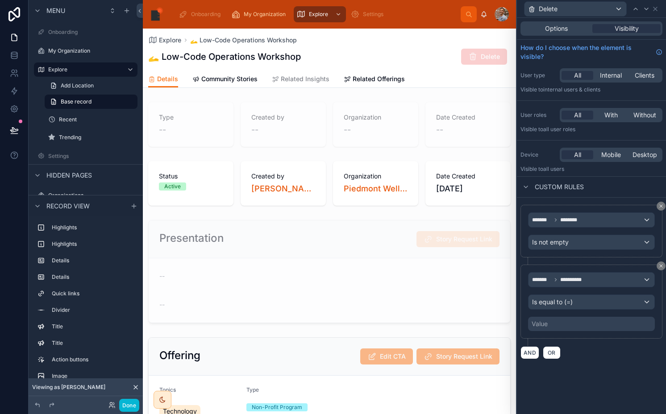
click at [548, 322] on div "Value" at bounding box center [591, 324] width 127 height 14
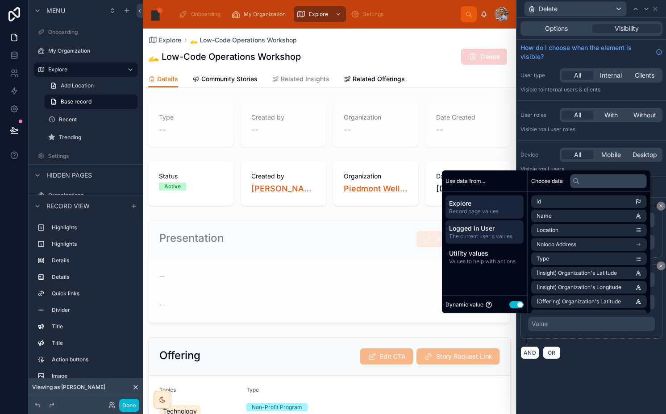
click at [473, 221] on div "Logged in User The current user's values" at bounding box center [484, 231] width 78 height 23
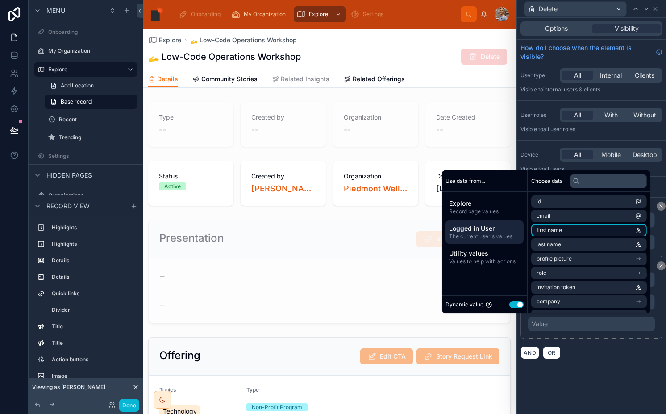
scroll to position [55, 0]
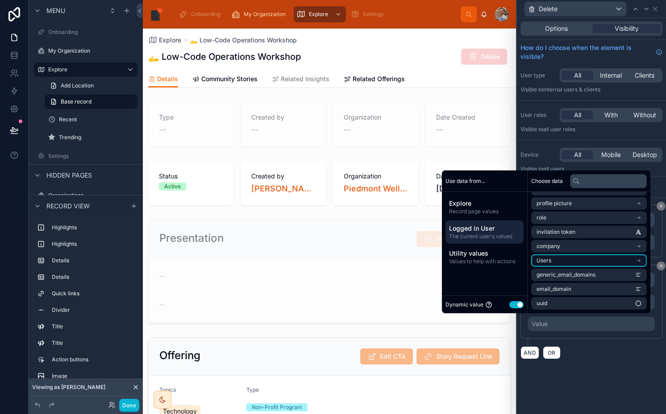
click at [555, 255] on li "Users" at bounding box center [589, 260] width 116 height 12
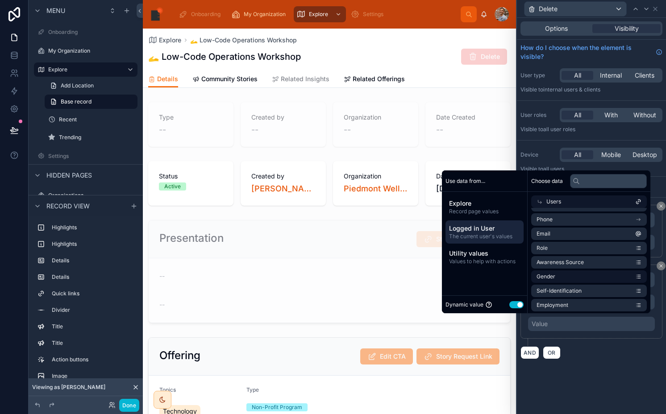
scroll to position [0, 0]
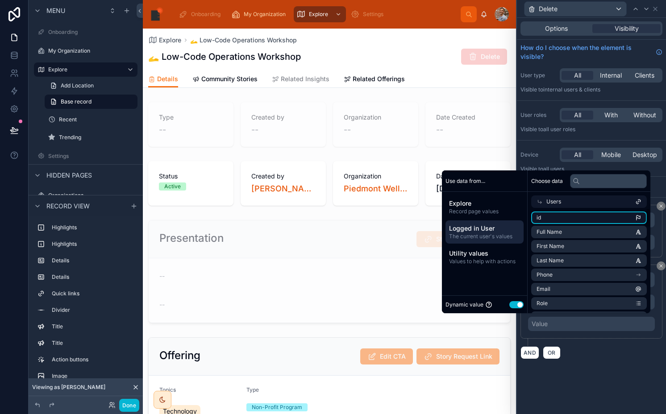
click at [544, 219] on li "id" at bounding box center [589, 218] width 116 height 12
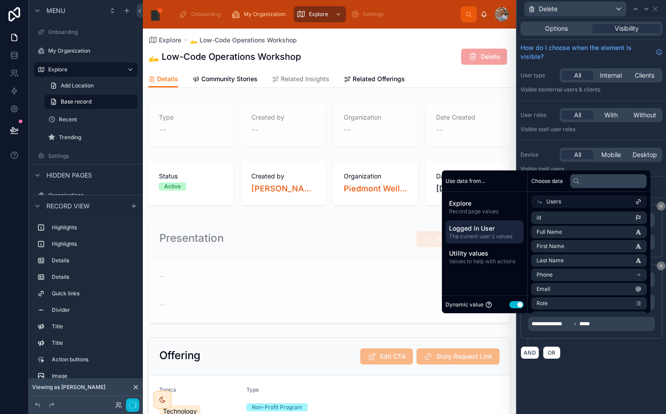
click at [599, 376] on div "**********" at bounding box center [591, 216] width 149 height 396
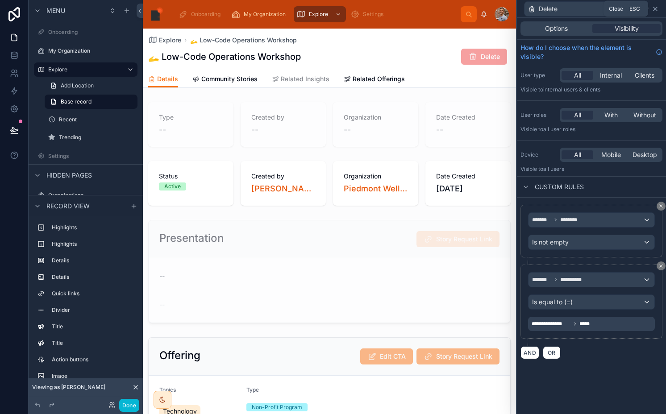
click at [657, 8] on icon at bounding box center [654, 8] width 7 height 7
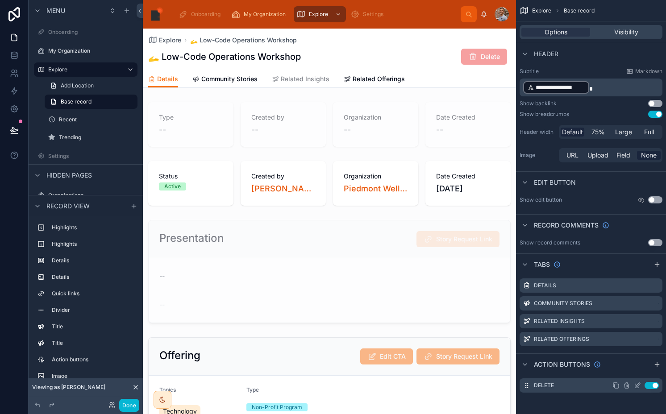
click at [617, 385] on icon "scrollable content" at bounding box center [615, 385] width 7 height 7
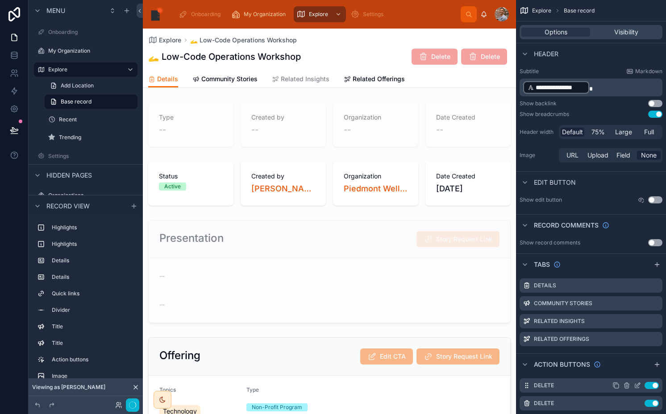
scroll to position [51, 0]
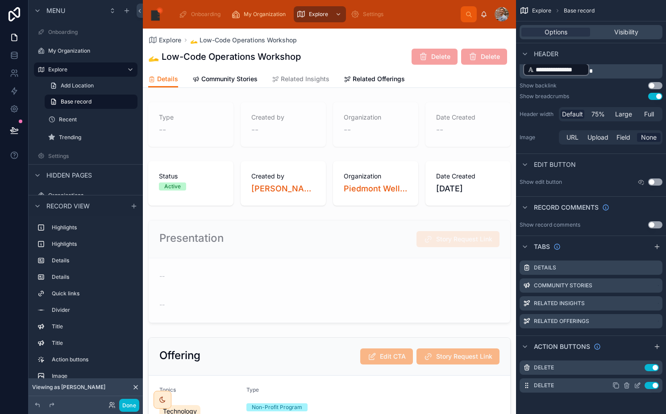
click at [637, 386] on icon "scrollable content" at bounding box center [637, 385] width 7 height 7
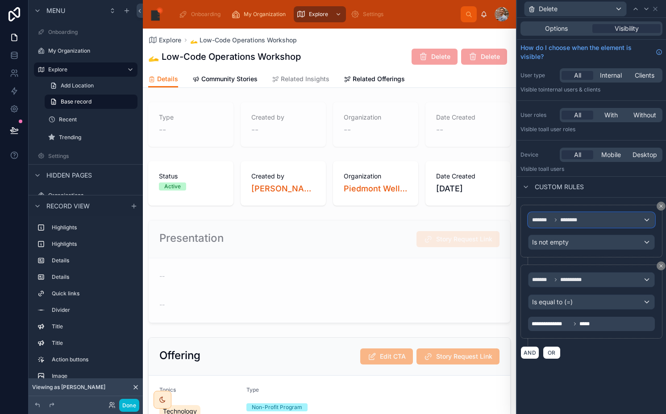
click at [560, 225] on div "******* ********" at bounding box center [591, 220] width 126 height 14
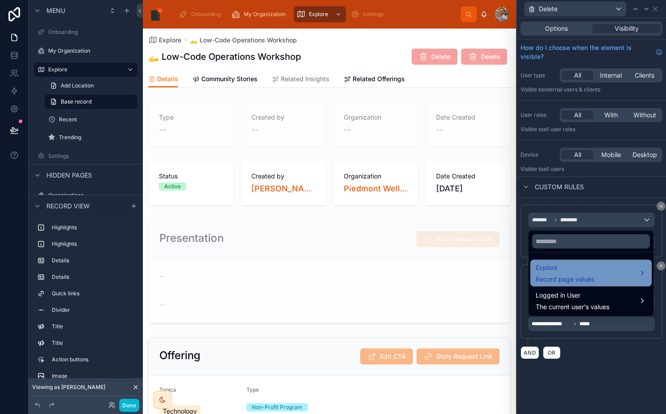
click at [555, 267] on span "Explore" at bounding box center [564, 267] width 58 height 11
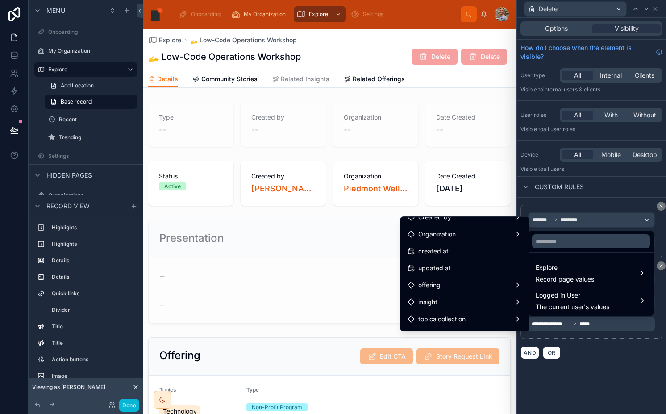
scroll to position [352, 0]
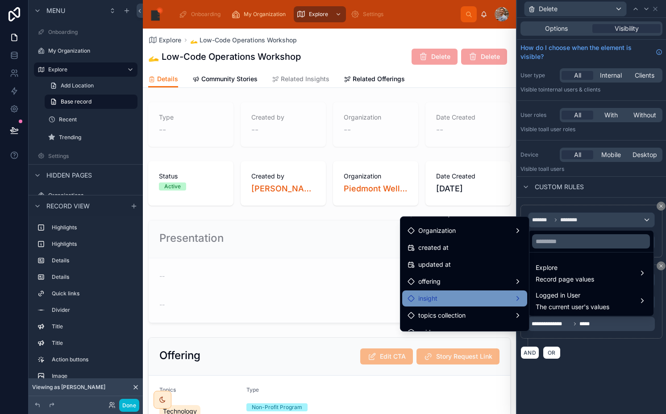
click at [423, 302] on span "insight" at bounding box center [427, 298] width 19 height 11
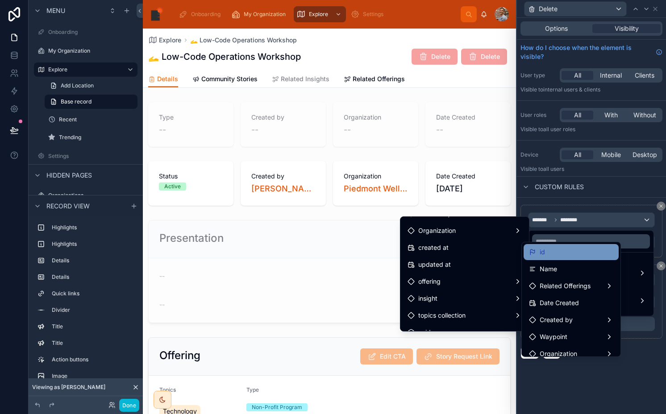
click at [537, 256] on div "id" at bounding box center [537, 252] width 16 height 11
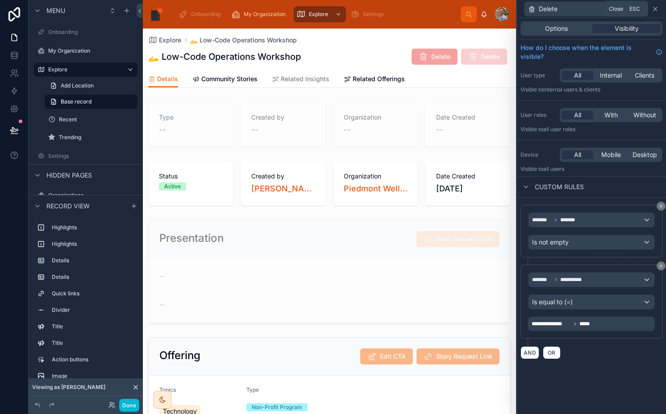
click at [653, 7] on icon at bounding box center [655, 9] width 4 height 4
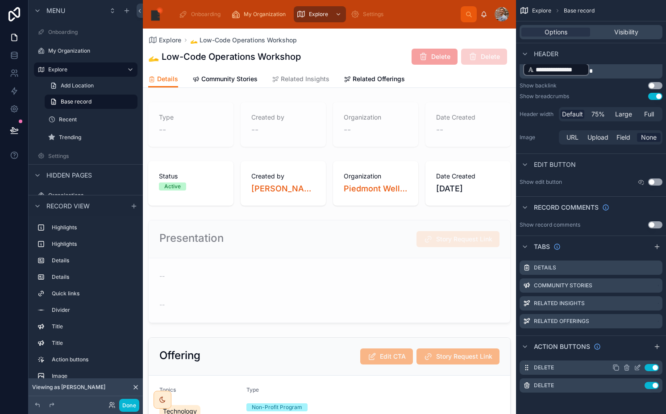
click at [636, 367] on icon "scrollable content" at bounding box center [638, 367] width 4 height 4
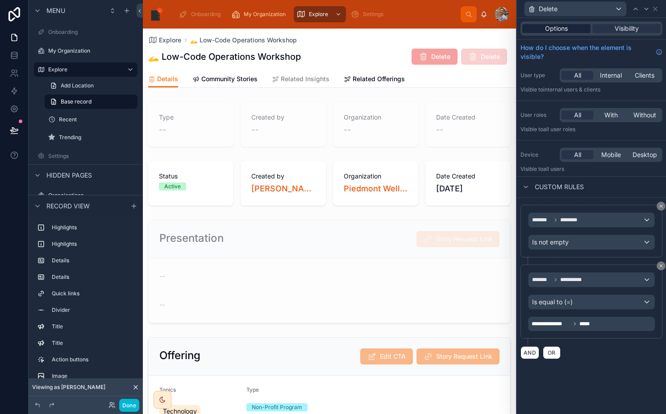
click at [582, 27] on div "Options" at bounding box center [556, 28] width 68 height 9
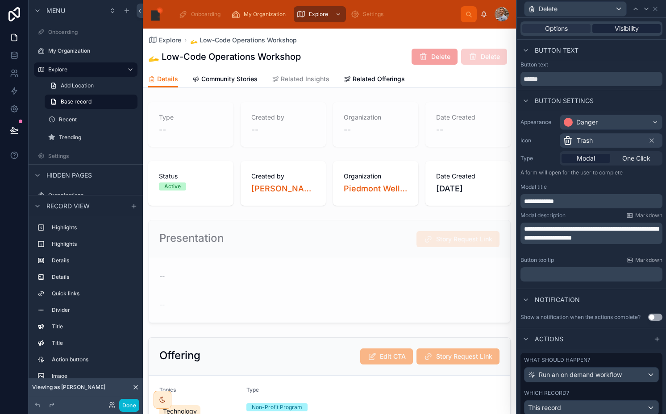
click at [614, 27] on span "Visibility" at bounding box center [626, 28] width 24 height 9
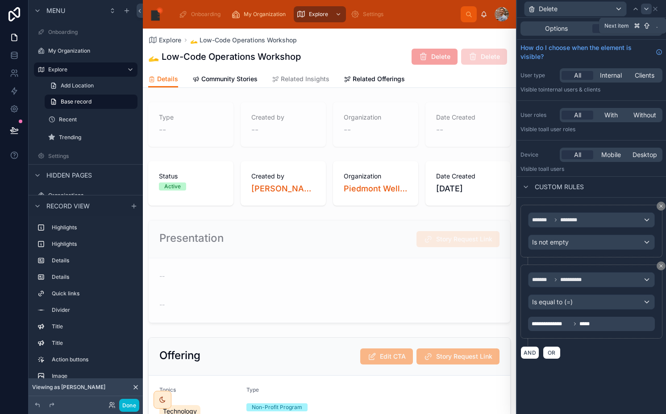
click at [646, 8] on icon at bounding box center [646, 8] width 7 height 7
click at [573, 31] on div "Options" at bounding box center [556, 28] width 68 height 9
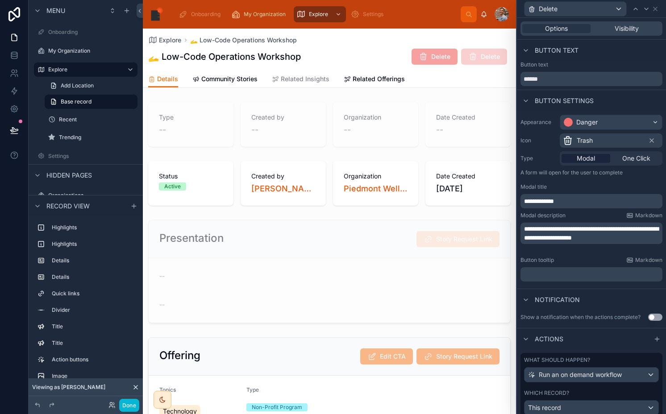
scroll to position [31, 0]
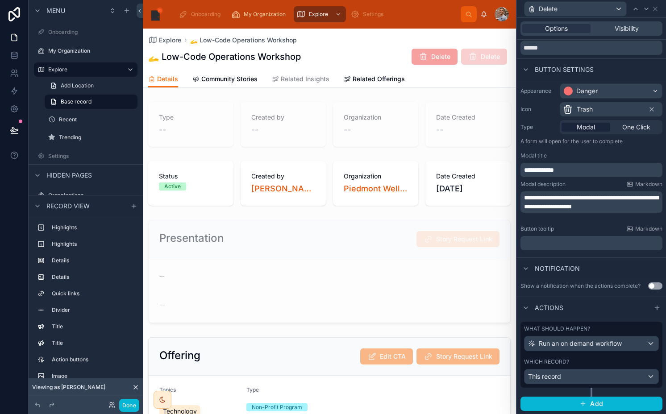
click at [551, 201] on p "**********" at bounding box center [592, 202] width 137 height 18
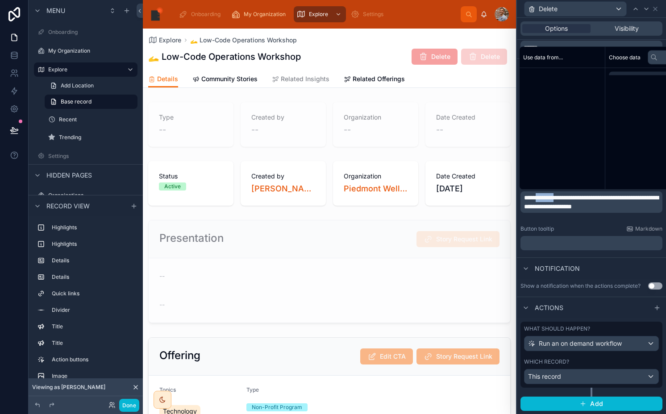
click at [551, 201] on p "**********" at bounding box center [592, 202] width 137 height 18
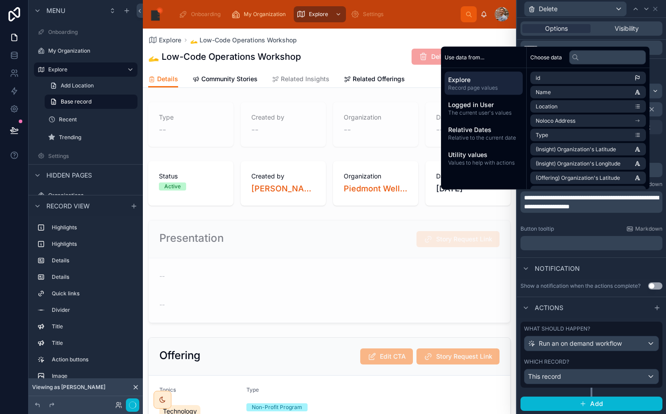
click at [592, 253] on div "**********" at bounding box center [591, 169] width 149 height 178
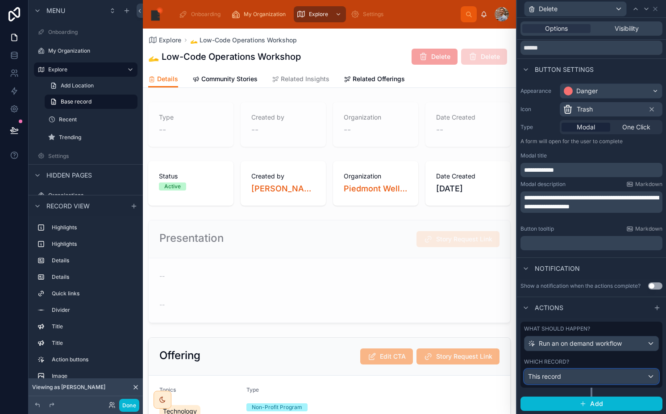
click at [585, 377] on div "This record" at bounding box center [591, 376] width 134 height 14
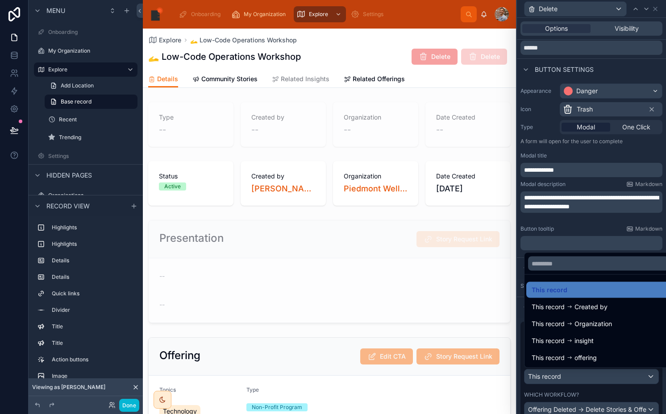
click at [585, 377] on div at bounding box center [591, 207] width 149 height 414
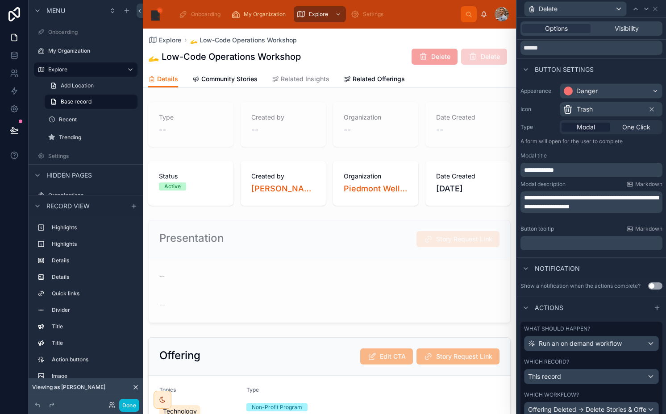
scroll to position [86, 0]
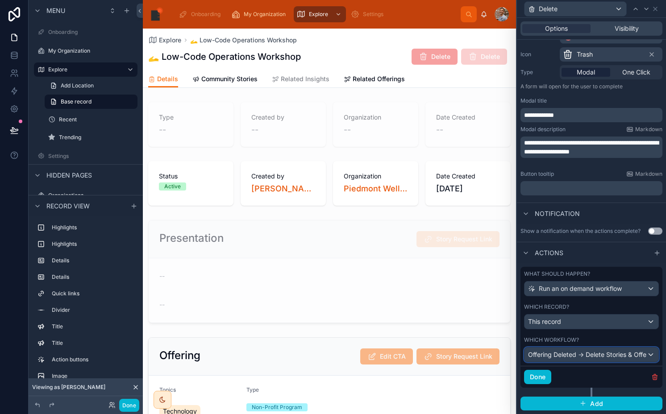
click at [571, 354] on span "Offering Deleted -> Delete Stories & Offering" at bounding box center [587, 354] width 119 height 9
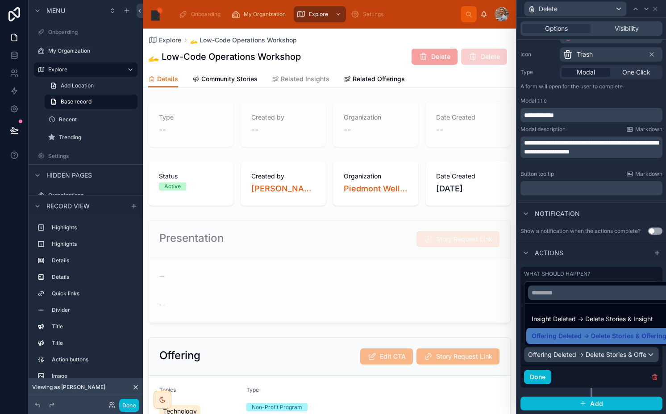
click at [561, 319] on span "Insight Deleted -> Delete Stories & Insight" at bounding box center [591, 319] width 121 height 11
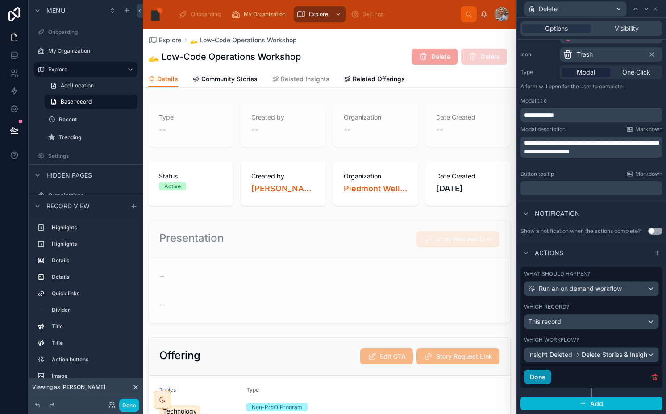
click at [545, 371] on button "Done" at bounding box center [537, 377] width 27 height 14
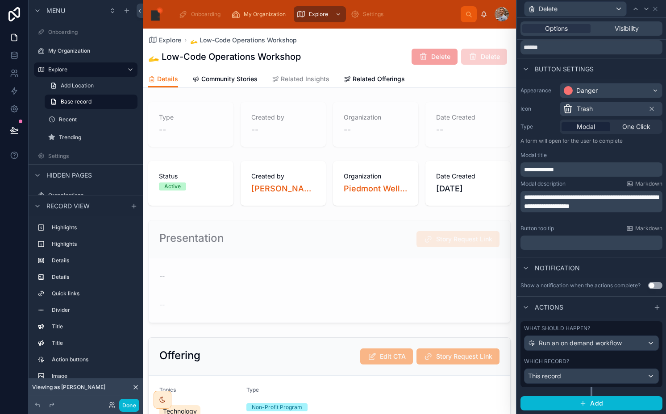
scroll to position [31, 0]
click at [132, 402] on button "Done" at bounding box center [129, 405] width 20 height 13
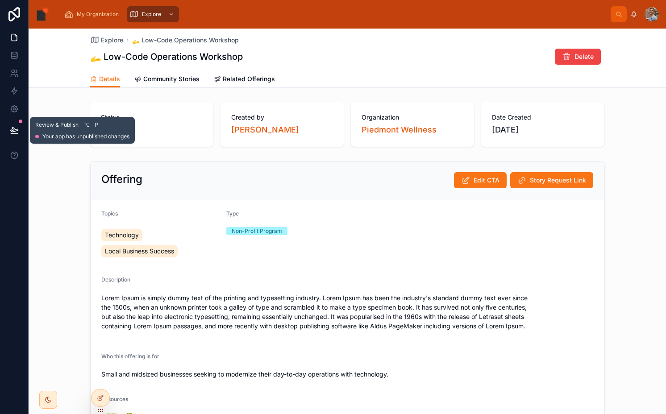
click at [14, 133] on icon at bounding box center [14, 130] width 9 height 9
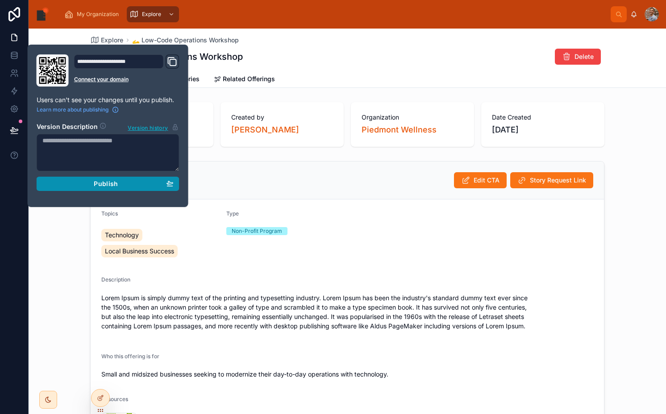
click at [95, 186] on span "Publish" at bounding box center [106, 184] width 24 height 8
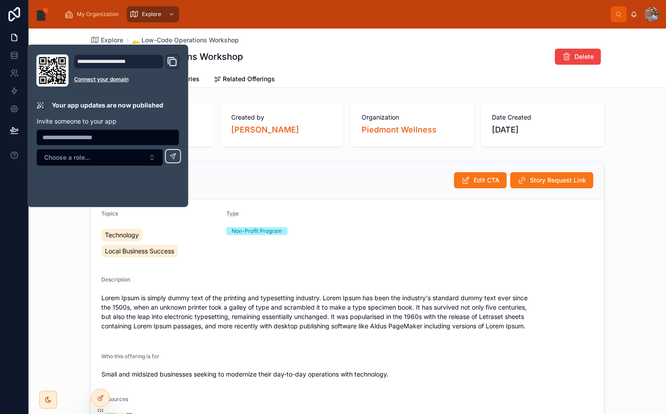
click at [71, 247] on div "Offering Edit CTA Story Request Link Topics Technology Local Business Success T…" at bounding box center [347, 312] width 637 height 308
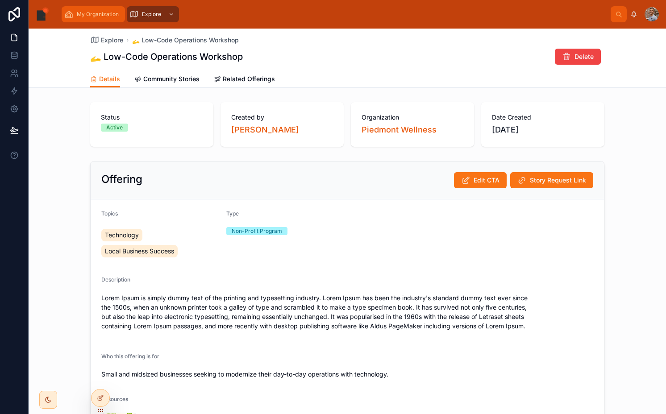
click at [97, 12] on span "My Organization" at bounding box center [98, 14] width 42 height 7
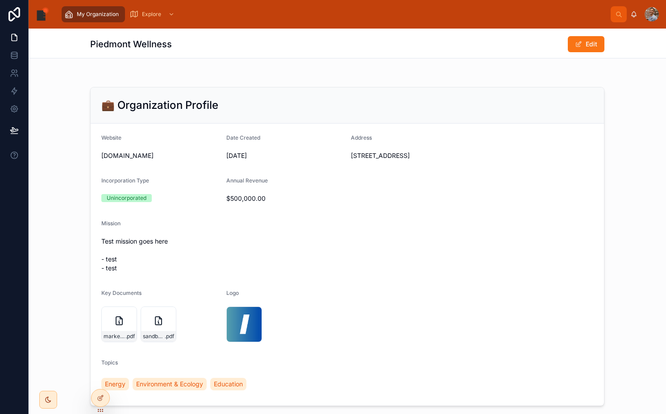
click at [652, 19] on div at bounding box center [651, 14] width 14 height 14
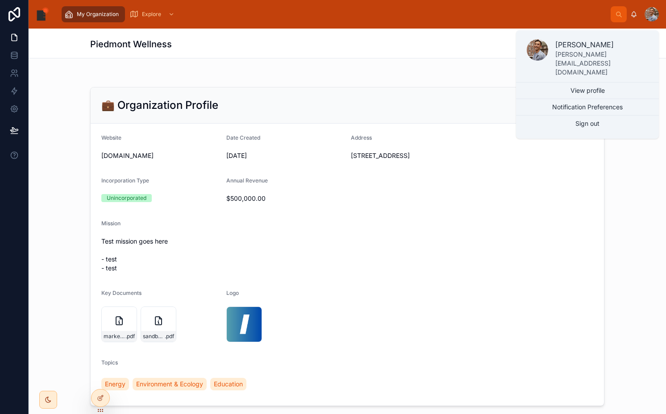
click at [652, 19] on div at bounding box center [651, 14] width 14 height 14
click at [377, 72] on div at bounding box center [347, 72] width 637 height 7
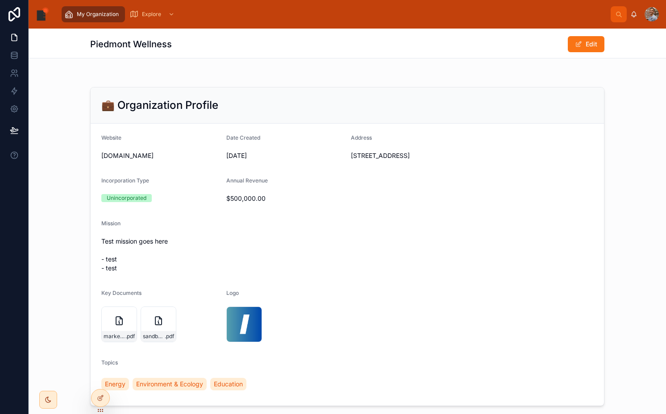
click at [80, 8] on div "My Organization" at bounding box center [93, 14] width 58 height 14
click at [15, 131] on icon at bounding box center [14, 130] width 9 height 9
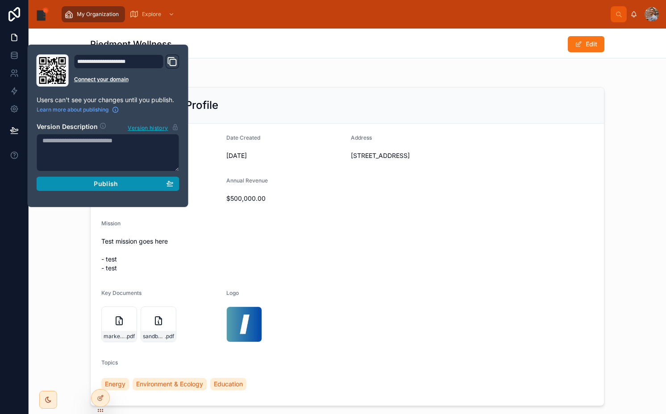
click at [75, 190] on button "Publish" at bounding box center [108, 184] width 143 height 14
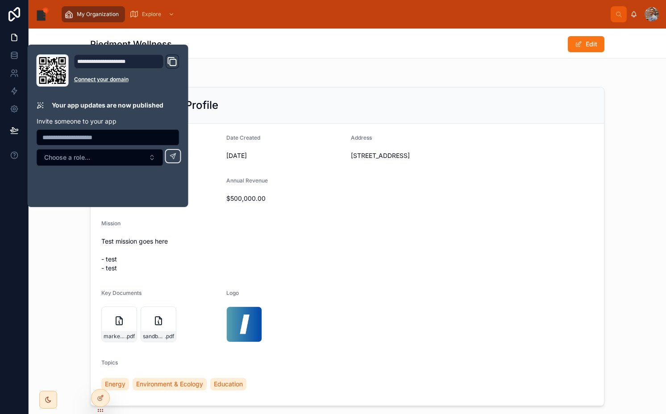
click at [249, 75] on div at bounding box center [347, 72] width 637 height 7
